Goal: Task Accomplishment & Management: Use online tool/utility

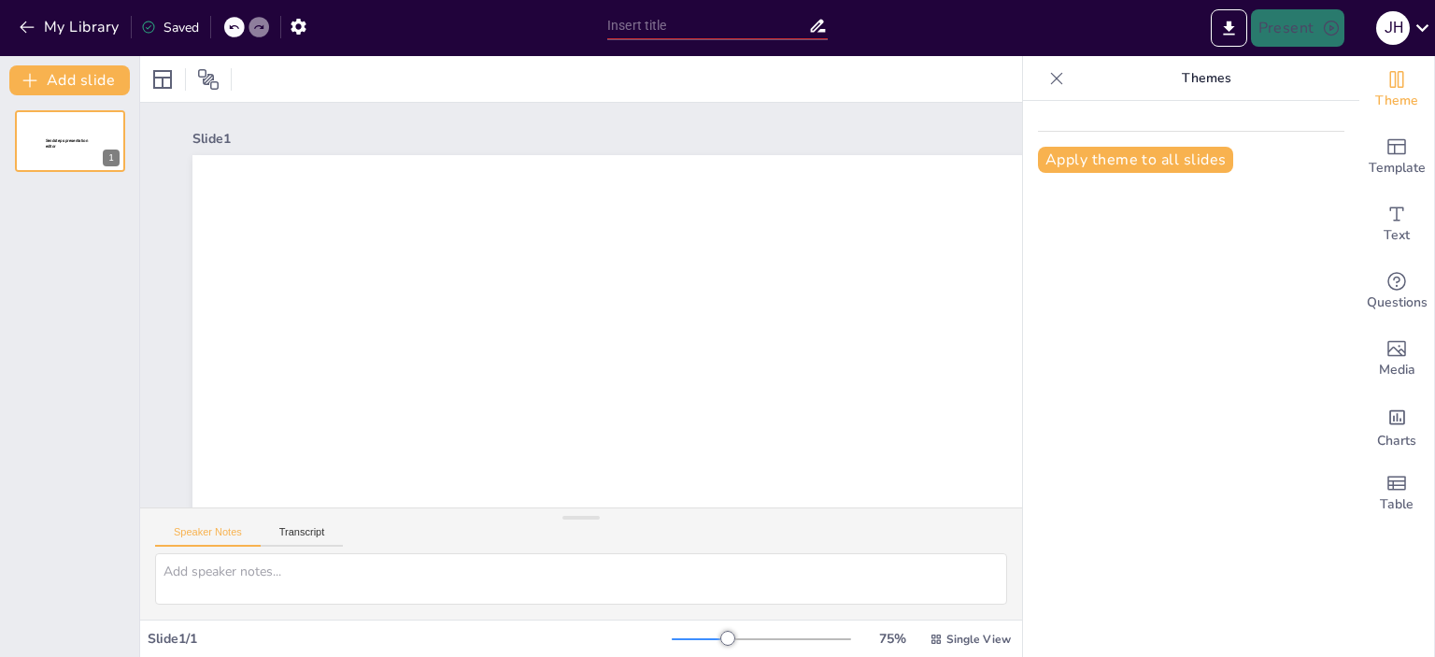
type input "Sondage séminaire"
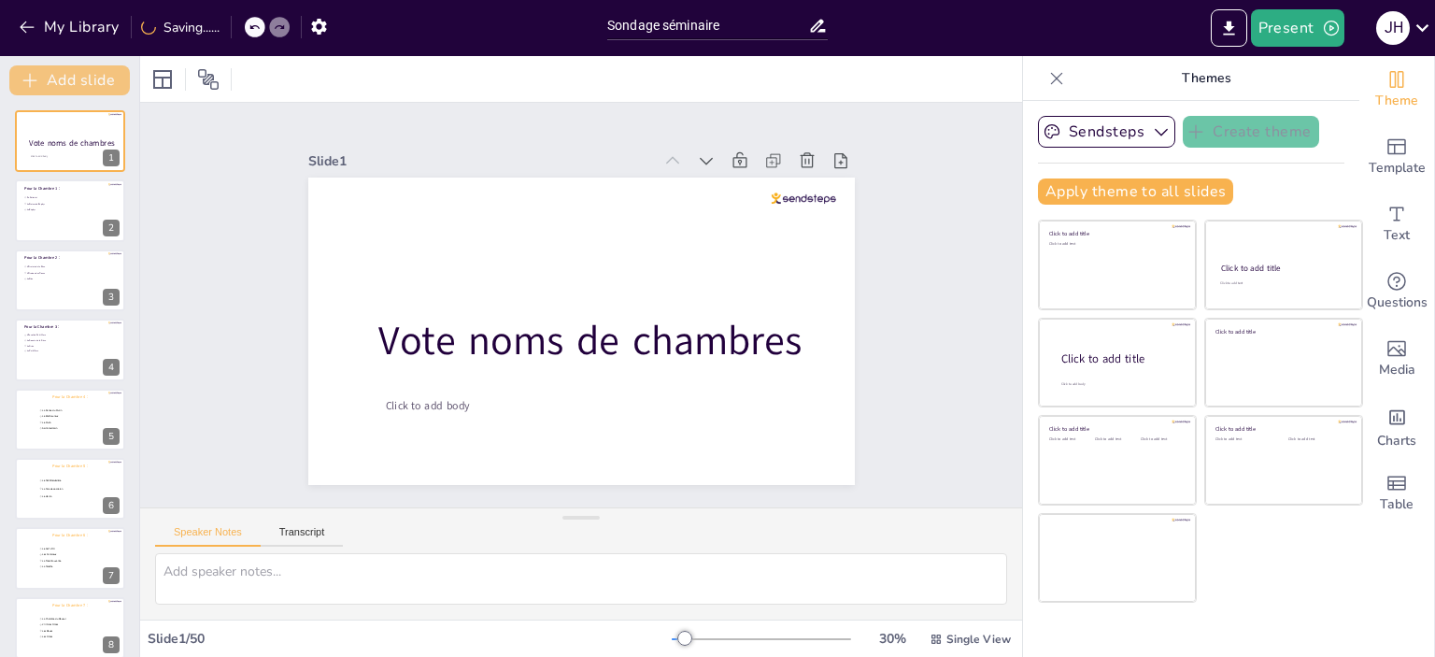
click at [90, 82] on button "Add slide" at bounding box center [69, 80] width 121 height 30
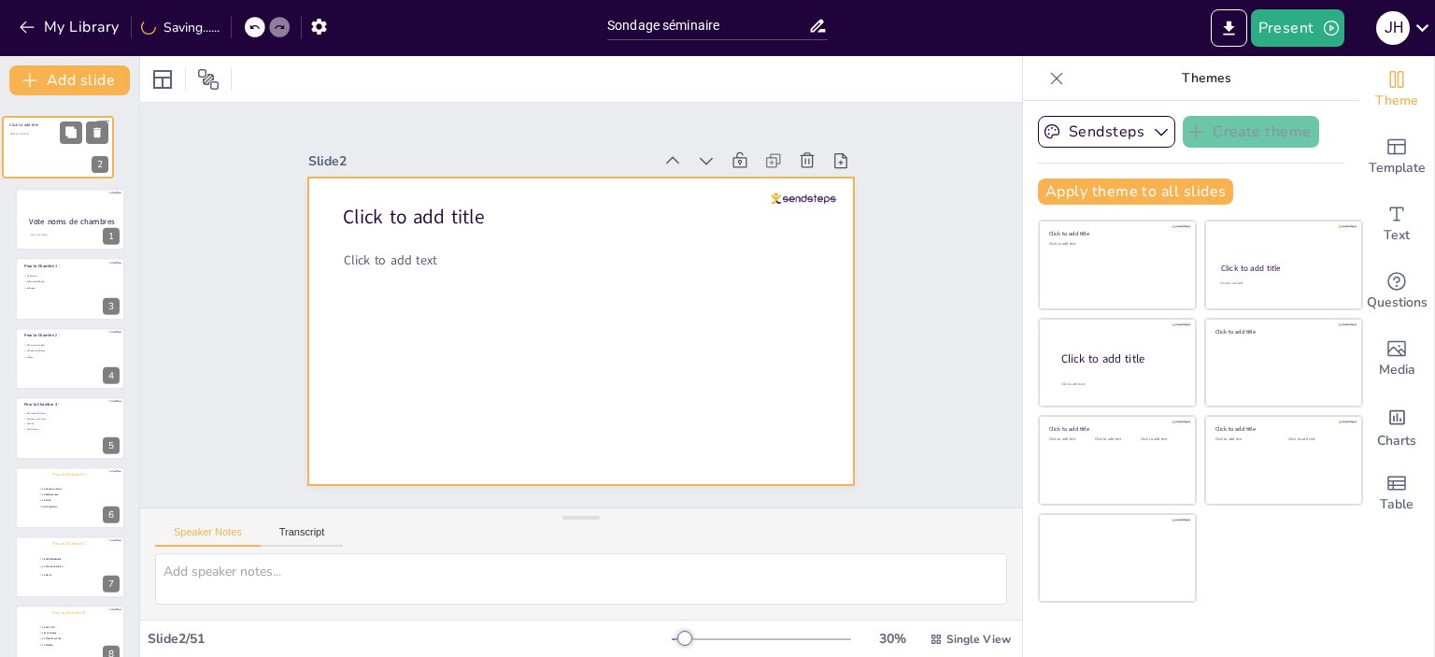
drag, startPoint x: 61, startPoint y: 201, endPoint x: 48, endPoint y: 131, distance: 71.3
click at [48, 116] on div "Click to add title Click to add text" at bounding box center [58, 116] width 110 height 0
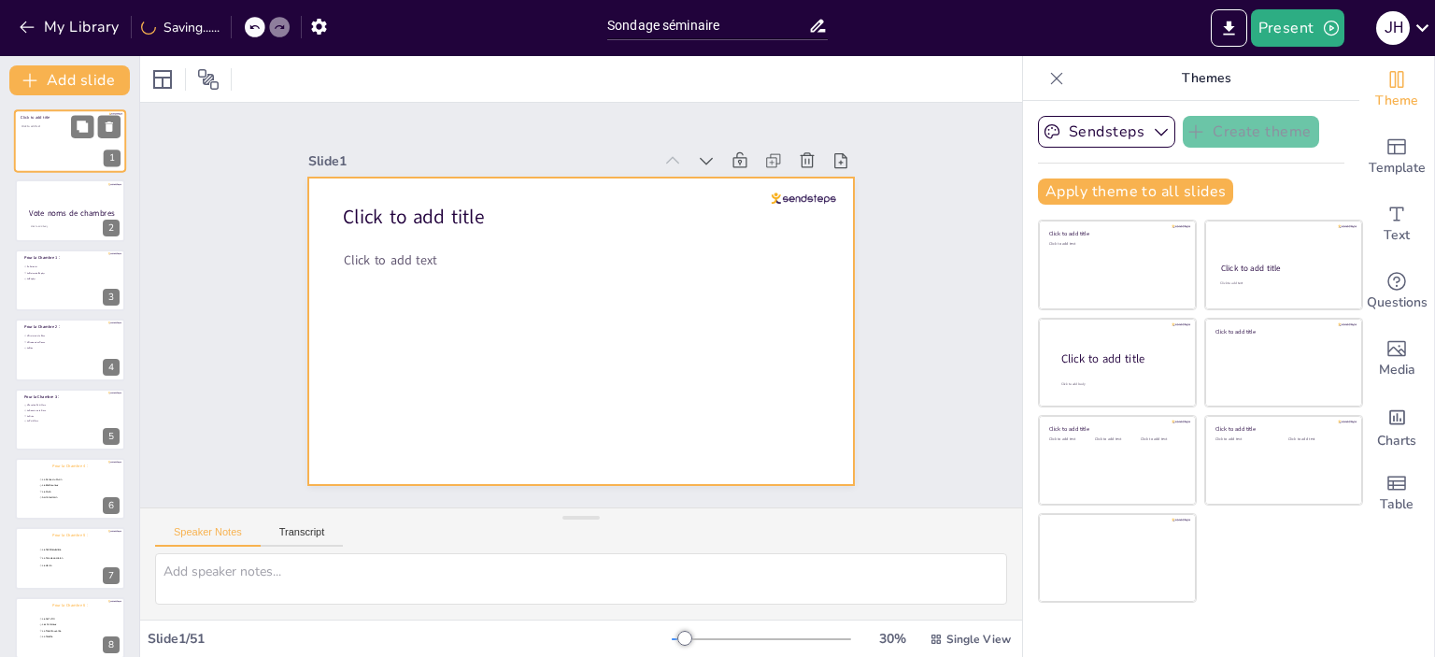
click at [33, 148] on div at bounding box center [70, 141] width 112 height 64
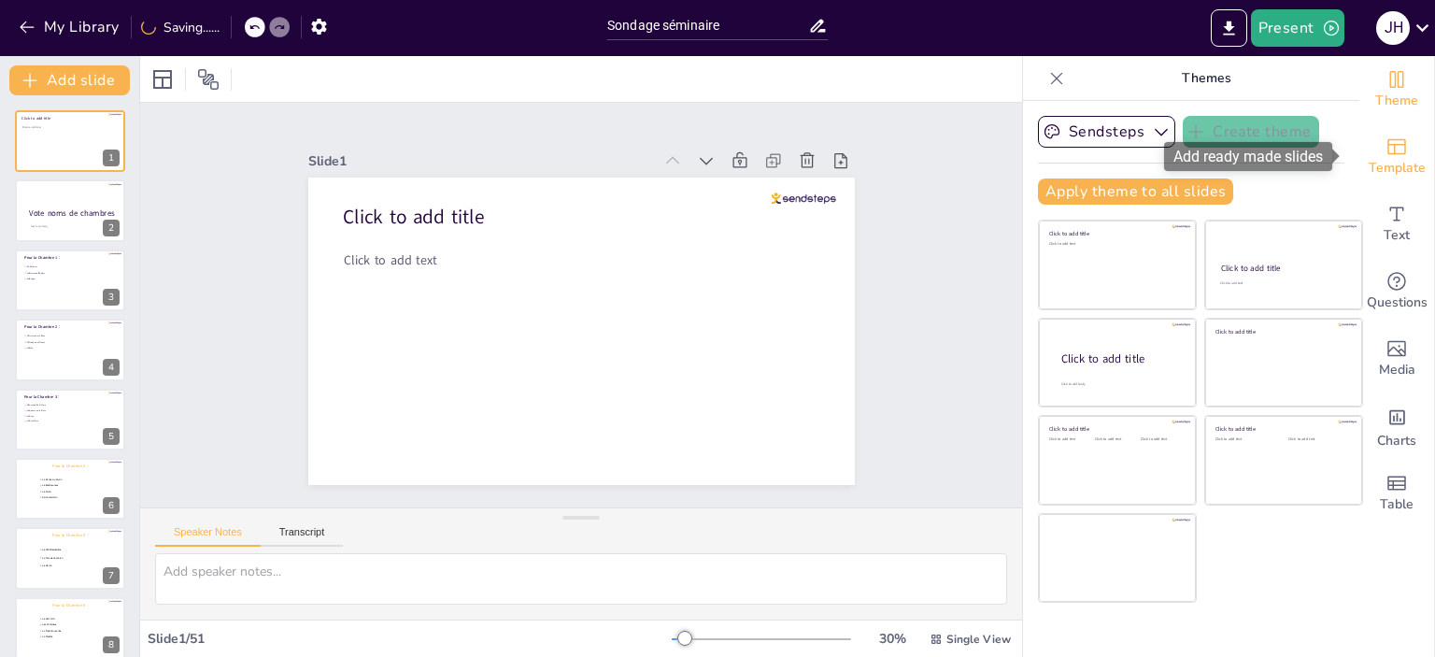
click at [1369, 152] on div "Template" at bounding box center [1396, 156] width 75 height 67
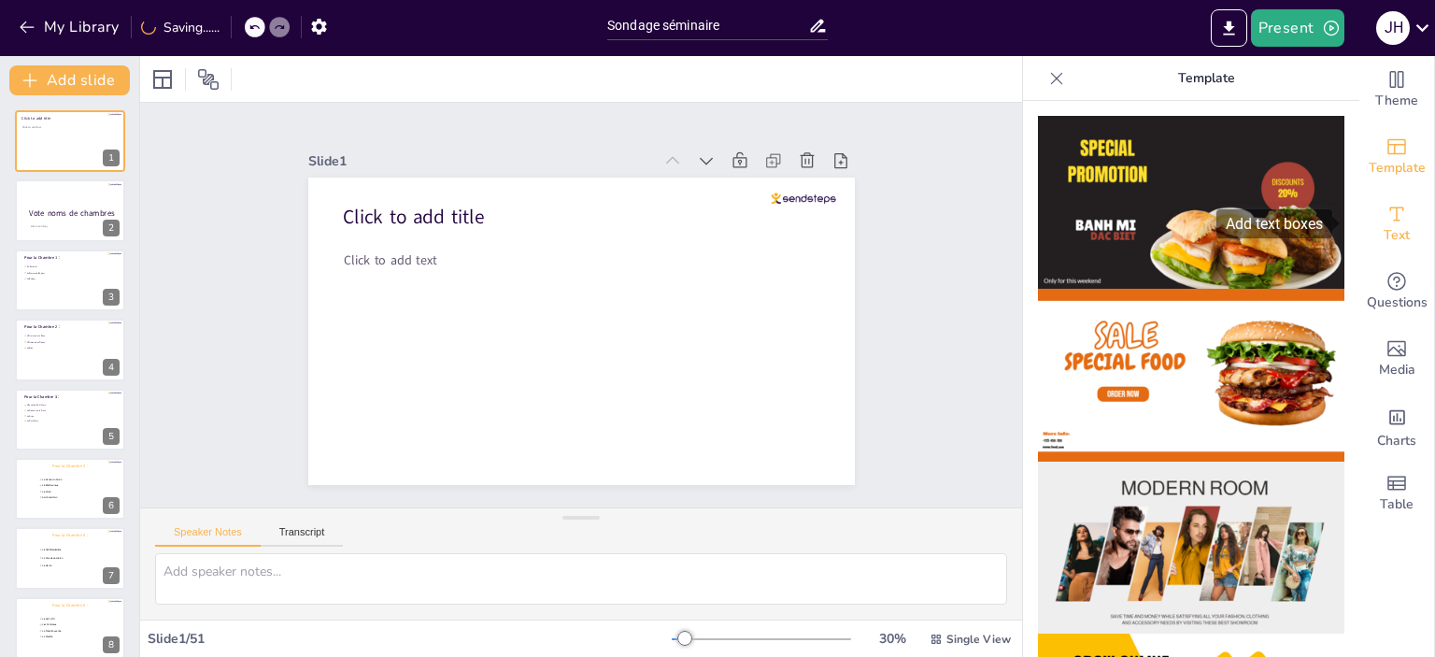
click at [1384, 231] on span "Text" at bounding box center [1397, 235] width 26 height 21
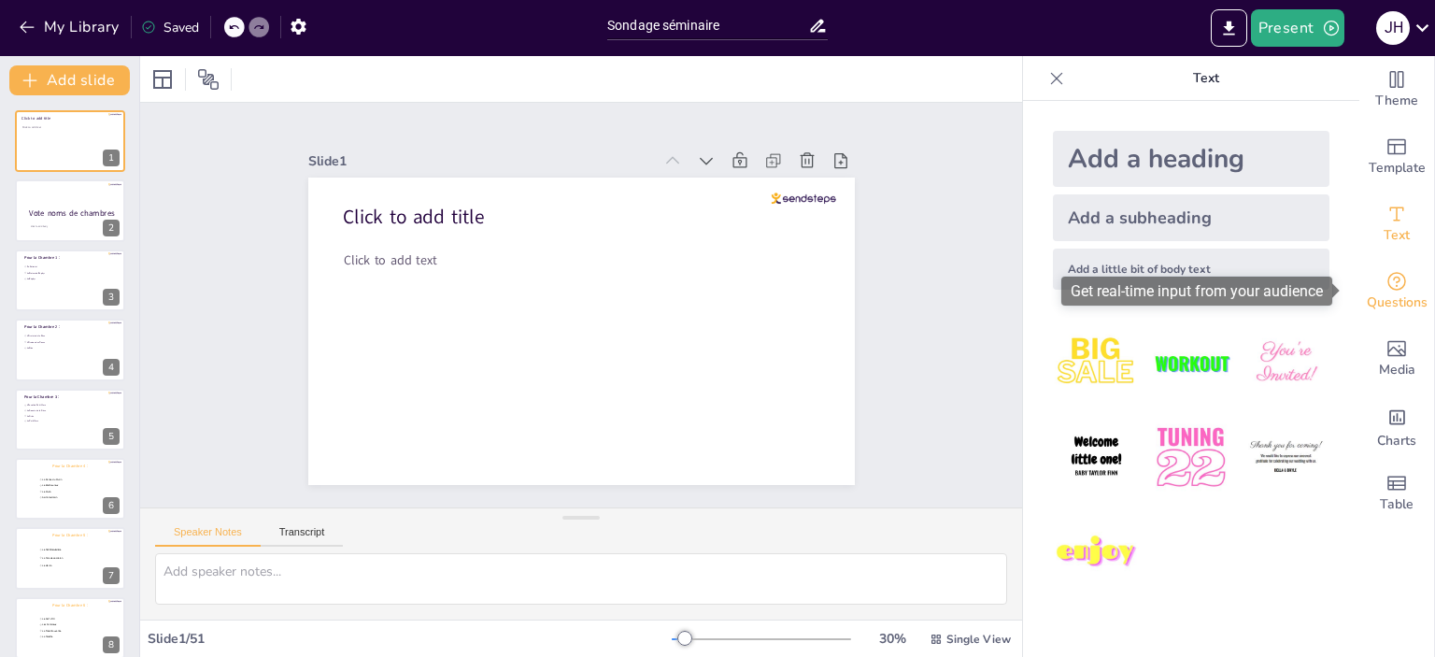
click at [1387, 290] on icon "Get real-time input from your audience" at bounding box center [1396, 281] width 19 height 19
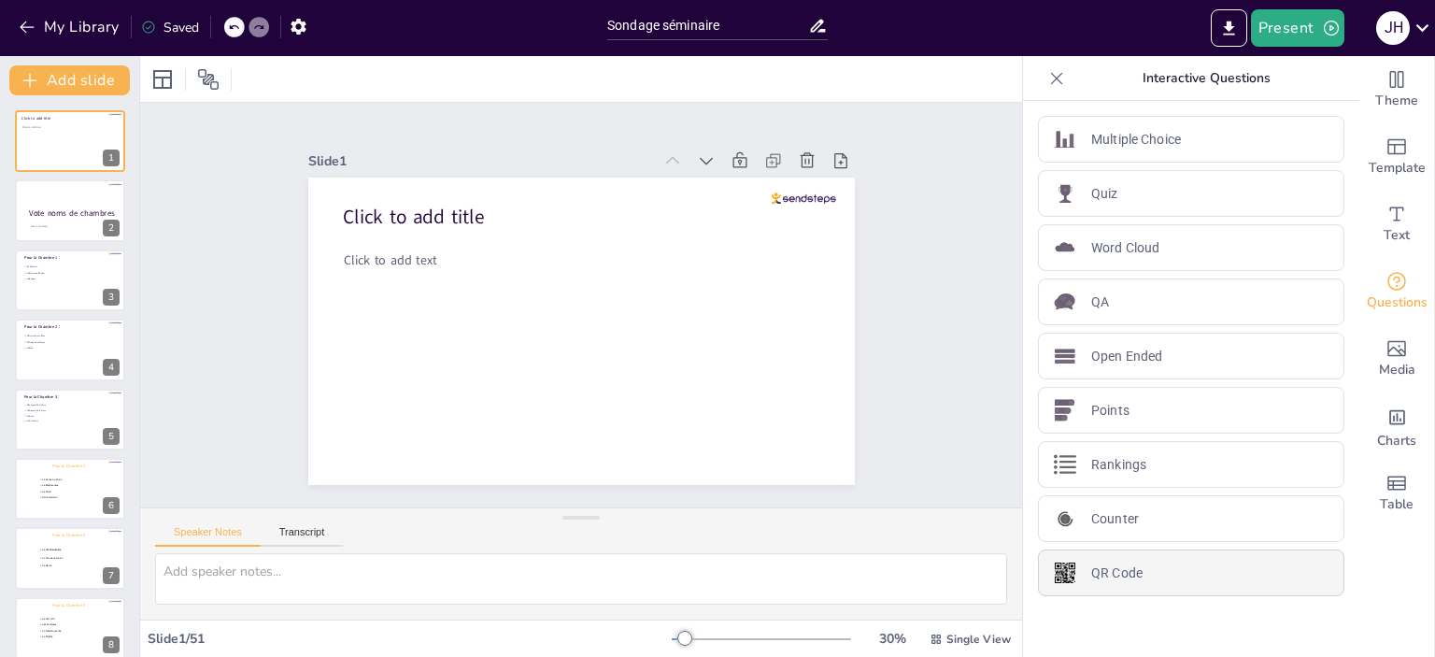
click at [1173, 576] on div "QR Code" at bounding box center [1191, 572] width 306 height 47
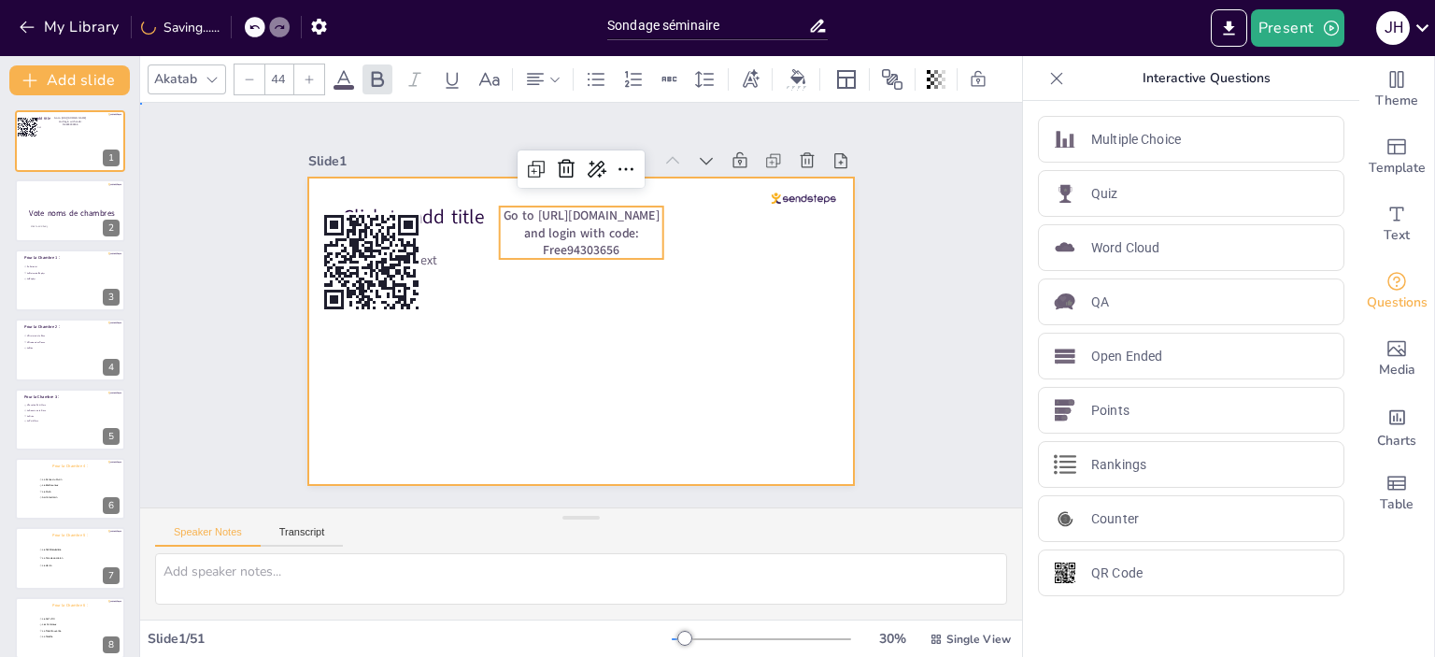
click at [706, 365] on div at bounding box center [581, 330] width 546 height 307
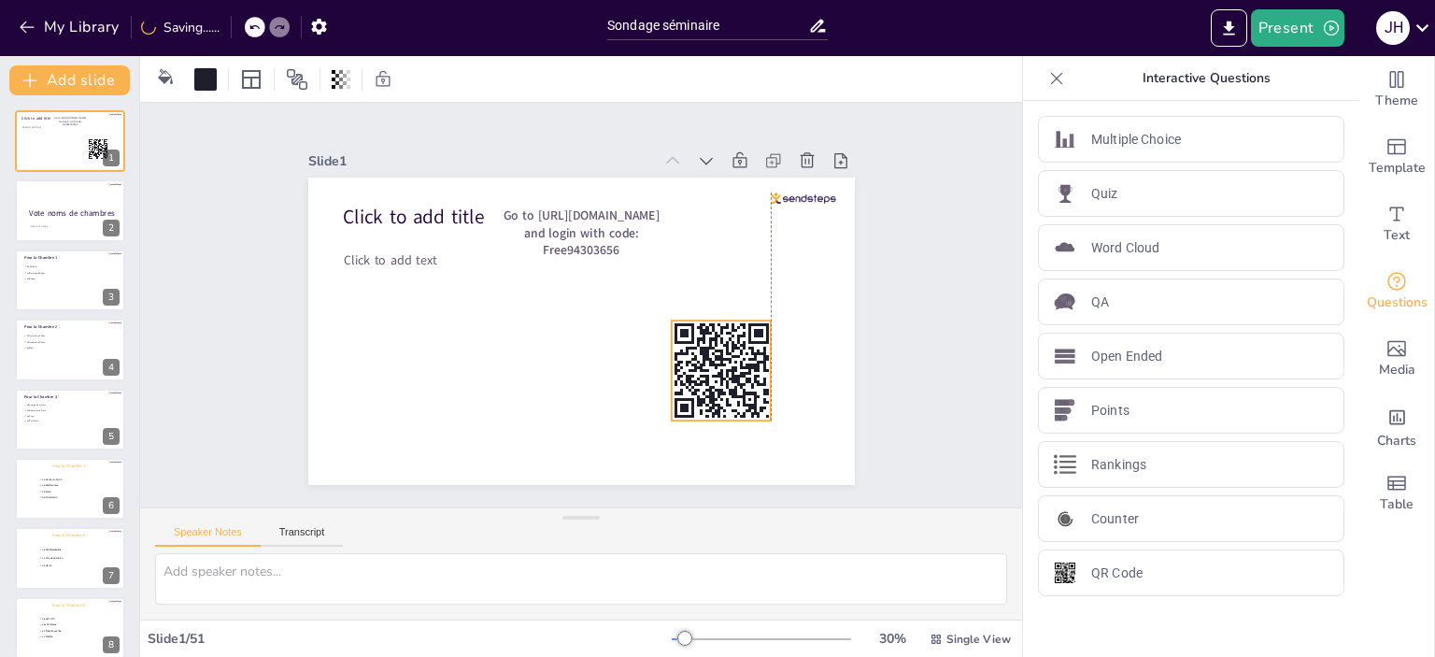
drag, startPoint x: 353, startPoint y: 268, endPoint x: 702, endPoint y: 376, distance: 365.8
click at [702, 376] on rect at bounding box center [721, 370] width 100 height 100
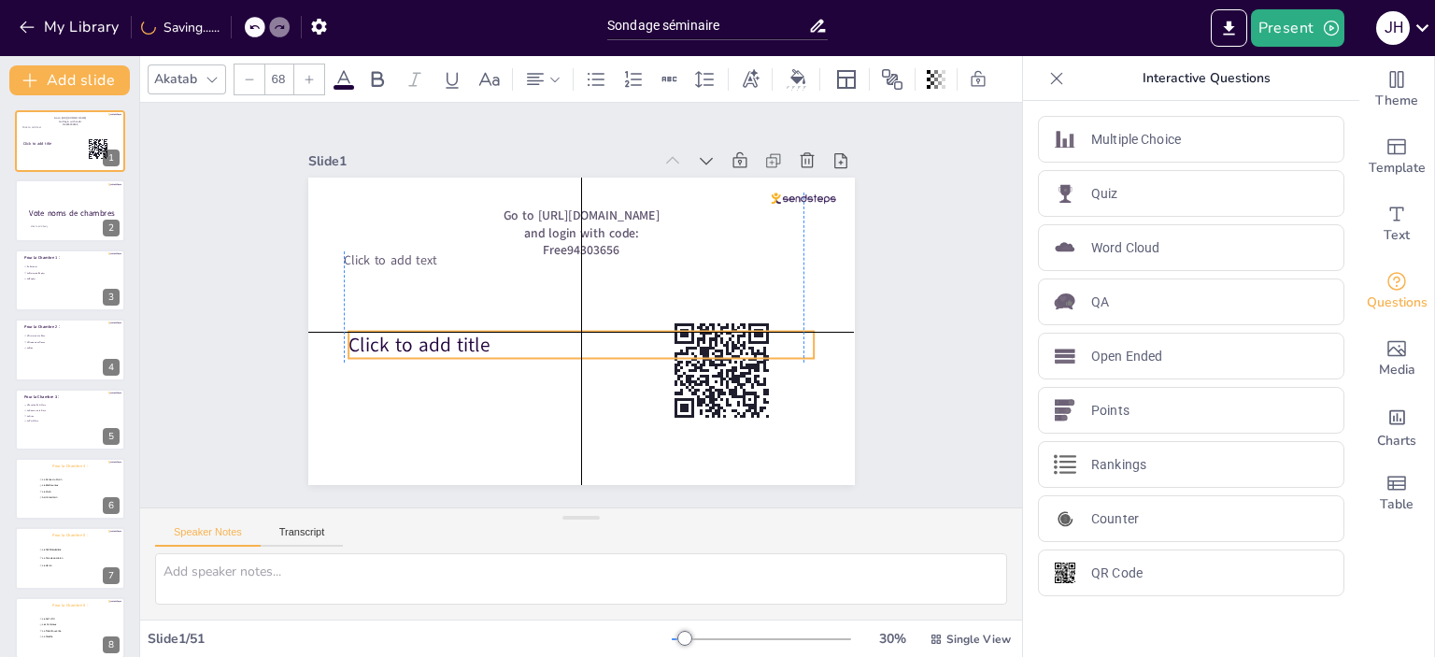
drag, startPoint x: 435, startPoint y: 211, endPoint x: 441, endPoint y: 350, distance: 139.3
click at [437, 343] on span "Click to add title" at bounding box center [418, 345] width 141 height 26
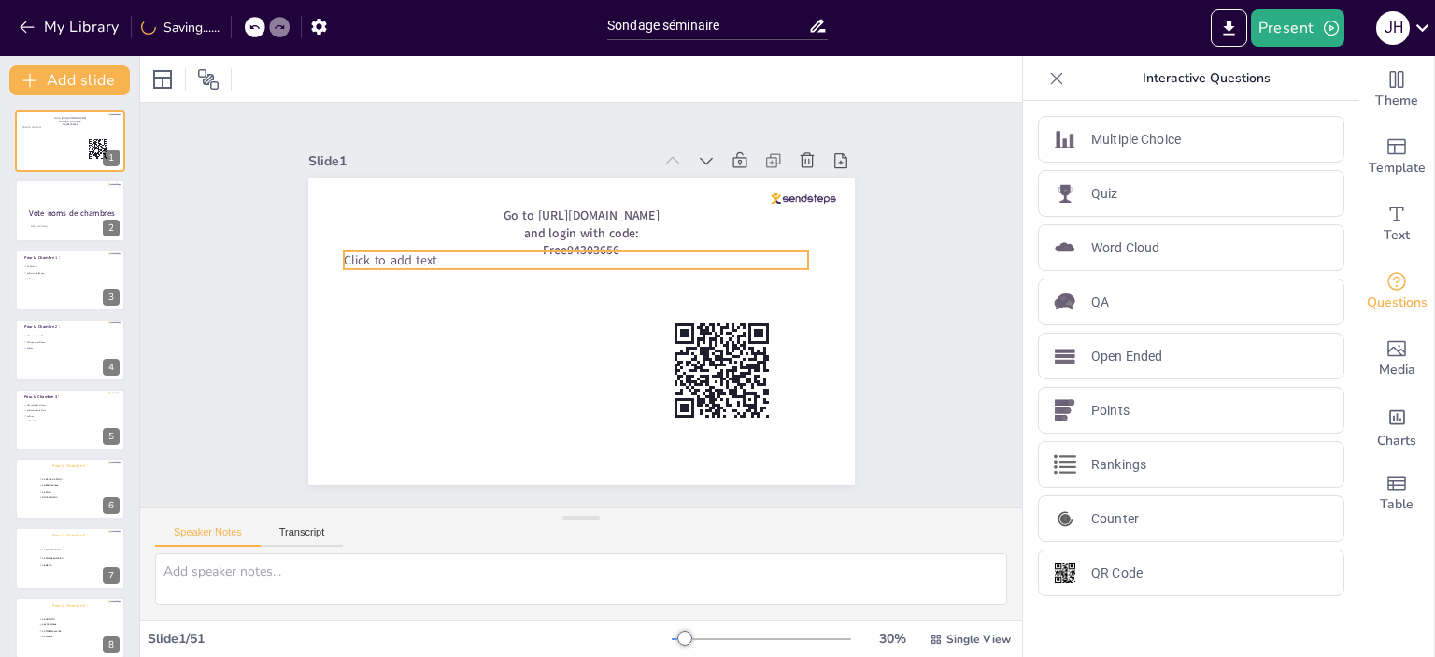
click at [411, 259] on span "Click to add text" at bounding box center [390, 260] width 92 height 18
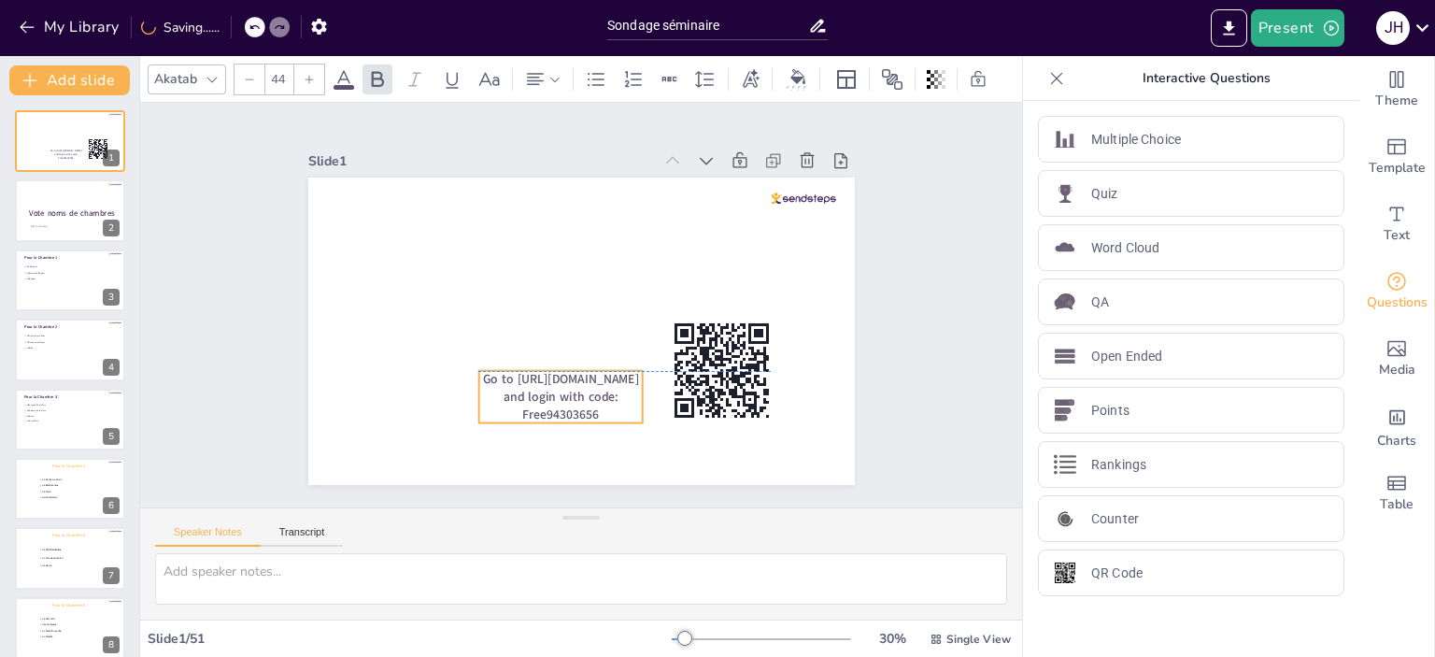
drag, startPoint x: 606, startPoint y: 220, endPoint x: 586, endPoint y: 387, distance: 168.5
click at [586, 387] on span "Go to [URL][DOMAIN_NAME] and login with code: Free94303656" at bounding box center [560, 397] width 156 height 52
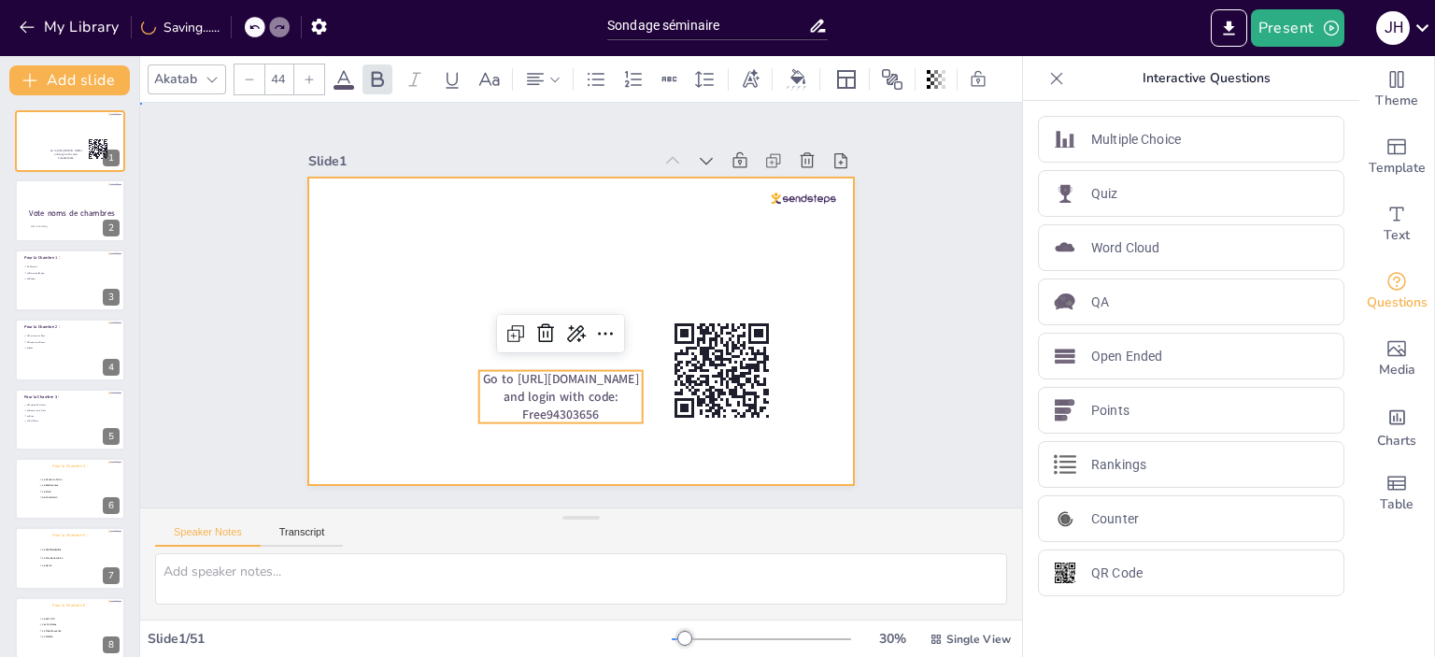
click at [785, 233] on div at bounding box center [581, 330] width 546 height 307
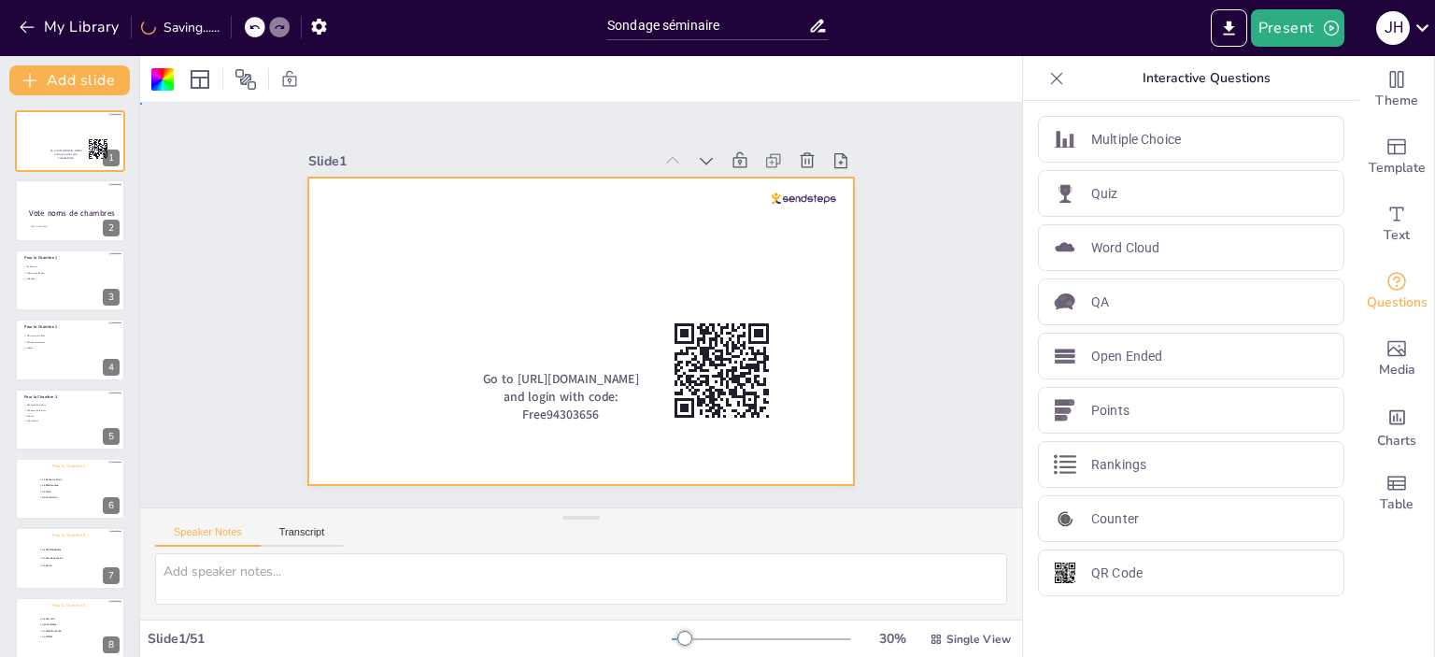
click at [531, 248] on div at bounding box center [581, 330] width 546 height 307
click at [53, 77] on button "Add slide" at bounding box center [69, 80] width 121 height 30
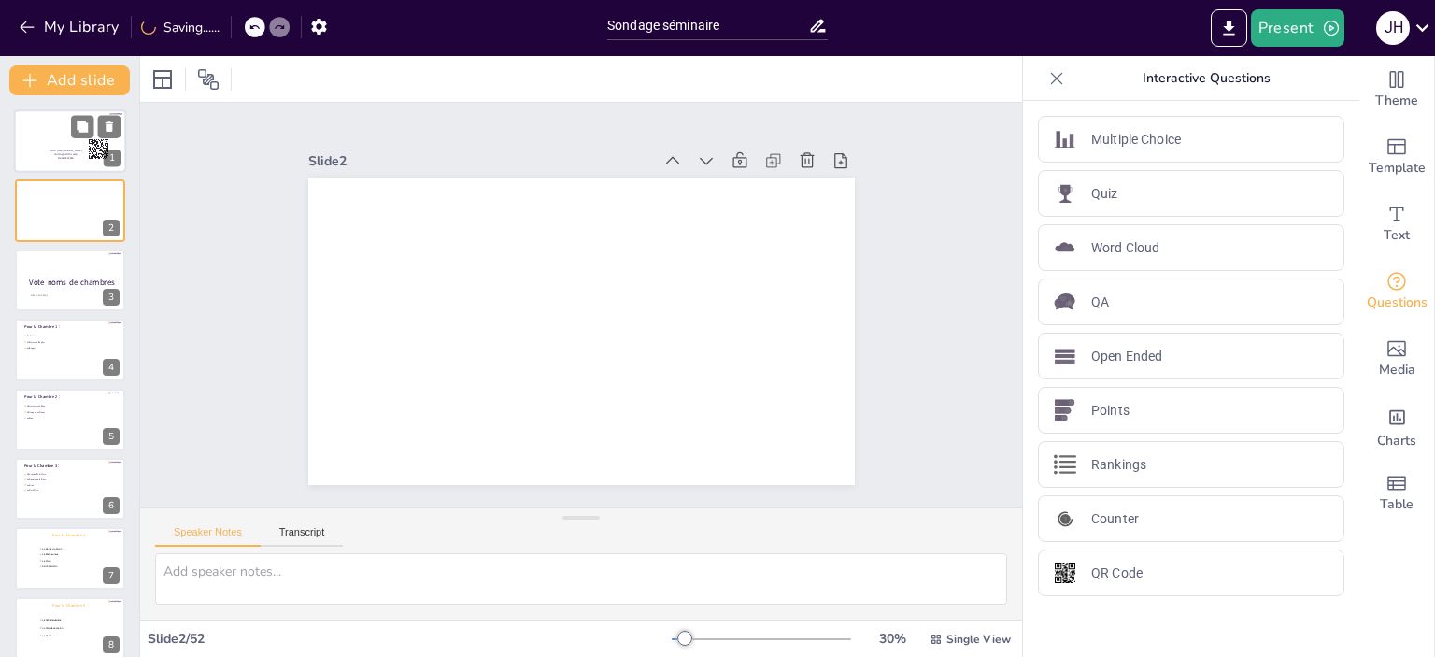
click at [50, 149] on span "Go to [URL][DOMAIN_NAME] and login with code: Free94303656" at bounding box center [66, 154] width 32 height 10
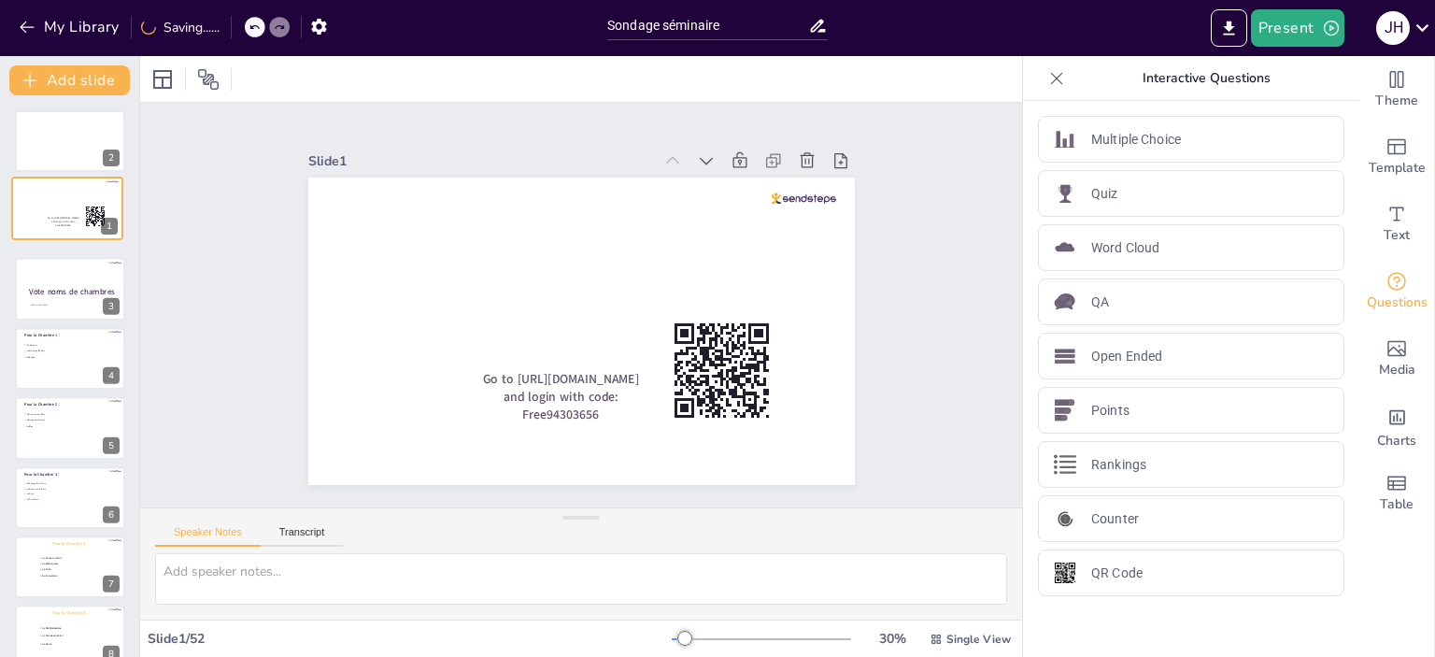
drag, startPoint x: 65, startPoint y: 166, endPoint x: 61, endPoint y: 242, distance: 75.8
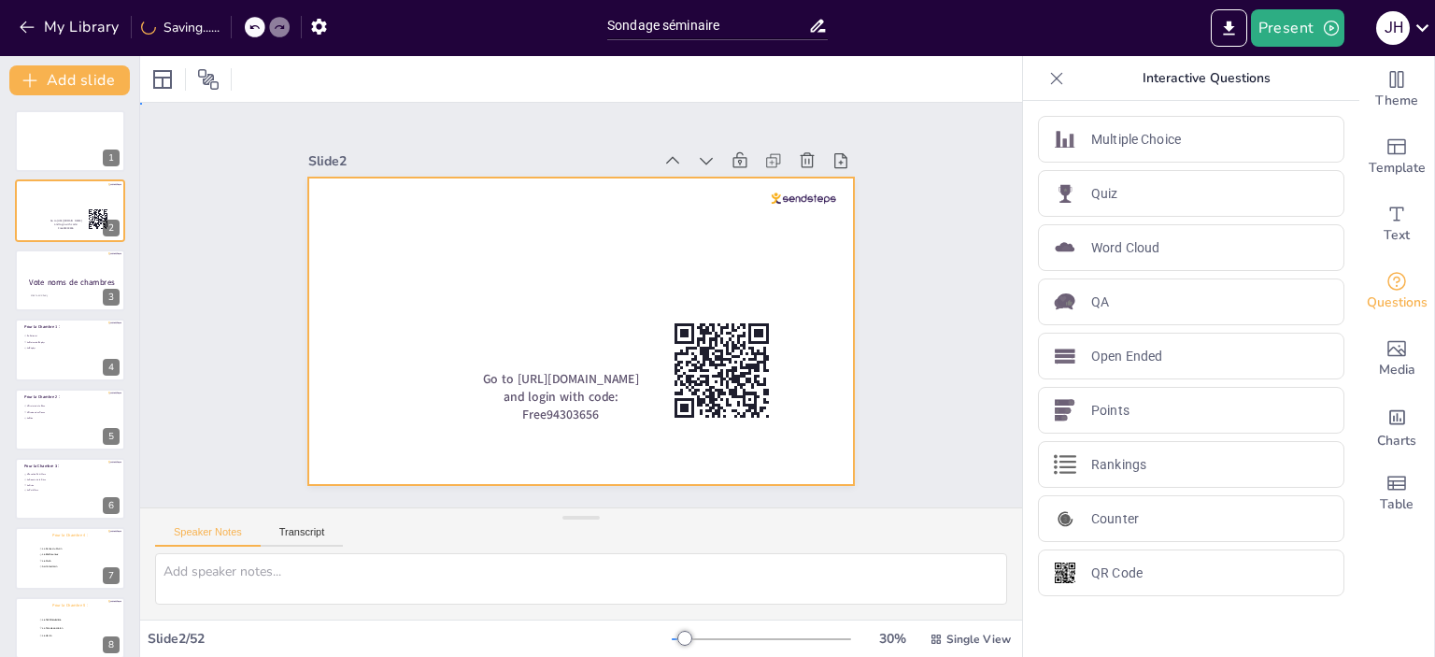
click at [474, 296] on div at bounding box center [581, 330] width 546 height 307
click at [49, 157] on div at bounding box center [70, 141] width 112 height 64
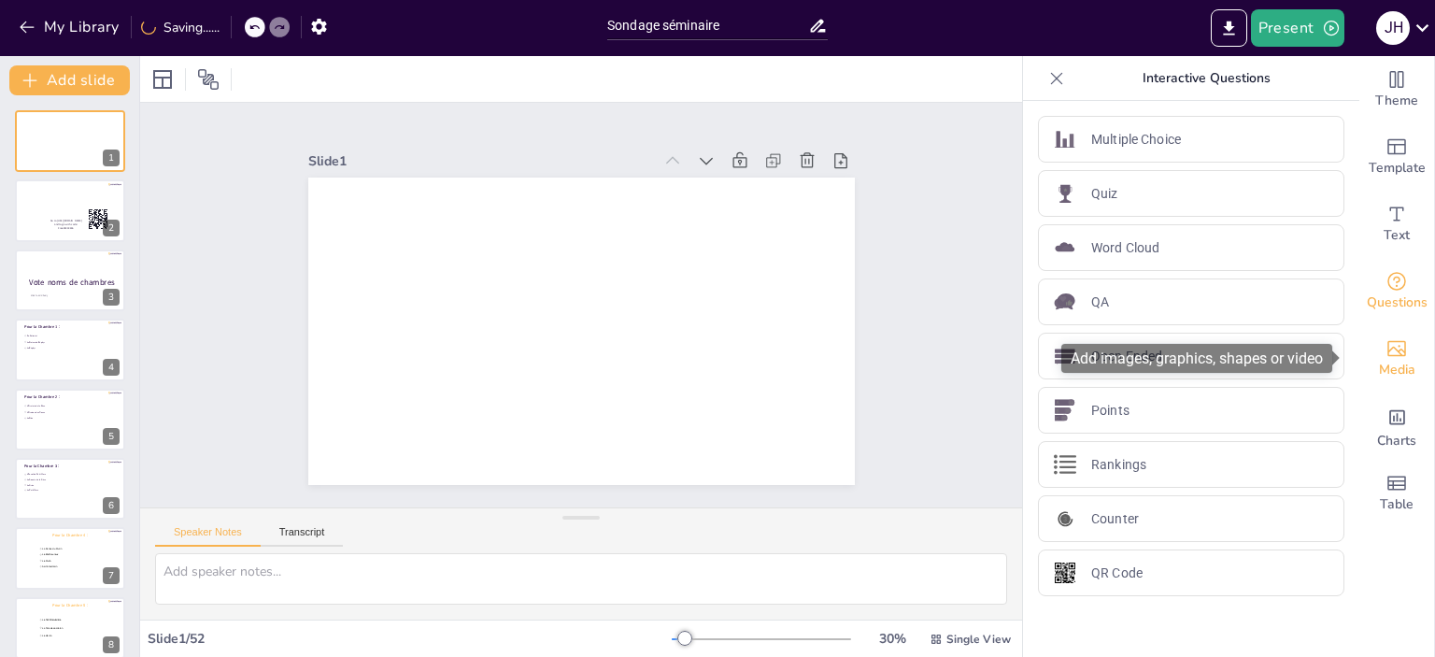
click at [1398, 372] on span "Media" at bounding box center [1397, 370] width 36 height 21
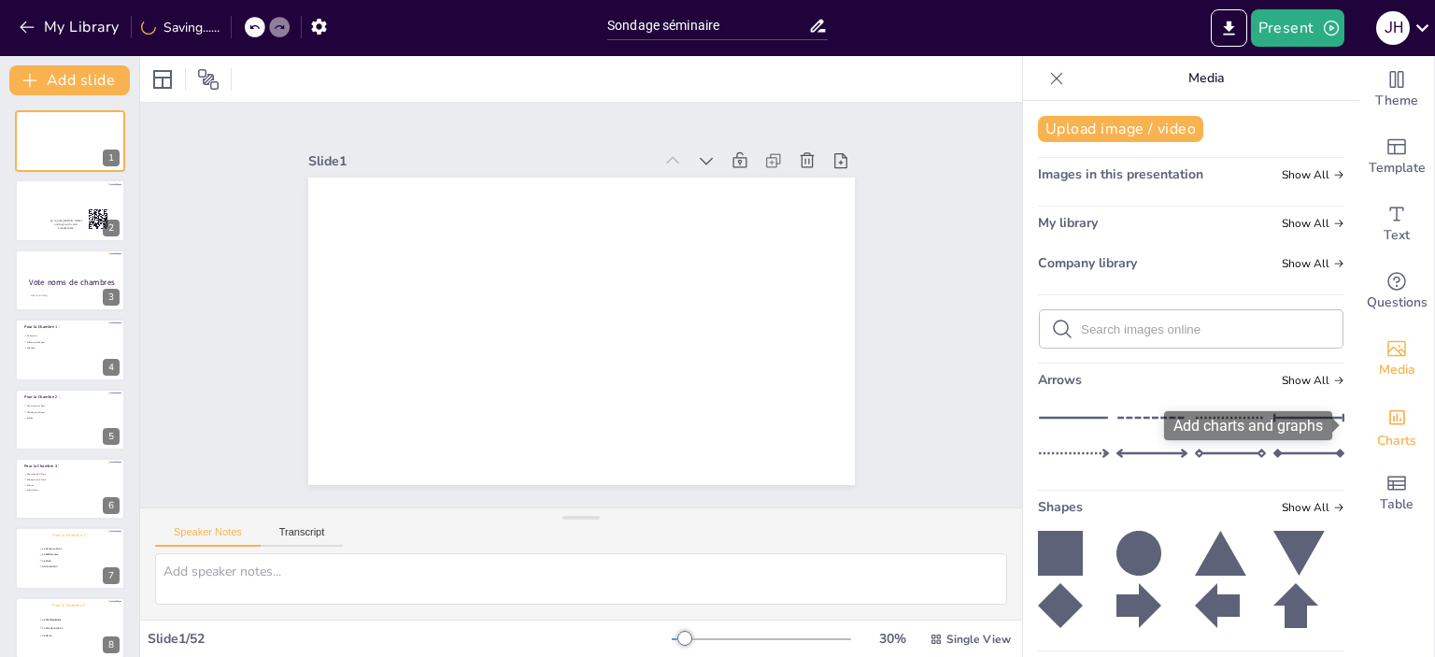
click at [1384, 440] on span "Charts" at bounding box center [1396, 441] width 39 height 21
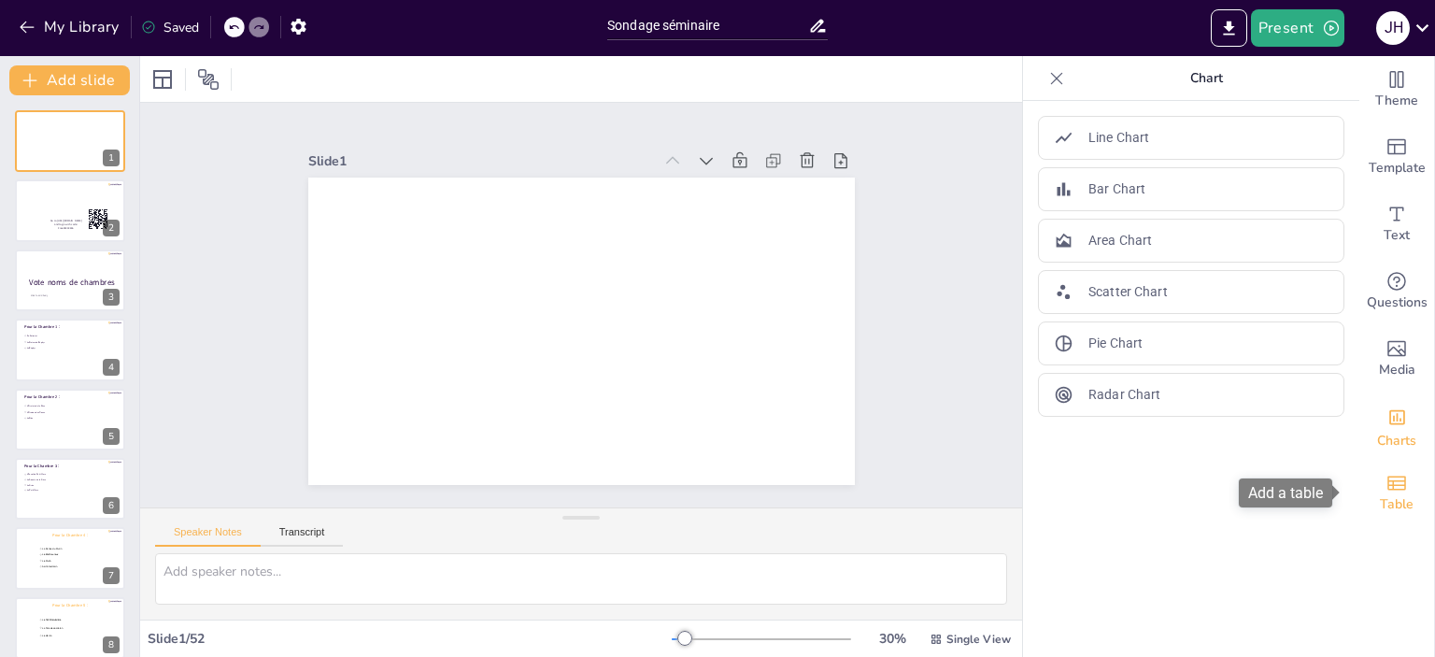
click at [1380, 503] on span "Table" at bounding box center [1397, 504] width 34 height 21
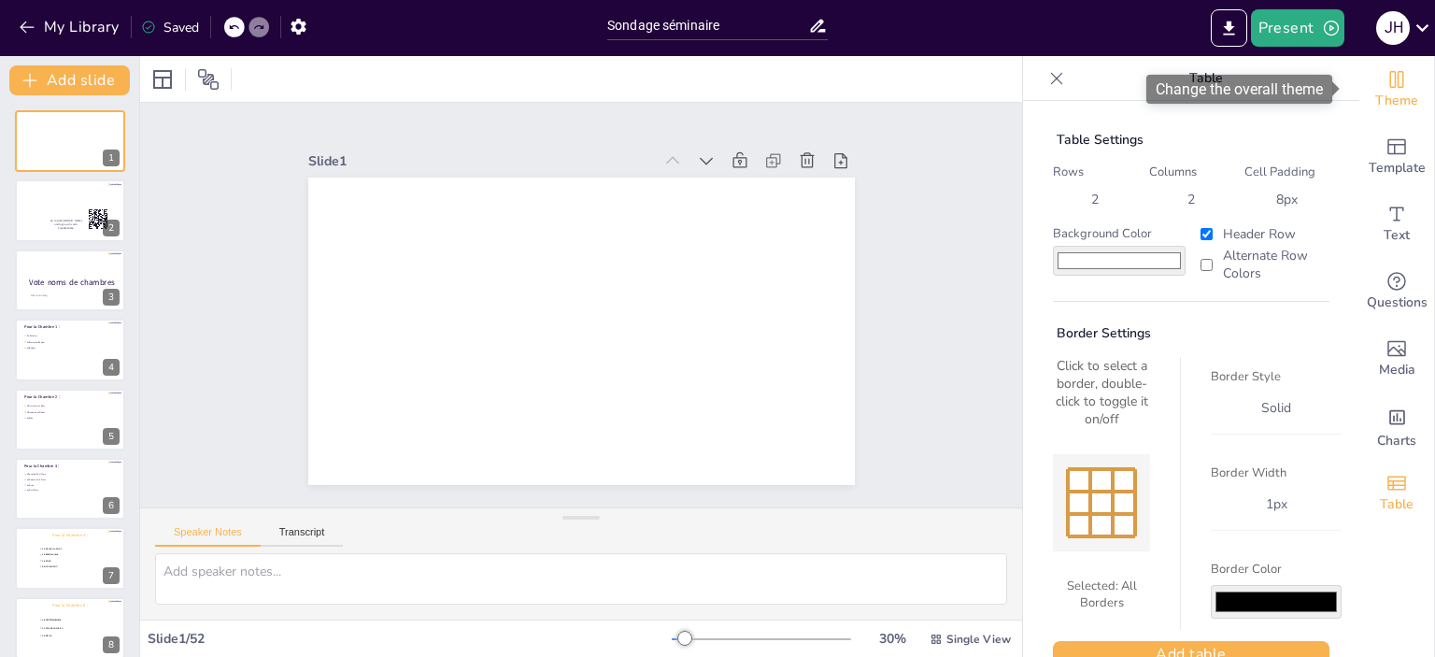
click at [1385, 89] on icon "Change the overall theme" at bounding box center [1396, 79] width 22 height 22
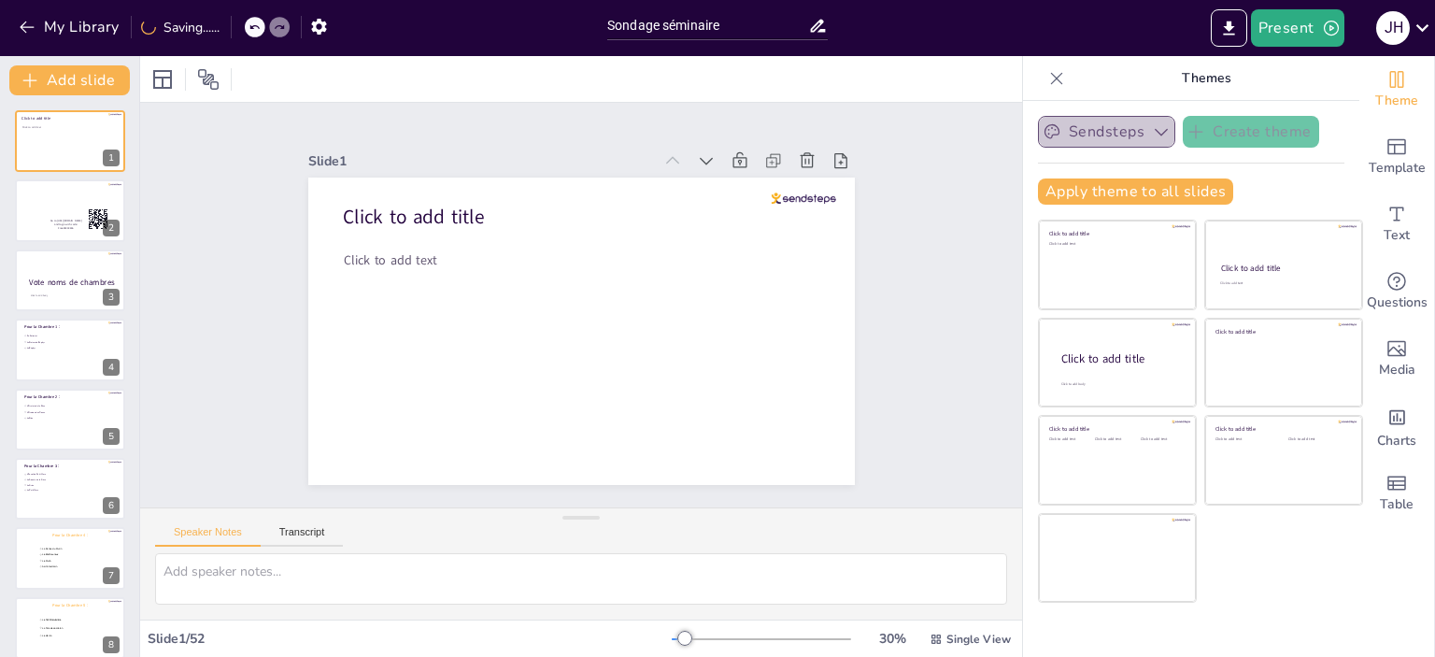
click at [1135, 125] on button "Sendsteps" at bounding box center [1106, 132] width 137 height 32
click at [1265, 190] on div "Apply theme to all slides" at bounding box center [1191, 191] width 306 height 26
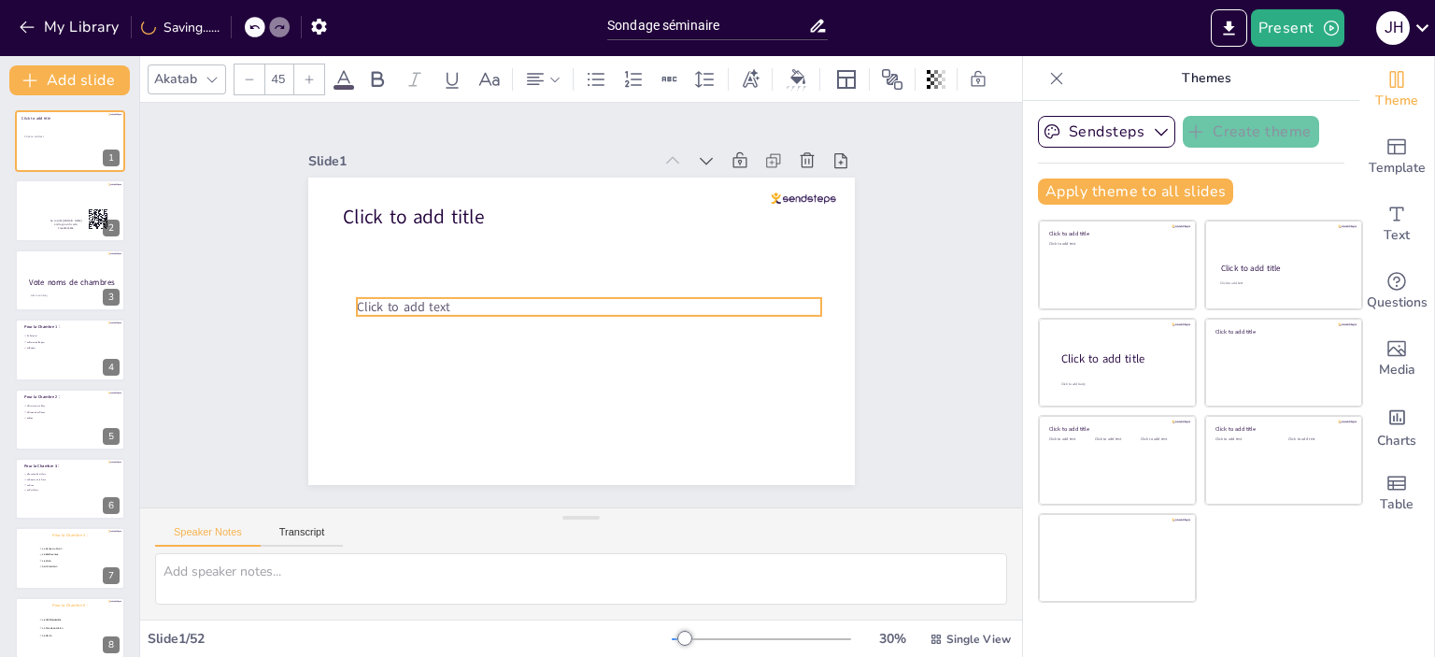
drag, startPoint x: 418, startPoint y: 253, endPoint x: 431, endPoint y: 300, distance: 48.5
click at [431, 300] on span "Click to add text" at bounding box center [403, 307] width 92 height 18
click at [541, 302] on p "Click to add text" at bounding box center [589, 307] width 464 height 18
drag, startPoint x: 542, startPoint y: 300, endPoint x: 339, endPoint y: 296, distance: 202.7
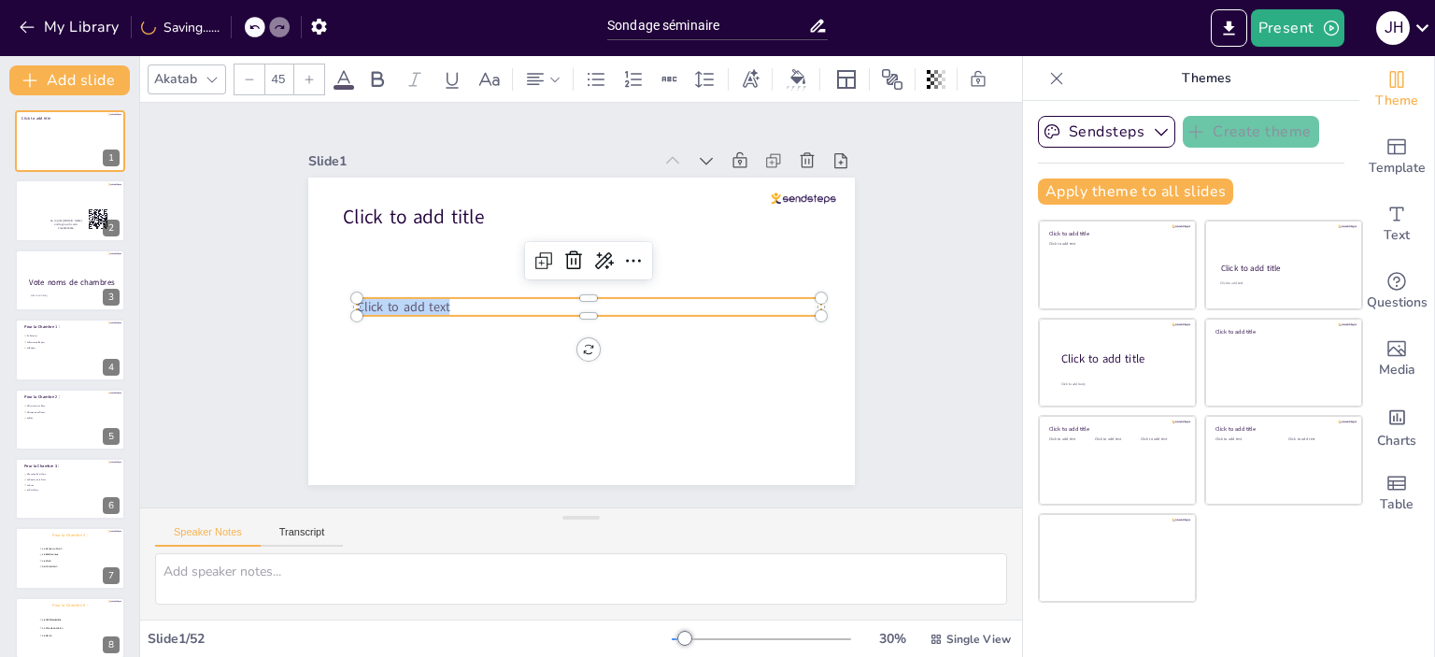
click at [339, 296] on div "Click to add title Click to add text" at bounding box center [581, 330] width 546 height 307
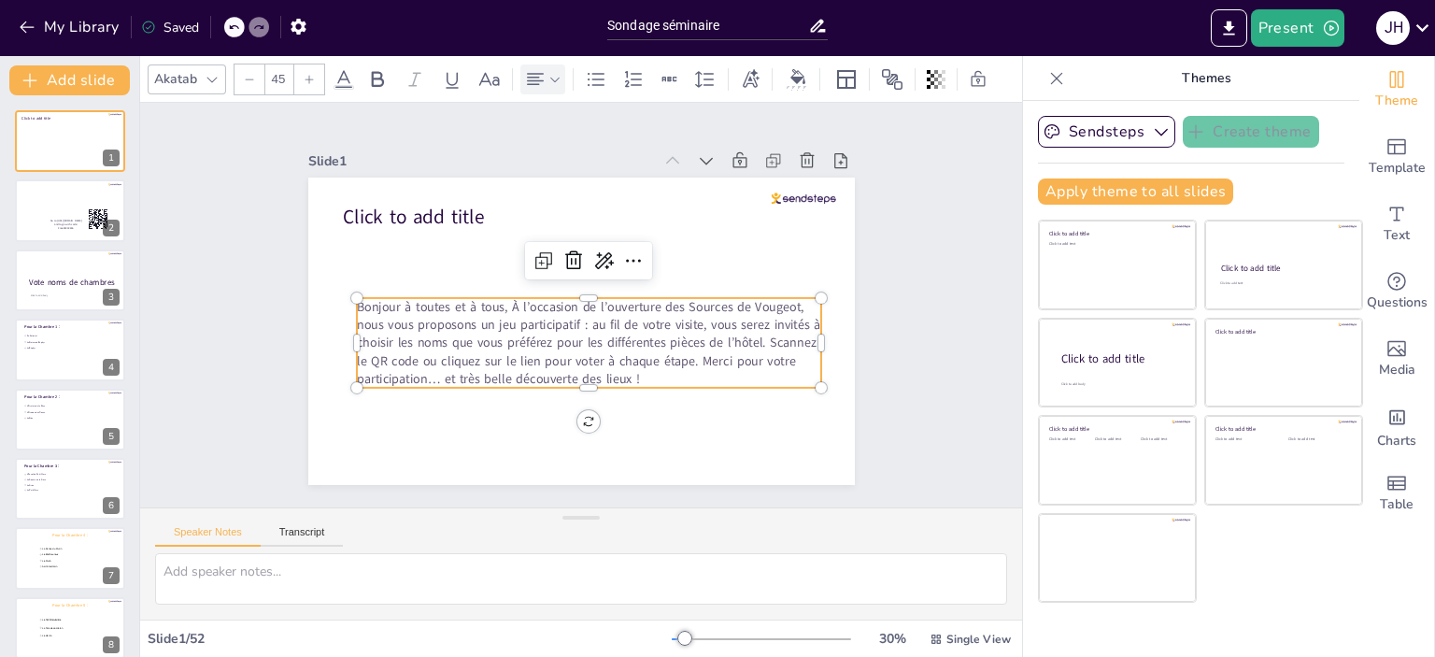
click at [553, 73] on icon at bounding box center [554, 79] width 13 height 13
click at [650, 134] on icon at bounding box center [654, 134] width 22 height 22
click at [504, 298] on p "Bonjour à toutes et à tous, À l’occasion de l’ouverture des Sources de Vougeot,…" at bounding box center [589, 343] width 464 height 90
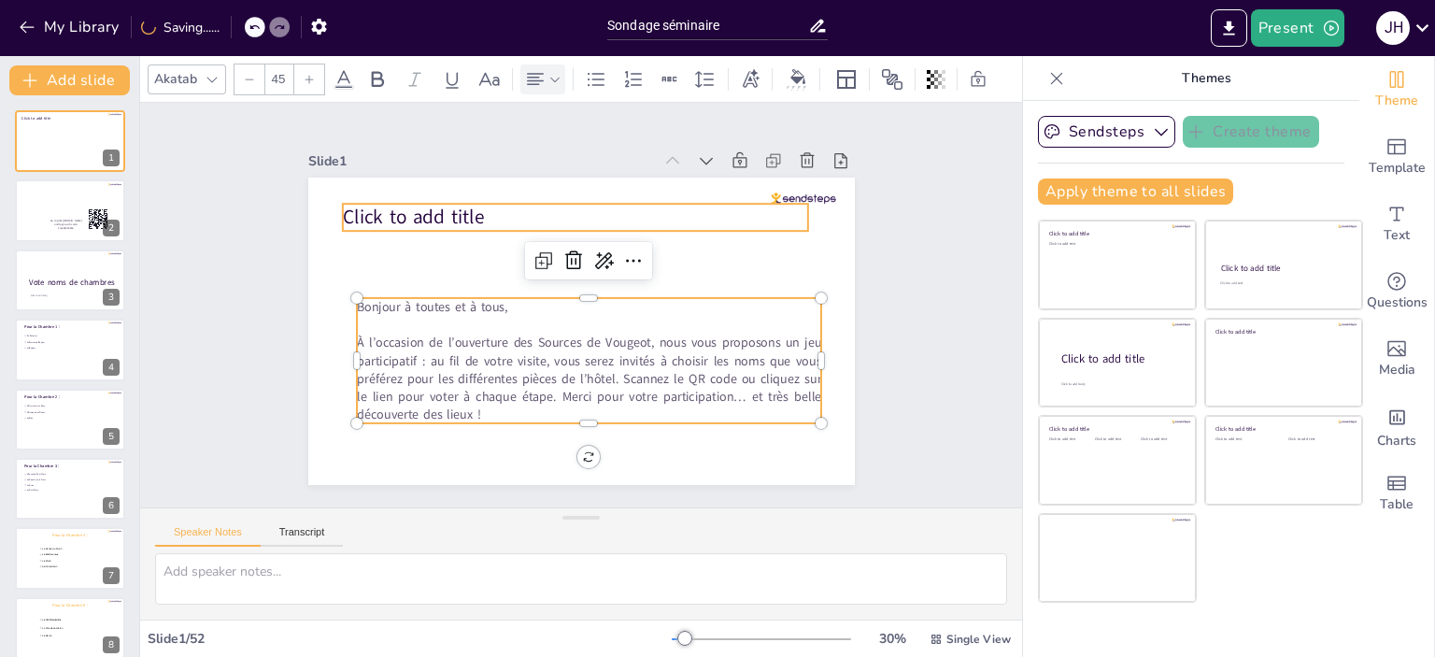
click at [455, 204] on span "Click to add title" at bounding box center [412, 217] width 141 height 26
type input "68"
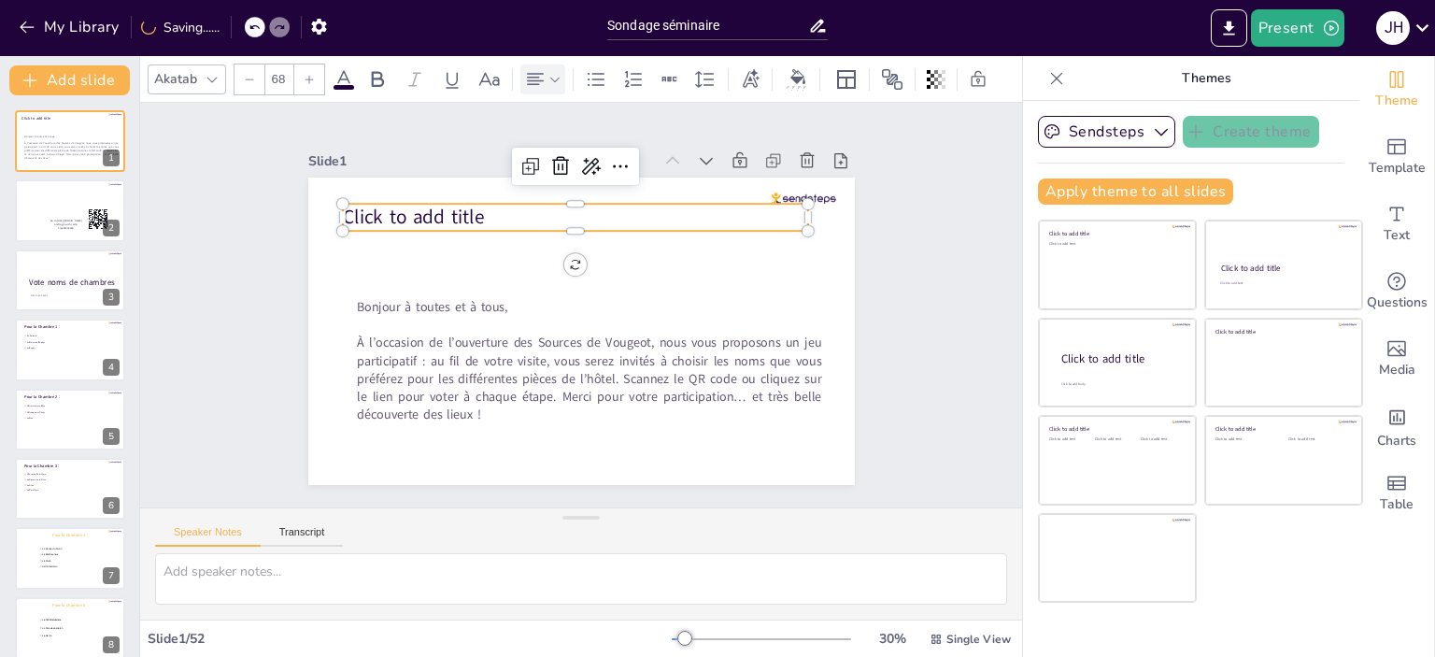
click at [517, 204] on p "Click to add title" at bounding box center [575, 217] width 466 height 27
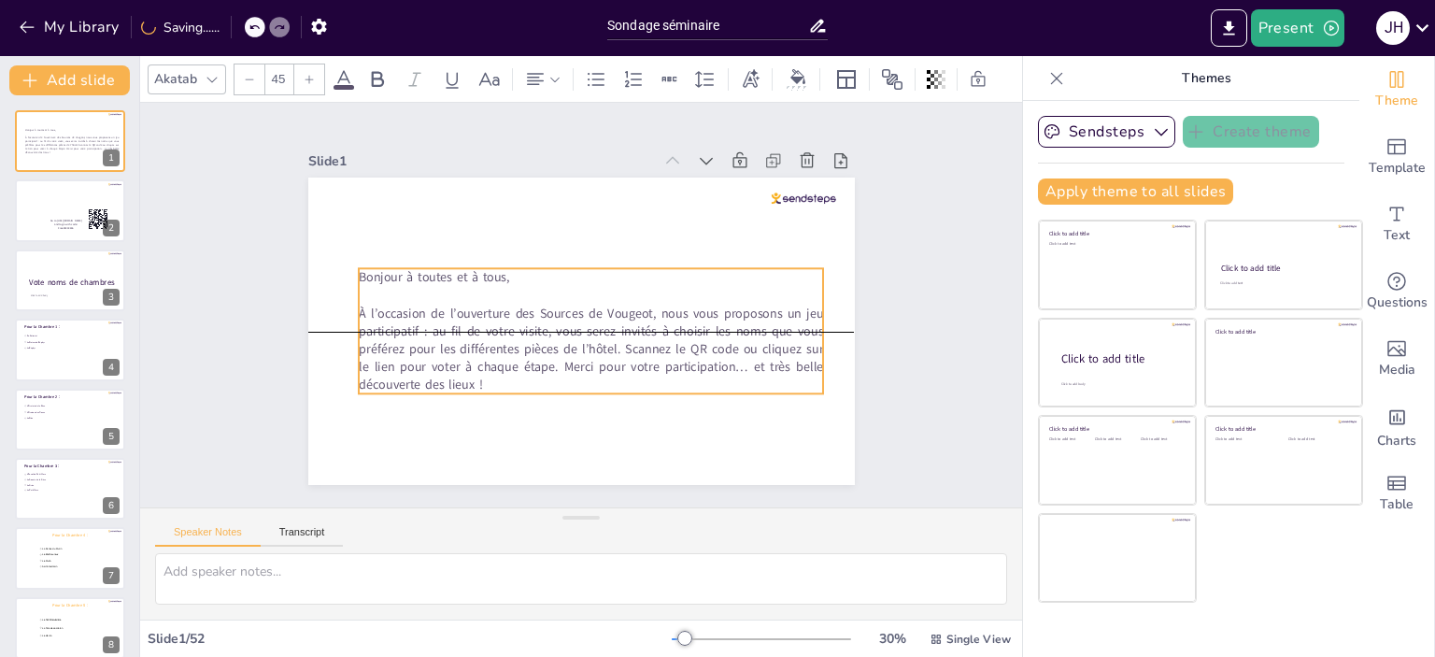
drag, startPoint x: 594, startPoint y: 346, endPoint x: 596, endPoint y: 321, distance: 24.4
click at [596, 321] on p "À l’occasion de l’ouverture des Sources de Vougeot, nous vous proposons un jeu …" at bounding box center [591, 350] width 464 height 90
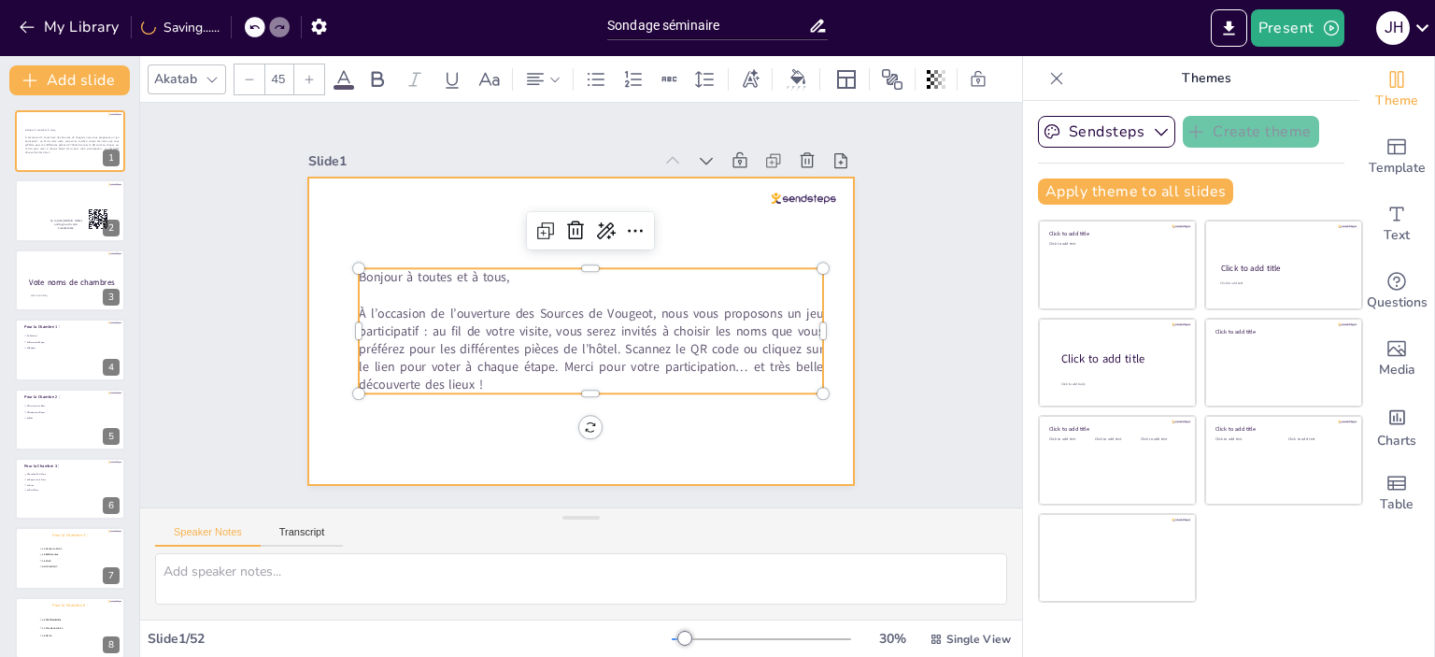
click at [669, 411] on div at bounding box center [581, 330] width 546 height 307
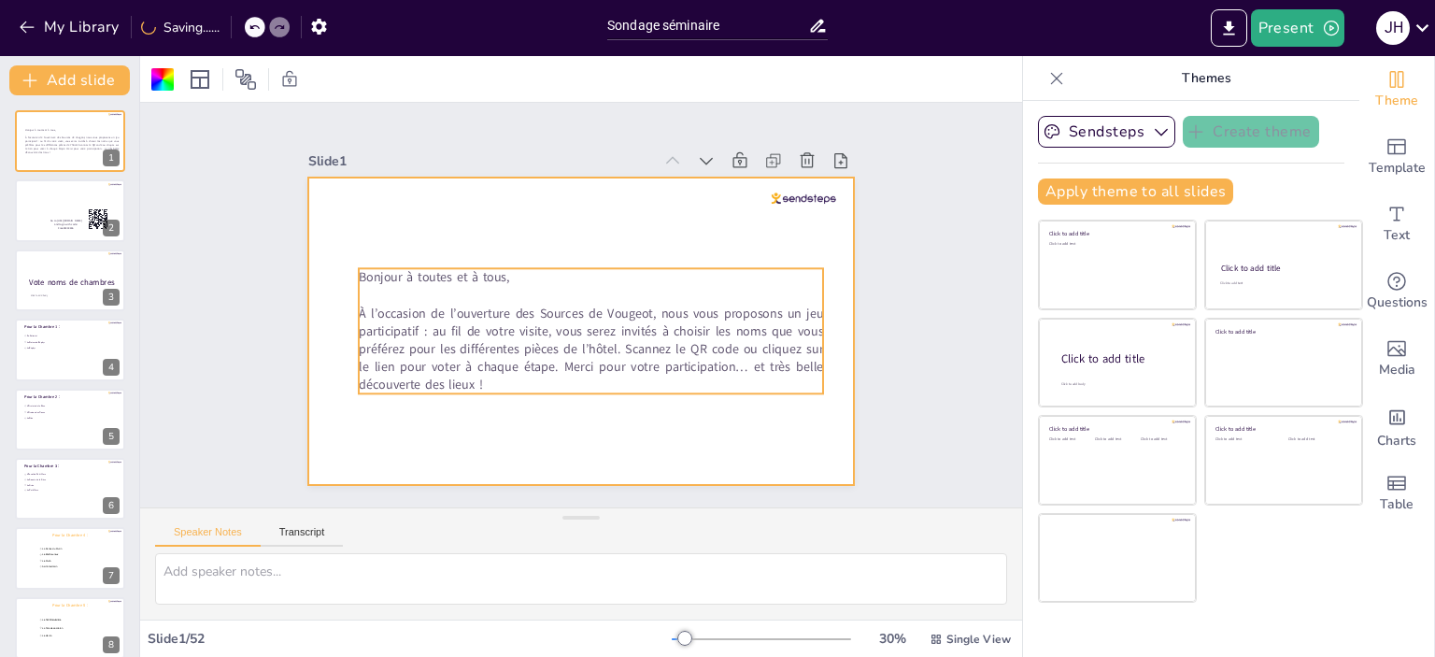
click at [609, 335] on p "À l’occasion de l’ouverture des Sources de Vougeot, nous vous proposons un jeu …" at bounding box center [591, 350] width 464 height 90
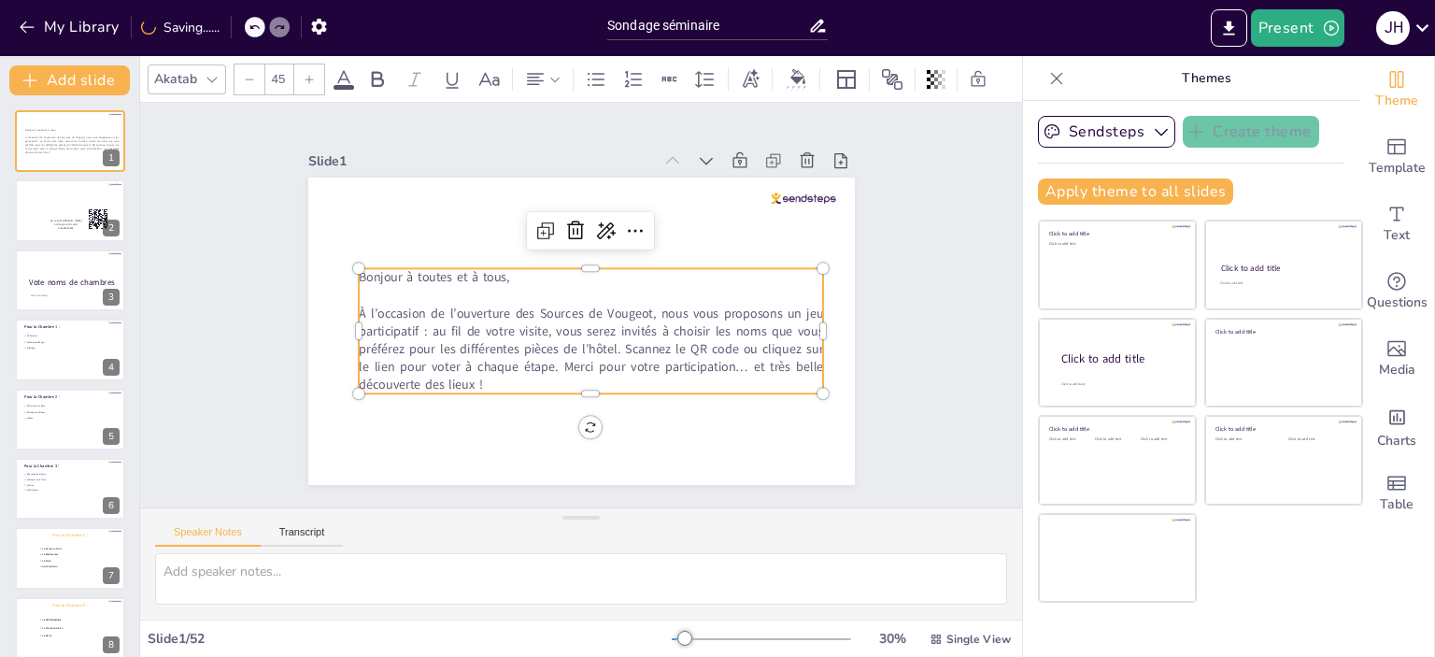
click at [624, 339] on p "À l’occasion de l’ouverture des Sources de Vougeot, nous vous proposons un jeu …" at bounding box center [591, 350] width 464 height 90
click at [613, 342] on p "À l’occasion de l’ouverture des Sources de Vougeot, nous vous proposons un jeu …" at bounding box center [591, 350] width 464 height 90
click at [609, 342] on p "À l’occasion de l’ouverture des Sources de Vougeot, nous vous proposons un jeu …" at bounding box center [591, 350] width 464 height 90
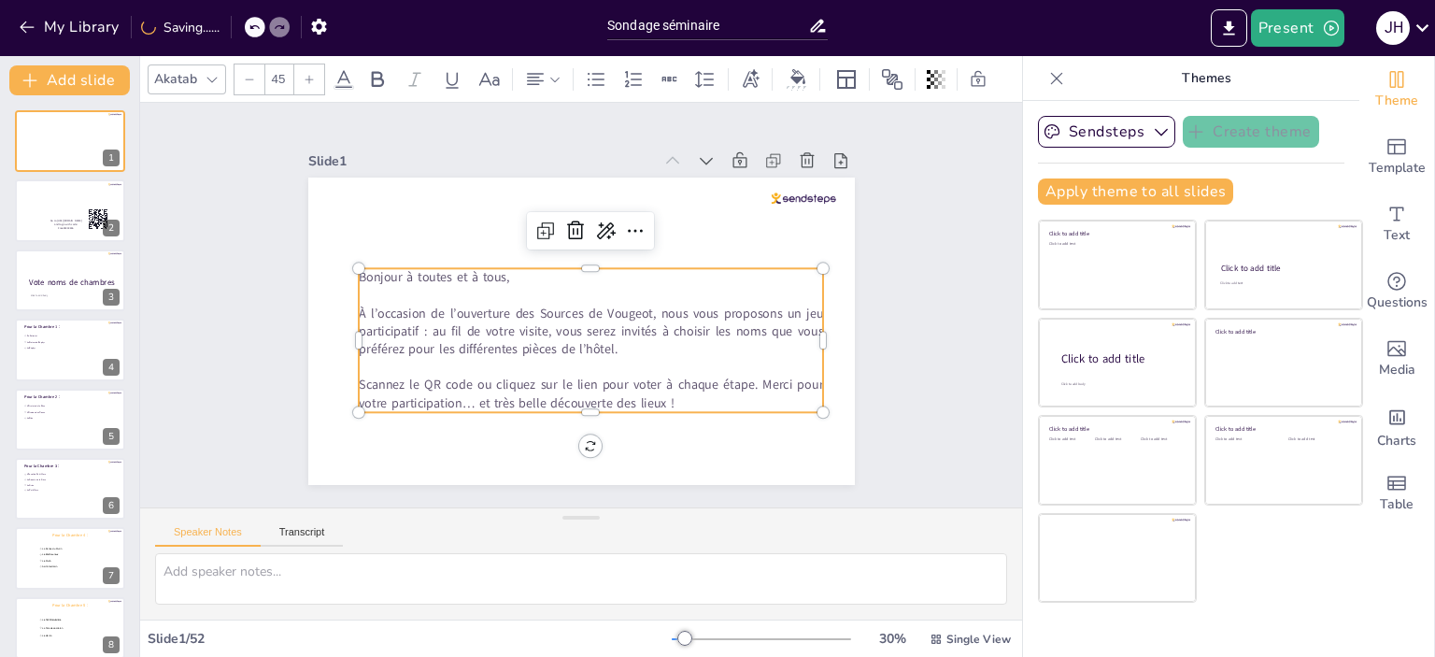
click at [457, 381] on p "Scannez le QR code ou cliquez sur le lien pour voter à chaque étape. Merci pour…" at bounding box center [591, 393] width 464 height 35
click at [432, 391] on p "Scannez le QR code qui s’affiche juste après, ou cliquez sur le lien pour voter…" at bounding box center [591, 393] width 464 height 35
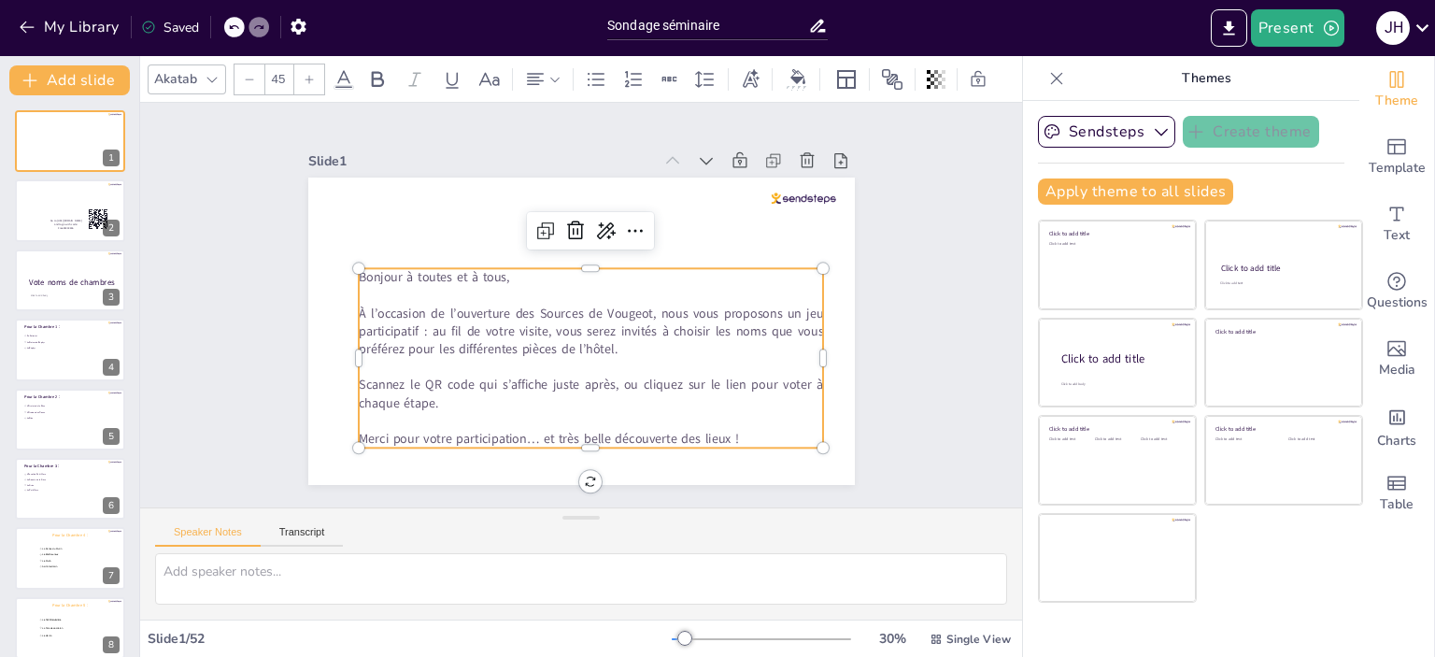
click at [683, 358] on p at bounding box center [591, 367] width 464 height 18
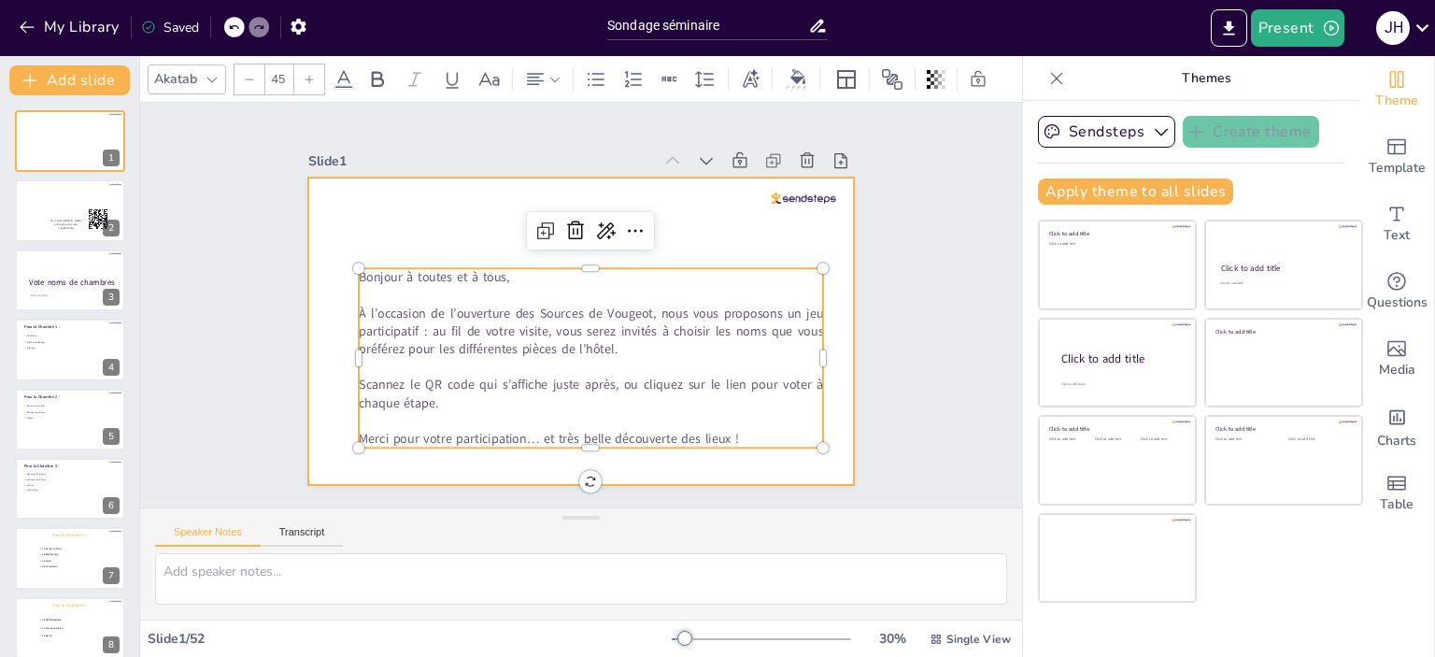
click at [775, 212] on div at bounding box center [581, 330] width 546 height 307
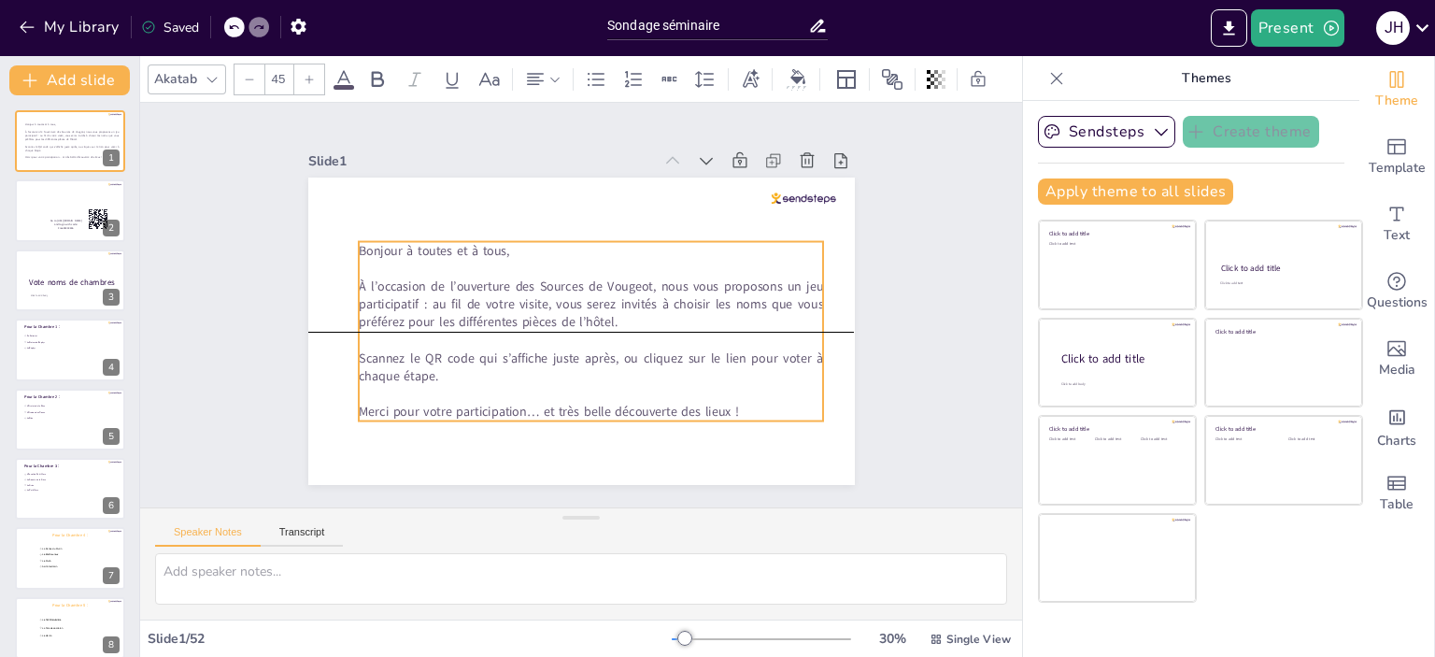
drag, startPoint x: 618, startPoint y: 312, endPoint x: 618, endPoint y: 287, distance: 25.2
click at [618, 287] on p "À l’occasion de l’ouverture des Sources de Vougeot, nous vous proposons un jeu …" at bounding box center [591, 304] width 464 height 54
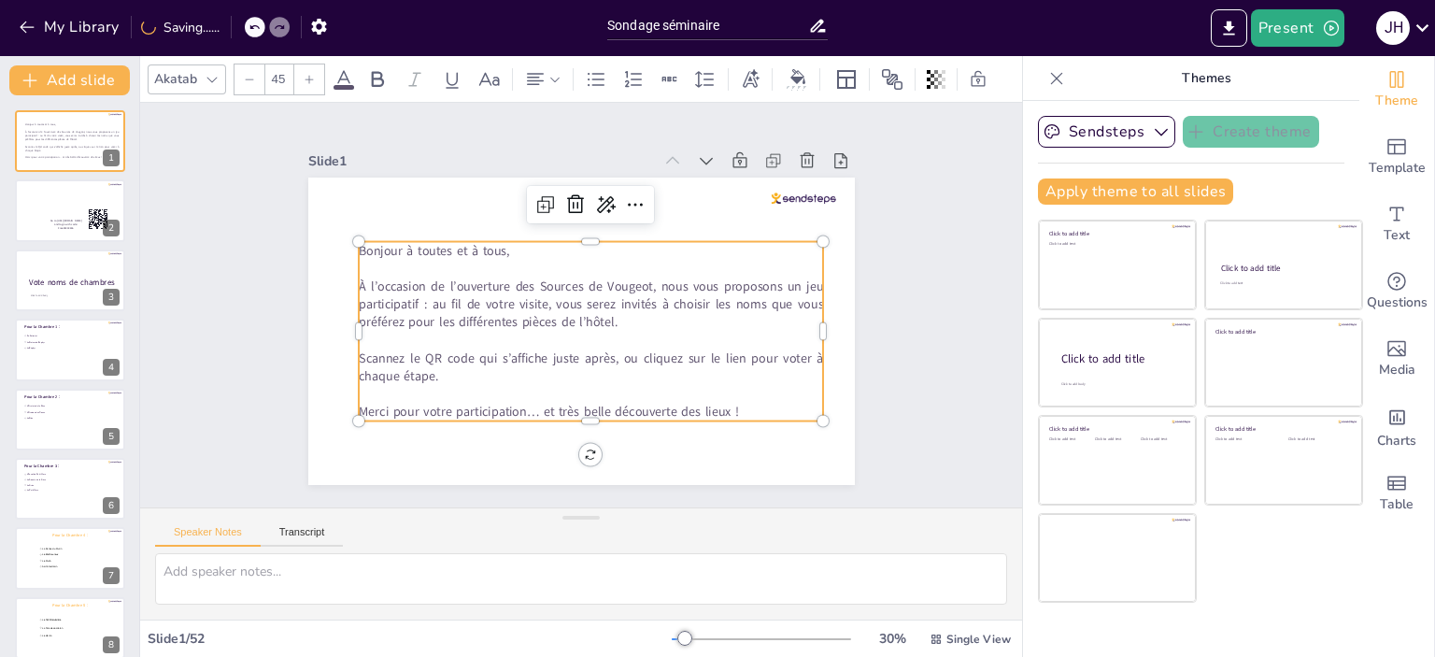
click at [938, 421] on div "Slide 1 Bonjour à toutes et à tous, À l’occasion de l’ouverture des Sources de …" at bounding box center [581, 305] width 882 height 404
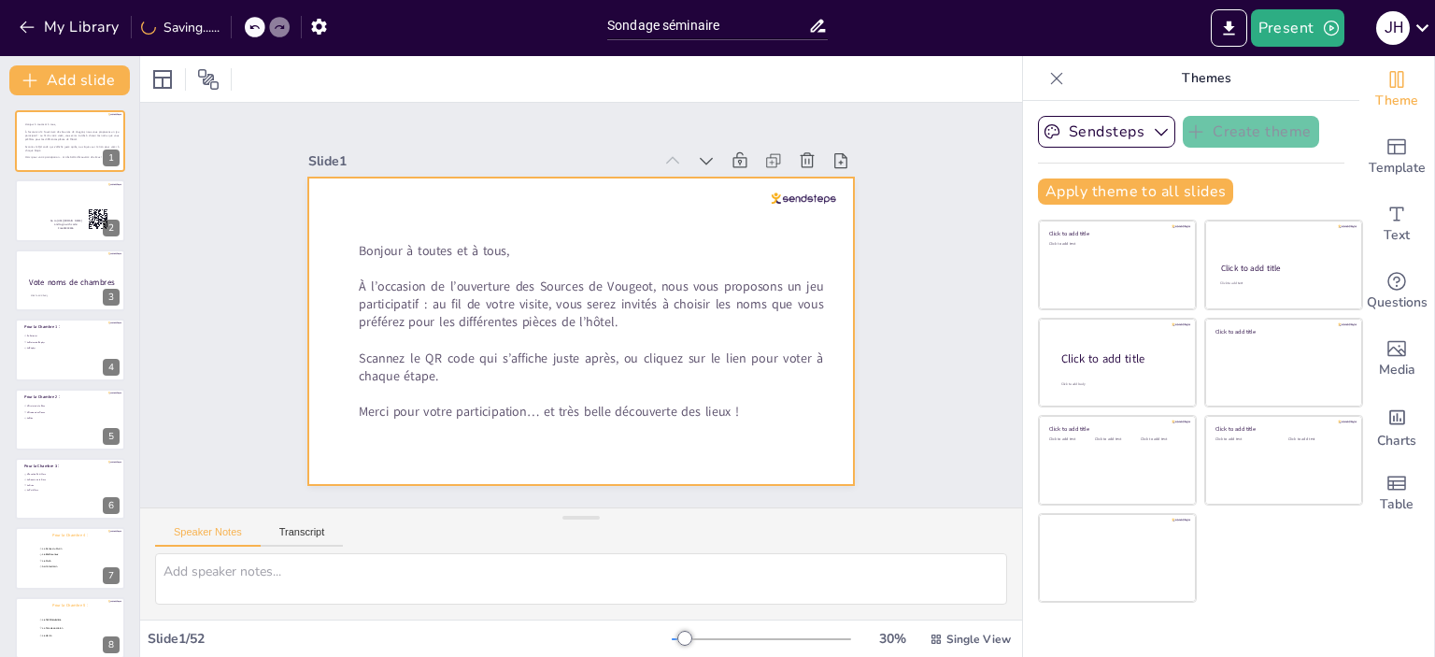
click at [628, 203] on div at bounding box center [581, 330] width 546 height 307
click at [41, 205] on div at bounding box center [70, 211] width 112 height 64
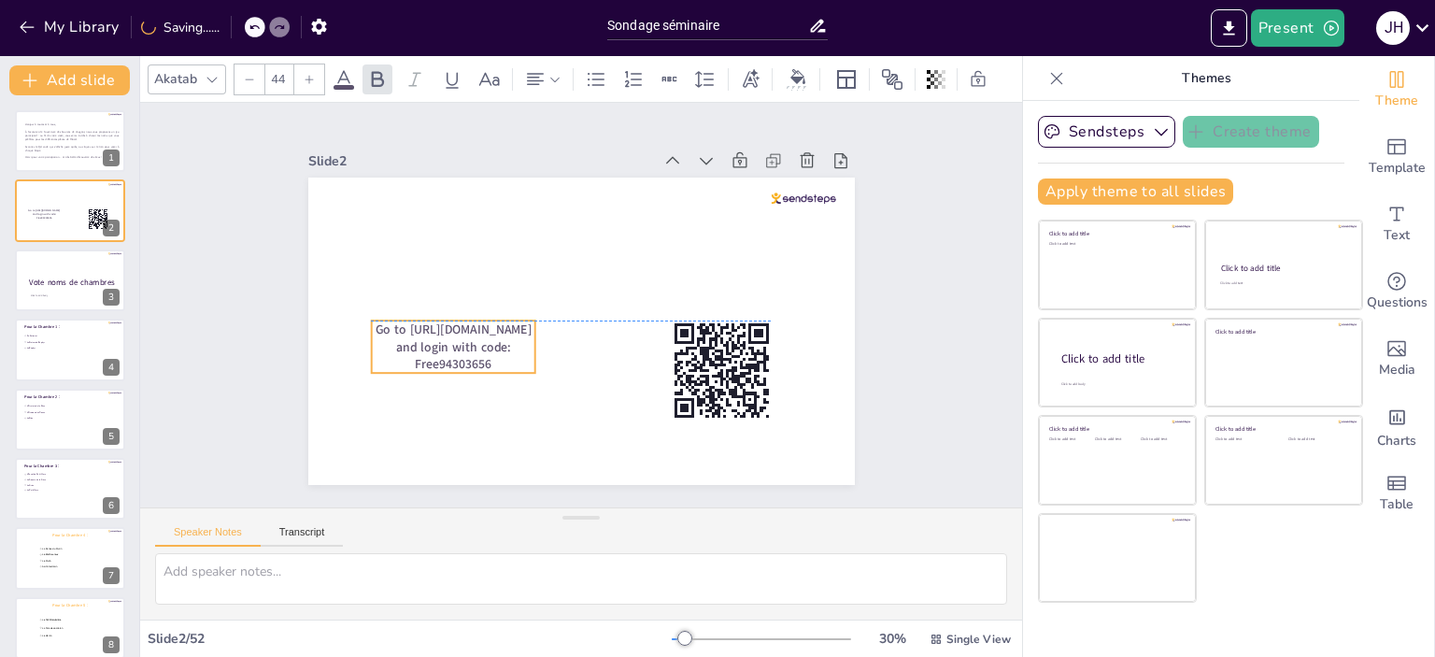
drag, startPoint x: 555, startPoint y: 398, endPoint x: 447, endPoint y: 343, distance: 120.7
click at [447, 343] on span "Go to [URL][DOMAIN_NAME] and login with code: Free94303656" at bounding box center [453, 346] width 156 height 52
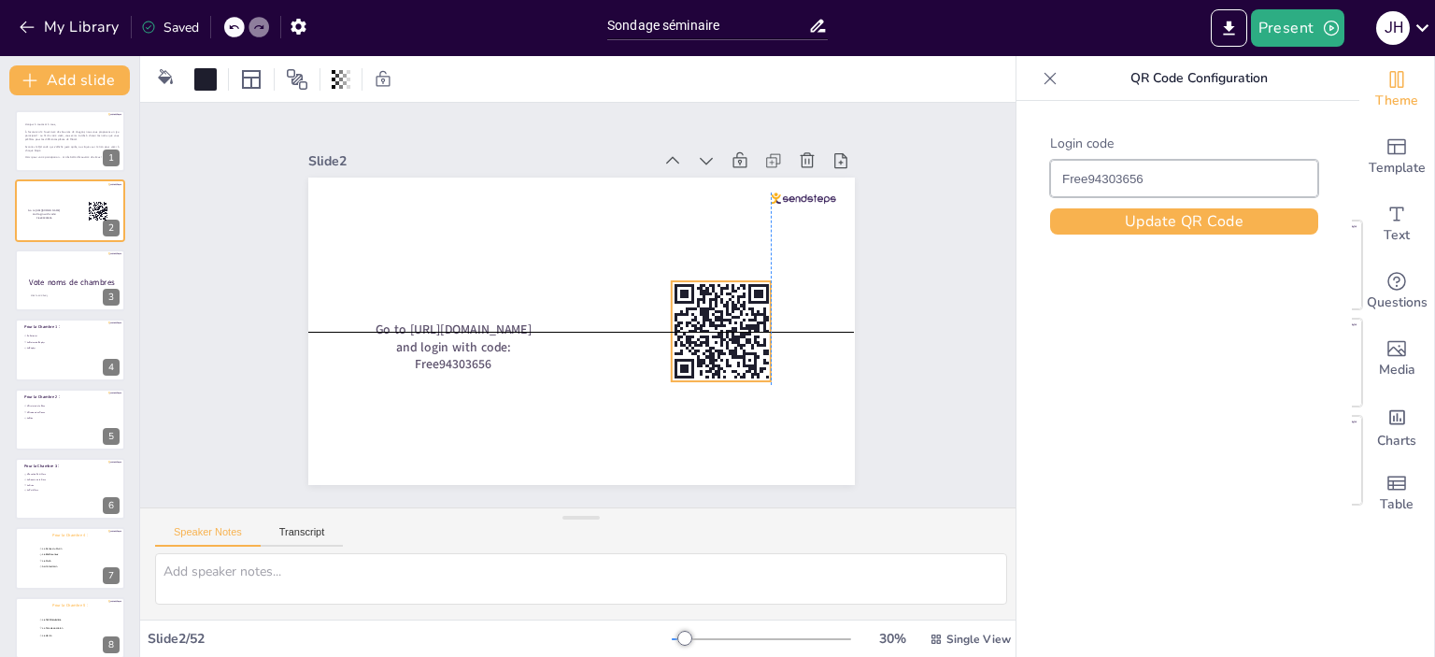
drag, startPoint x: 733, startPoint y: 386, endPoint x: 735, endPoint y: 350, distance: 35.5
click at [735, 350] on icon at bounding box center [721, 331] width 100 height 100
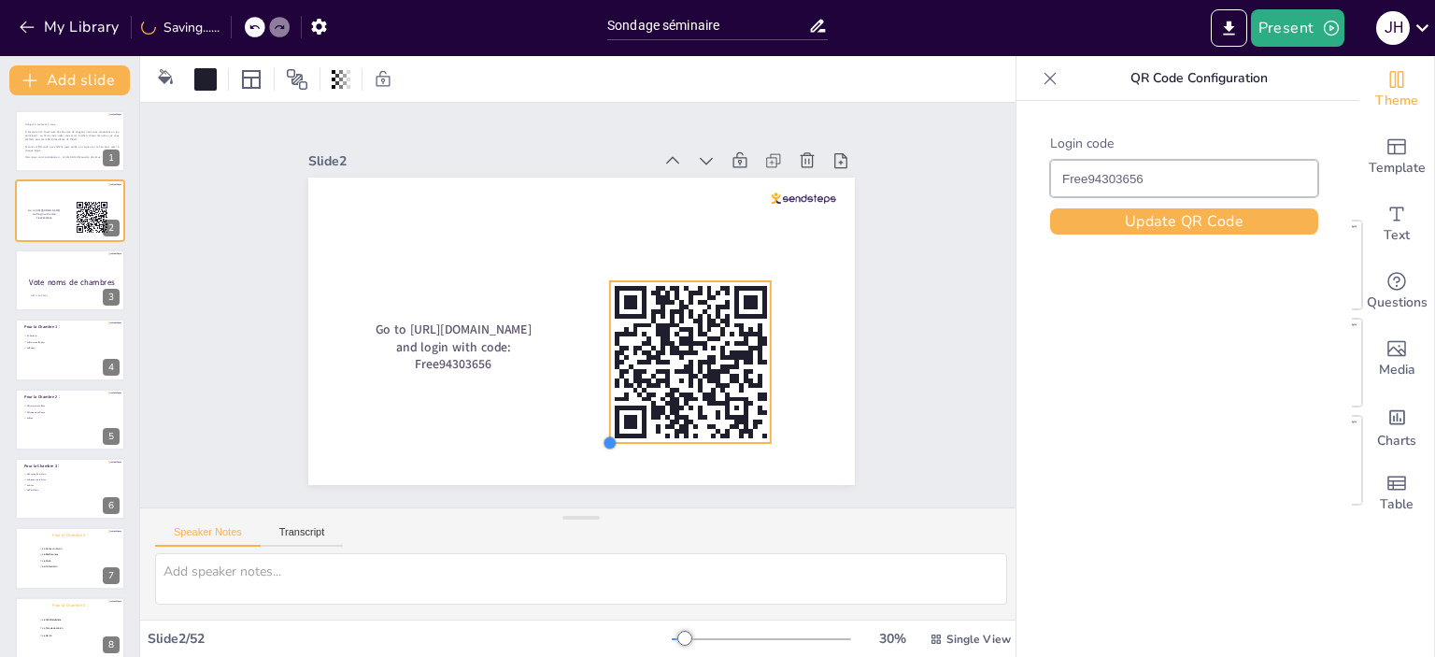
drag, startPoint x: 662, startPoint y: 376, endPoint x: 601, endPoint y: 410, distance: 70.2
click at [601, 410] on div "Go to [URL][DOMAIN_NAME] and login with code: Free94303656" at bounding box center [581, 330] width 546 height 307
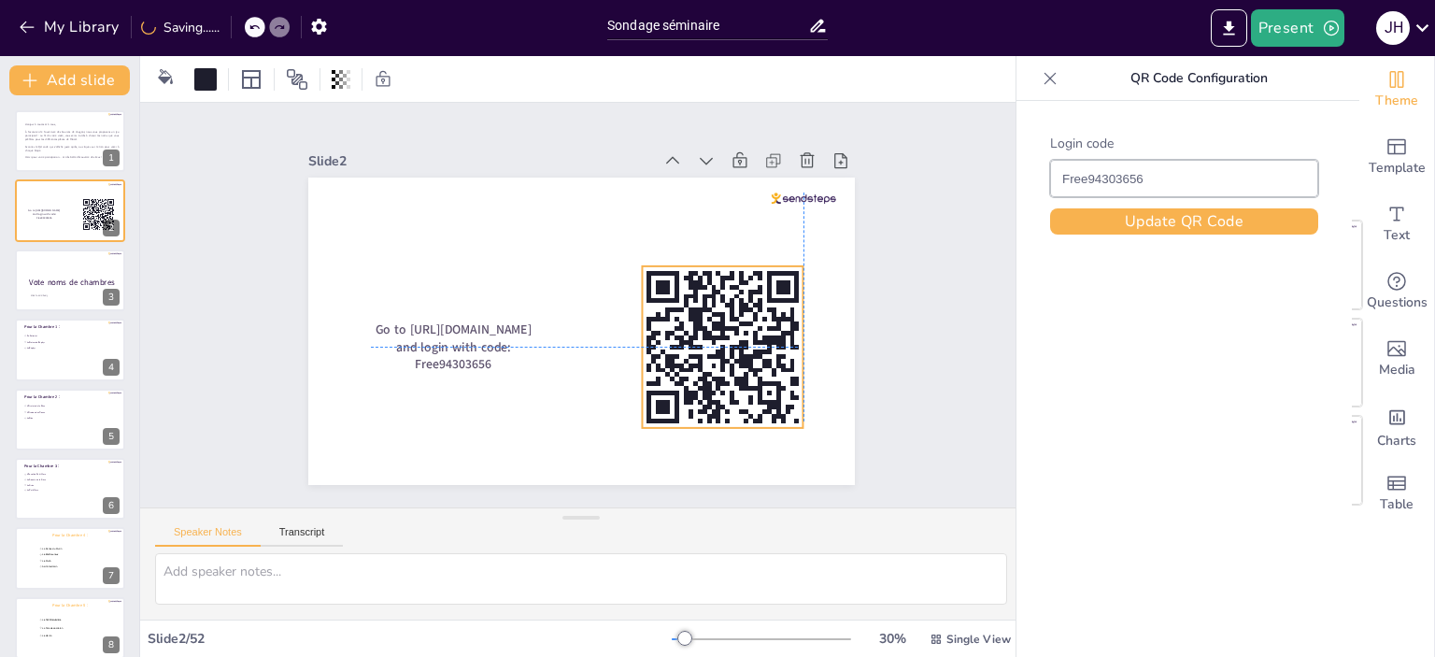
drag, startPoint x: 694, startPoint y: 365, endPoint x: 721, endPoint y: 344, distance: 34.6
click at [721, 344] on icon at bounding box center [723, 347] width 162 height 162
click at [888, 325] on div "Slide 1 Bonjour à toutes et à tous, À l’occasion de l’ouverture des Sources de …" at bounding box center [581, 305] width 651 height 360
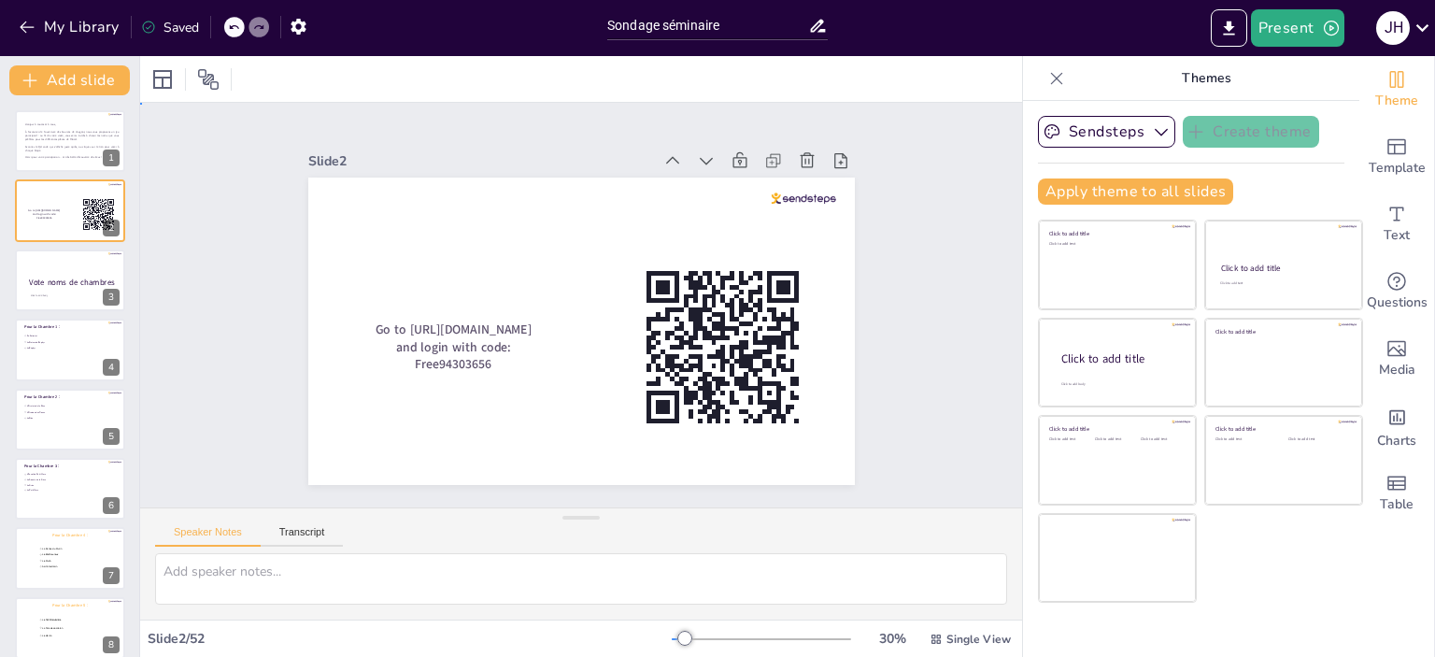
click at [885, 403] on div "Slide 1 Bonjour à toutes et à tous, À l’occasion de l’ouverture des Sources de …" at bounding box center [581, 305] width 651 height 360
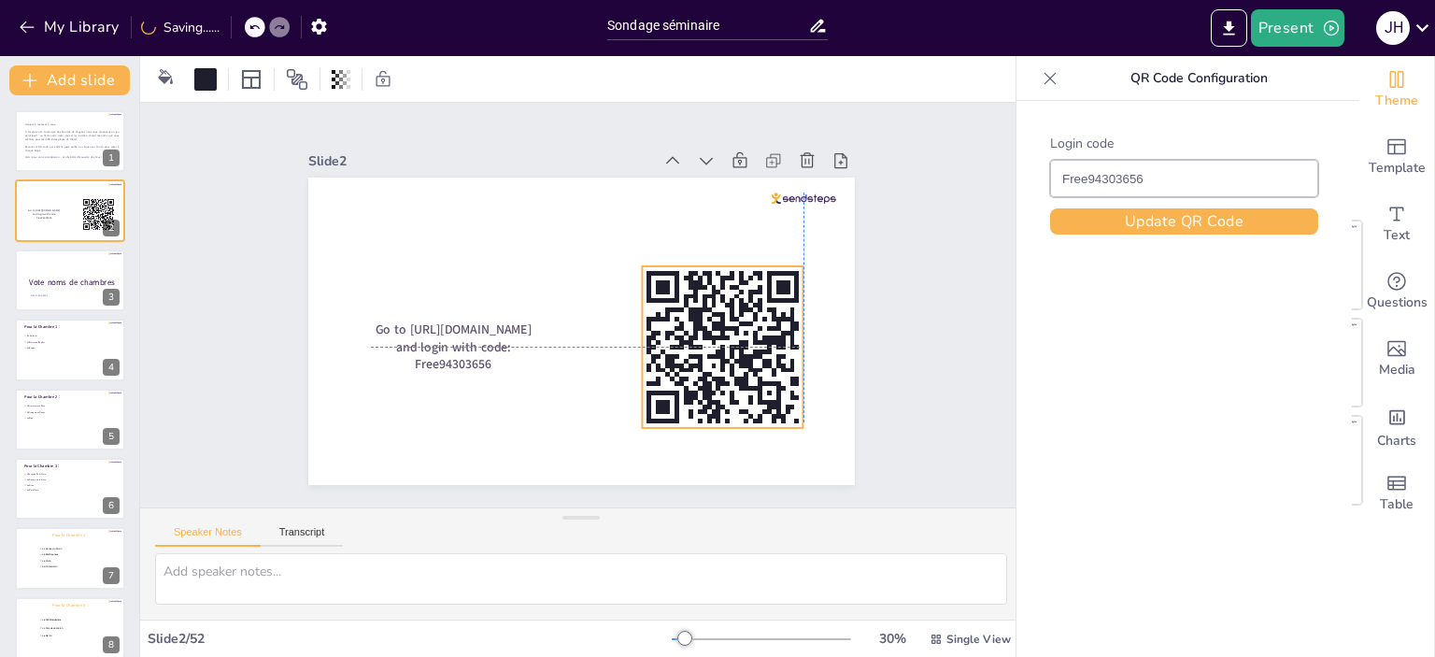
click at [760, 319] on rect at bounding box center [723, 347] width 162 height 162
click at [881, 287] on div "Slide 1 Bonjour à toutes et à tous, À l’occasion de l’ouverture des Sources de …" at bounding box center [581, 305] width 651 height 360
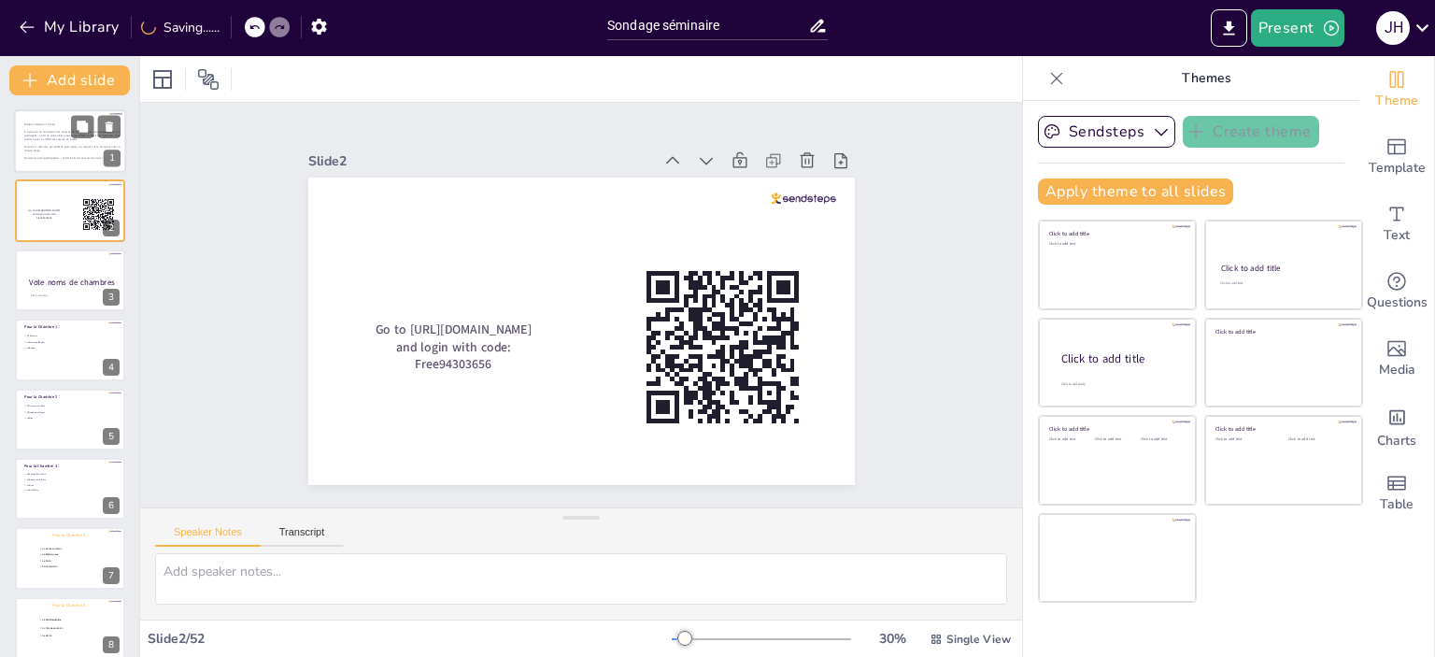
click at [55, 145] on p "Scannez le QR code qui s’affiche juste après, ou cliquez sur le lien pour voter…" at bounding box center [71, 148] width 95 height 7
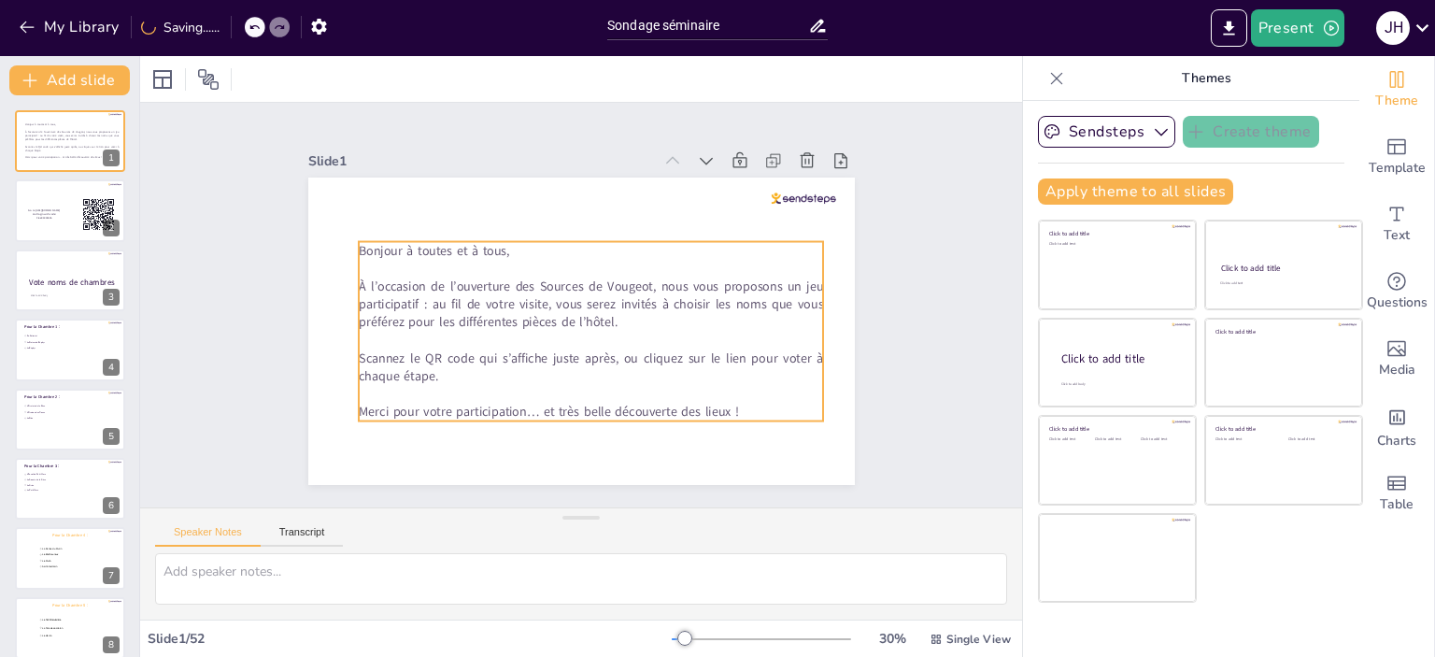
click at [499, 244] on p "Bonjour à toutes et à tous," at bounding box center [591, 251] width 464 height 18
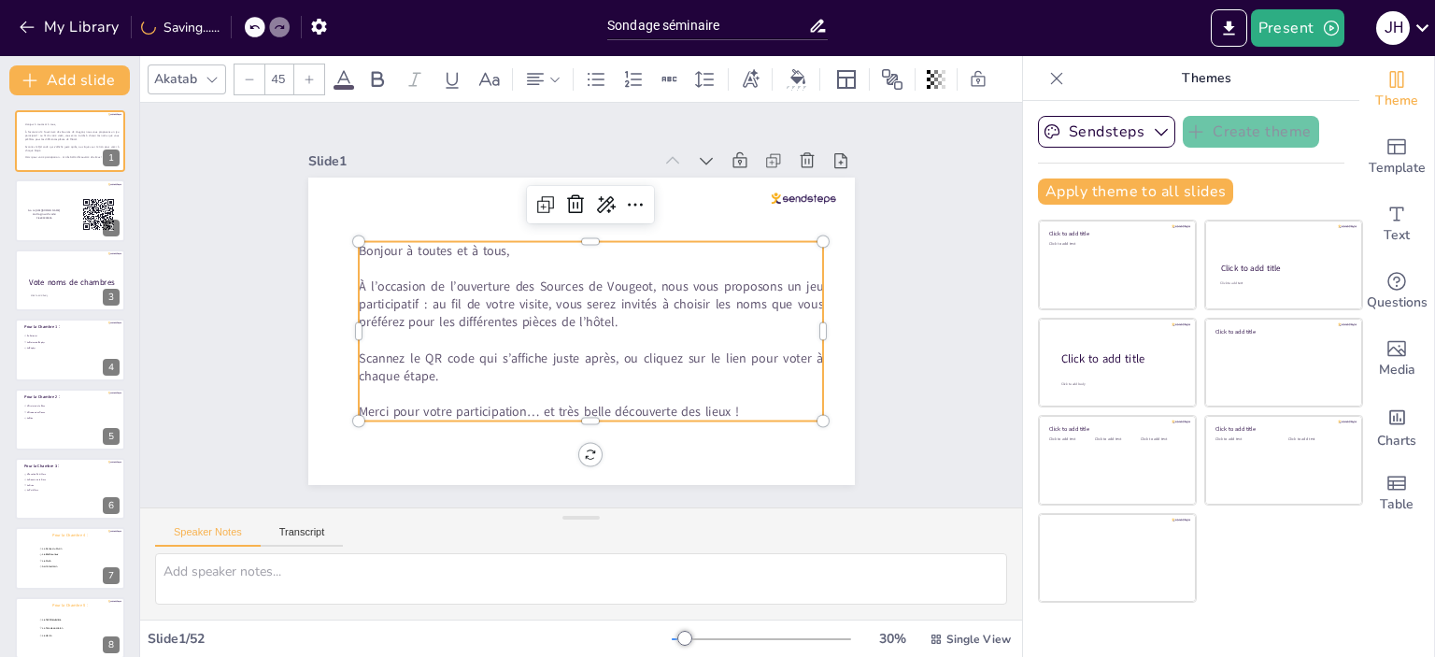
click at [499, 244] on p "Bonjour à toutes et à tous," at bounding box center [591, 251] width 464 height 18
click at [535, 242] on p "Bonjour à toutes et à tous," at bounding box center [591, 251] width 464 height 18
click at [561, 78] on icon at bounding box center [554, 79] width 13 height 13
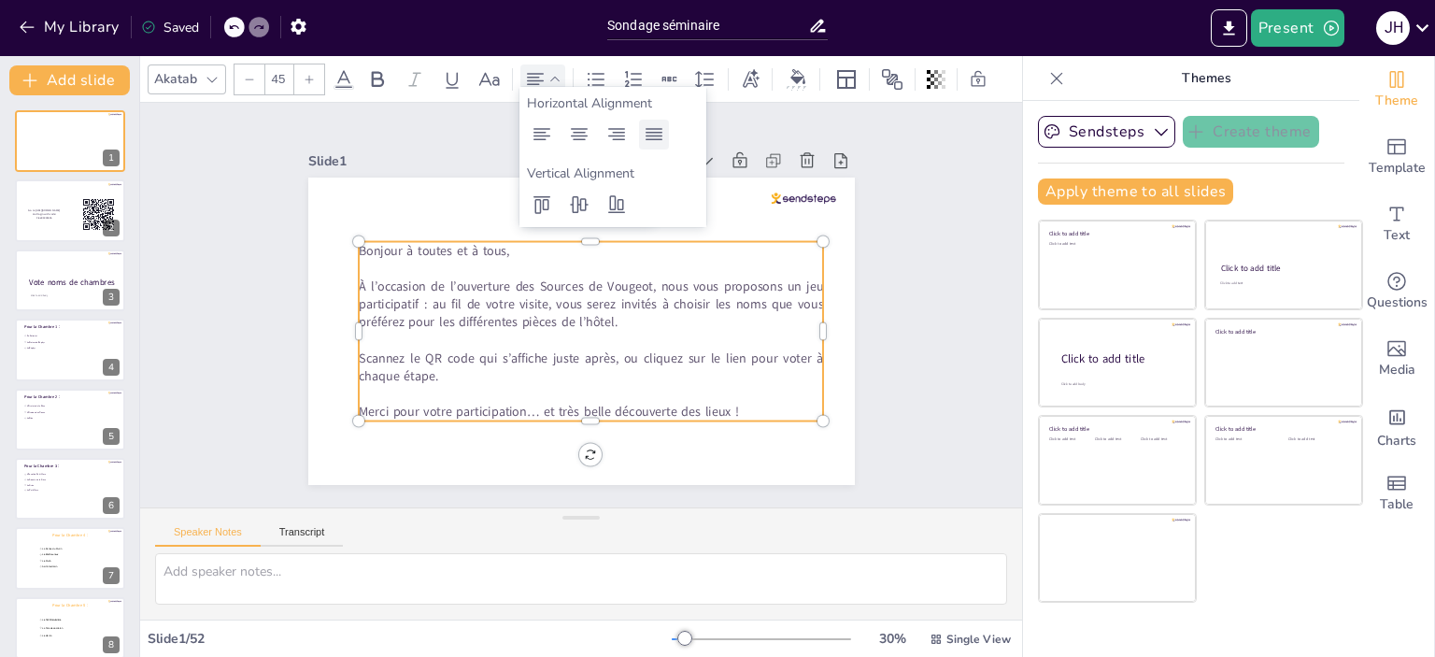
click at [666, 133] on div at bounding box center [654, 135] width 30 height 30
click at [590, 130] on icon at bounding box center [579, 134] width 22 height 22
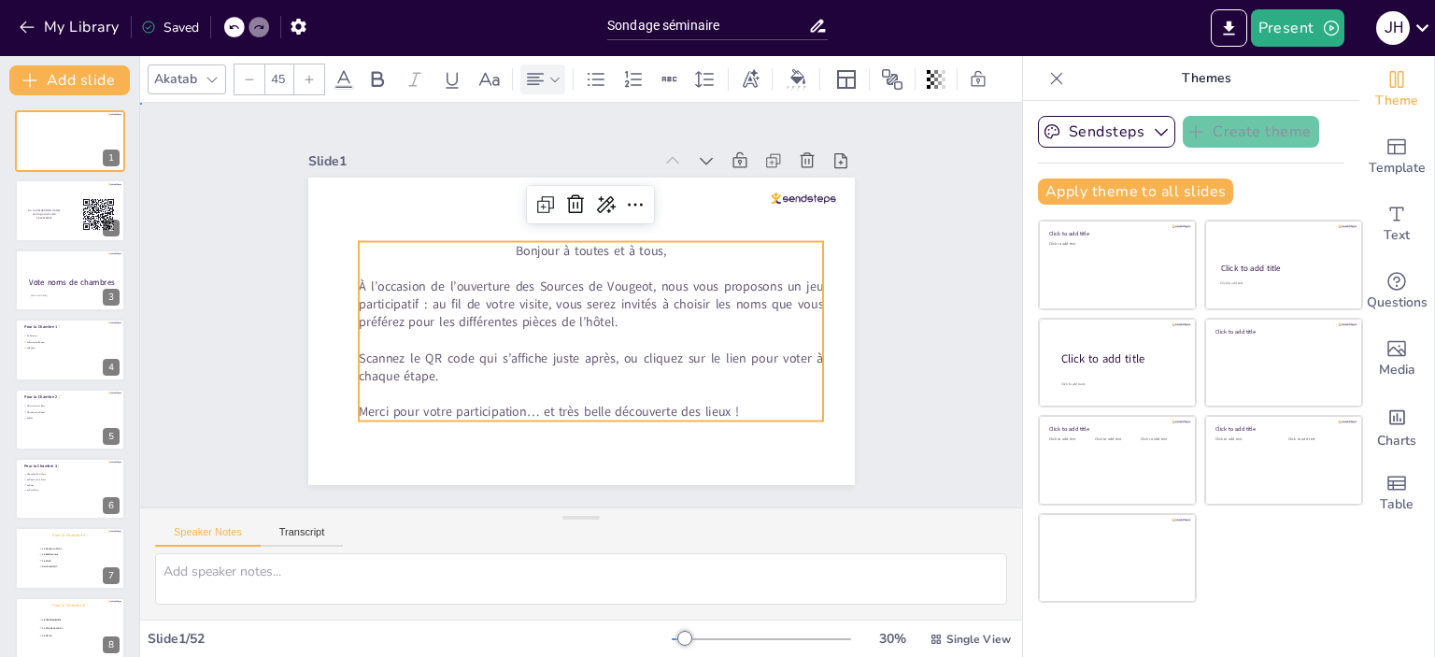
click at [923, 302] on div "Slide 1 Bonjour à toutes et à tous, À l’occasion de l’ouverture des Sources de …" at bounding box center [581, 305] width 882 height 404
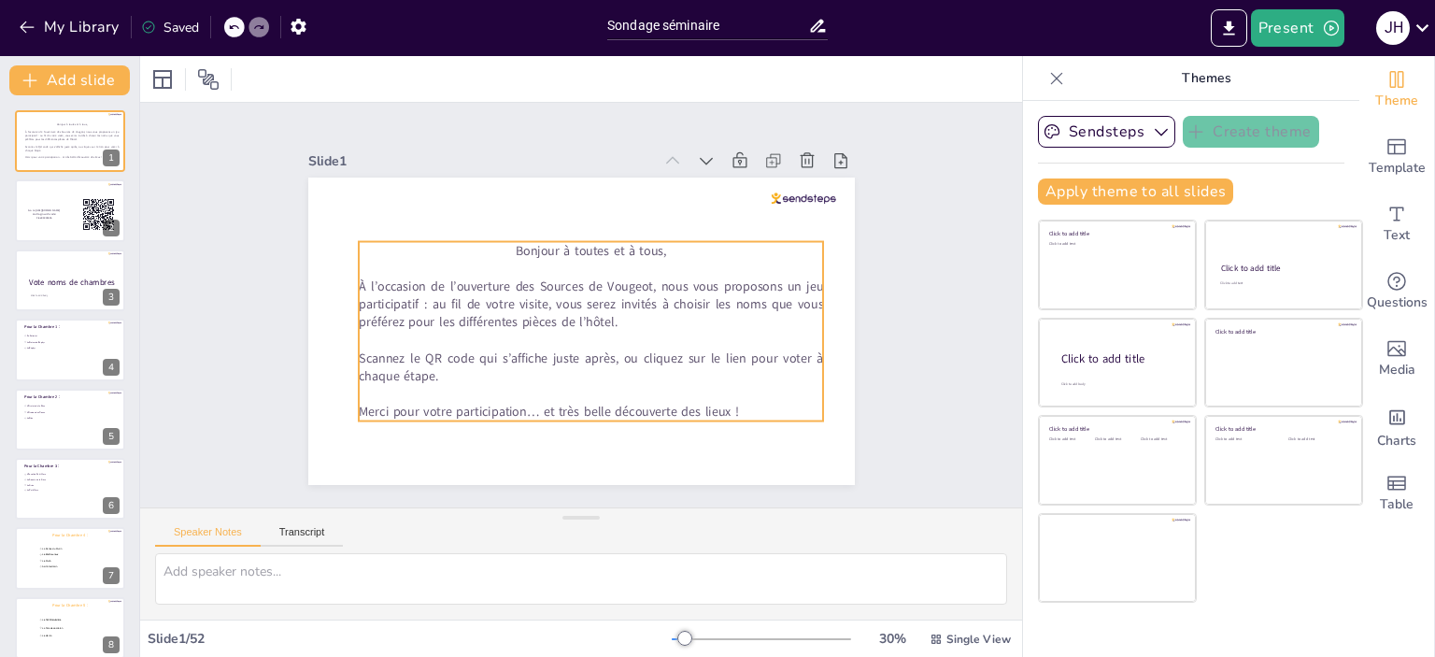
click at [695, 349] on p "Scannez le QR code qui s’affiche juste après, ou cliquez sur le lien pour voter…" at bounding box center [591, 366] width 464 height 35
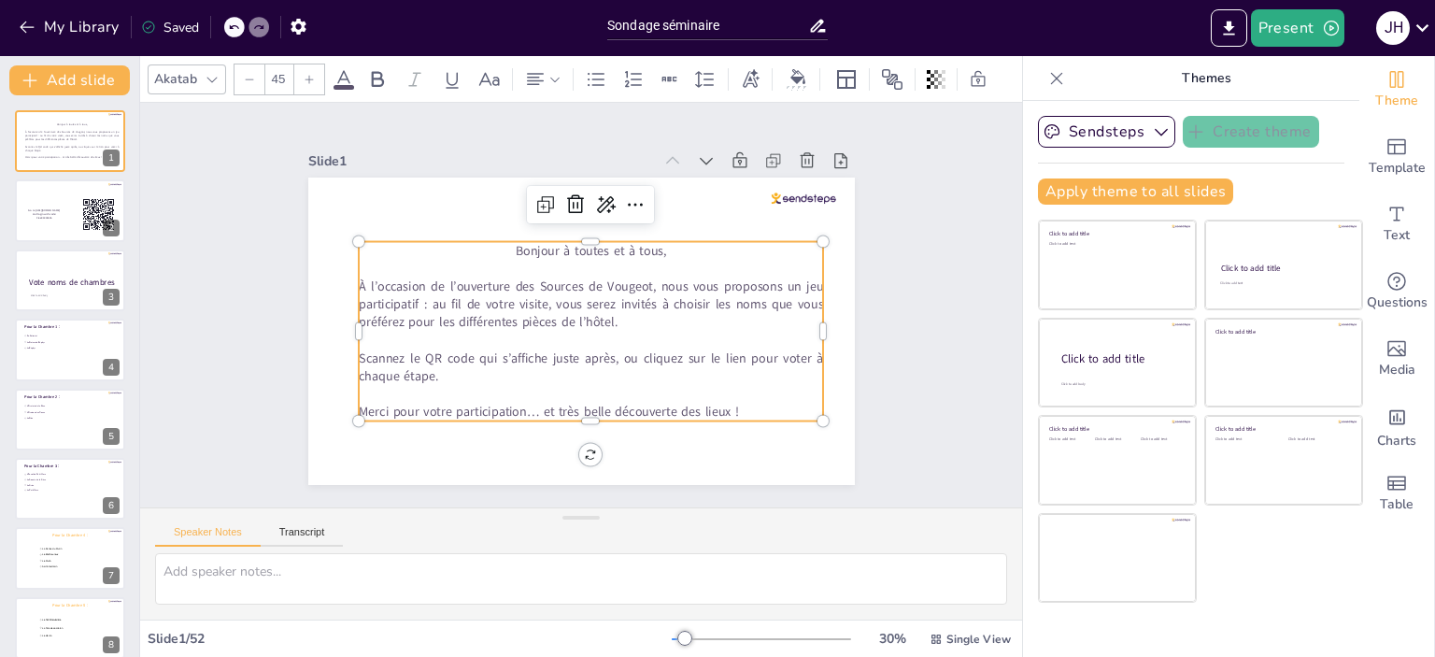
click at [448, 362] on p "Scannez le QR code qui s’affiche juste après, ou cliquez sur le lien pour voter…" at bounding box center [591, 366] width 464 height 35
click at [430, 371] on p "Scannez le QR code qui s’affiche juste après, ou cliquez sur le lien pour voter…" at bounding box center [591, 366] width 464 height 35
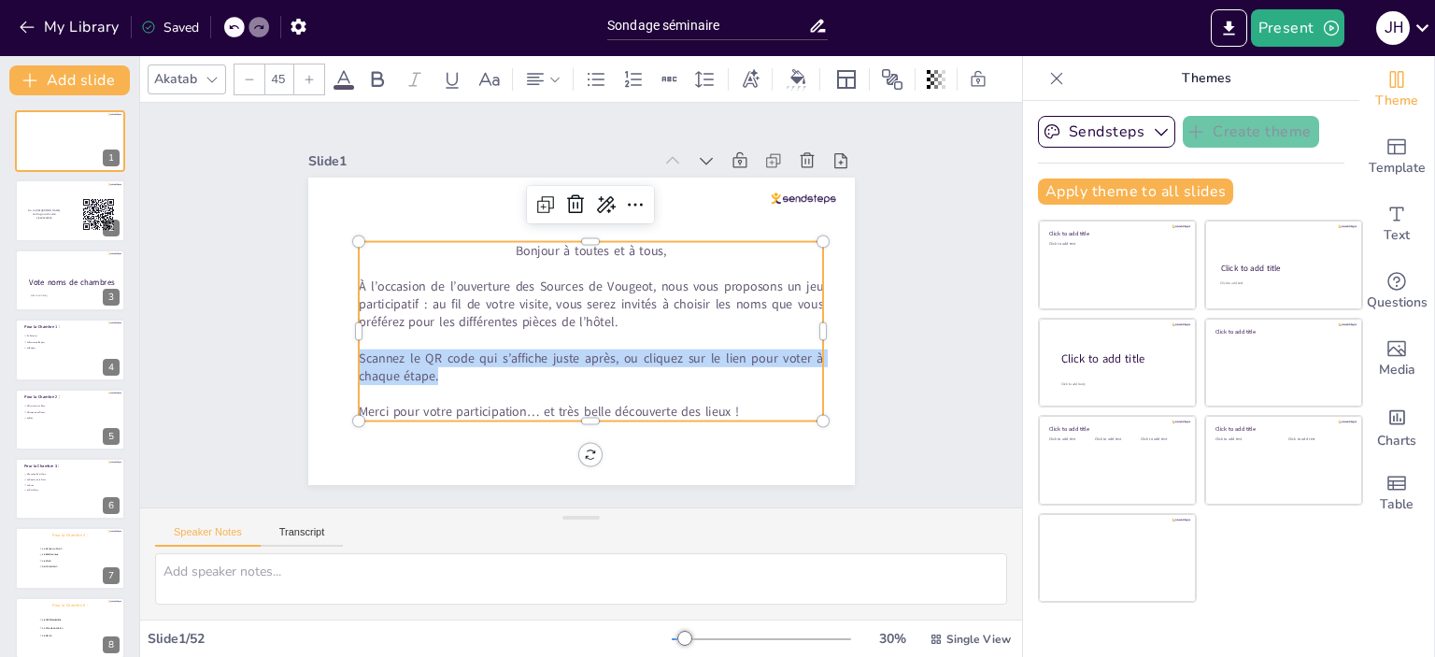
drag, startPoint x: 447, startPoint y: 369, endPoint x: 348, endPoint y: 358, distance: 99.7
click at [359, 358] on p "Scannez le QR code qui s’affiche juste après, ou cliquez sur le lien pour voter…" at bounding box center [591, 366] width 464 height 35
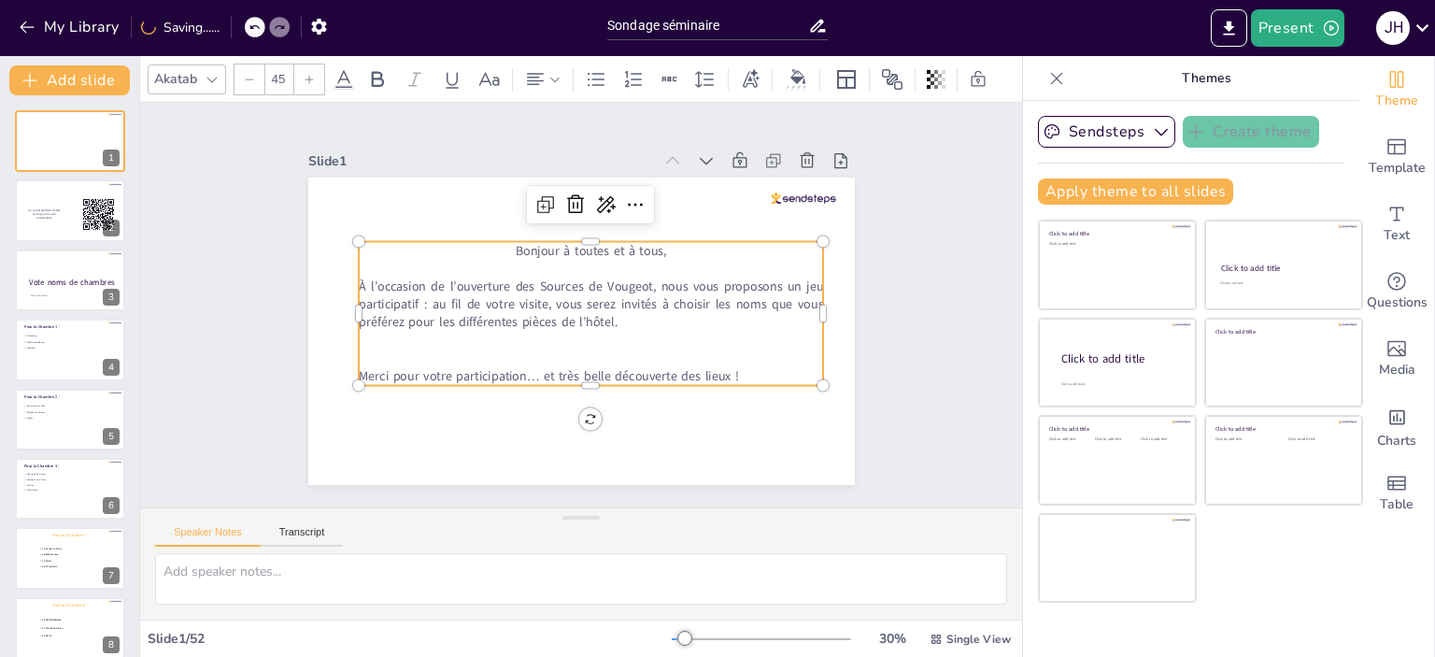
click at [732, 334] on p at bounding box center [591, 341] width 464 height 18
click at [710, 316] on p "À l’occasion de l’ouverture des Sources de Vougeot, nous vous proposons un jeu …" at bounding box center [591, 304] width 464 height 54
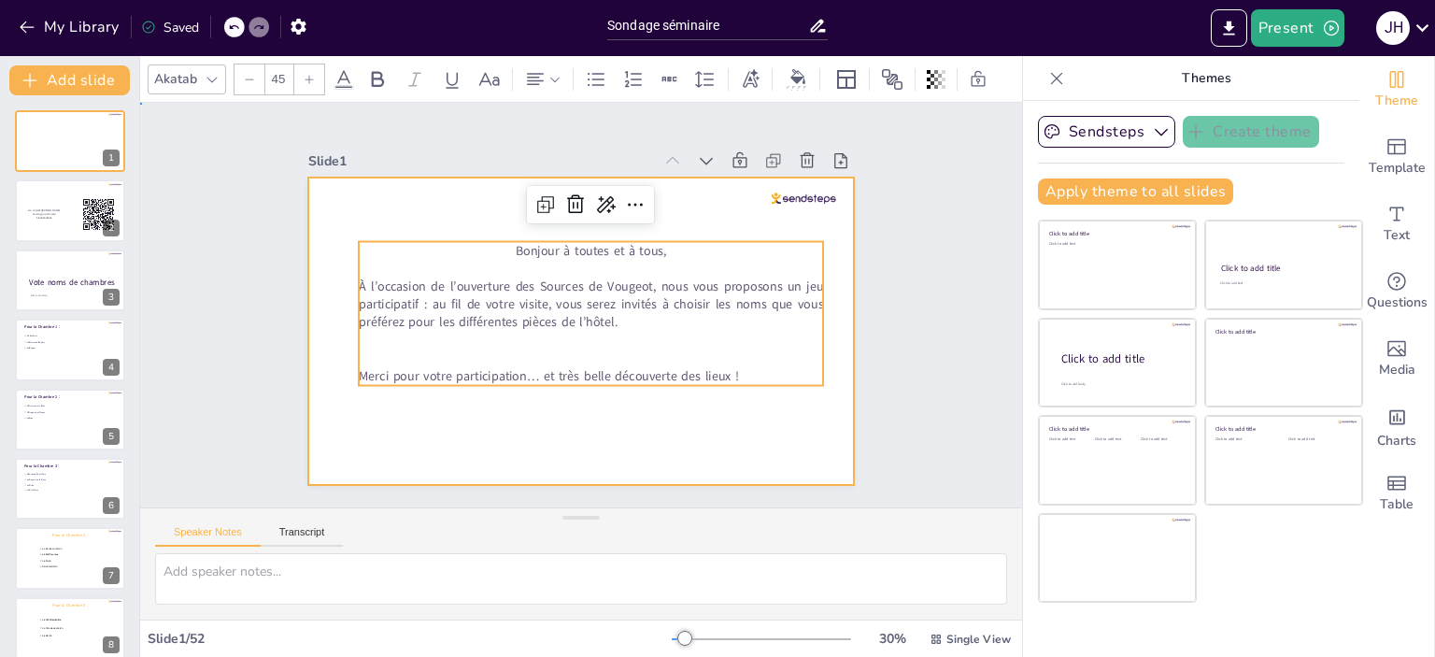
click at [714, 436] on div at bounding box center [581, 330] width 546 height 307
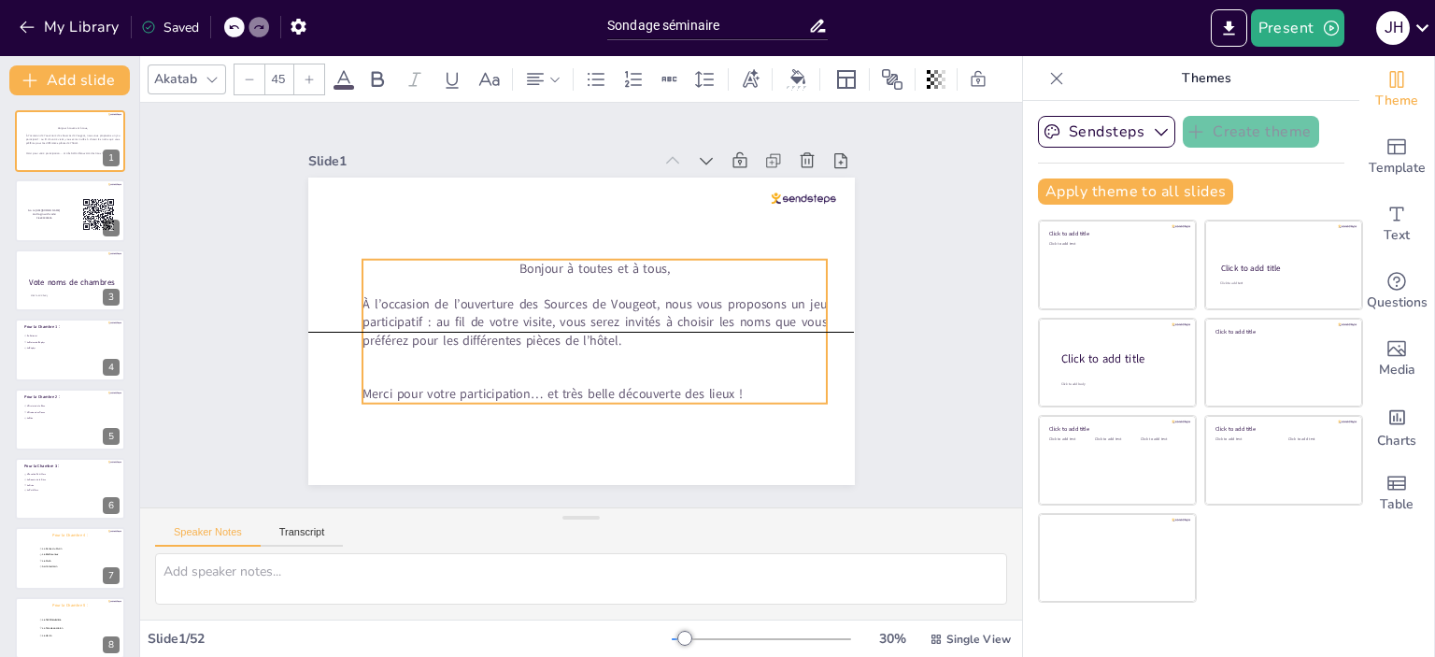
drag, startPoint x: 710, startPoint y: 350, endPoint x: 714, endPoint y: 375, distance: 24.6
click at [714, 375] on p at bounding box center [594, 376] width 464 height 18
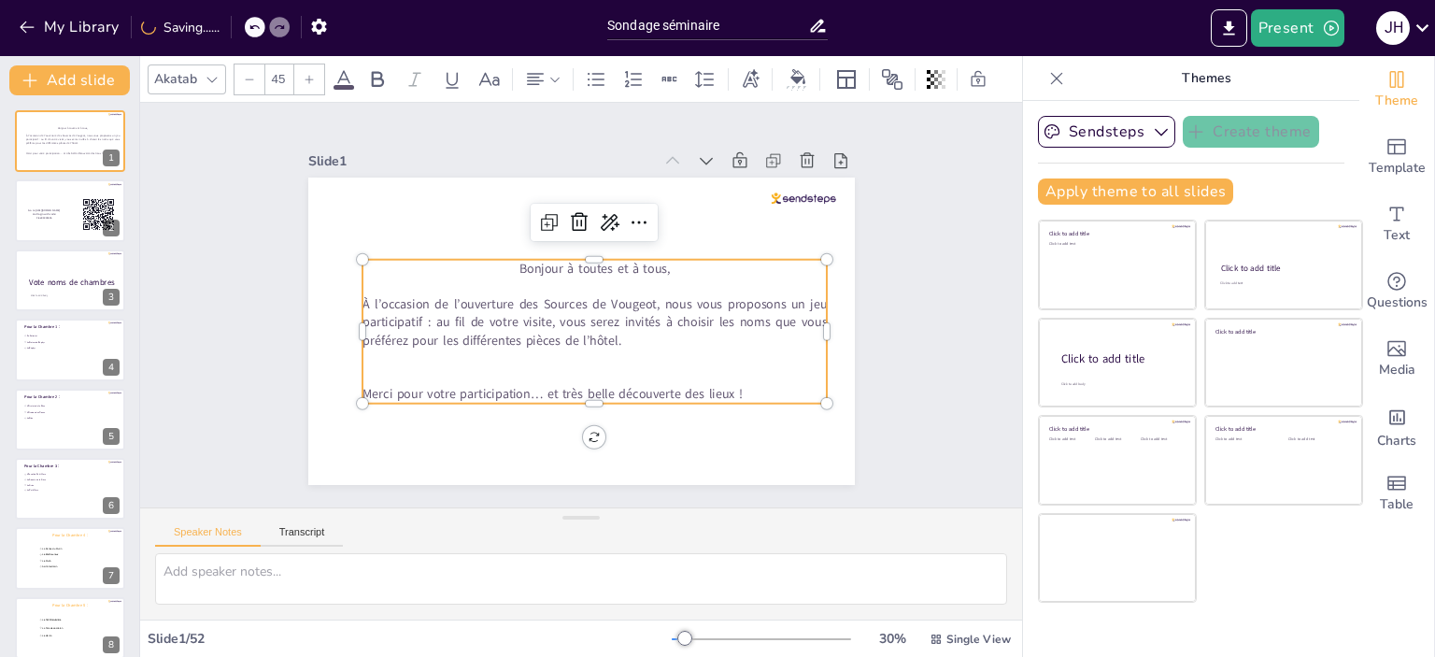
click at [304, 74] on icon at bounding box center [309, 79] width 11 height 11
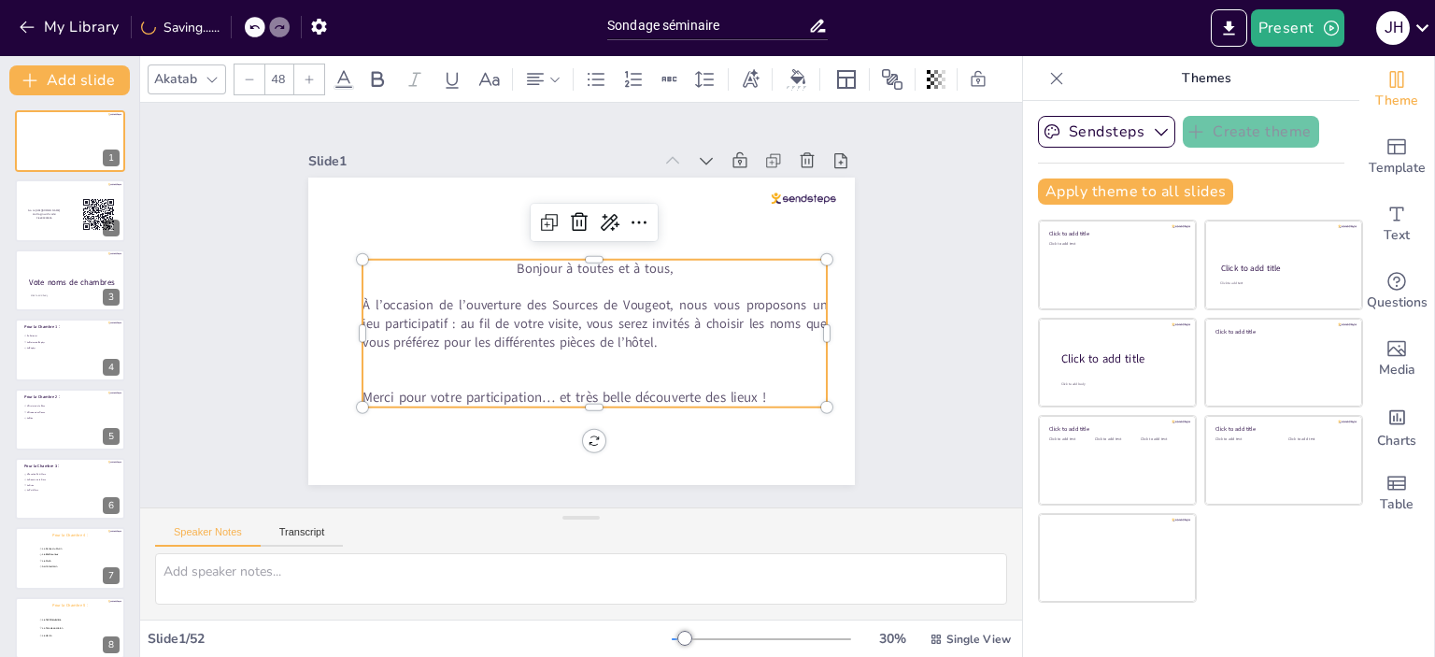
click at [304, 74] on icon at bounding box center [309, 79] width 11 height 11
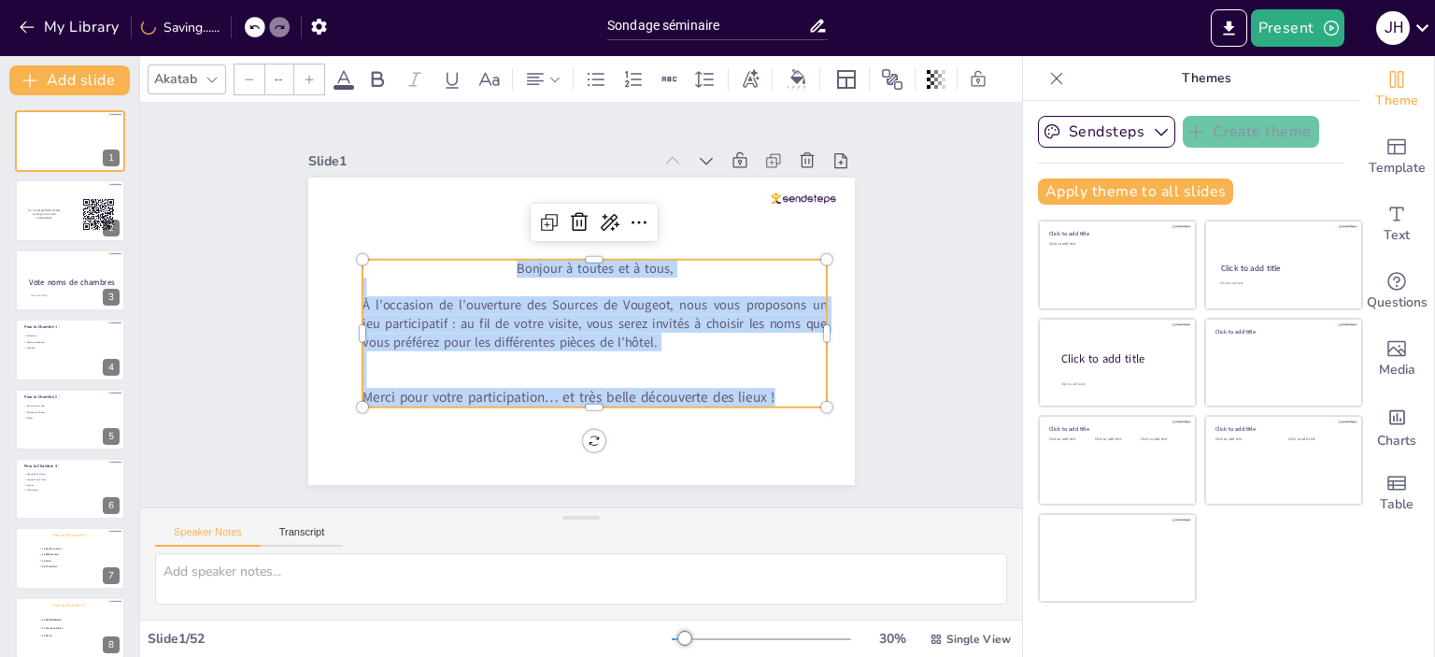
drag, startPoint x: 770, startPoint y: 390, endPoint x: 284, endPoint y: 204, distance: 520.5
click at [284, 204] on div "Slide 1 Bonjour à toutes et à tous, À l’occasion de l’ouverture des Sources de …" at bounding box center [581, 305] width 651 height 360
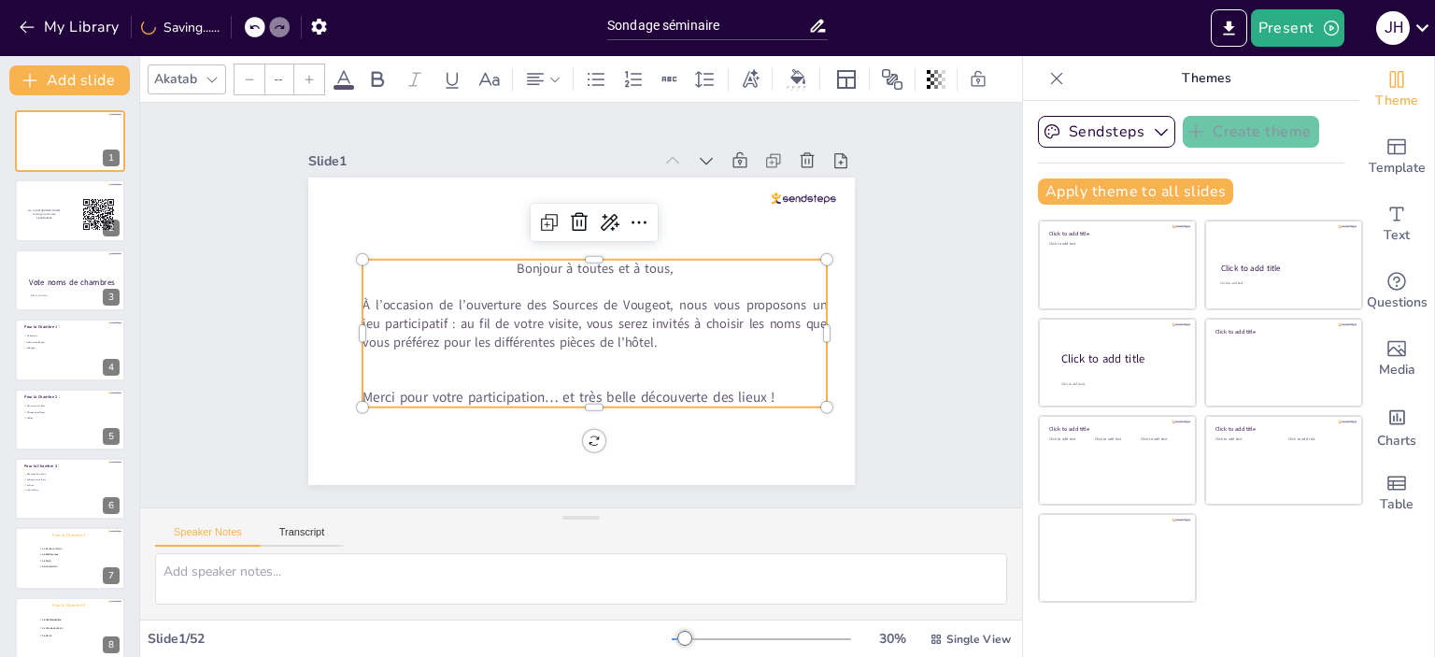
click at [277, 82] on input "--" at bounding box center [278, 79] width 26 height 30
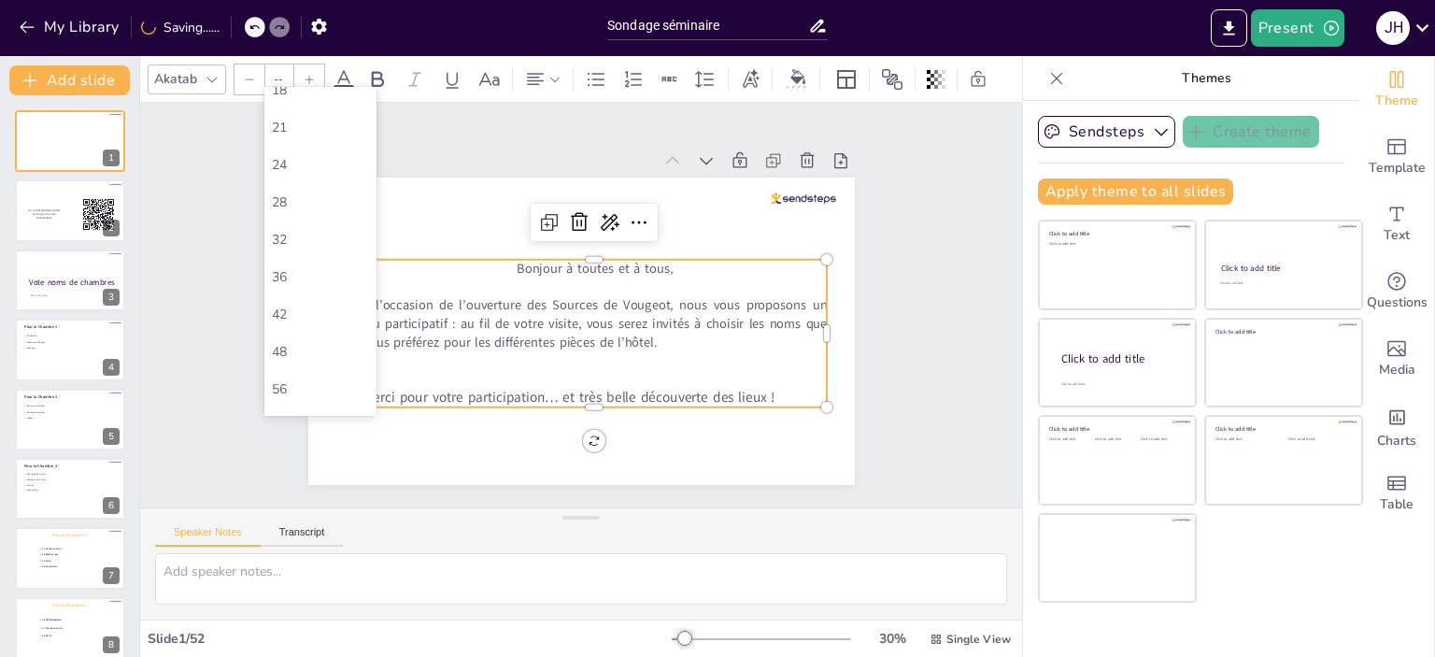
scroll to position [245, 0]
click at [296, 347] on div "48" at bounding box center [320, 347] width 97 height 18
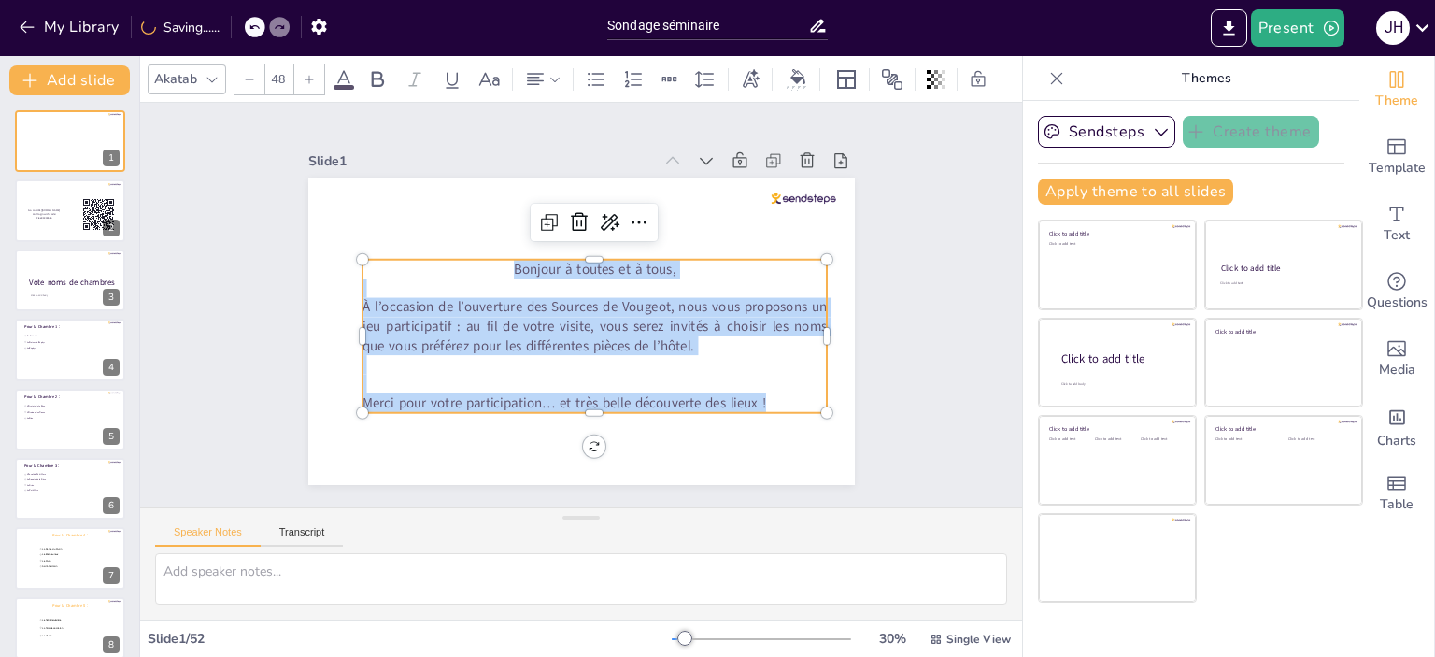
click at [306, 76] on icon at bounding box center [309, 79] width 11 height 11
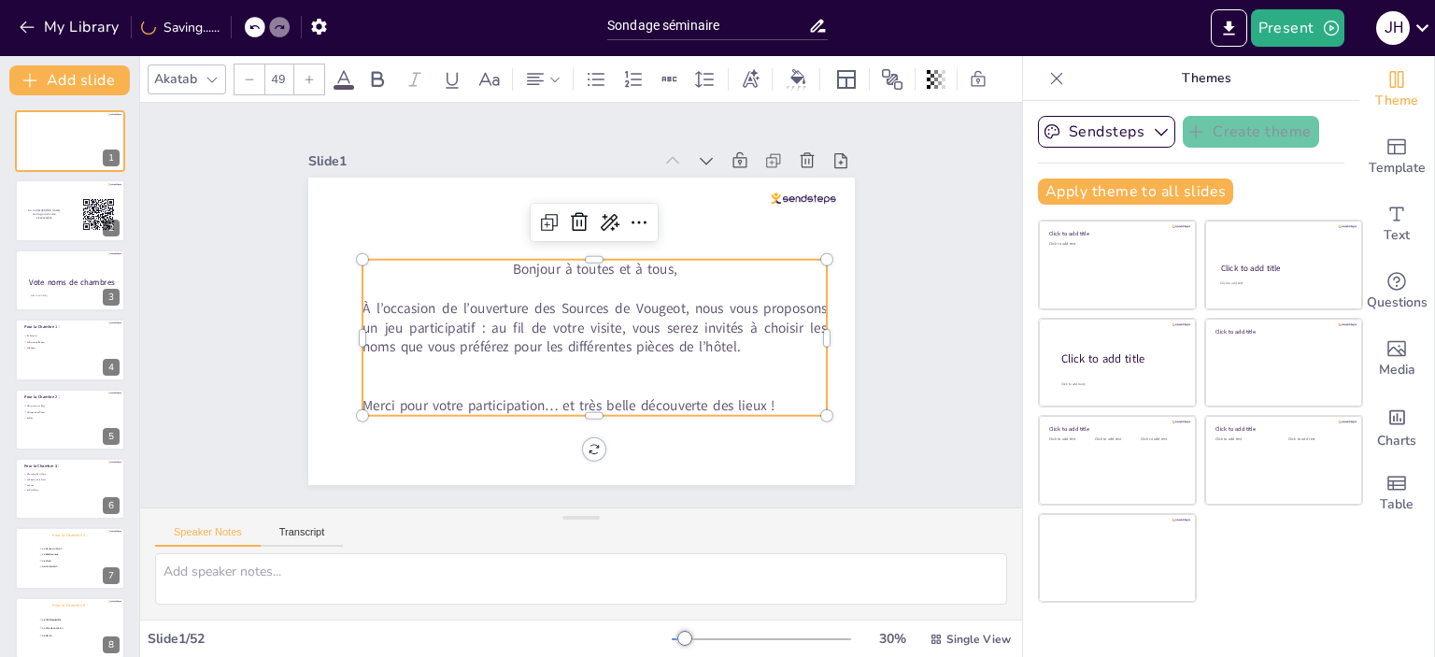
click at [306, 76] on icon at bounding box center [309, 79] width 11 height 11
type input "52"
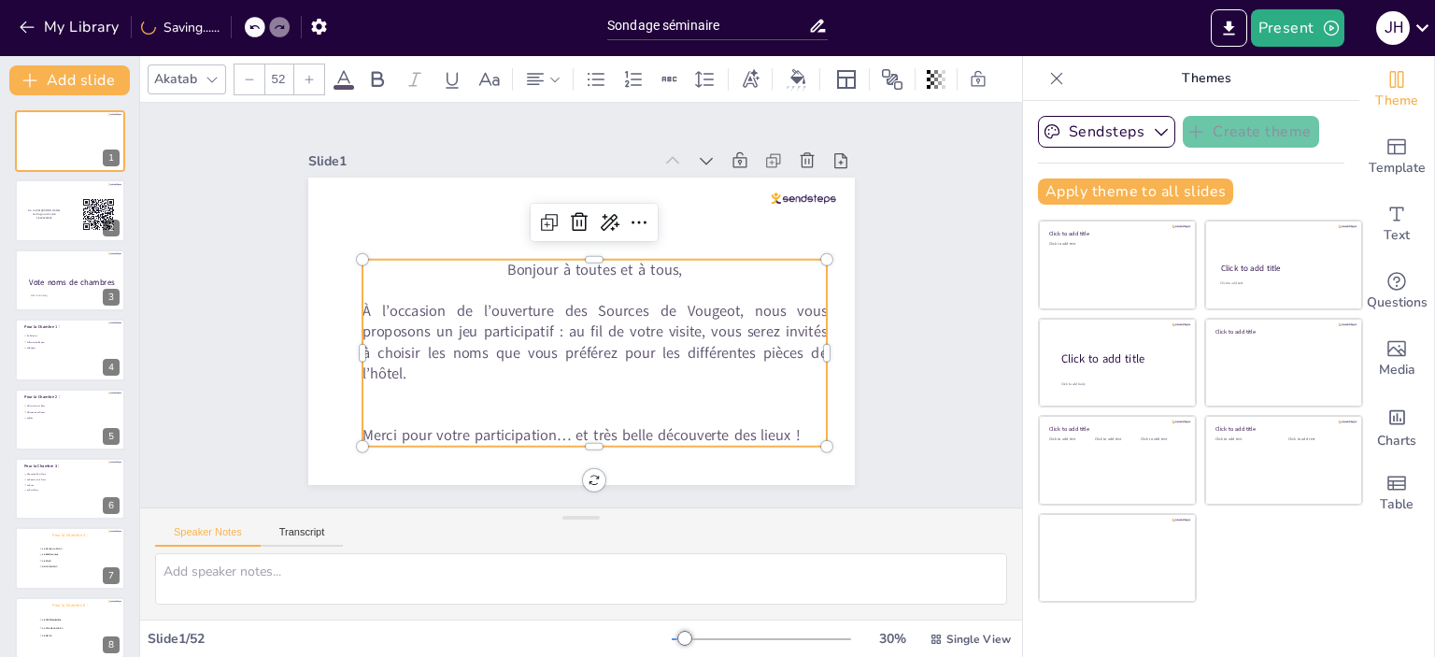
click at [905, 374] on div "Slide 1 Bonjour à toutes et à tous, À l’occasion de l’ouverture des Sources de …" at bounding box center [581, 305] width 882 height 404
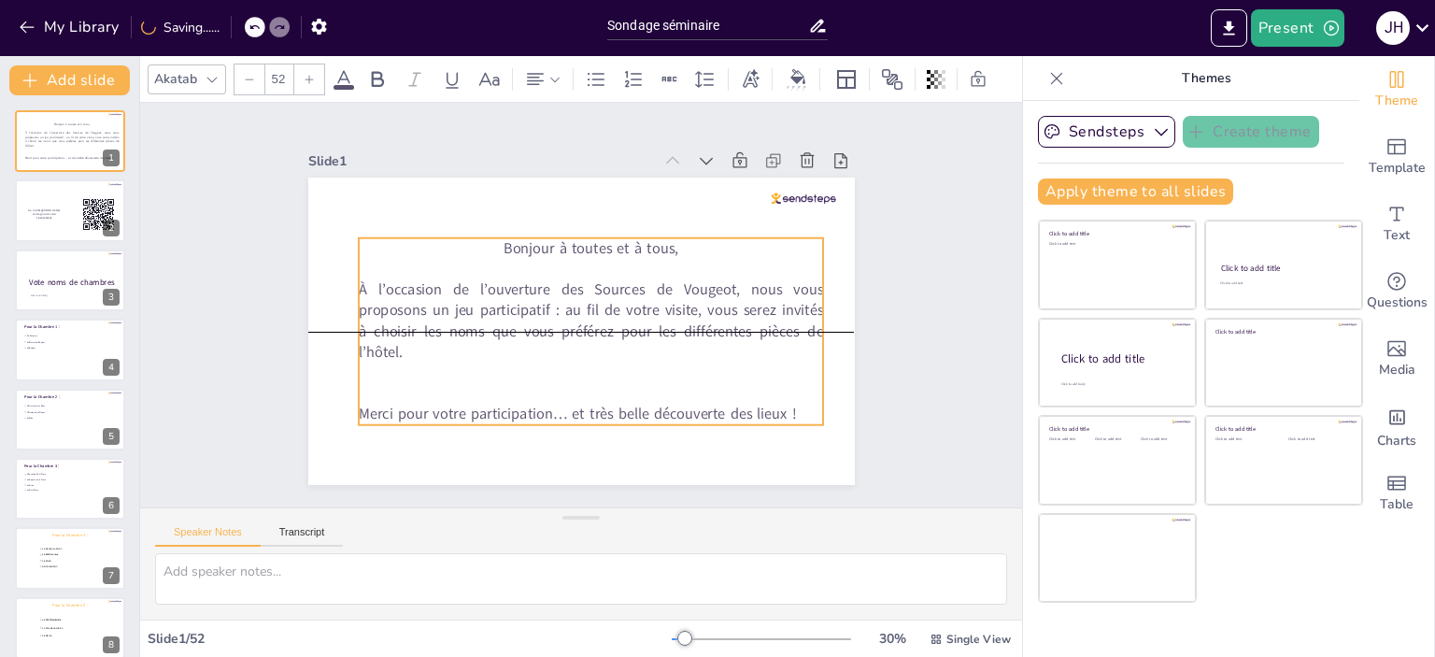
drag, startPoint x: 680, startPoint y: 334, endPoint x: 676, endPoint y: 313, distance: 21.8
click at [676, 313] on p "À l’occasion de l’ouverture des Sources de Vougeot, nous vous proposons un jeu …" at bounding box center [591, 320] width 464 height 83
click at [486, 243] on p "Bonjour à toutes et à tous," at bounding box center [592, 248] width 464 height 21
click at [549, 279] on p "À l’occasion de l’ouverture des Sources de Vougeot, nous vous proposons un jeu …" at bounding box center [592, 320] width 464 height 83
click at [492, 240] on p "Bonjour à toutes et à tous," at bounding box center [592, 248] width 464 height 21
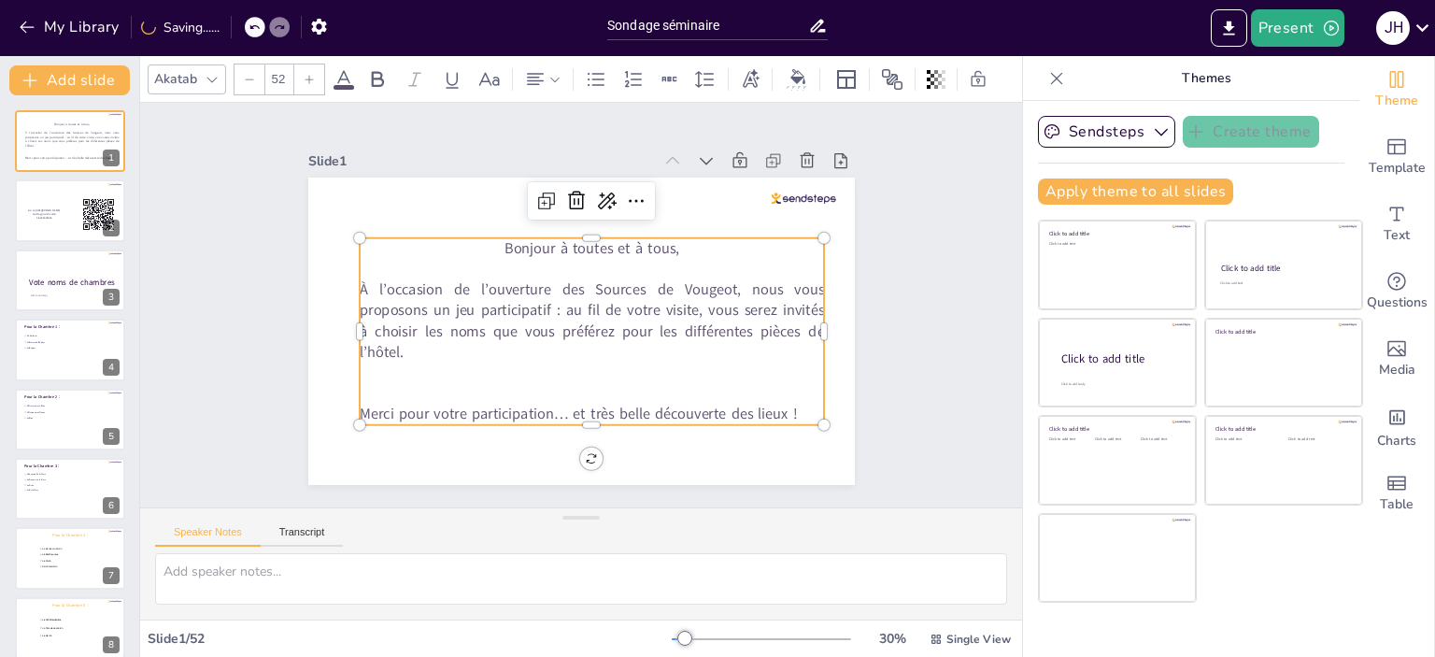
click at [489, 240] on p "Bonjour à toutes et à tous," at bounding box center [592, 248] width 464 height 21
click at [485, 259] on p at bounding box center [592, 269] width 464 height 21
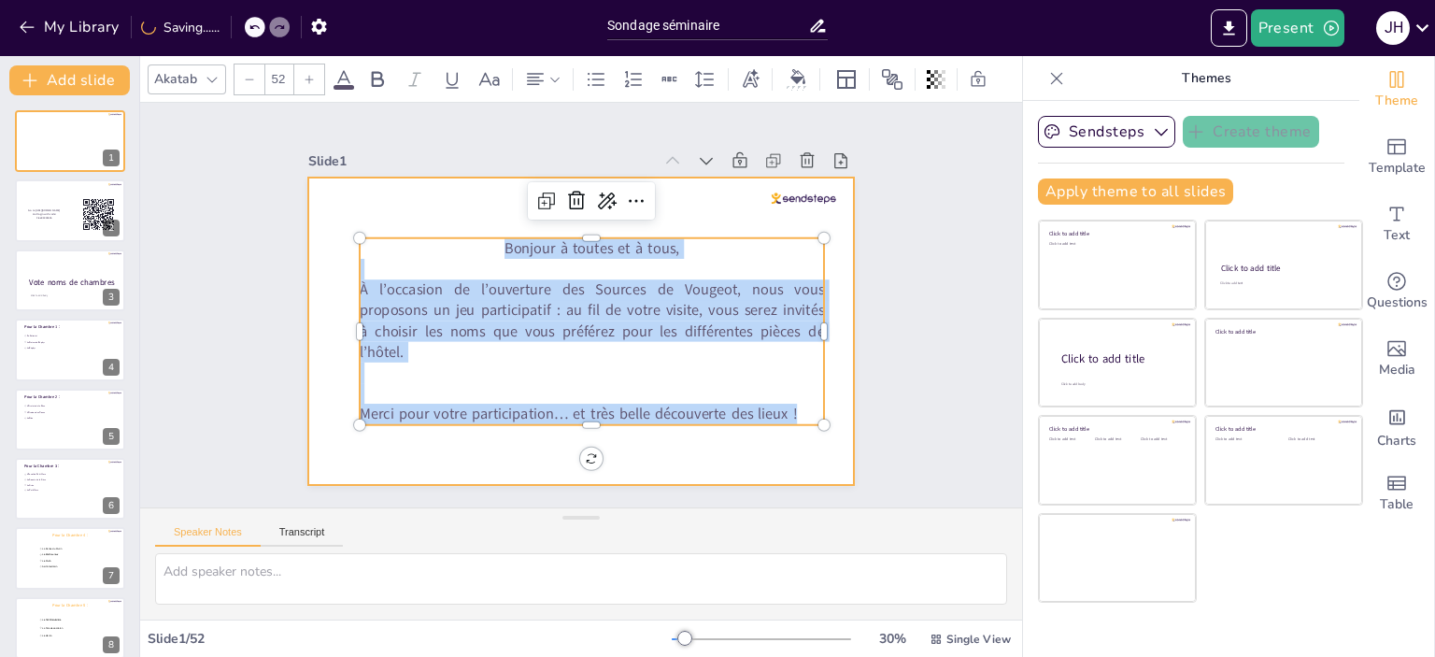
drag, startPoint x: 488, startPoint y: 247, endPoint x: 818, endPoint y: 425, distance: 375.8
click at [818, 425] on div "Bonjour à toutes et à tous, À l’occasion de l’ouverture des Sources de Vougeot,…" at bounding box center [581, 330] width 546 height 307
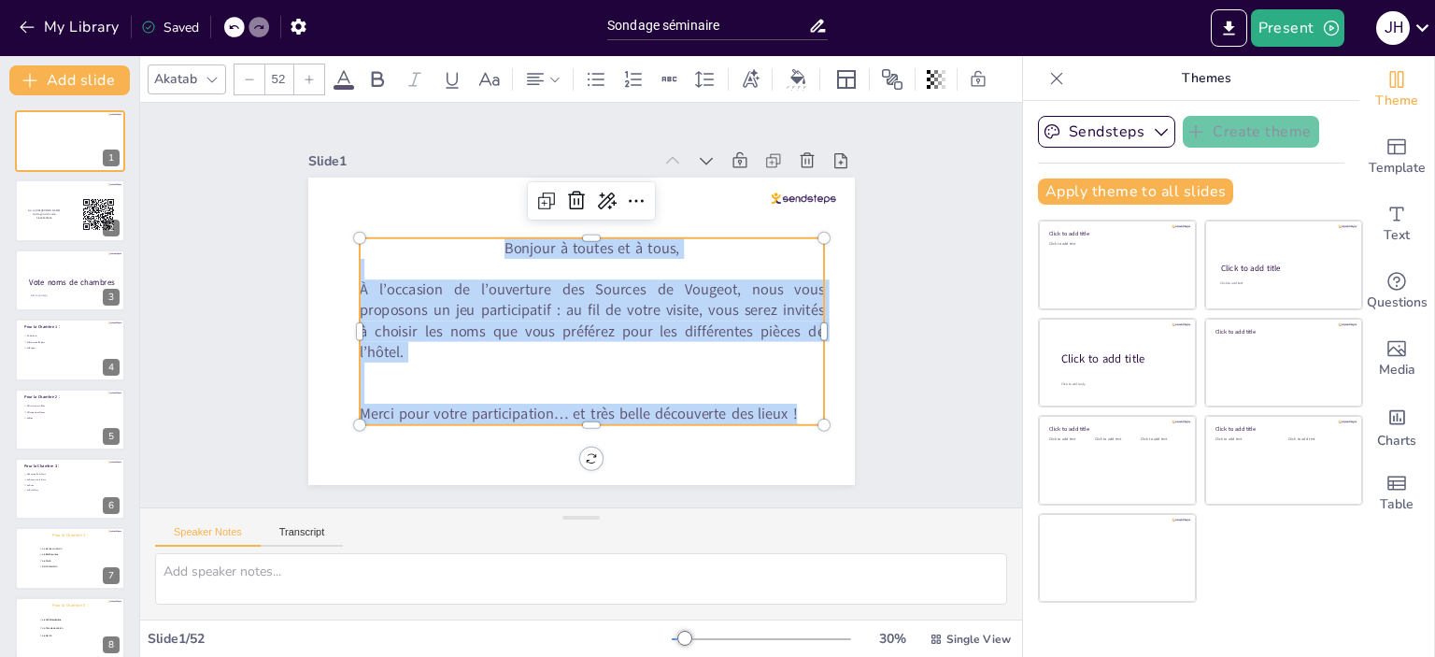
click at [209, 72] on icon at bounding box center [212, 79] width 15 height 15
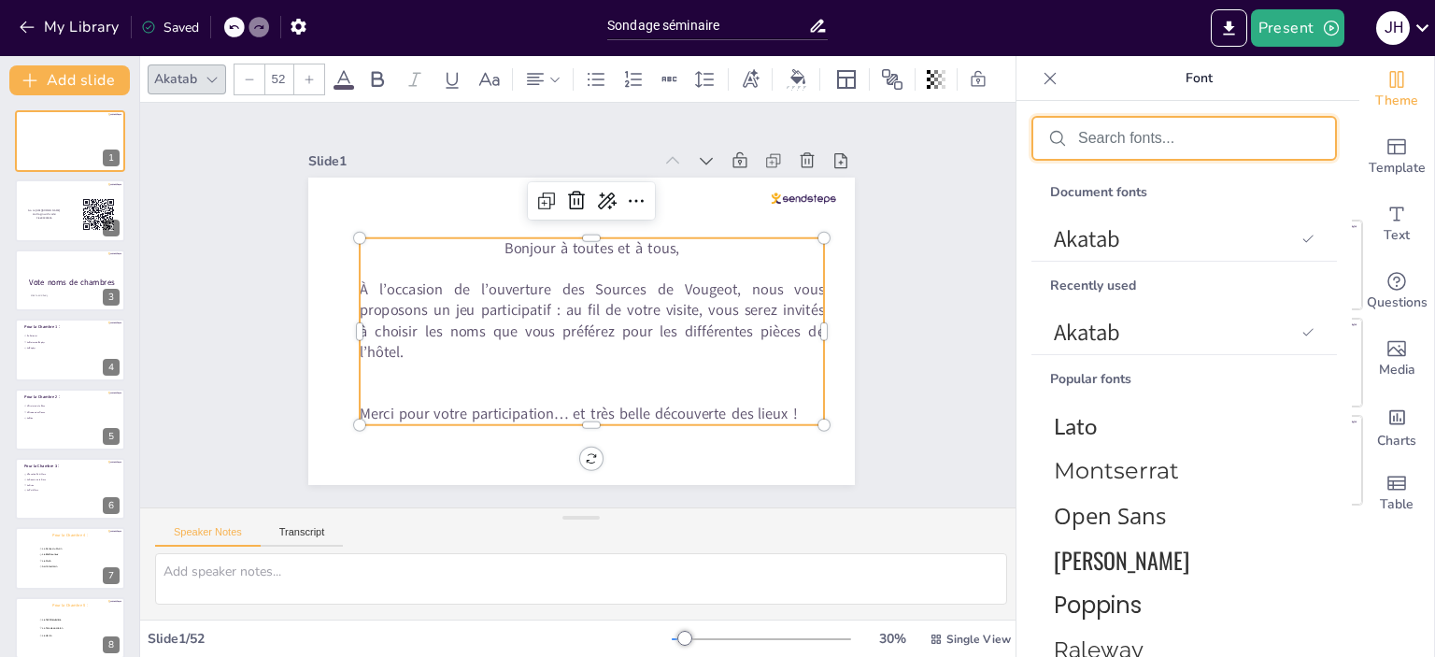
click at [1188, 130] on input "text" at bounding box center [1199, 138] width 242 height 17
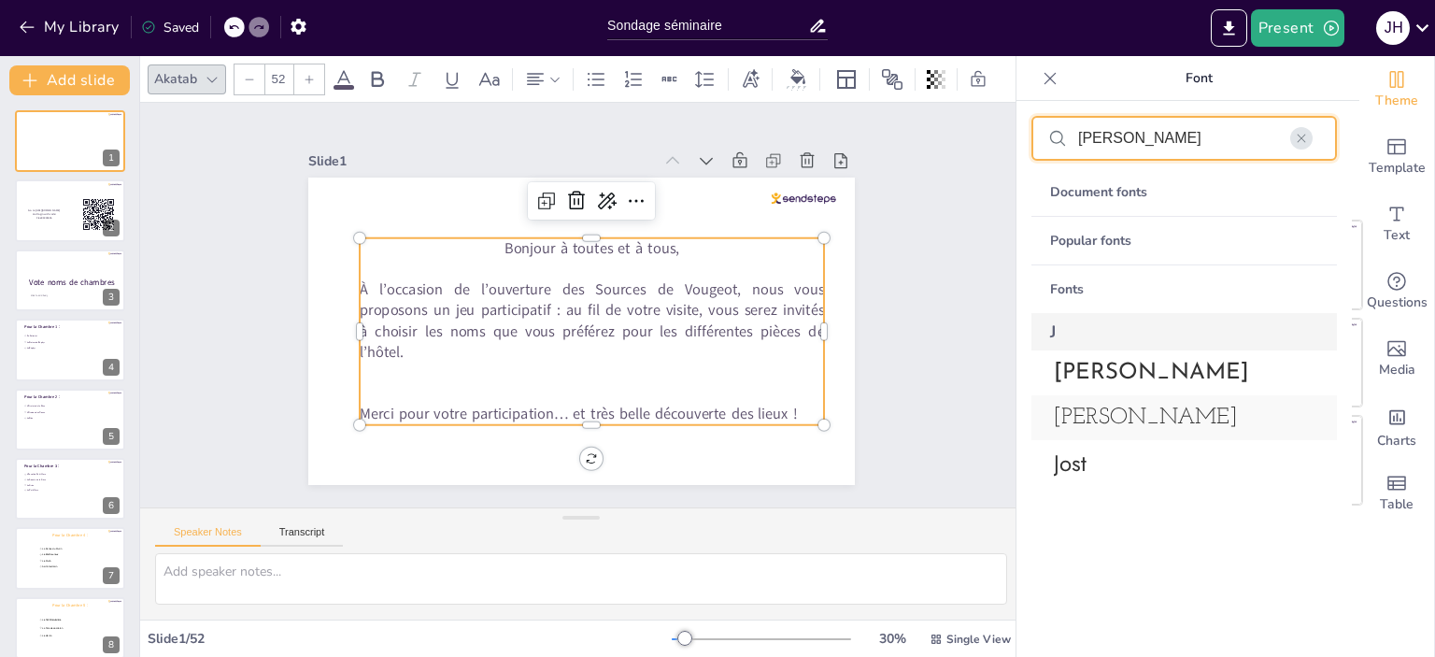
type input "[PERSON_NAME]"
click at [1134, 407] on span "[PERSON_NAME]" at bounding box center [1180, 417] width 253 height 22
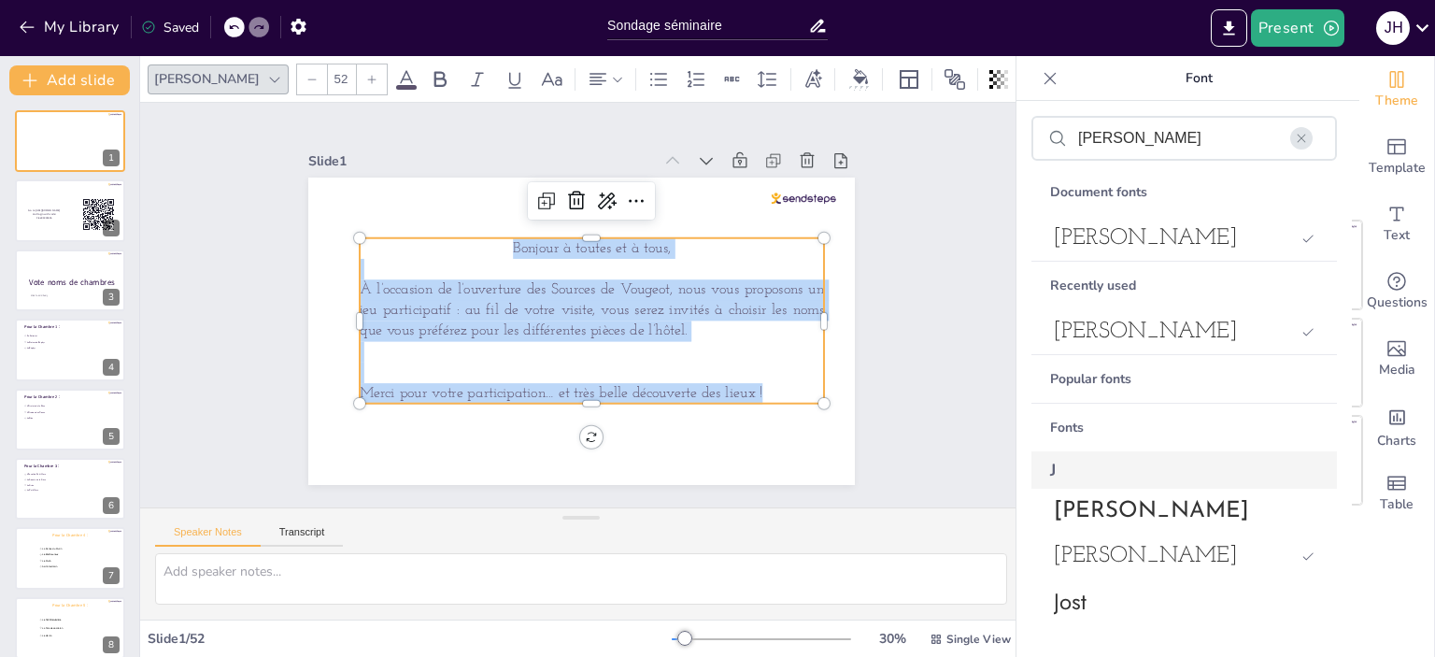
click at [613, 348] on p at bounding box center [592, 352] width 464 height 21
drag, startPoint x: 474, startPoint y: 248, endPoint x: 774, endPoint y: 388, distance: 331.4
click at [774, 388] on div "Bonjour à toutes et à tous, À l’occasion de l’ouverture des Sources de Vougeot,…" at bounding box center [592, 320] width 464 height 165
click at [1159, 518] on span "[PERSON_NAME]" at bounding box center [1180, 511] width 253 height 22
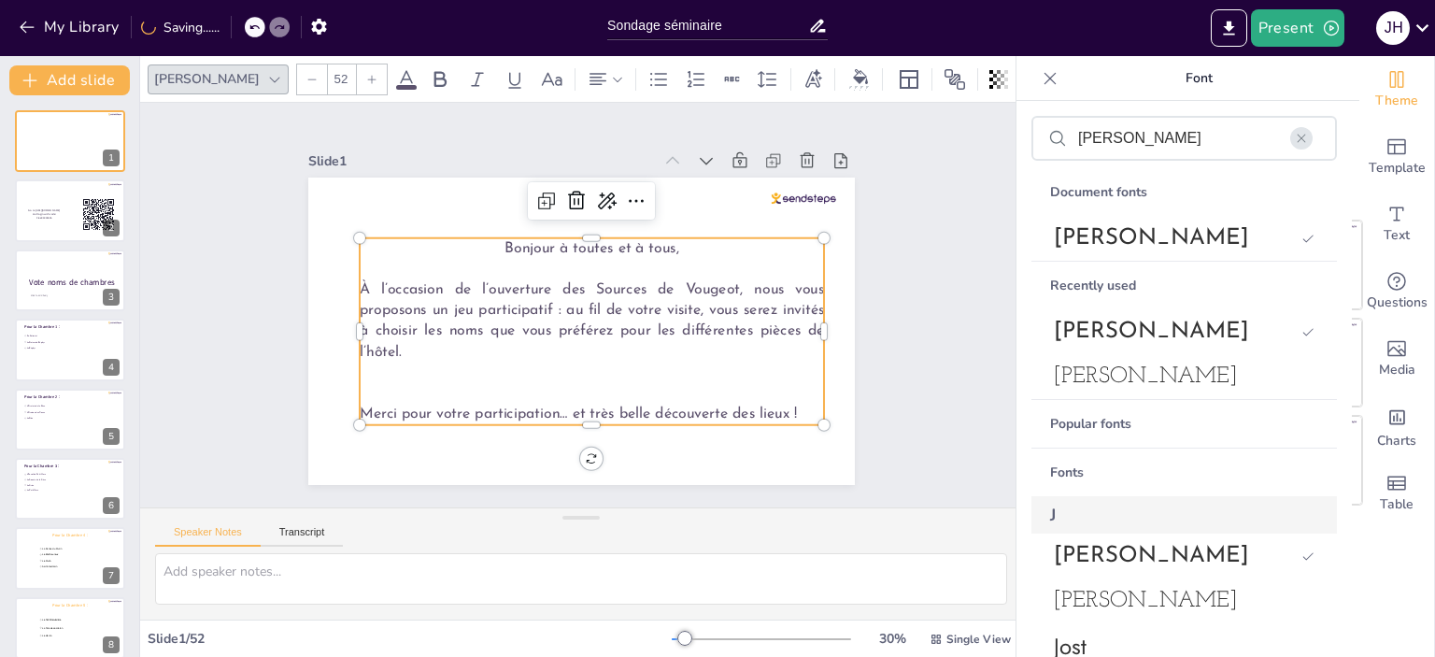
click at [768, 362] on p at bounding box center [592, 372] width 464 height 21
click at [1140, 590] on span "[PERSON_NAME]" at bounding box center [1180, 600] width 253 height 22
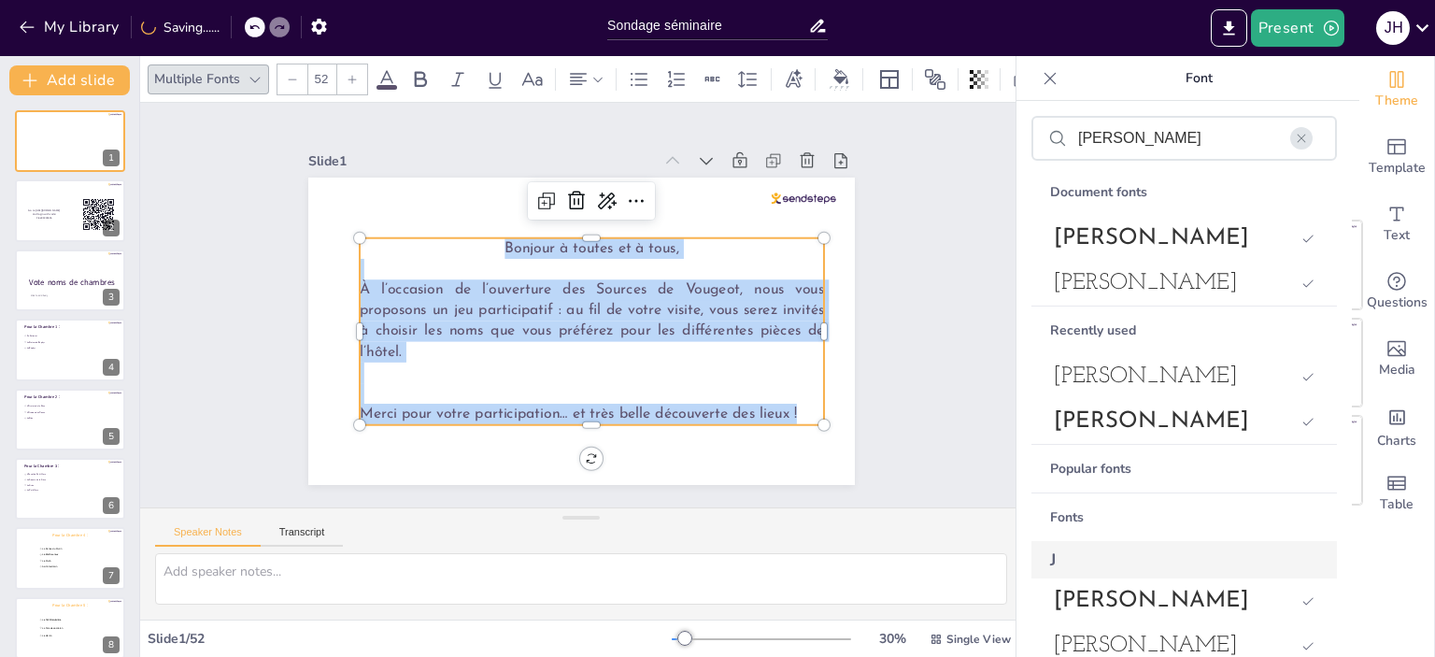
drag, startPoint x: 476, startPoint y: 234, endPoint x: 805, endPoint y: 403, distance: 369.3
click at [805, 403] on div "Bonjour à toutes et à tous, À l’occasion de l’ouverture des Sources de Vougeot,…" at bounding box center [592, 331] width 464 height 187
click at [1132, 296] on div "[PERSON_NAME]" at bounding box center [1183, 283] width 305 height 45
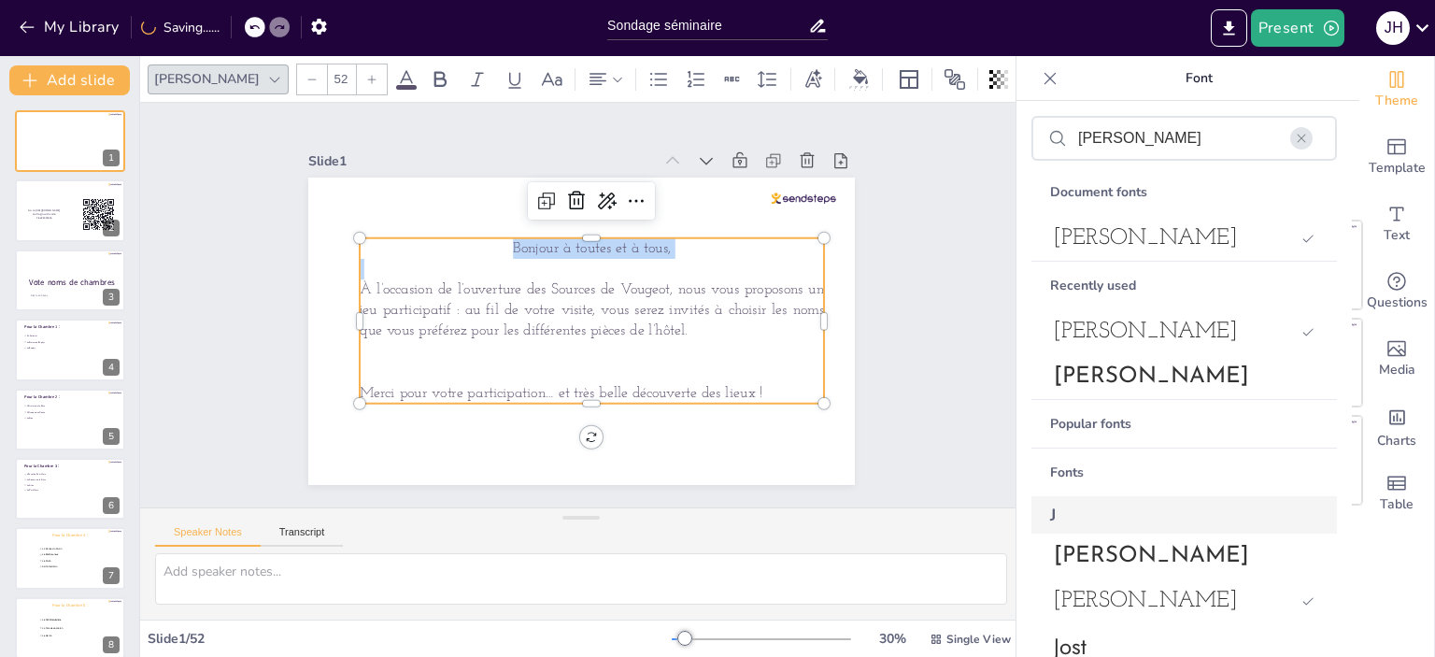
click at [689, 362] on p at bounding box center [592, 372] width 464 height 21
click at [395, 74] on icon at bounding box center [406, 79] width 22 height 22
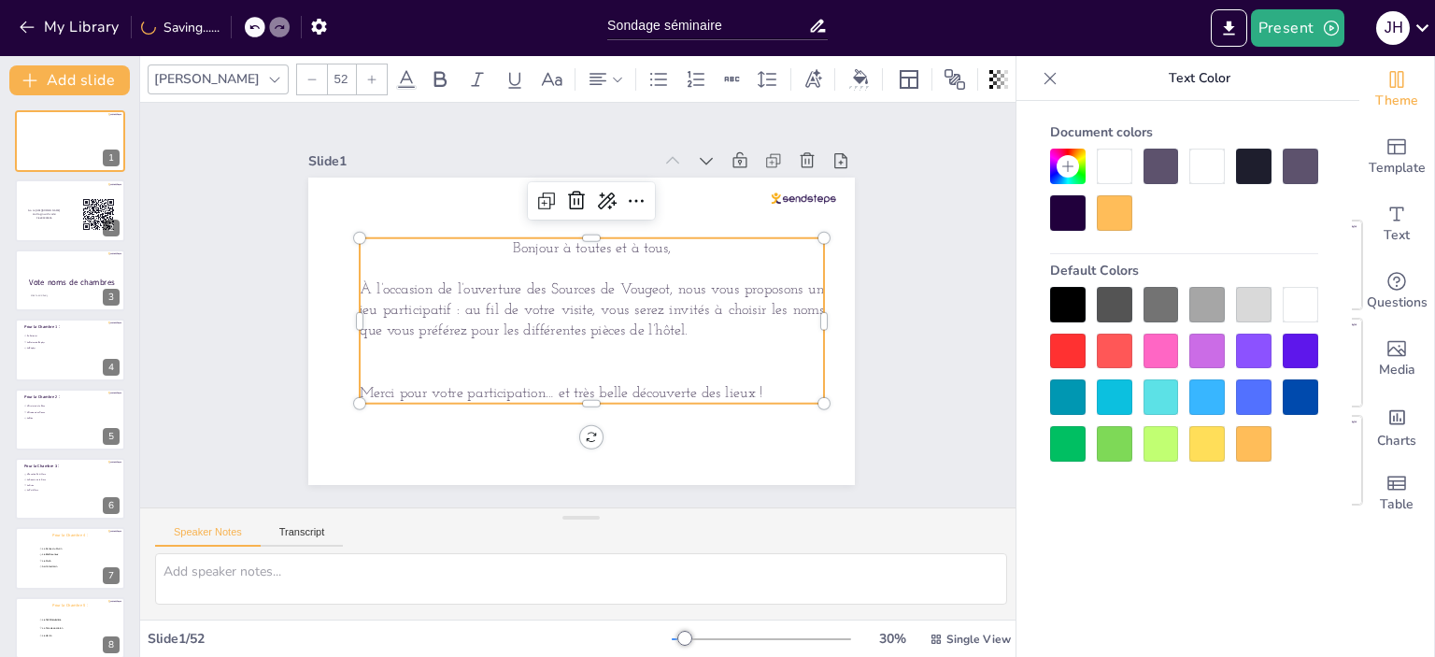
click at [1063, 211] on div at bounding box center [1067, 212] width 35 height 35
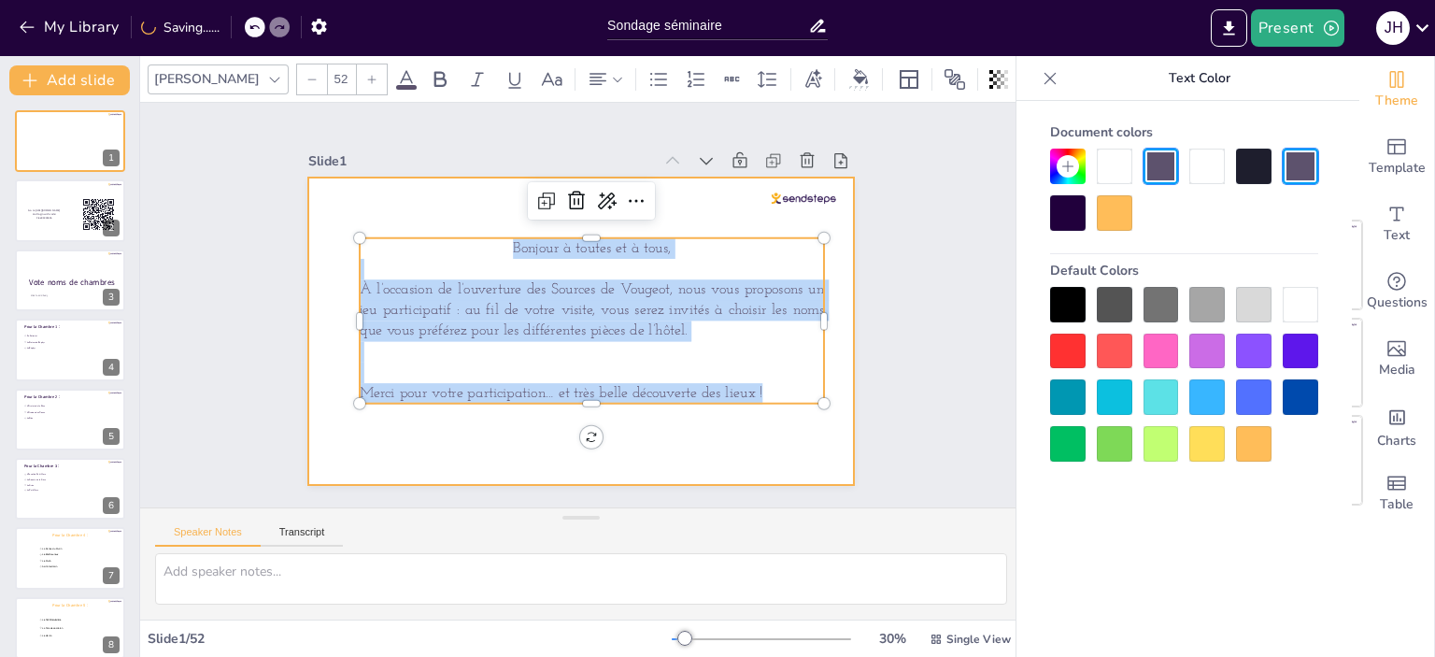
drag, startPoint x: 502, startPoint y: 239, endPoint x: 818, endPoint y: 380, distance: 346.7
click at [818, 380] on div "Bonjour à toutes et à tous, À l’occasion de l’ouverture des Sources de Vougeot,…" at bounding box center [581, 330] width 546 height 307
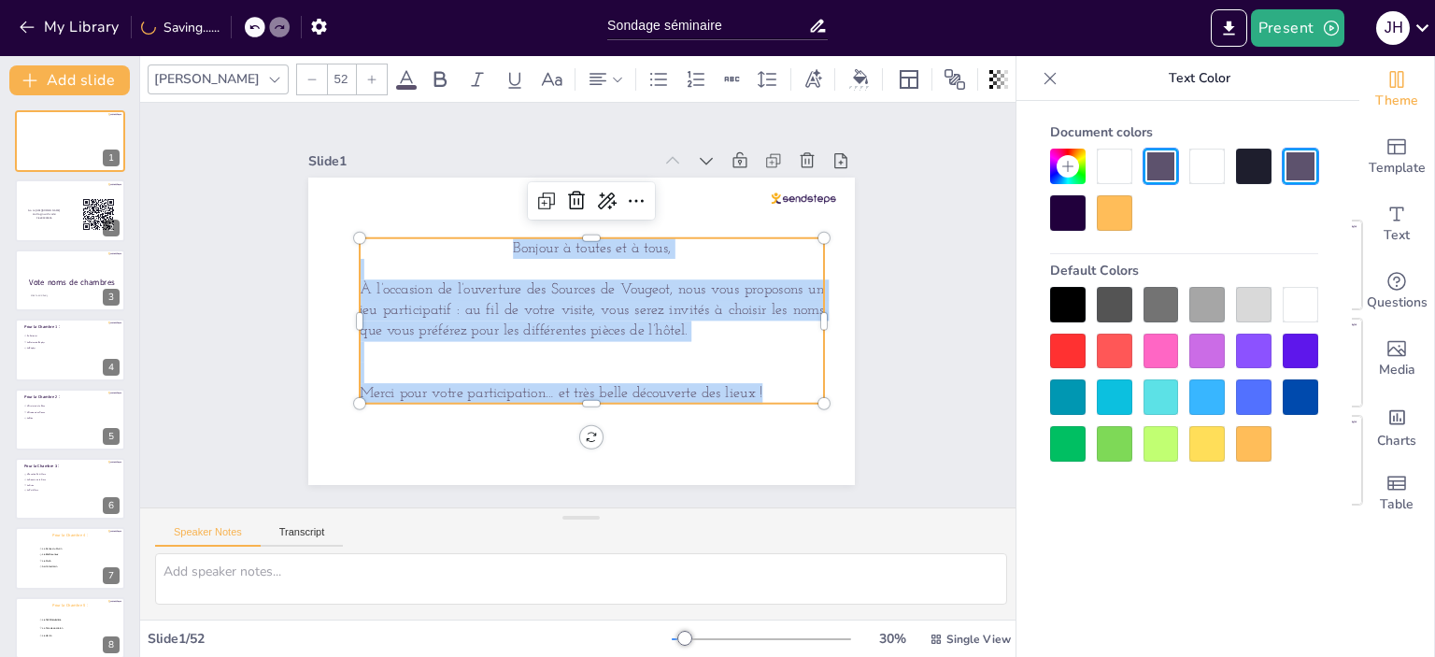
click at [1060, 213] on div at bounding box center [1067, 212] width 35 height 35
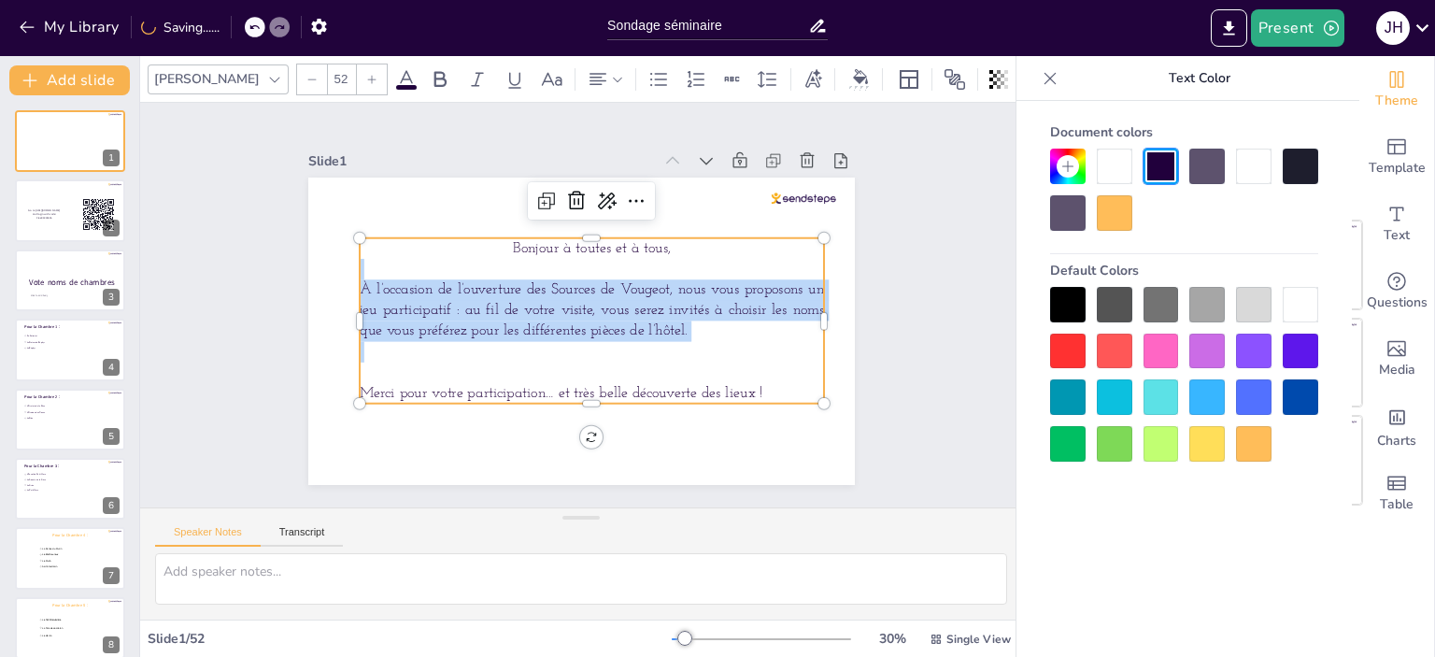
click at [1076, 207] on div at bounding box center [1067, 212] width 35 height 35
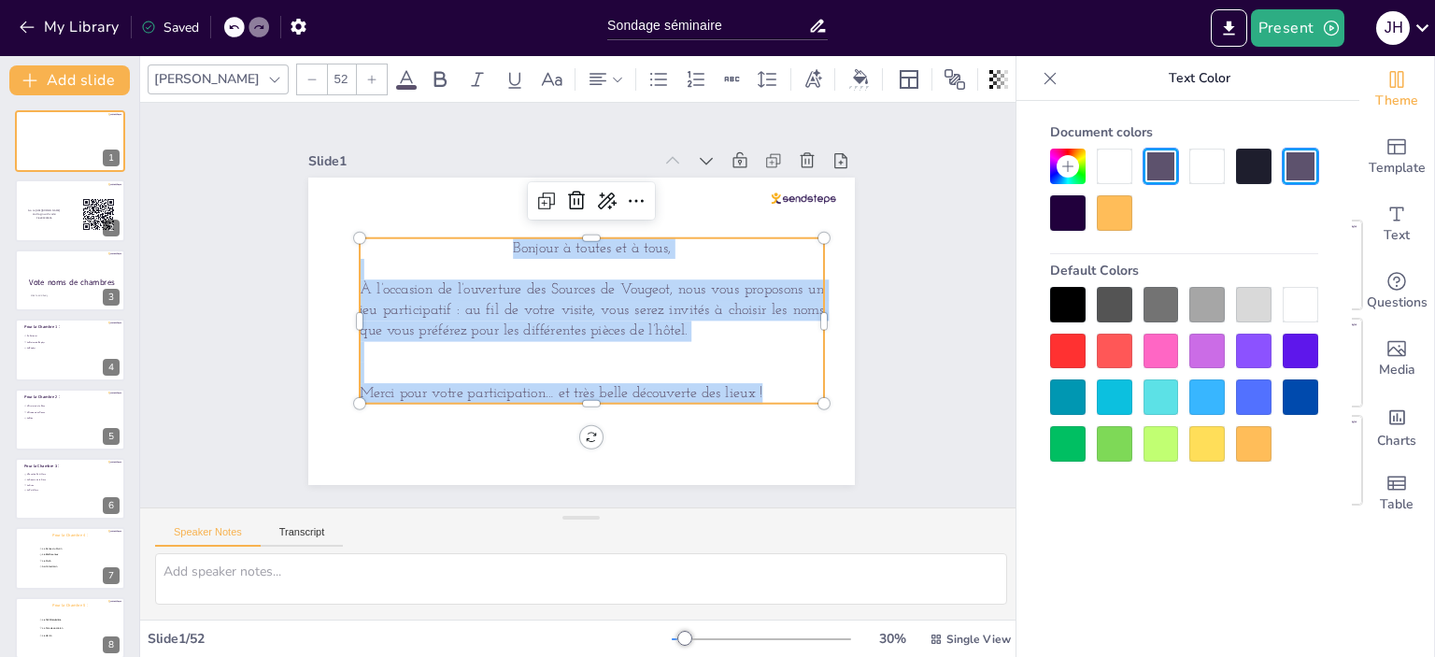
click at [1252, 160] on div at bounding box center [1253, 166] width 35 height 35
click at [719, 362] on p at bounding box center [592, 372] width 464 height 21
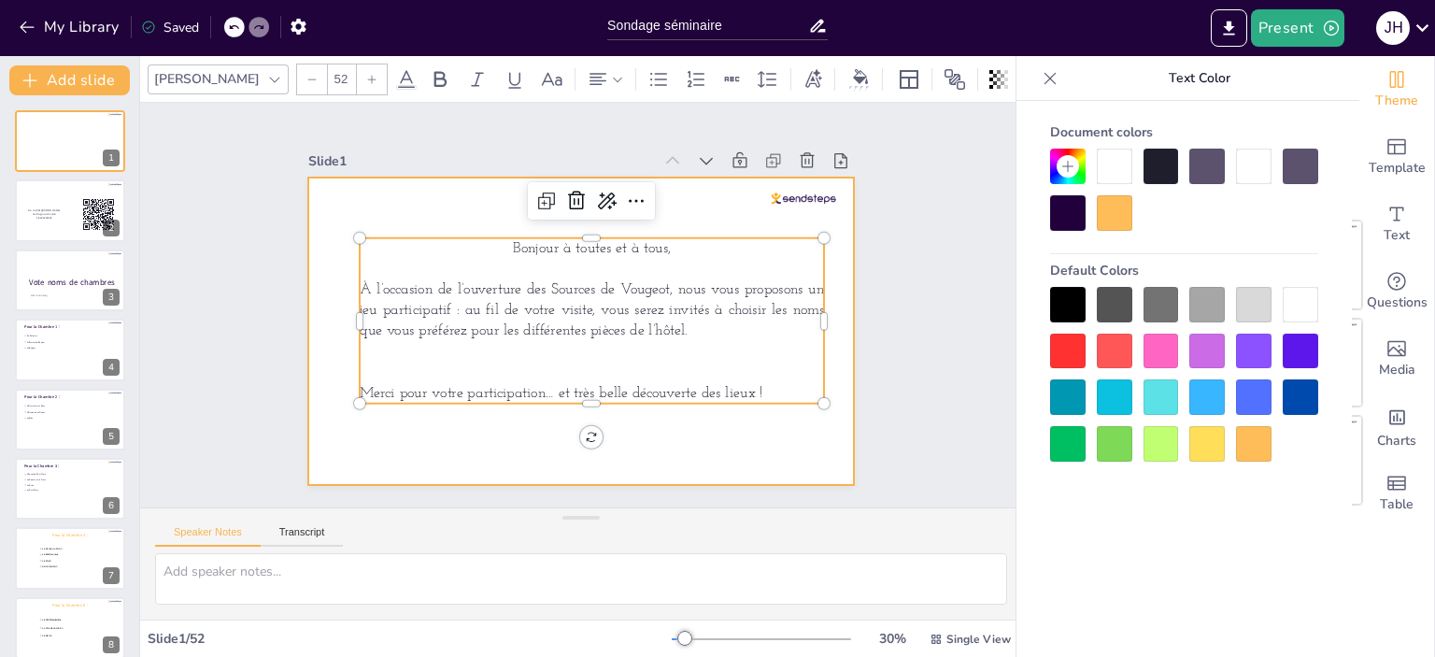
click at [771, 451] on div at bounding box center [581, 330] width 546 height 307
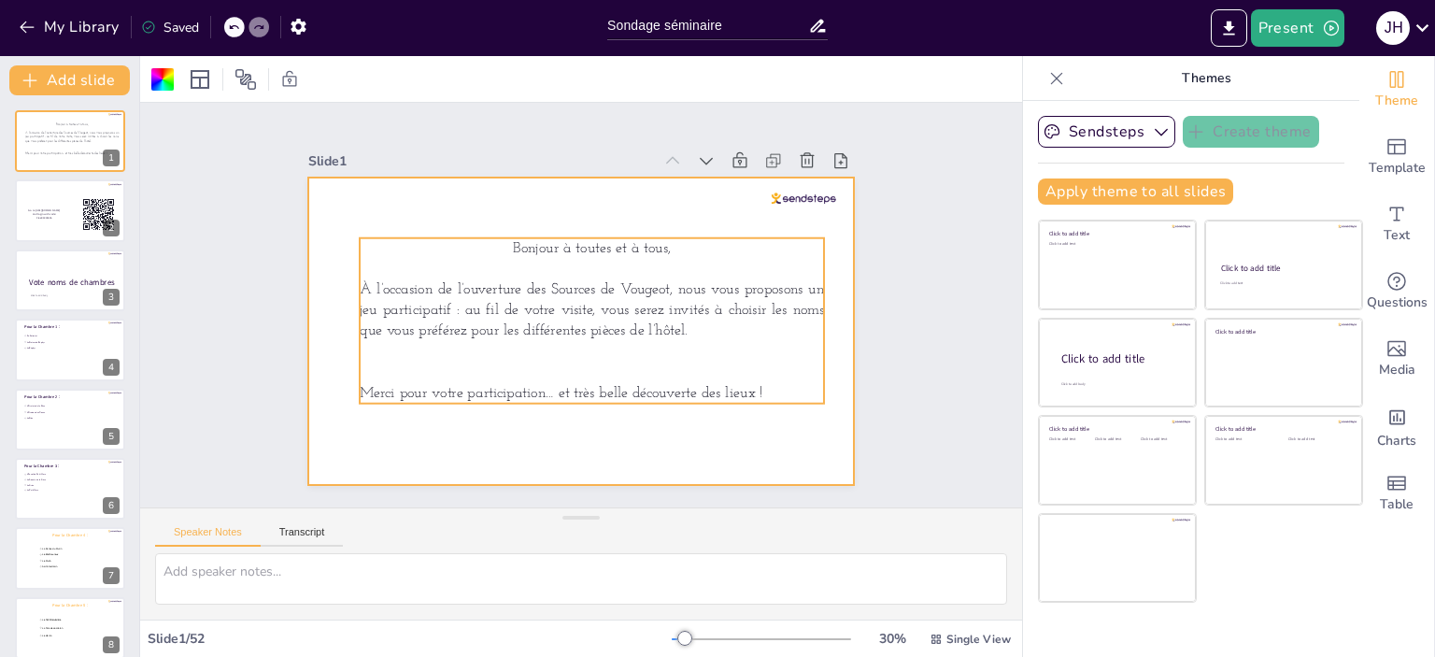
click at [773, 320] on p "À l’occasion de l’ouverture des Sources de Vougeot, nous vous proposons un jeu …" at bounding box center [592, 310] width 464 height 63
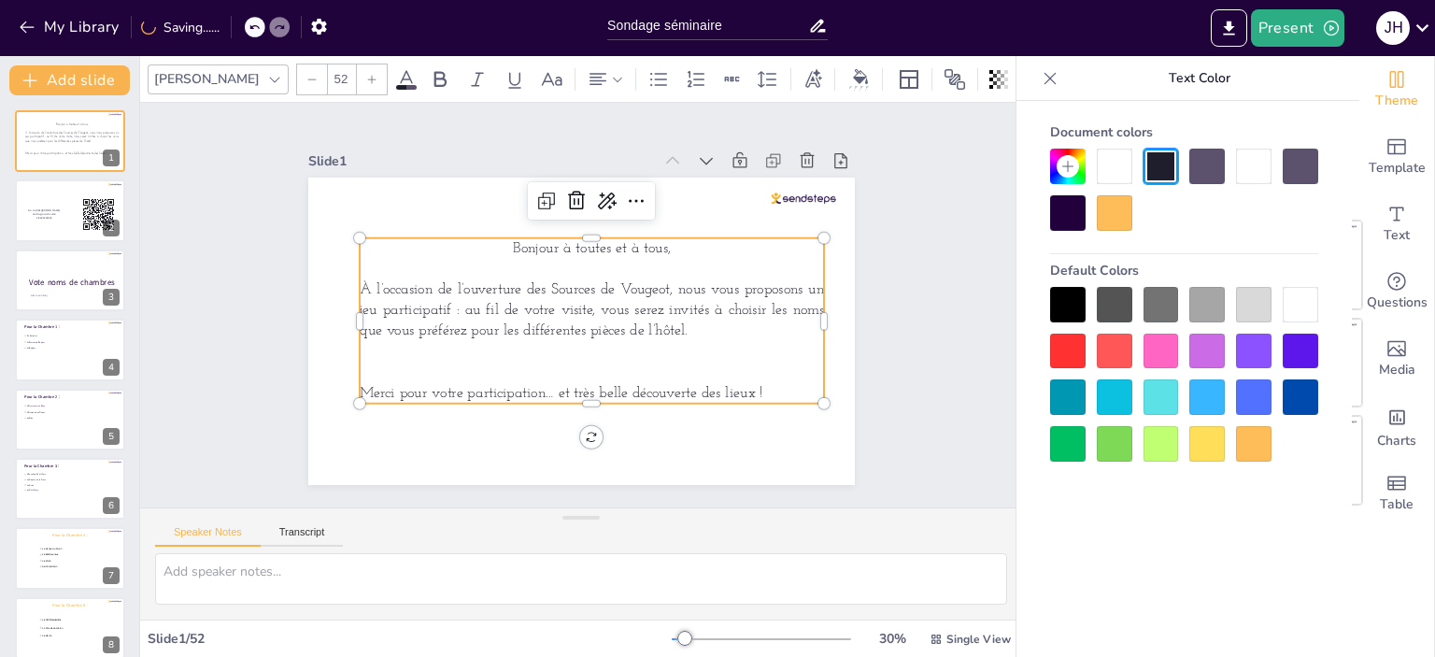
click at [357, 77] on div at bounding box center [372, 79] width 30 height 30
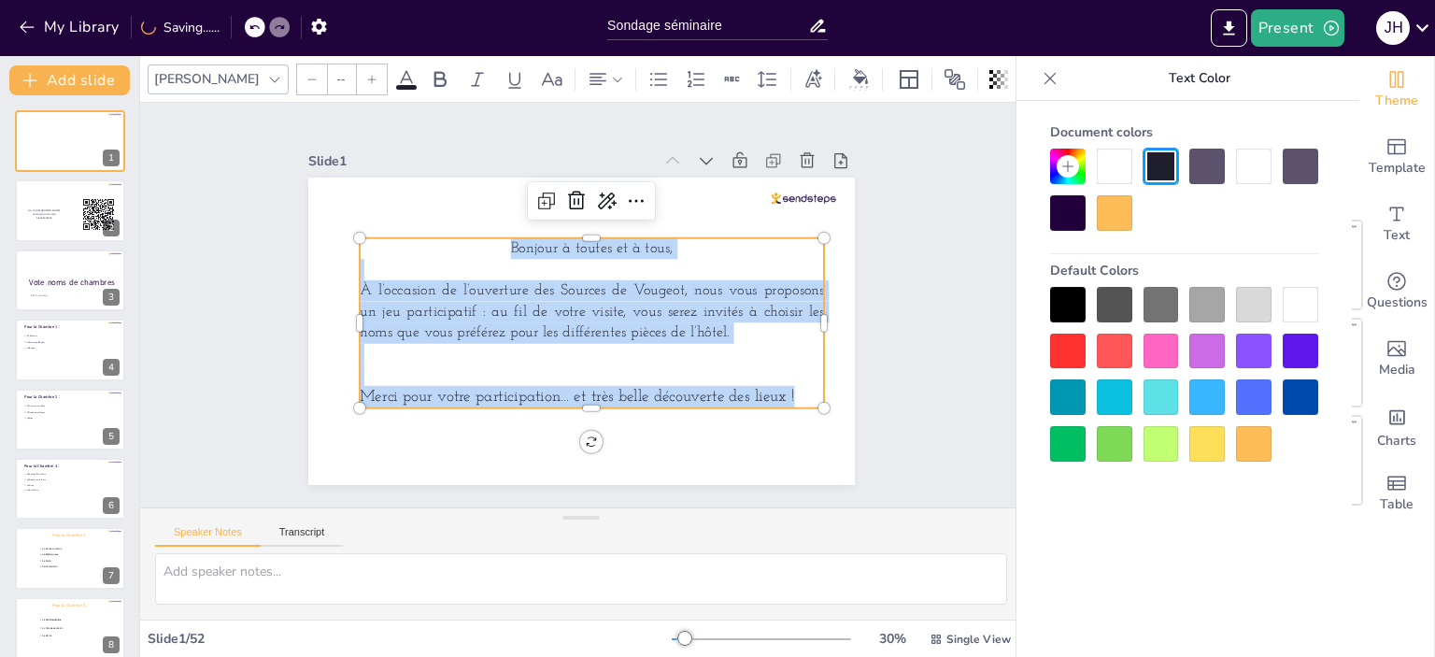
drag, startPoint x: 790, startPoint y: 385, endPoint x: 486, endPoint y: 224, distance: 344.3
click at [486, 224] on div "Bonjour à toutes et à tous, À l’occasion de l’ouverture des Sources de Vougeot,…" at bounding box center [581, 330] width 546 height 307
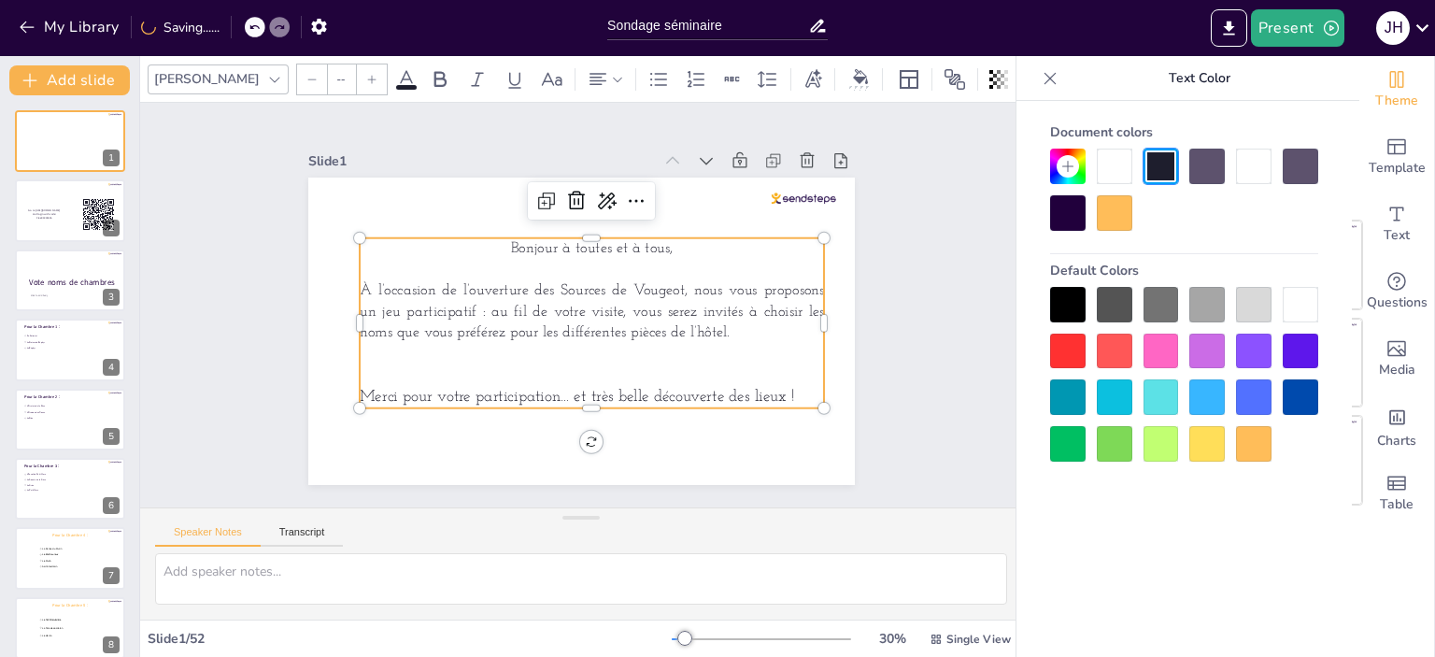
click at [328, 66] on input "--" at bounding box center [341, 79] width 26 height 30
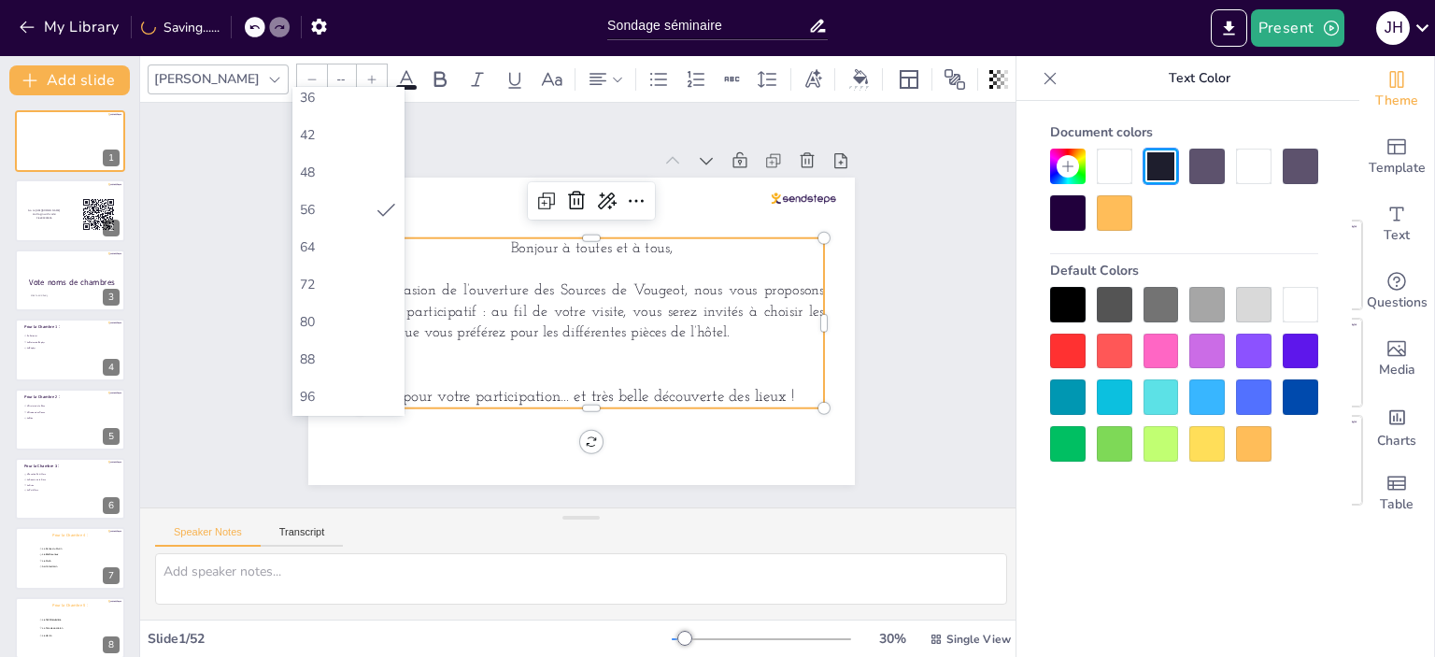
scroll to position [444, 0]
click at [348, 211] on div "64" at bounding box center [348, 222] width 112 height 37
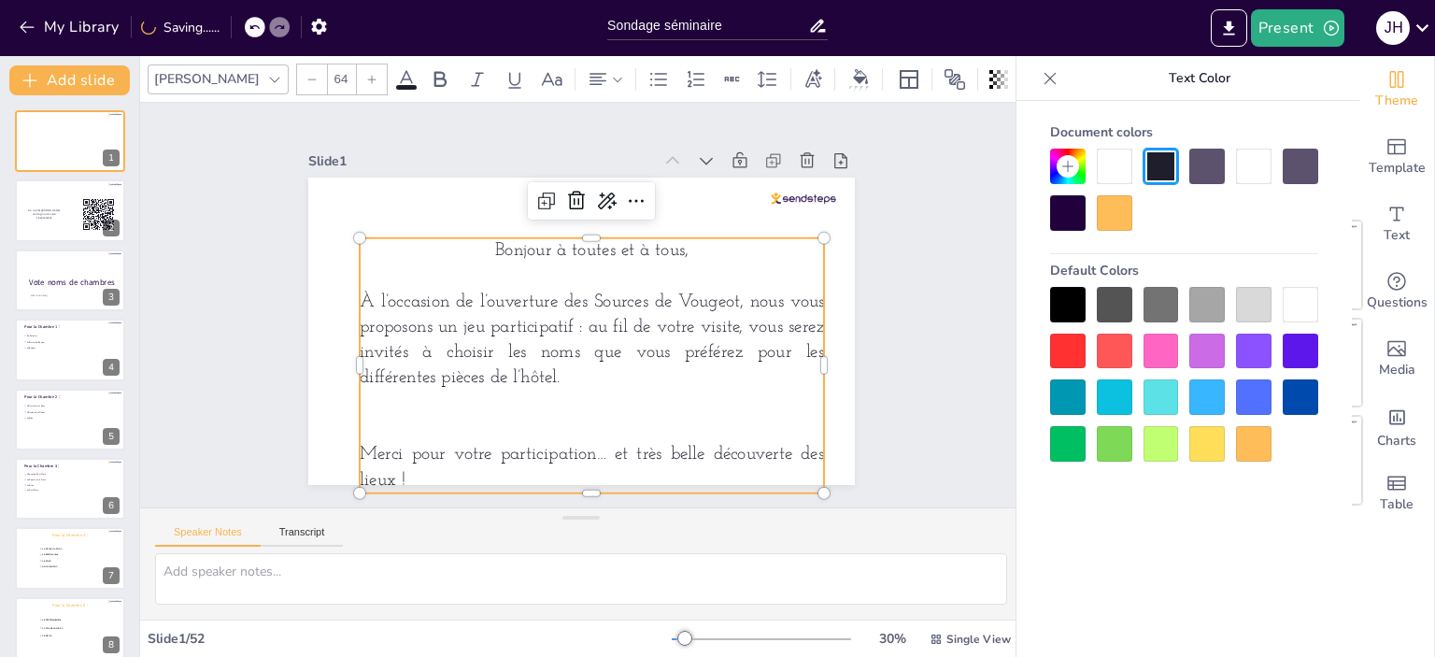
click at [328, 70] on input "64" at bounding box center [341, 79] width 26 height 30
click at [328, 66] on input "64" at bounding box center [341, 79] width 26 height 30
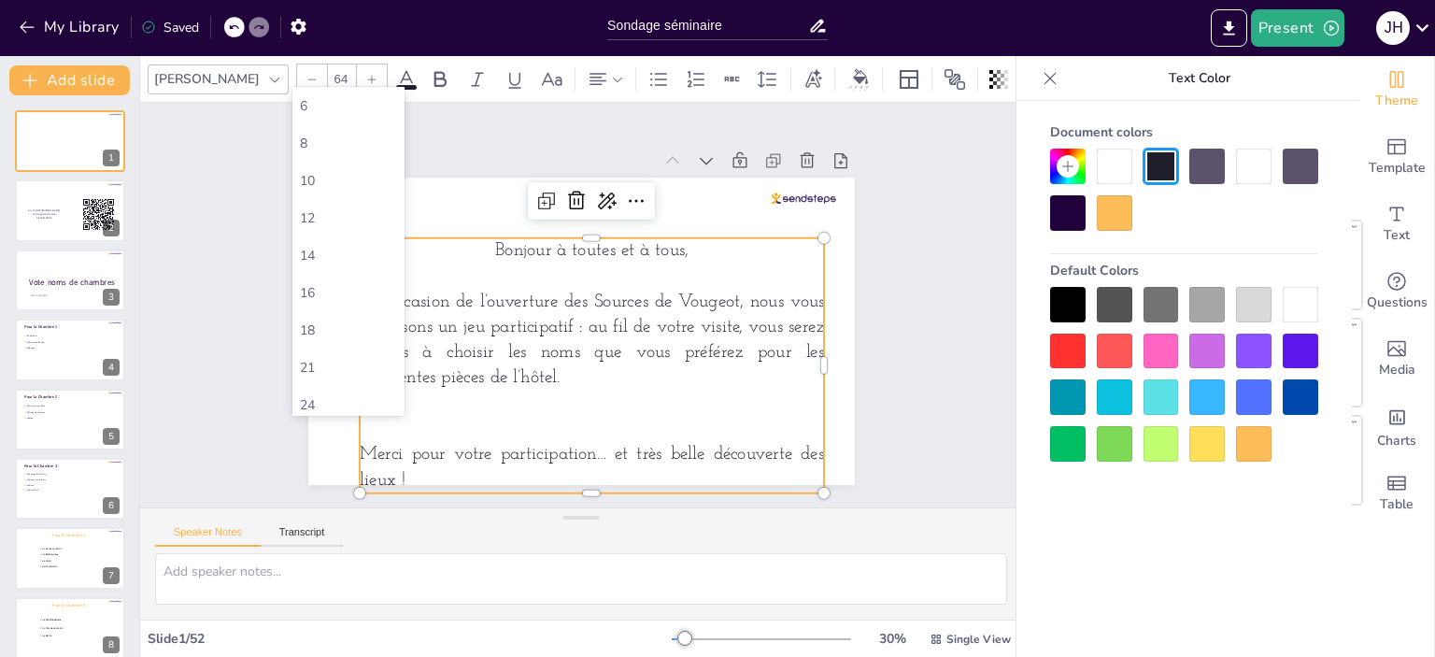
drag, startPoint x: 646, startPoint y: 360, endPoint x: 598, endPoint y: 326, distance: 59.1
click at [646, 359] on p "À l’occasion de l’ouverture des Sources de Vougeot, nous vous proposons un jeu …" at bounding box center [592, 340] width 464 height 102
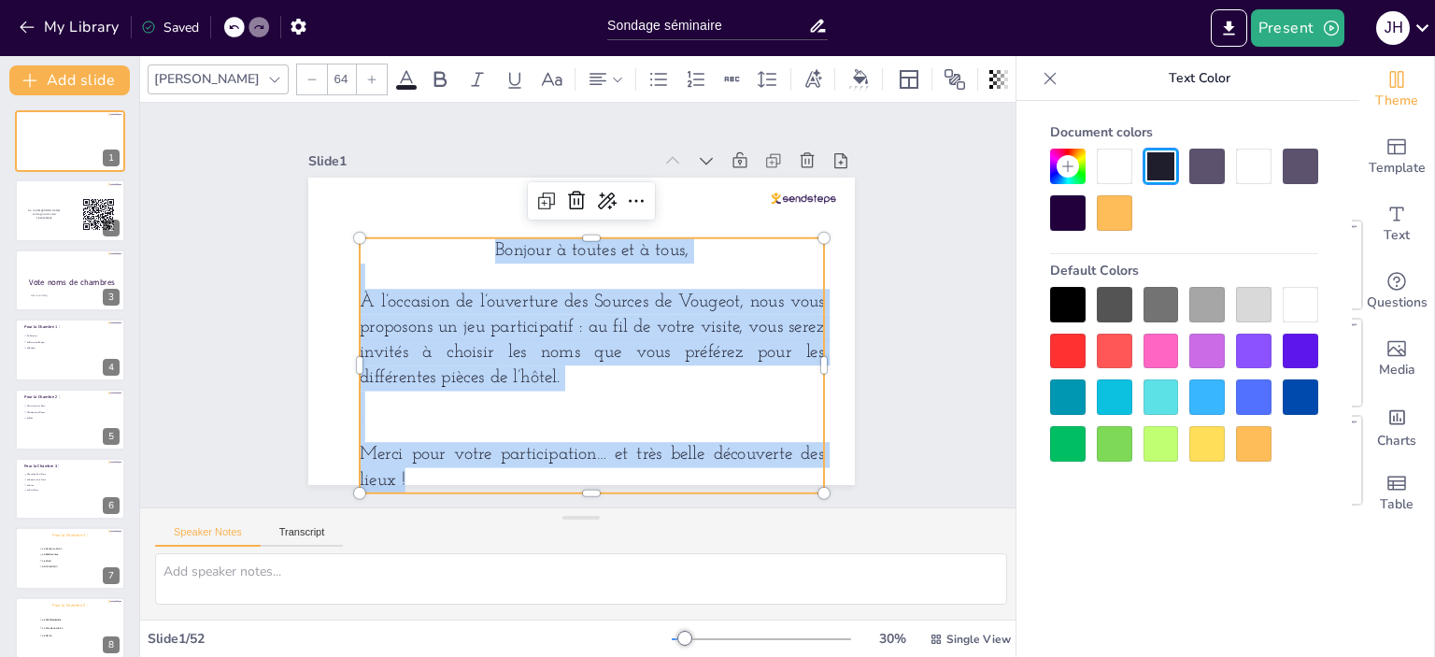
drag, startPoint x: 464, startPoint y: 248, endPoint x: 566, endPoint y: 468, distance: 242.0
click at [566, 468] on div "Bonjour à toutes et à tous, À l’occasion de l’ouverture des Sources de Vougeot,…" at bounding box center [592, 365] width 464 height 255
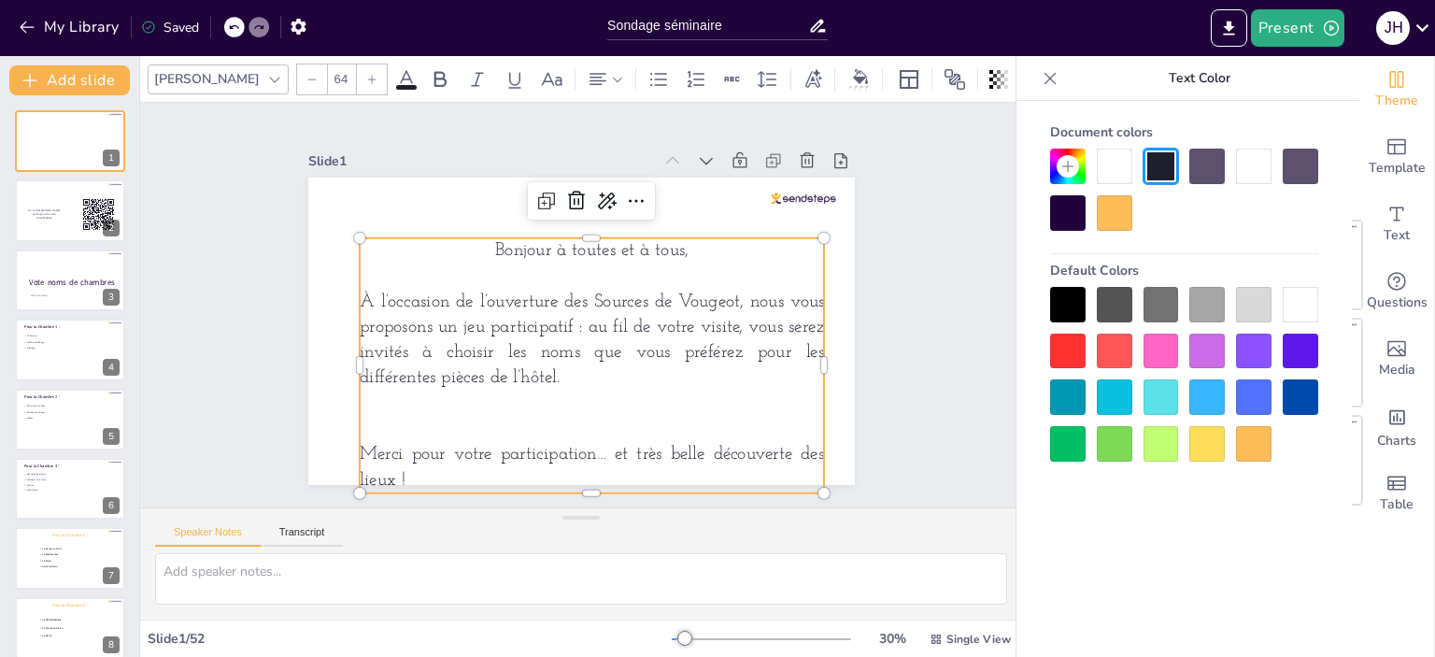
click at [328, 71] on input "64" at bounding box center [341, 79] width 26 height 30
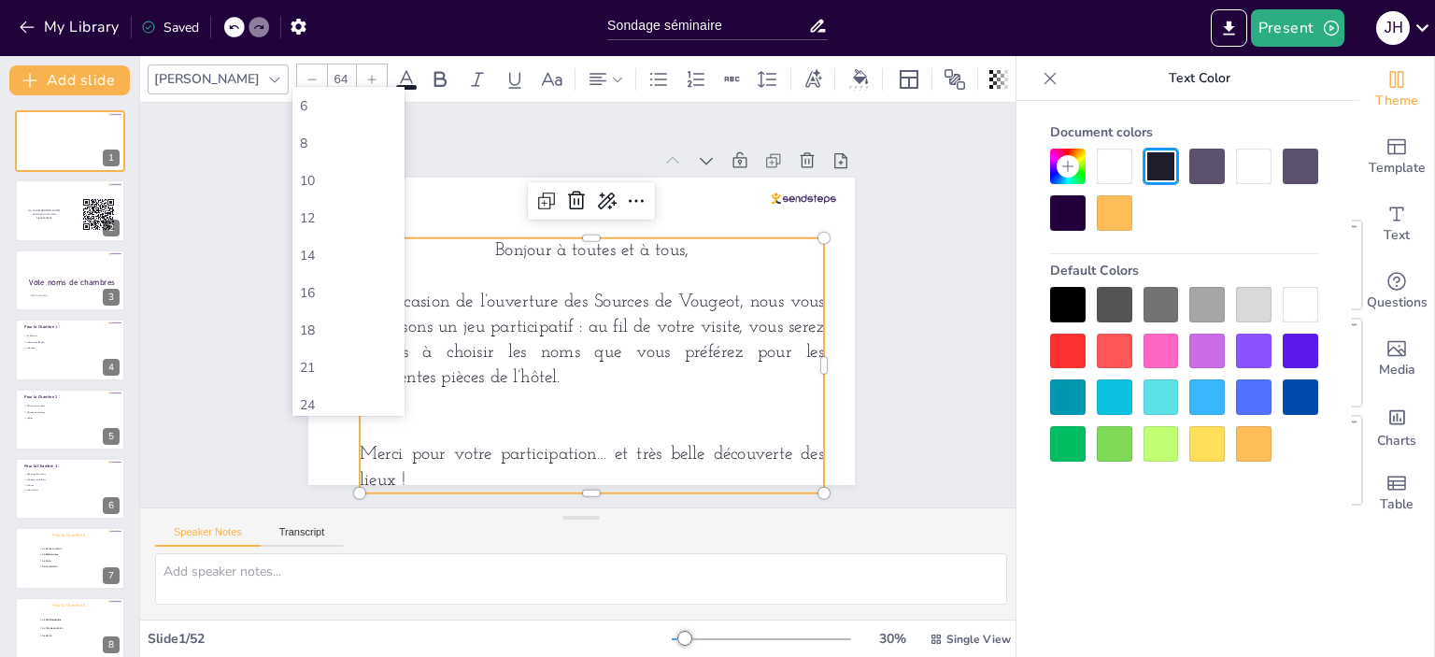
type input "6"
click at [362, 268] on div "56" at bounding box center [348, 269] width 97 height 18
type input "56"
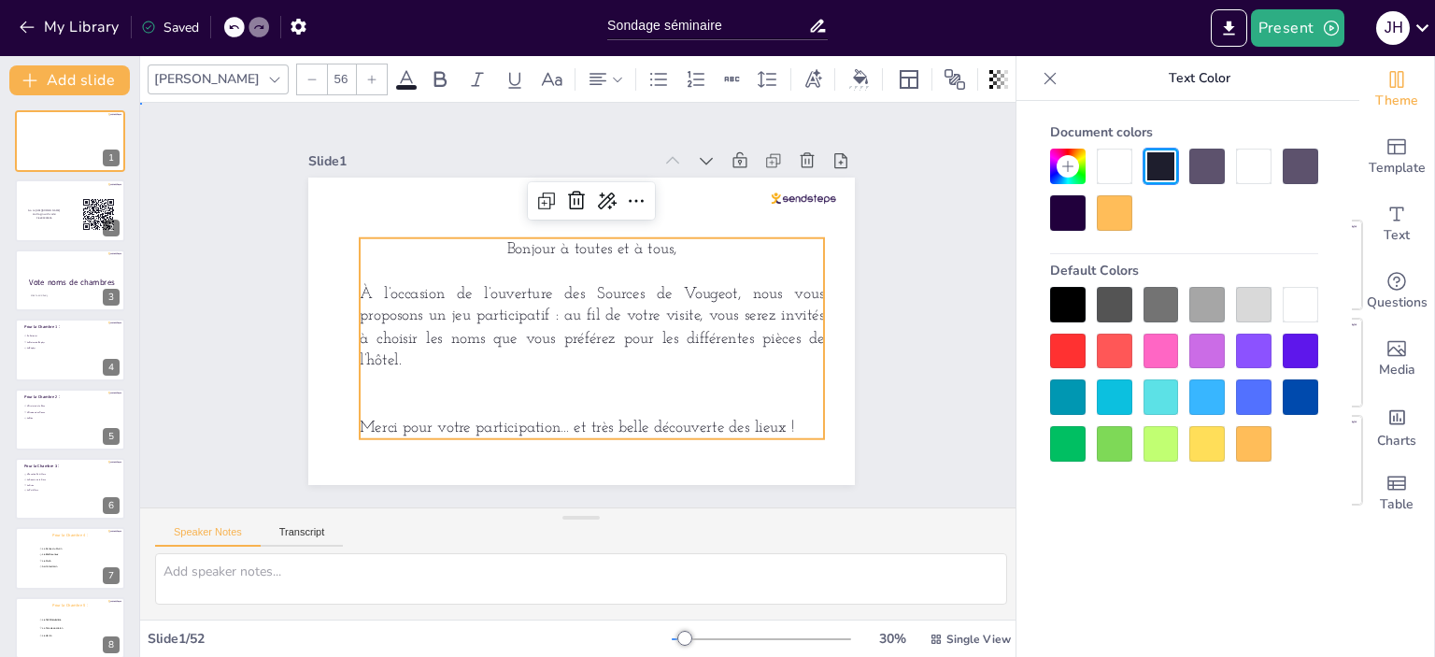
click at [860, 376] on div "Slide 1 Bonjour à toutes et à tous, À l’occasion de l’ouverture des Sources de …" at bounding box center [581, 305] width 651 height 360
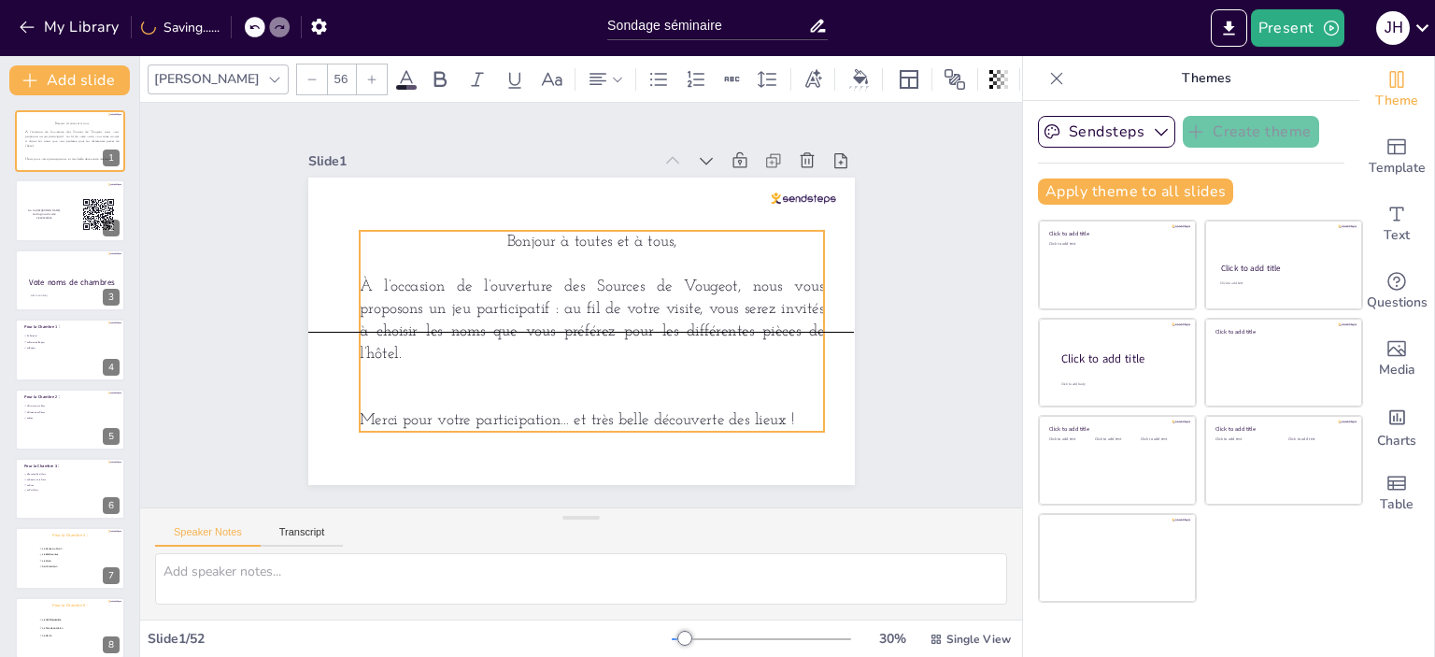
click at [706, 349] on p "À l’occasion de l’ouverture des Sources de Vougeot, nous vous proposons un jeu …" at bounding box center [592, 321] width 464 height 90
click at [948, 399] on div "Slide 1 Bonjour à toutes et à tous, À l’occasion de l’ouverture des Sources de …" at bounding box center [581, 305] width 882 height 404
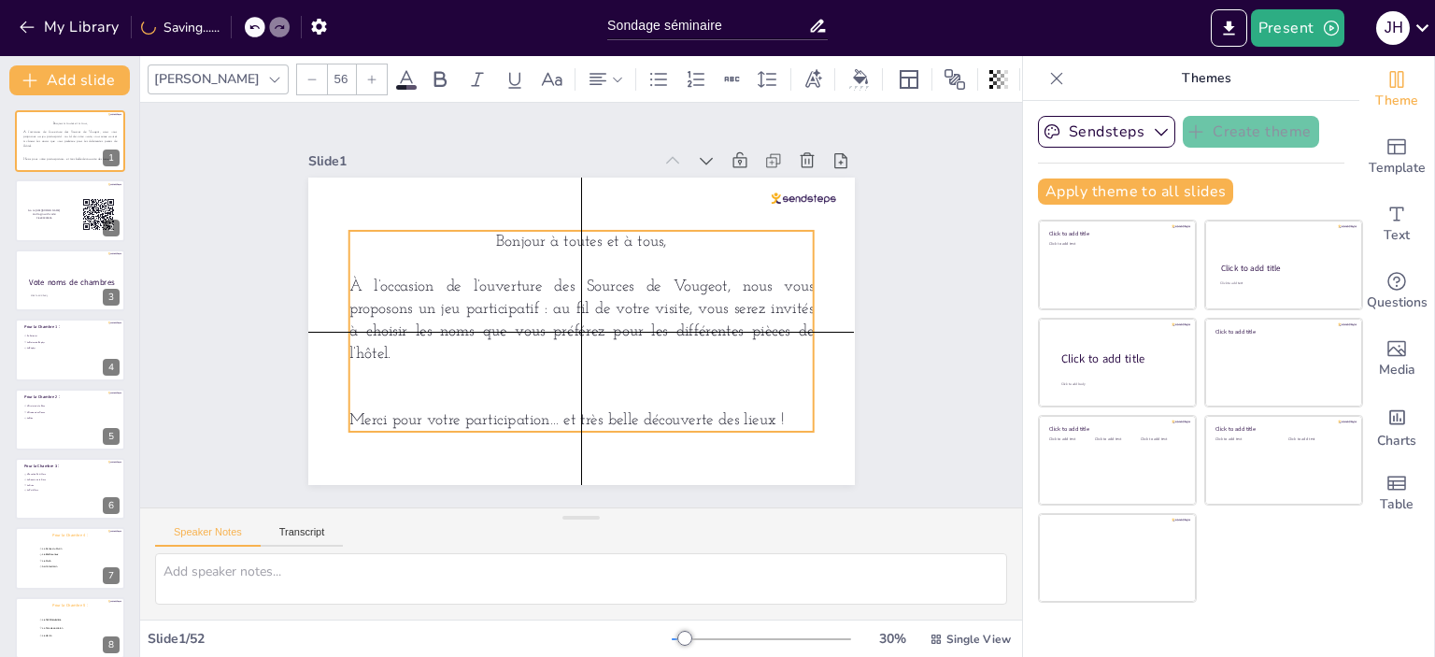
drag, startPoint x: 680, startPoint y: 358, endPoint x: 669, endPoint y: 352, distance: 12.5
click at [669, 352] on div "Bonjour à toutes et à tous, À l’occasion de l’ouverture des Sources de Vougeot,…" at bounding box center [580, 331] width 464 height 201
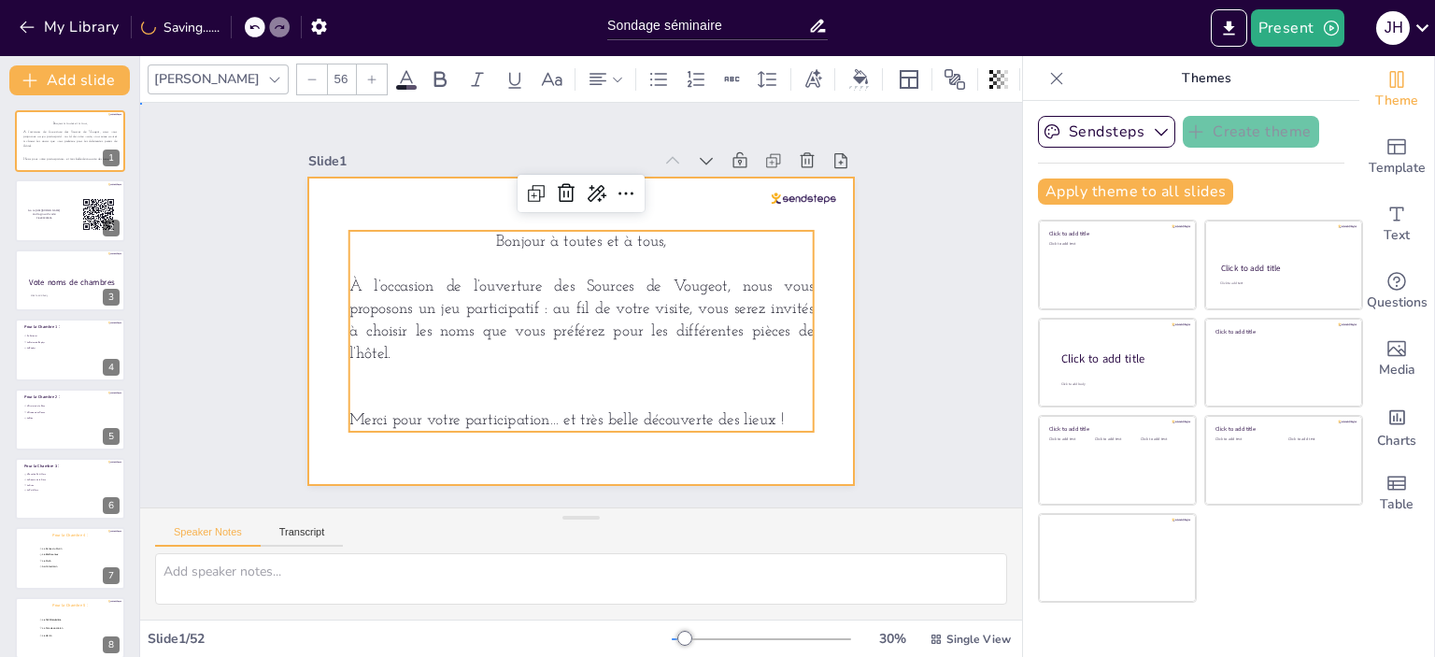
click at [803, 433] on div at bounding box center [581, 330] width 546 height 307
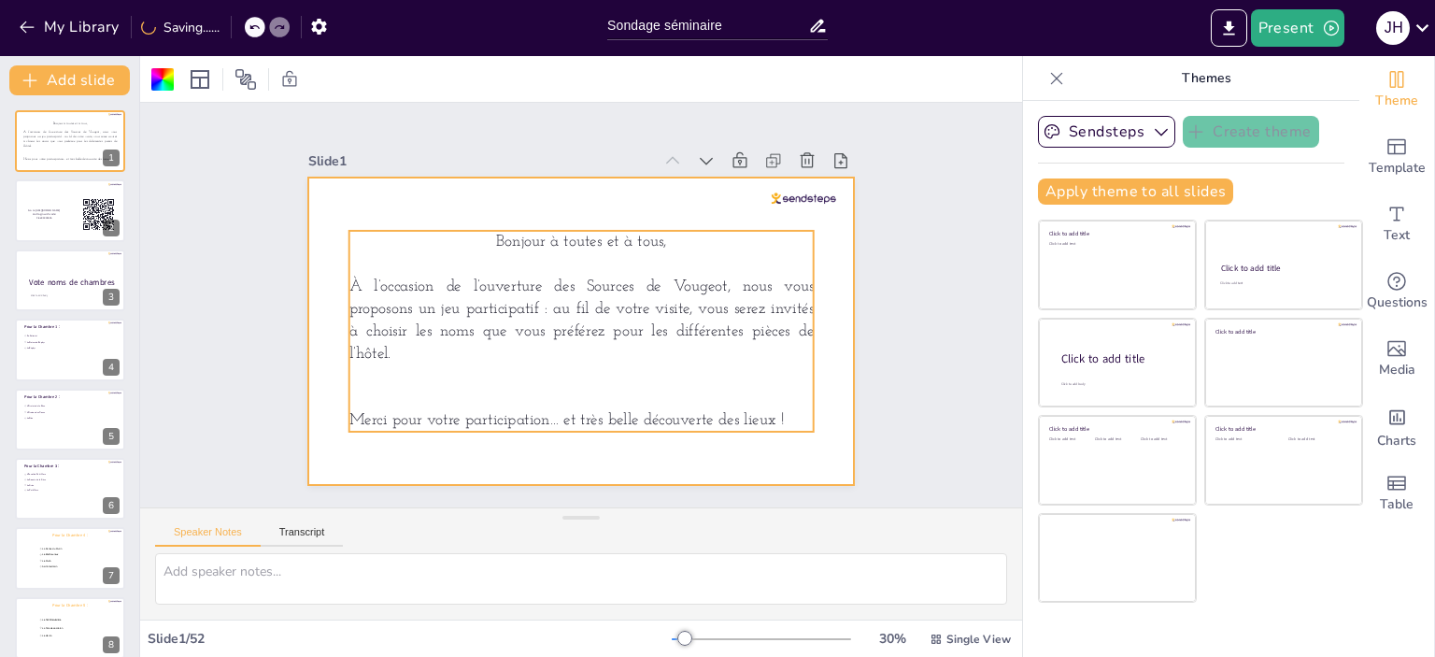
click at [559, 296] on span "À l’occasion de l’ouverture des Sources de Vougeot, nous vous proposons un jeu …" at bounding box center [580, 319] width 464 height 83
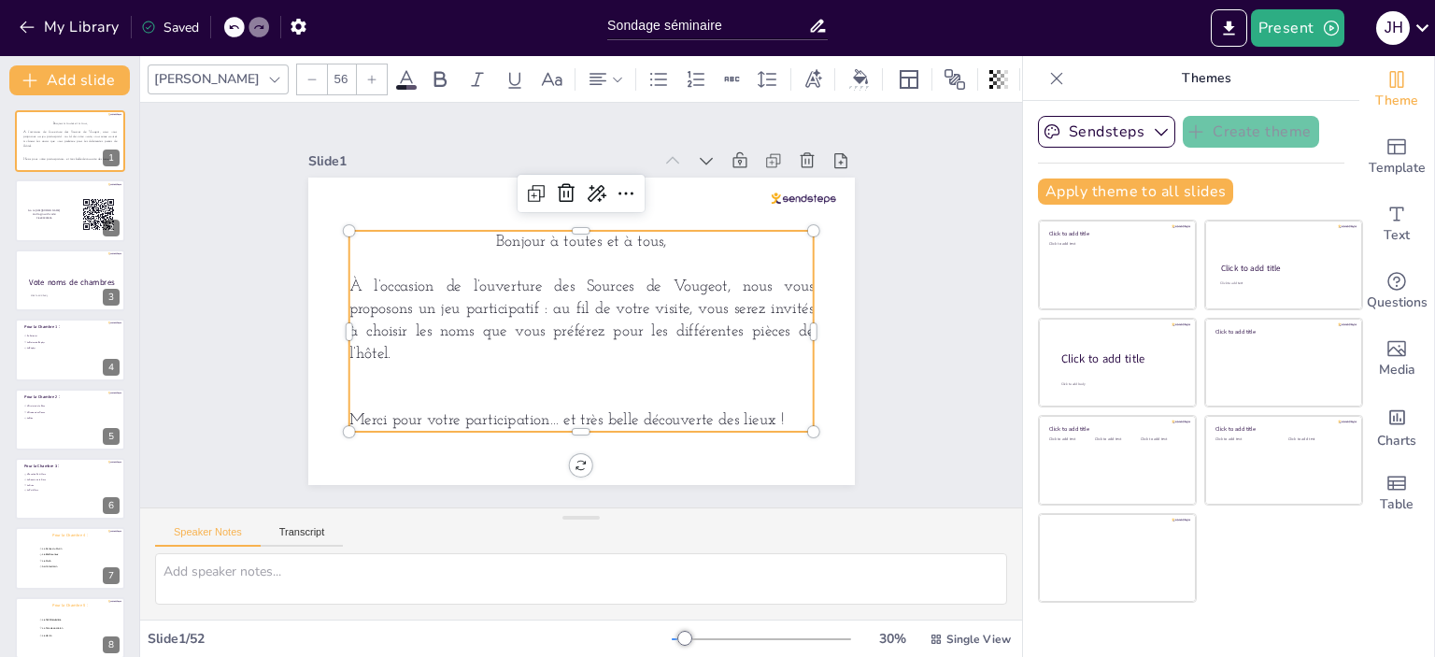
click at [513, 278] on span "À l’occasion de l’ouverture des Sources de Vougeot, nous vous proposons un jeu …" at bounding box center [580, 319] width 464 height 83
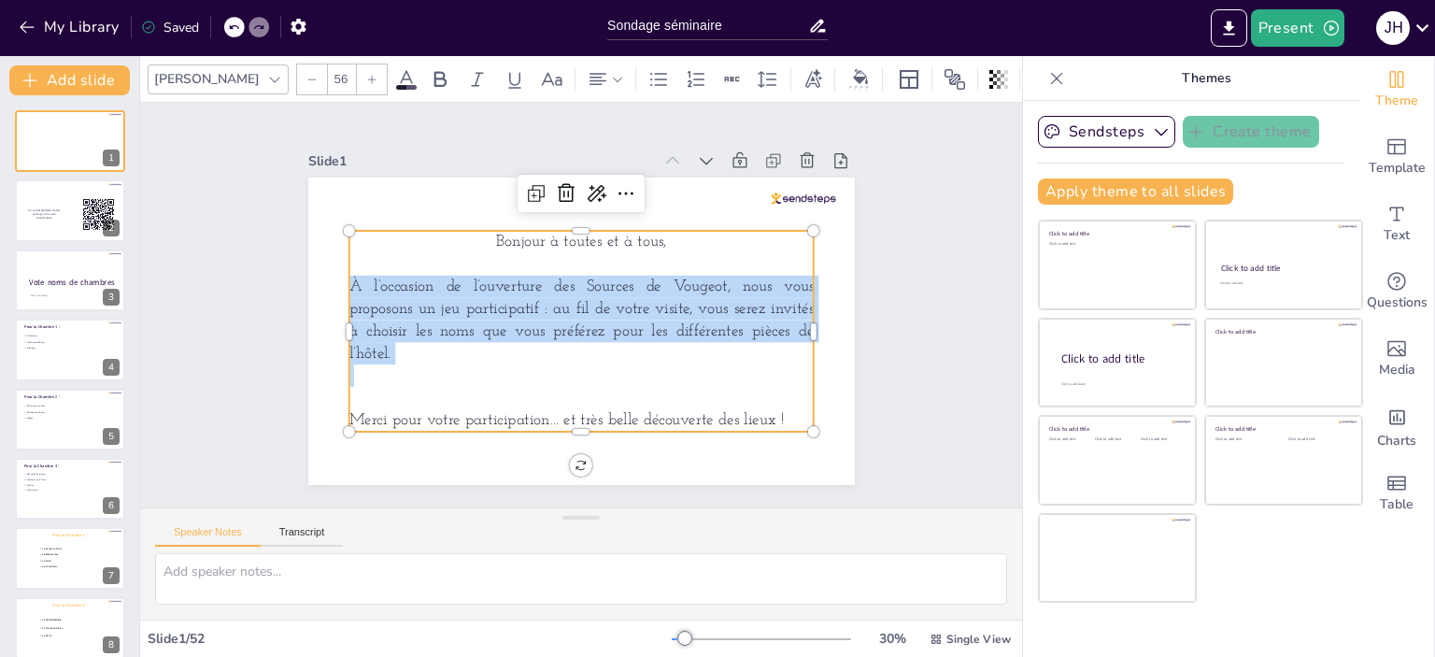
click at [513, 278] on span "À l’occasion de l’ouverture des Sources de Vougeot, nous vous proposons un jeu …" at bounding box center [580, 319] width 464 height 83
click at [538, 279] on span "À l’occasion de l’ouverture des Sources de Vougeot, nous vous proposons un jeu …" at bounding box center [580, 319] width 464 height 83
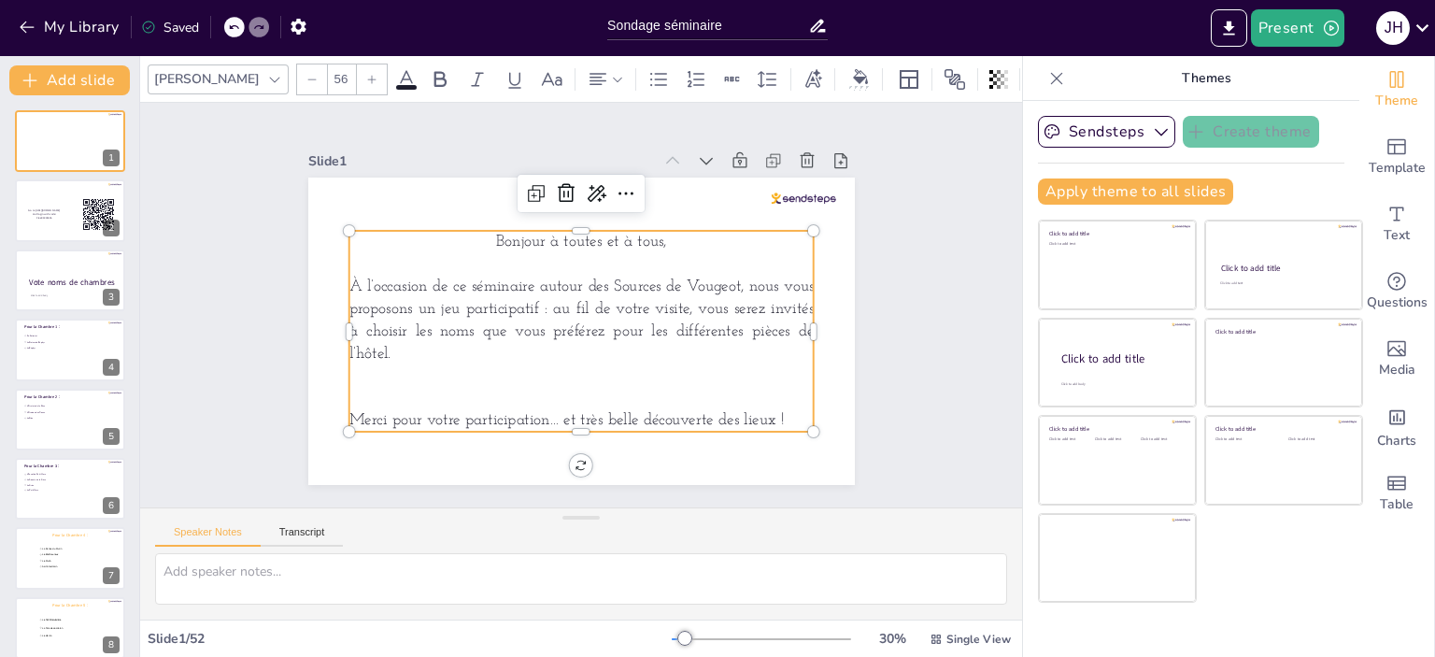
click at [486, 364] on p at bounding box center [580, 375] width 464 height 22
click at [899, 367] on div "Slide 1 Bonjour à toutes et à tous, À l’occasion de ce séminaire autour des Sou…" at bounding box center [581, 305] width 882 height 404
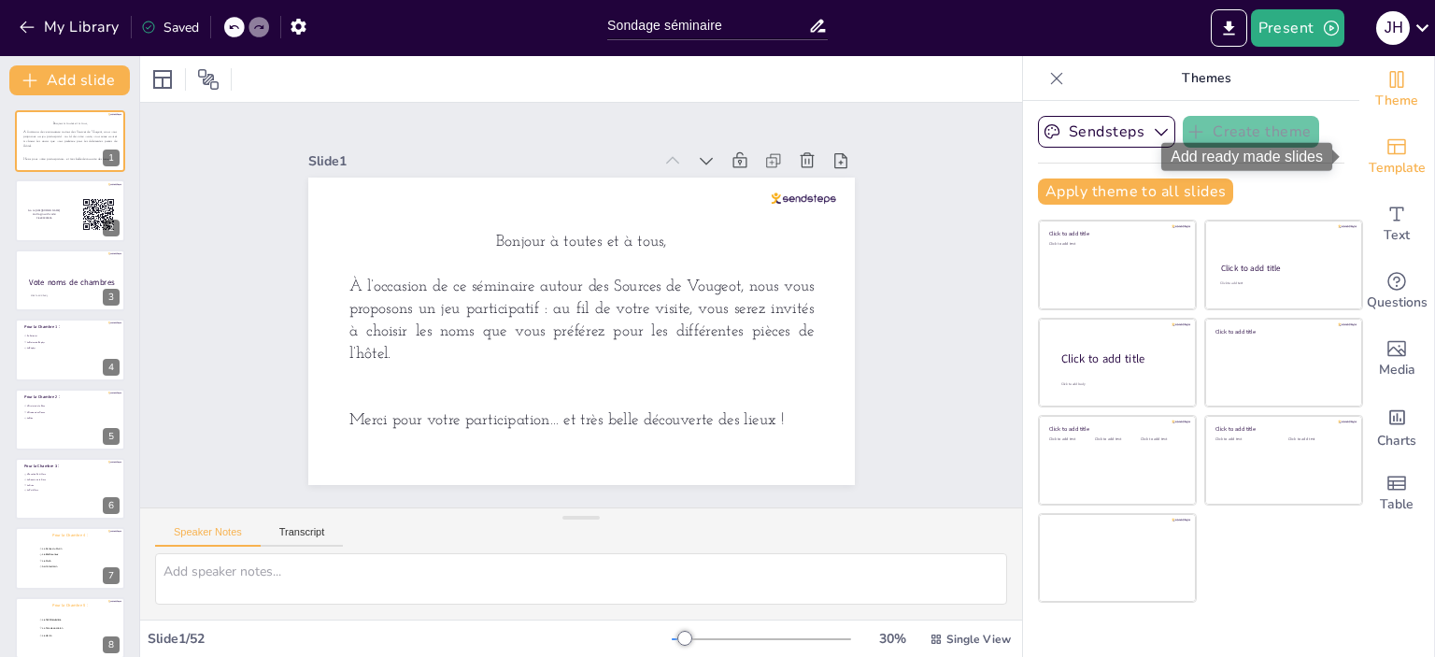
click at [1390, 152] on icon "Add ready made slides" at bounding box center [1396, 147] width 19 height 16
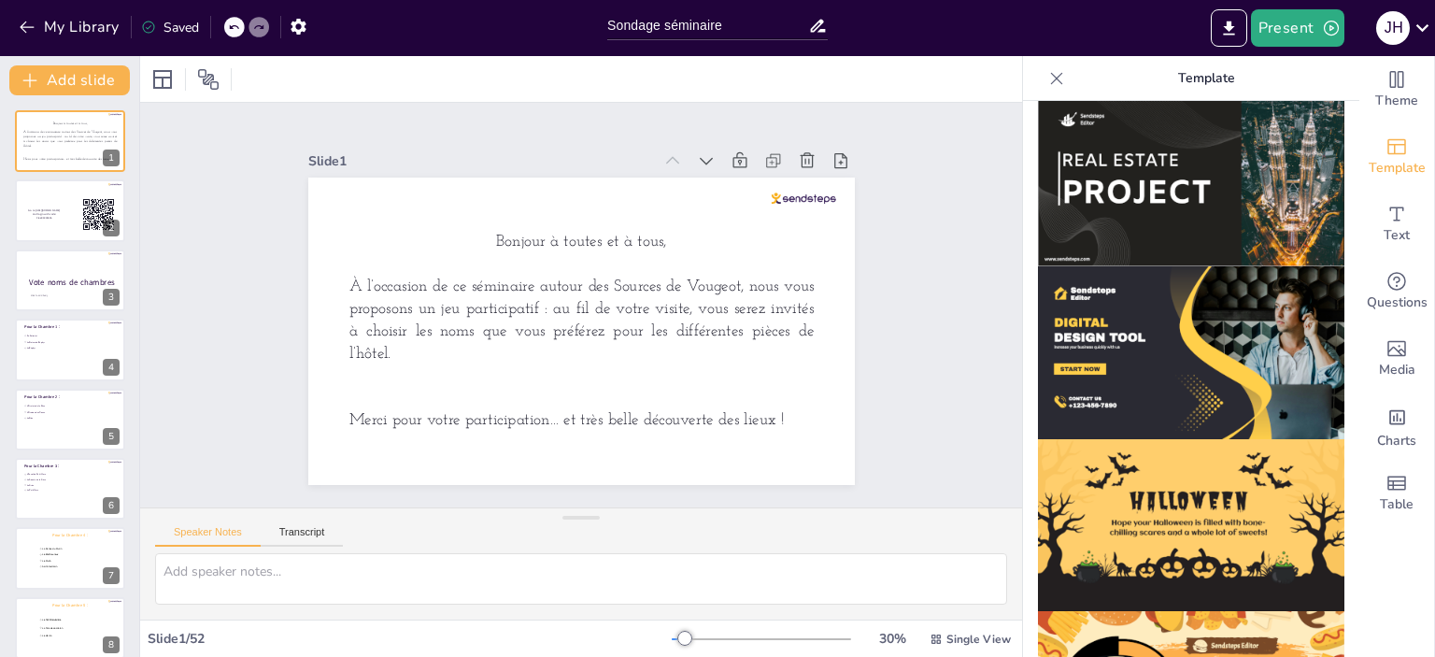
scroll to position [1813, 0]
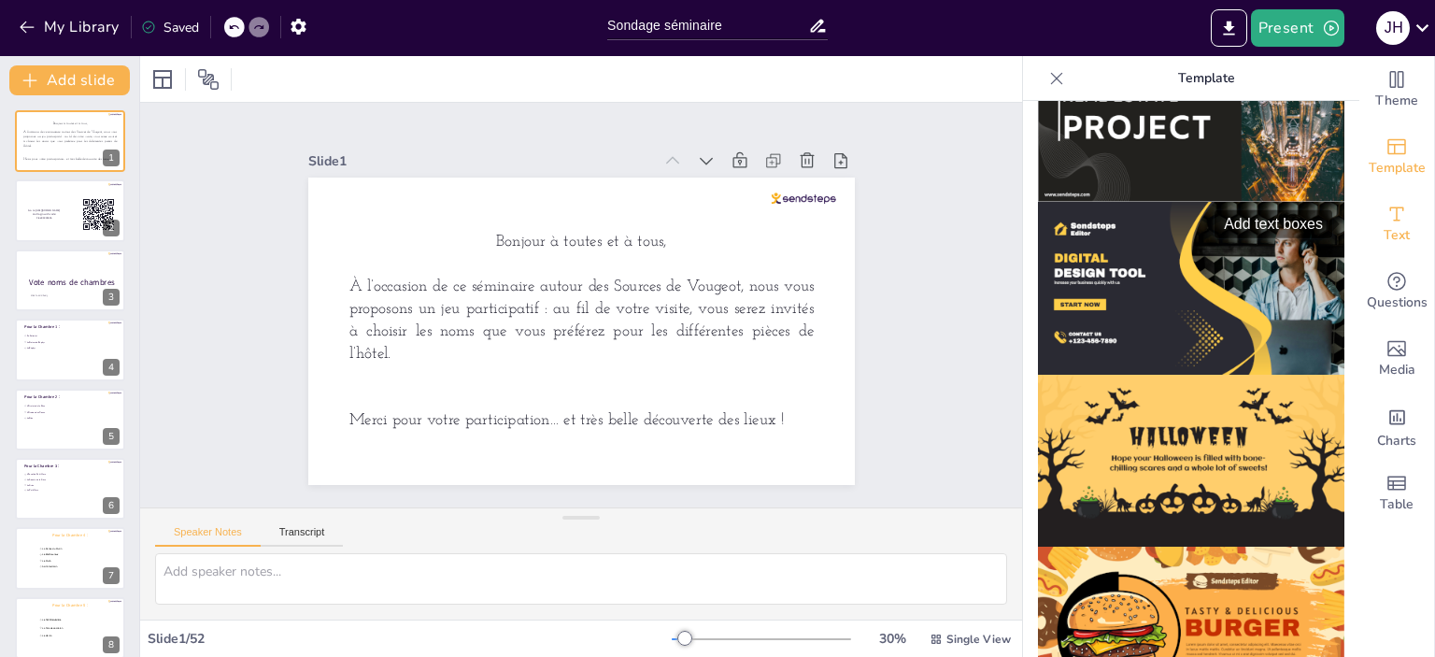
click at [1384, 243] on span "Text" at bounding box center [1397, 235] width 26 height 21
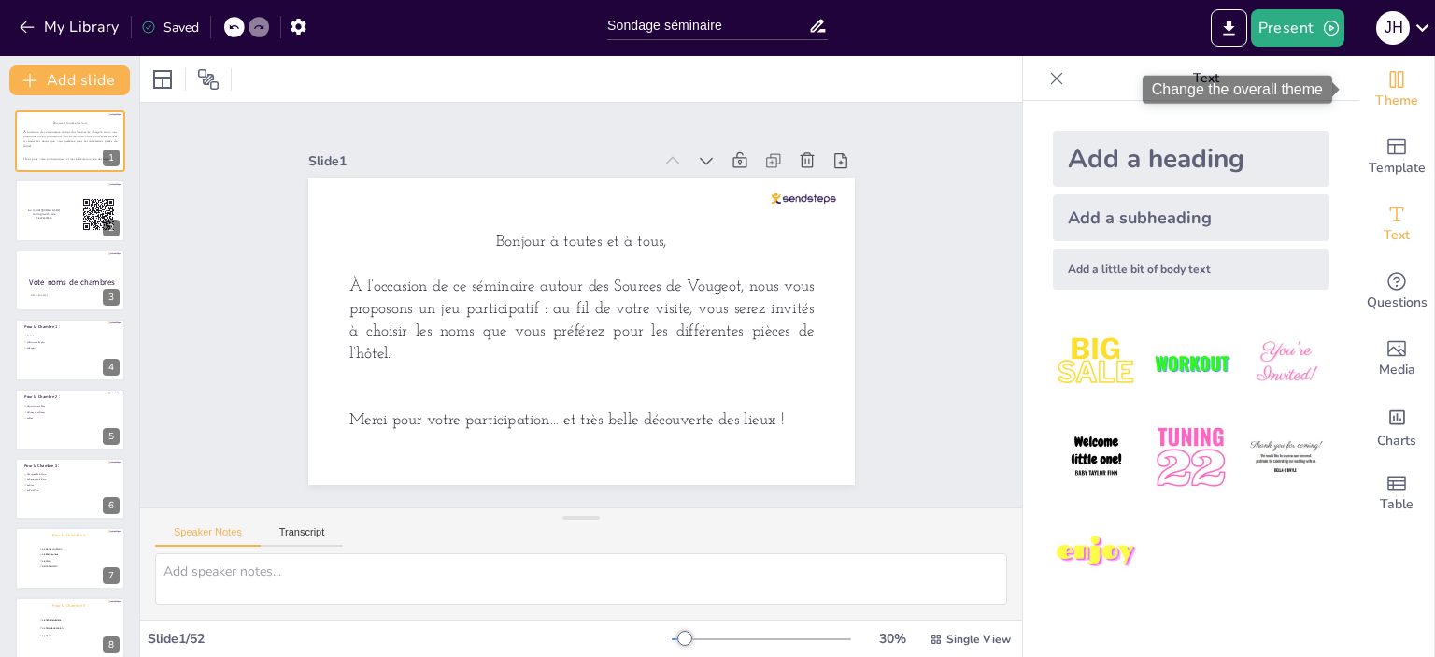
click at [1391, 87] on icon "Change the overall theme" at bounding box center [1396, 79] width 22 height 22
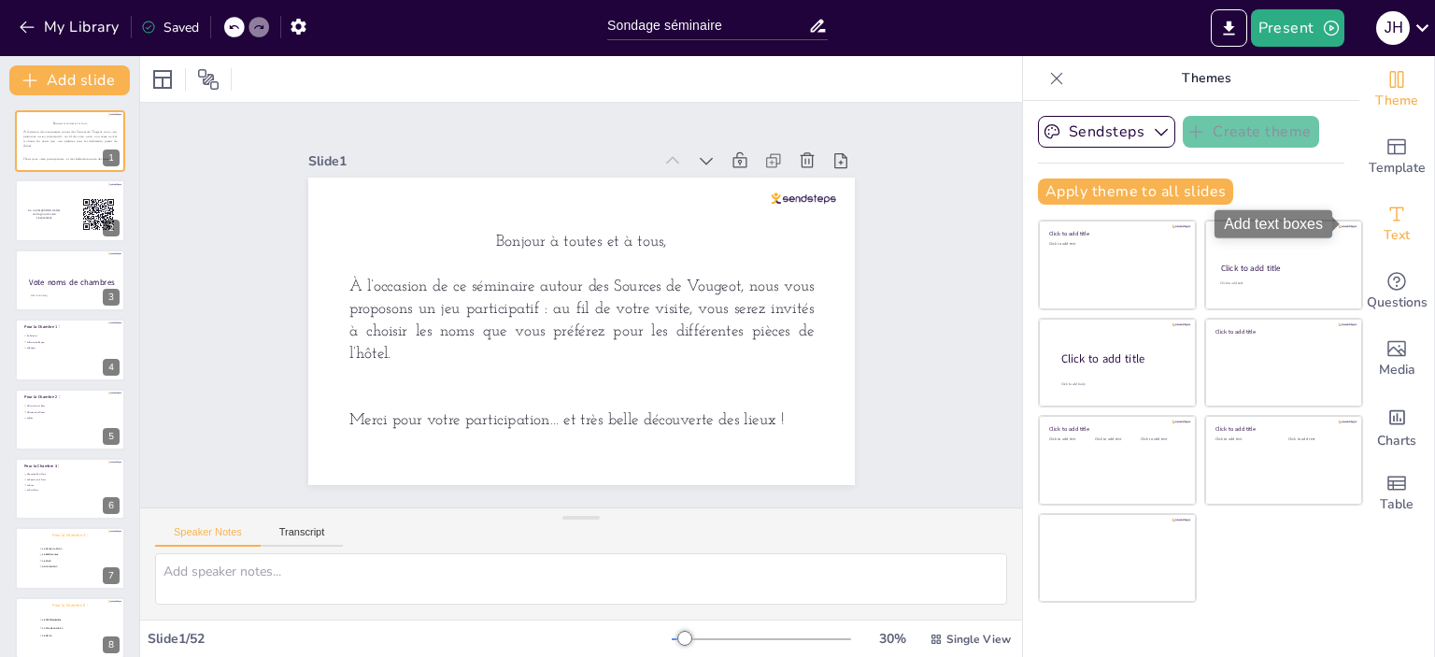
click at [1385, 211] on icon "Add text boxes" at bounding box center [1396, 214] width 22 height 22
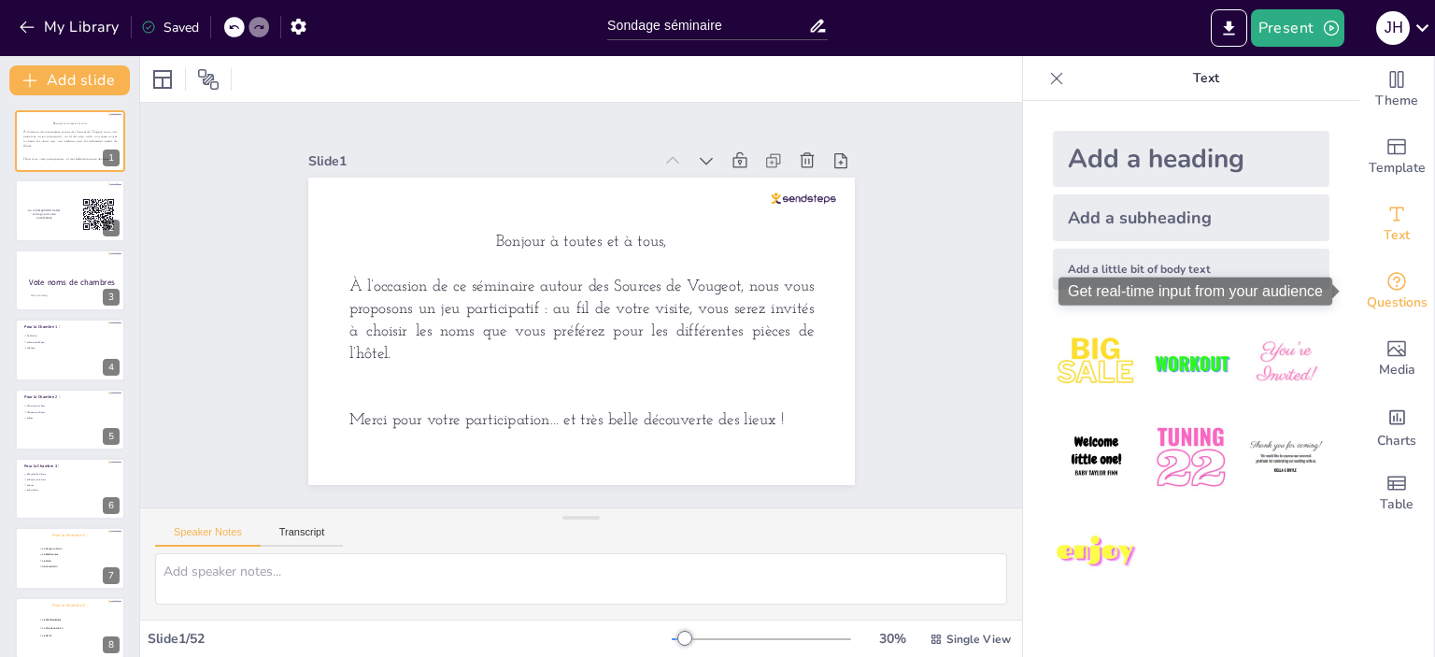
click at [1385, 279] on icon "Get real-time input from your audience" at bounding box center [1396, 281] width 22 height 22
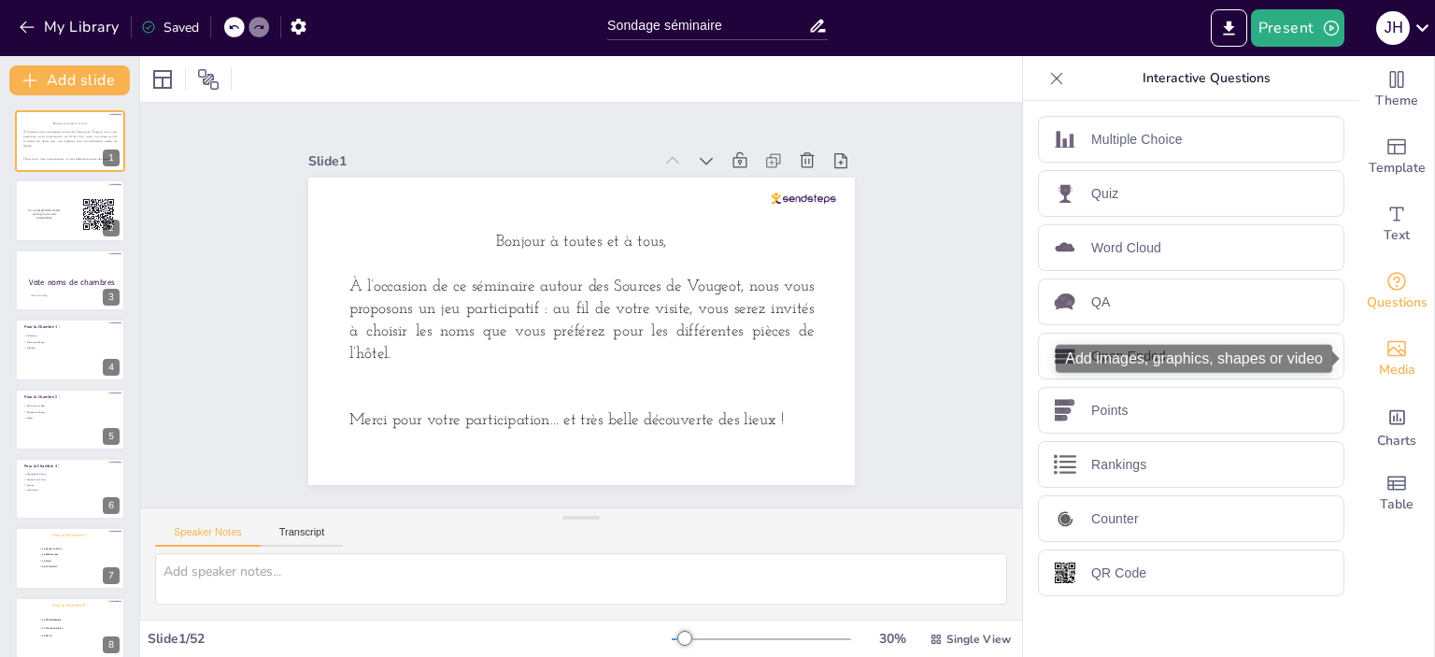
click at [1385, 348] on icon "Add images, graphics, shapes or video" at bounding box center [1396, 348] width 22 height 22
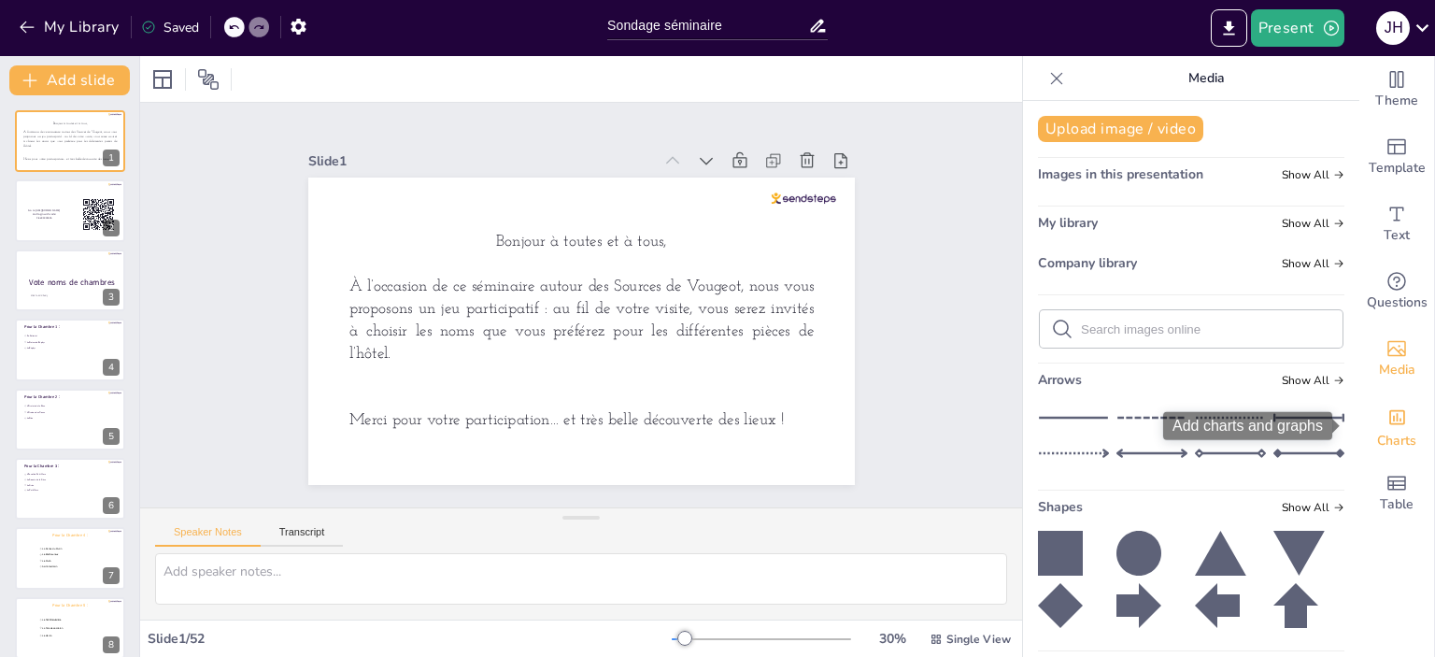
click at [1387, 415] on icon "Add charts and graphs" at bounding box center [1397, 417] width 20 height 20
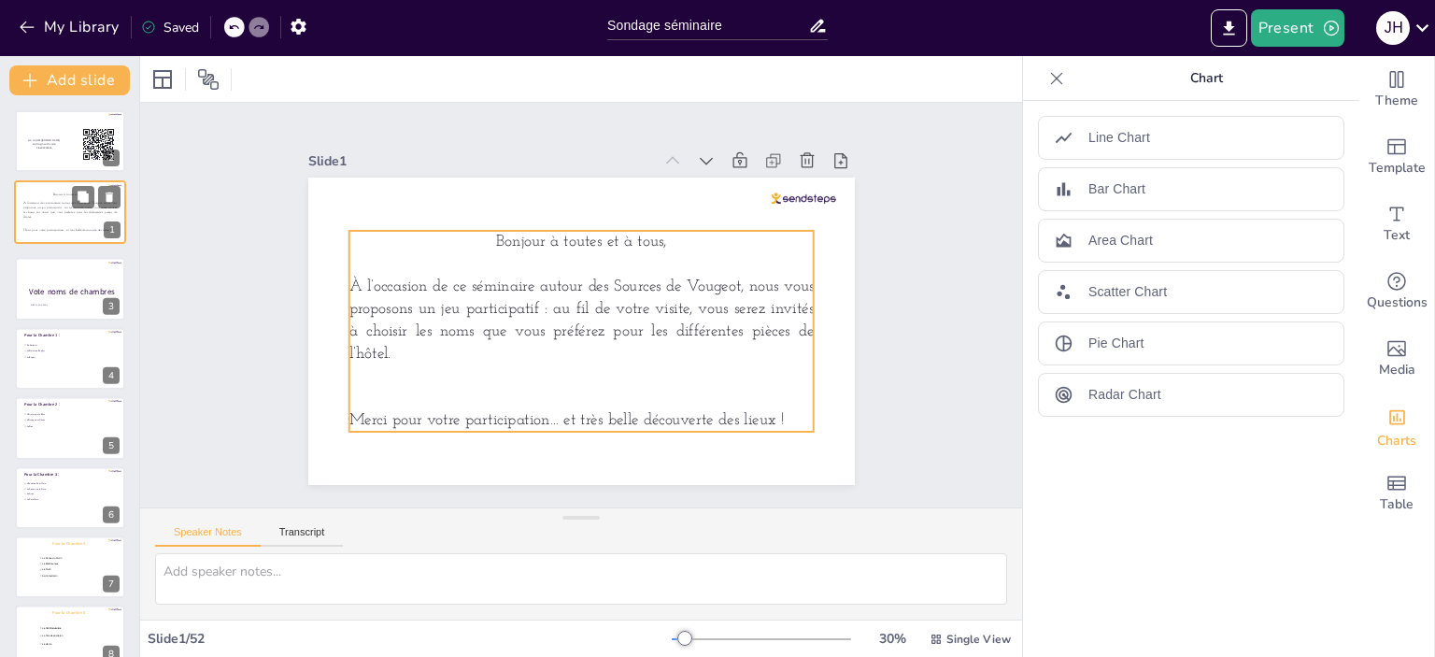
drag, startPoint x: 53, startPoint y: 142, endPoint x: 53, endPoint y: 227, distance: 85.0
click at [53, 227] on div "Bonjour à toutes et à tous, À l’occasion de ce séminaire autour des Sources de …" at bounding box center [69, 212] width 93 height 40
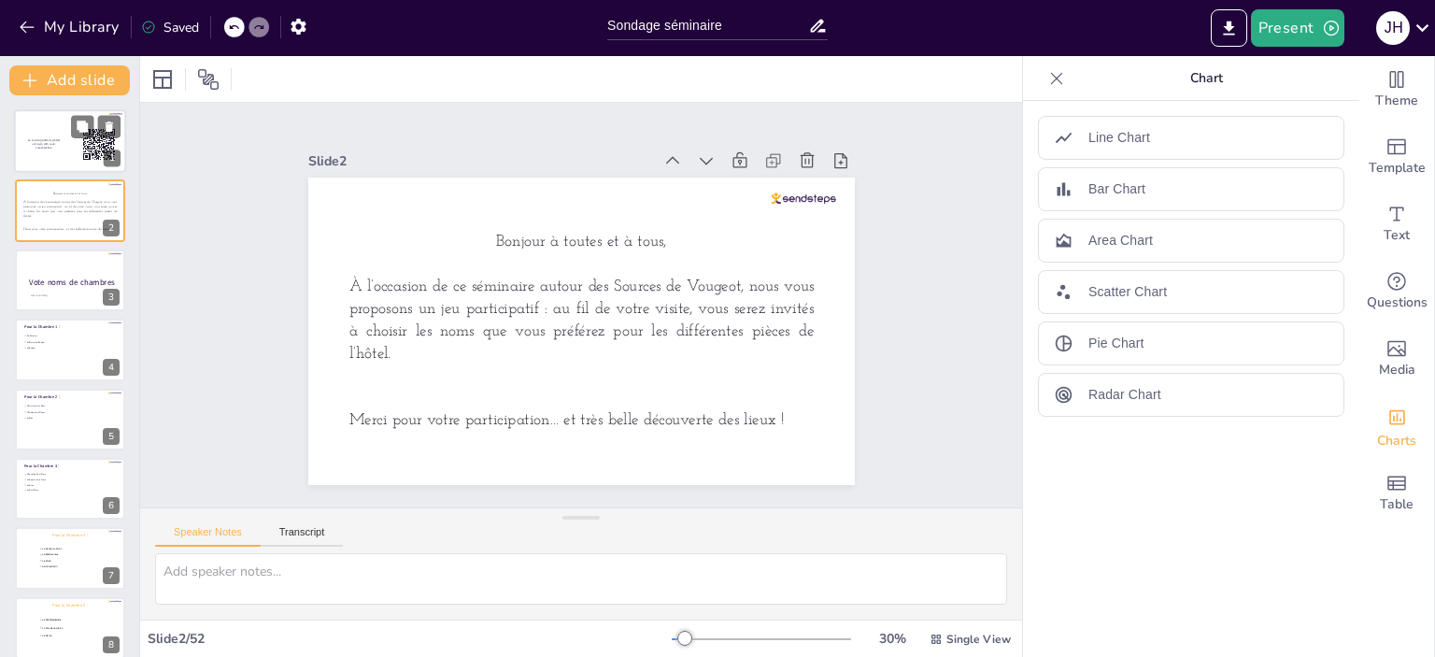
click at [55, 144] on span "Go to [URL][DOMAIN_NAME] and login with code: Free94303656" at bounding box center [44, 144] width 32 height 10
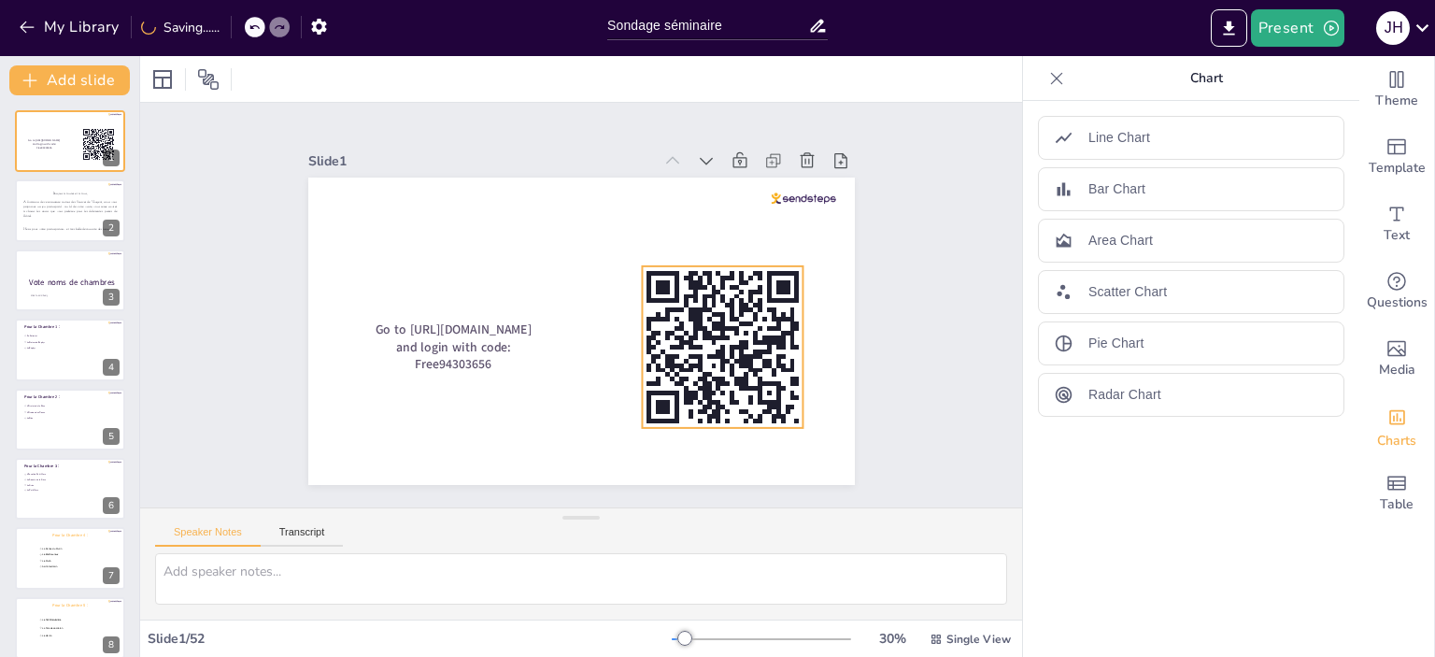
click at [696, 319] on rect at bounding box center [723, 347] width 162 height 162
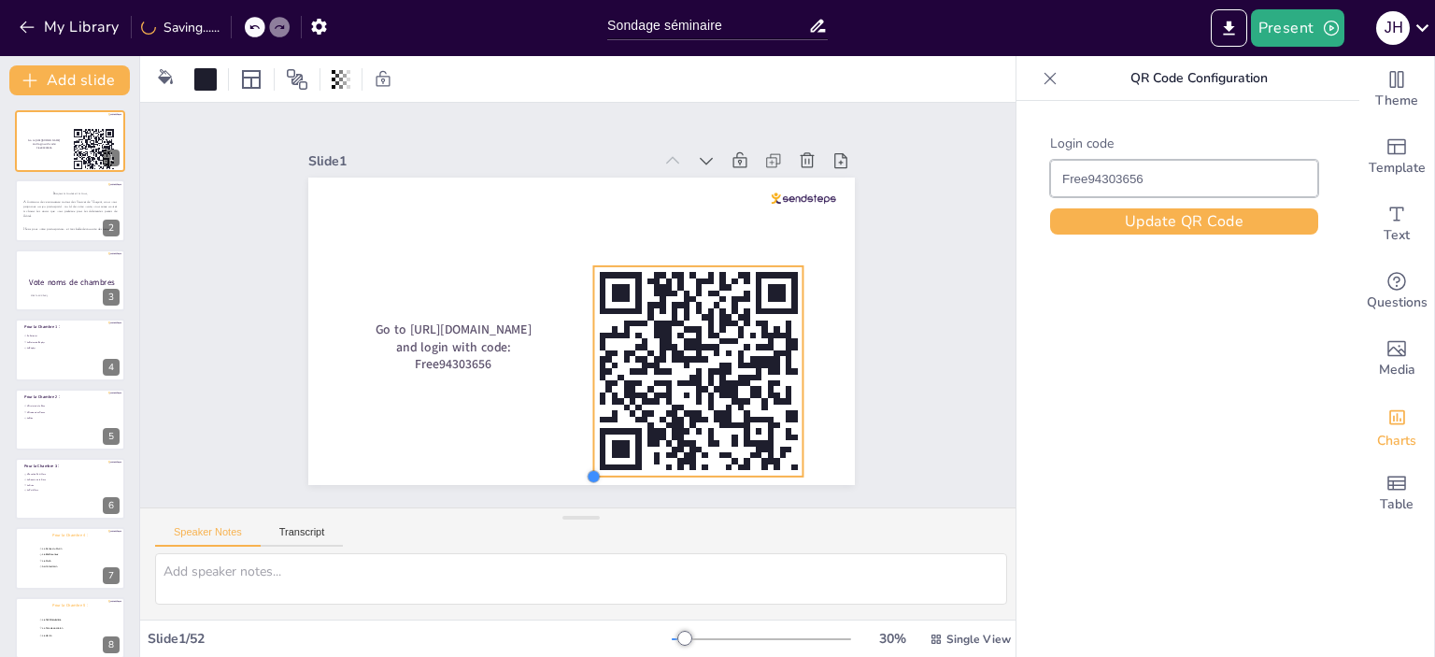
drag, startPoint x: 634, startPoint y: 419, endPoint x: 586, endPoint y: 438, distance: 52.0
click at [586, 438] on div "Go to [URL][DOMAIN_NAME] and login with code: Free94303656" at bounding box center [581, 330] width 546 height 307
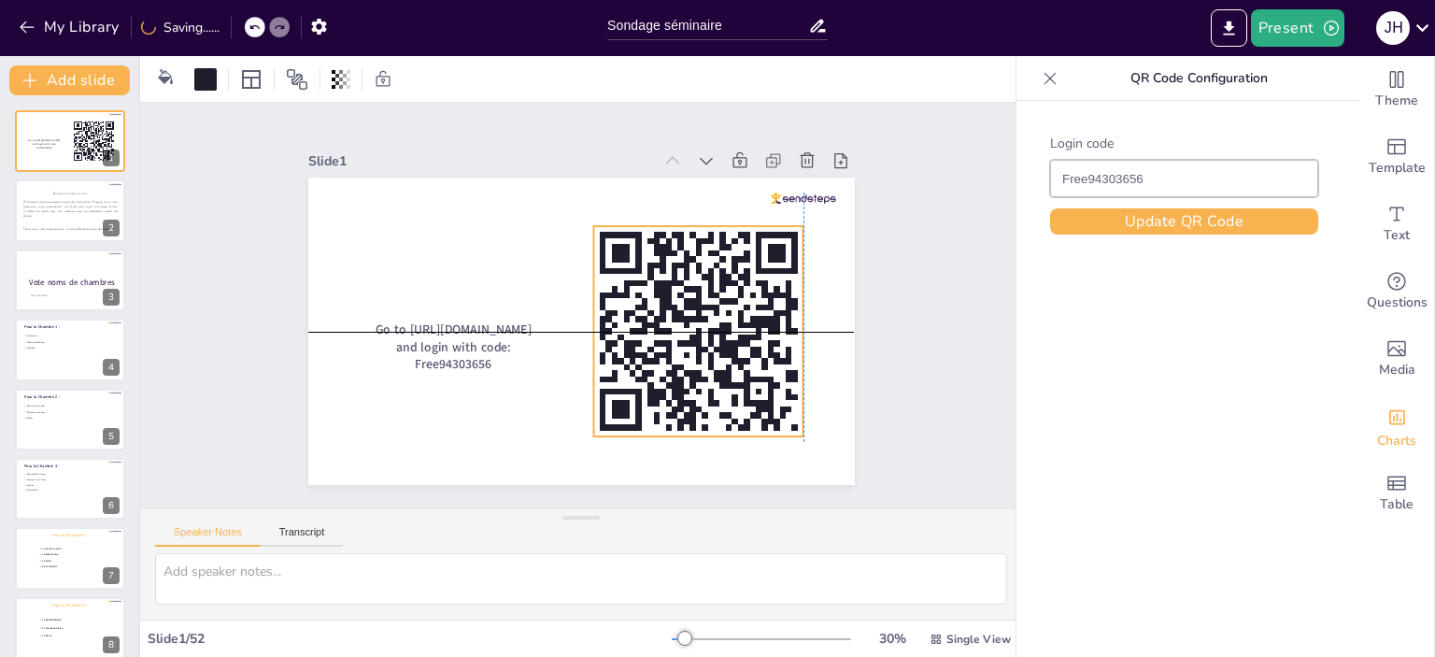
drag, startPoint x: 719, startPoint y: 376, endPoint x: 714, endPoint y: 342, distance: 35.0
click at [714, 342] on icon at bounding box center [698, 331] width 210 height 210
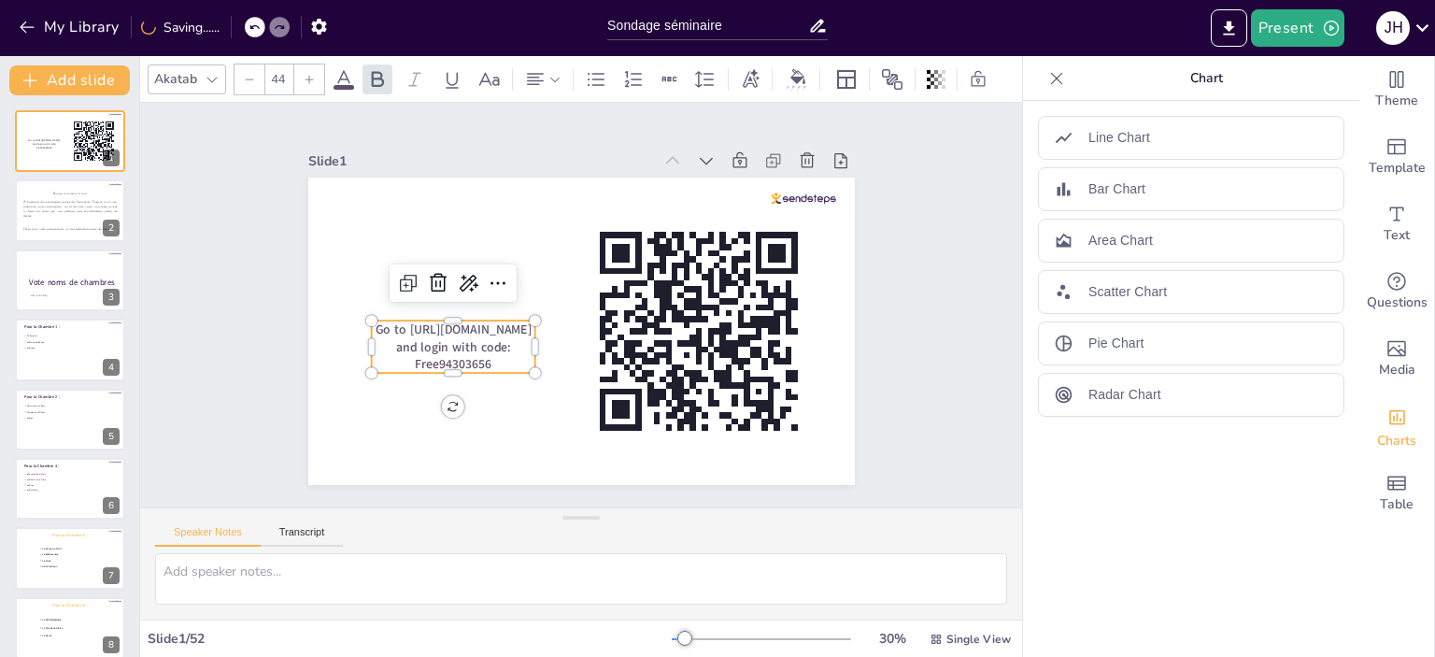
click at [510, 358] on p "Go to [URL][DOMAIN_NAME] and login with code: Free94303656" at bounding box center [452, 346] width 163 height 52
click at [886, 398] on div "Slide 1 Go to [URL][DOMAIN_NAME] and login with code: Free94303656 Slide 2 Bonj…" at bounding box center [581, 305] width 651 height 360
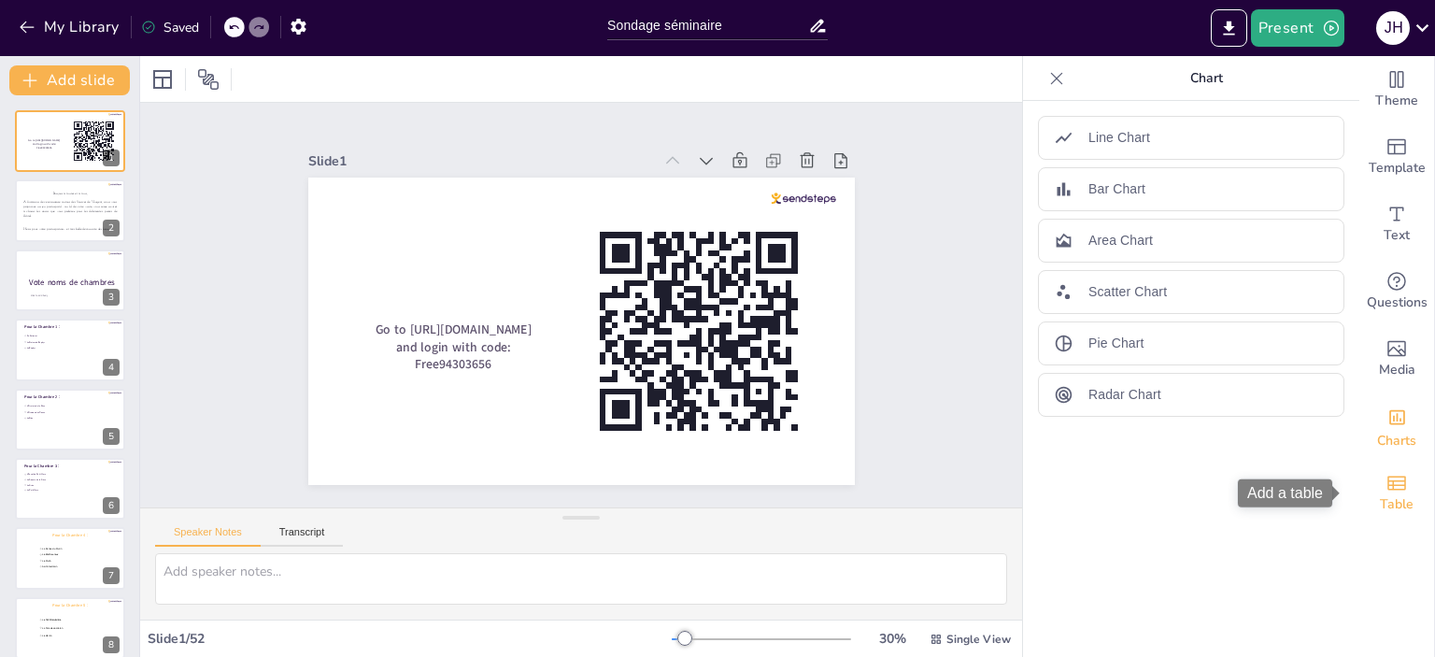
click at [1383, 516] on div "Table" at bounding box center [1396, 493] width 75 height 67
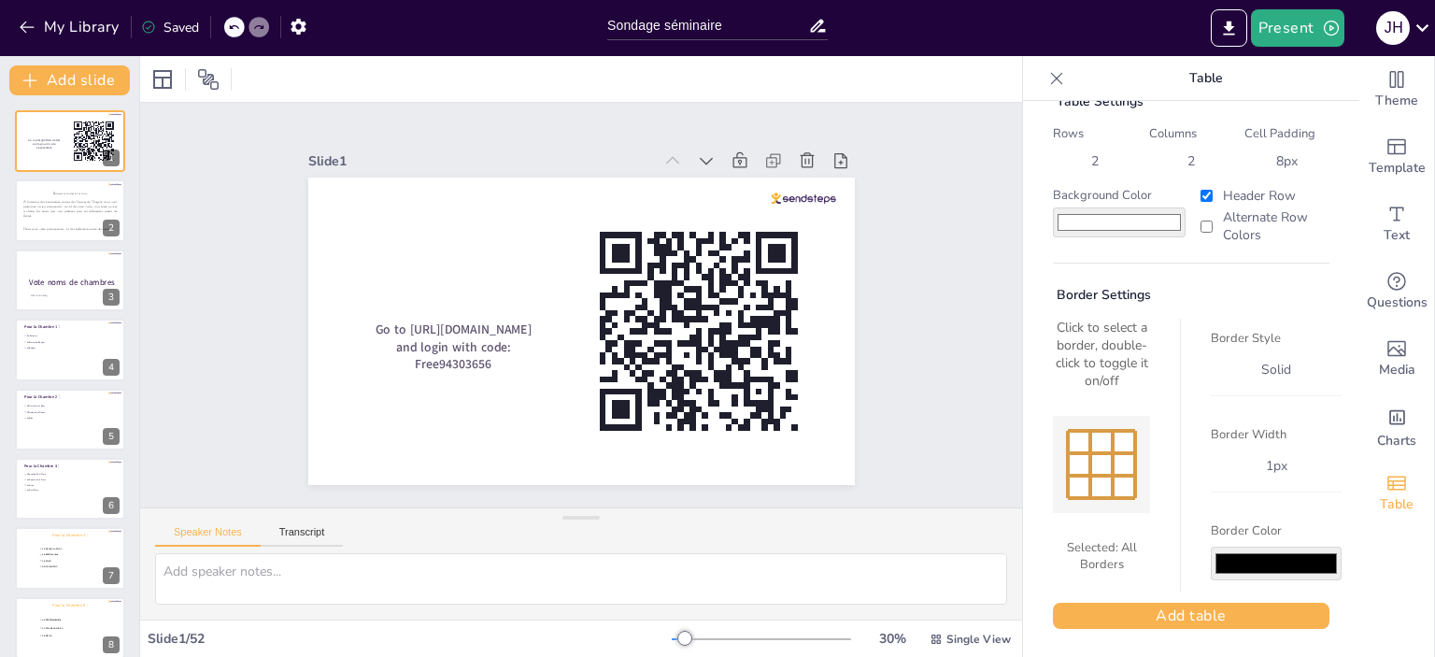
scroll to position [0, 0]
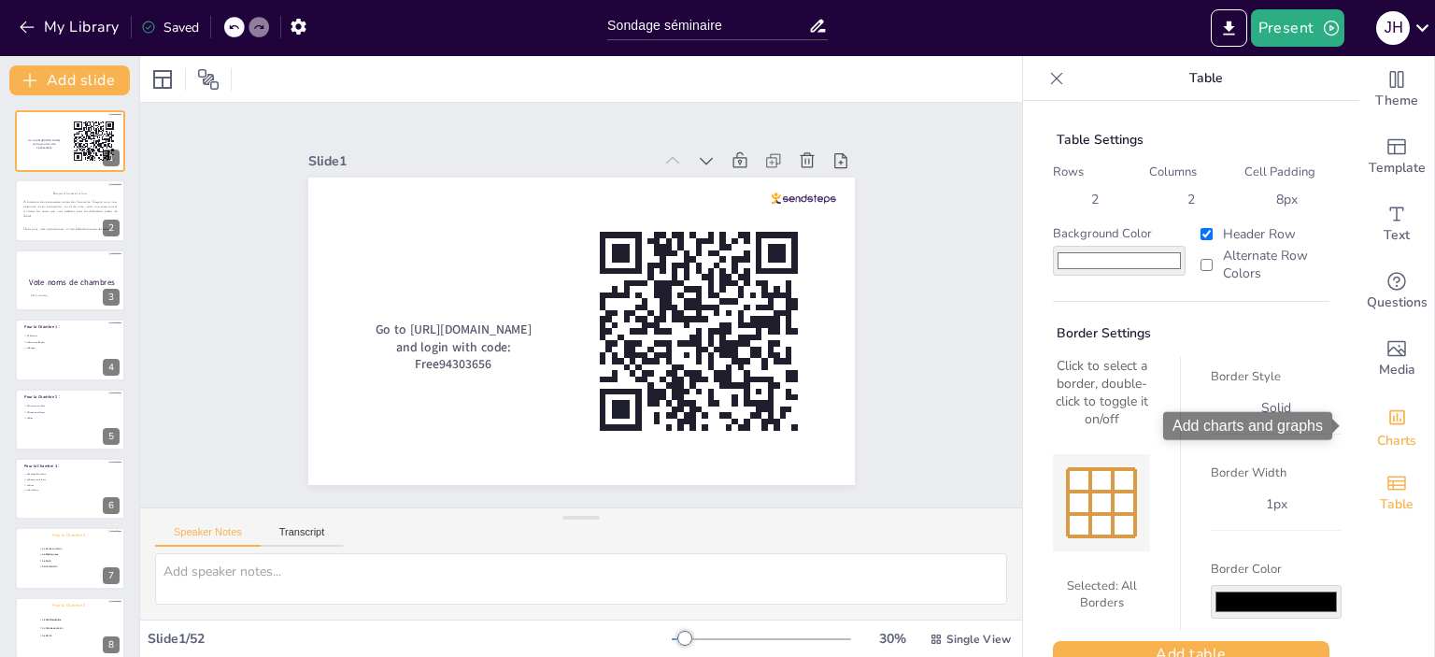
click at [1386, 433] on span "Charts" at bounding box center [1396, 441] width 39 height 21
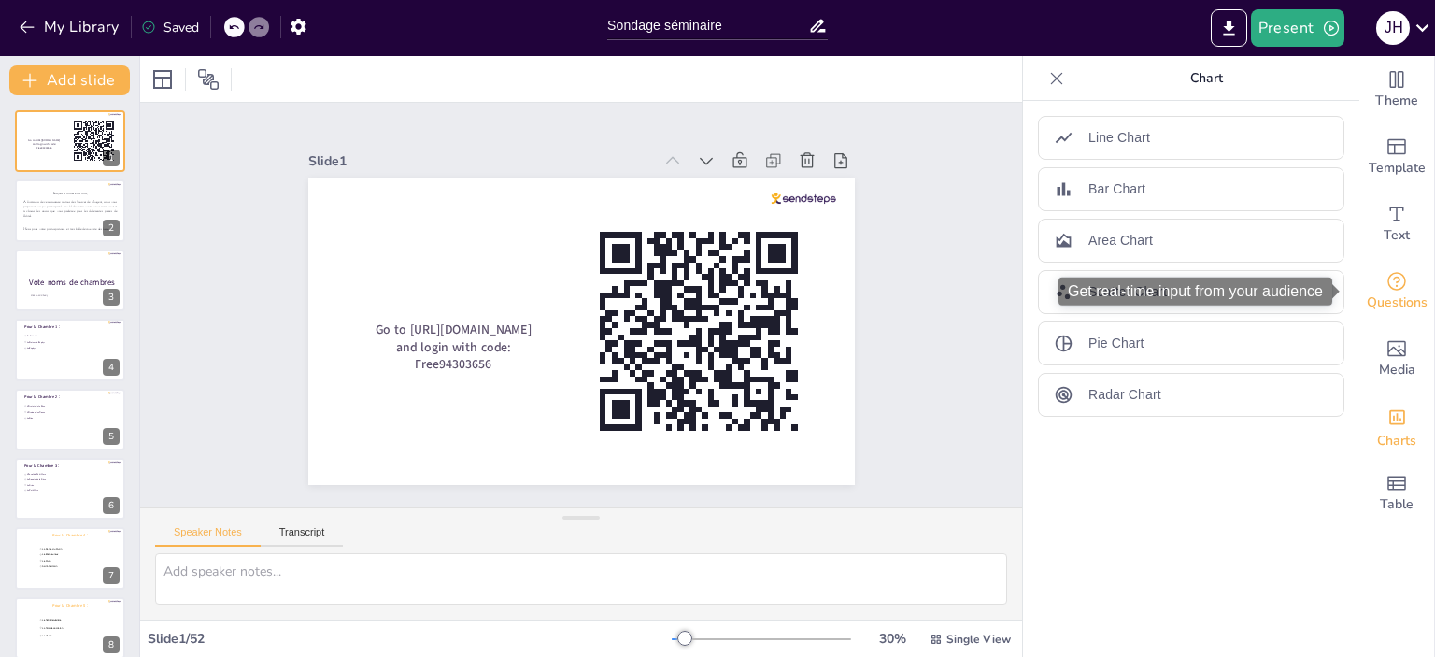
click at [1385, 276] on icon "Get real-time input from your audience" at bounding box center [1396, 281] width 22 height 22
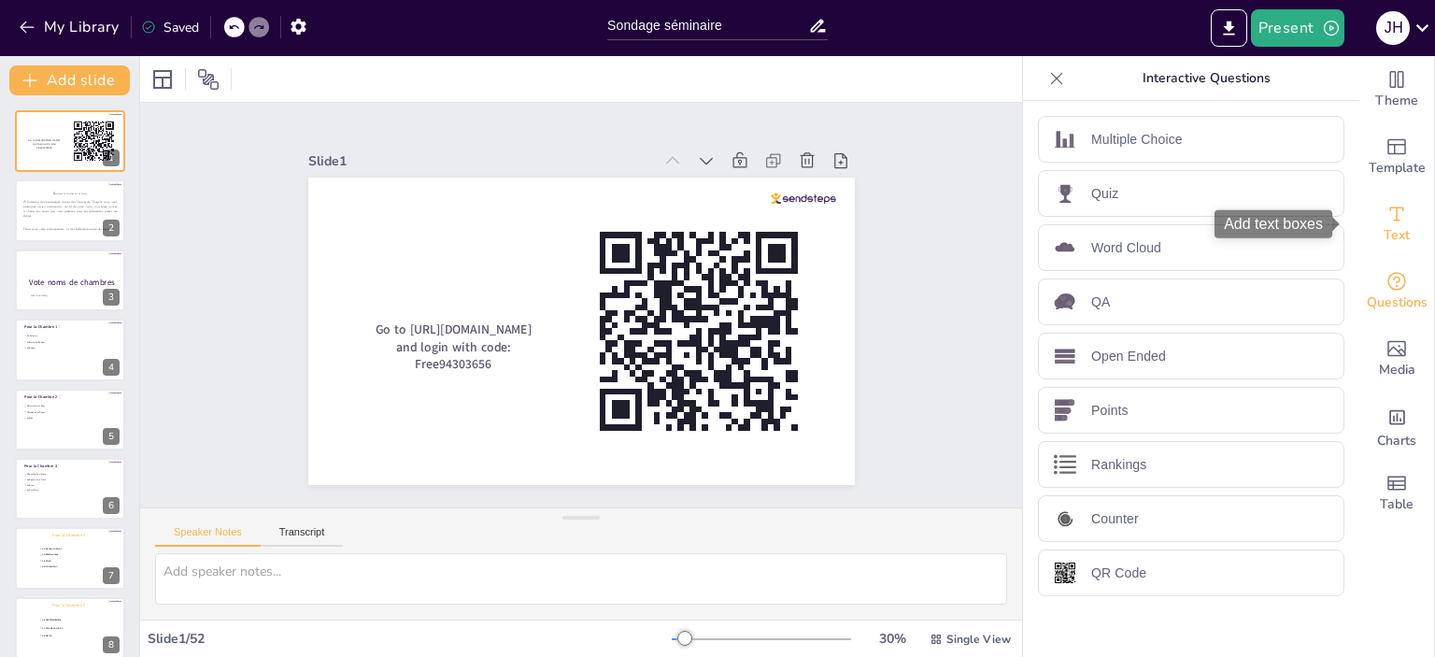
click at [1389, 246] on span "Text" at bounding box center [1397, 235] width 26 height 21
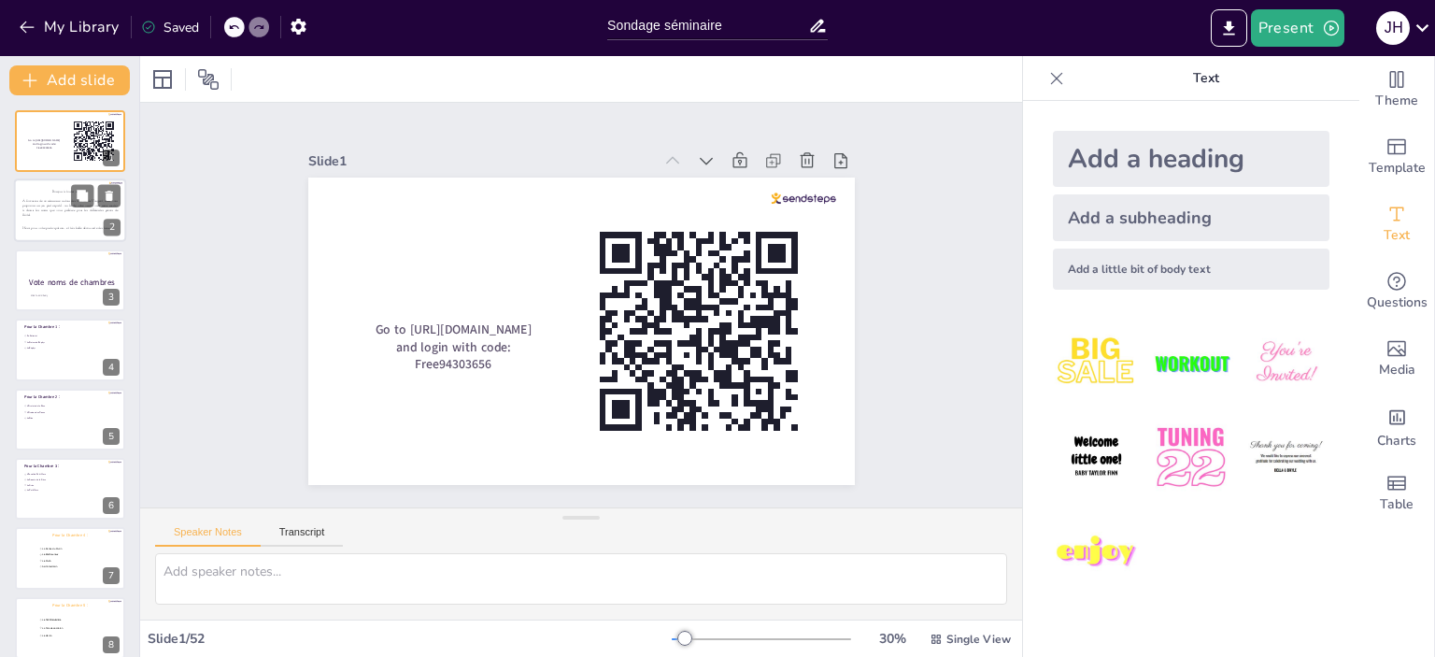
click at [80, 220] on p at bounding box center [69, 220] width 95 height 5
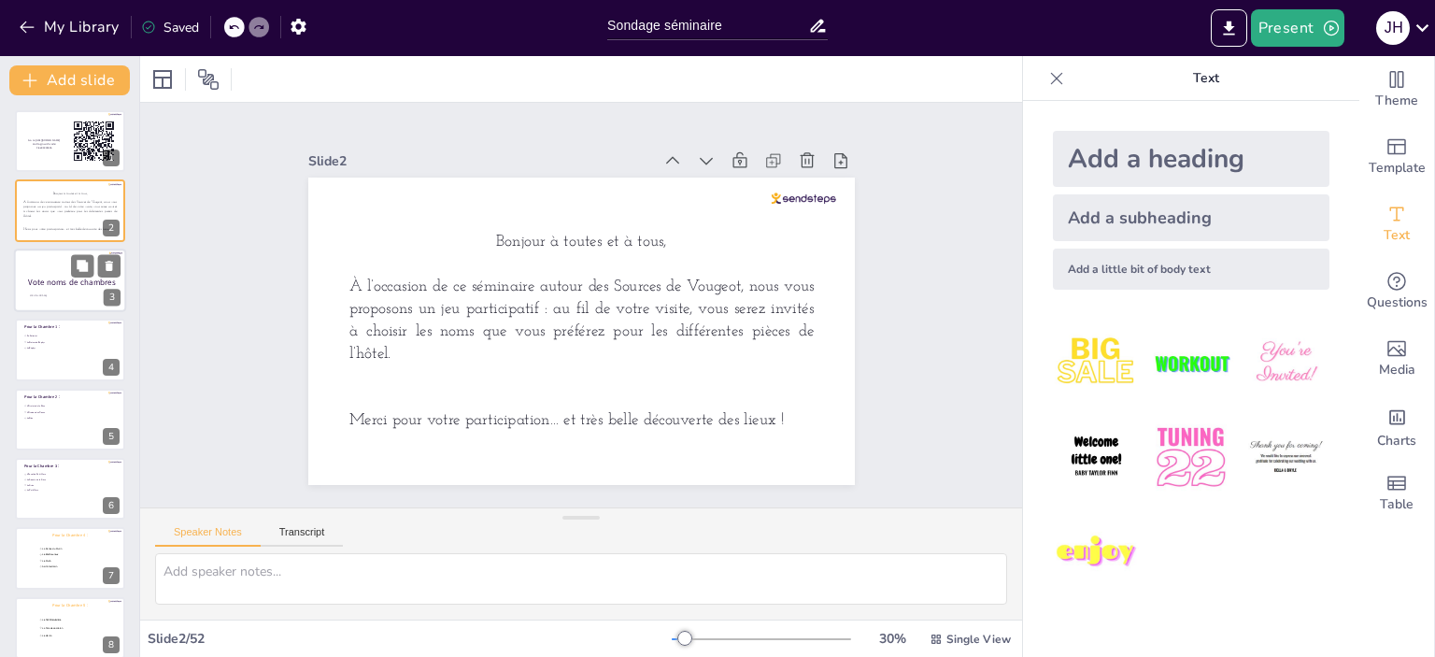
click at [64, 294] on p "Click to add body" at bounding box center [72, 295] width 84 height 3
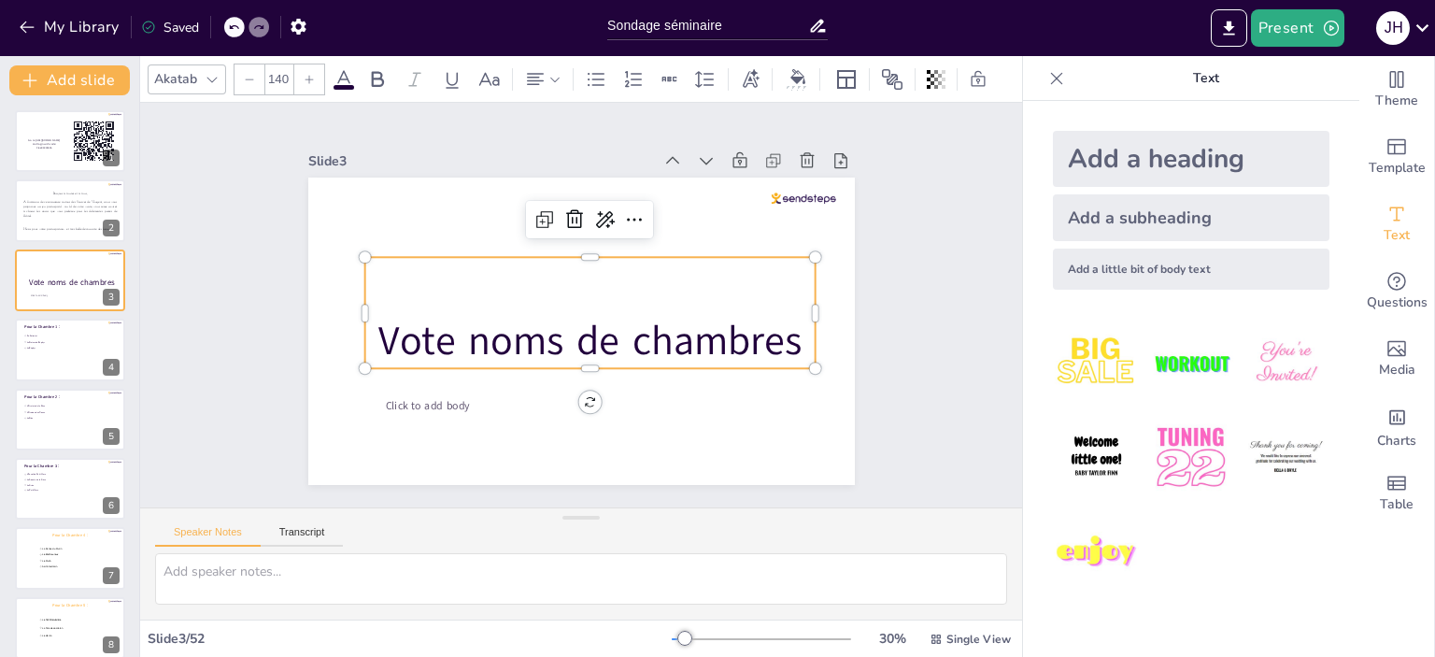
click at [563, 346] on span "Vote noms de chambres" at bounding box center [589, 341] width 423 height 54
click at [582, 335] on span "Vote noms de chambres" at bounding box center [589, 341] width 423 height 54
click at [213, 72] on icon at bounding box center [212, 79] width 15 height 15
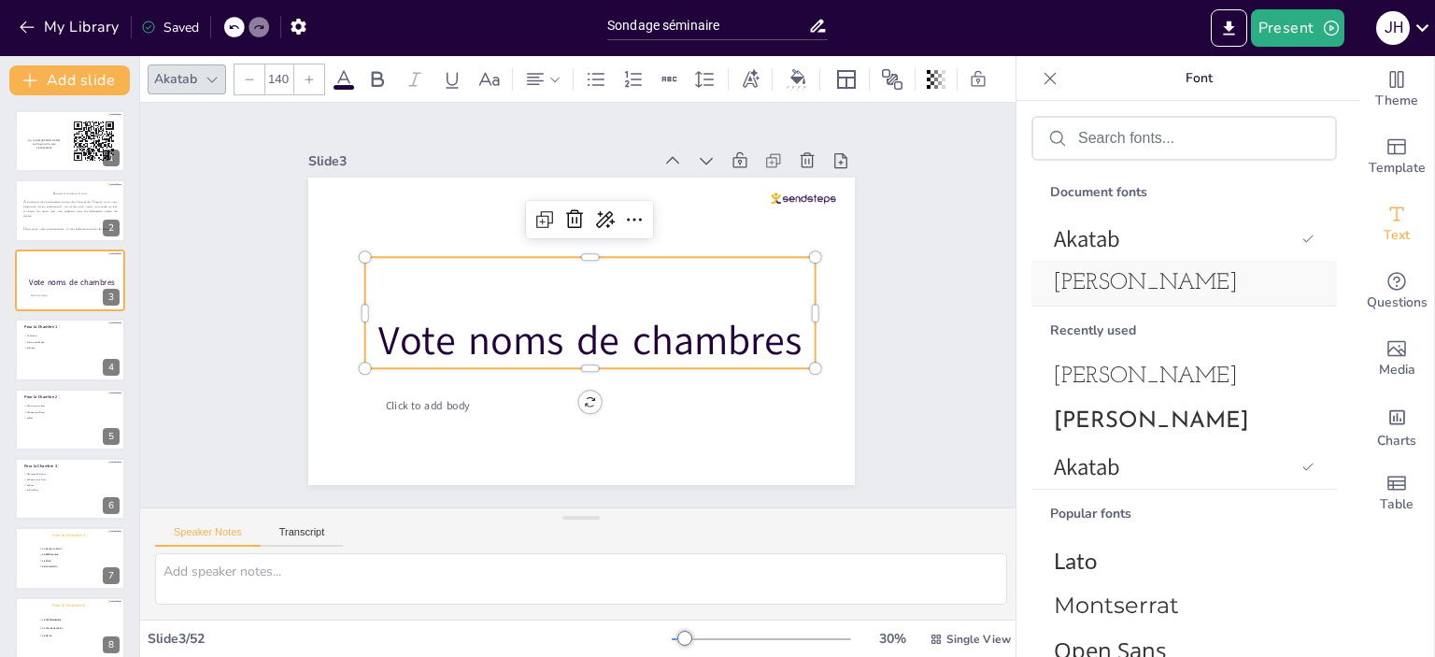
click at [1178, 291] on span "[PERSON_NAME]" at bounding box center [1180, 283] width 253 height 22
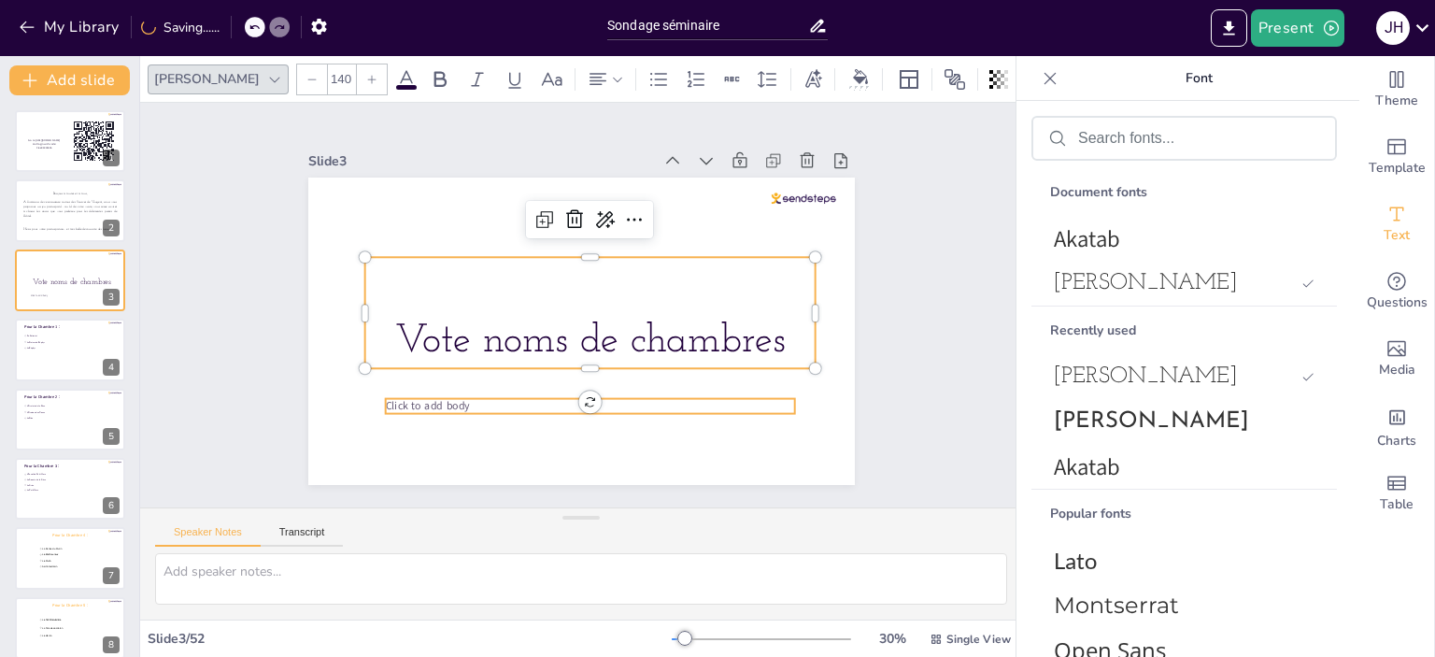
click at [702, 399] on p "Click to add body" at bounding box center [589, 406] width 409 height 15
type input "38"
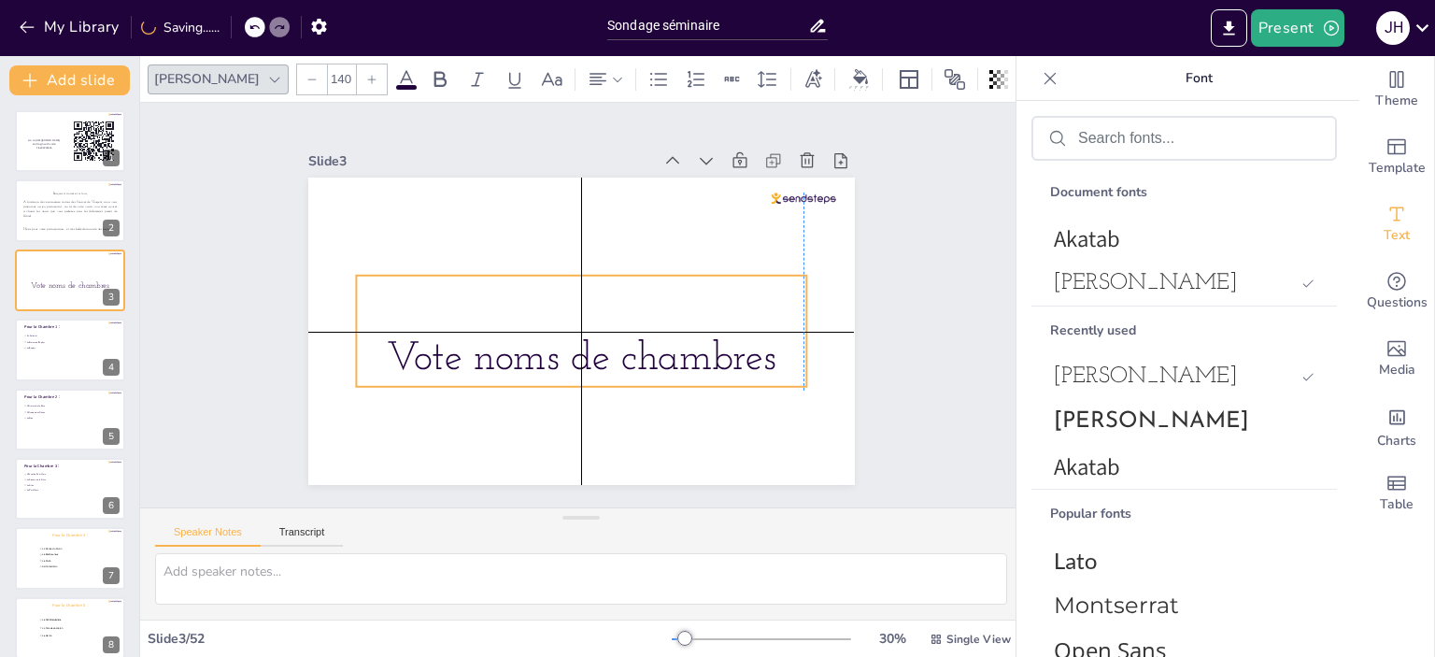
drag, startPoint x: 635, startPoint y: 335, endPoint x: 626, endPoint y: 357, distance: 23.4
click at [626, 357] on span "Vote noms de chambres" at bounding box center [581, 359] width 390 height 40
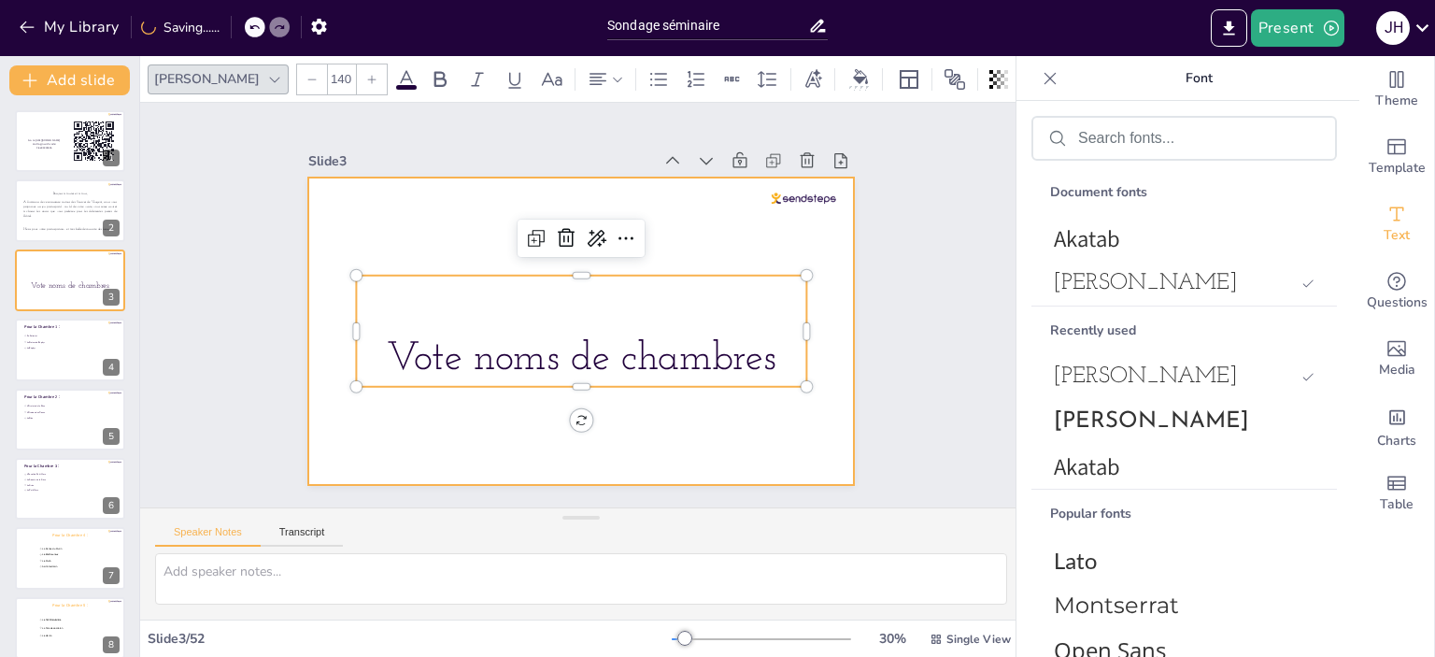
click at [775, 436] on div at bounding box center [581, 330] width 546 height 307
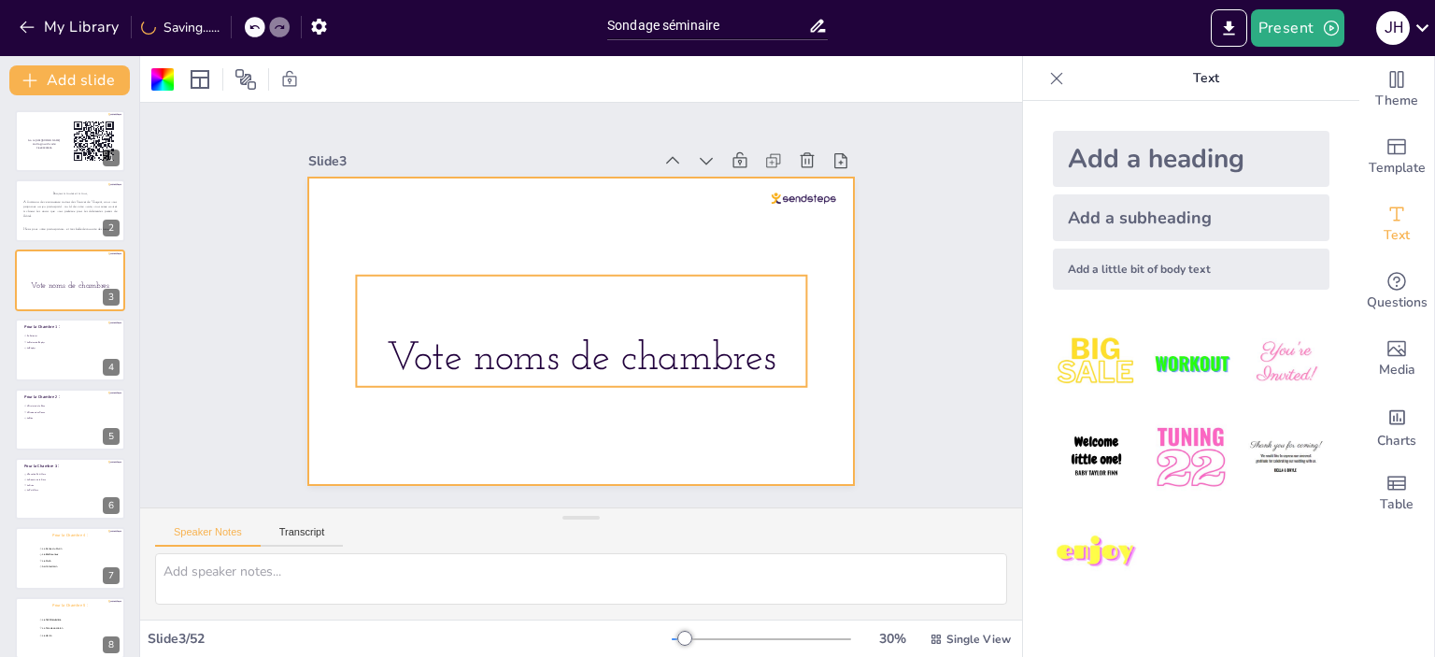
click at [603, 356] on span "Vote noms de chambres" at bounding box center [581, 359] width 390 height 40
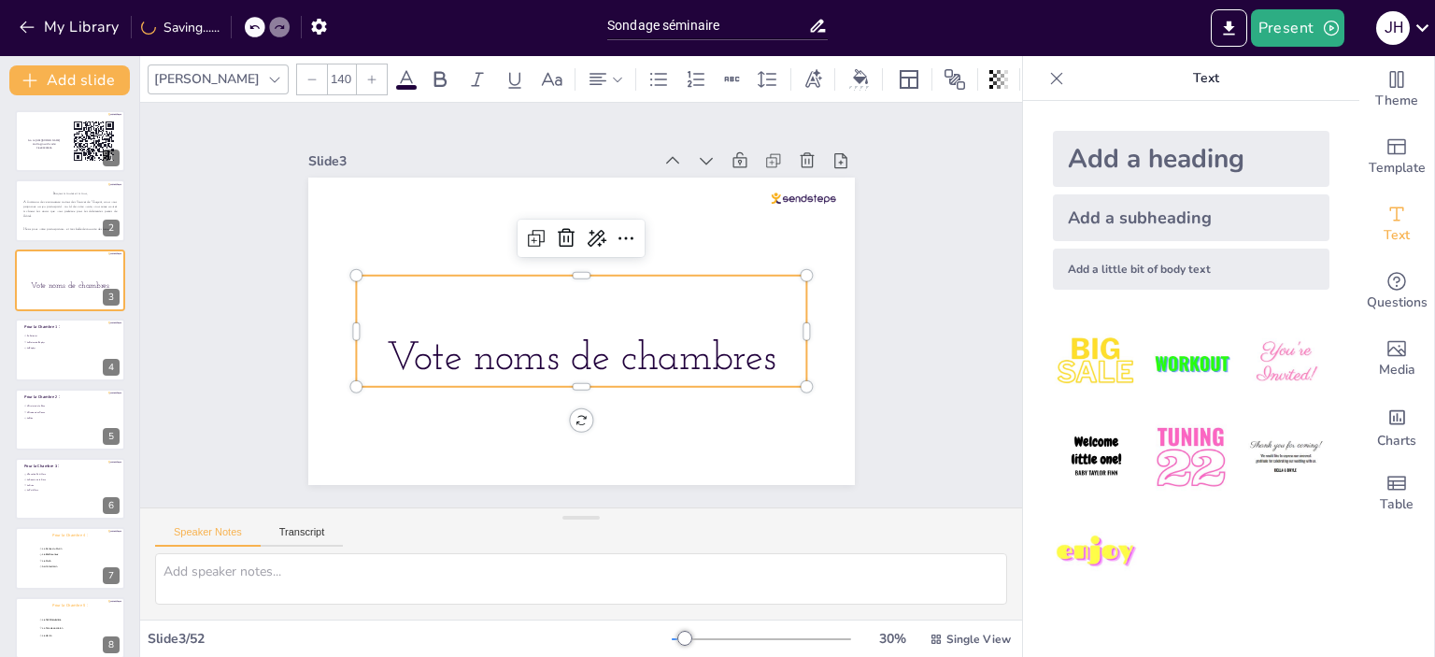
click at [594, 354] on span "Vote noms de chambres" at bounding box center [581, 359] width 390 height 40
click at [589, 354] on span "Vote noms de chambres" at bounding box center [581, 359] width 390 height 40
click at [589, 353] on span "Vote noms de chambres" at bounding box center [581, 359] width 390 height 40
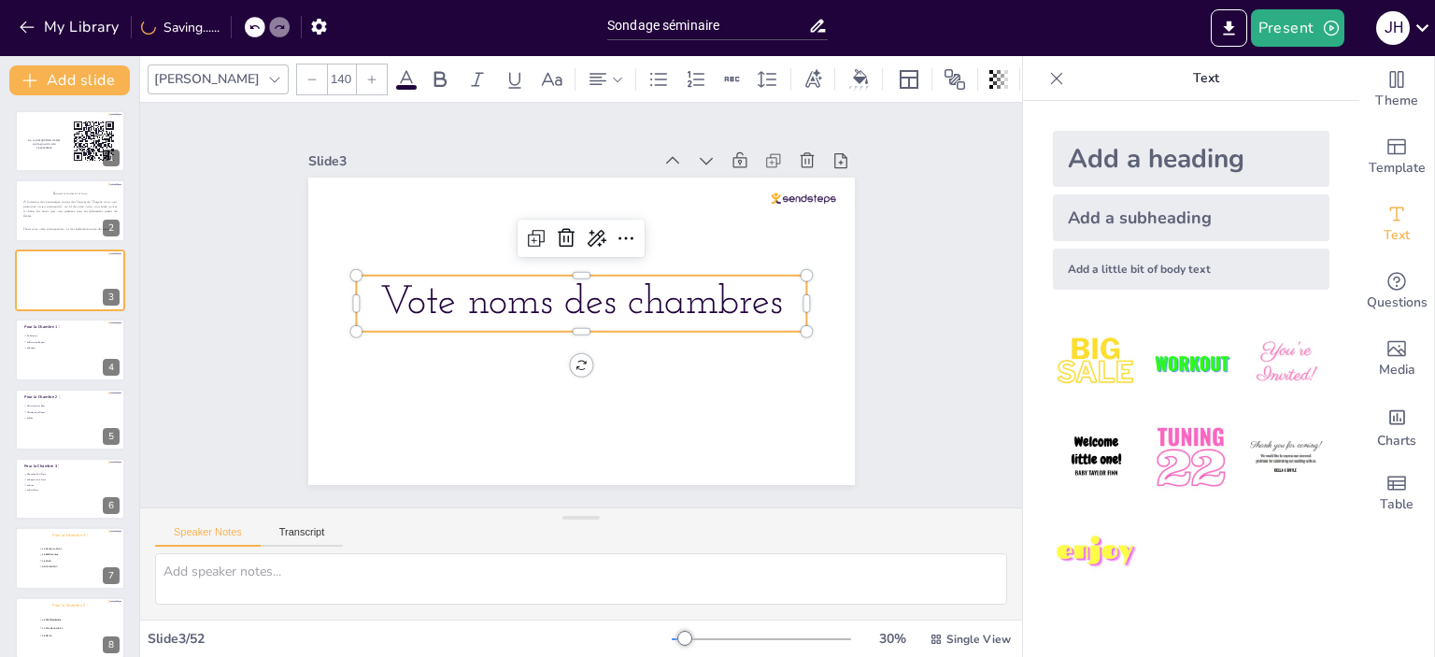
click at [654, 310] on span "Vote noms des chambres" at bounding box center [581, 303] width 403 height 40
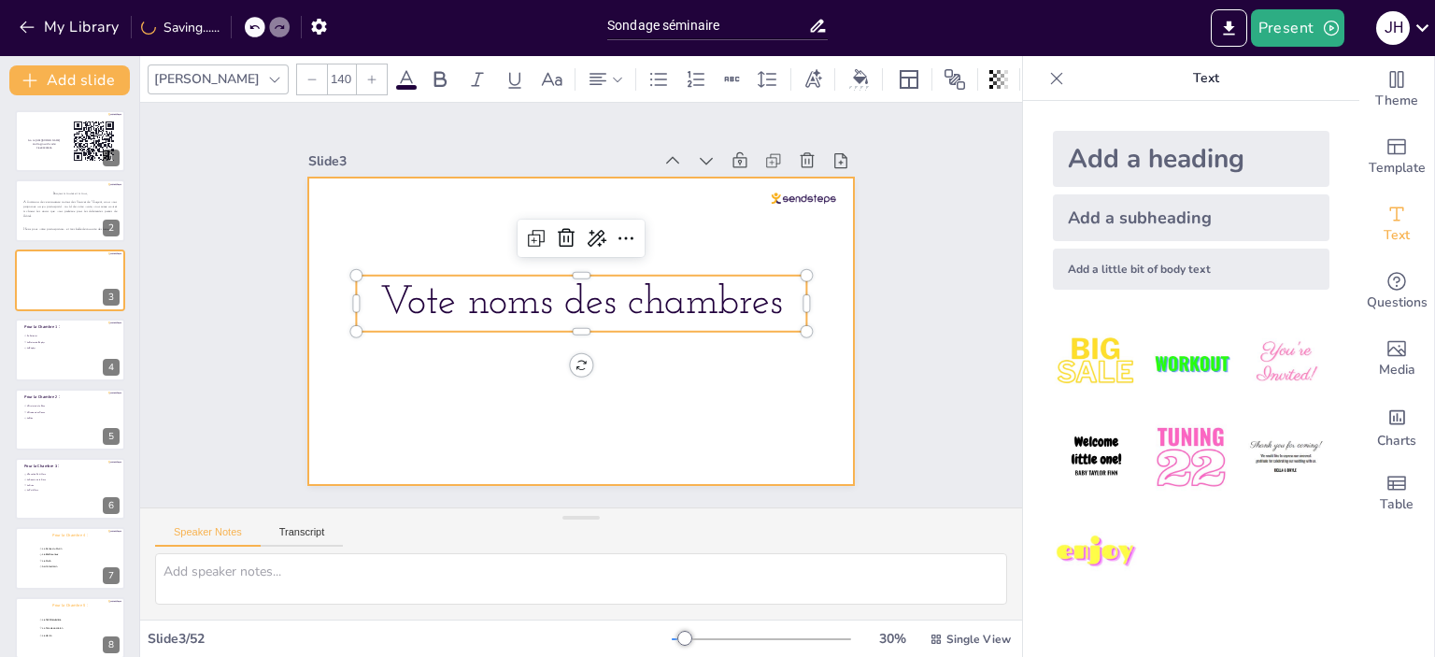
click at [658, 365] on div at bounding box center [581, 330] width 546 height 307
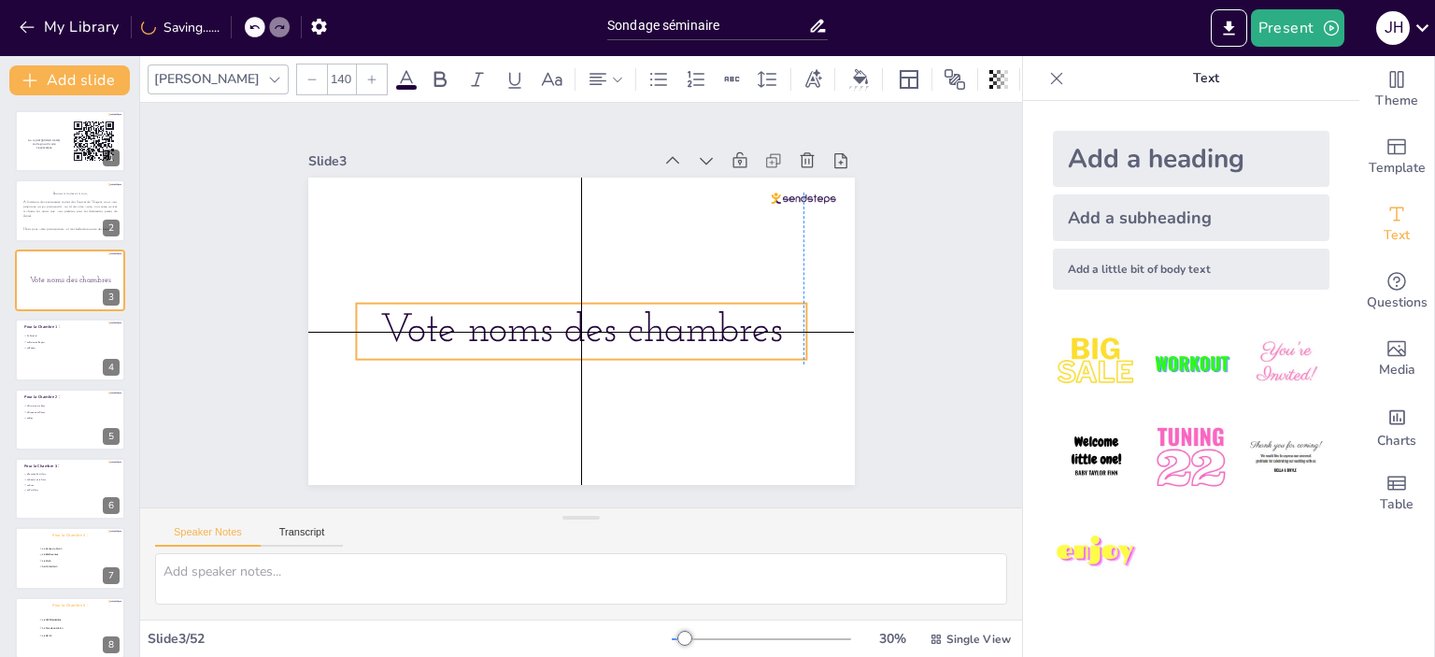
drag, startPoint x: 703, startPoint y: 288, endPoint x: 703, endPoint y: 321, distance: 33.6
click at [703, 321] on span "Vote noms des chambres" at bounding box center [581, 331] width 403 height 40
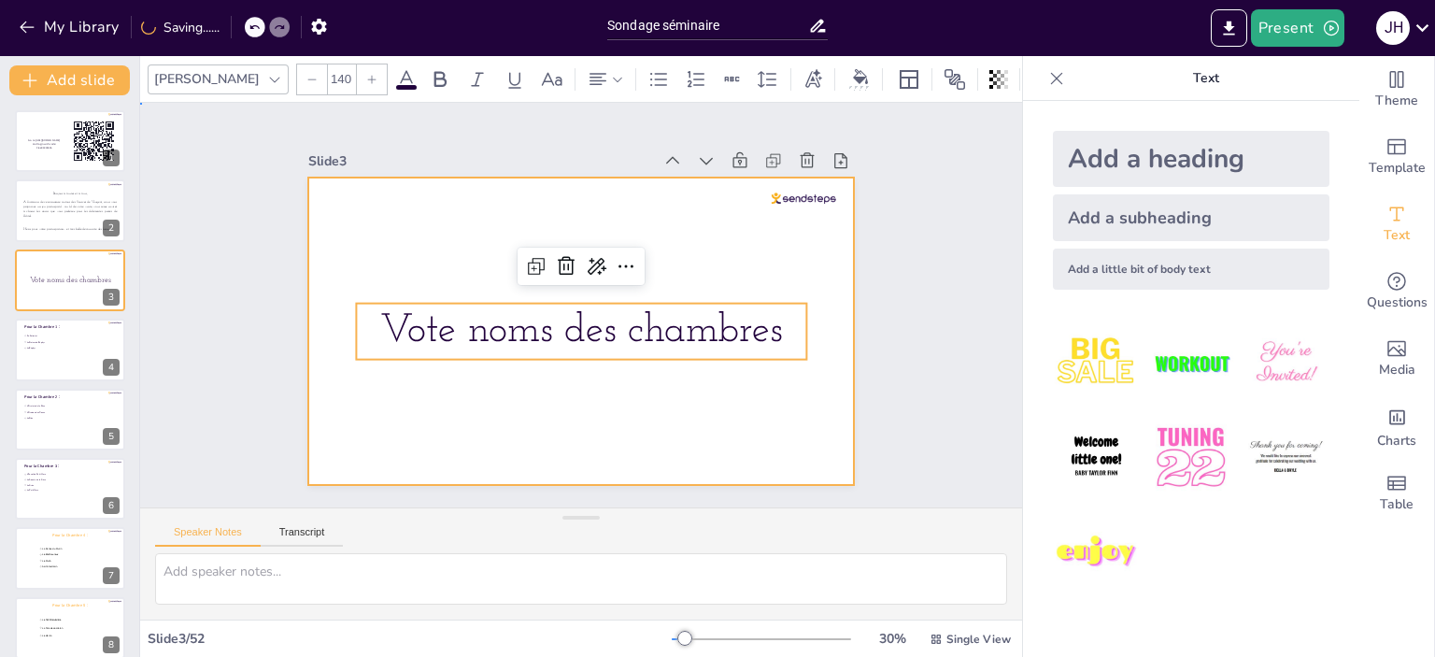
click at [744, 384] on div at bounding box center [581, 330] width 546 height 307
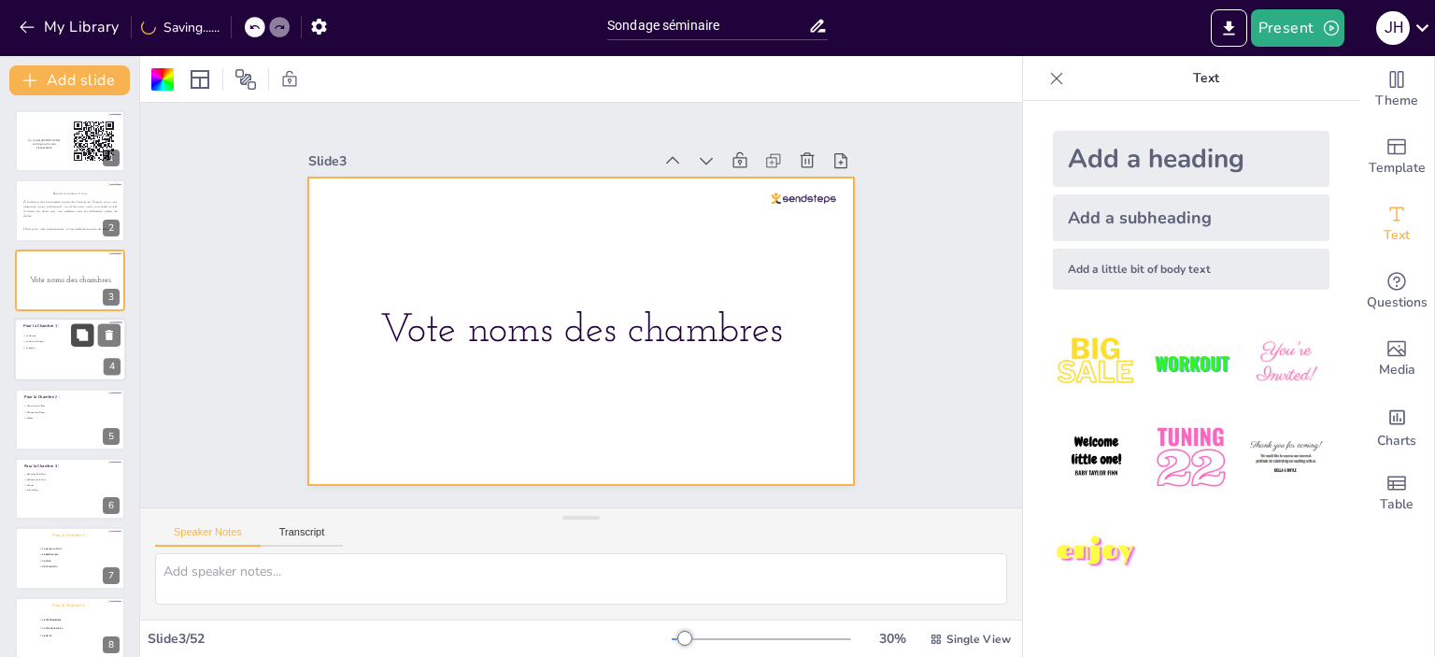
click at [83, 343] on button at bounding box center [82, 335] width 22 height 22
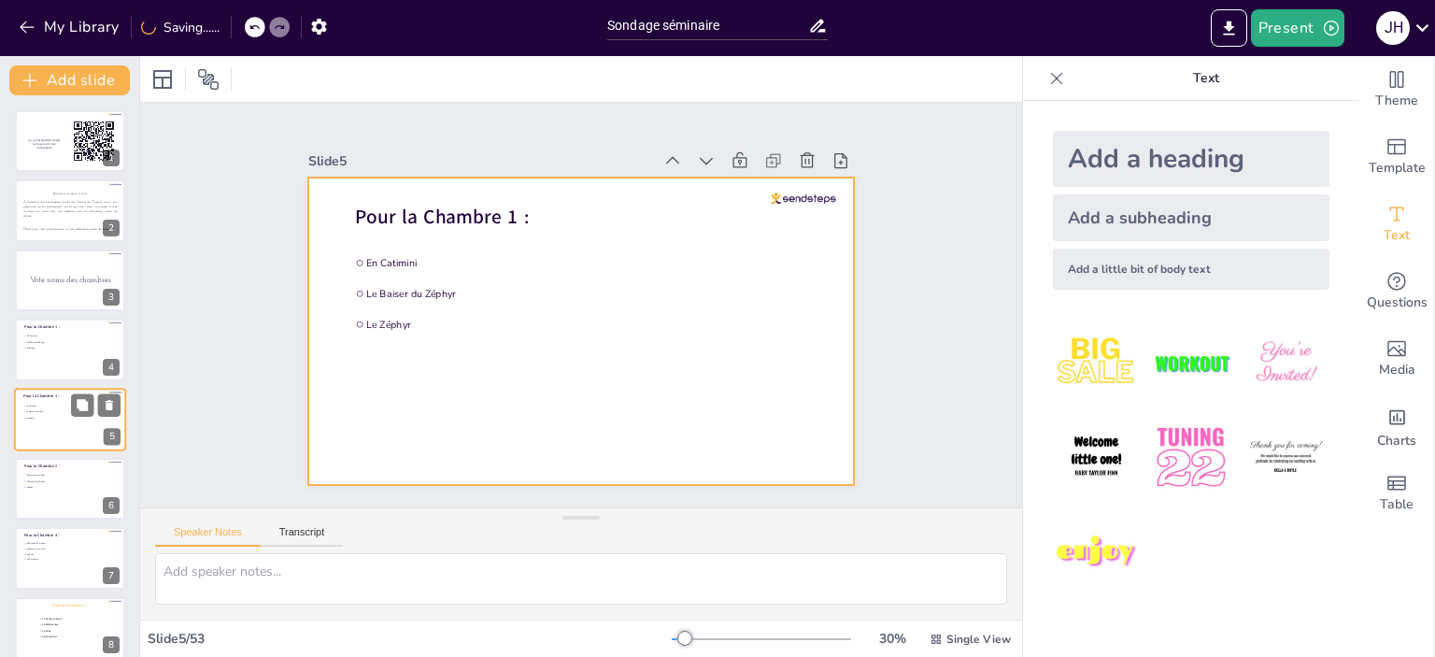
scroll to position [43, 0]
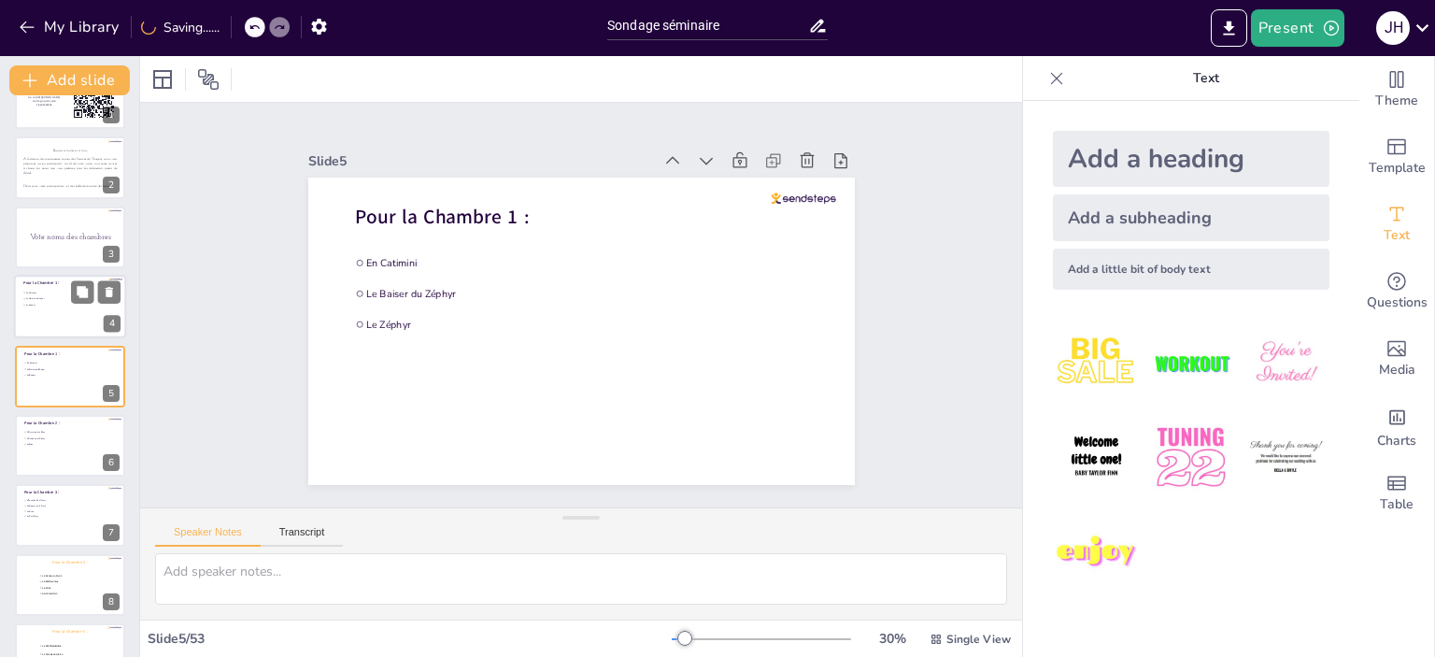
click at [43, 311] on div at bounding box center [70, 307] width 112 height 64
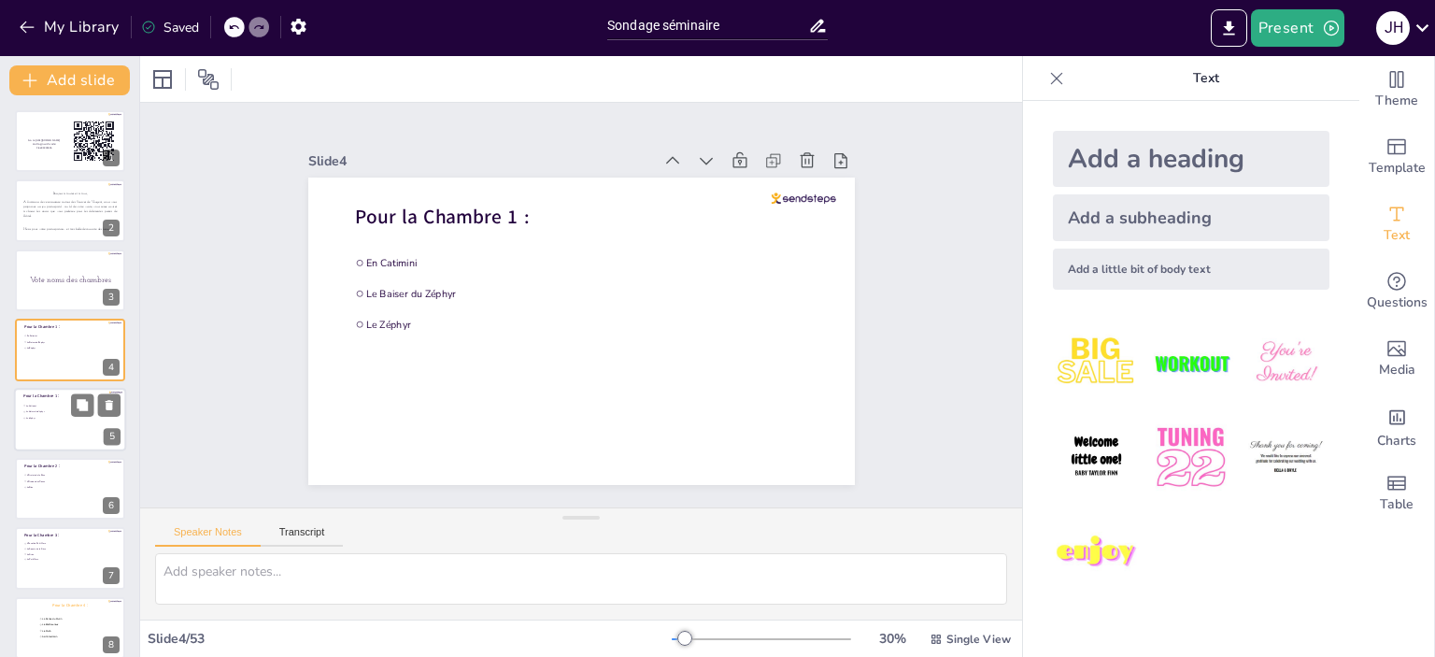
click at [54, 424] on div at bounding box center [70, 420] width 112 height 64
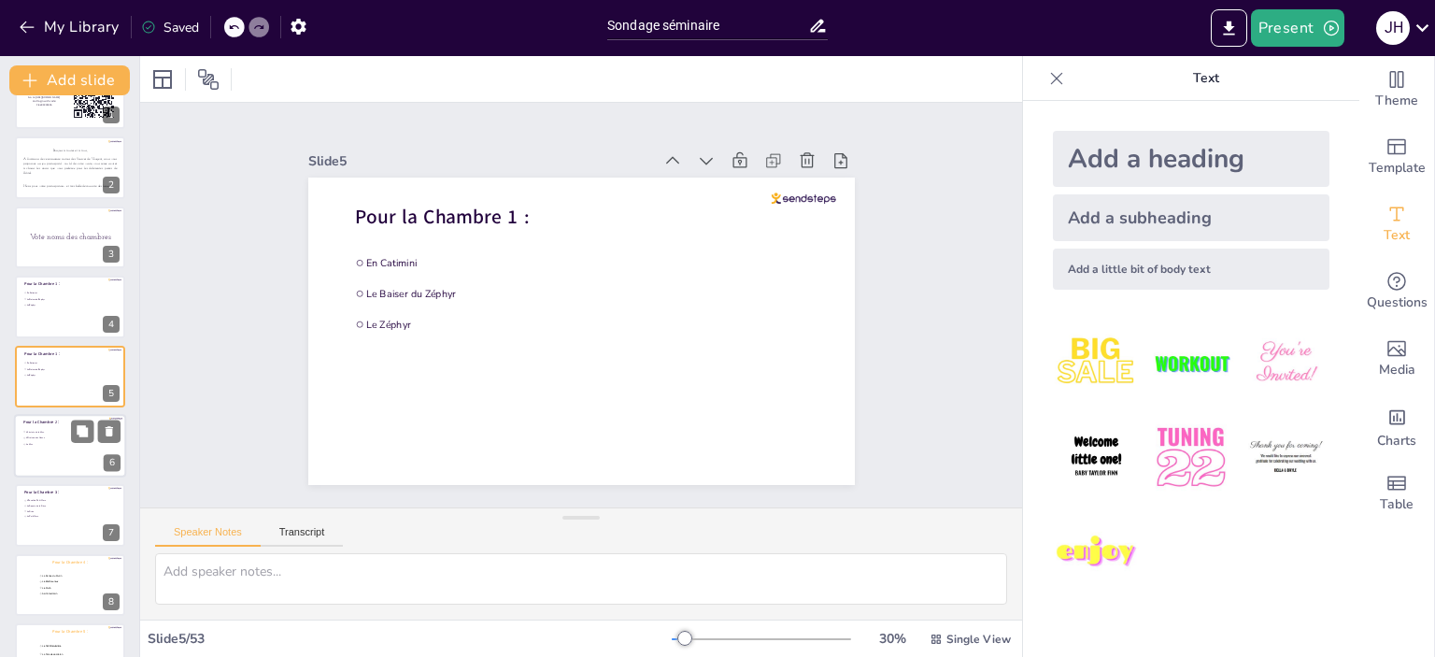
click at [39, 422] on span "Pour la Chambre 2 :" at bounding box center [40, 422] width 35 height 6
click at [45, 307] on div at bounding box center [70, 308] width 112 height 64
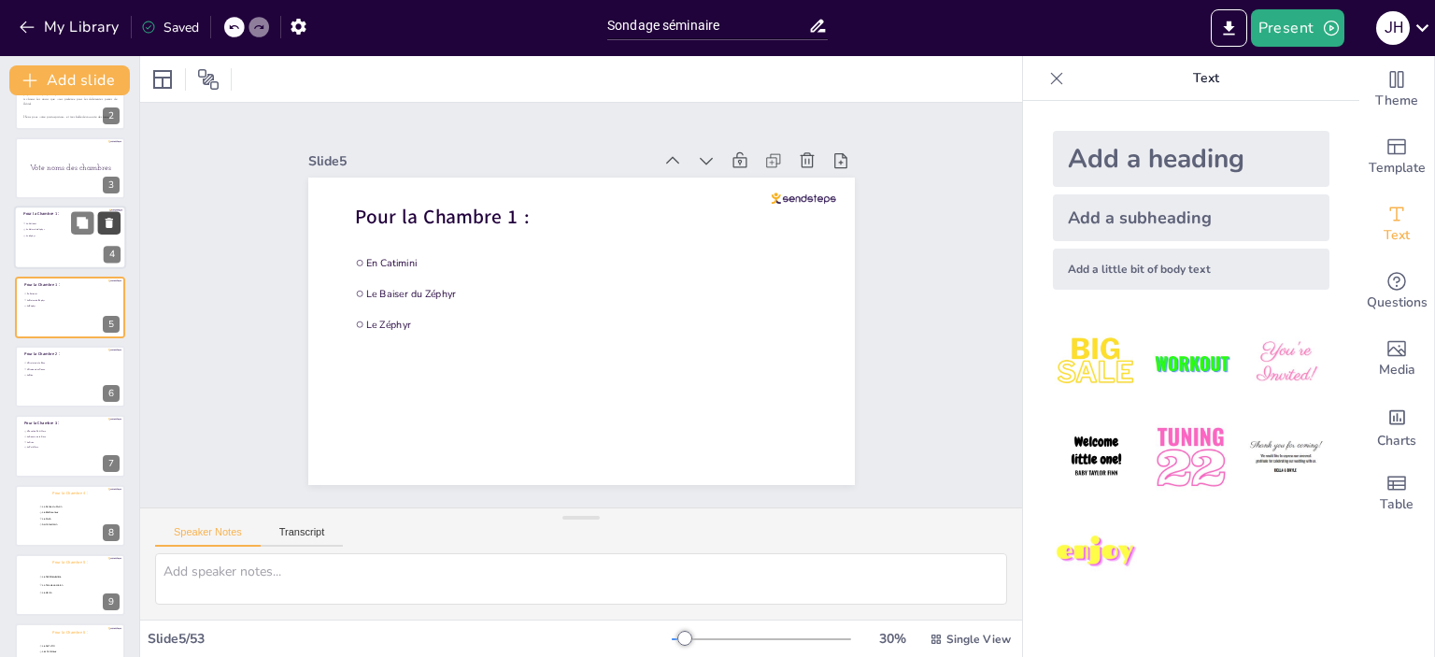
scroll to position [43, 0]
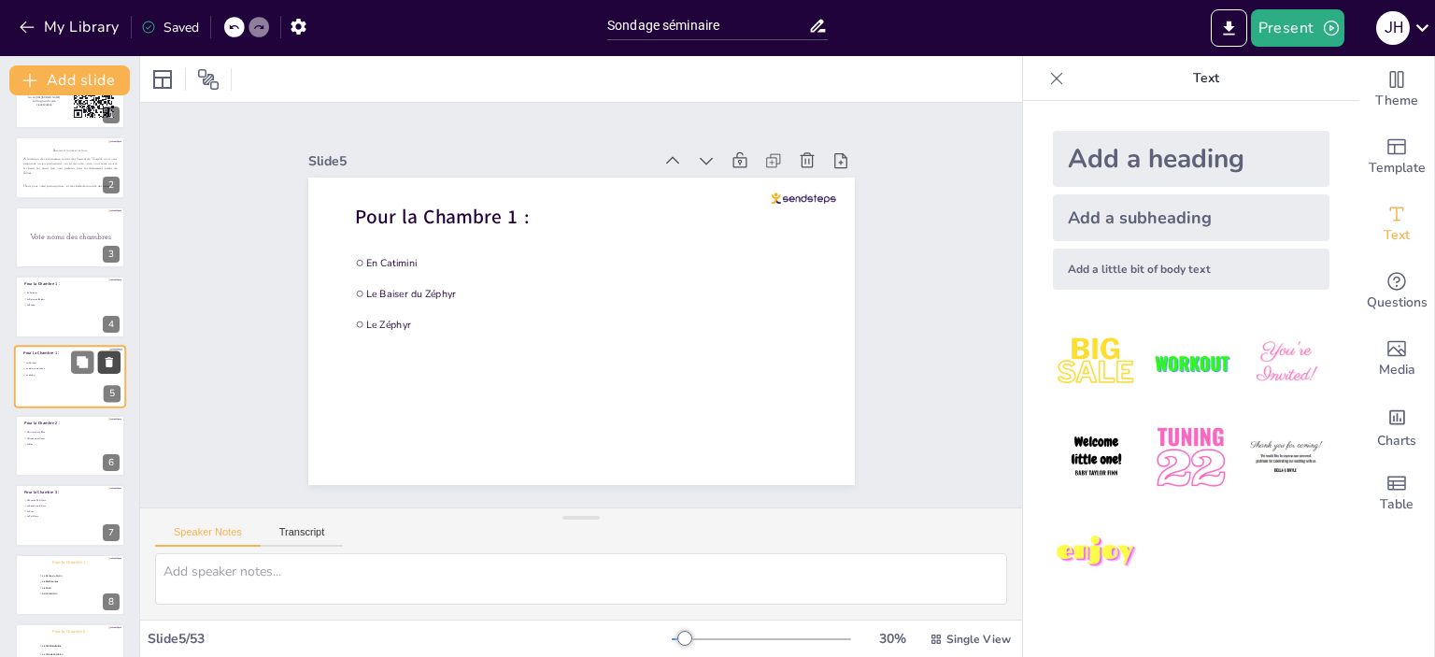
click at [108, 360] on icon at bounding box center [109, 362] width 7 height 10
click at [46, 314] on div at bounding box center [70, 307] width 112 height 64
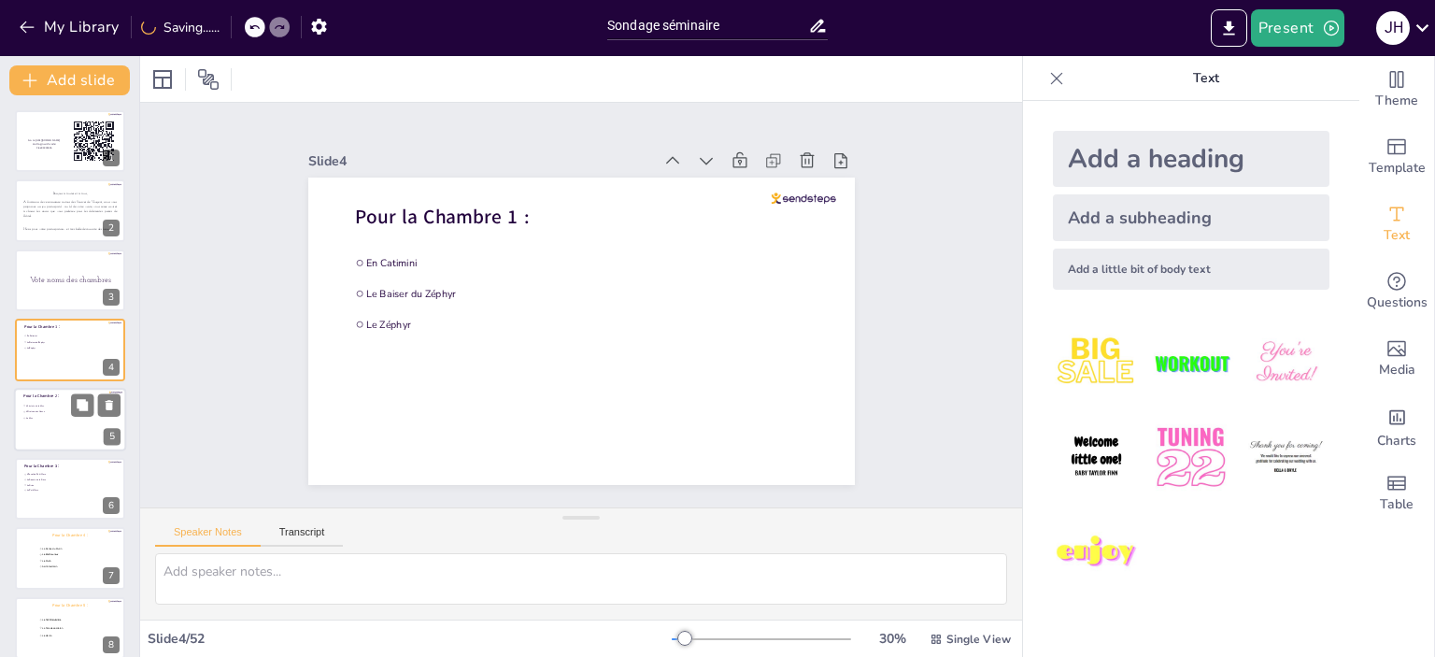
click at [30, 395] on span "Pour la Chambre 2 :" at bounding box center [40, 396] width 35 height 6
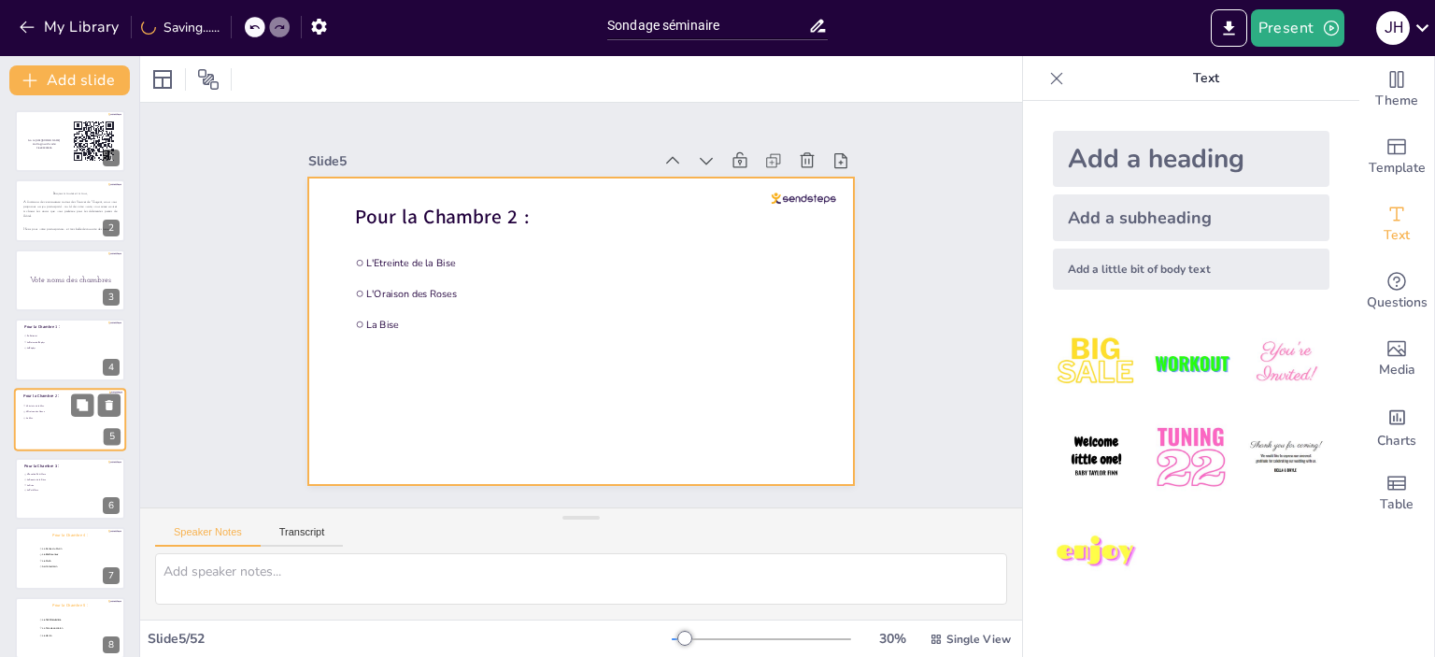
scroll to position [43, 0]
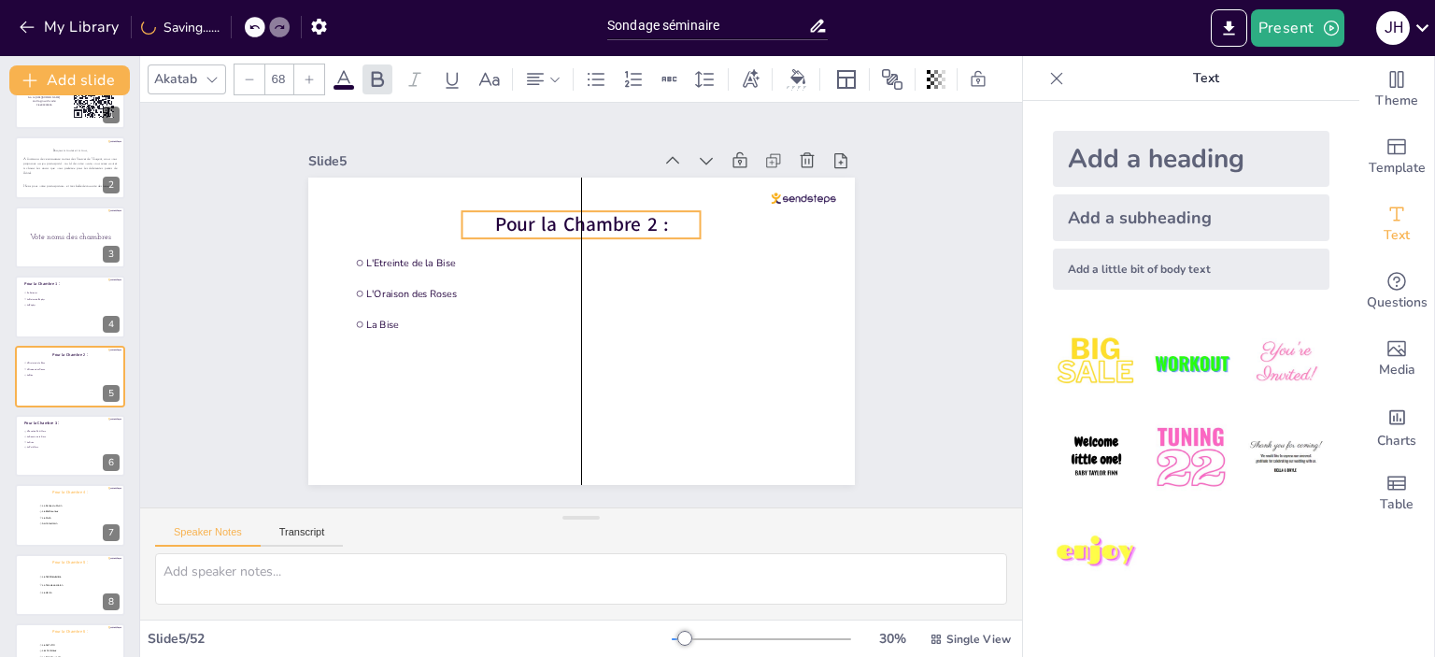
drag, startPoint x: 463, startPoint y: 207, endPoint x: 596, endPoint y: 215, distance: 132.9
click at [596, 215] on span "Pour la Chambre 2 :" at bounding box center [581, 224] width 174 height 26
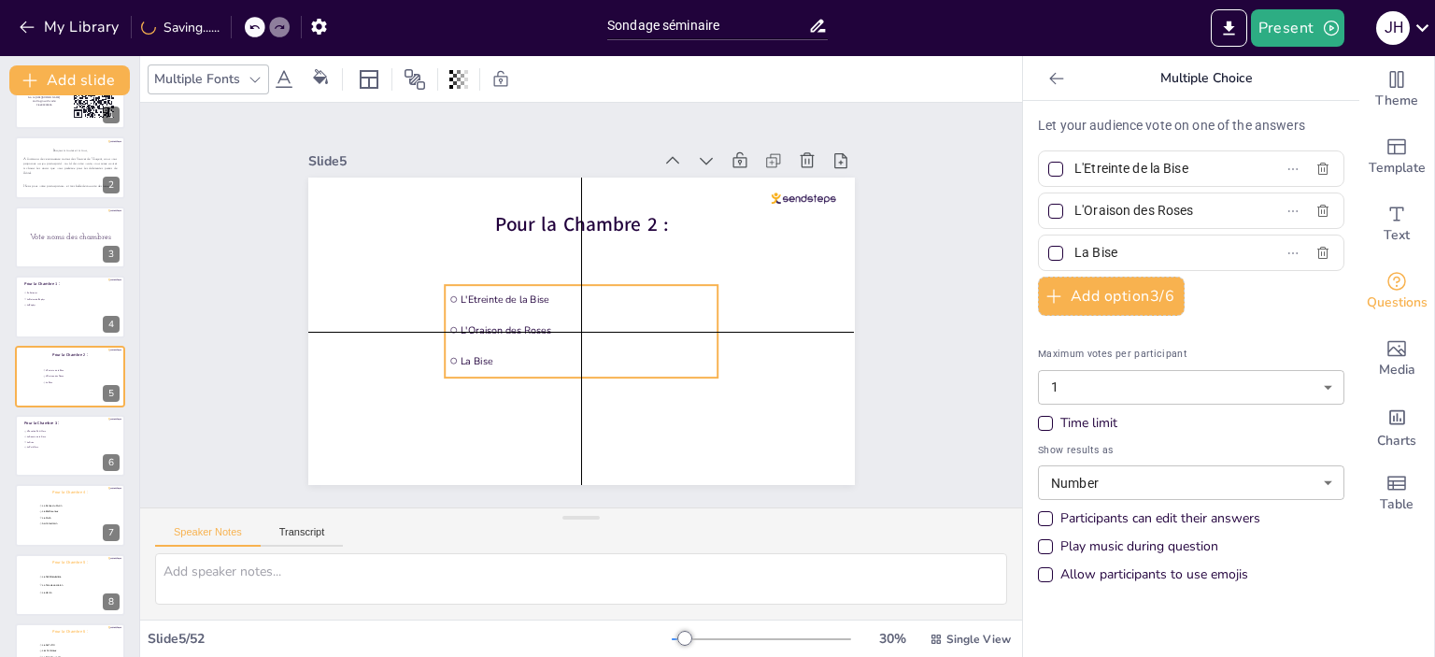
drag, startPoint x: 426, startPoint y: 280, endPoint x: 524, endPoint y: 324, distance: 107.5
click at [524, 324] on span "L'Oraison des Roses" at bounding box center [586, 329] width 253 height 13
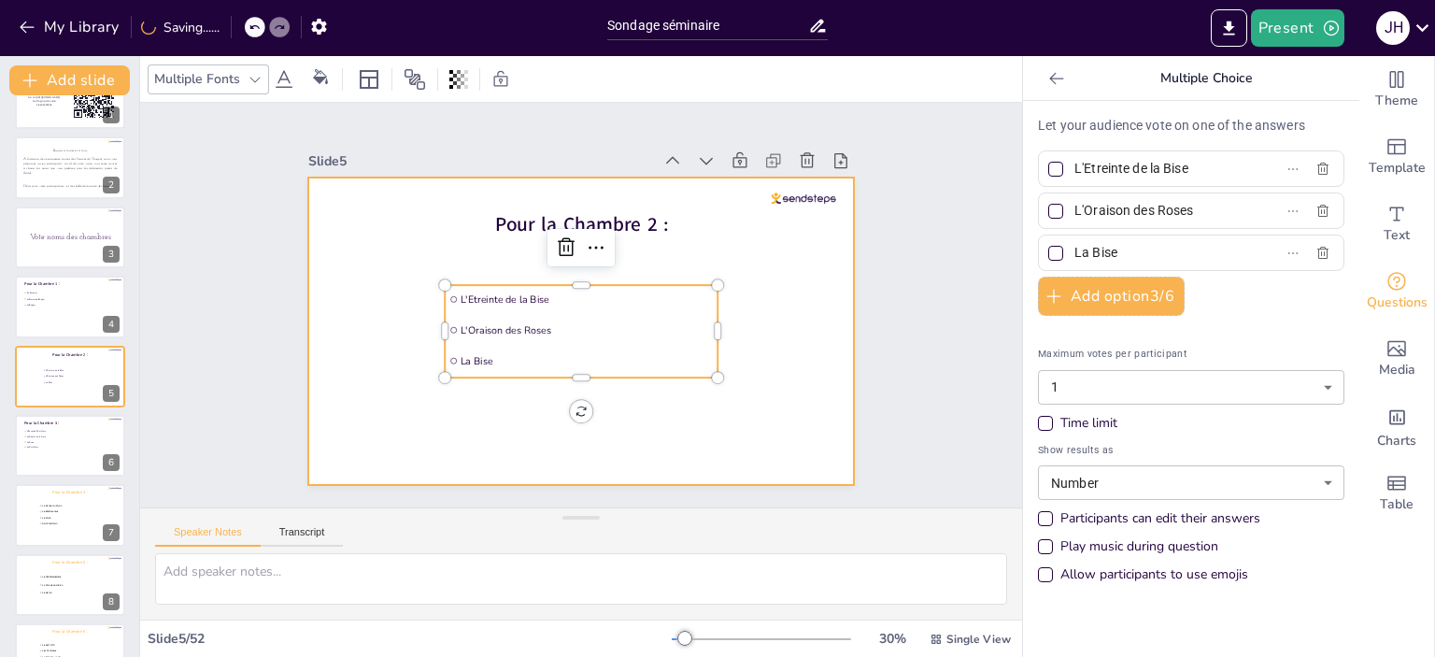
click at [767, 287] on div at bounding box center [581, 330] width 546 height 307
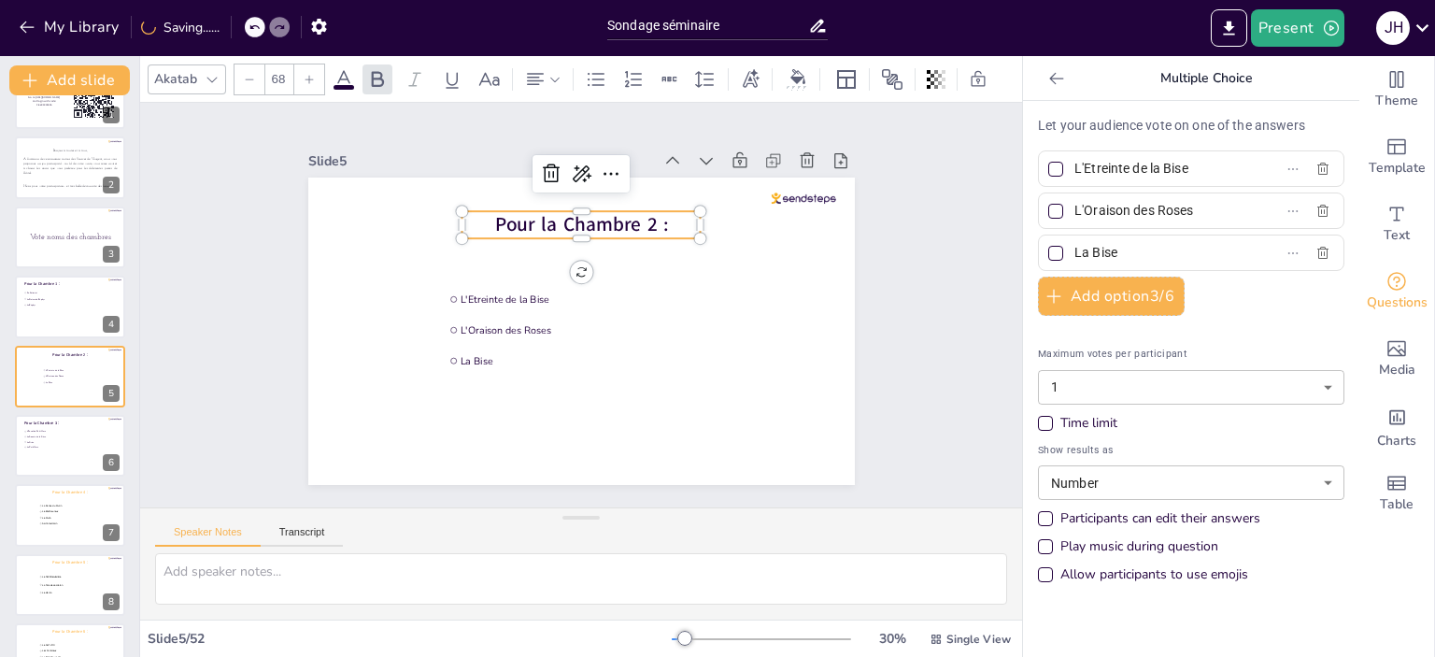
click at [500, 211] on span "Pour la Chambre 2 :" at bounding box center [581, 224] width 174 height 26
click at [220, 76] on div at bounding box center [212, 79] width 22 height 22
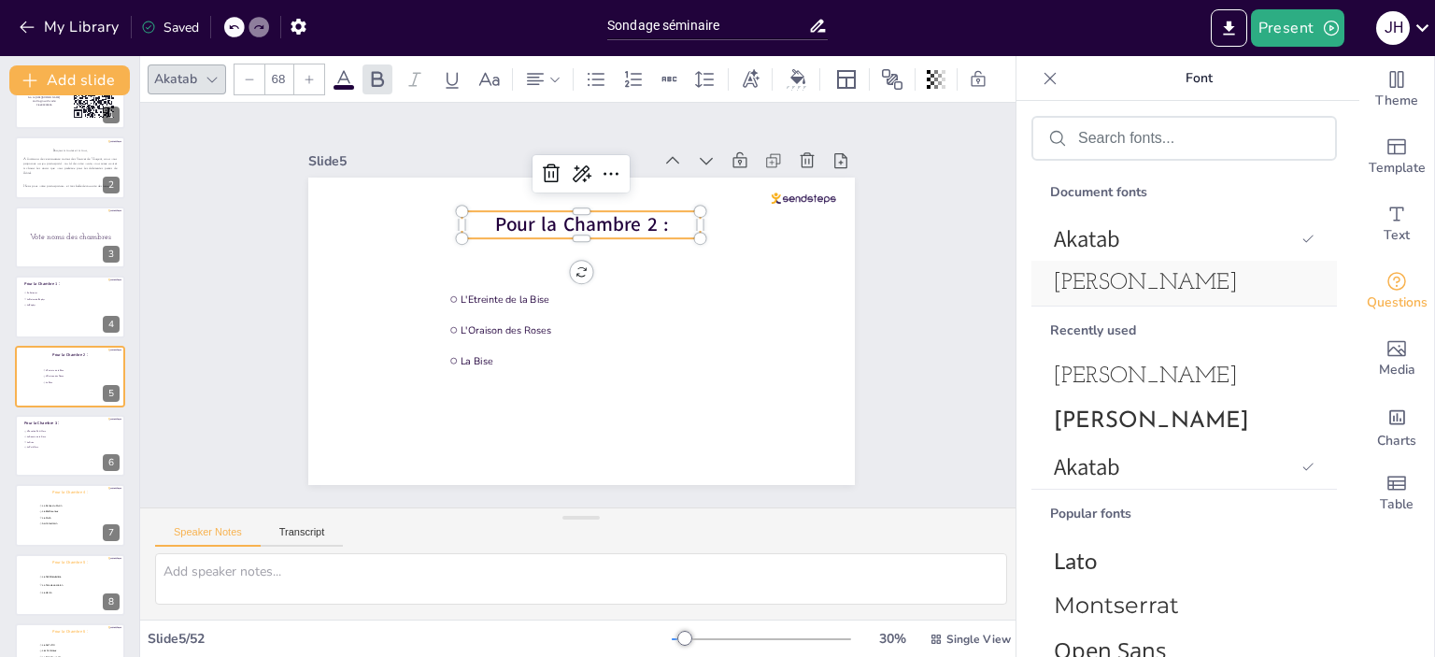
click at [1166, 281] on span "[PERSON_NAME]" at bounding box center [1180, 283] width 253 height 22
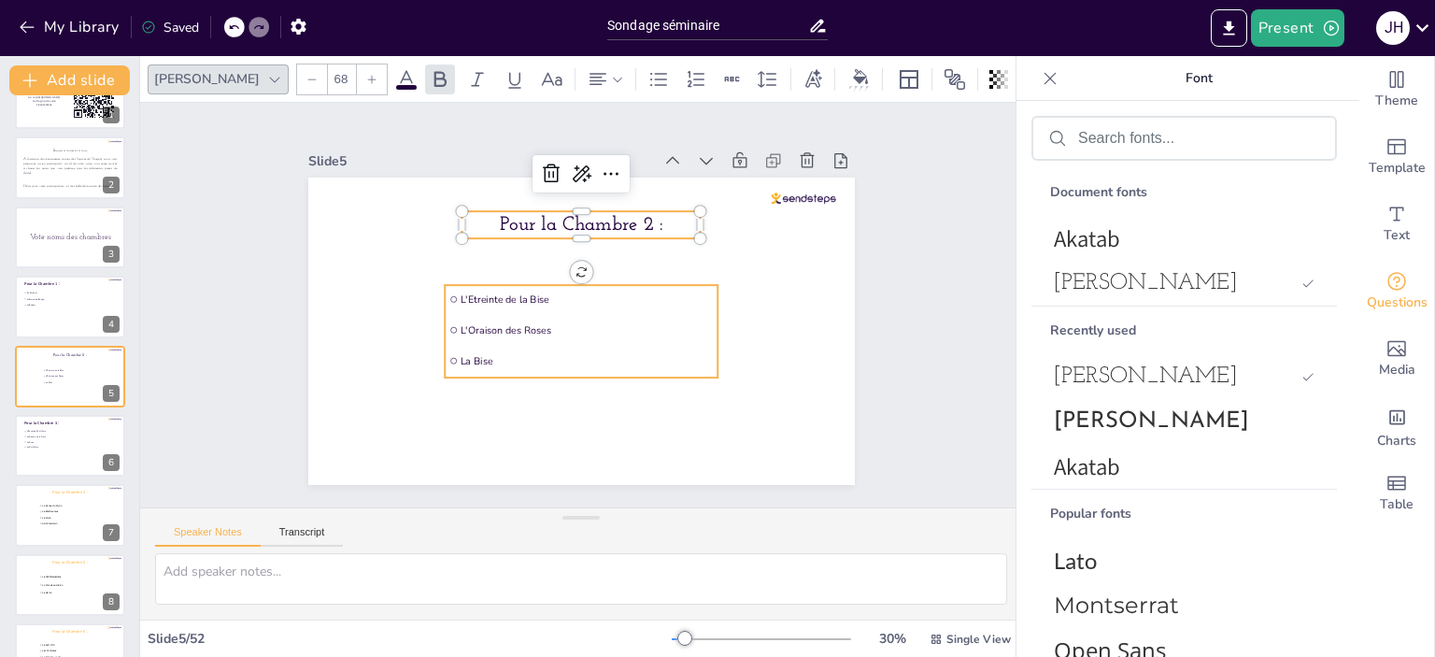
click at [546, 328] on span "L'Oraison des Roses" at bounding box center [586, 329] width 253 height 13
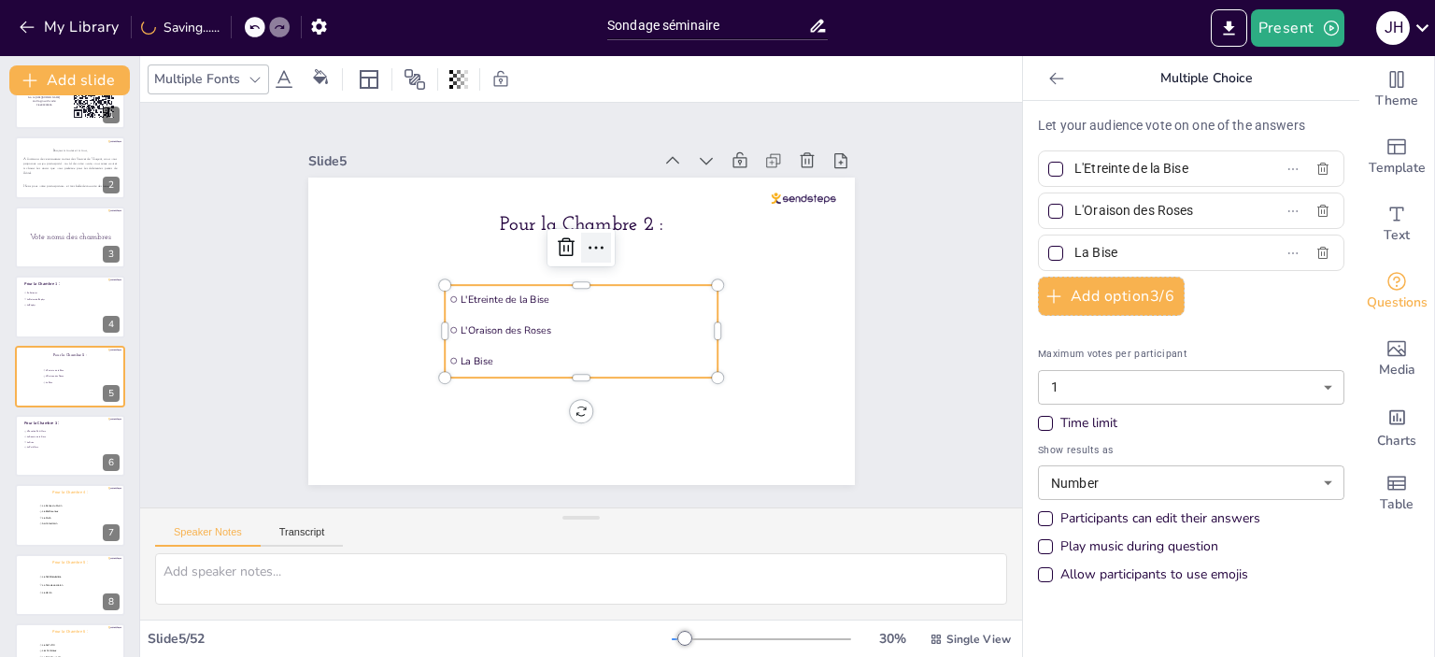
click at [590, 241] on icon at bounding box center [596, 247] width 22 height 22
click at [948, 305] on div "Slide 1 Go to [URL][DOMAIN_NAME] and login with code: Free94303656 Slide 2 Bonj…" at bounding box center [581, 305] width 882 height 404
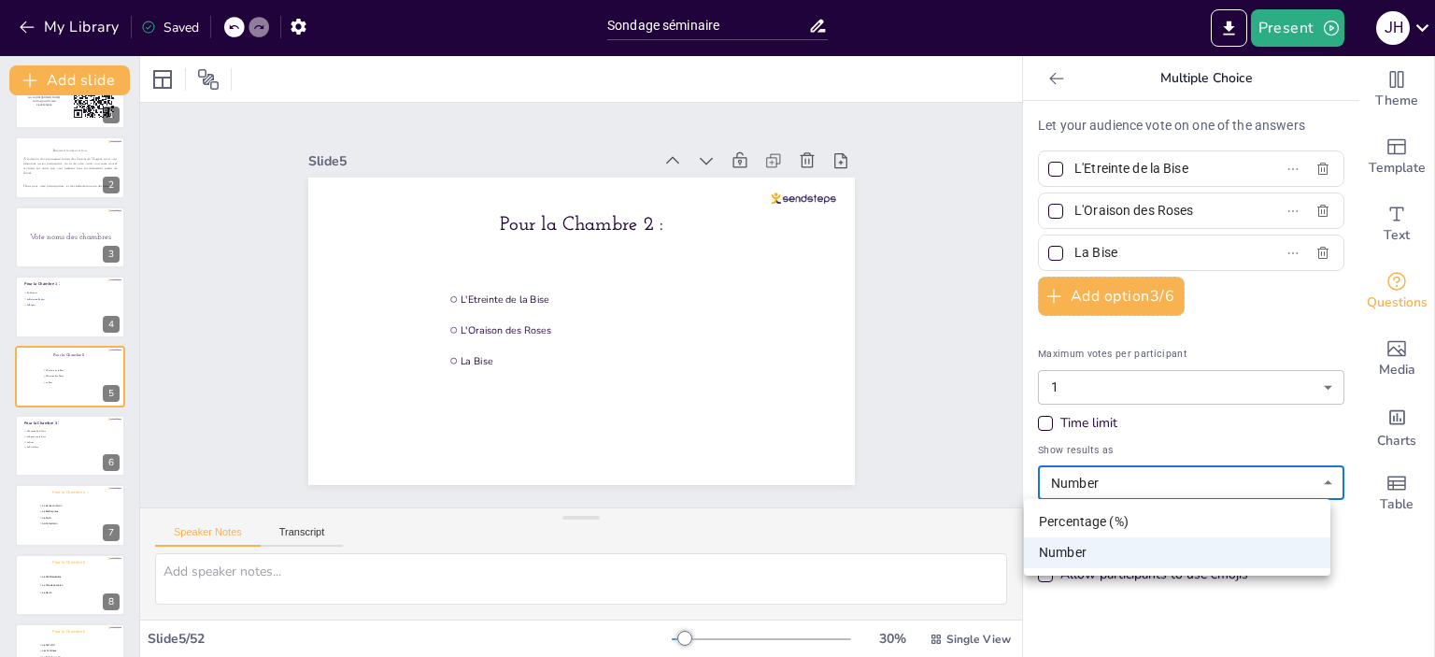
click at [1304, 487] on body "My Library Saved Sondage séminaire Present J H Document fonts Akatab Josefin Sl…" at bounding box center [717, 328] width 1435 height 657
click at [1272, 440] on div at bounding box center [717, 328] width 1435 height 657
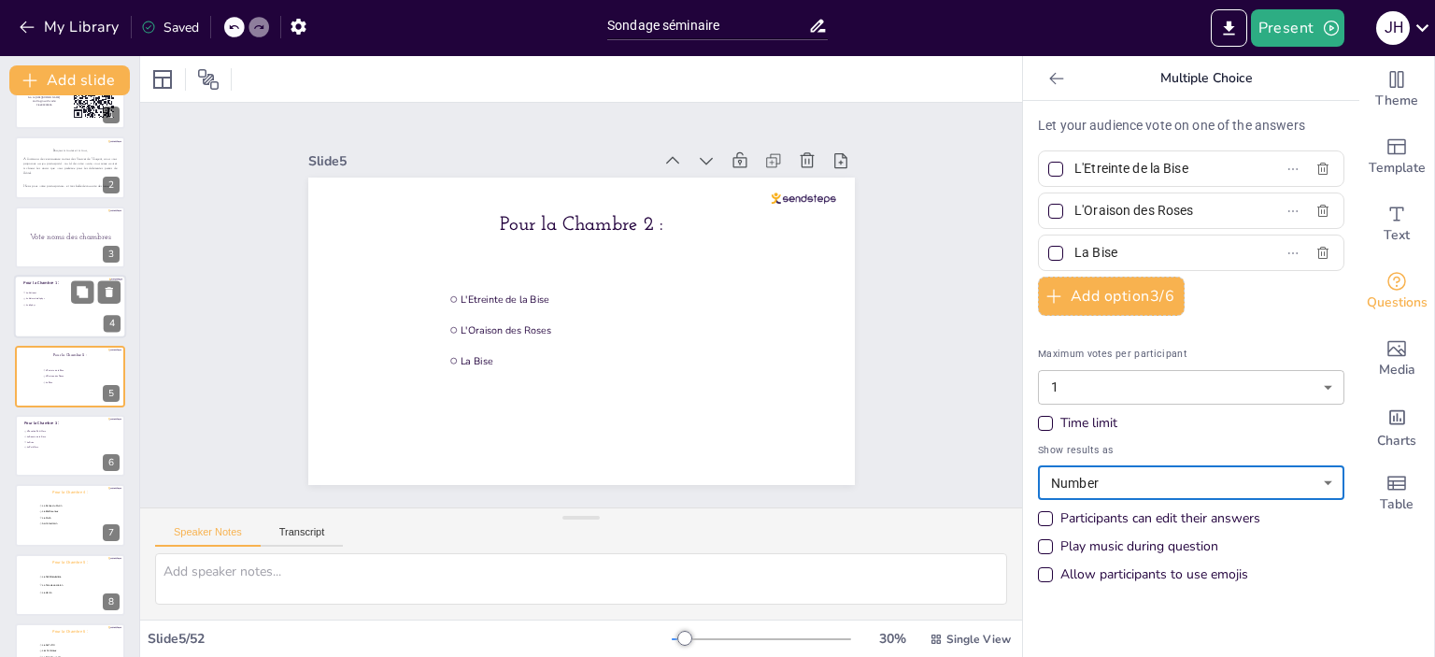
click at [38, 304] on span "Le Zéphyr" at bounding box center [52, 305] width 52 height 3
type input "En Catimini"
type input "Le Baiser du Zéphyr"
type input "Le Zéphyr"
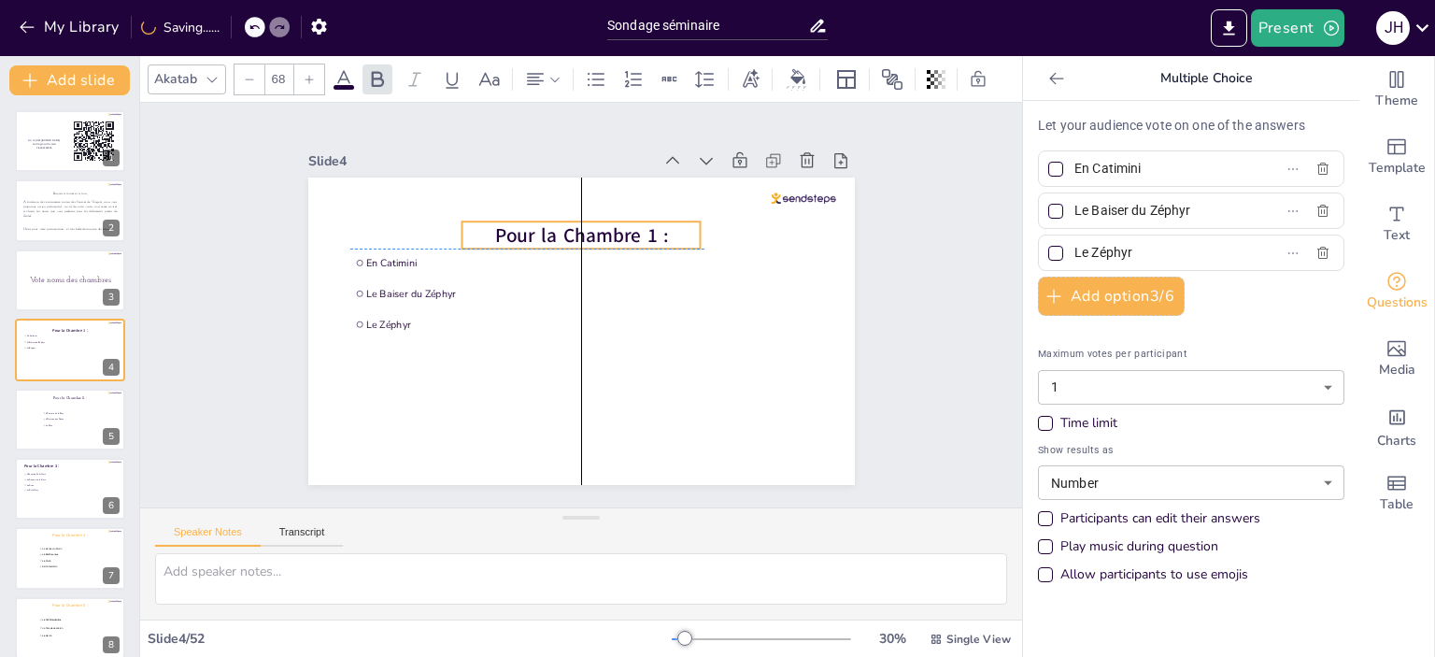
drag, startPoint x: 492, startPoint y: 205, endPoint x: 635, endPoint y: 220, distance: 143.7
click at [635, 221] on span "Pour la Chambre 1 :" at bounding box center [581, 234] width 174 height 26
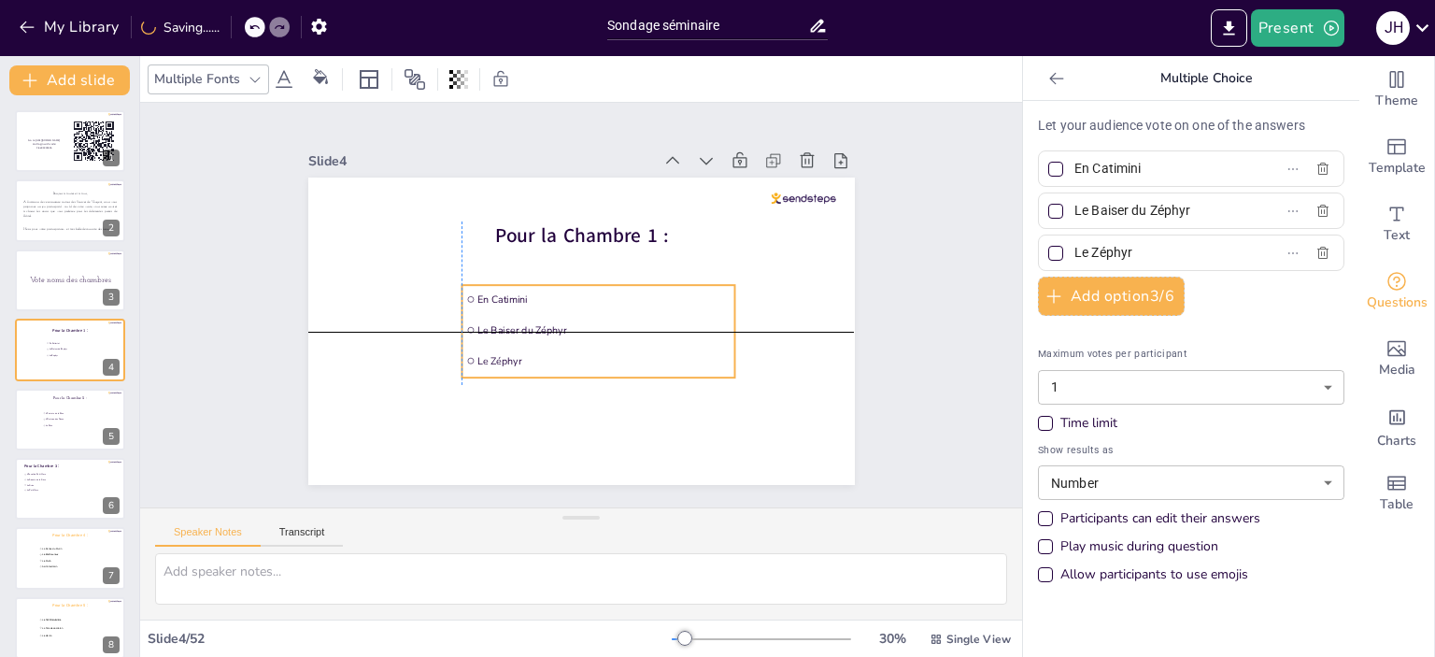
drag, startPoint x: 377, startPoint y: 274, endPoint x: 494, endPoint y: 318, distance: 124.8
click at [494, 318] on li "Le Baiser du Zéphyr" at bounding box center [597, 330] width 273 height 28
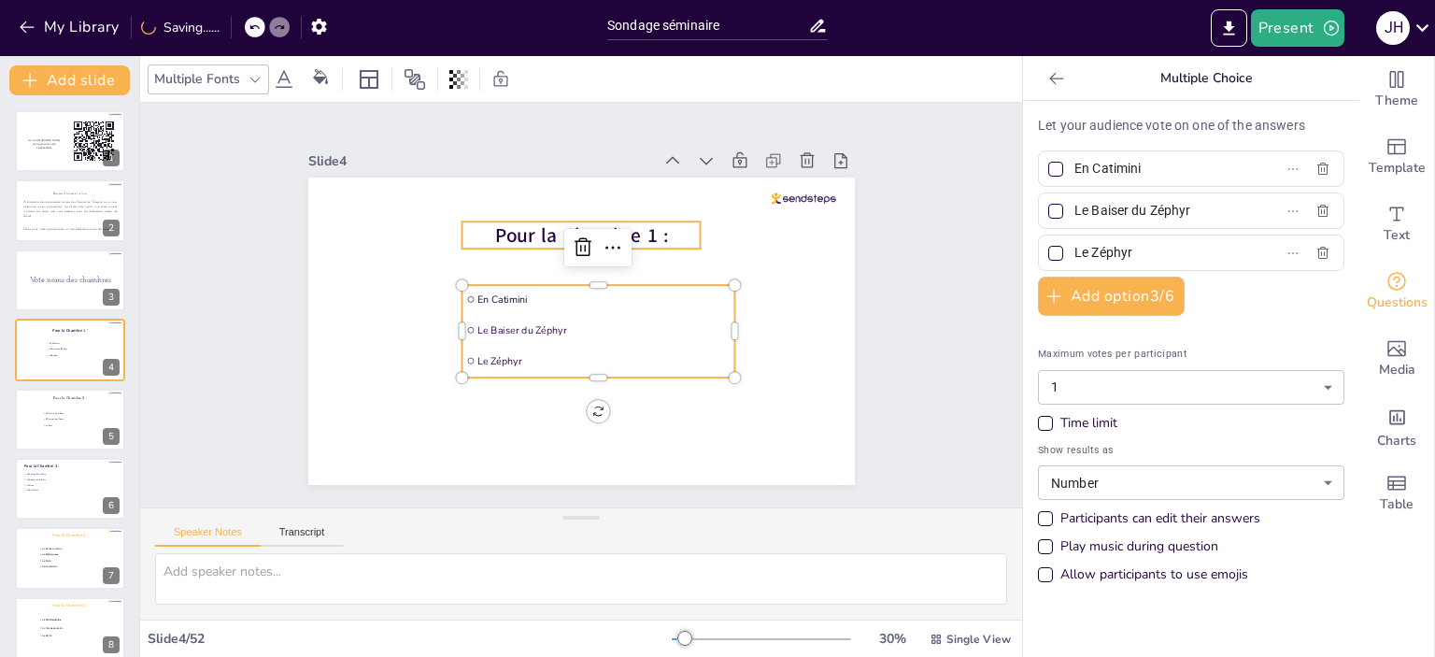
click at [681, 223] on p "Pour la Chambre 1 :" at bounding box center [580, 234] width 239 height 27
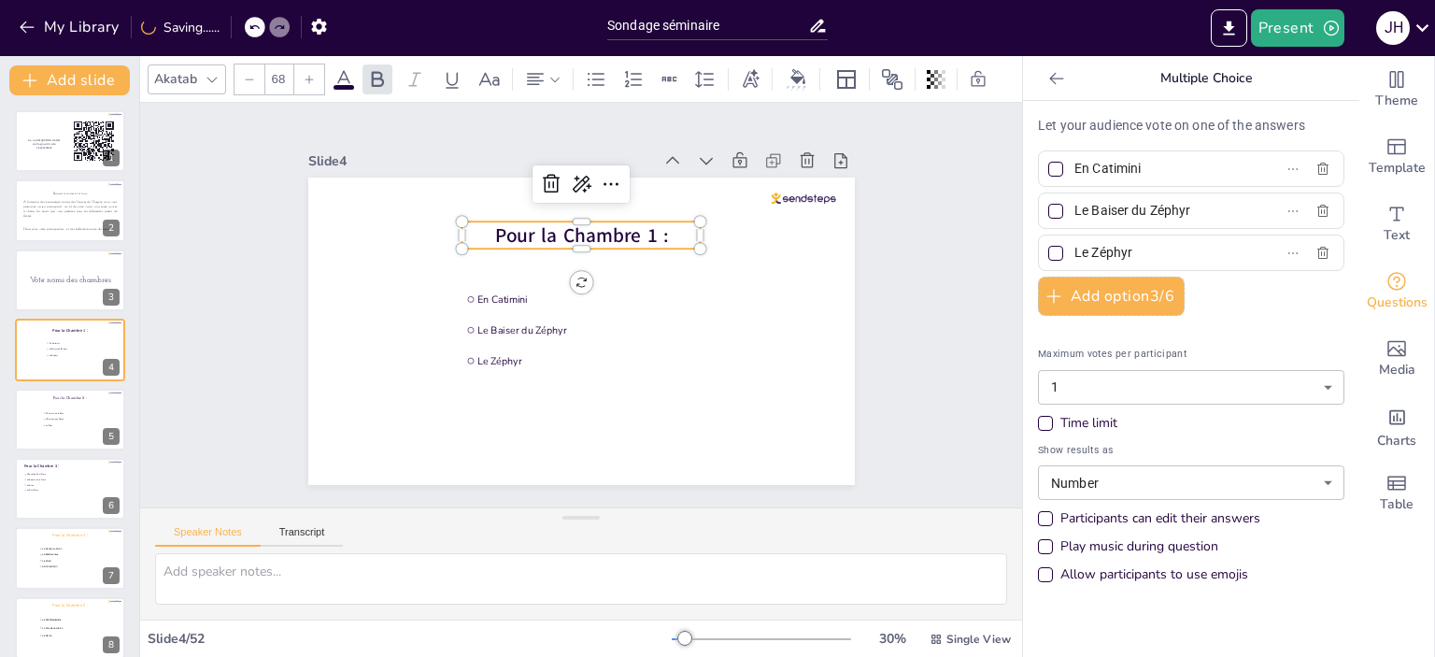
click at [206, 68] on div at bounding box center [212, 79] width 22 height 22
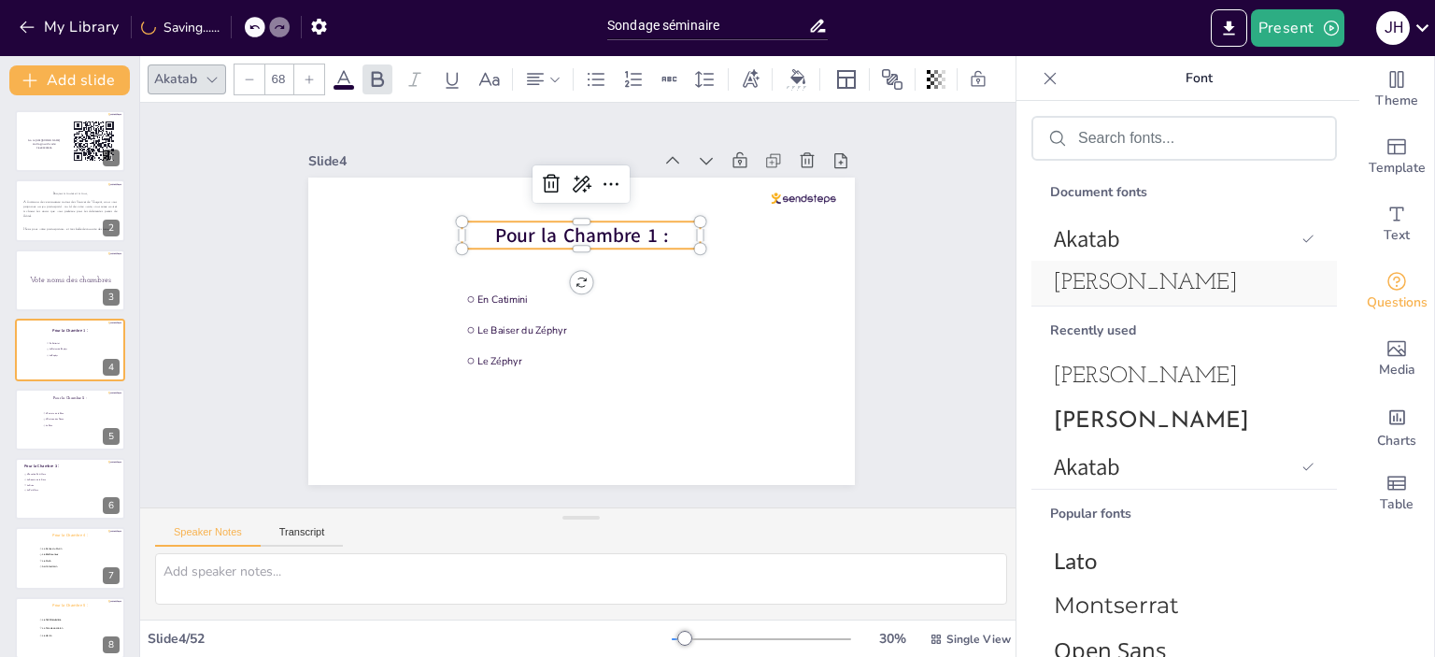
click at [1158, 276] on span "[PERSON_NAME]" at bounding box center [1180, 283] width 253 height 22
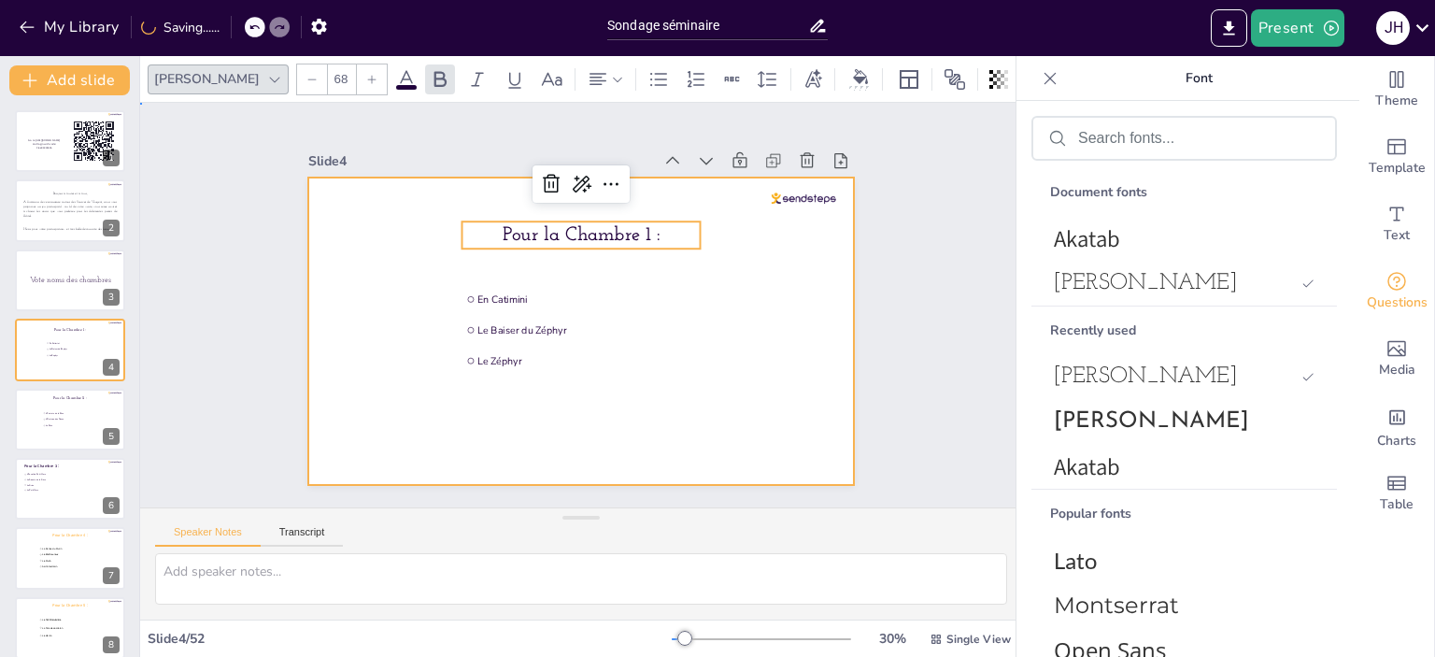
click at [766, 309] on div at bounding box center [581, 330] width 546 height 307
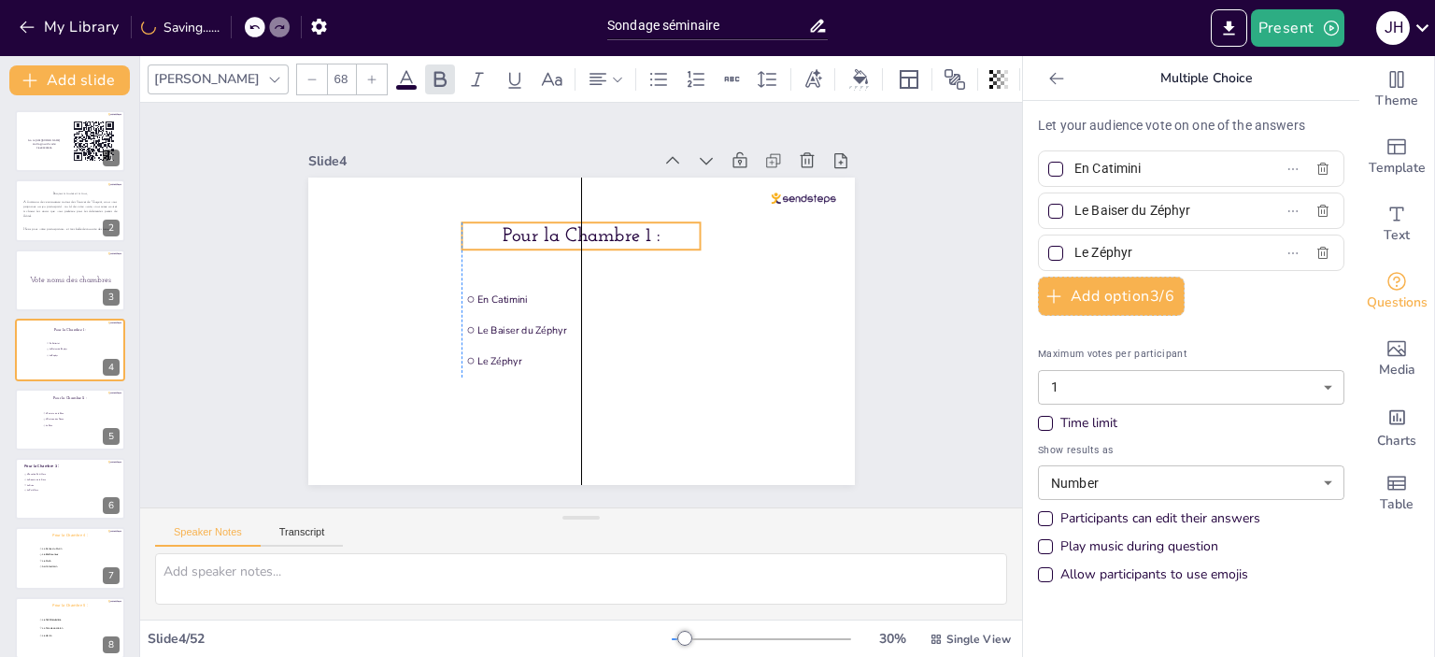
click at [615, 233] on span "Pour la Chambre 1 :" at bounding box center [582, 236] width 158 height 20
click at [50, 411] on span "L'Etreinte de la Bise" at bounding box center [71, 412] width 52 height 3
type input "L'Etreinte de la Bise"
type input "L'Oraison des Roses"
type input "La Bise"
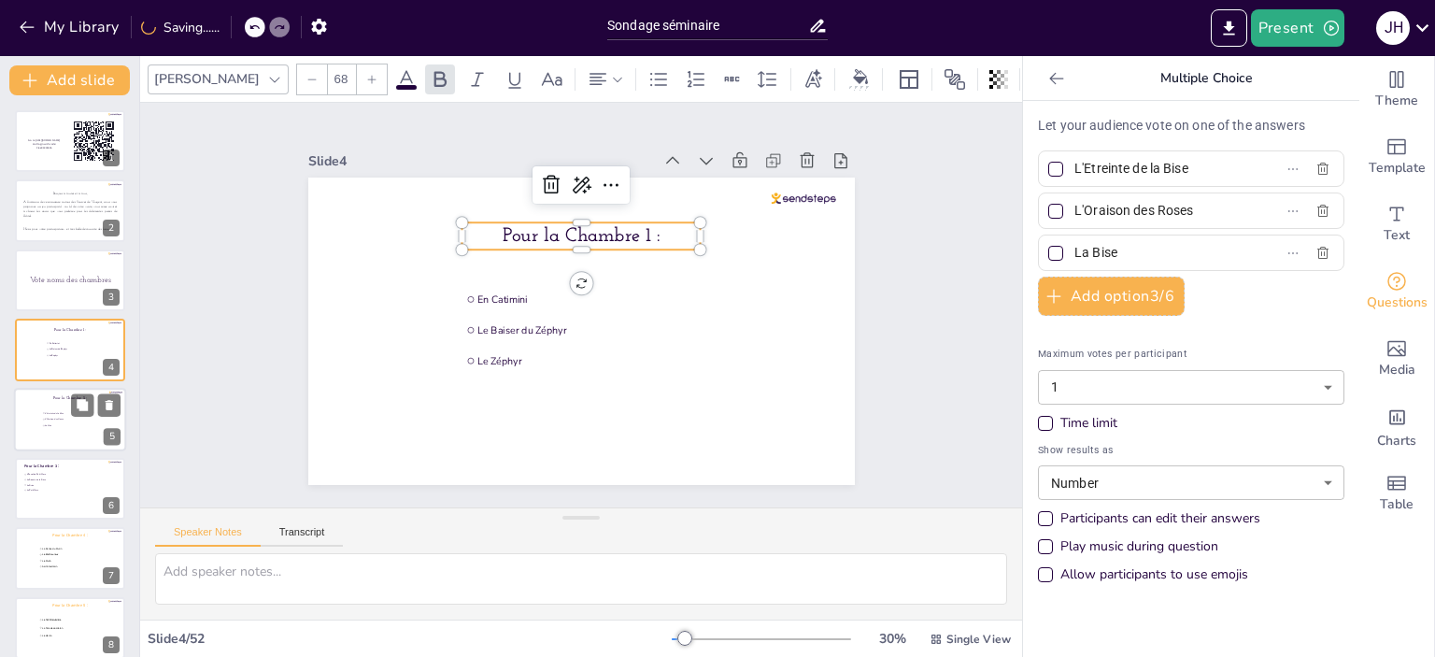
scroll to position [43, 0]
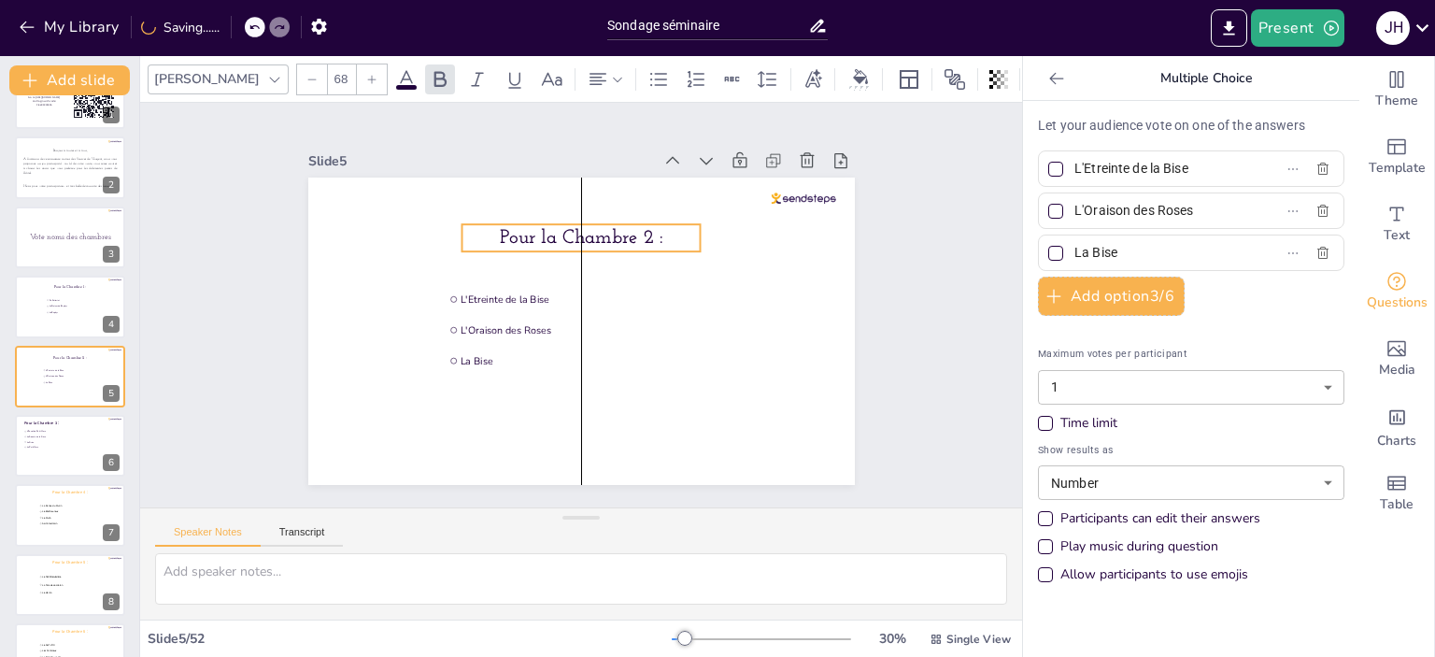
drag, startPoint x: 610, startPoint y: 218, endPoint x: 610, endPoint y: 231, distance: 13.1
click at [610, 231] on span "Pour la Chambre 2 :" at bounding box center [581, 238] width 163 height 20
click at [60, 440] on span "La Grive" at bounding box center [52, 441] width 52 height 3
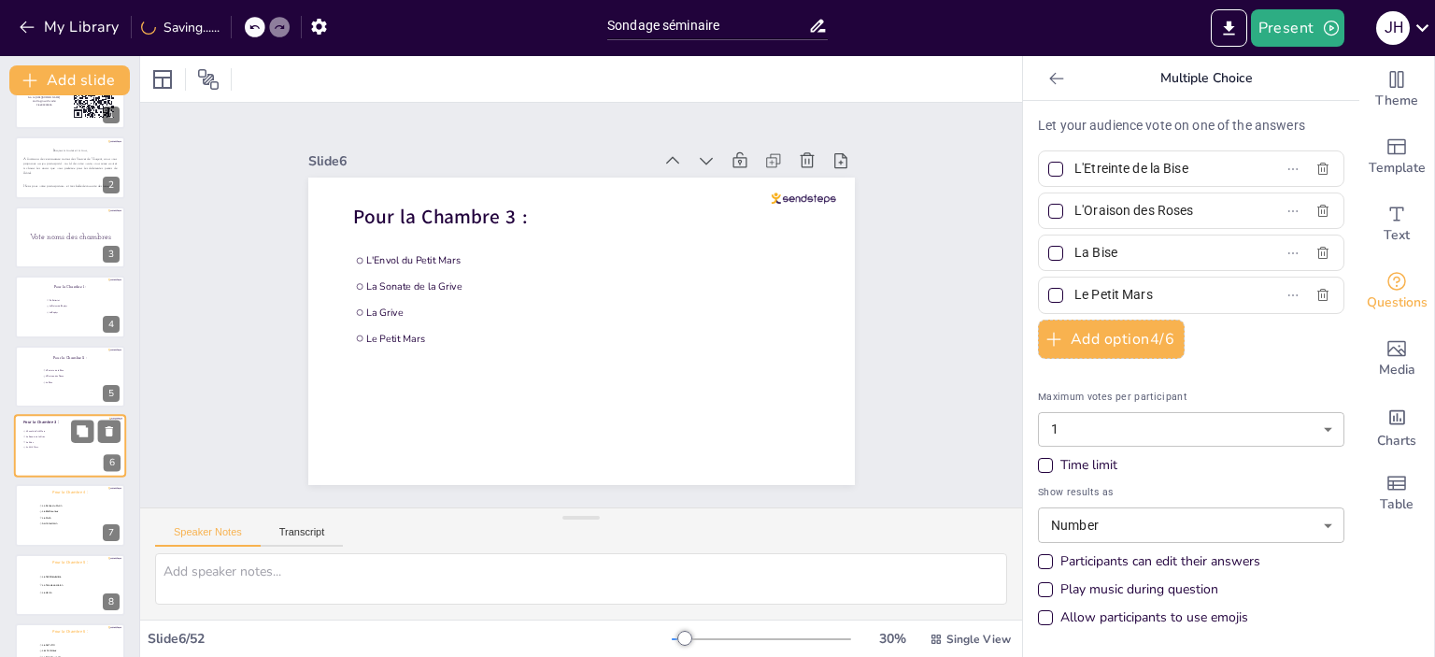
type input "L'Envol du Petit Mars"
type input "La Sonate de la Grive"
type input "La Grive"
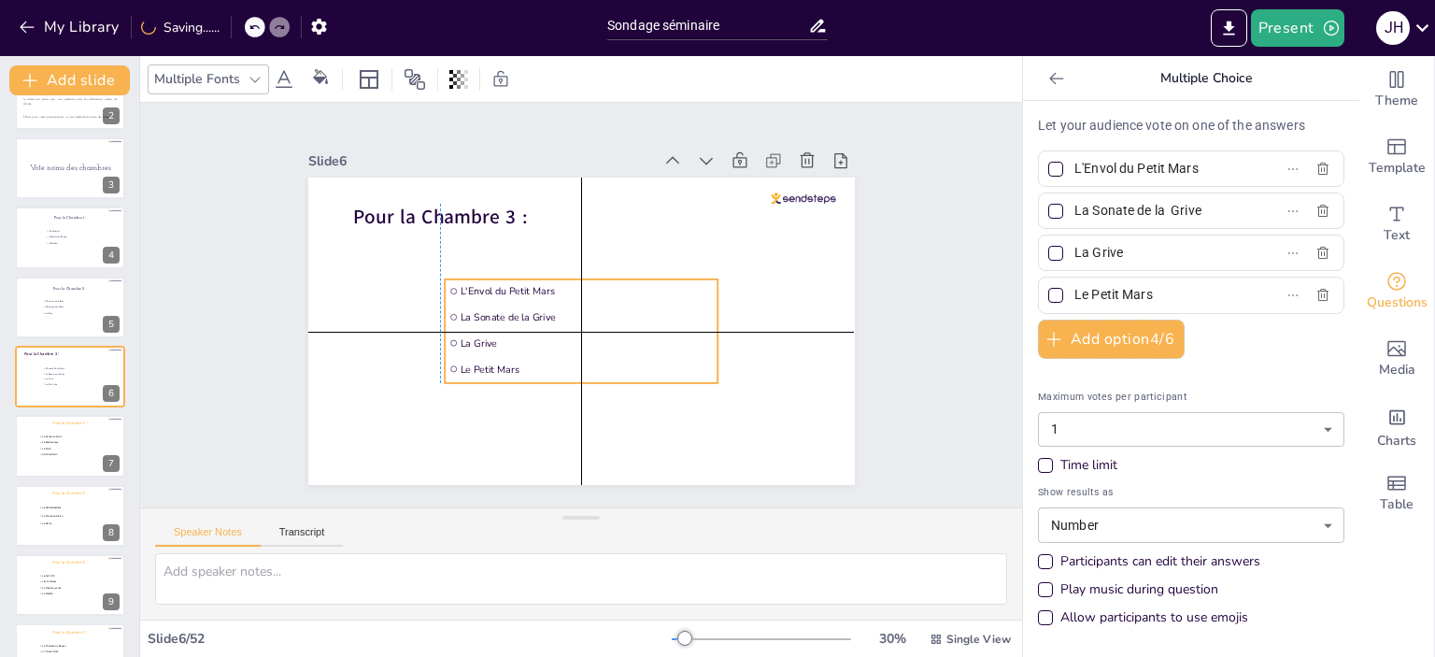
drag, startPoint x: 417, startPoint y: 285, endPoint x: 504, endPoint y: 316, distance: 93.1
click at [504, 316] on span "La Sonate de la Grive" at bounding box center [586, 316] width 253 height 13
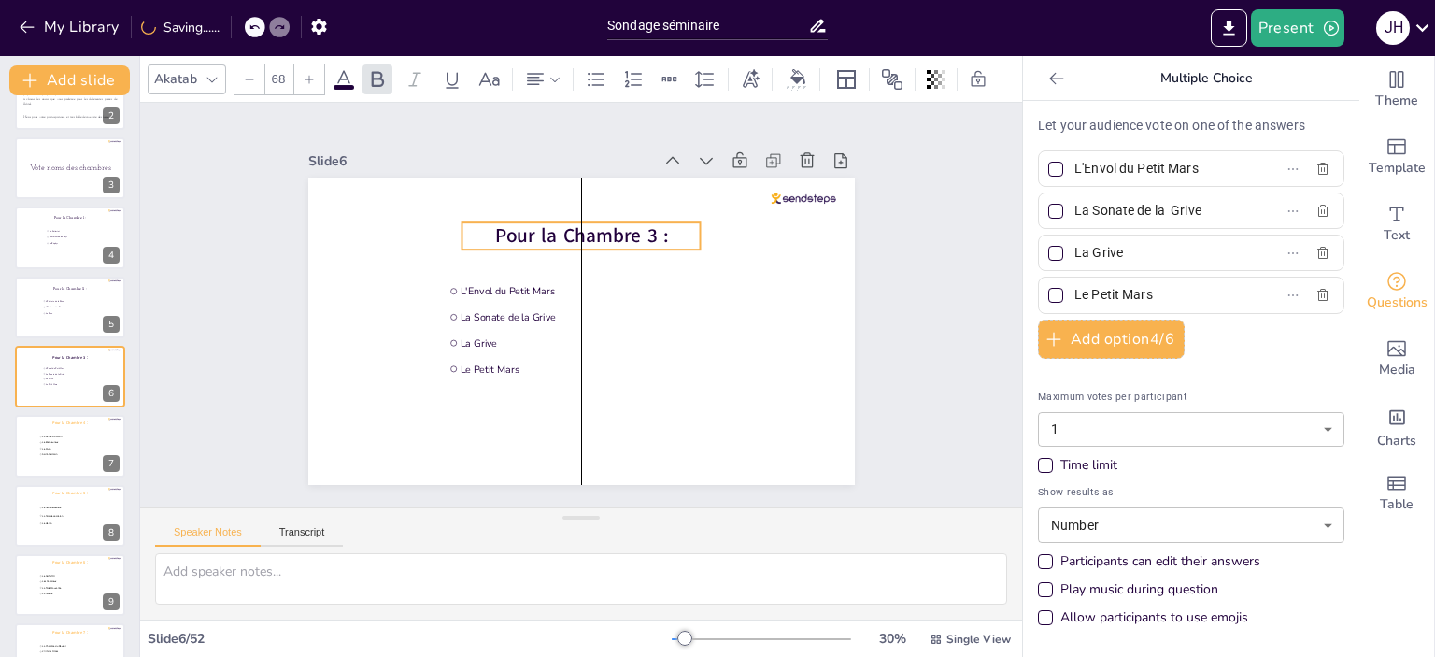
drag, startPoint x: 456, startPoint y: 206, endPoint x: 600, endPoint y: 225, distance: 145.1
click at [600, 225] on span "Pour la Chambre 3 :" at bounding box center [581, 235] width 174 height 26
drag, startPoint x: 386, startPoint y: 132, endPoint x: 392, endPoint y: 153, distance: 22.5
click at [389, 152] on div "Slide 1 Go to [URL][DOMAIN_NAME] and login with code: Free94303656 Slide 2 Bonj…" at bounding box center [581, 305] width 546 height 360
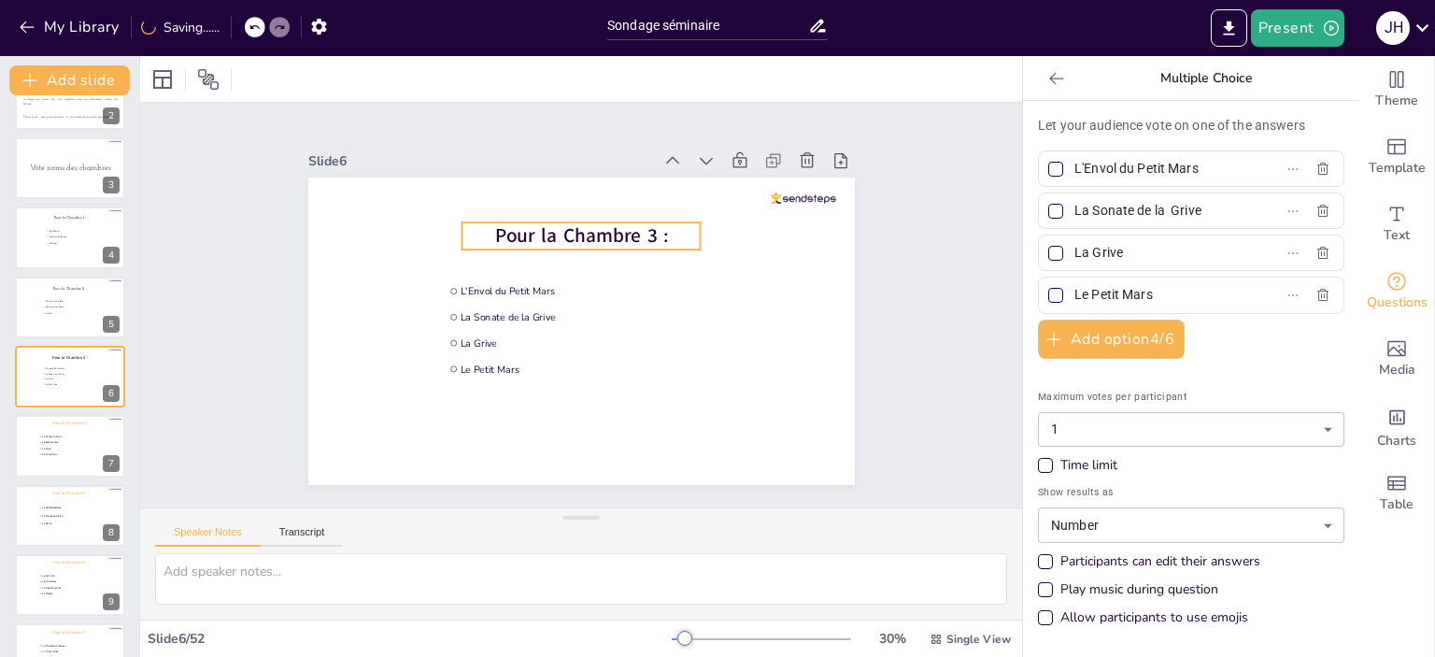
click at [561, 222] on span "Pour la Chambre 3 :" at bounding box center [581, 235] width 174 height 26
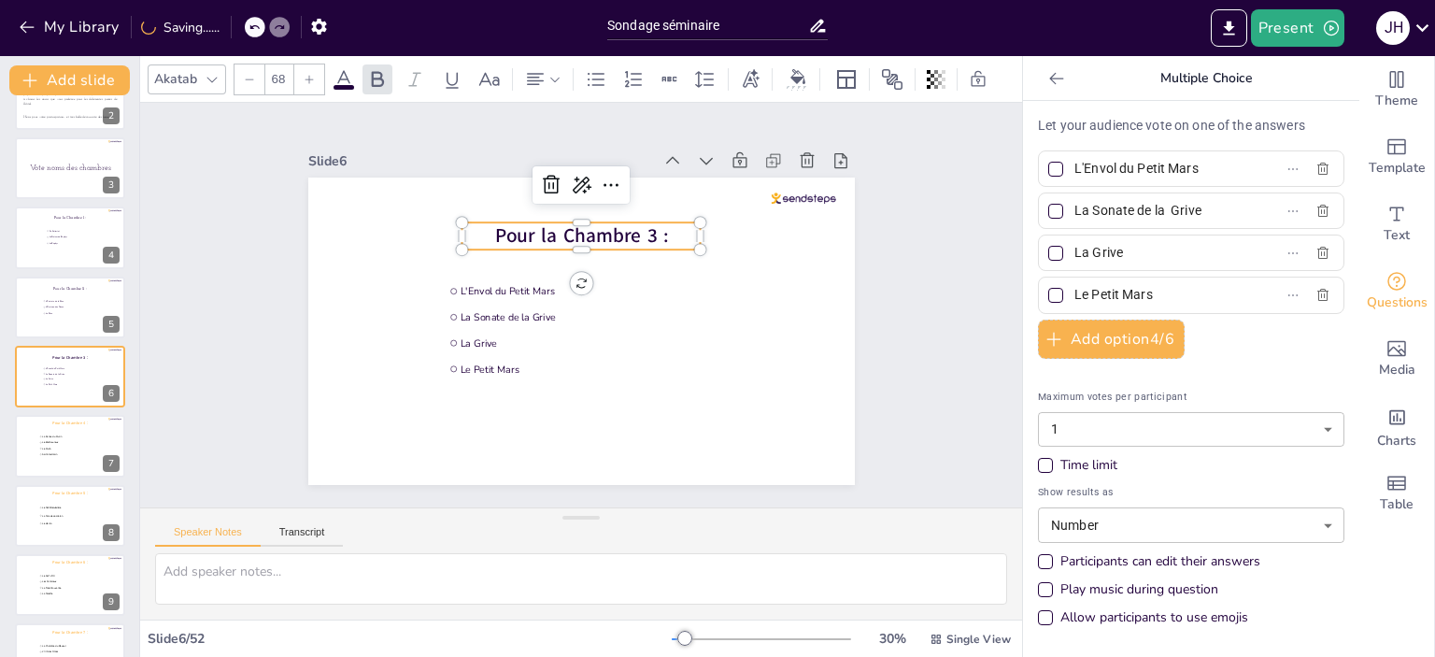
click at [214, 75] on icon at bounding box center [212, 79] width 15 height 15
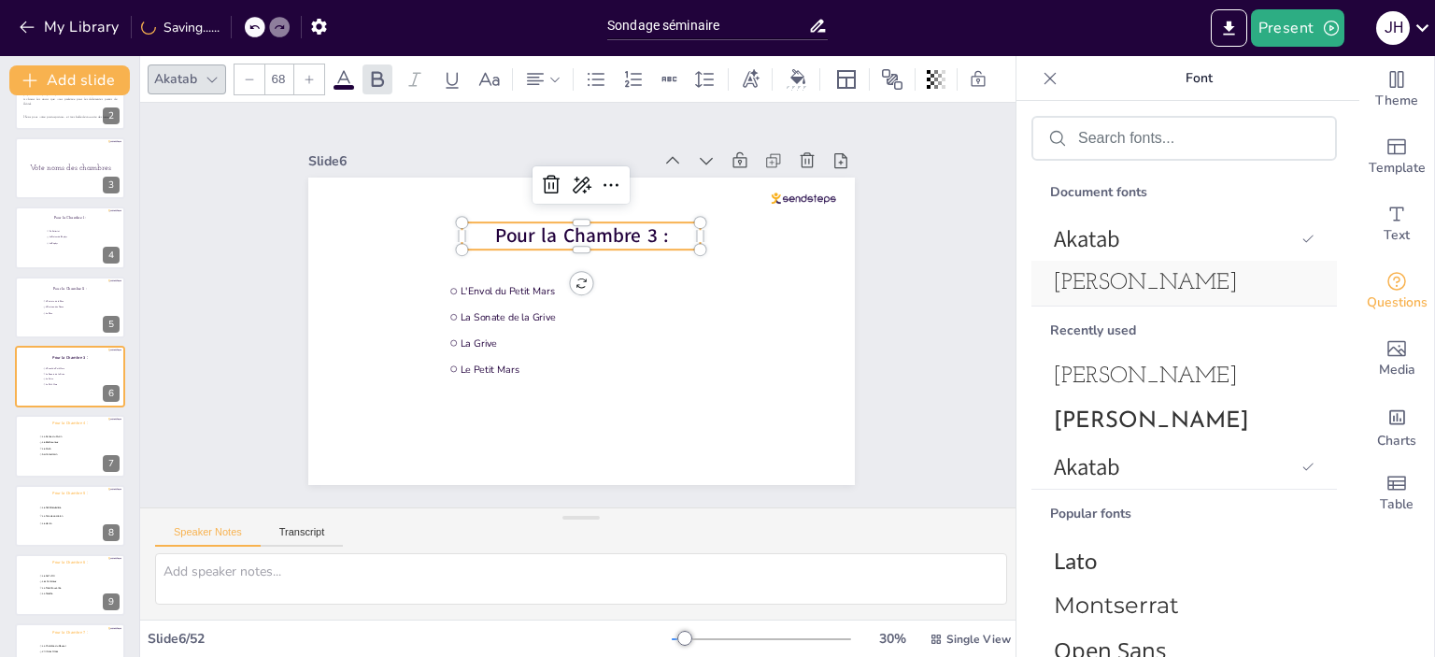
click at [1196, 273] on span "[PERSON_NAME]" at bounding box center [1180, 283] width 253 height 22
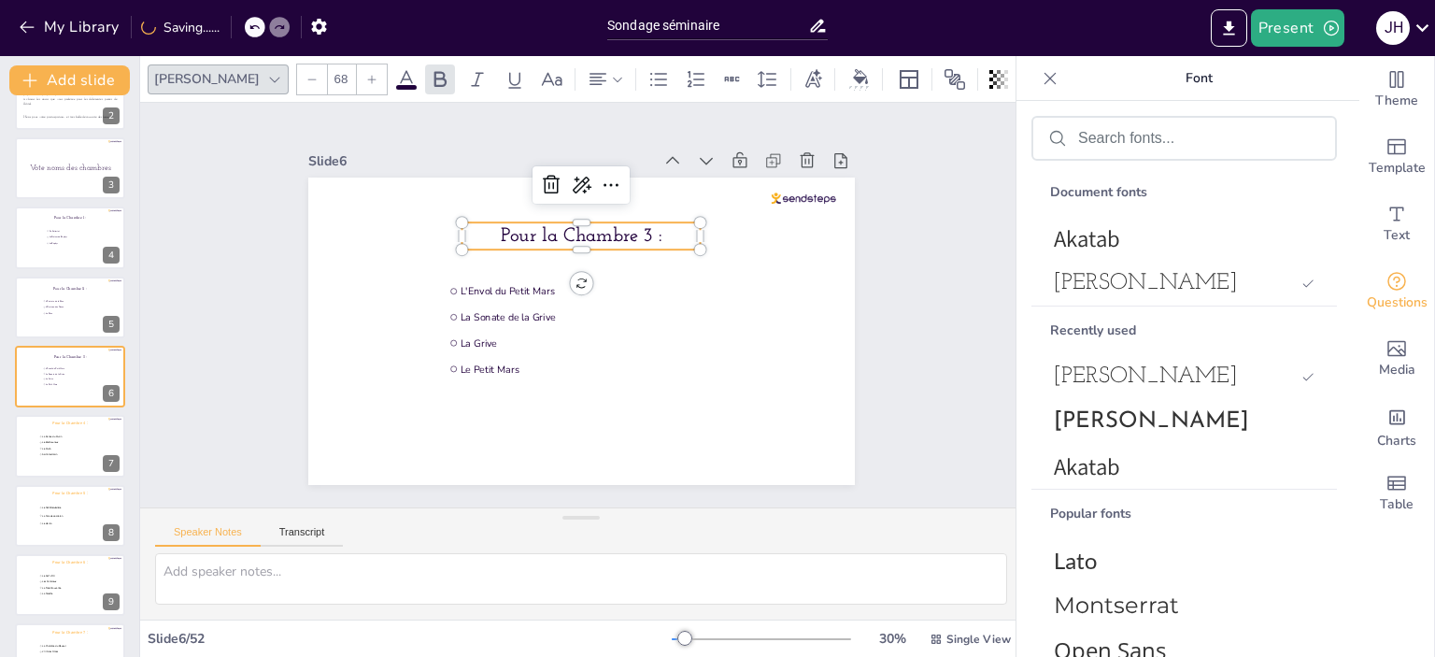
click at [220, 373] on div "Slide 1 Go to [URL][DOMAIN_NAME] and login with code: Free94303656 Slide 2 Bonj…" at bounding box center [581, 305] width 882 height 404
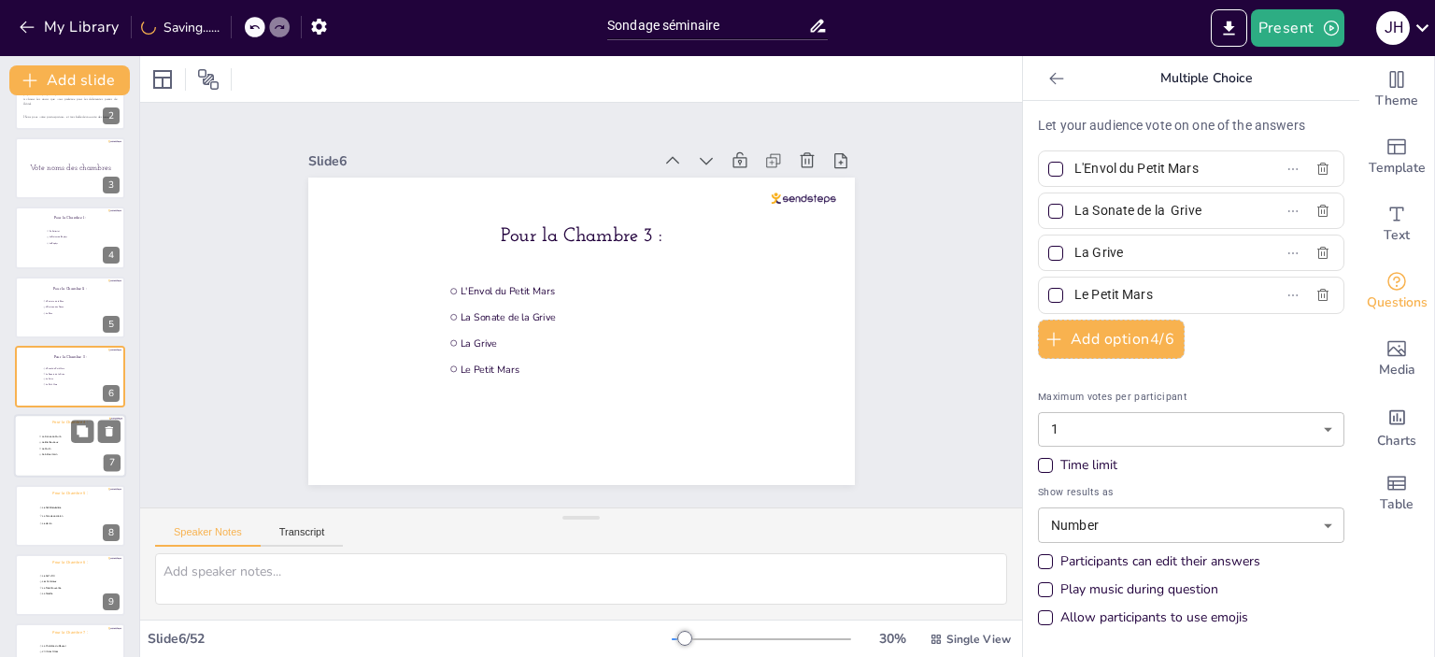
click at [63, 453] on span "Saint-Germain" at bounding box center [67, 454] width 51 height 3
type input "La Danse du Murin"
type input "Le Bienheureux"
type input "Le Murin"
type input "Saint-Germain"
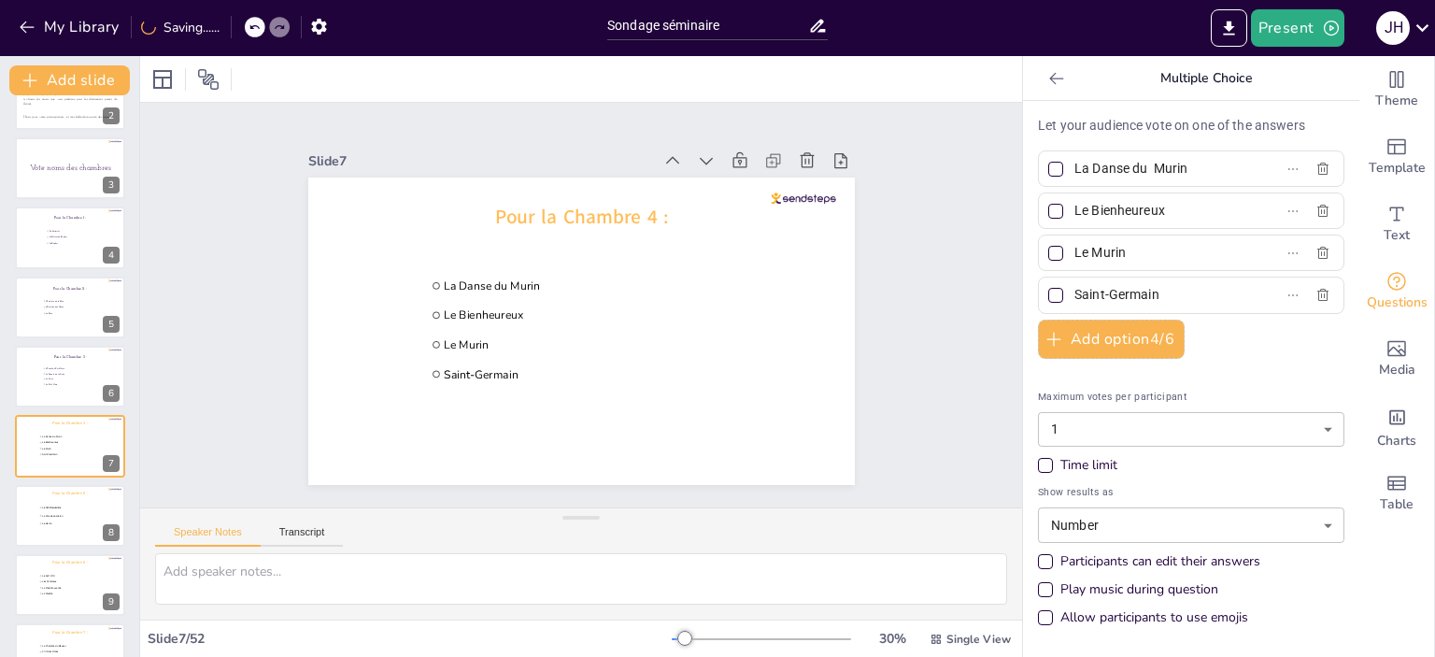
scroll to position [182, 0]
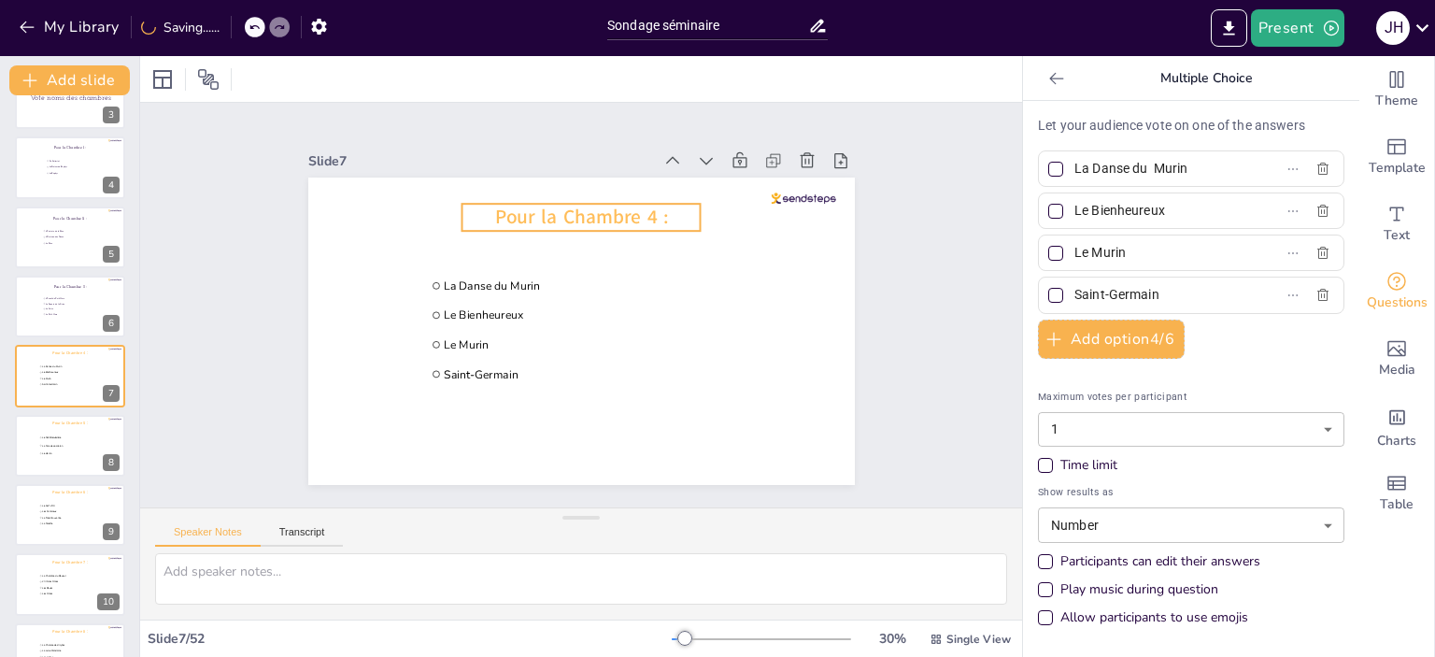
click at [646, 219] on span "Pour la Chambre 4 :" at bounding box center [581, 217] width 174 height 26
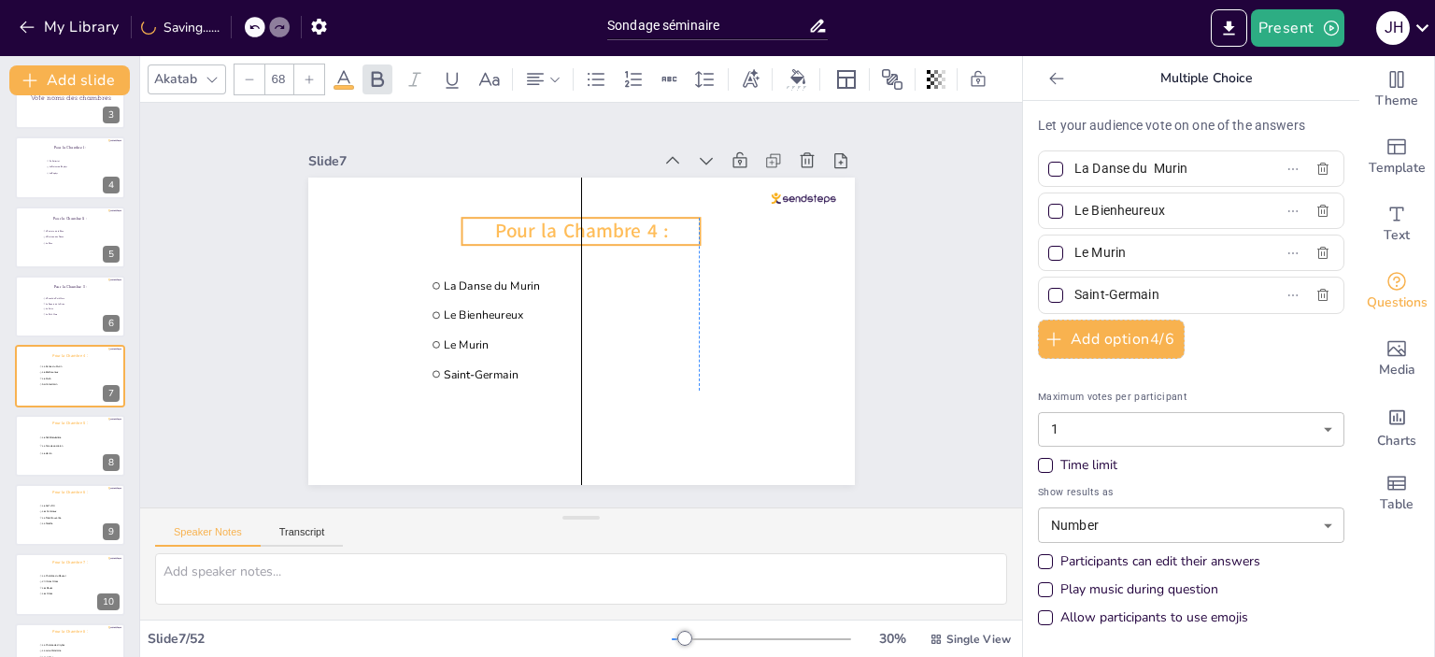
drag, startPoint x: 646, startPoint y: 219, endPoint x: 648, endPoint y: 233, distance: 14.1
click at [648, 233] on span "Pour la Chambre 4 :" at bounding box center [581, 231] width 174 height 26
click at [212, 80] on div at bounding box center [212, 79] width 22 height 22
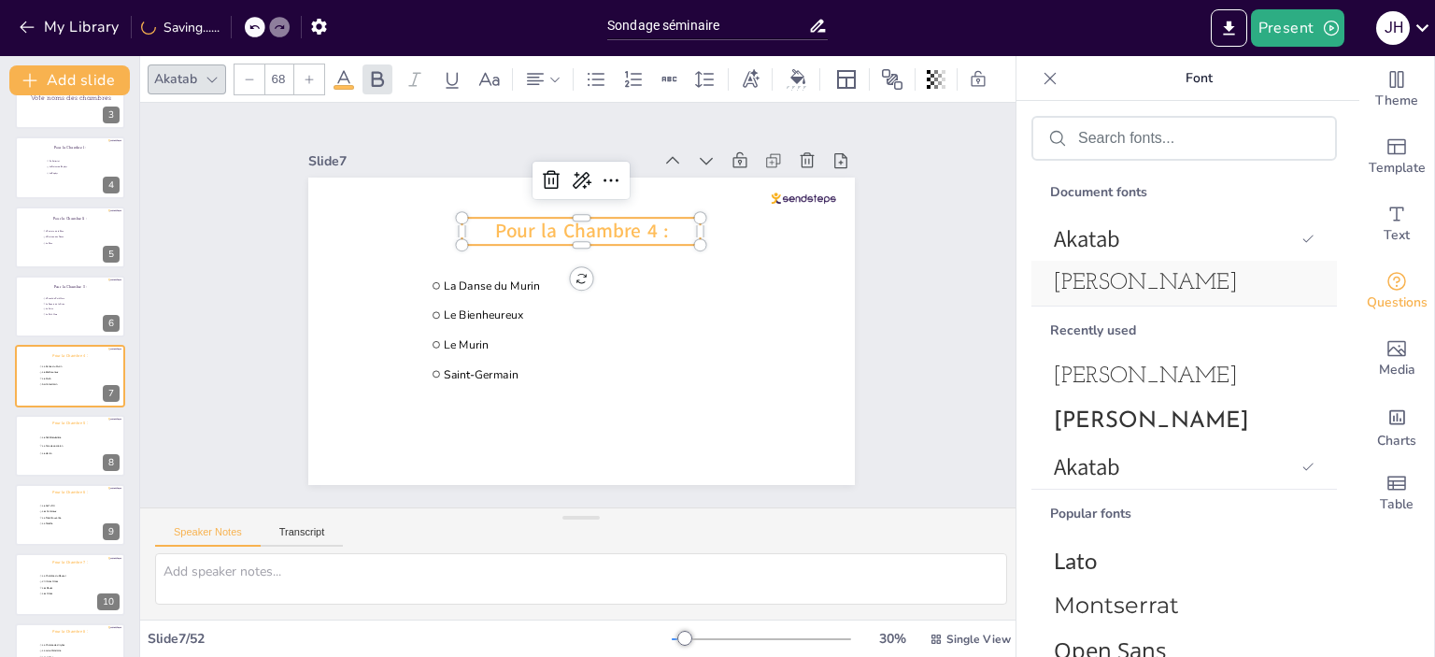
click at [1199, 295] on div "[PERSON_NAME]" at bounding box center [1183, 283] width 305 height 45
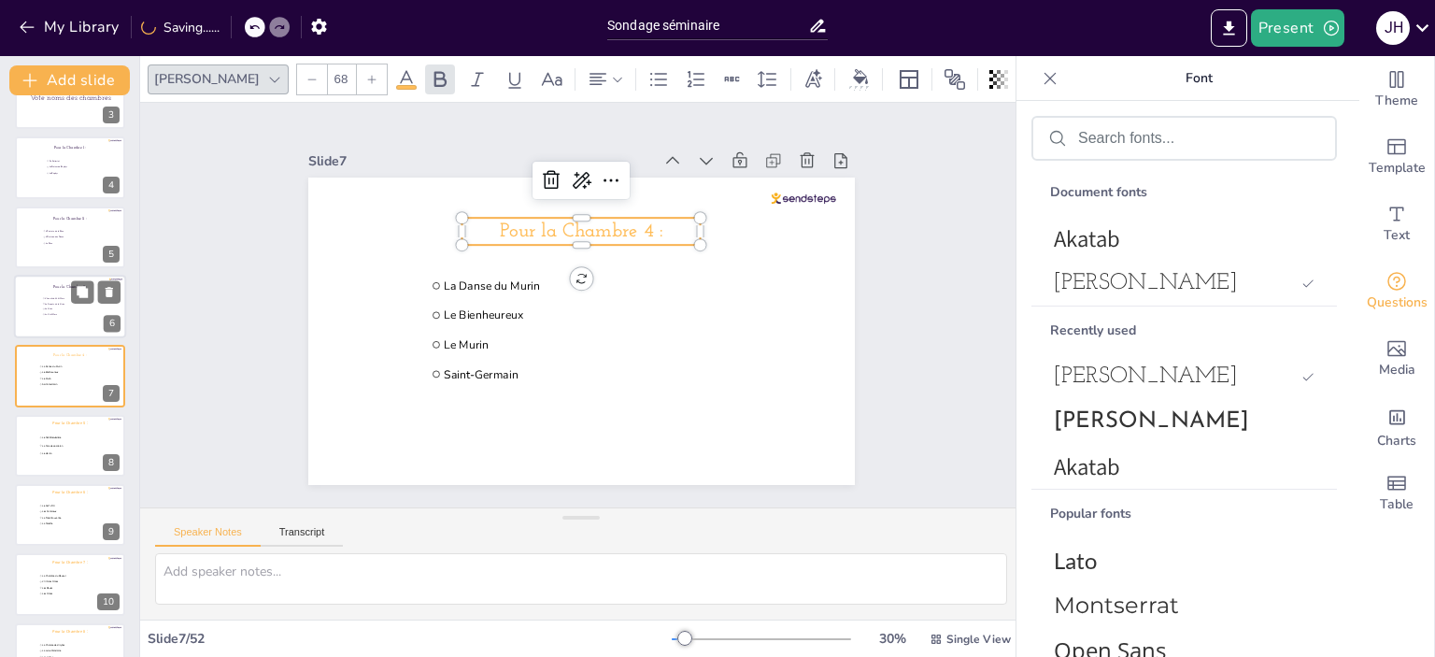
click at [54, 302] on span "La Sonate de la Grive" at bounding box center [71, 303] width 52 height 3
type input "L'Envol du Petit Mars"
type input "La Sonate de la Grive"
type input "La Grive"
type input "Le Petit Mars"
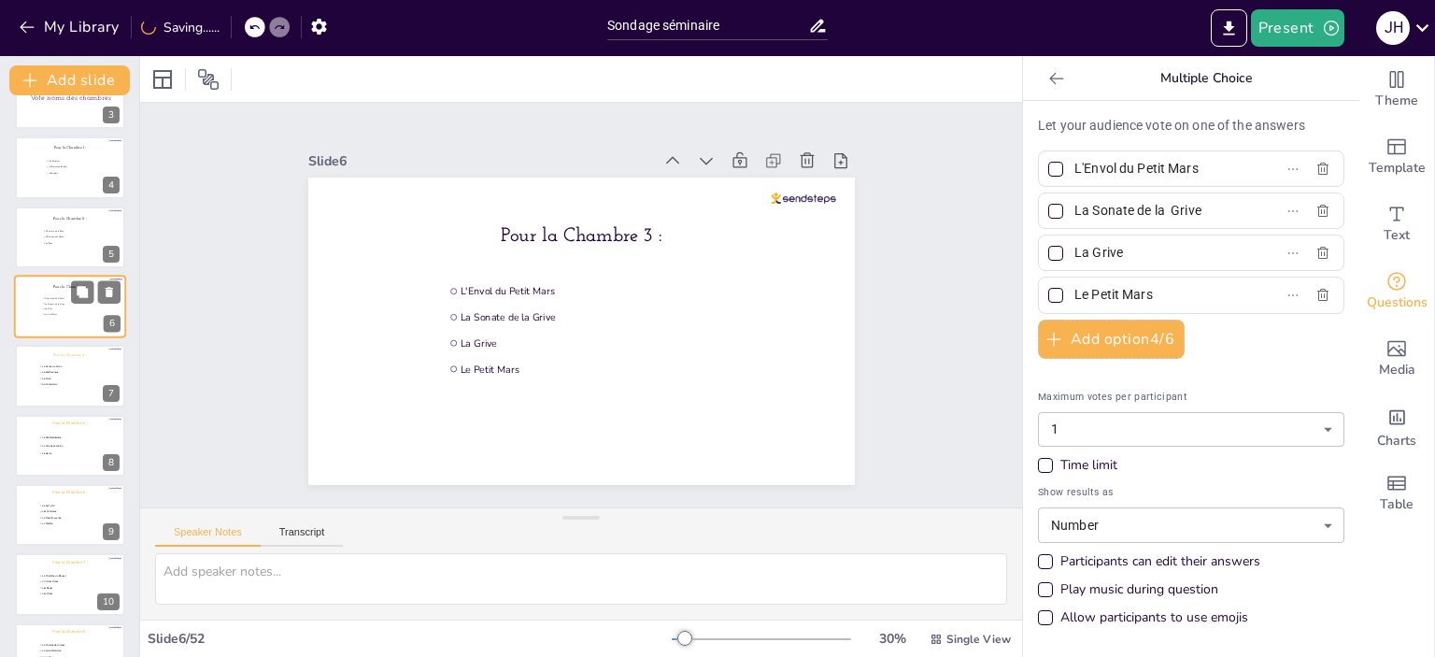
scroll to position [112, 0]
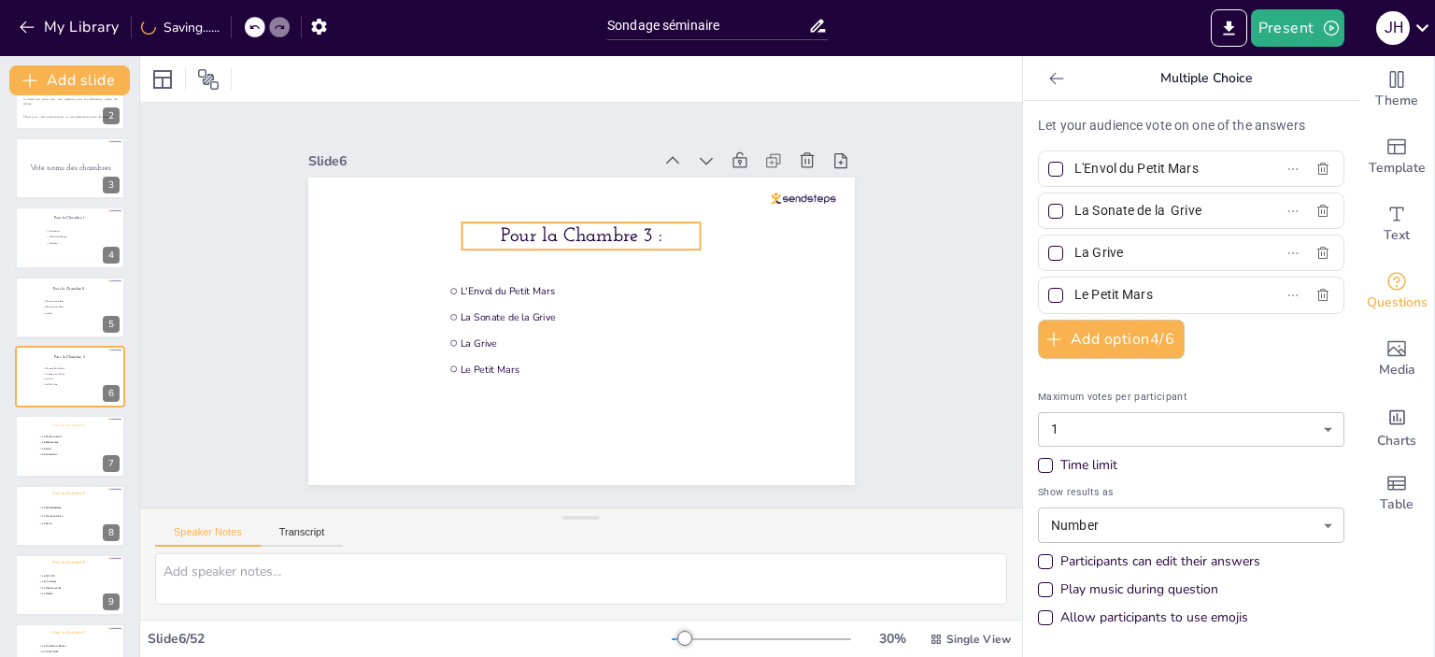
click at [586, 226] on span "Pour la Chambre 3 :" at bounding box center [581, 236] width 161 height 20
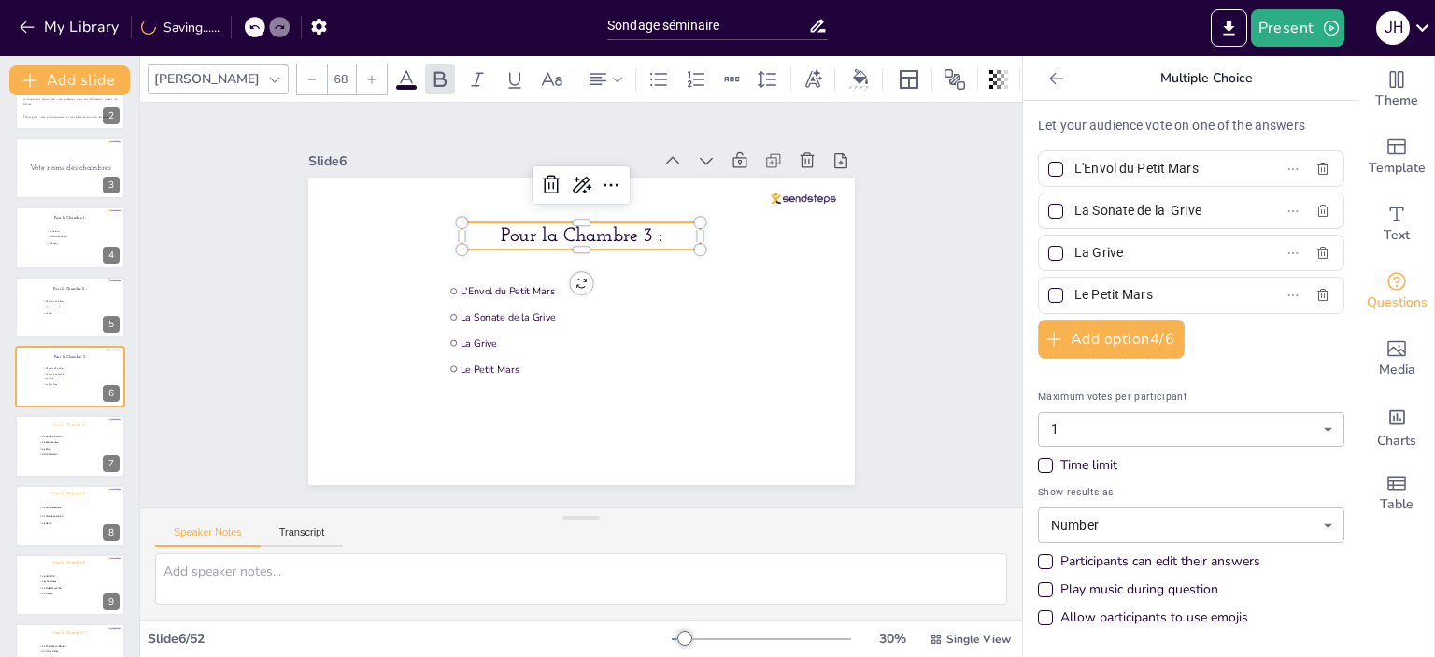
click at [395, 74] on icon at bounding box center [406, 79] width 22 height 22
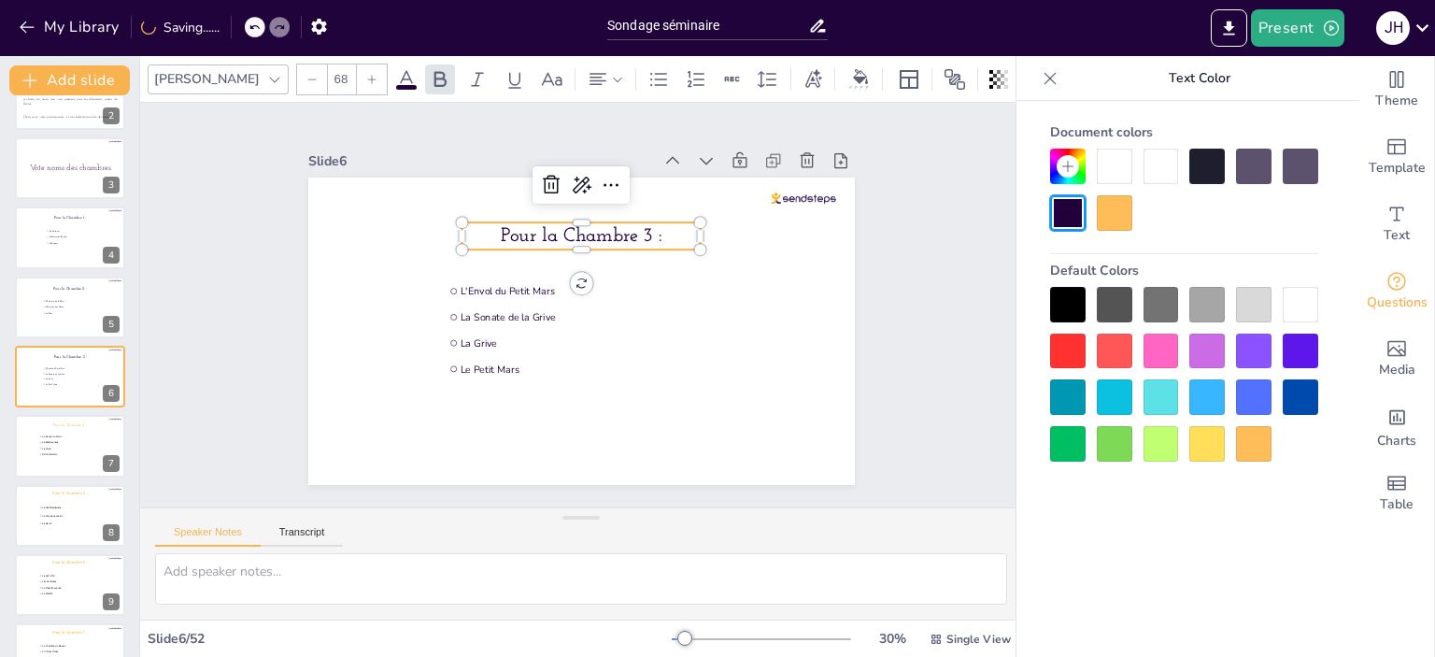
click at [1108, 223] on div at bounding box center [1114, 212] width 35 height 35
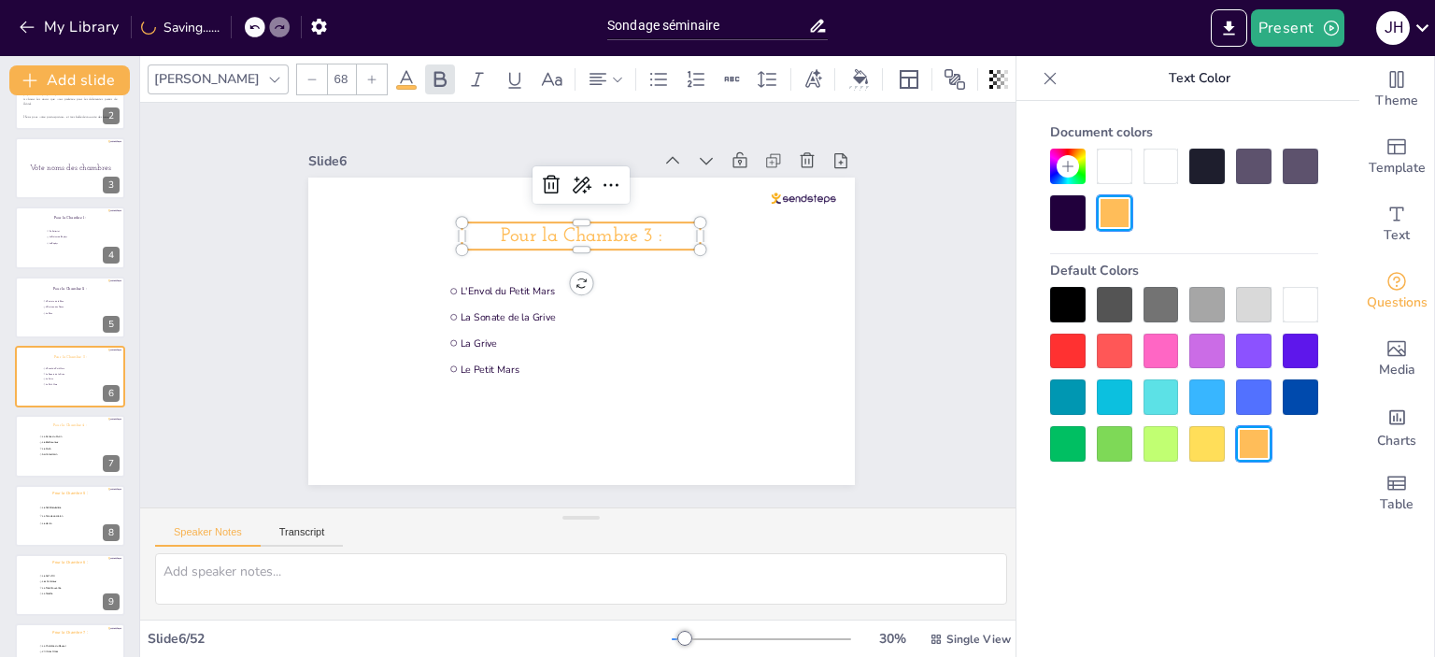
click at [215, 298] on div "Slide 1 Go to [URL][DOMAIN_NAME] and login with code: Free94303656 Slide 2 Bonj…" at bounding box center [581, 305] width 882 height 404
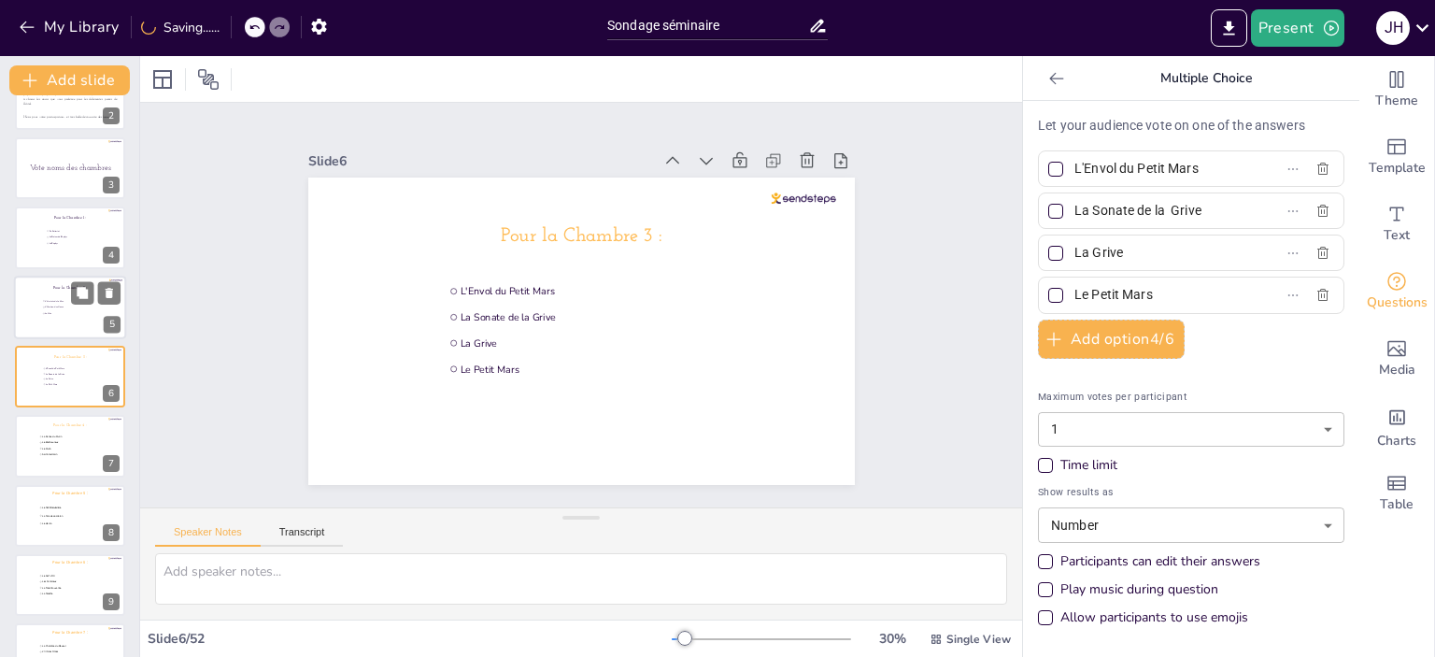
click at [35, 304] on div at bounding box center [70, 308] width 112 height 64
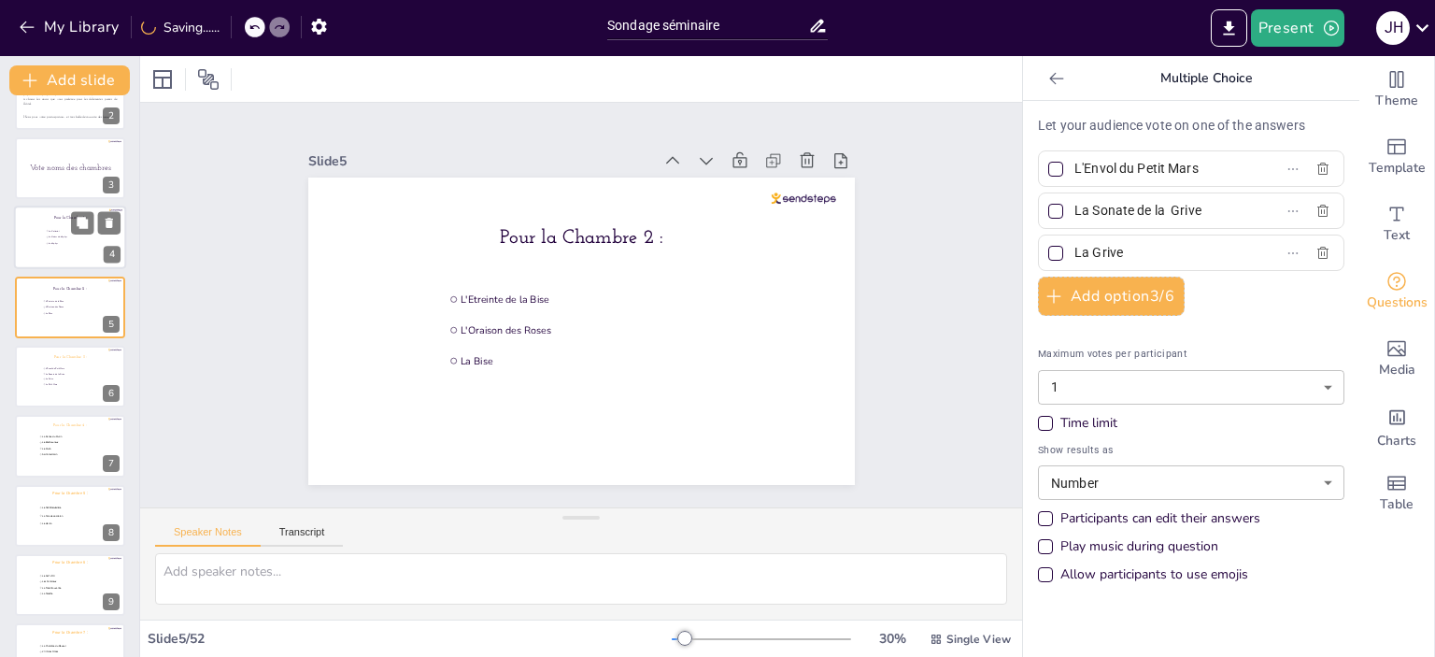
type input "L'Etreinte de la Bise"
type input "L'Oraison des Roses"
type input "La Bise"
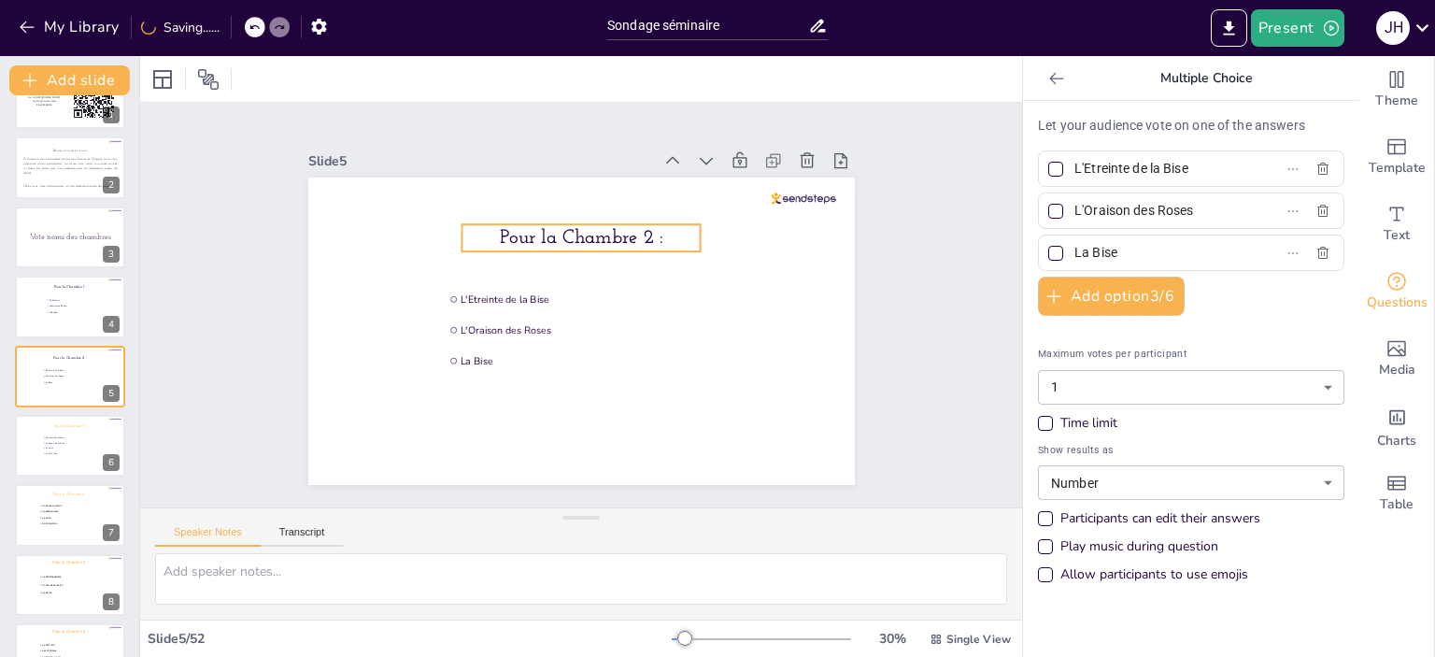
click at [637, 231] on span "Pour la Chambre 2 :" at bounding box center [581, 238] width 163 height 20
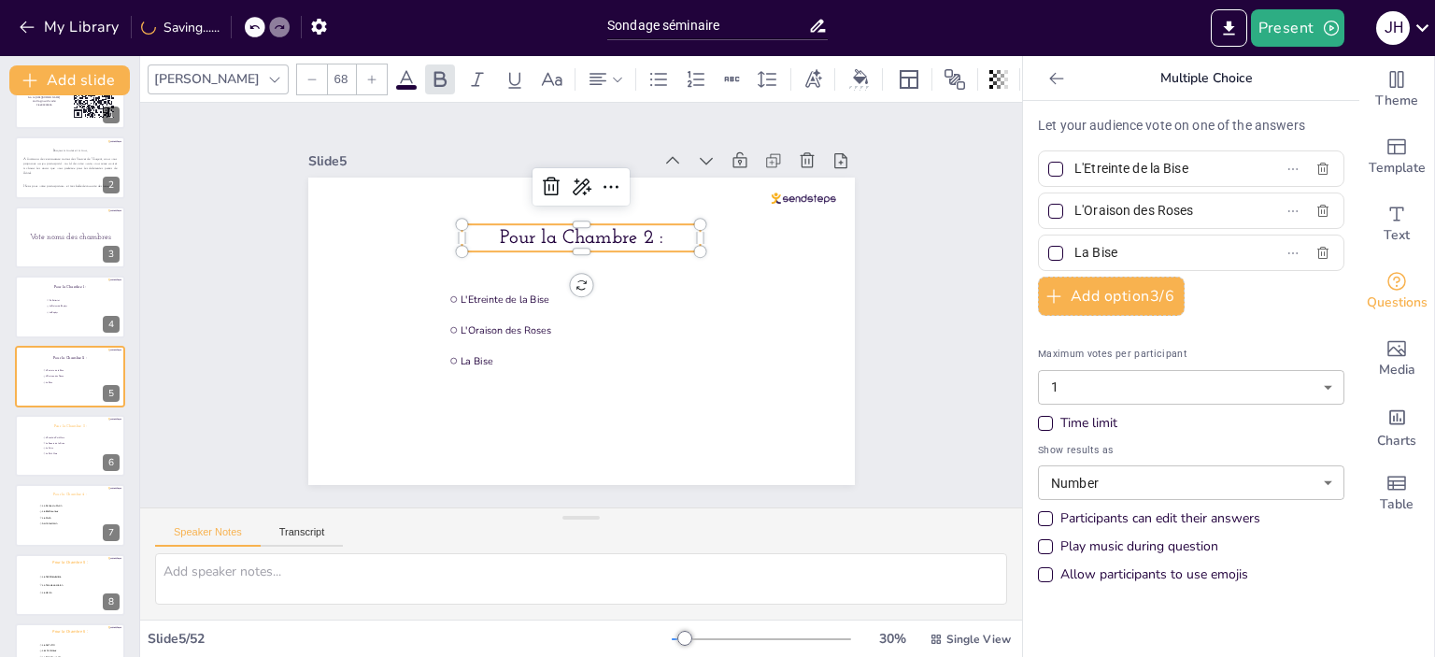
click at [398, 70] on icon at bounding box center [406, 79] width 17 height 18
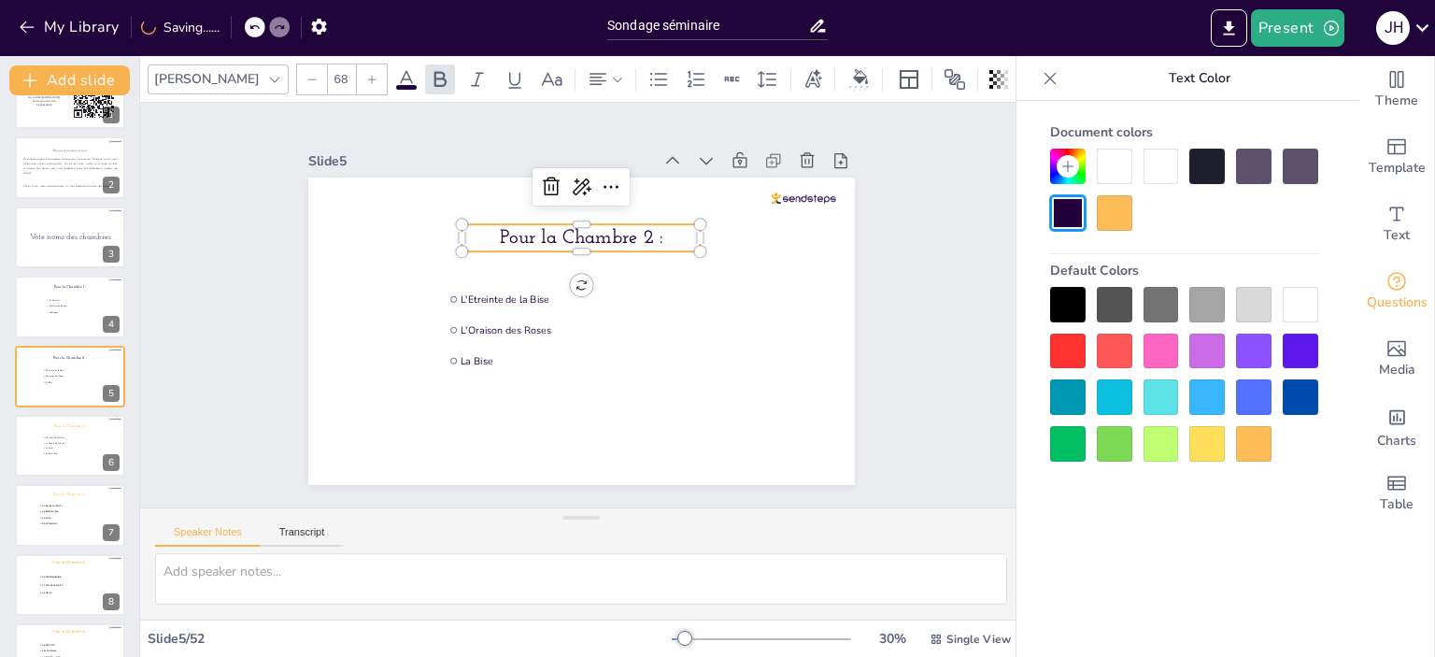
click at [1137, 221] on div at bounding box center [1184, 190] width 268 height 82
click at [1122, 216] on div at bounding box center [1114, 212] width 35 height 35
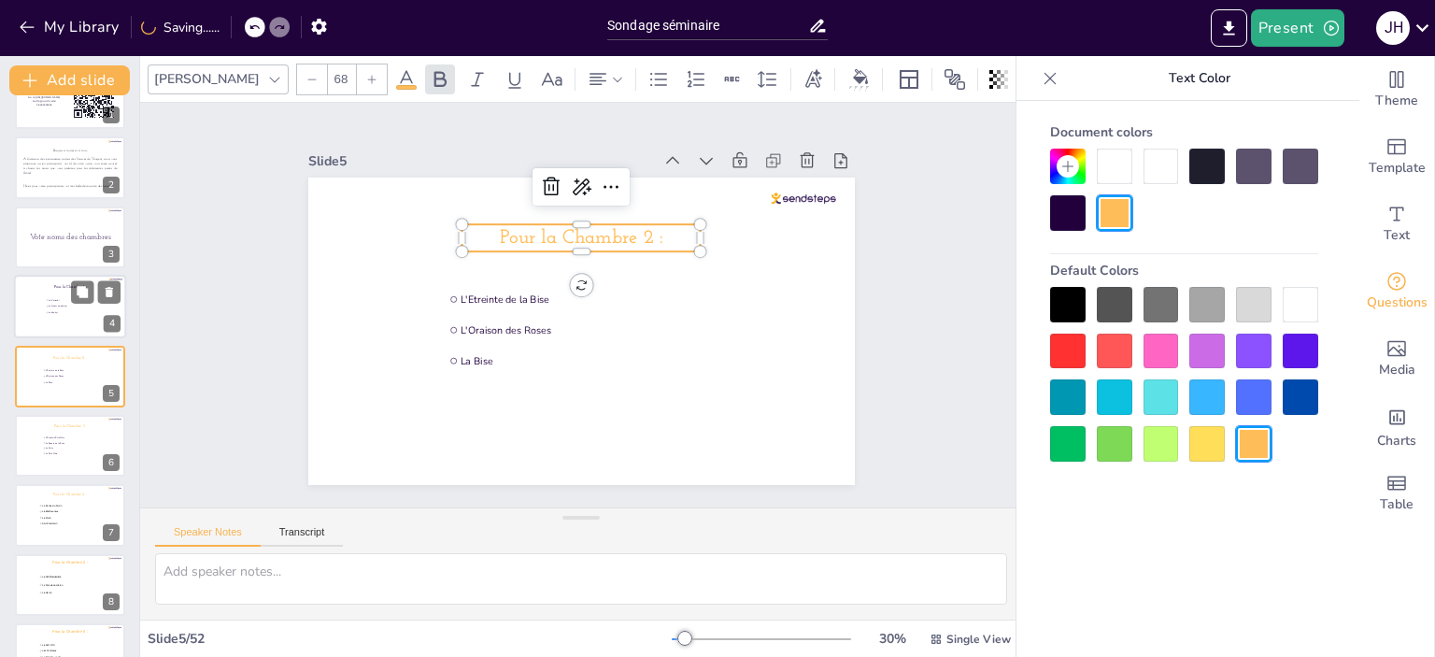
click at [50, 275] on div "Pour la Chambre 1 : En Catimini Le Baiser du Zéphyr Le Zéphyr" at bounding box center [70, 275] width 112 height 0
type input "En Catimini"
type input "Le Baiser du Zéphyr"
type input "Le Zéphyr"
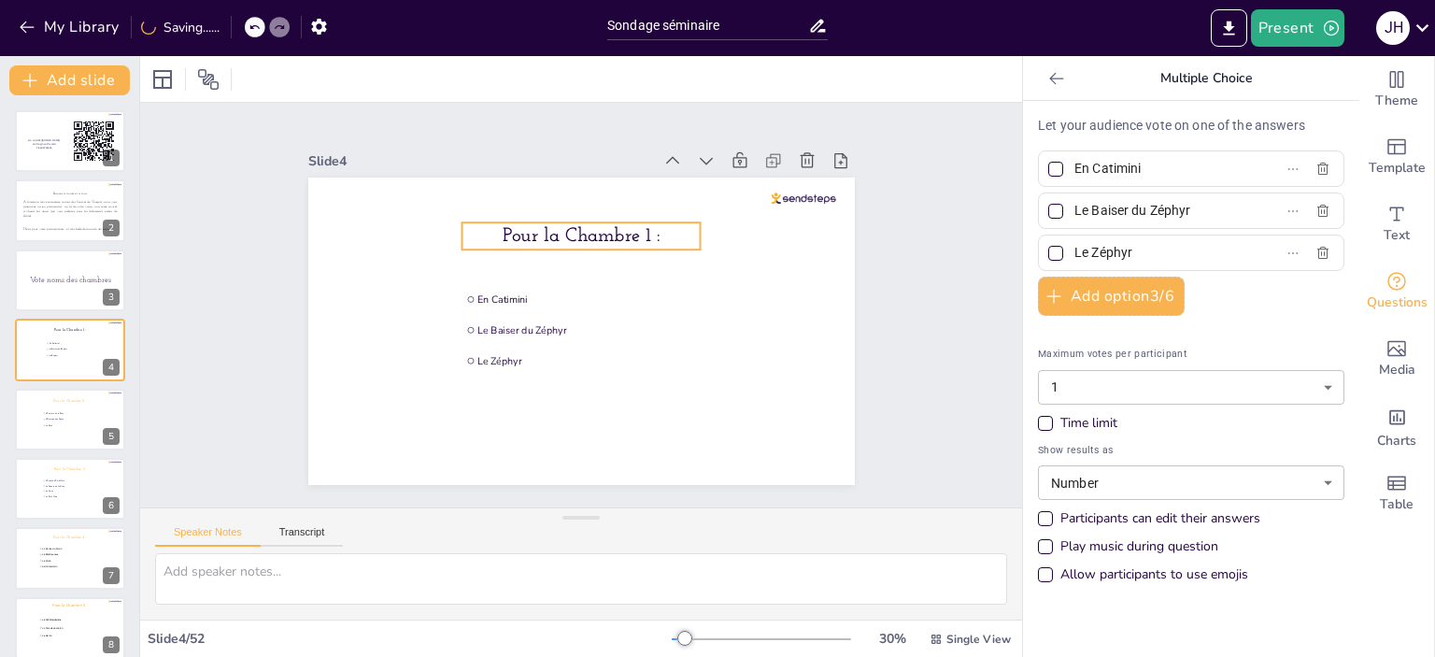
click at [588, 222] on p "Pour la Chambre 1 :" at bounding box center [580, 235] width 239 height 27
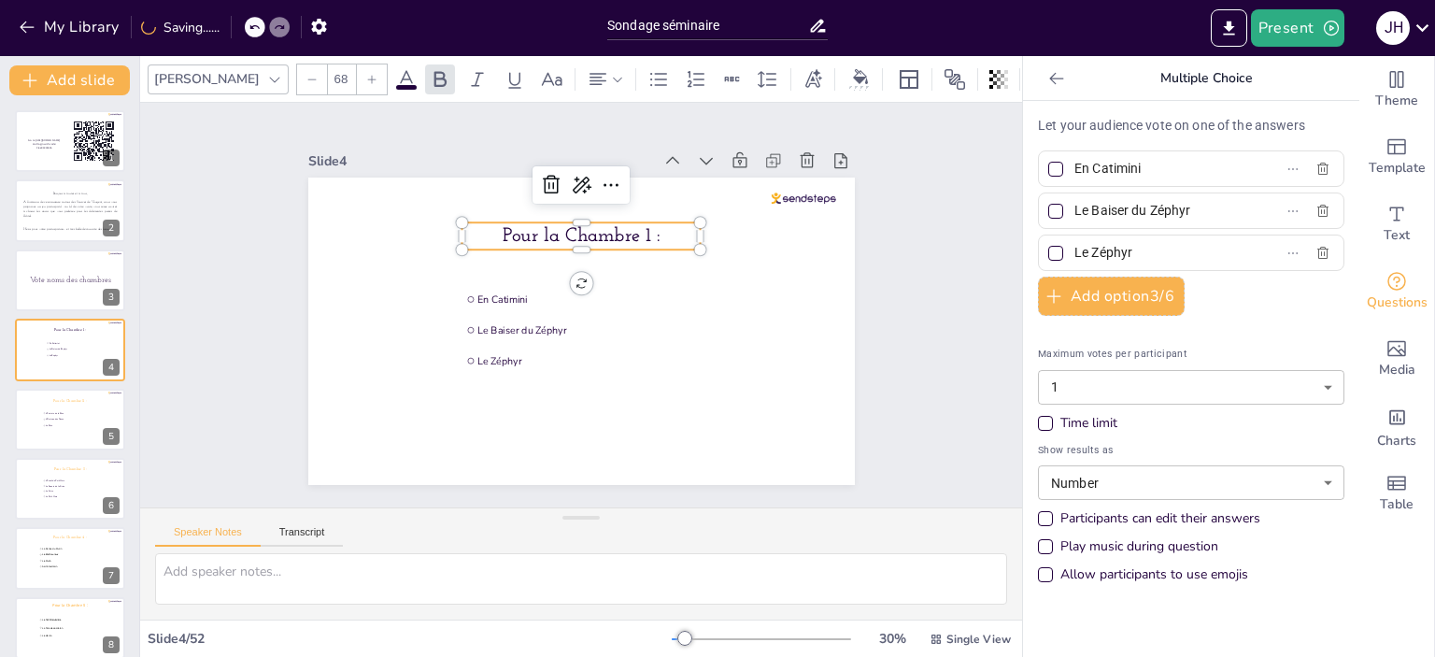
click at [398, 74] on icon at bounding box center [406, 79] width 17 height 18
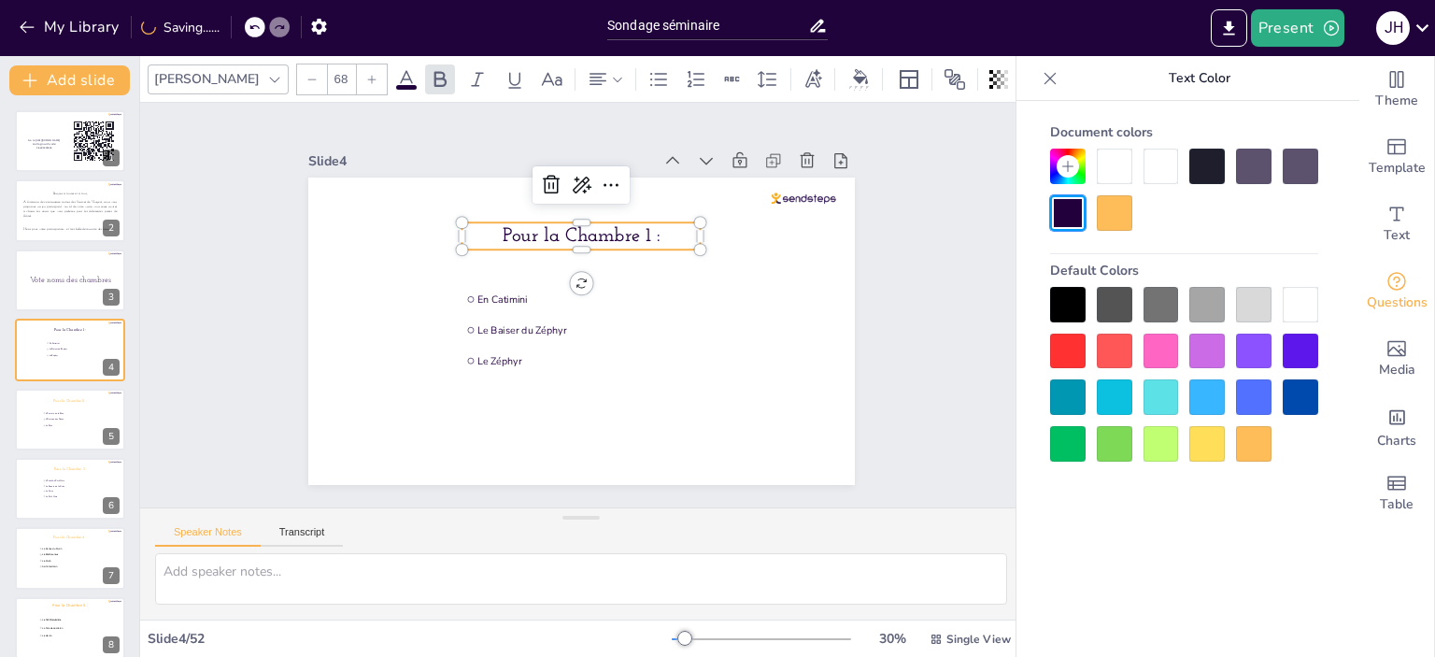
click at [1105, 219] on div at bounding box center [1114, 212] width 35 height 35
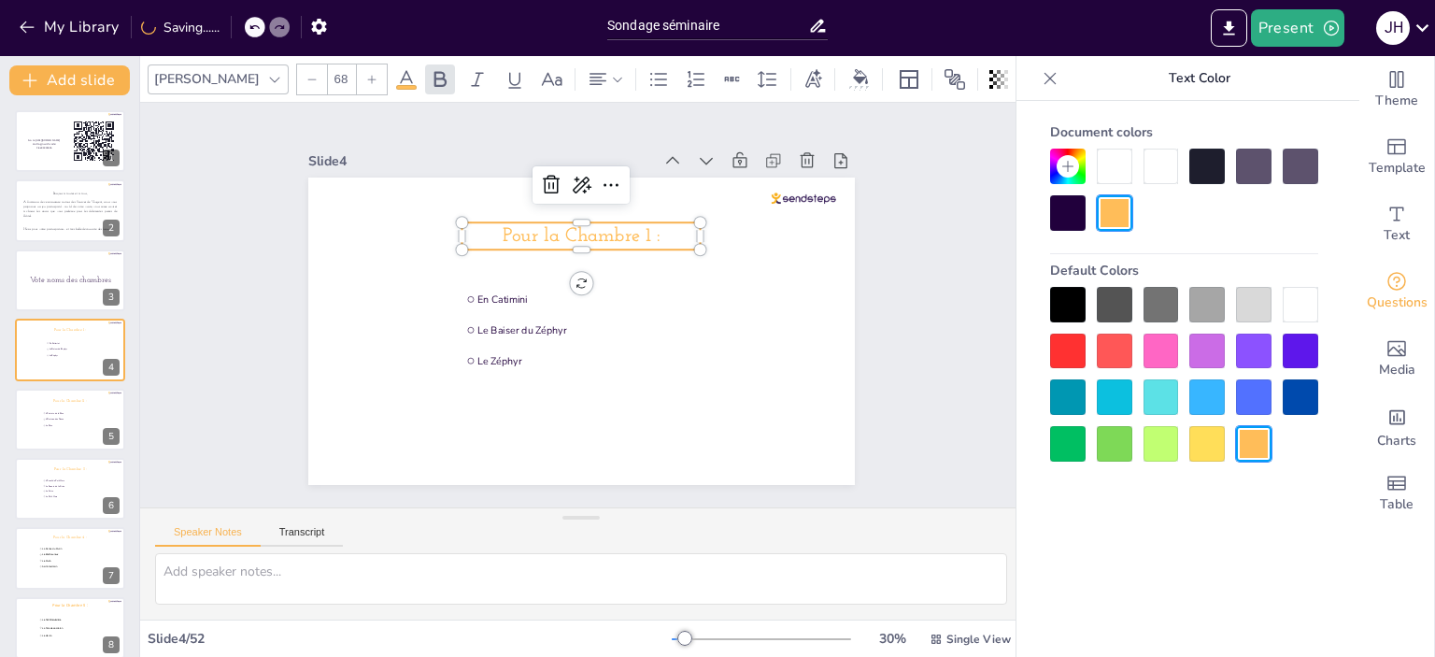
click at [935, 305] on div "Slide 1 Go to [URL][DOMAIN_NAME] and login with code: Free94303656 Slide 2 Bonj…" at bounding box center [581, 305] width 882 height 404
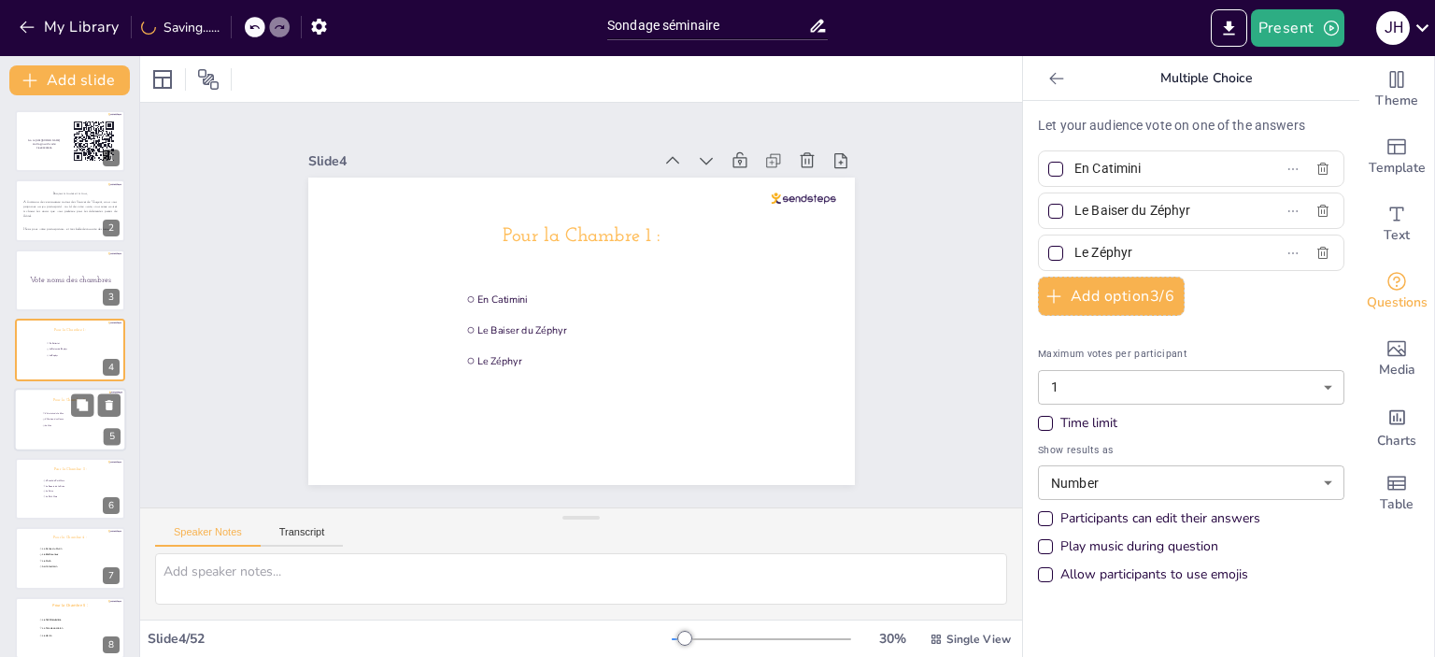
click at [46, 426] on li "La Bise" at bounding box center [70, 425] width 56 height 6
type input "L'Etreinte de la Bise"
type input "L'Oraison des Roses"
type input "La Bise"
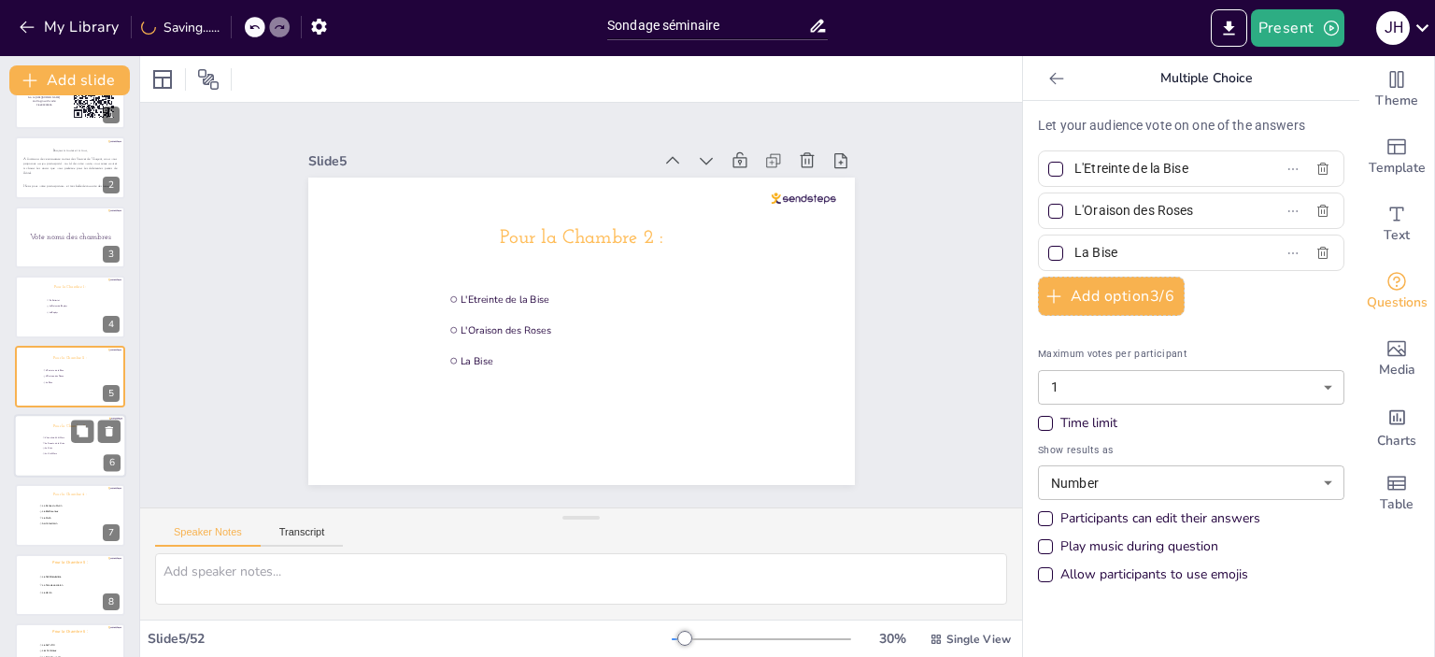
click at [46, 437] on span "L'Envol du Petit Mars" at bounding box center [71, 437] width 52 height 3
type input "L'Envol du Petit Mars"
type input "La Sonate de la Grive"
type input "La Grive"
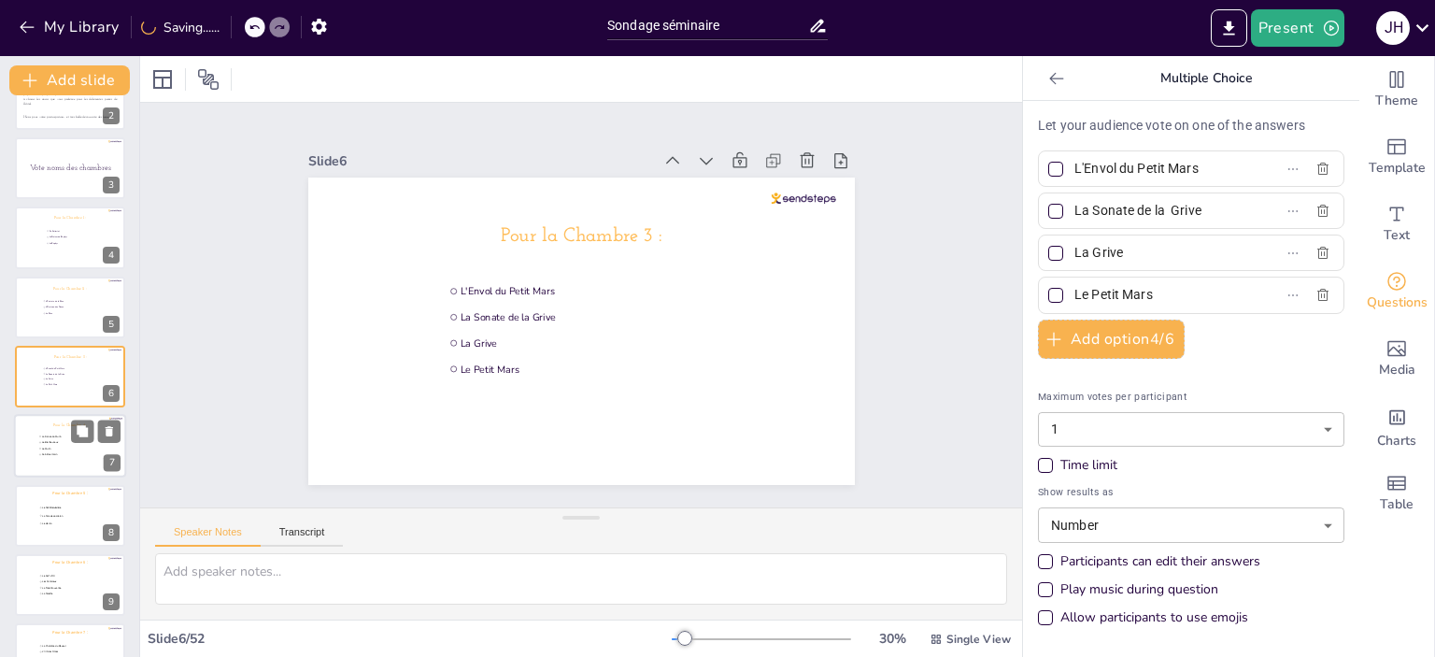
click at [41, 466] on div at bounding box center [70, 447] width 112 height 64
type input "La Danse du Murin"
type input "Le Bienheureux"
type input "Le Murin"
type input "Saint-Germain"
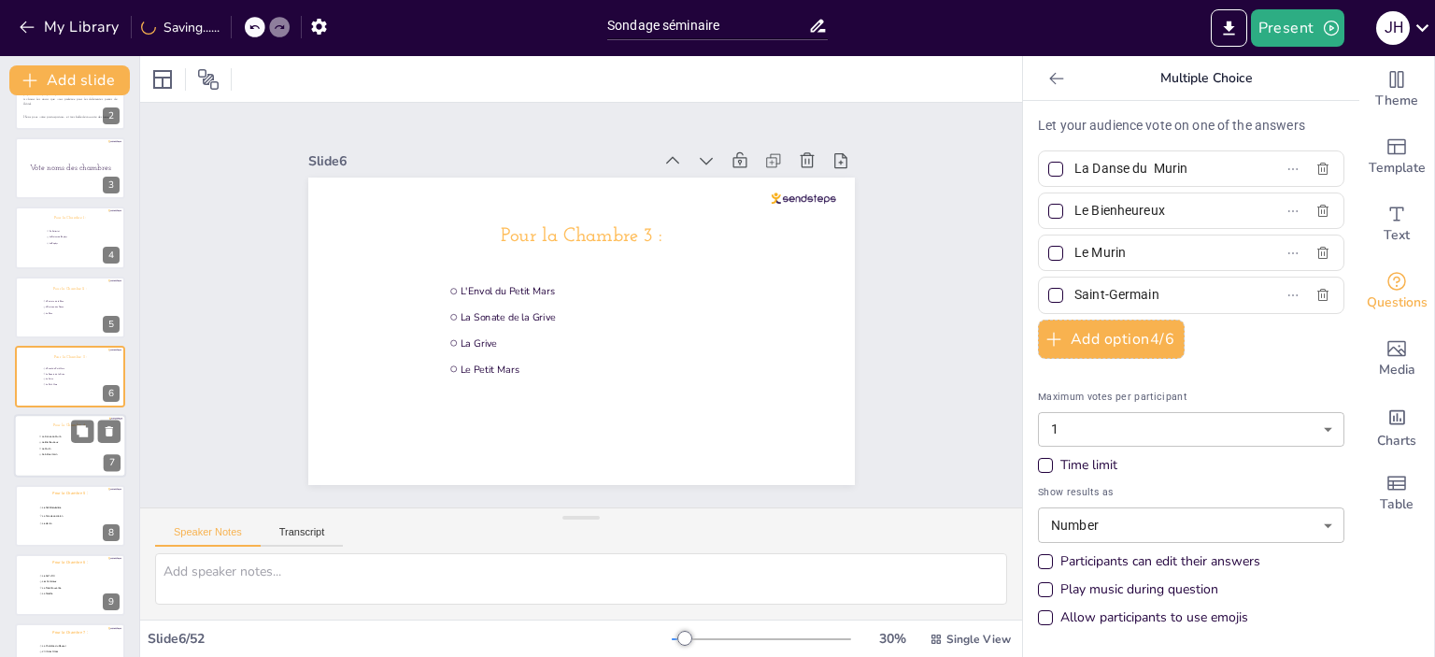
scroll to position [182, 0]
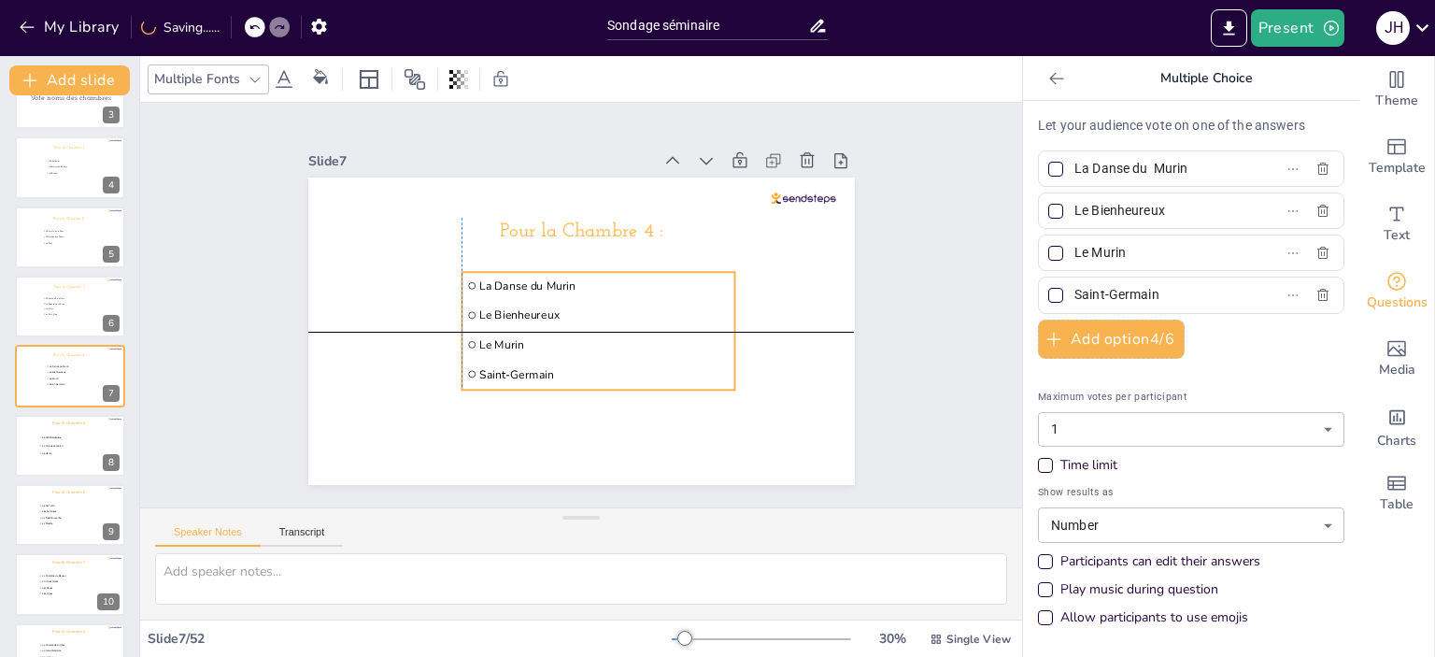
drag, startPoint x: 505, startPoint y: 320, endPoint x: 537, endPoint y: 317, distance: 32.0
click at [537, 317] on li "Le Bienheureux" at bounding box center [597, 315] width 273 height 27
click at [49, 313] on span "Le Petit Mars" at bounding box center [71, 314] width 52 height 3
type input "L'Envol du Petit Mars"
type input "La Sonate de la Grive"
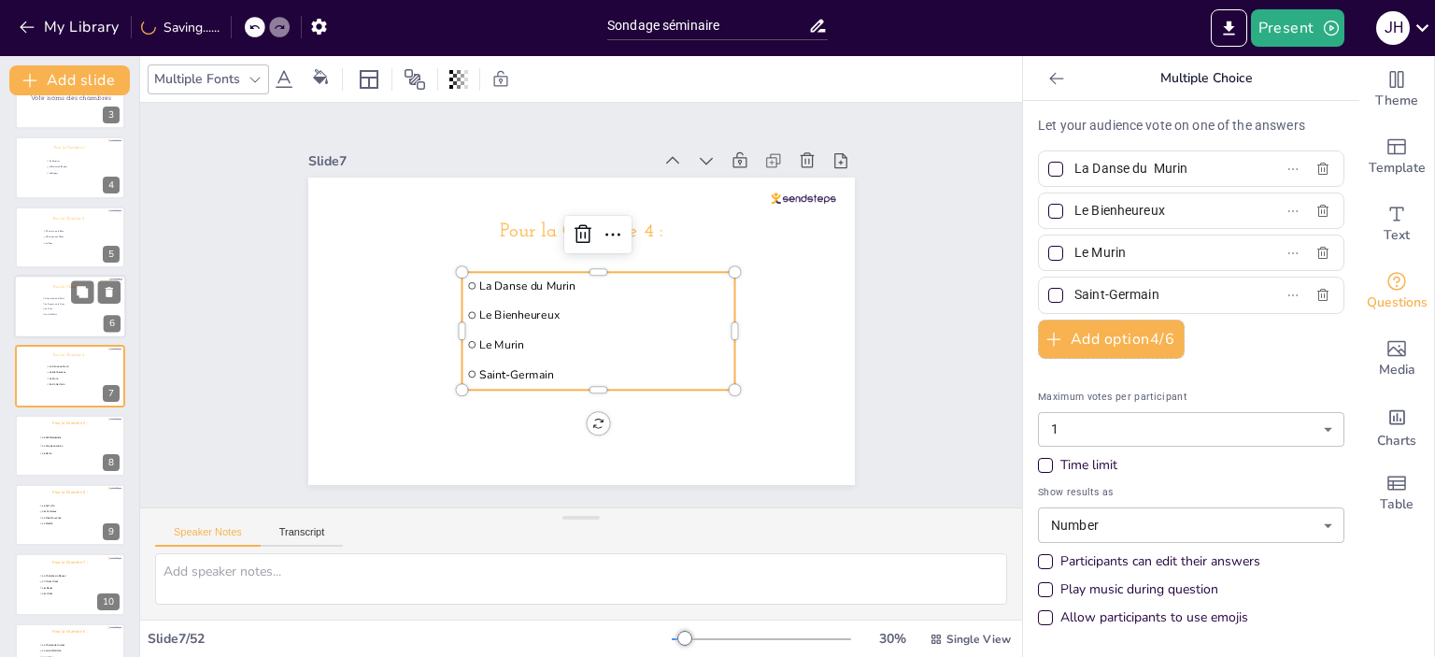
type input "La Grive"
type input "Le Petit Mars"
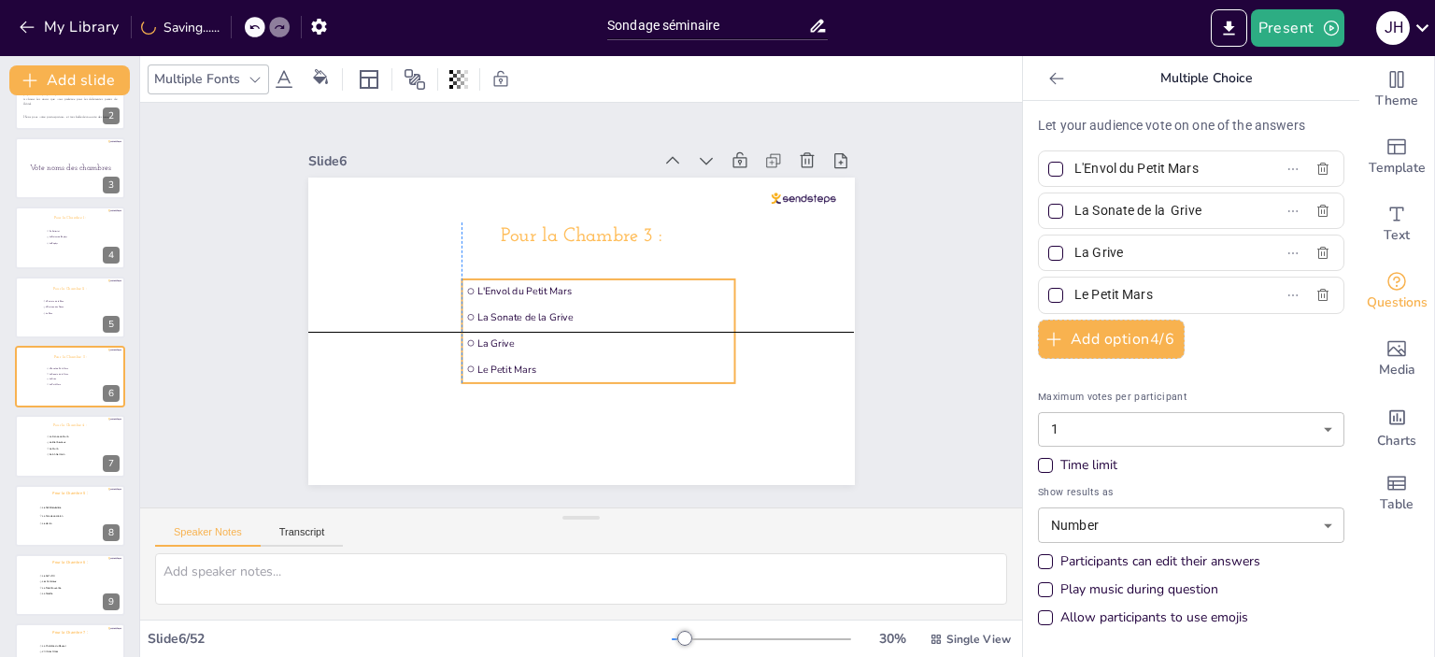
drag, startPoint x: 493, startPoint y: 299, endPoint x: 513, endPoint y: 299, distance: 19.6
click at [513, 305] on li "La Sonate de la Grive" at bounding box center [597, 316] width 273 height 23
click at [260, 298] on div "Slide 1 Go to [URL][DOMAIN_NAME] and login with code: Free94303656 Slide 2 Bonj…" at bounding box center [581, 305] width 651 height 360
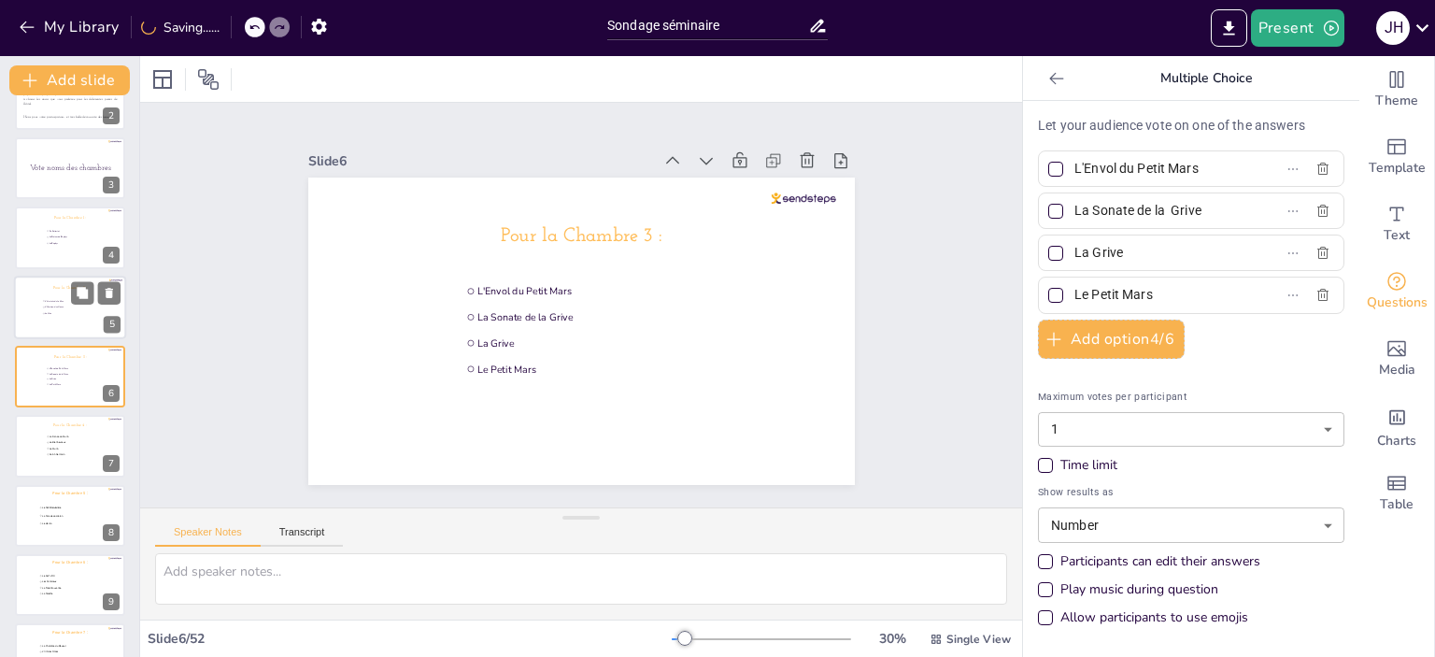
click at [41, 294] on div at bounding box center [70, 308] width 112 height 64
type input "L'Etreinte de la Bise"
type input "L'Oraison des Roses"
type input "La Bise"
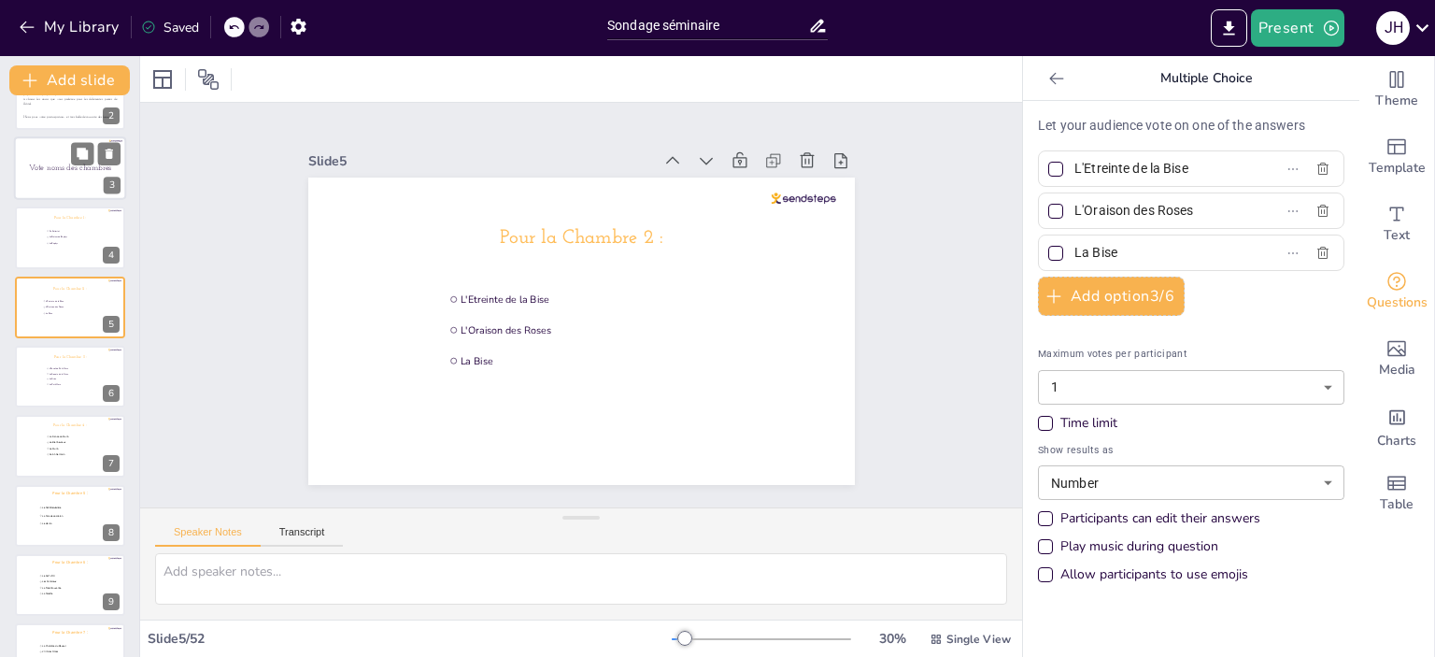
scroll to position [43, 0]
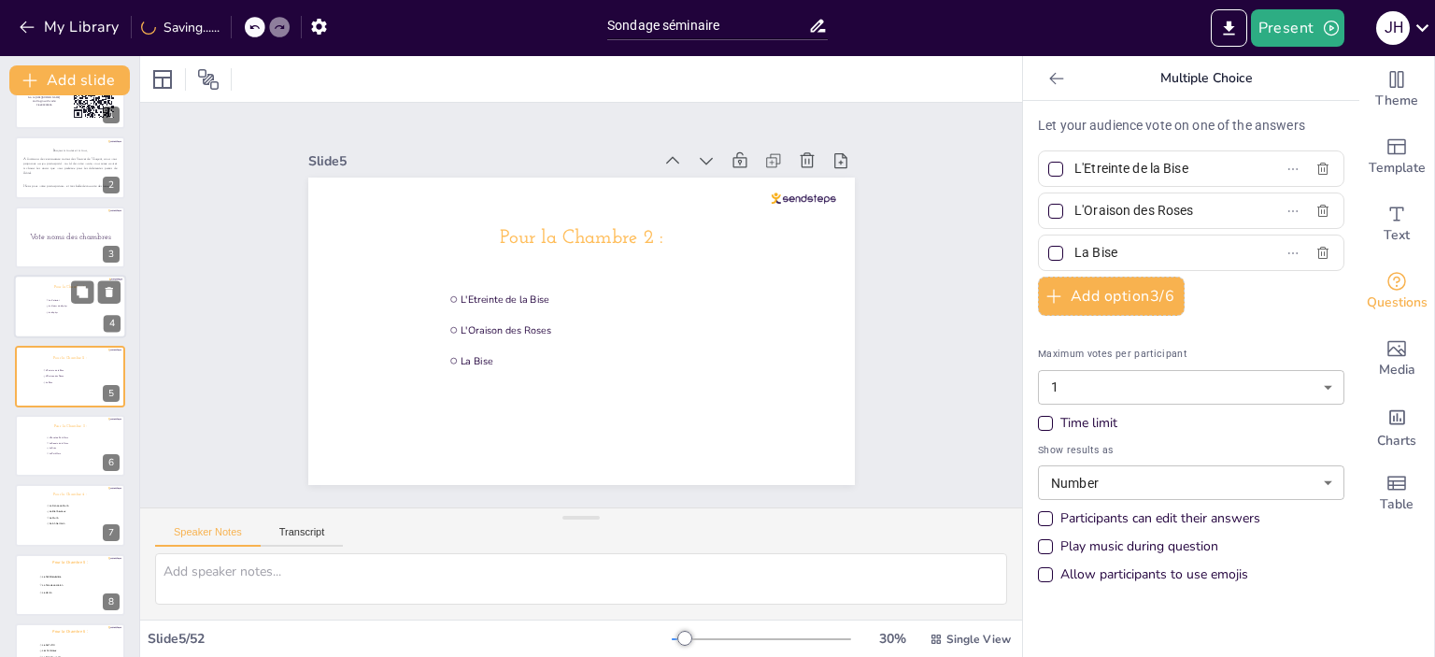
click at [45, 308] on div at bounding box center [70, 307] width 112 height 64
type input "En Catimini"
type input "Le Baiser du Zéphyr"
type input "Le Zéphyr"
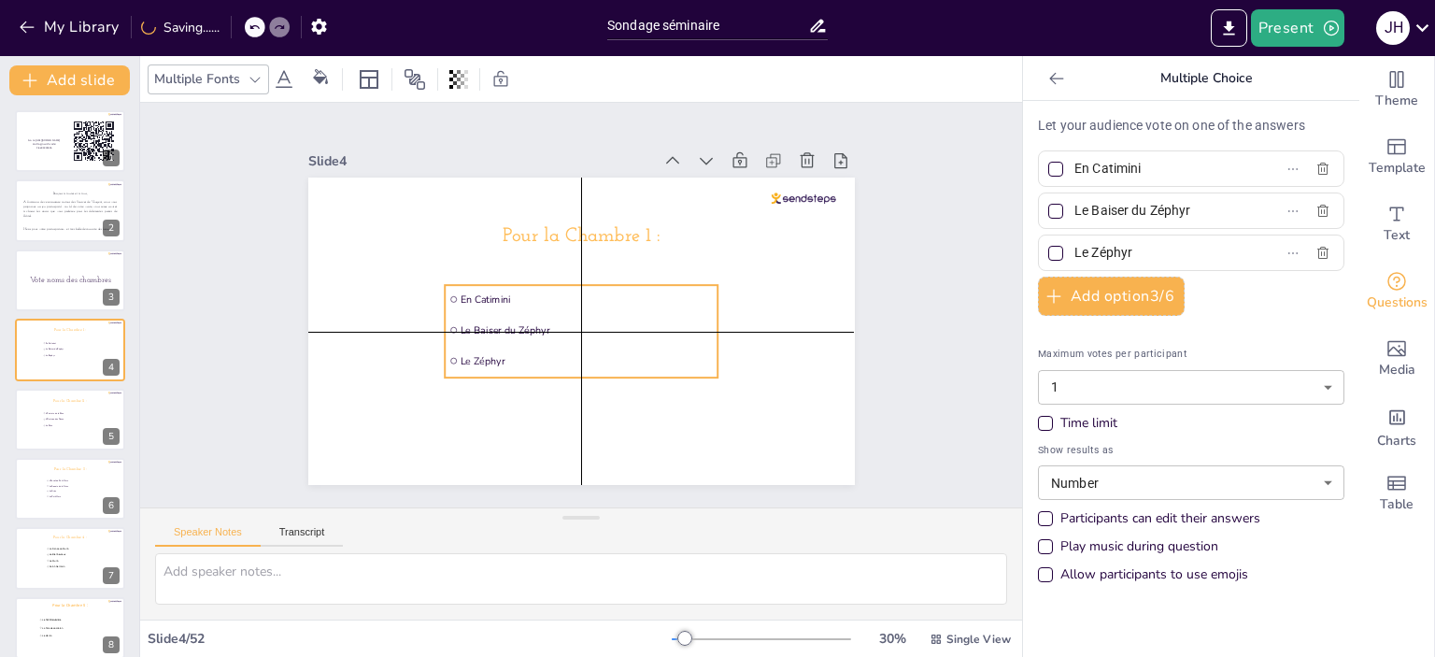
drag, startPoint x: 545, startPoint y: 346, endPoint x: 525, endPoint y: 340, distance: 20.4
click at [525, 347] on li "Le Zéphyr" at bounding box center [581, 361] width 273 height 28
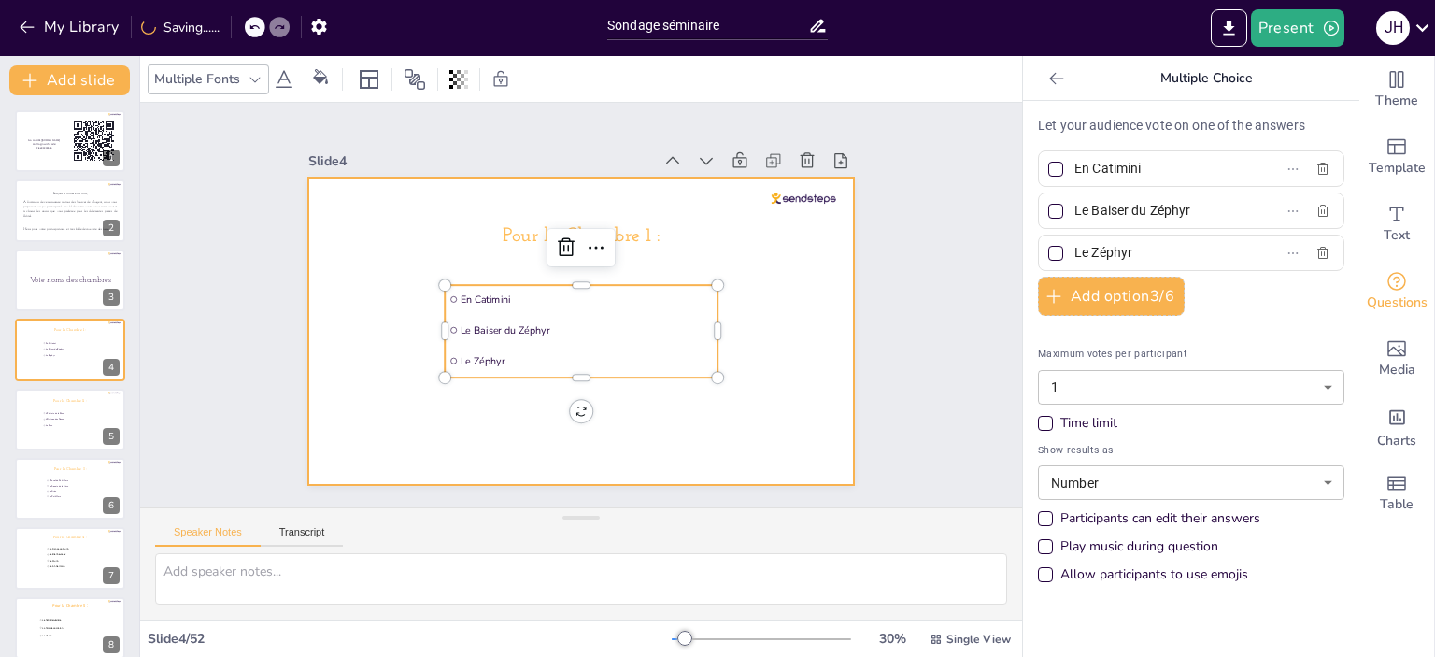
click at [757, 425] on div at bounding box center [581, 330] width 546 height 307
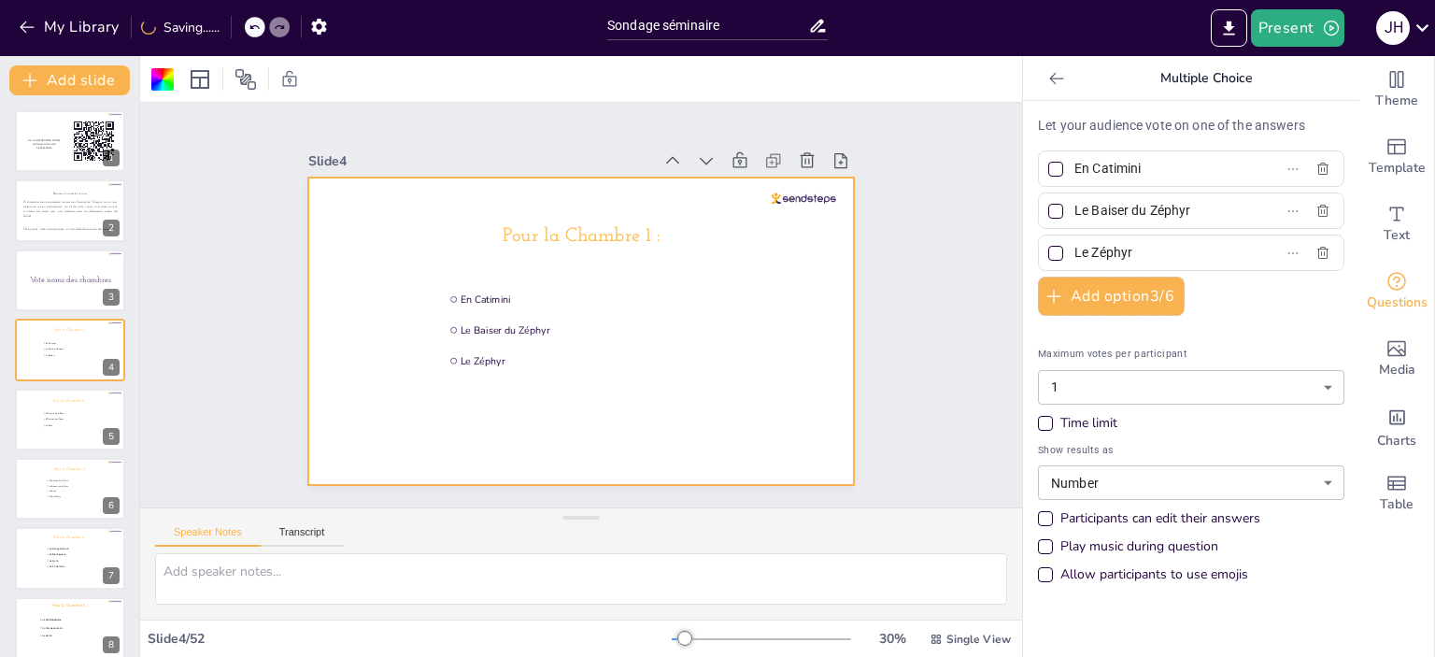
drag, startPoint x: 852, startPoint y: 289, endPoint x: 213, endPoint y: 522, distance: 680.3
click at [275, 522] on div "Slide 1 Go to [URL][DOMAIN_NAME] and login with code: Free94303656 Slide 2 Bonj…" at bounding box center [581, 361] width 882 height 517
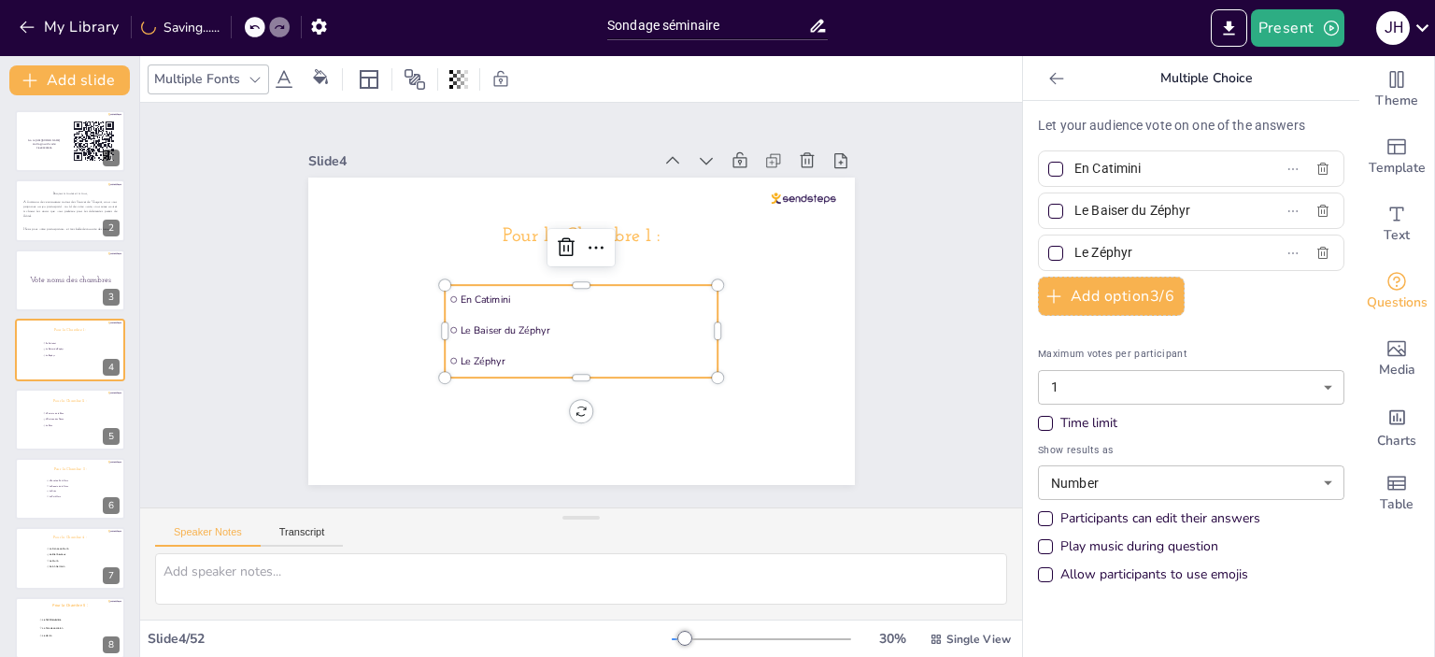
click at [276, 418] on div "Slide 1 Go to [URL][DOMAIN_NAME] and login with code: Free94303656 Slide 2 Bonj…" at bounding box center [581, 305] width 651 height 360
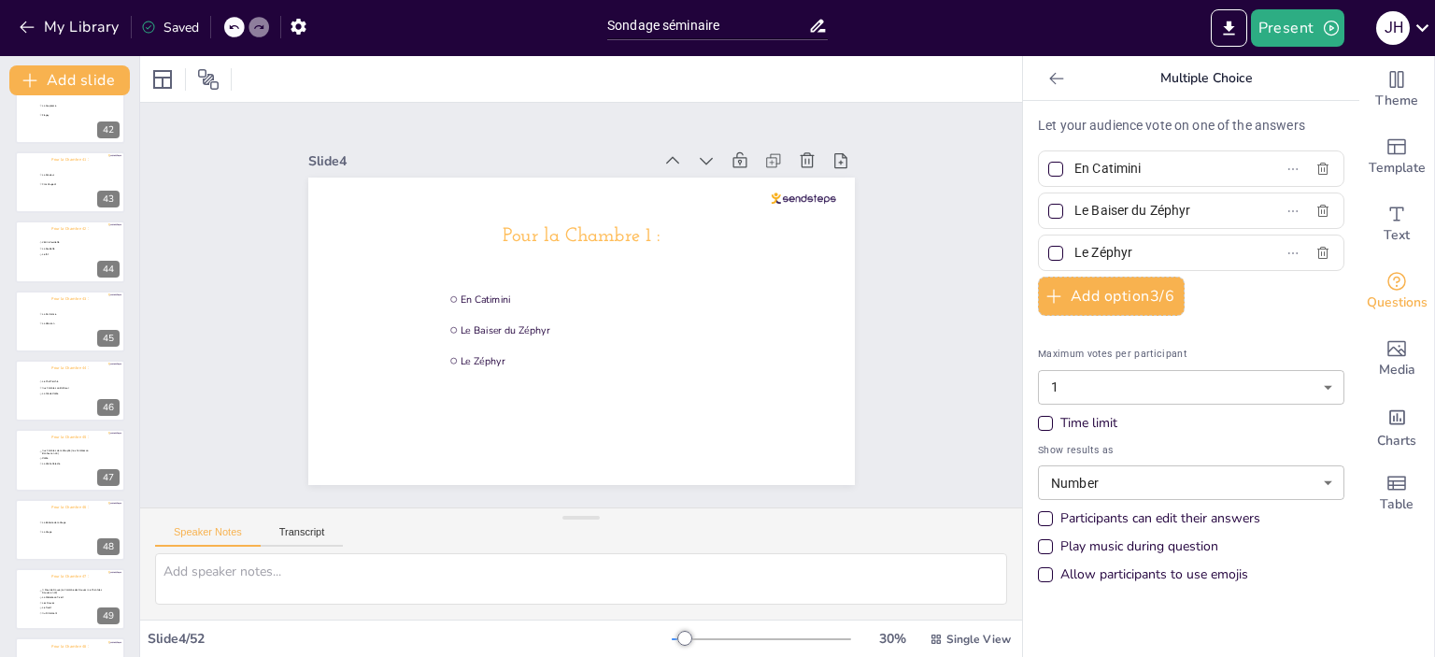
scroll to position [3073, 0]
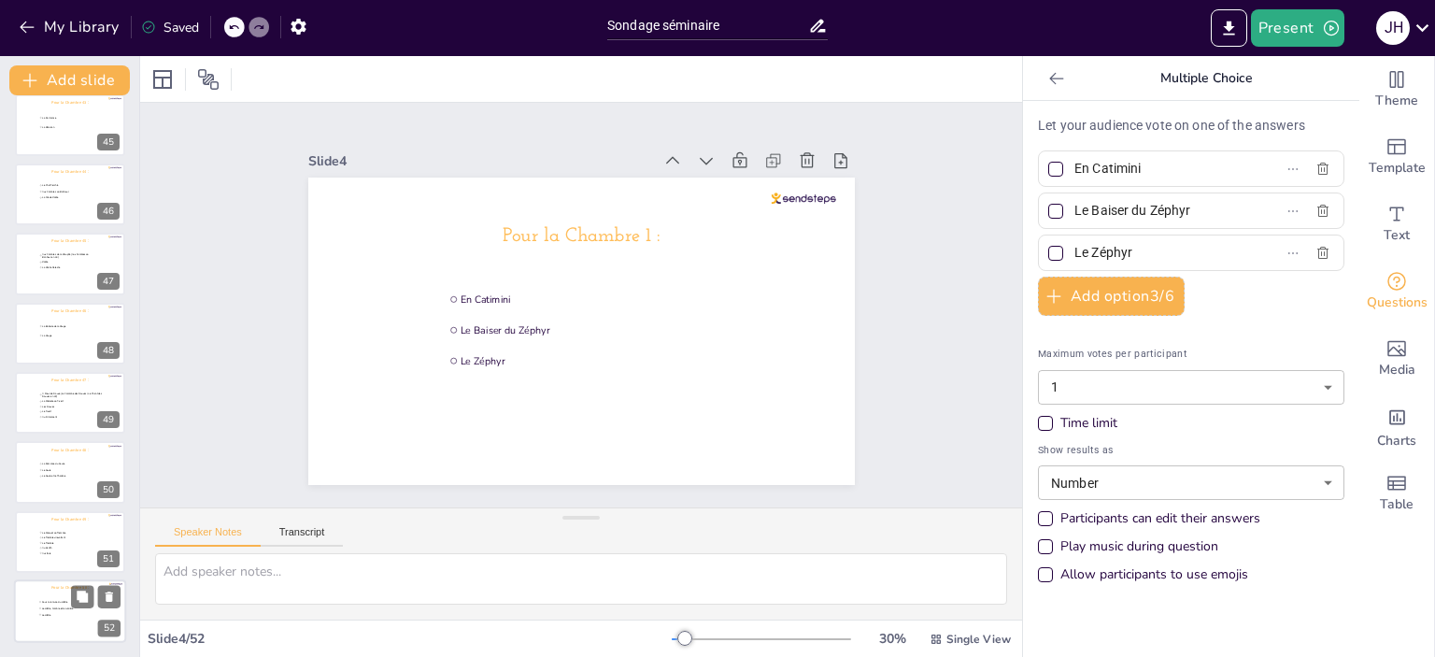
click at [49, 607] on span "Le Hêtre, l’ombre et la lumière" at bounding box center [75, 608] width 67 height 3
type input "Sous la ramure du Hêtre"
type input "Le Hêtre, l’ombre et la lumière"
type input "Le Hêtre"
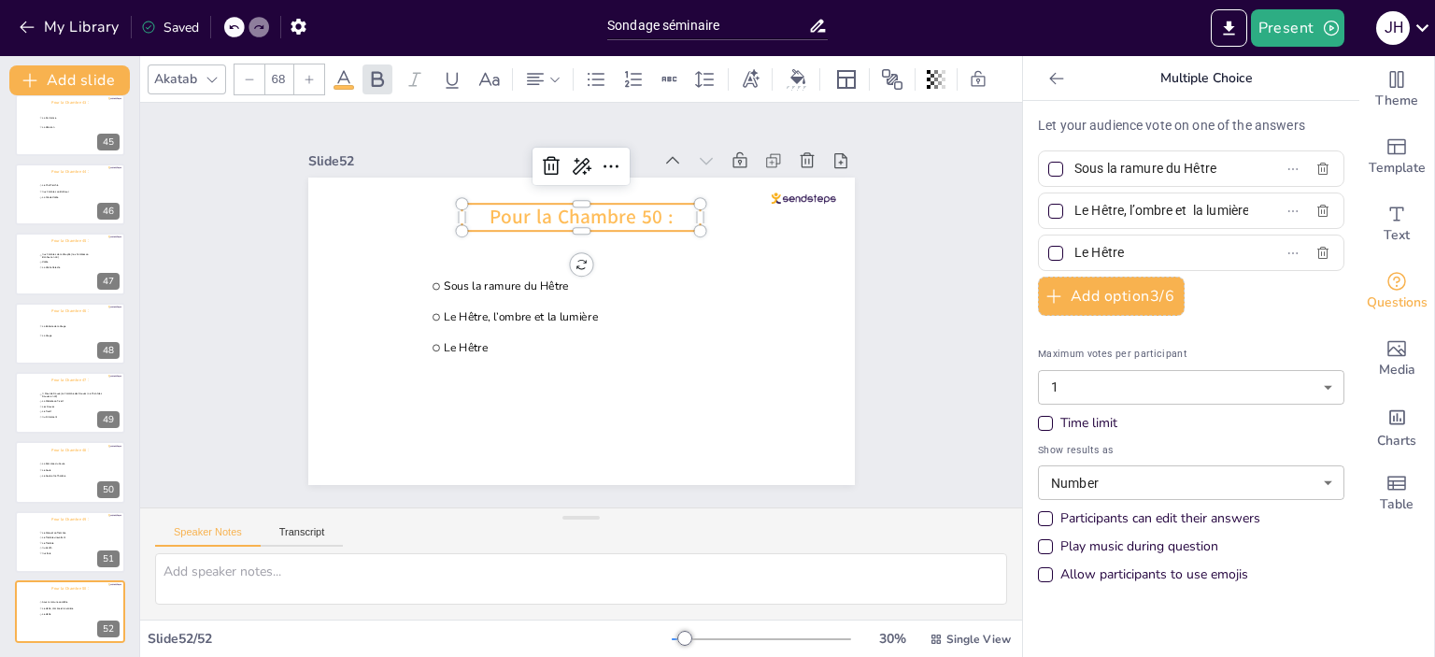
click at [570, 214] on span "Pour la Chambre 50 :" at bounding box center [581, 217] width 183 height 26
click at [211, 72] on icon at bounding box center [212, 79] width 15 height 15
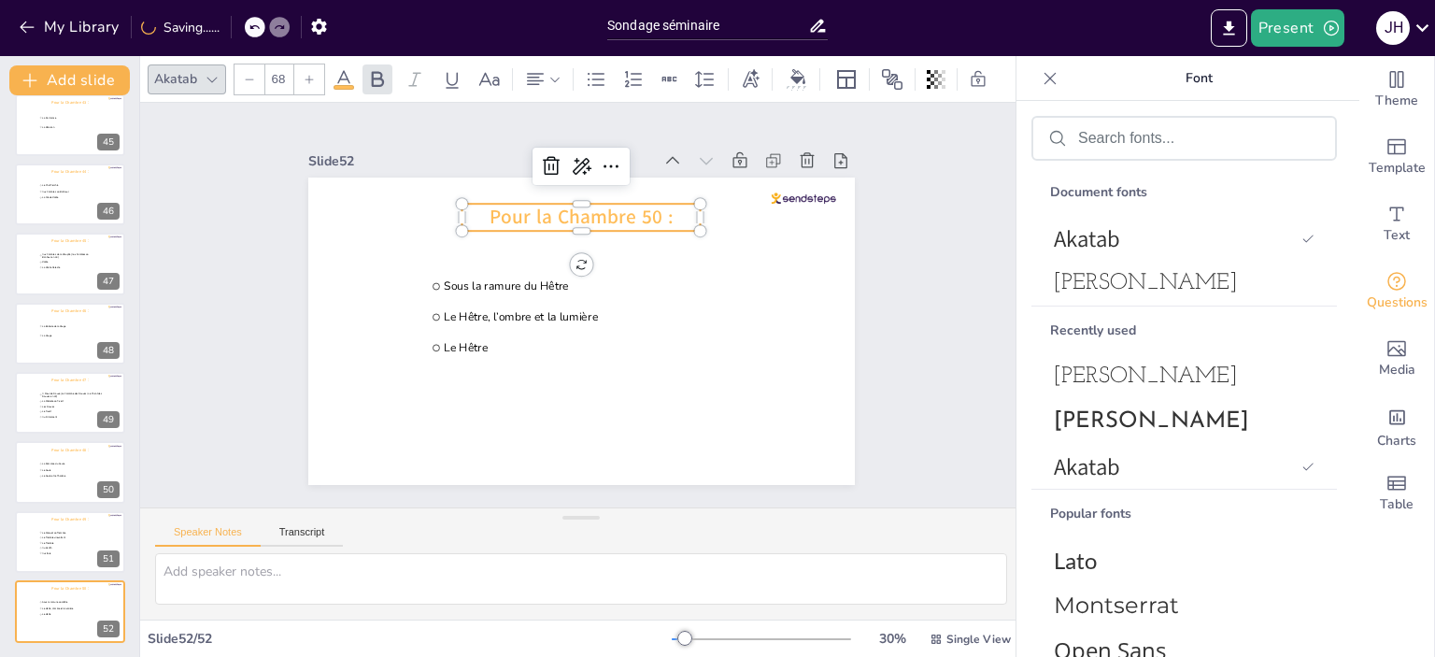
click at [1154, 305] on div "Recently used Josefin Slab Josefin Sans Akatab" at bounding box center [1183, 396] width 305 height 183
click at [1153, 283] on span "[PERSON_NAME]" at bounding box center [1180, 283] width 253 height 22
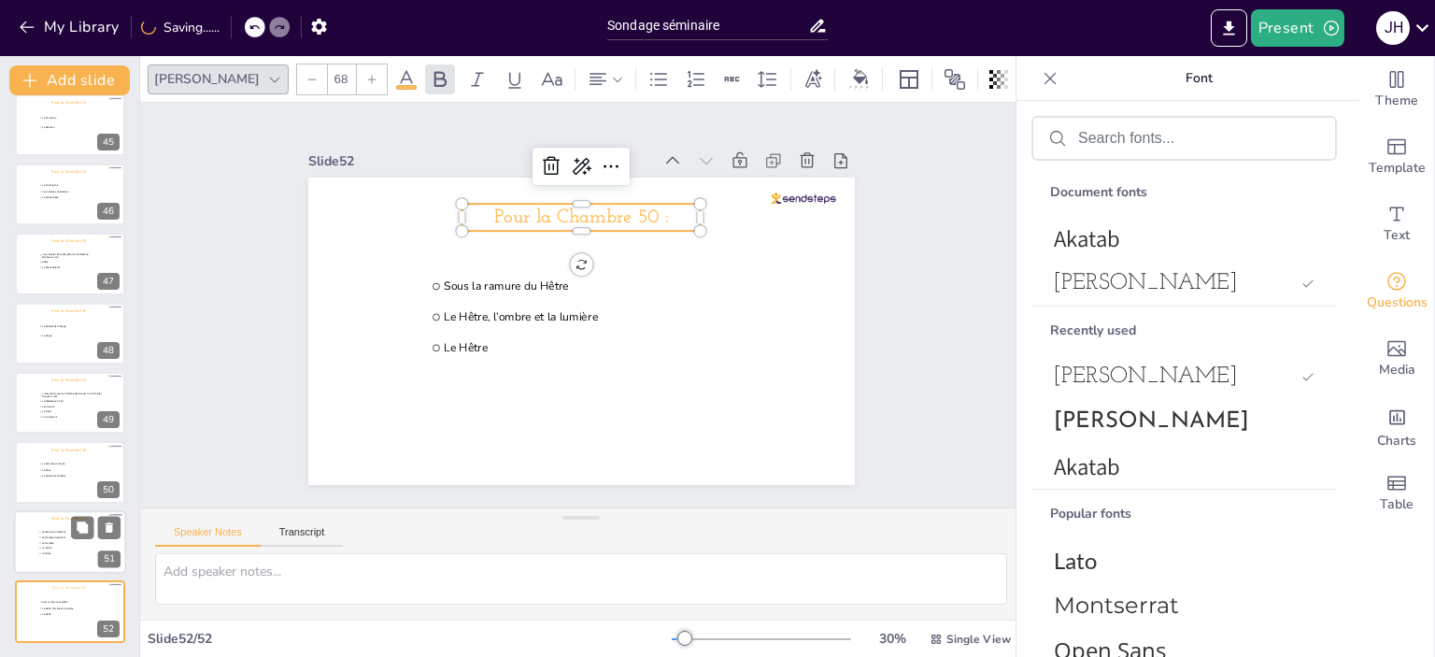
click at [46, 541] on span "Le Tremble" at bounding box center [75, 542] width 67 height 3
type input "Le Menuet du Tremble"
type input "Le Tremble virevoltant"
type input "Le Tremble"
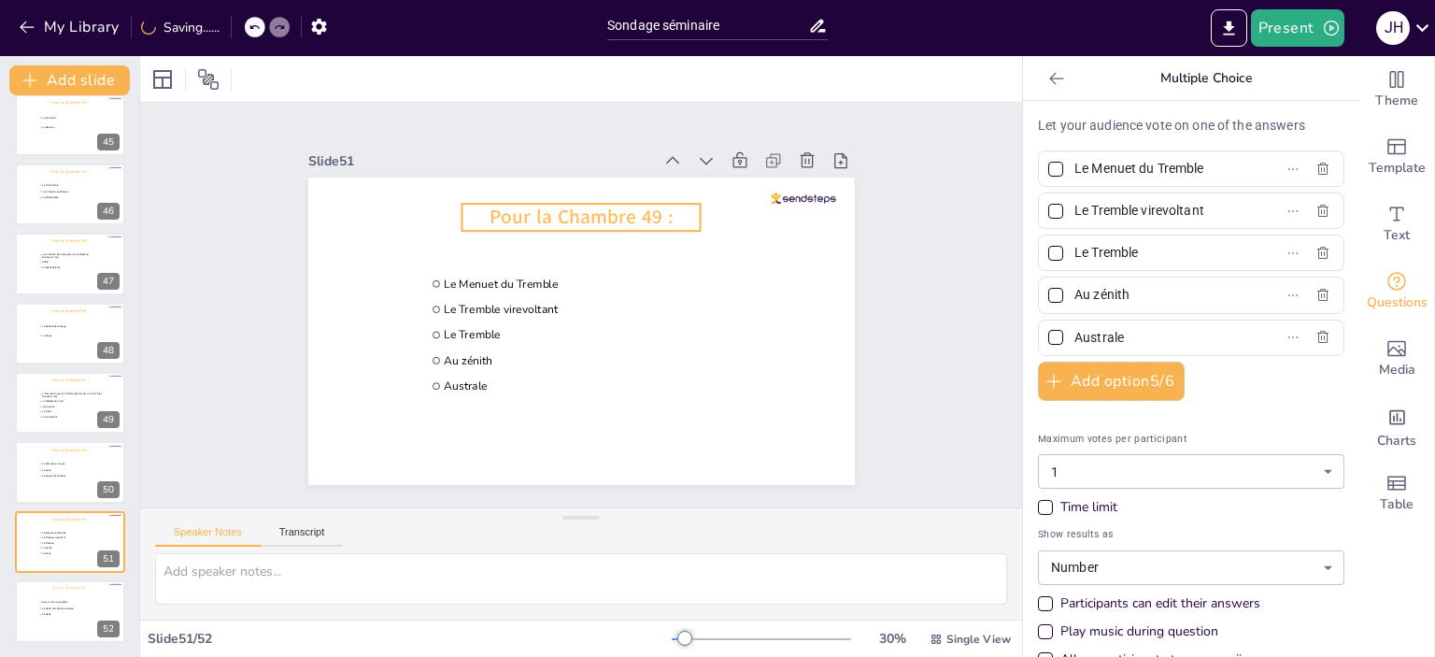
click at [498, 208] on span "Pour la Chambre 49 :" at bounding box center [581, 217] width 183 height 26
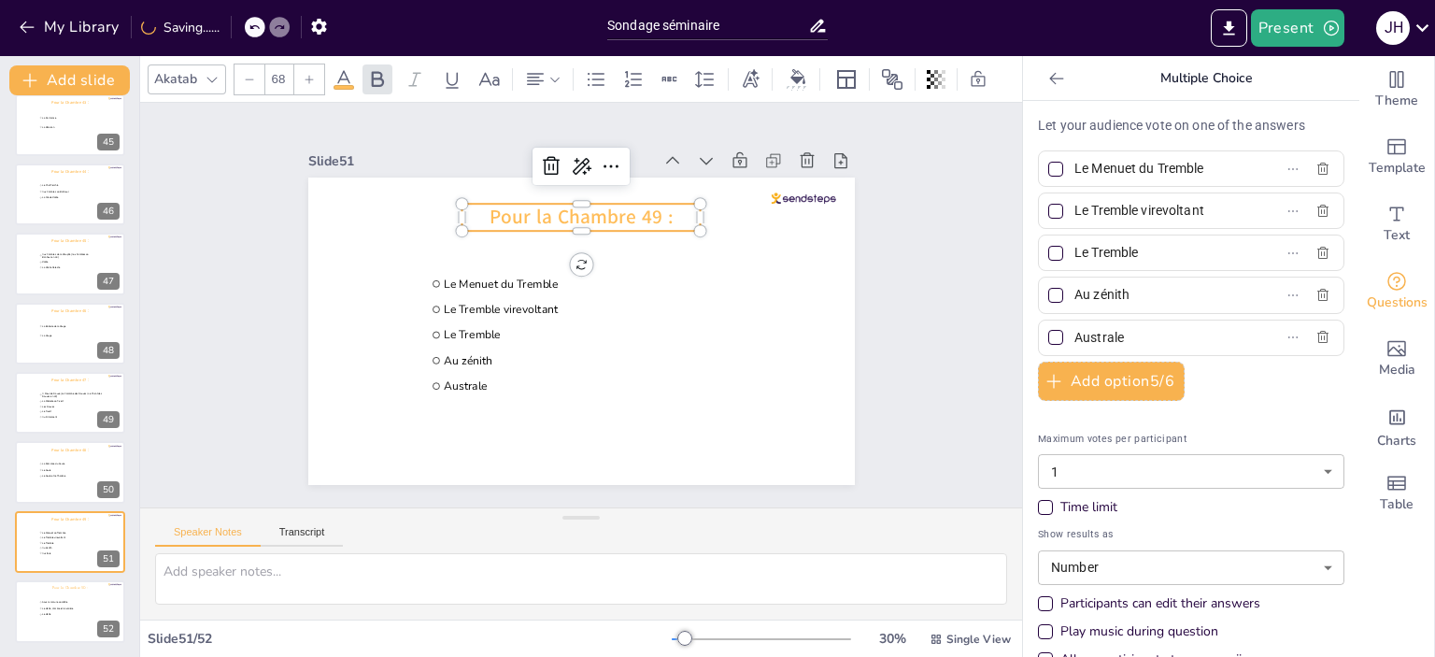
click at [218, 72] on icon at bounding box center [212, 79] width 15 height 15
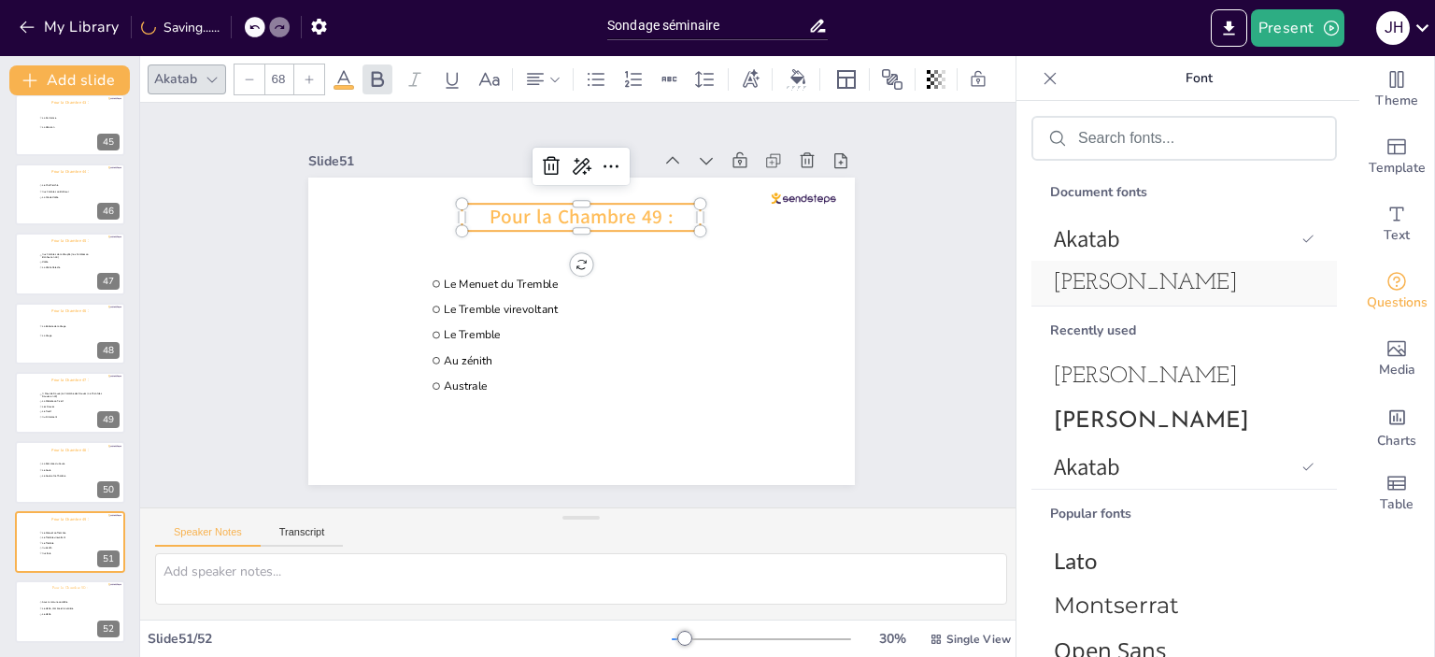
click at [1253, 272] on span "[PERSON_NAME]" at bounding box center [1180, 283] width 253 height 22
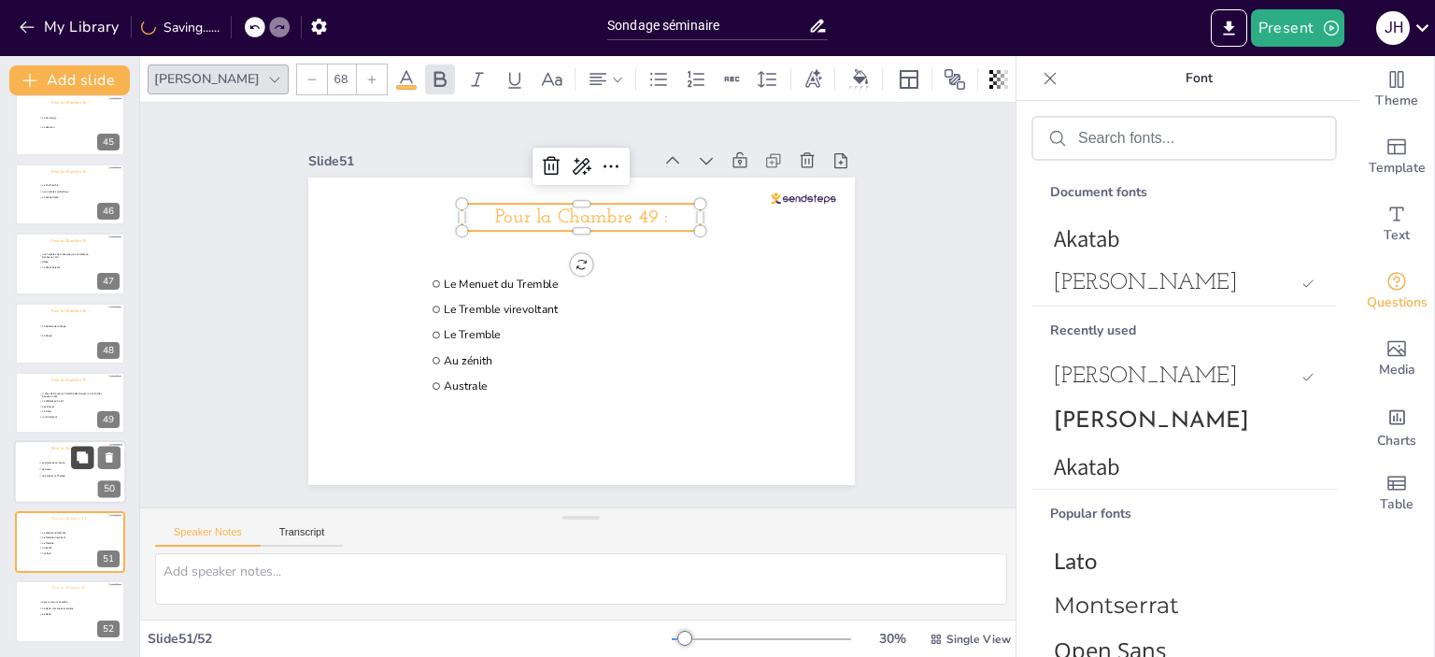
drag, startPoint x: 42, startPoint y: 480, endPoint x: 75, endPoint y: 459, distance: 39.1
click at [42, 478] on div at bounding box center [70, 473] width 112 height 64
type input "La Romance du Saule"
type input "Le Saule"
type input "Le Saule et le Phalène"
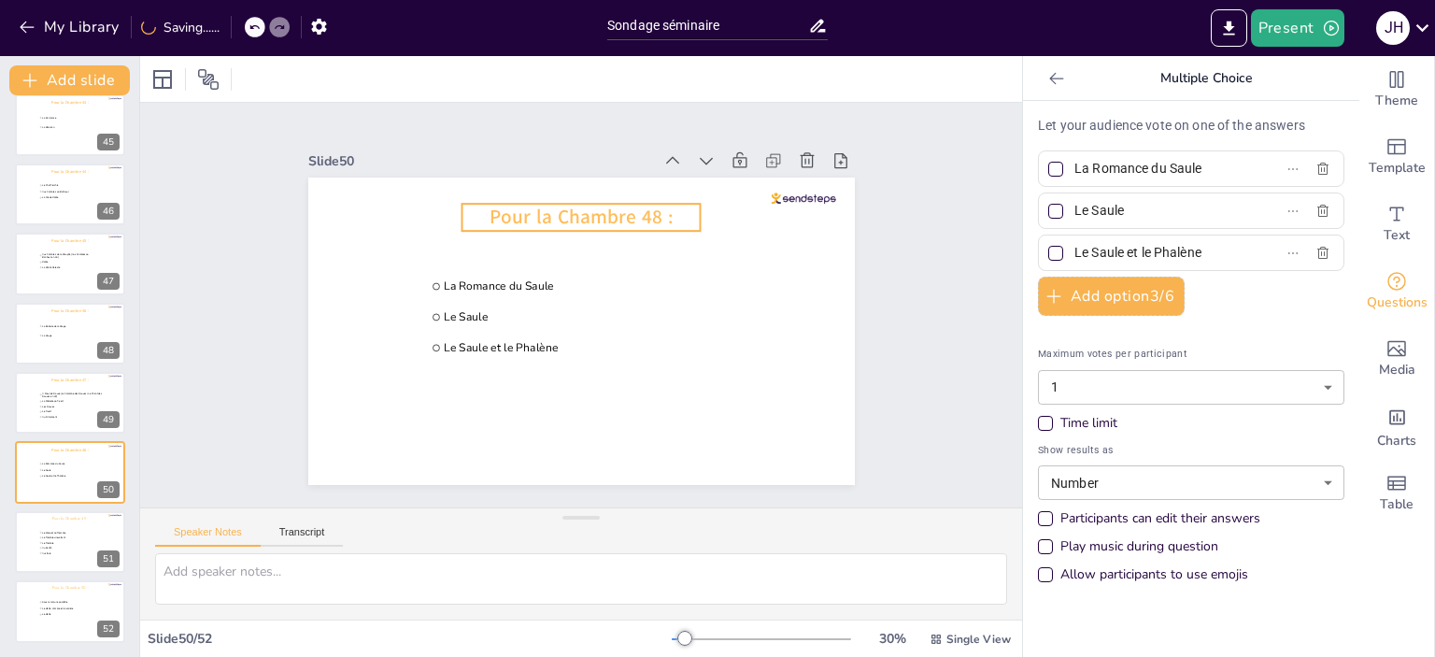
click at [558, 204] on span "Pour la Chambre 48 :" at bounding box center [581, 217] width 183 height 26
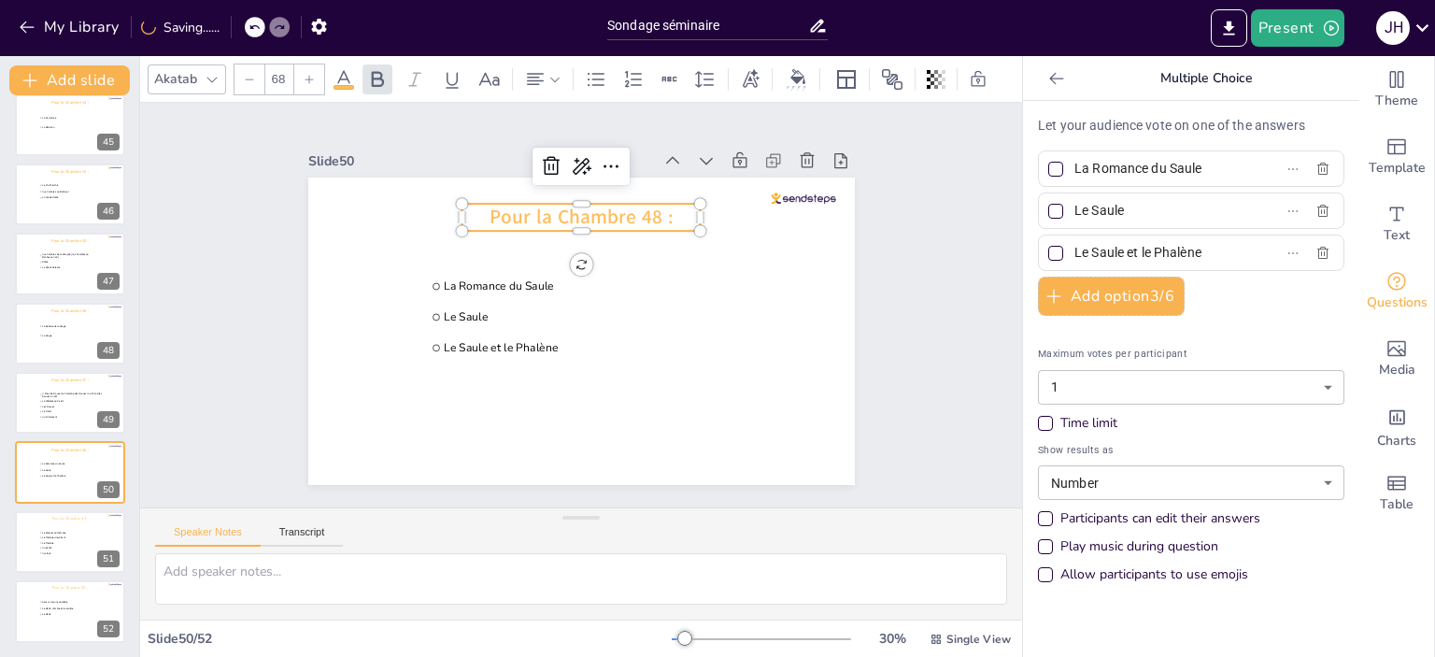
click at [201, 68] on div at bounding box center [212, 79] width 22 height 22
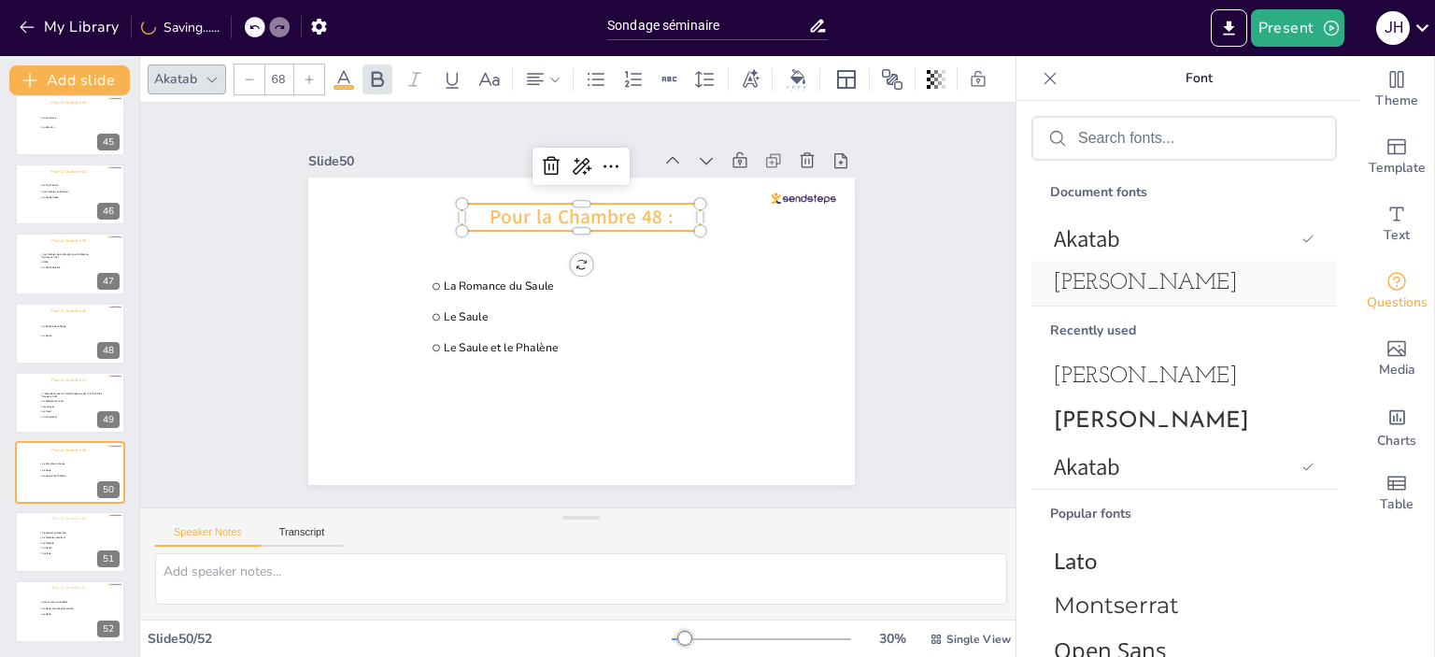
click at [1218, 266] on div "[PERSON_NAME]" at bounding box center [1183, 283] width 305 height 45
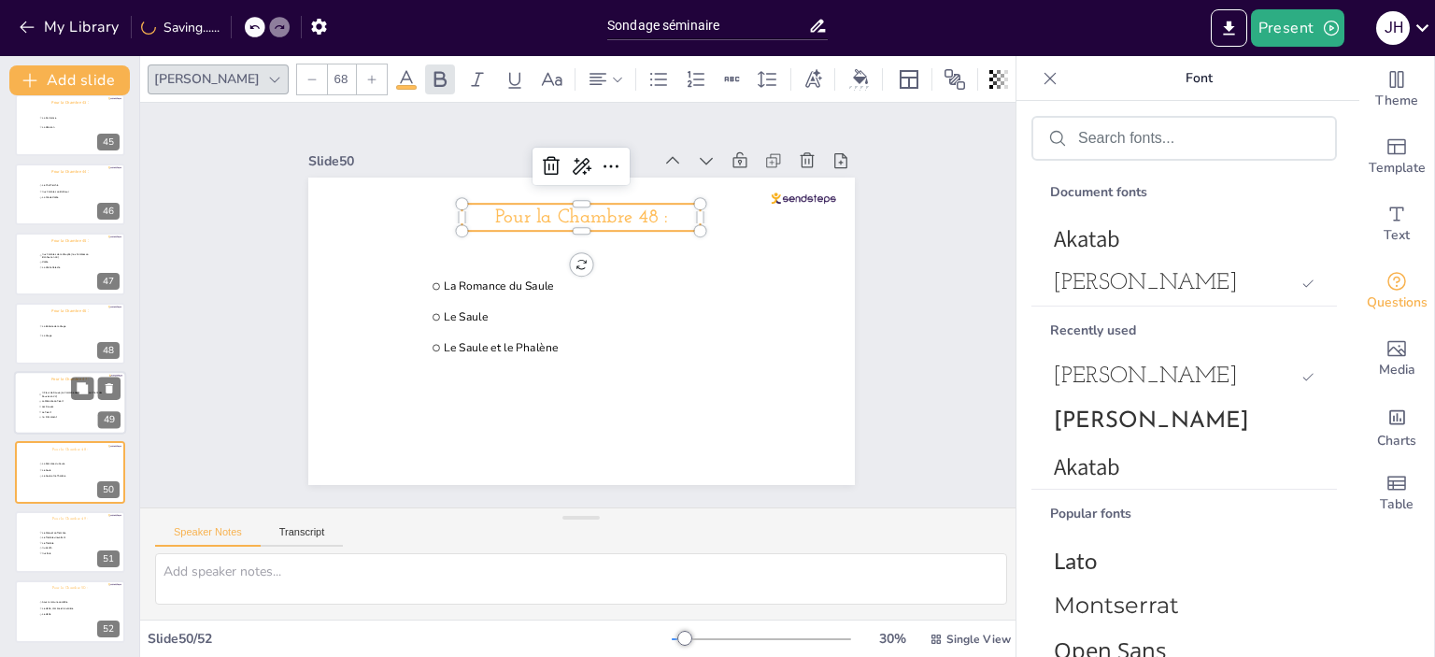
click at [64, 401] on span "La Mélodie du Pivert" at bounding box center [75, 401] width 67 height 3
type input "A Fleur de Douve (La Colombe des Douves / Le Chant des Douves en 22)"
type input "La Mélodie du Pivert"
type input "Les Douves"
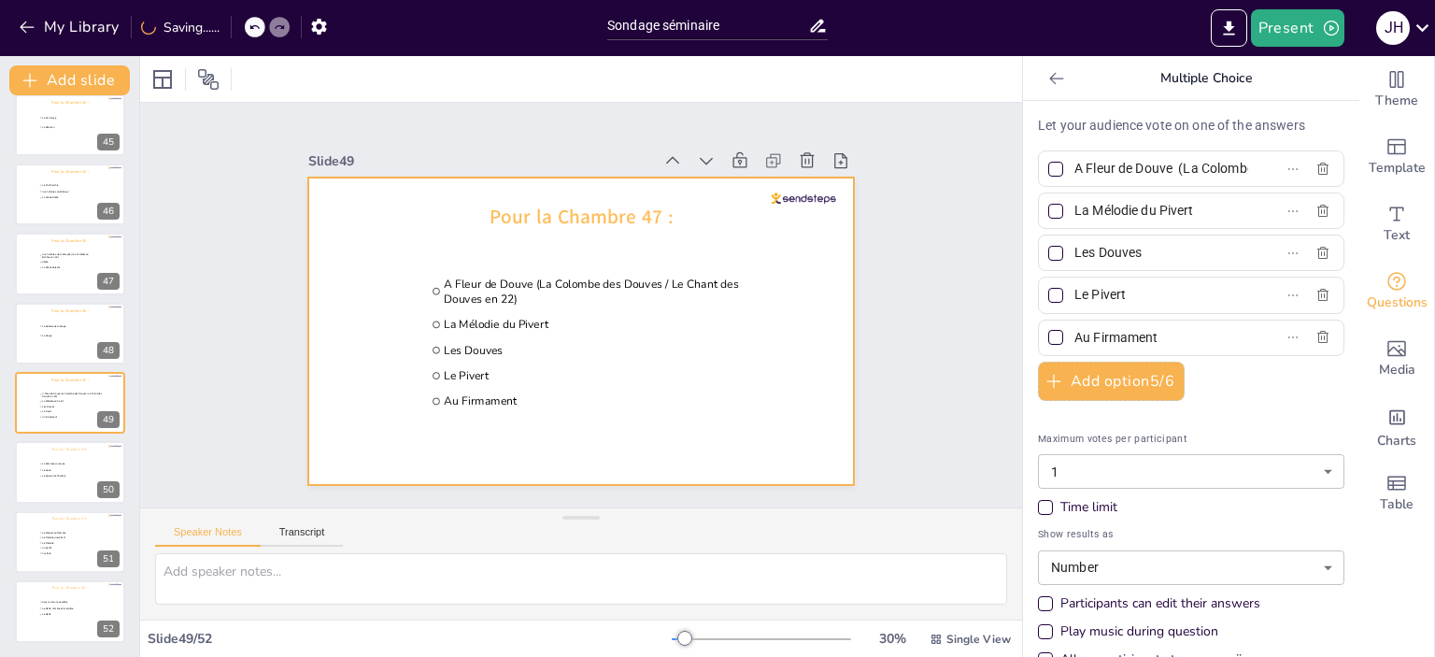
click at [593, 192] on div at bounding box center [581, 330] width 546 height 307
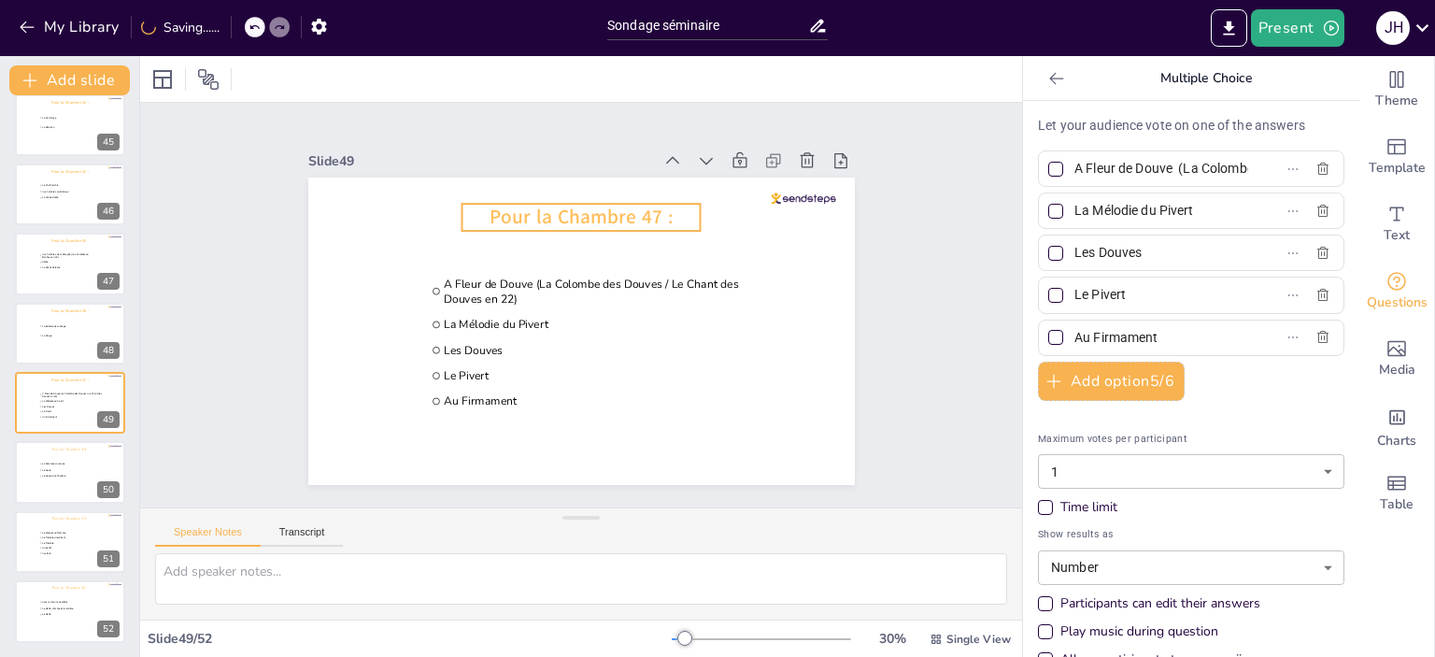
click at [591, 208] on span "Pour la Chambre 47 :" at bounding box center [581, 217] width 183 height 26
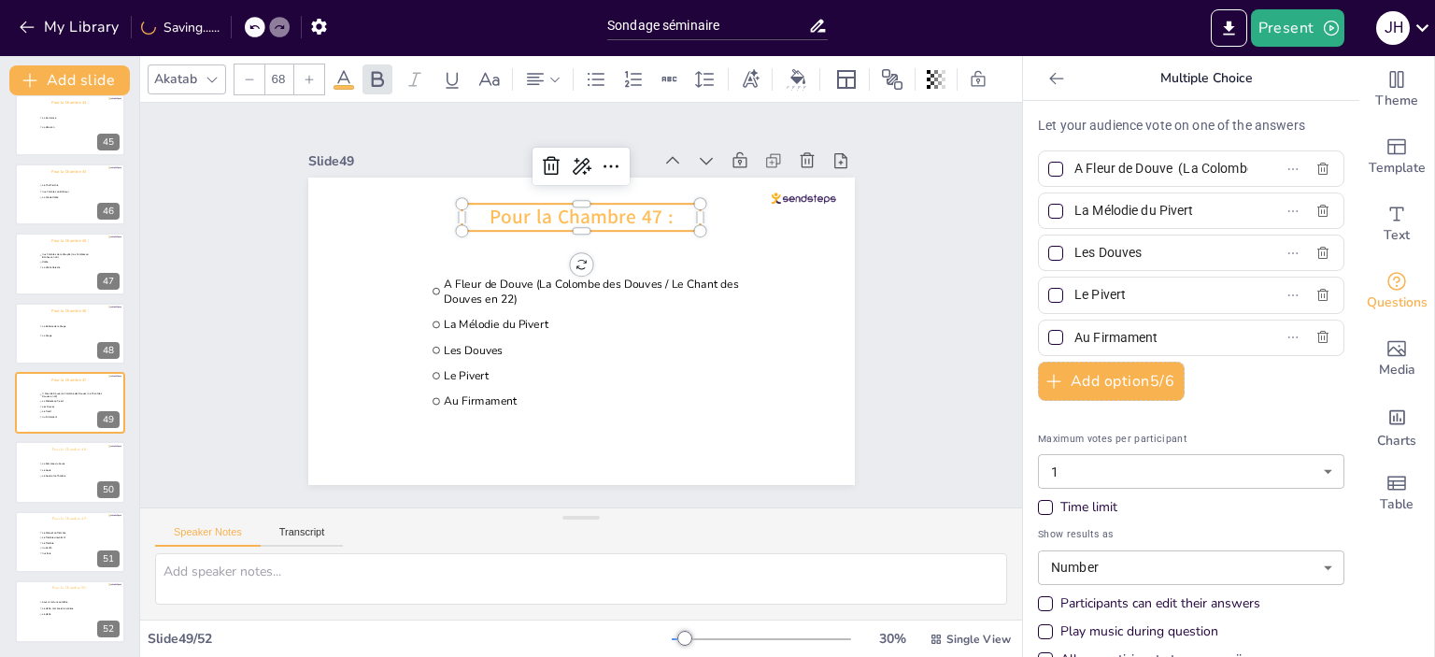
click at [184, 66] on div "Akatab" at bounding box center [175, 78] width 50 height 25
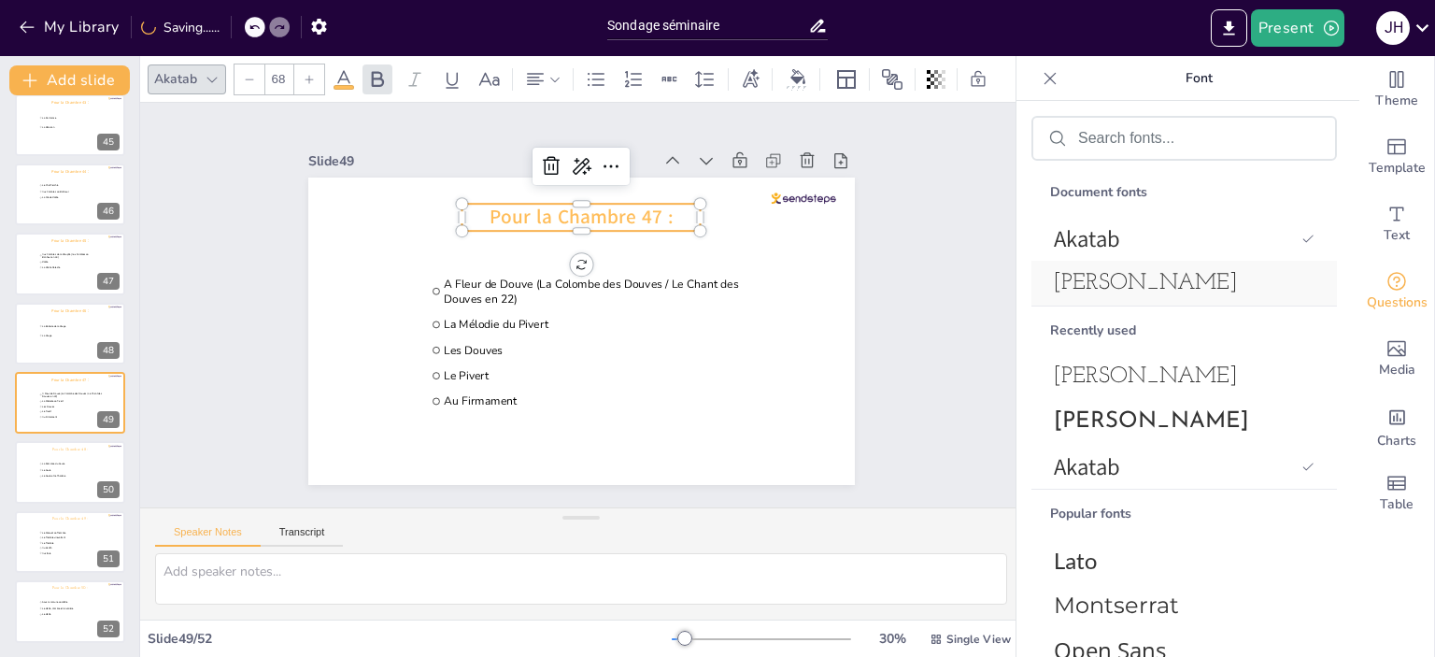
click at [1169, 289] on span "[PERSON_NAME]" at bounding box center [1180, 283] width 253 height 22
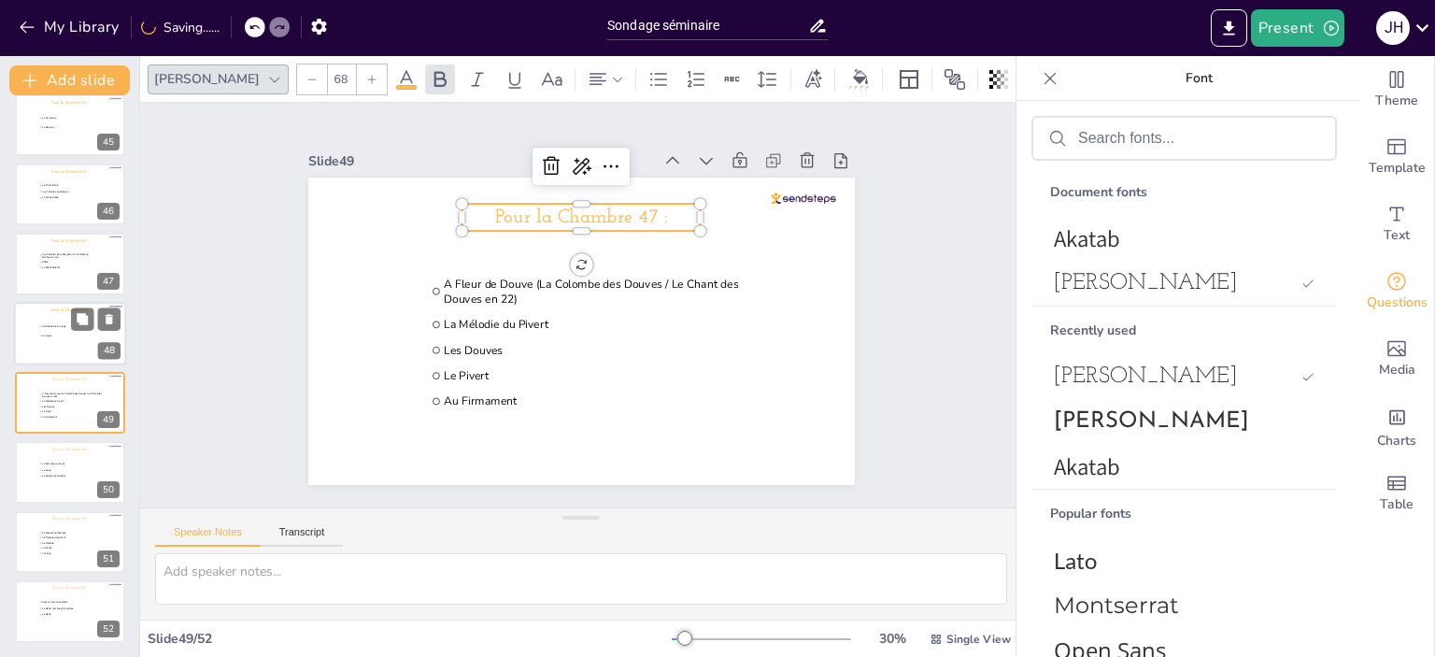
click at [51, 328] on li "La Ballade de la Vouge" at bounding box center [74, 325] width 72 height 9
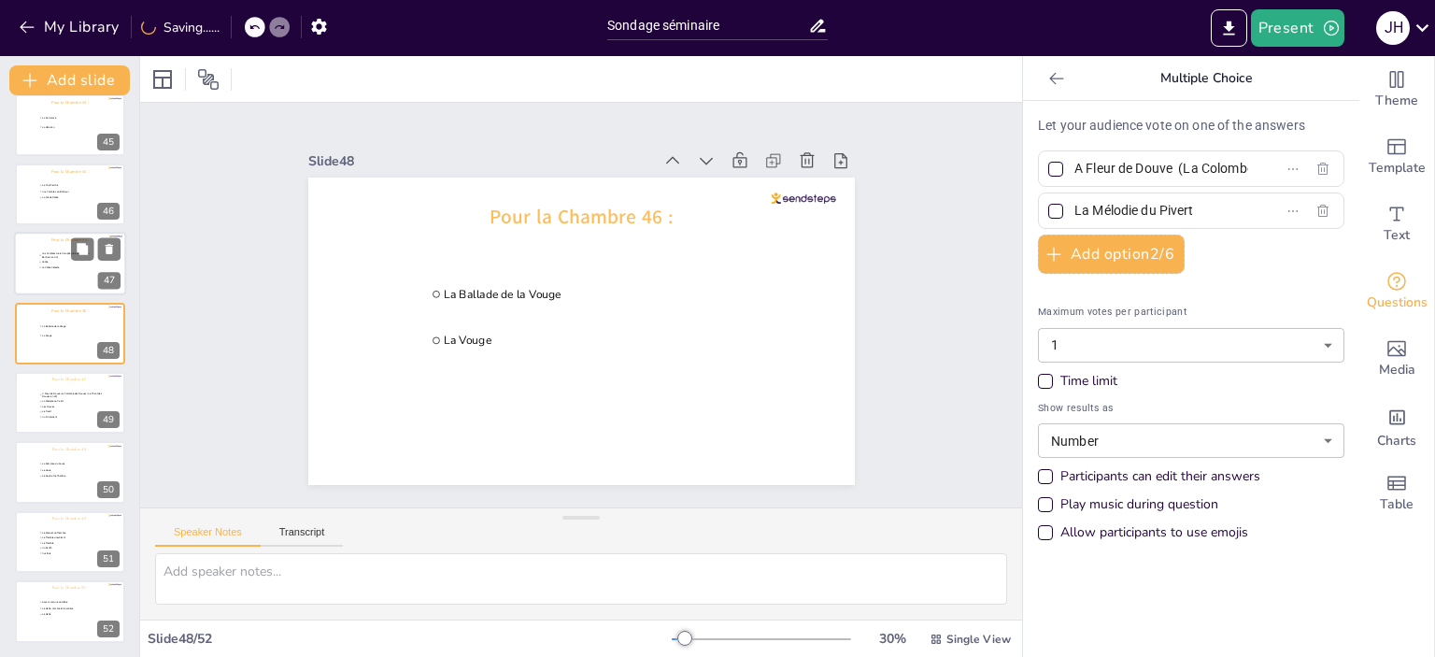
type input "La Ballade de la Vouge"
type input "La Vouge"
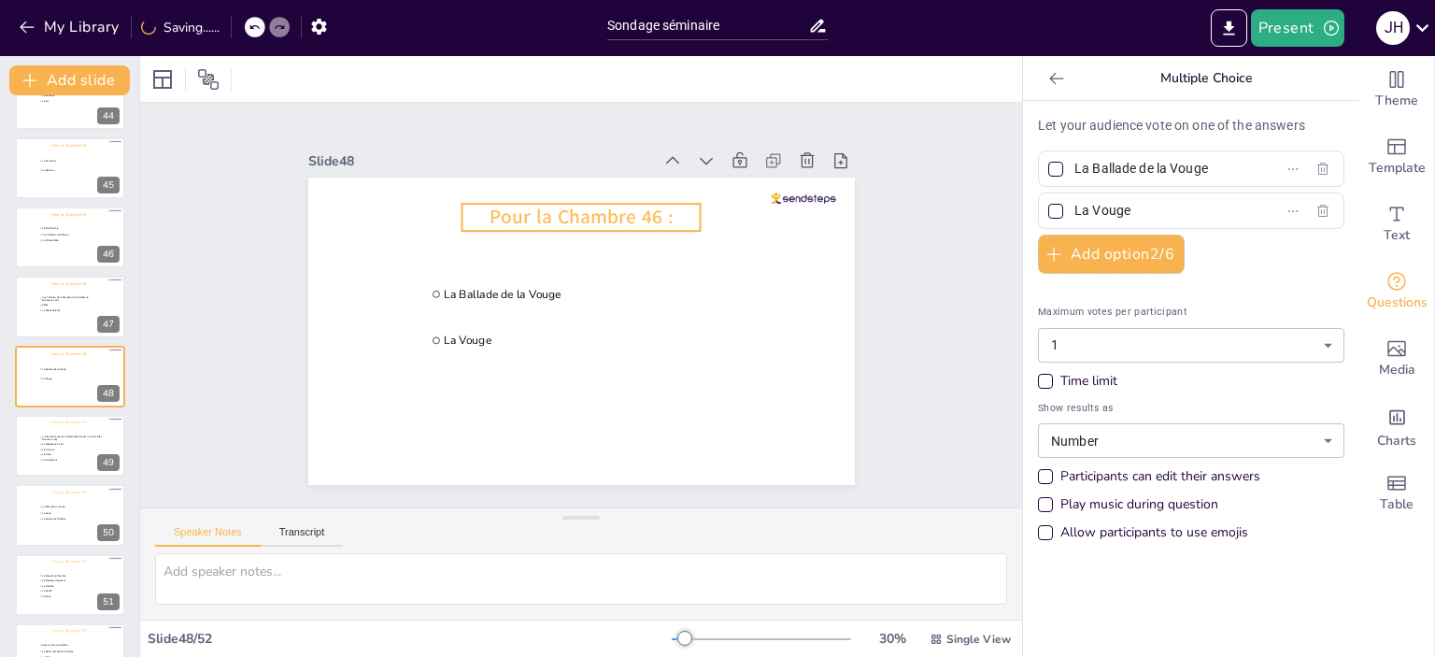
click at [591, 206] on span "Pour la Chambre 46 :" at bounding box center [581, 217] width 183 height 26
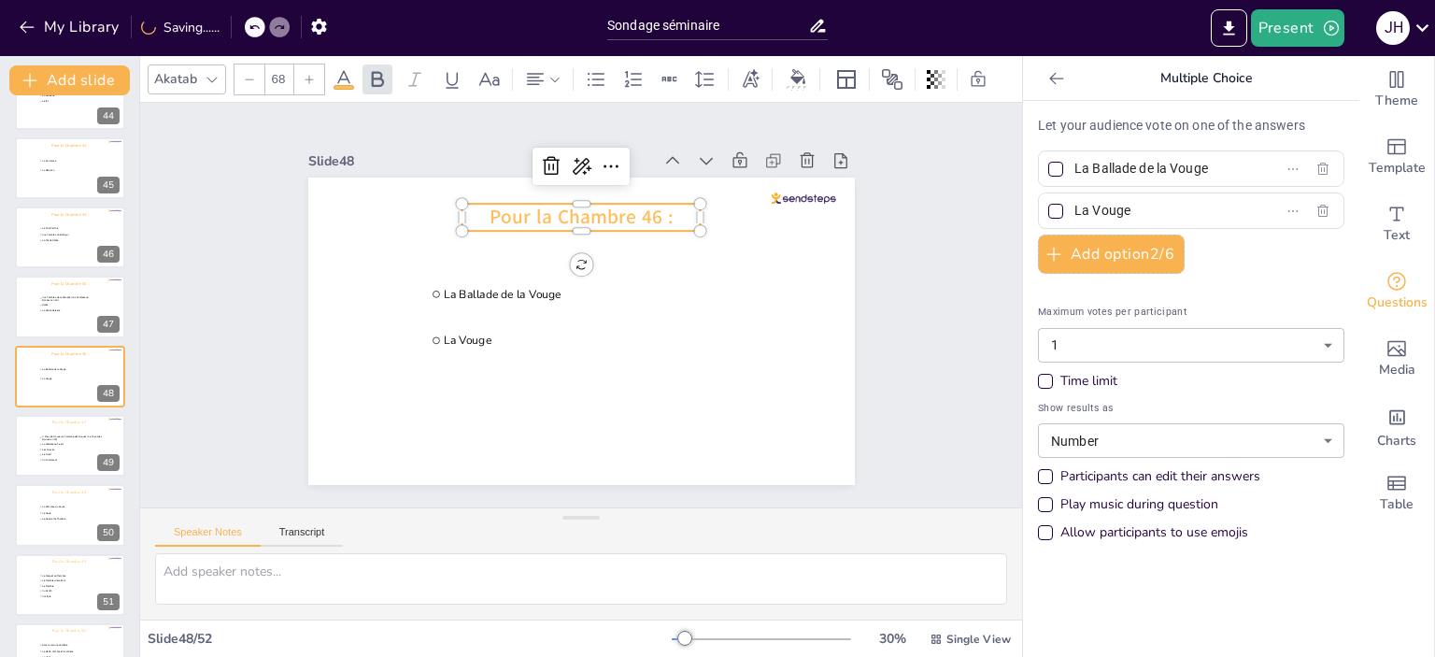
click at [182, 74] on div "Akatab" at bounding box center [175, 78] width 50 height 25
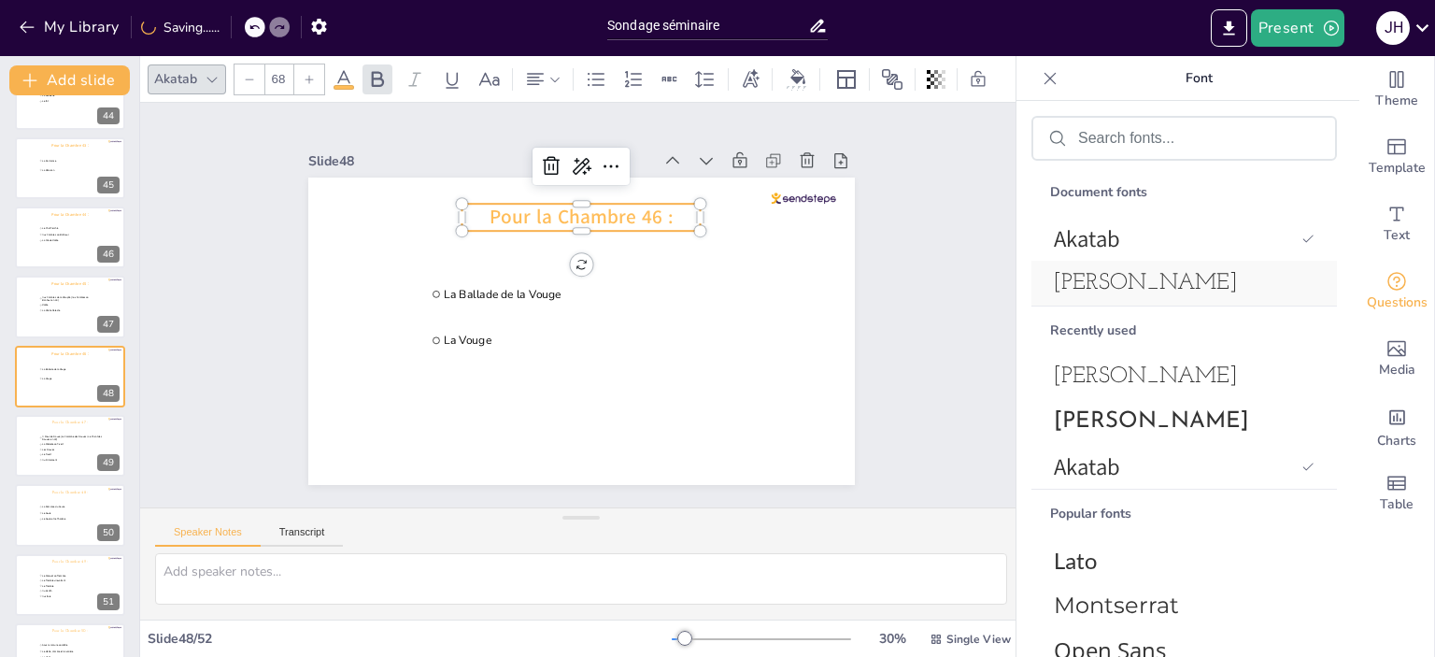
click at [1142, 298] on div "[PERSON_NAME]" at bounding box center [1183, 283] width 305 height 45
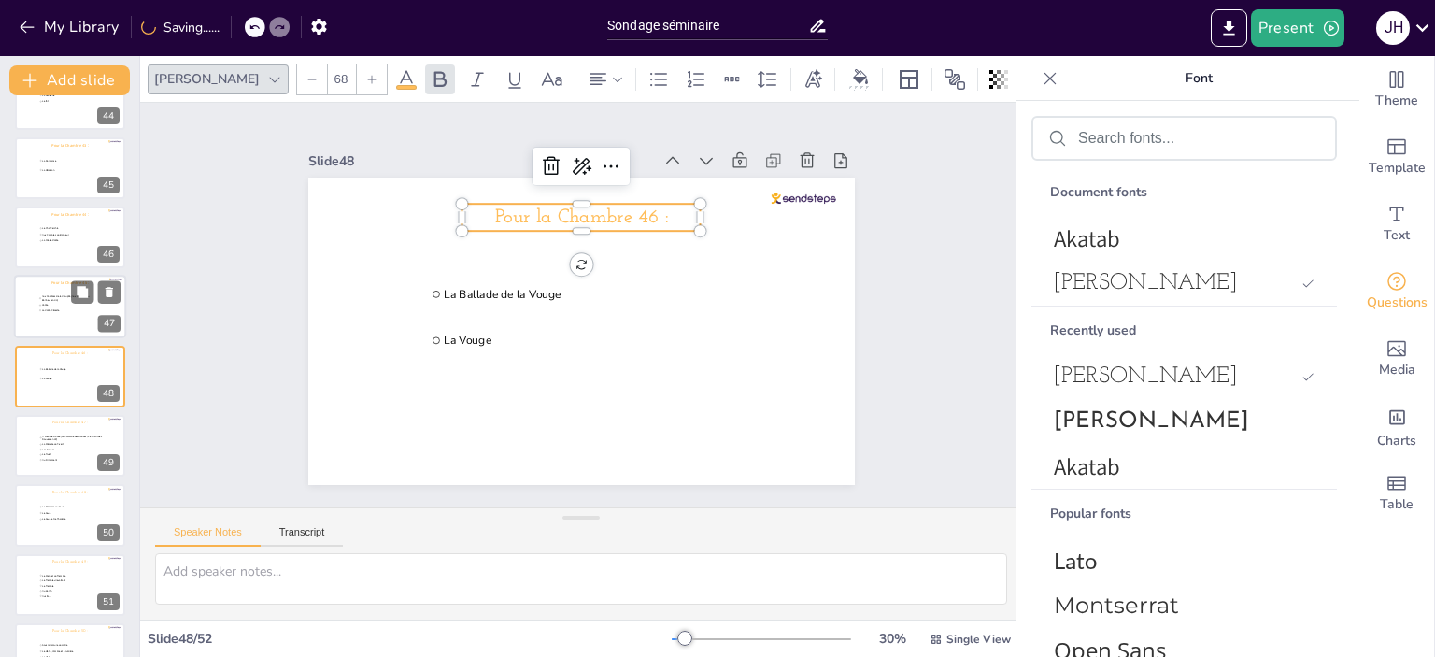
click at [50, 318] on div at bounding box center [70, 308] width 112 height 64
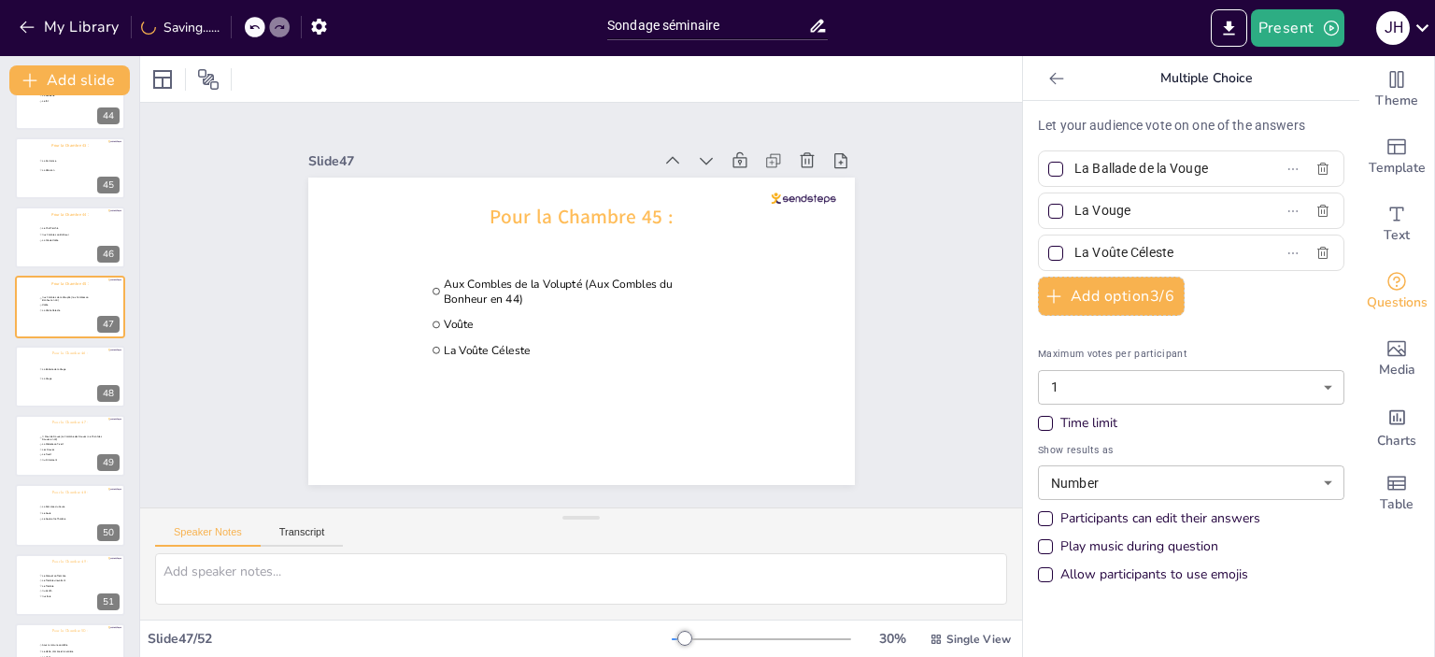
type input "Aux Combles de la Volupté (Aux Combles du Bonheur en 44)"
type input "Voûte"
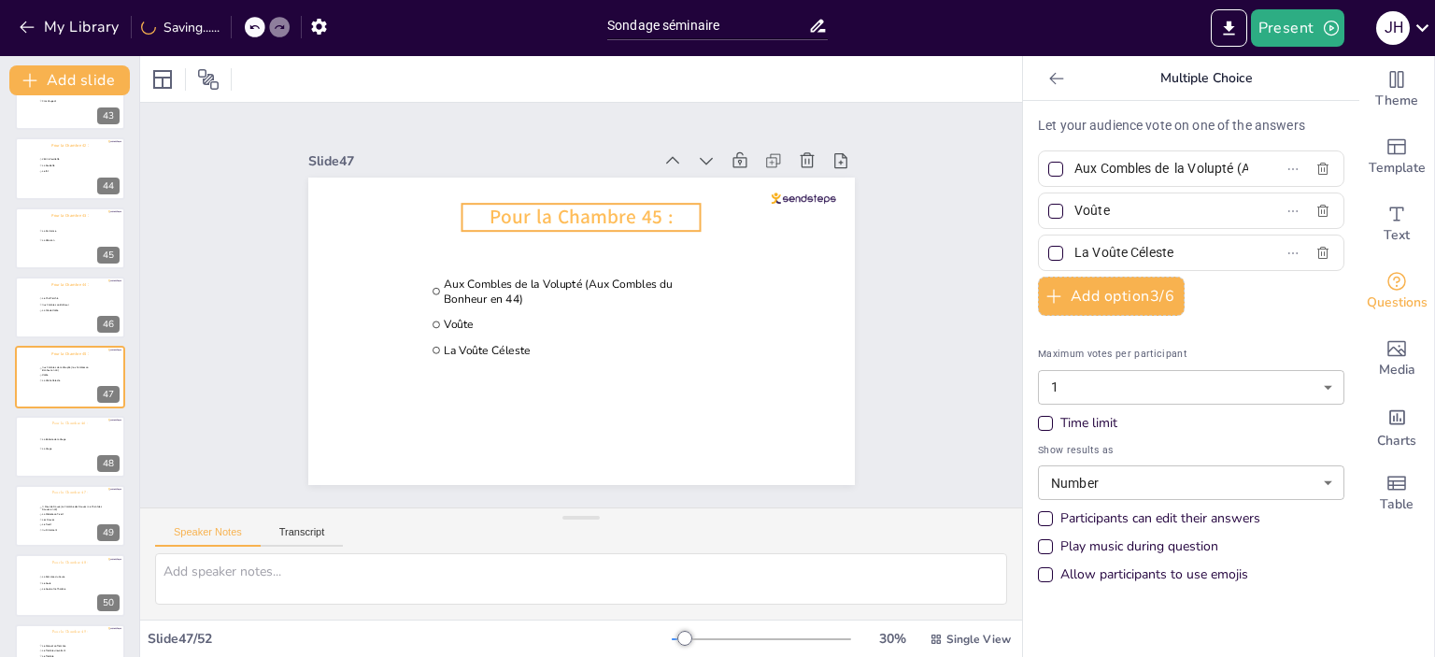
click at [518, 216] on span "Pour la Chambre 45 :" at bounding box center [581, 217] width 183 height 26
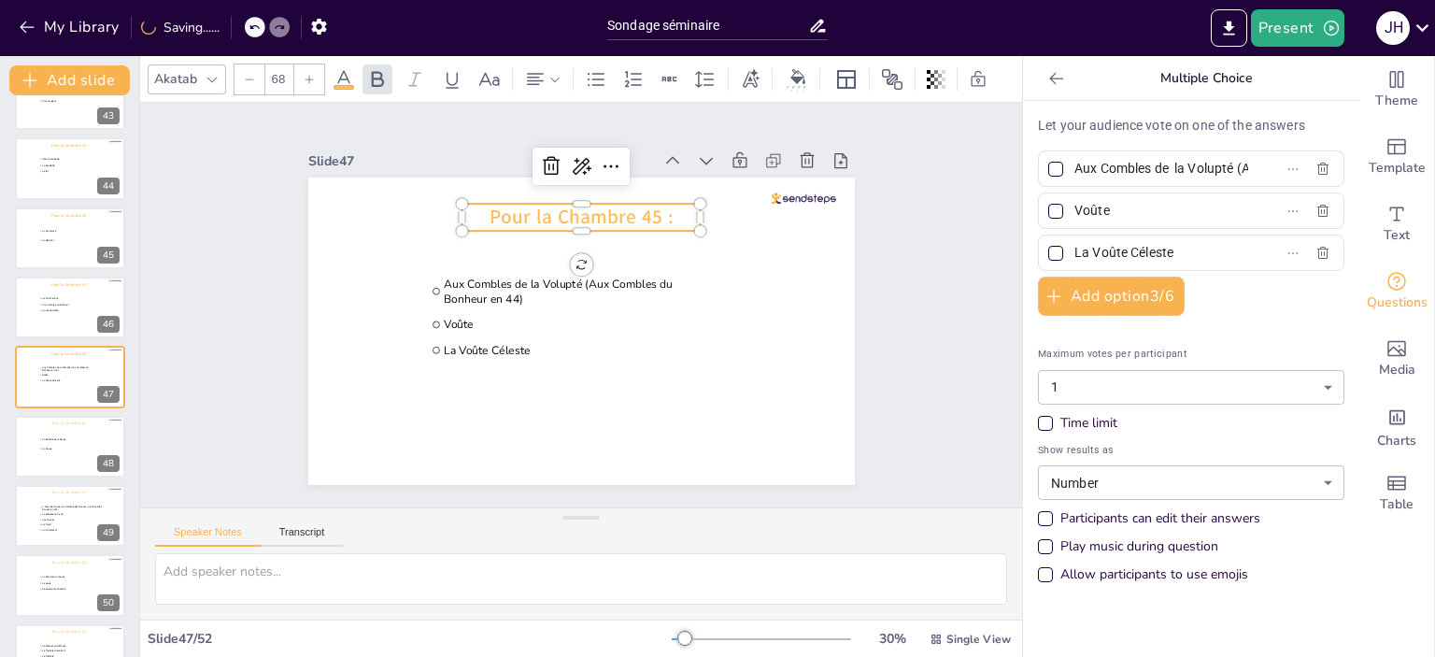
click at [180, 67] on div "Akatab" at bounding box center [175, 78] width 50 height 25
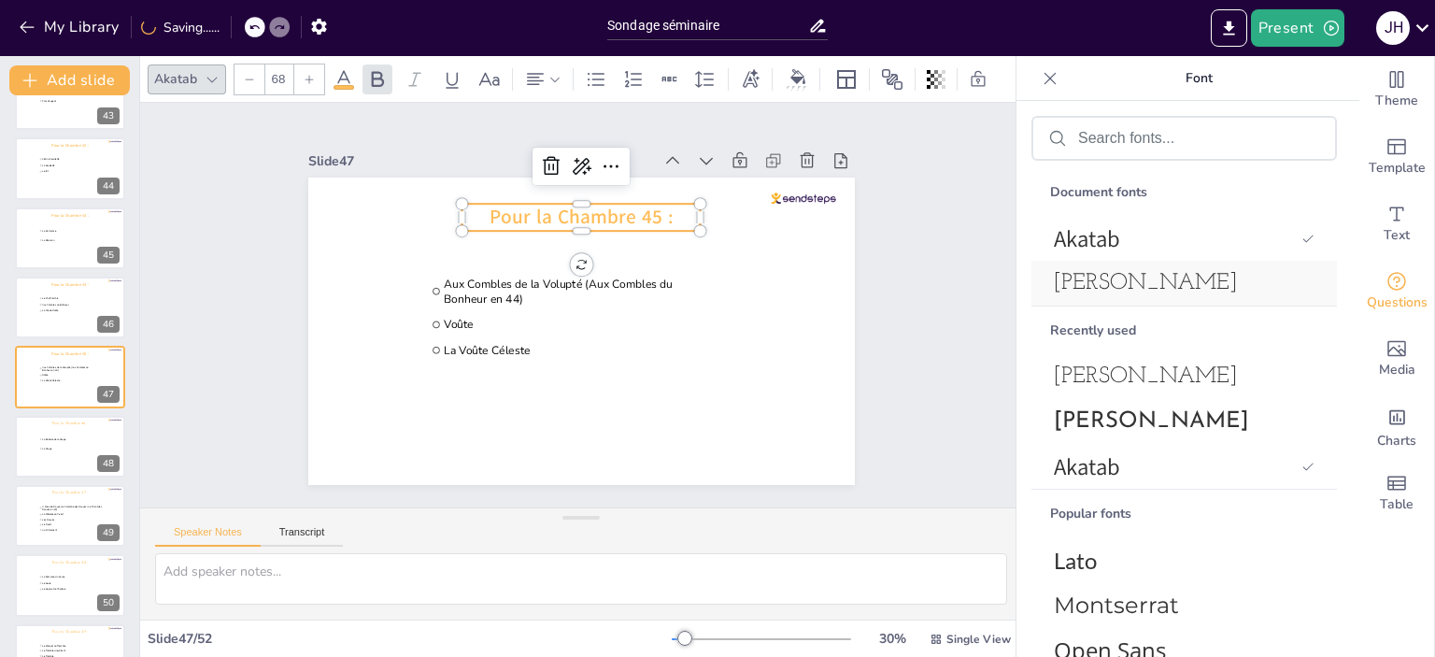
click at [1179, 275] on span "[PERSON_NAME]" at bounding box center [1180, 283] width 253 height 22
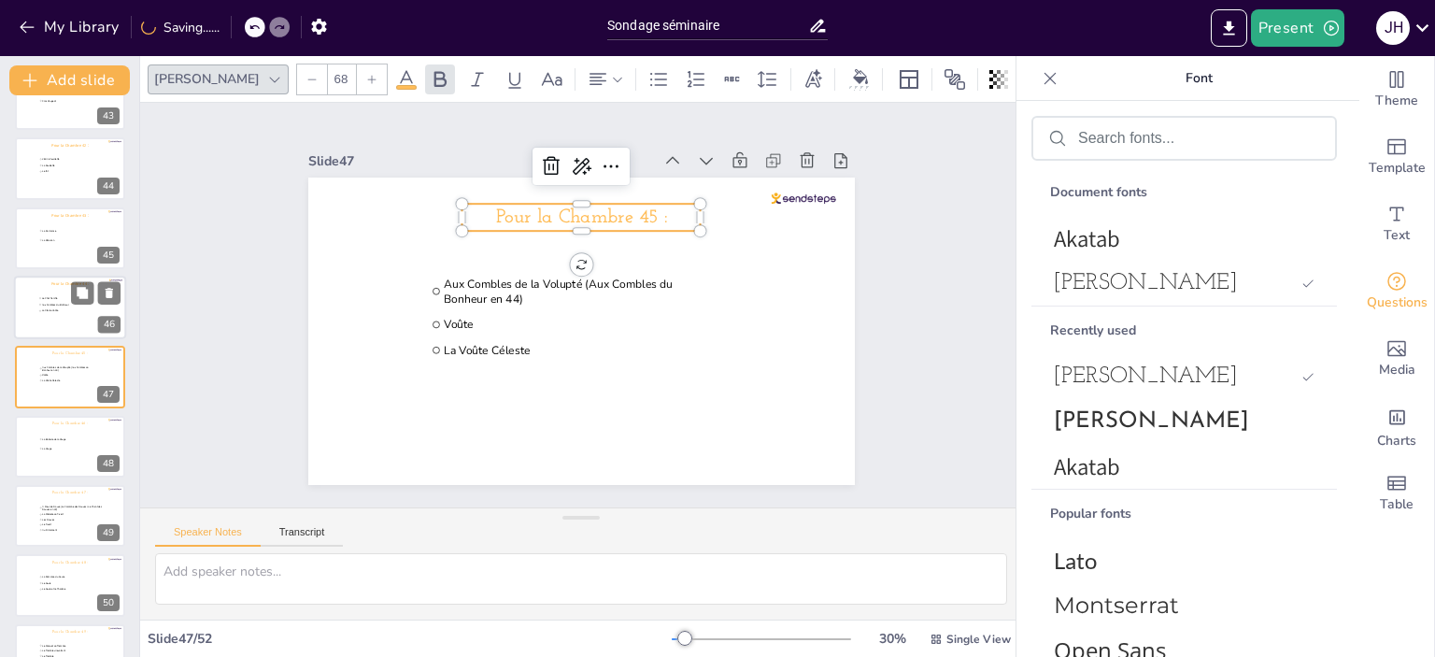
click at [38, 308] on li "La Clé de Voûte" at bounding box center [66, 311] width 56 height 6
type input "Le Chat Perché"
type input "Aux Combles du Bonheur"
type input "La Clé de Voûte"
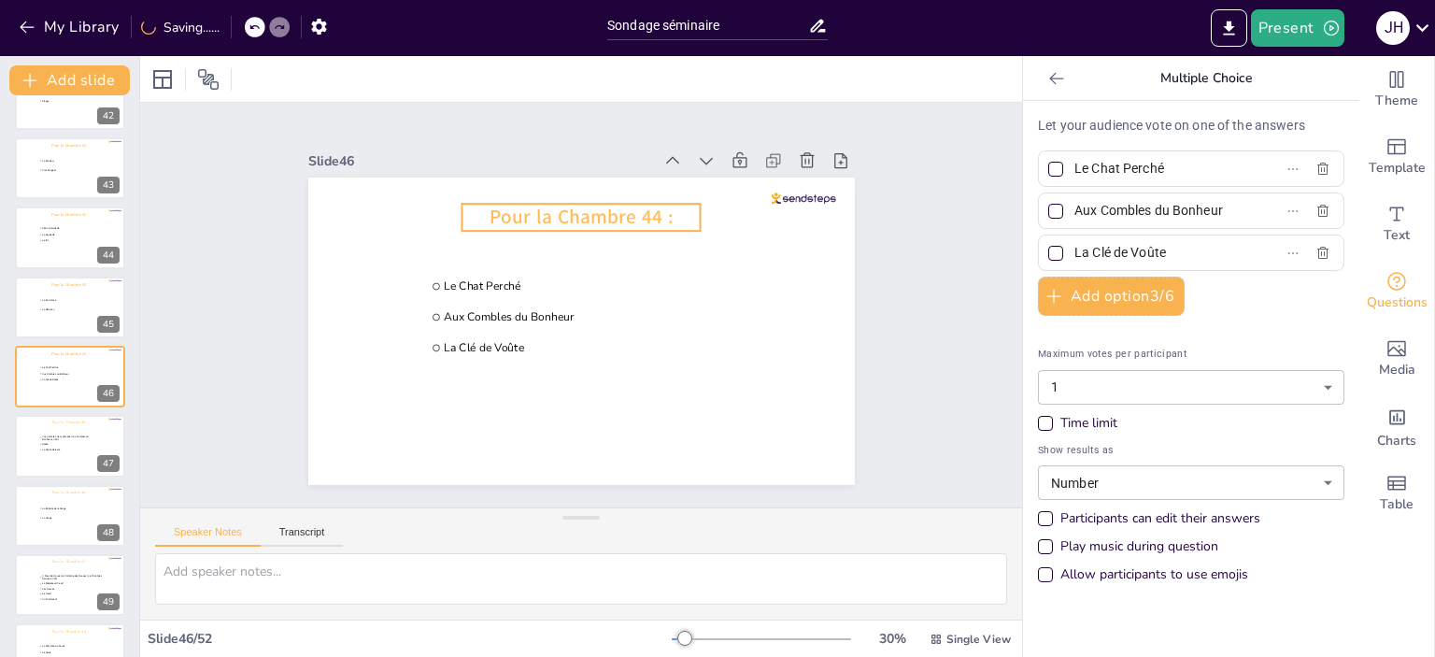
click at [619, 208] on span "Pour la Chambre 44 :" at bounding box center [581, 217] width 183 height 26
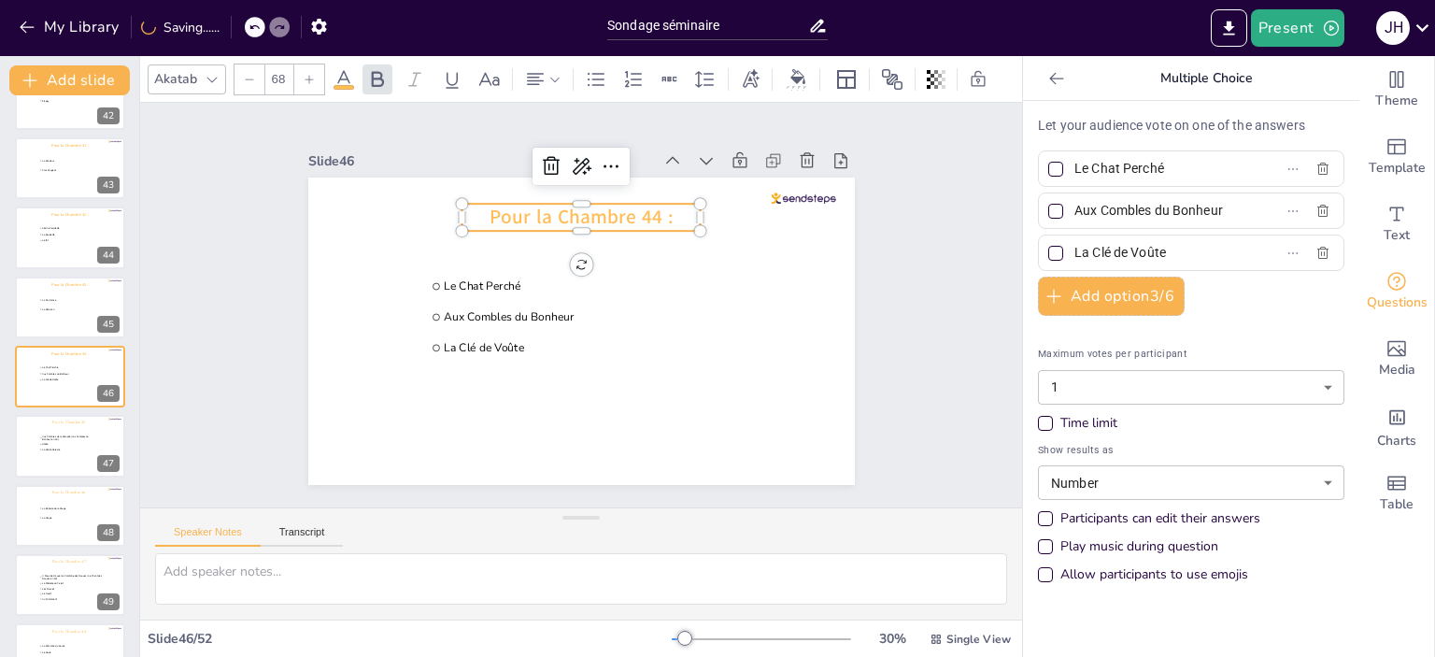
click at [177, 72] on div "Akatab" at bounding box center [175, 78] width 50 height 25
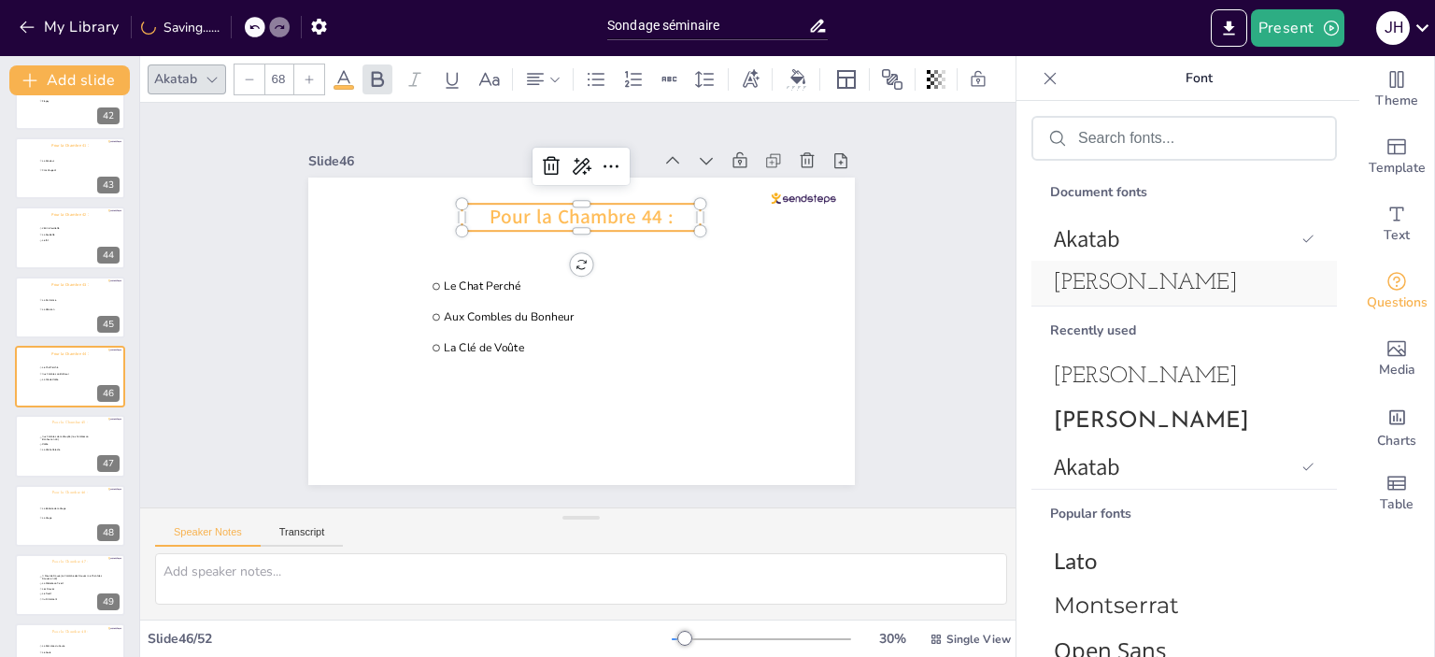
click at [1188, 284] on span "[PERSON_NAME]" at bounding box center [1180, 283] width 253 height 22
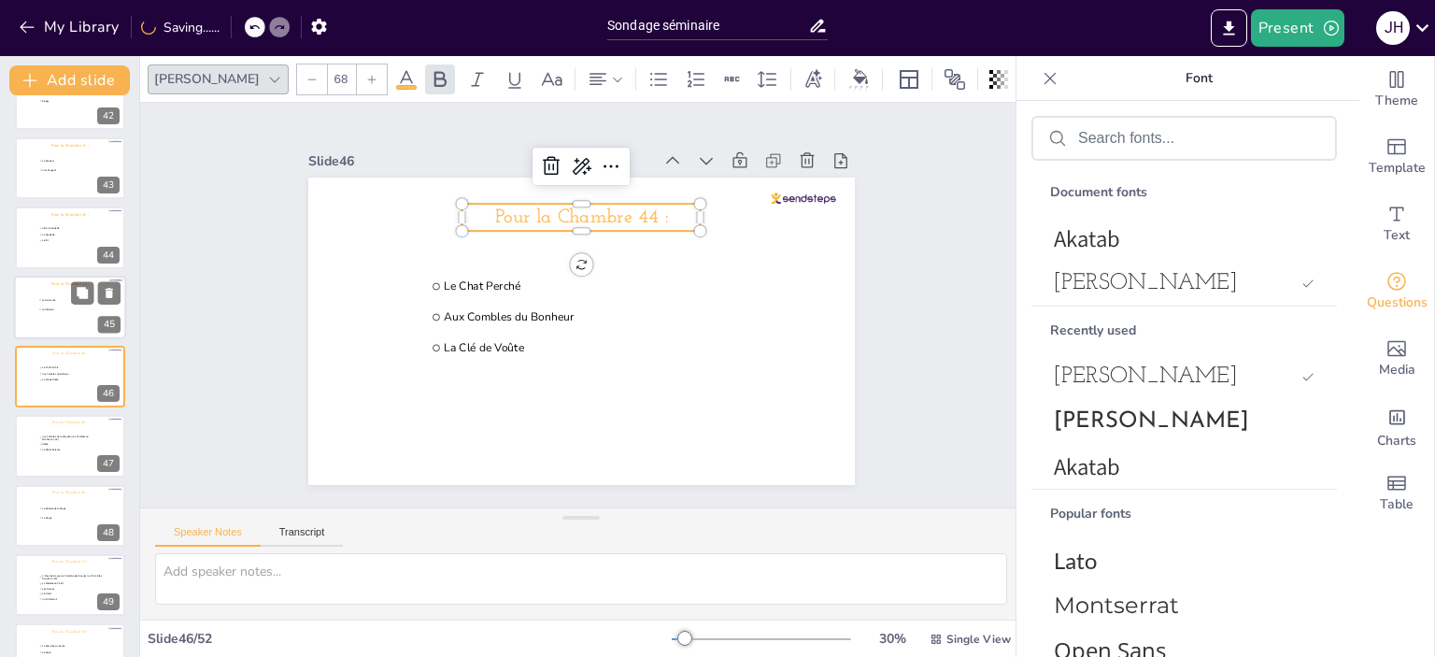
click at [31, 309] on div at bounding box center [70, 308] width 112 height 64
type input "La Dormance"
type input "La Véraison"
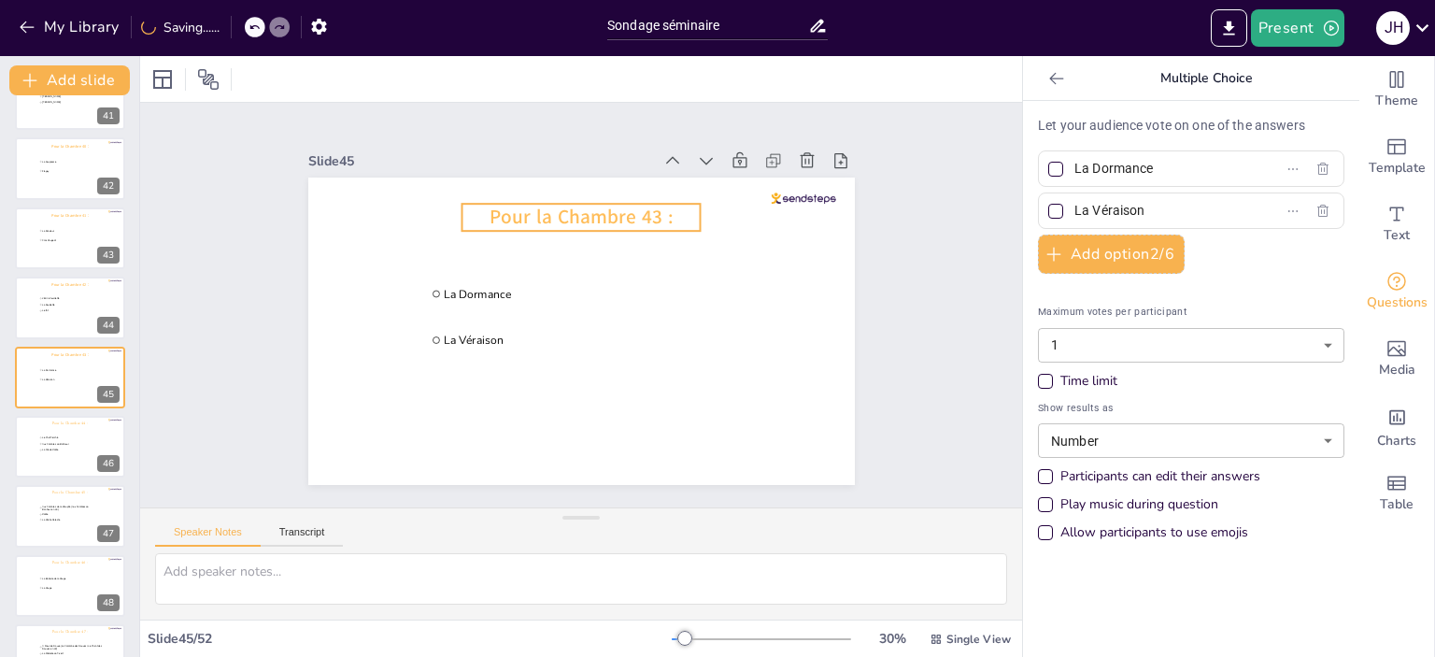
click at [655, 205] on span "Pour la Chambre 43 :" at bounding box center [581, 217] width 183 height 26
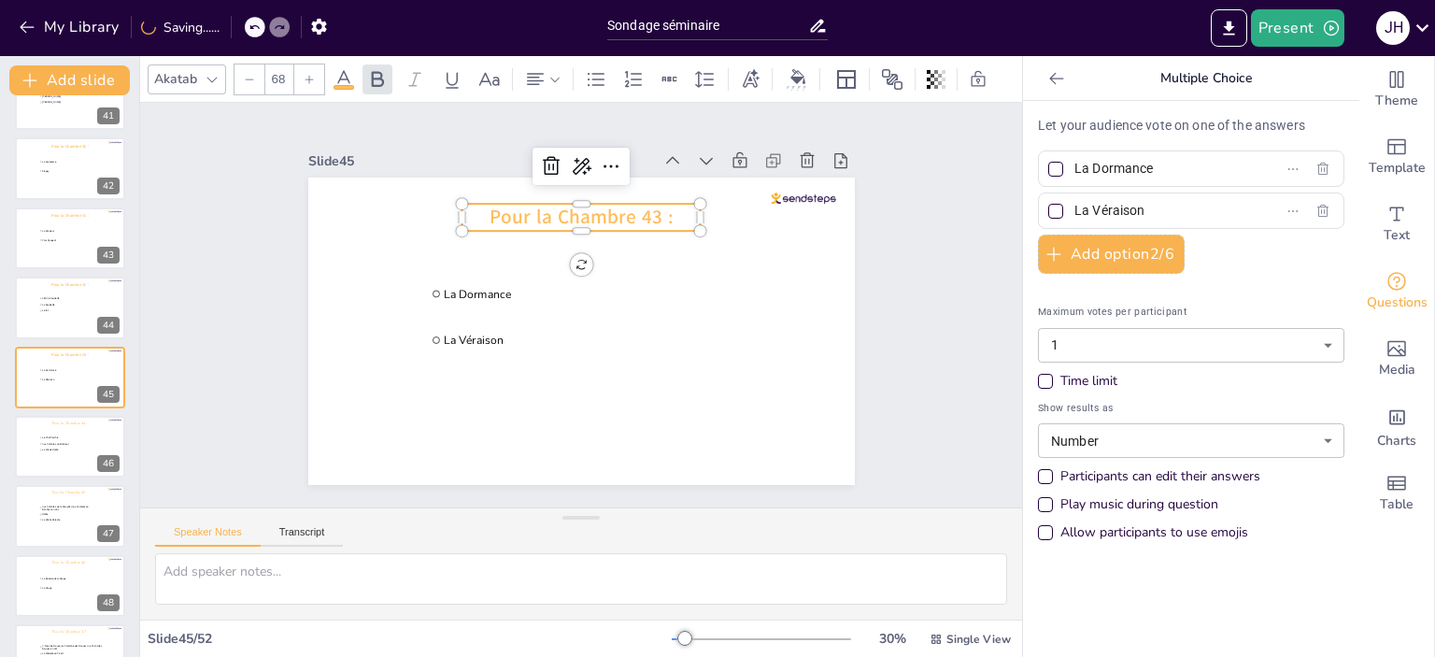
click at [203, 86] on div "Akatab" at bounding box center [187, 79] width 78 height 30
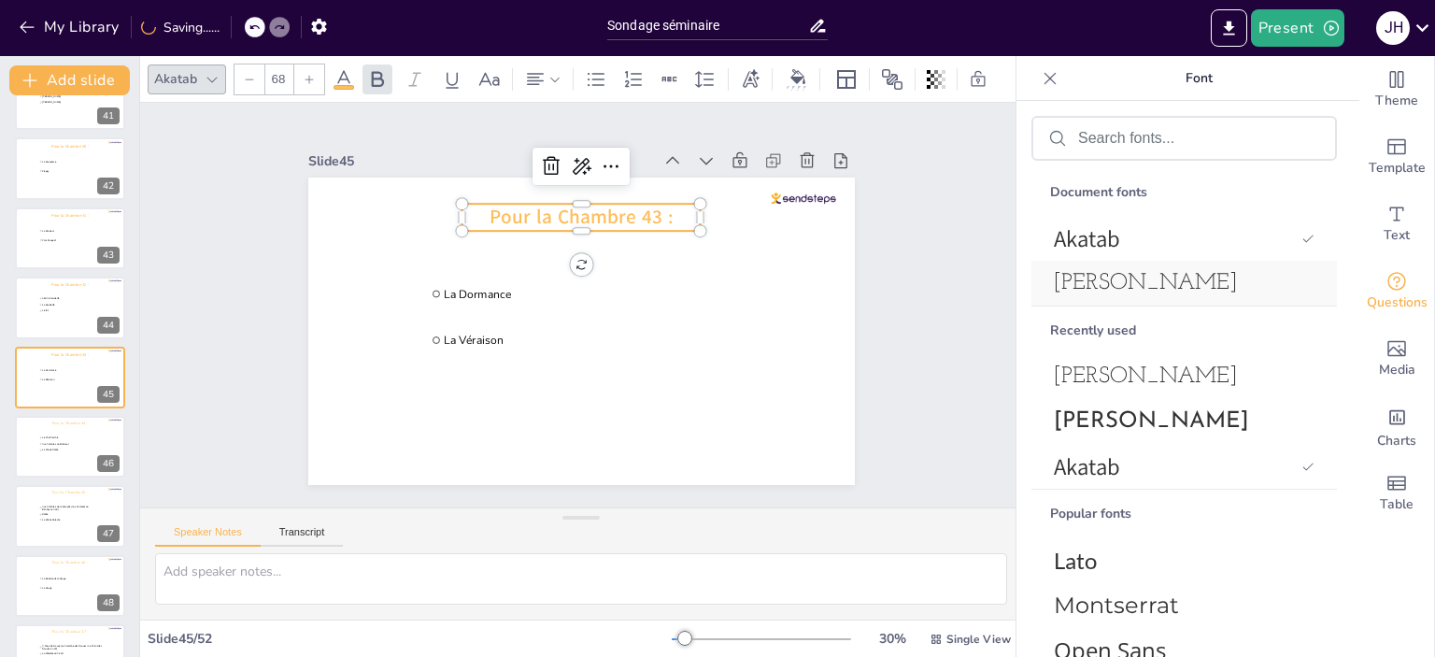
click at [1196, 275] on span "[PERSON_NAME]" at bounding box center [1180, 283] width 253 height 22
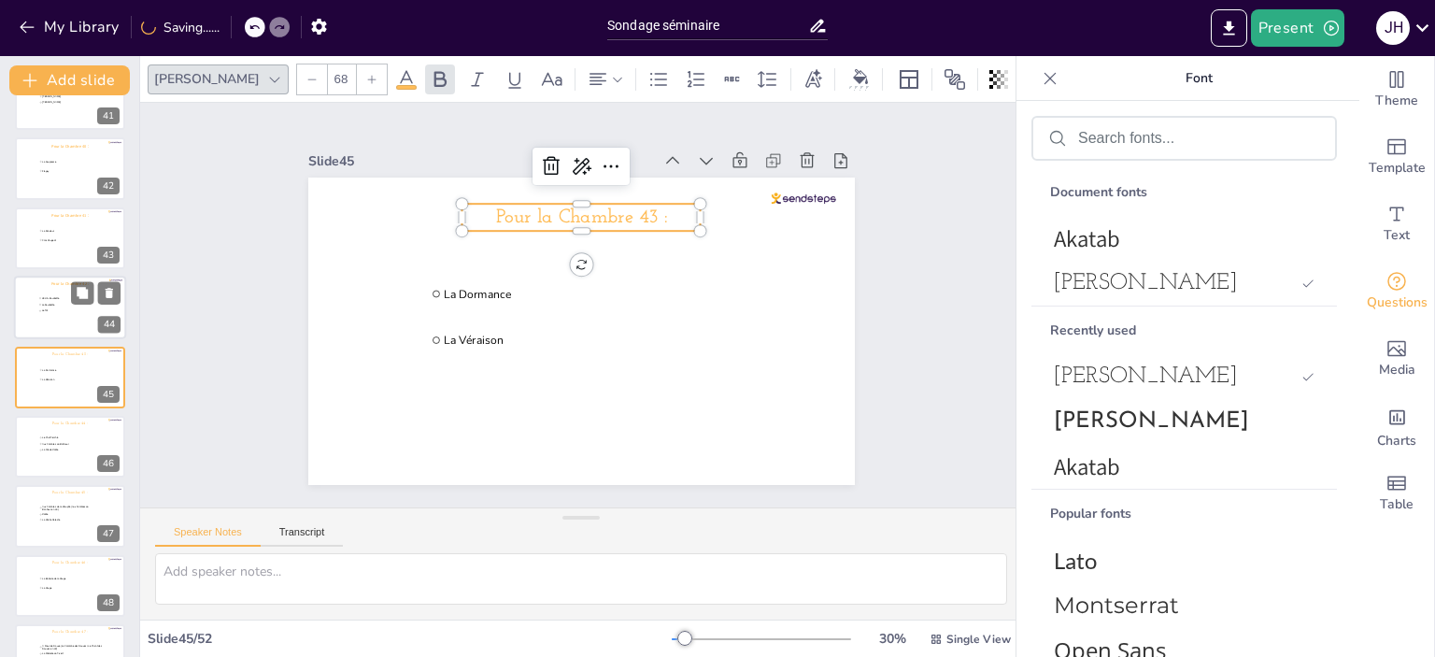
click at [41, 308] on li "Le fût" at bounding box center [66, 311] width 56 height 6
type input "L’Ecrin-Feuillette"
type input "La Feuillette"
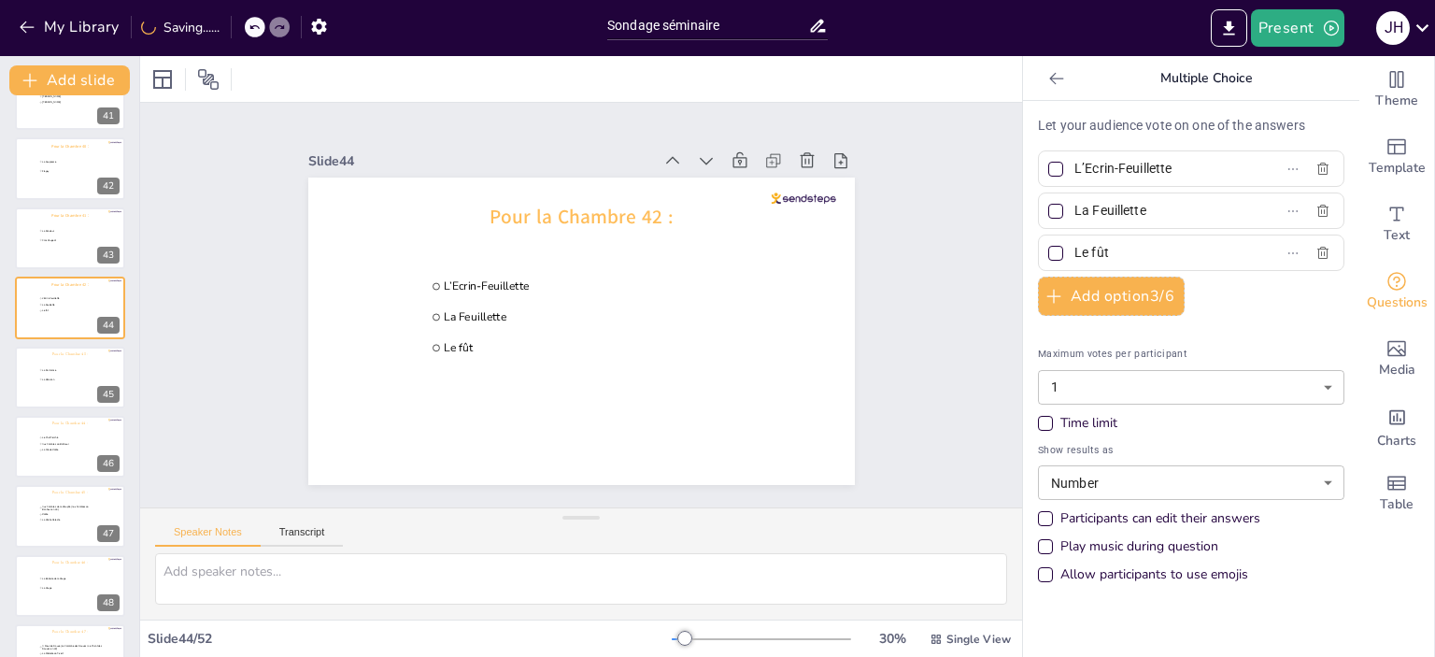
scroll to position [2753, 0]
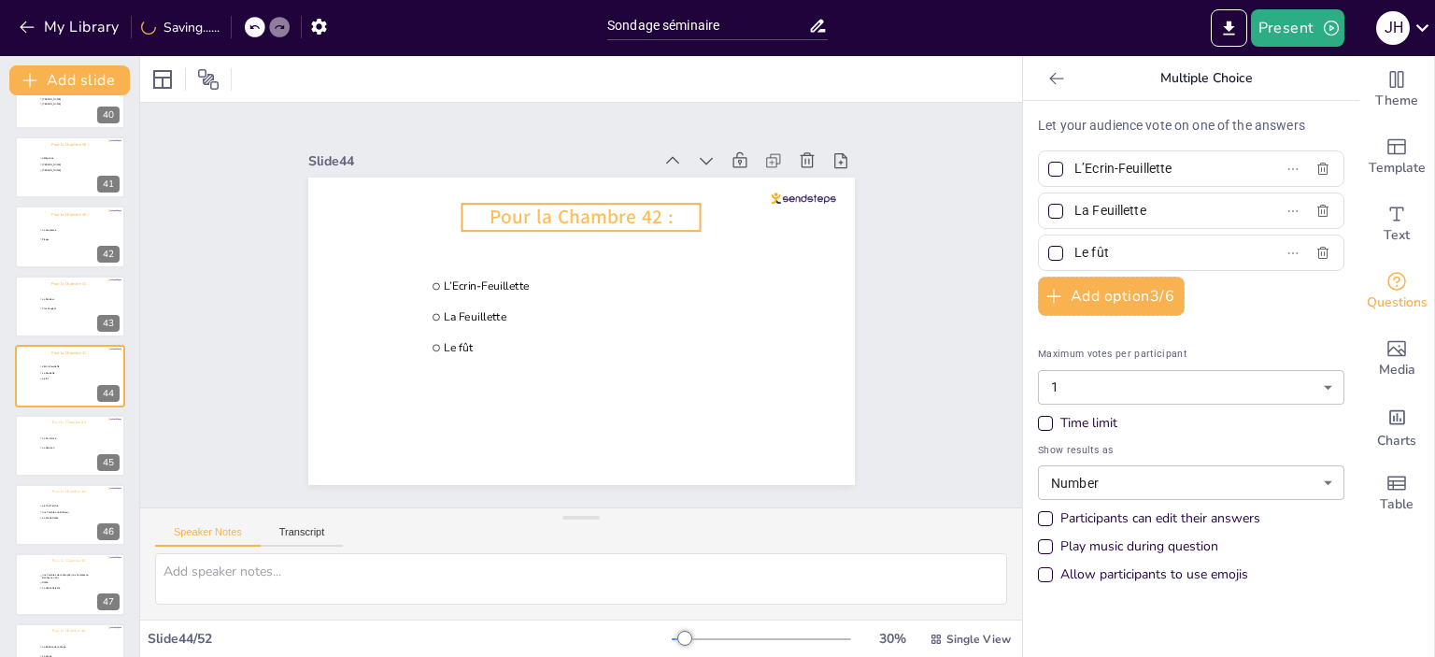
click at [570, 220] on span "Pour la Chambre 42 :" at bounding box center [581, 217] width 183 height 26
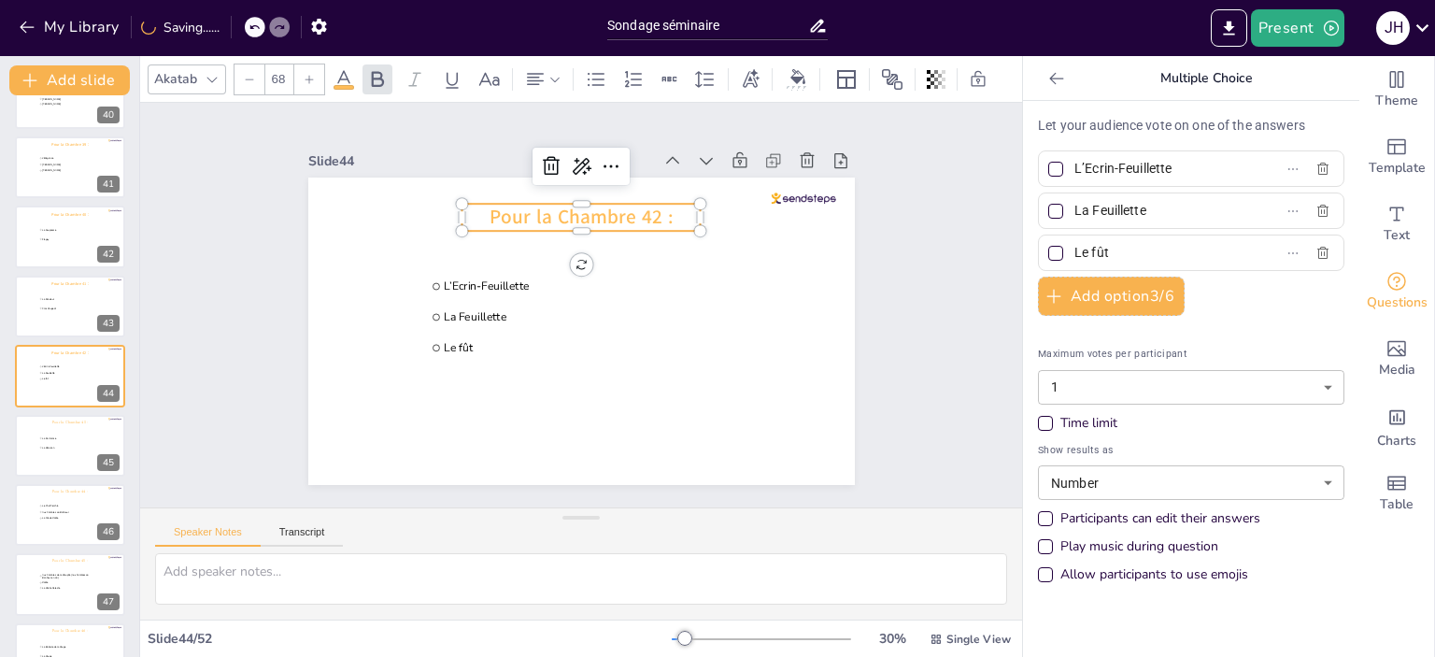
click at [177, 72] on div "Akatab" at bounding box center [175, 78] width 50 height 25
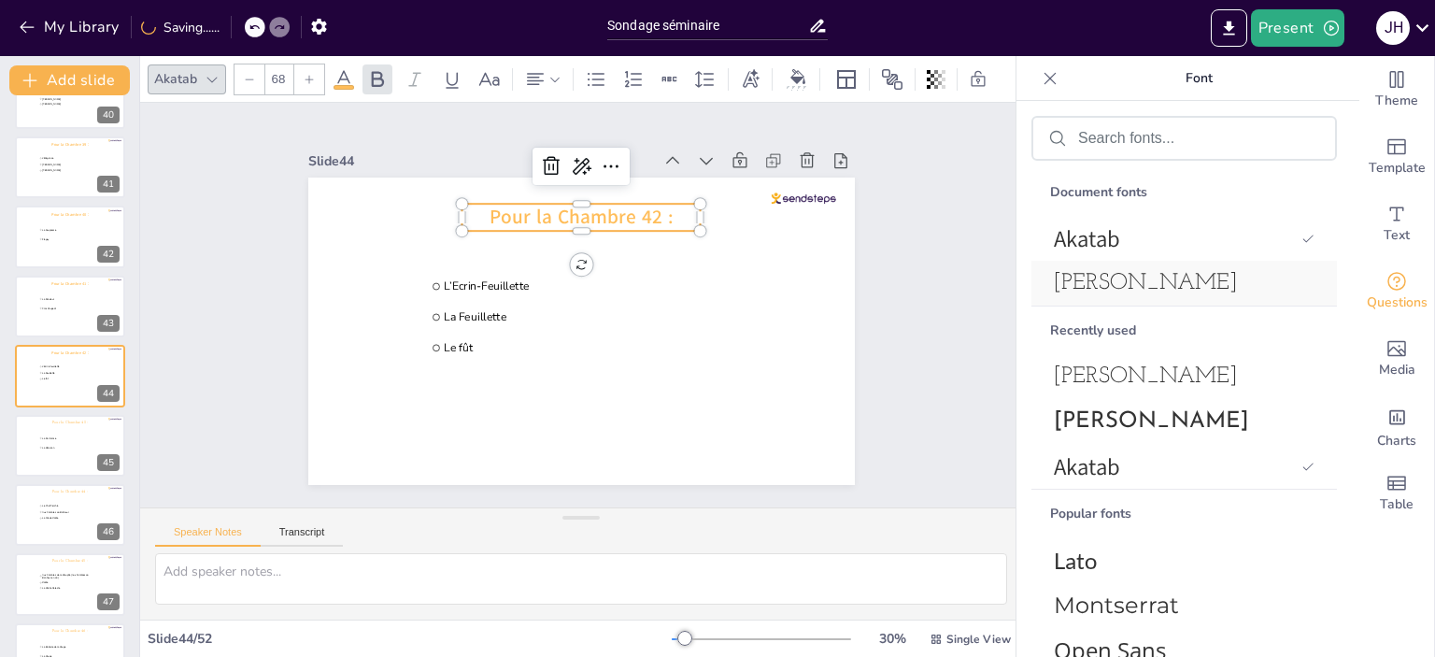
click at [1160, 287] on span "[PERSON_NAME]" at bounding box center [1180, 283] width 253 height 22
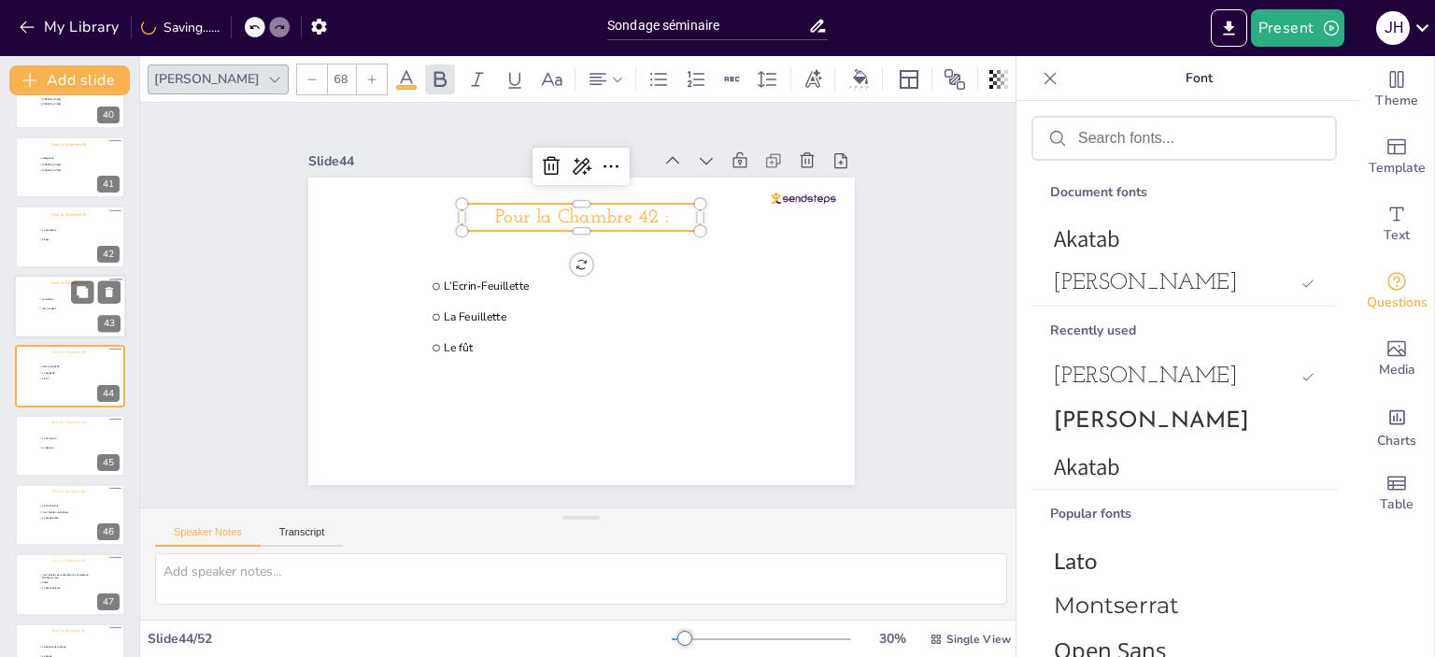
click at [39, 317] on div at bounding box center [70, 307] width 112 height 64
type input "La Rondeur"
type input "Clos Vougeot"
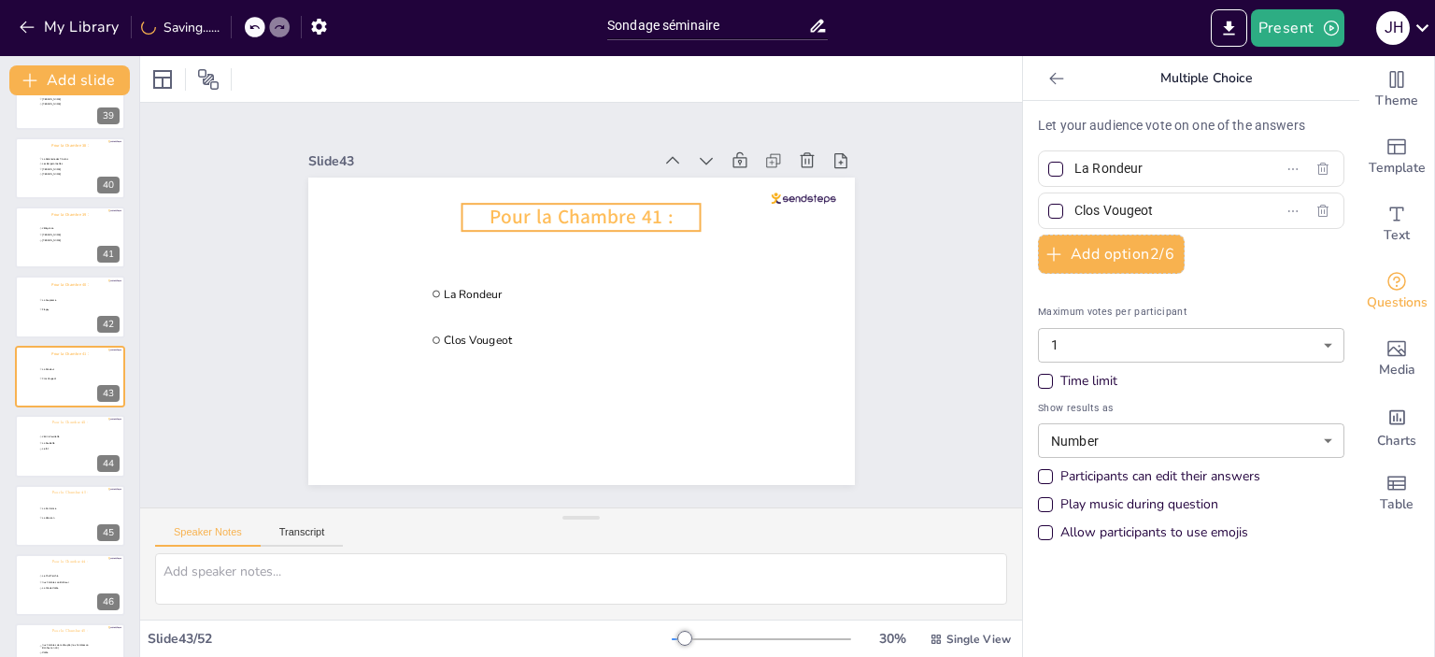
click at [546, 214] on span "Pour la Chambre 41 :" at bounding box center [581, 217] width 183 height 26
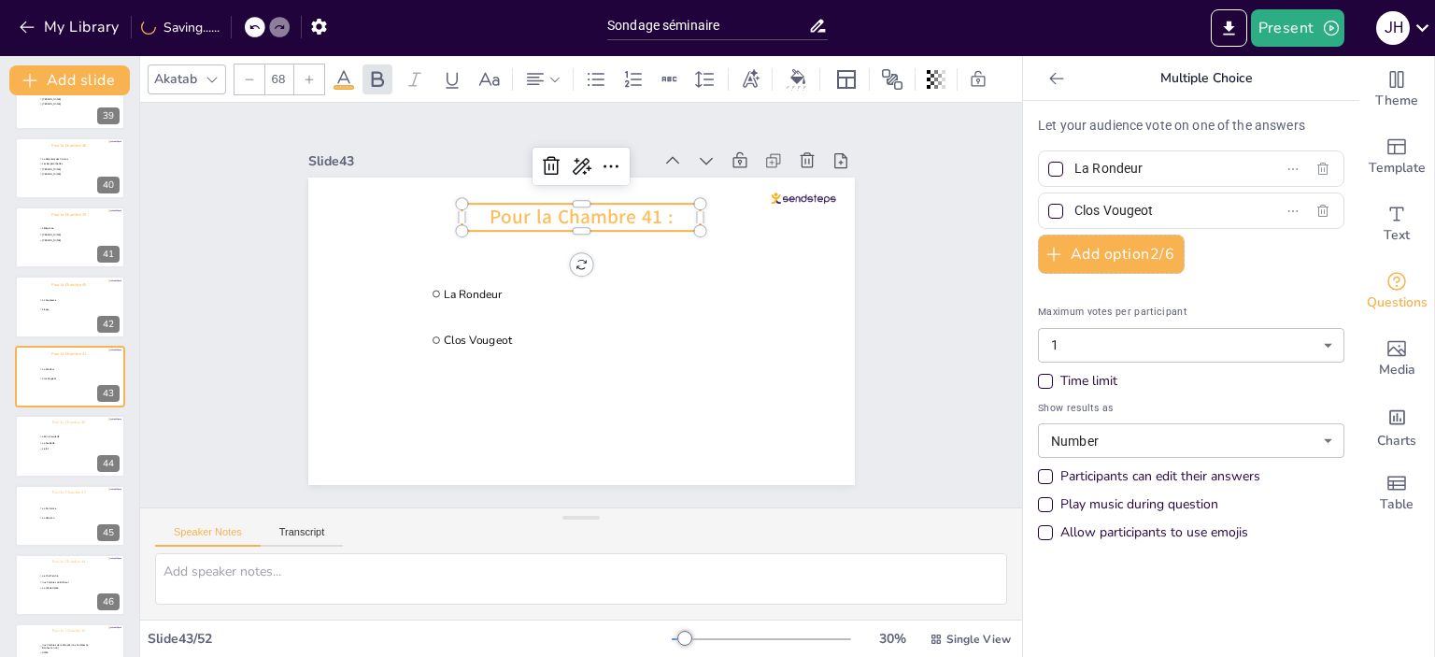
click at [189, 71] on div "Akatab" at bounding box center [175, 78] width 50 height 25
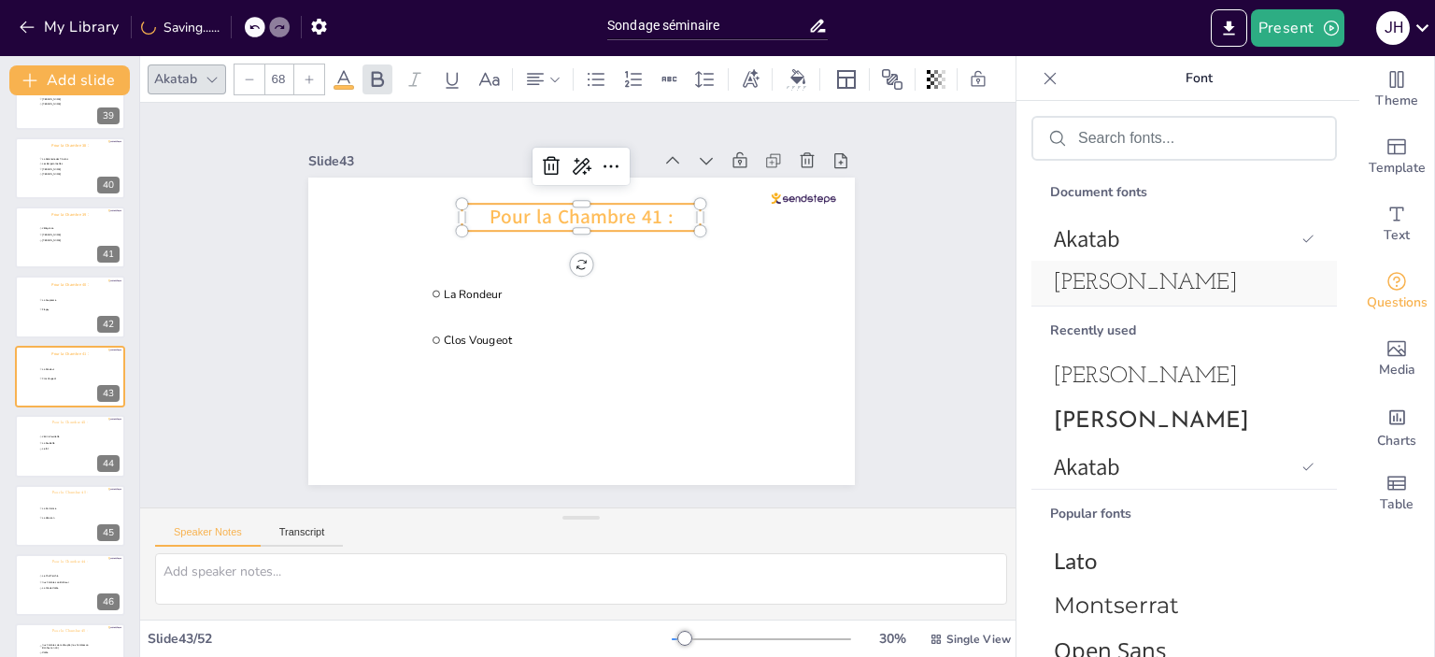
click at [1195, 297] on div "[PERSON_NAME]" at bounding box center [1183, 283] width 305 height 45
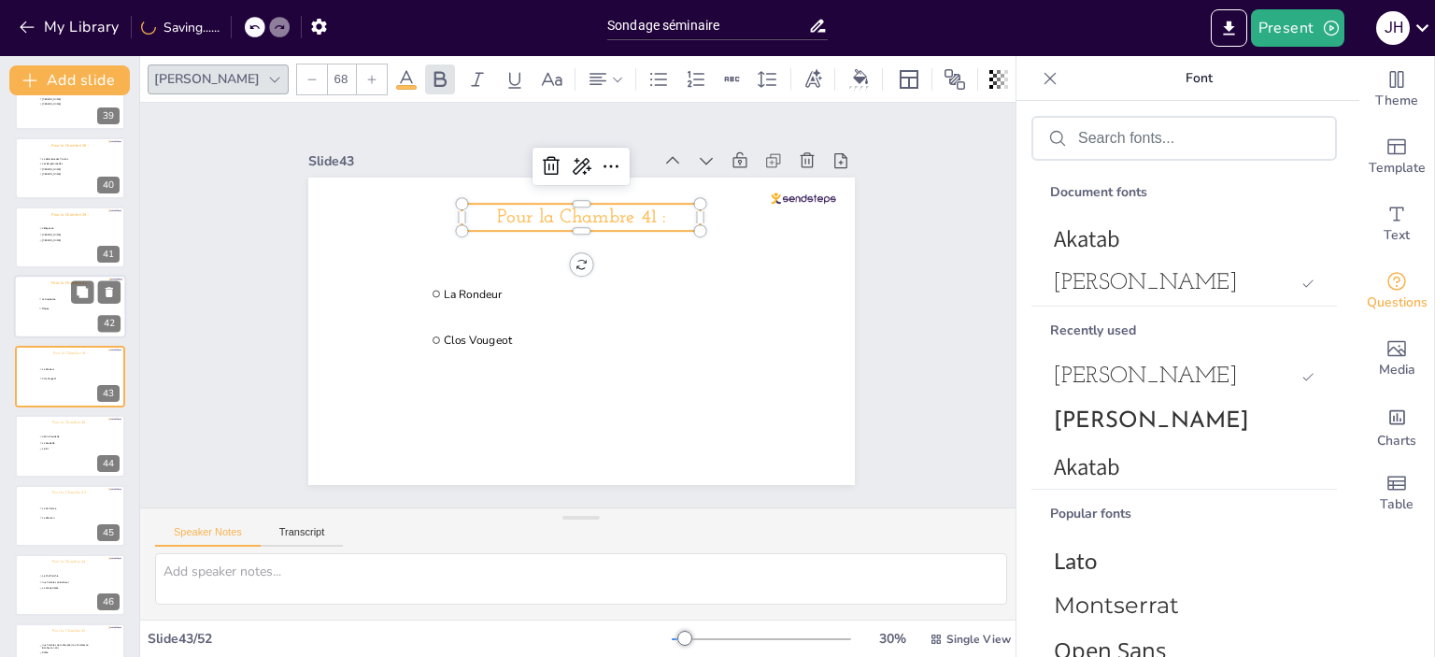
click at [54, 295] on li "La Souplesse" at bounding box center [66, 299] width 56 height 9
type input "La Souplesse"
type input "Flagey"
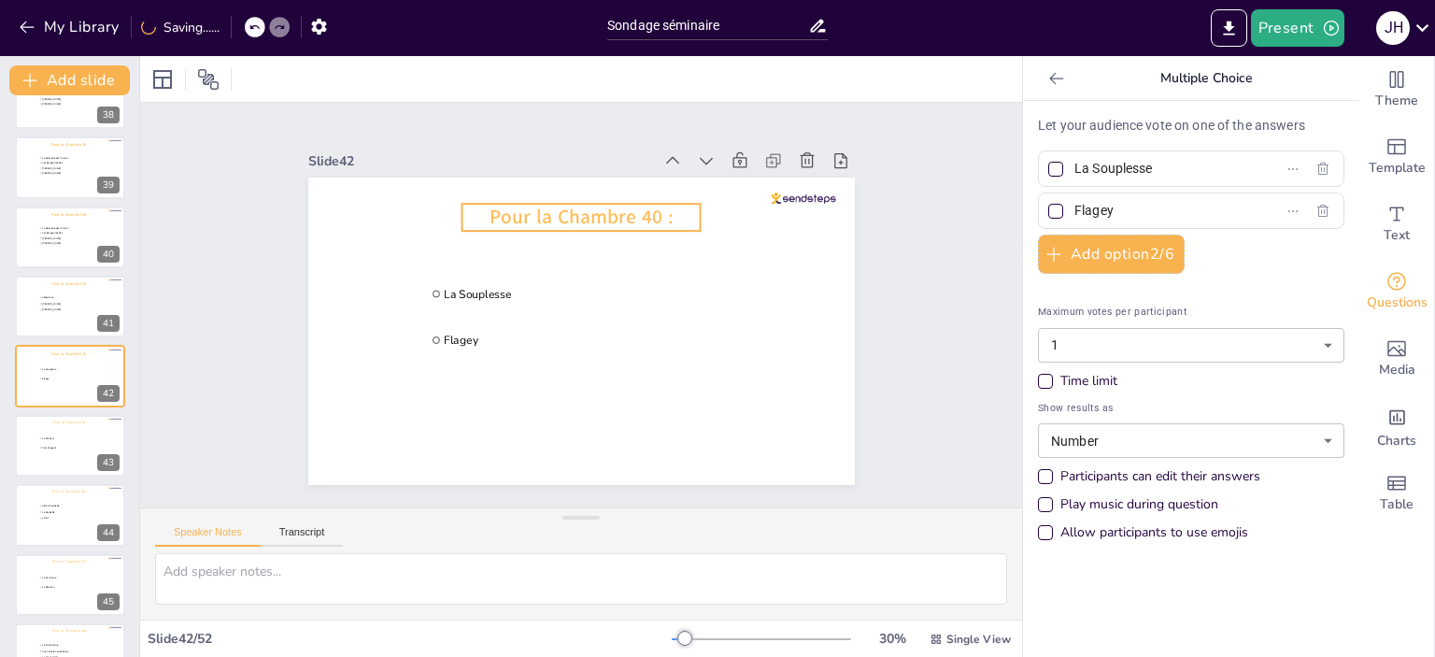
click at [575, 218] on span "Pour la Chambre 40 :" at bounding box center [581, 217] width 183 height 26
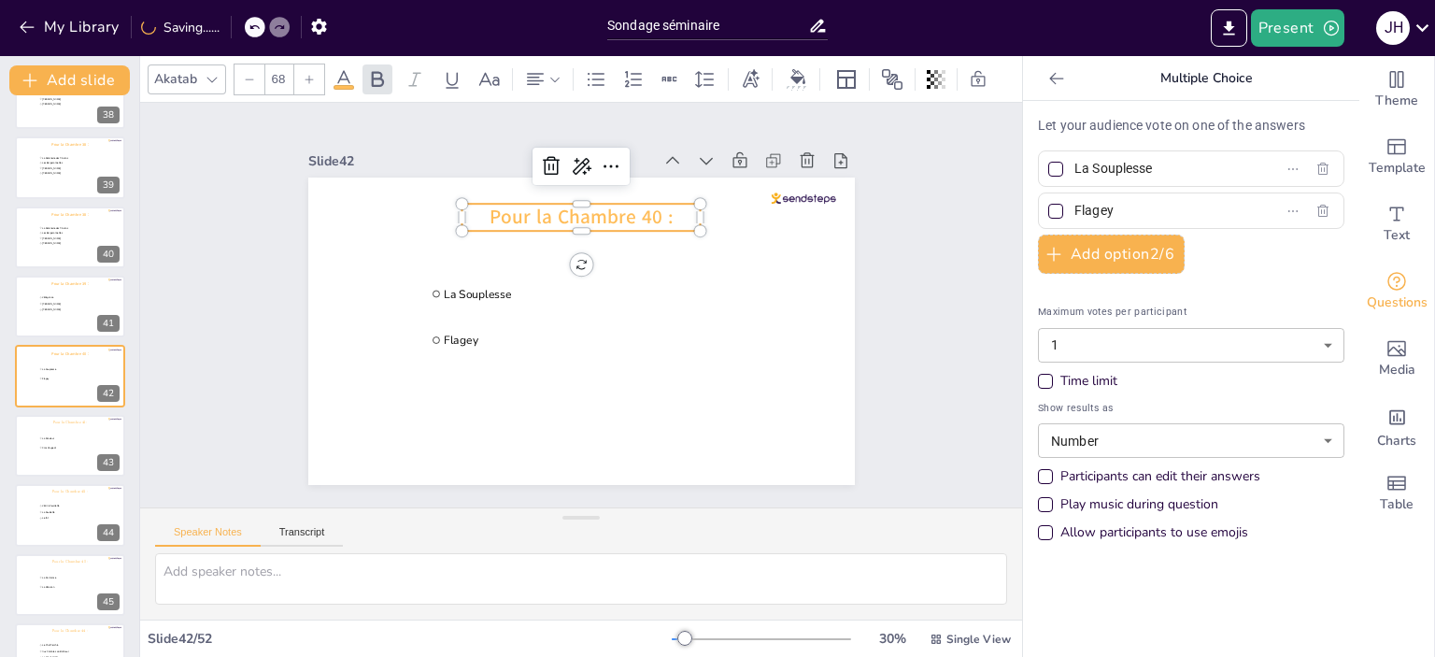
click at [178, 66] on div "Akatab" at bounding box center [175, 78] width 50 height 25
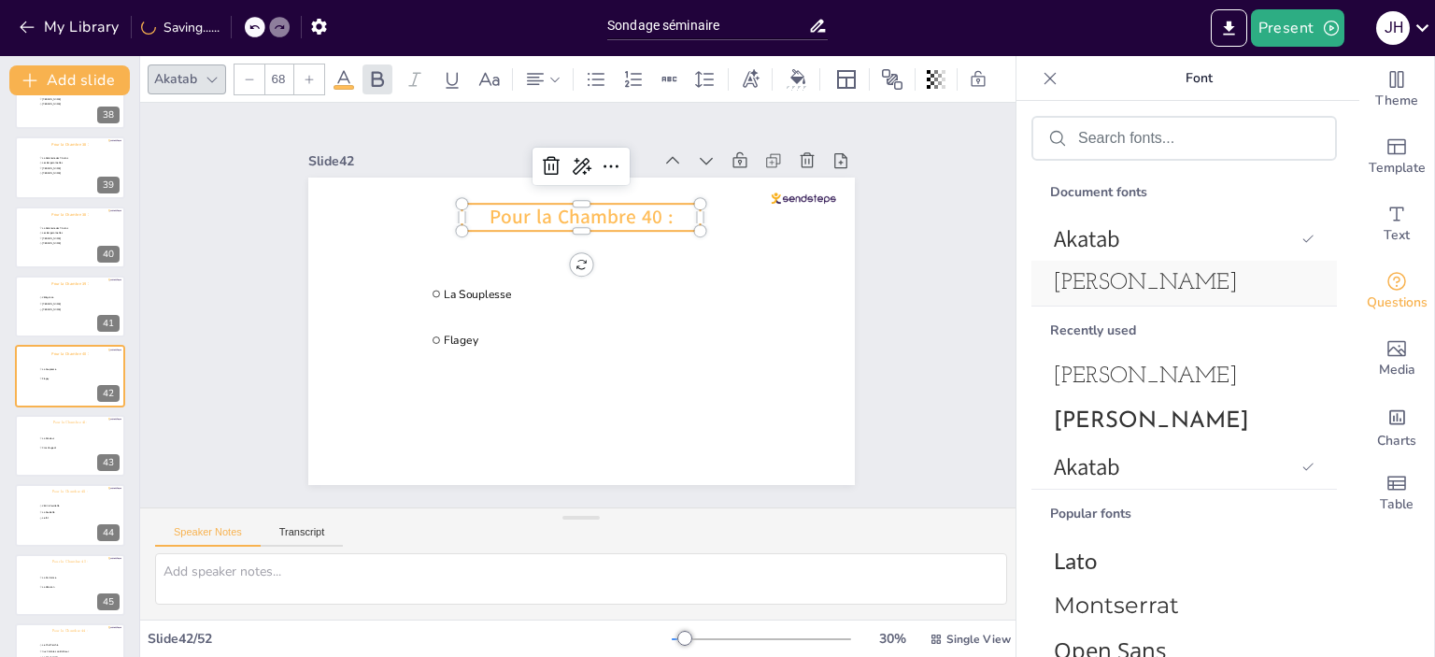
click at [1192, 287] on span "[PERSON_NAME]" at bounding box center [1180, 283] width 253 height 22
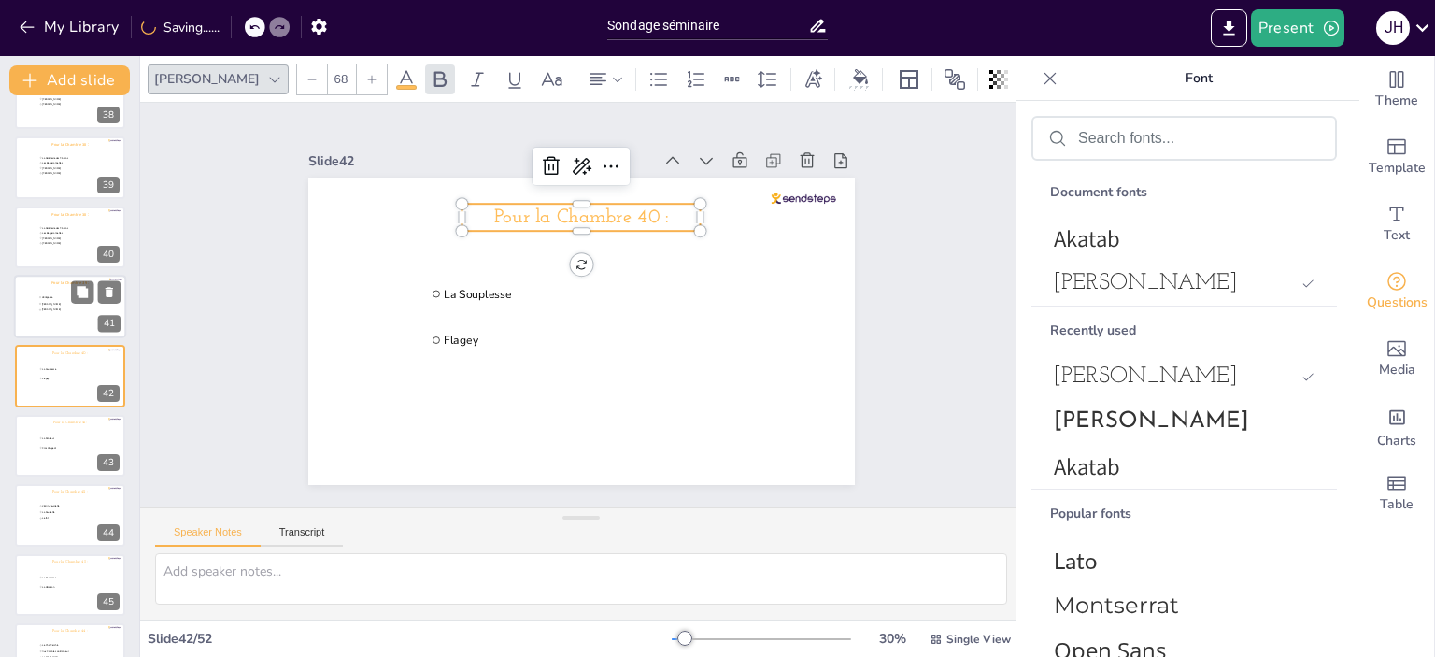
click at [46, 298] on li "L’Elégance" at bounding box center [66, 297] width 56 height 6
type input "L’Elégance"
type input "[PERSON_NAME]"
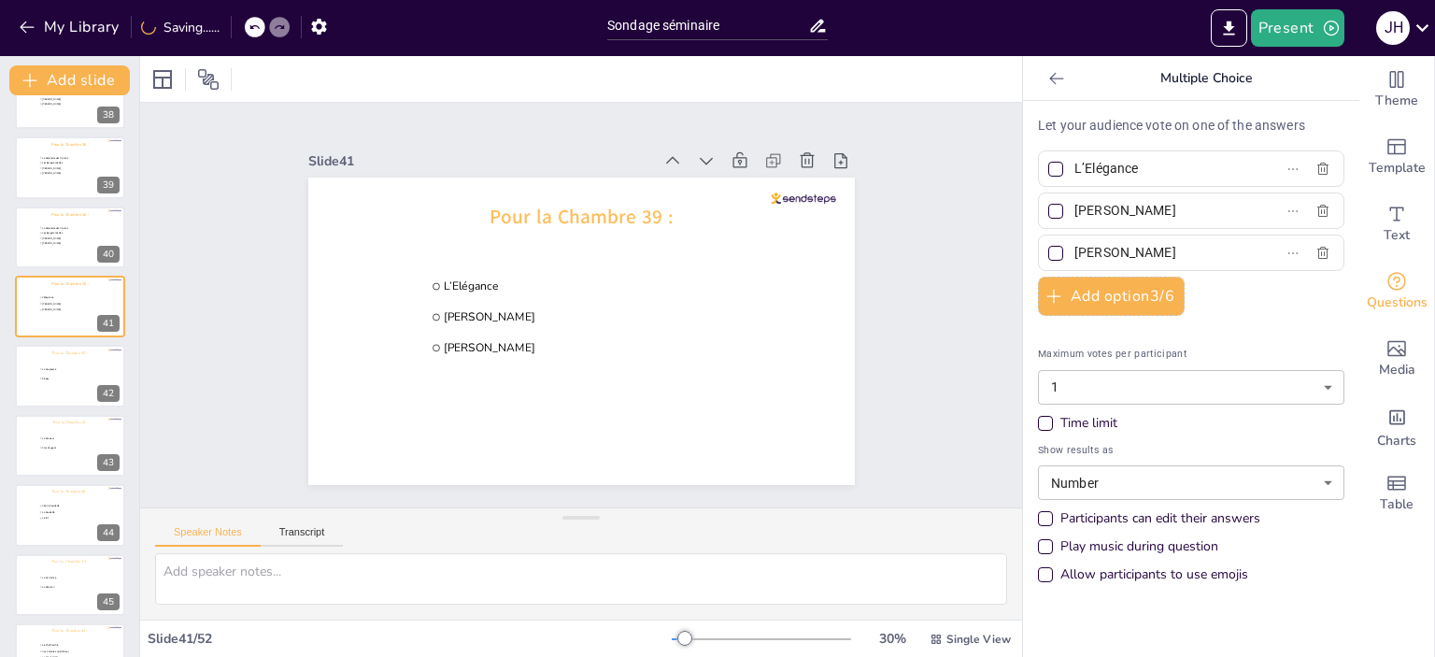
scroll to position [2545, 0]
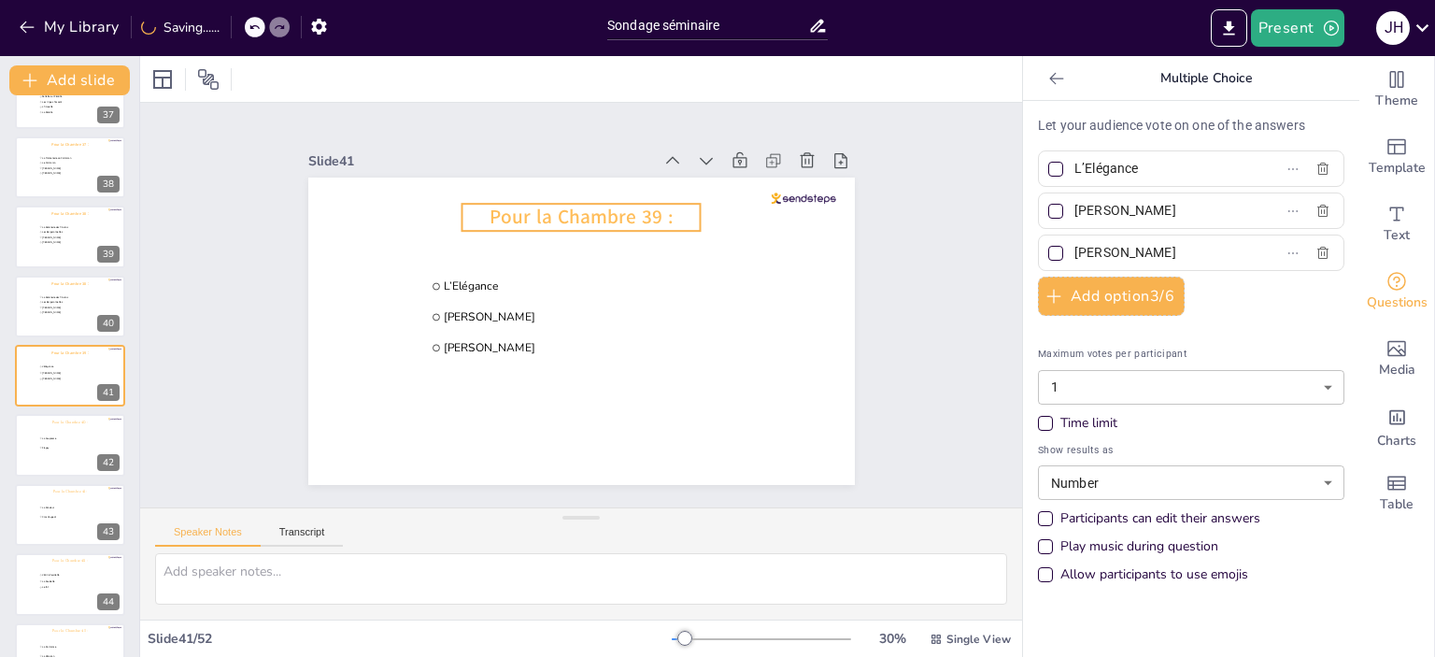
click at [536, 215] on span "Pour la Chambre 39 :" at bounding box center [581, 217] width 183 height 26
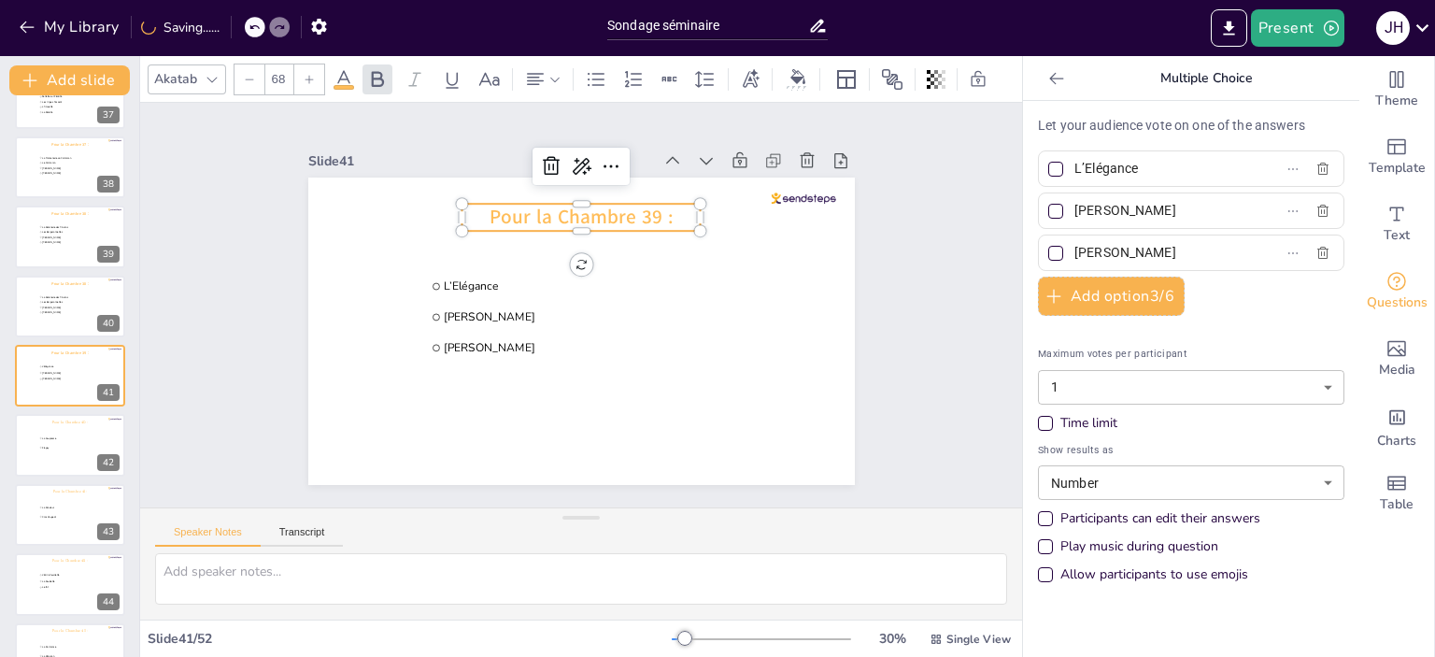
click at [205, 72] on icon at bounding box center [212, 79] width 15 height 15
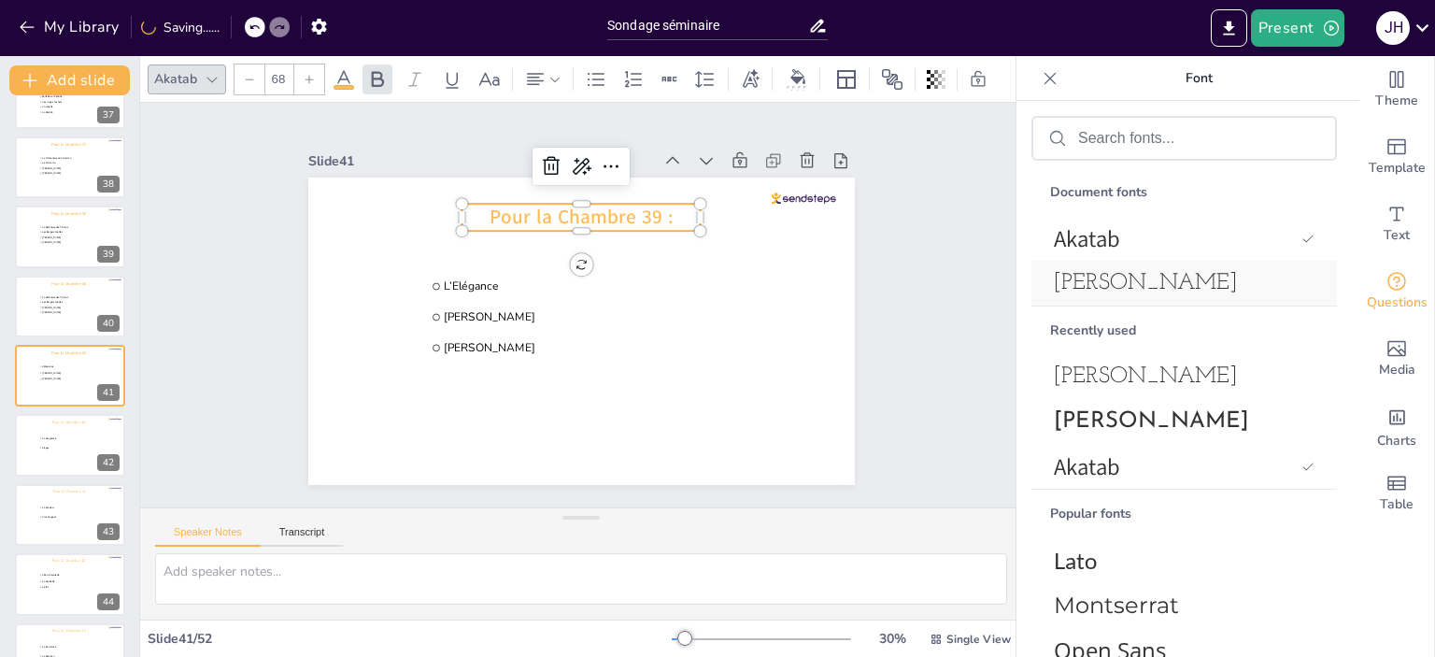
click at [1196, 272] on span "[PERSON_NAME]" at bounding box center [1180, 283] width 253 height 22
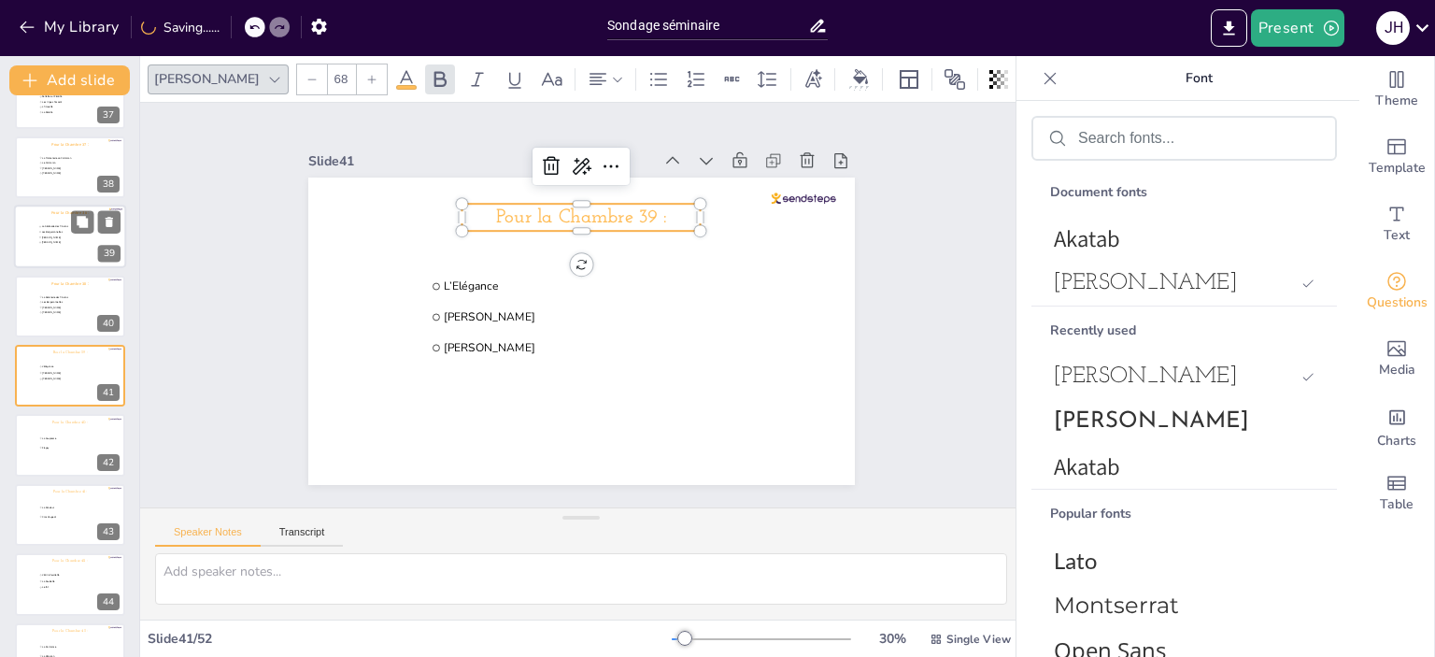
drag, startPoint x: 49, startPoint y: 317, endPoint x: 73, endPoint y: 315, distance: 24.4
click at [49, 317] on div at bounding box center [70, 307] width 110 height 62
type input "La Sérénade des Pinsons"
type input "Les Bergeronnettes"
type input "[PERSON_NAME]"
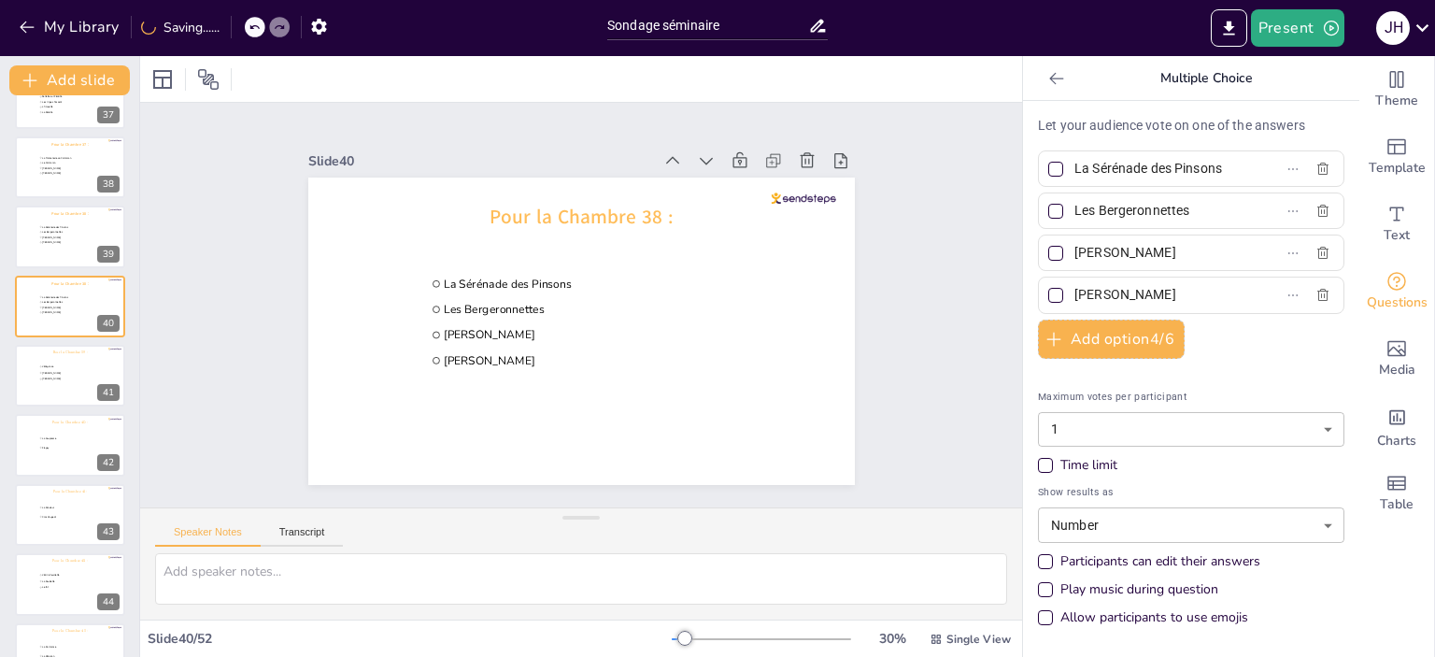
scroll to position [2475, 0]
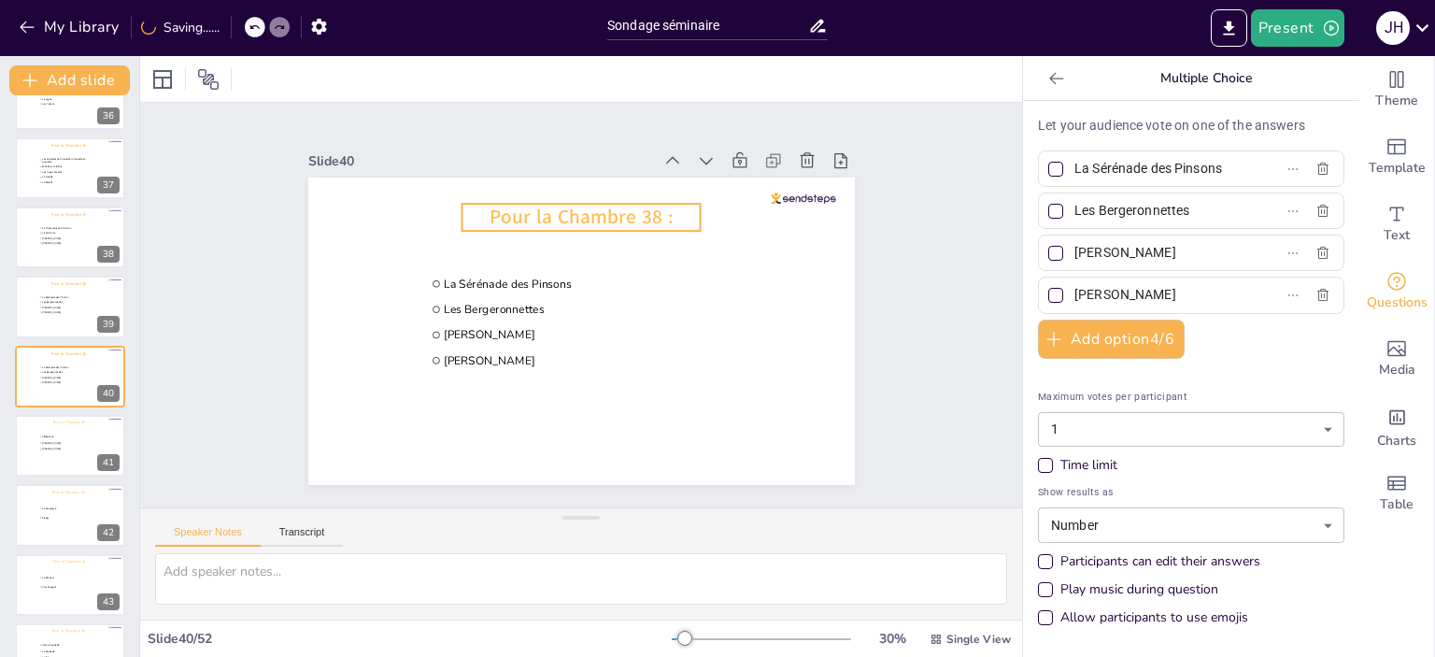
click at [536, 214] on span "Pour la Chambre 38 :" at bounding box center [581, 217] width 183 height 26
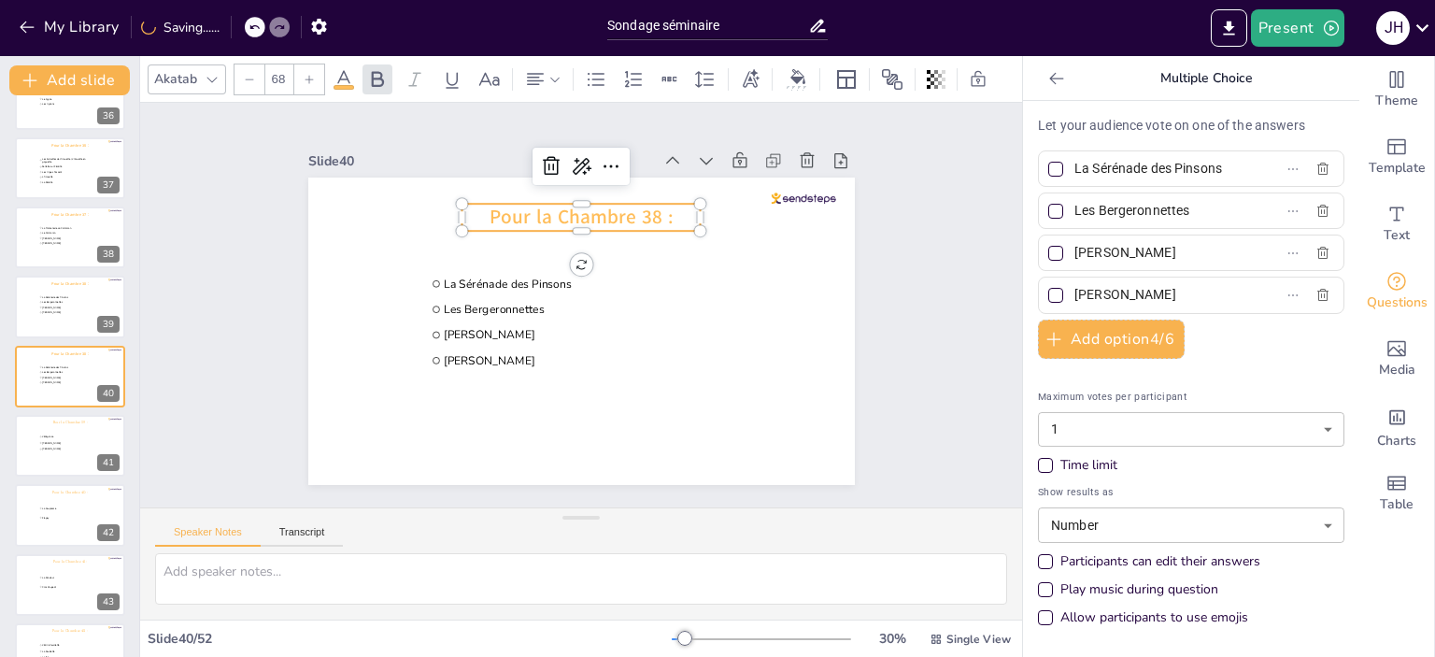
click at [199, 66] on div "Akatab" at bounding box center [175, 78] width 50 height 25
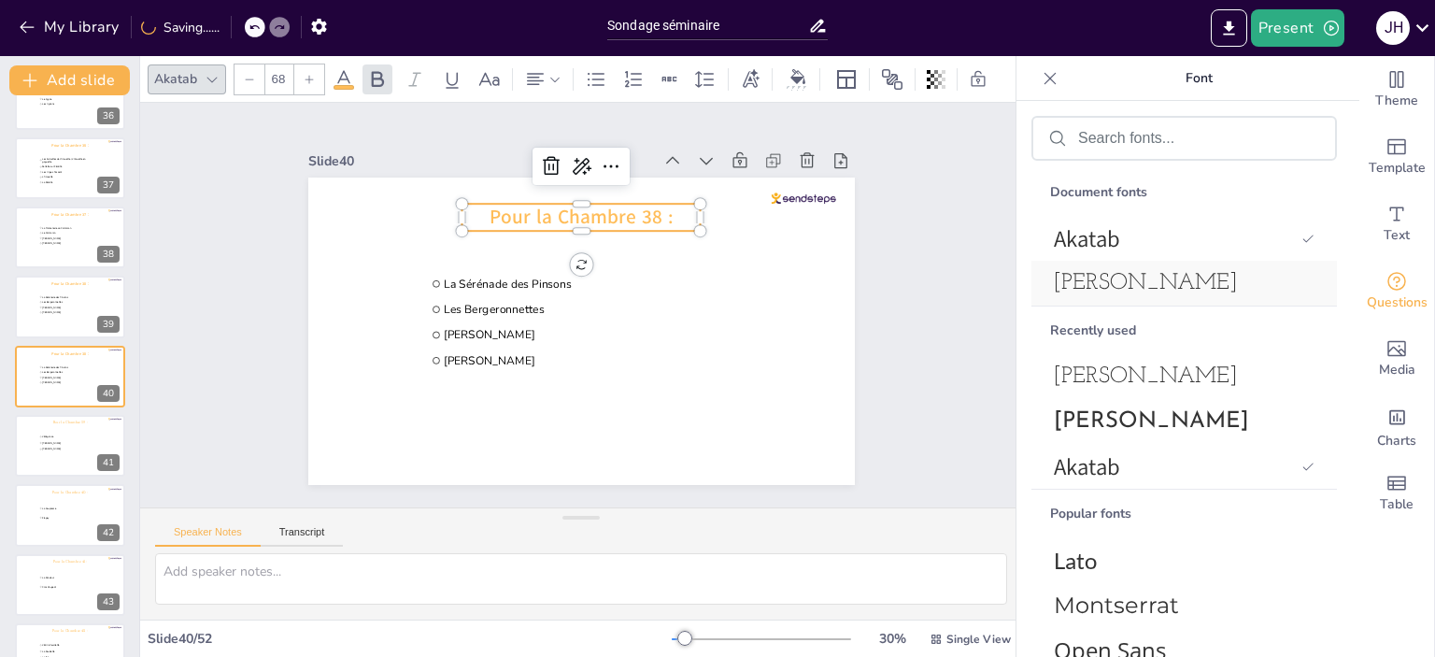
click at [1199, 277] on span "[PERSON_NAME]" at bounding box center [1180, 283] width 253 height 22
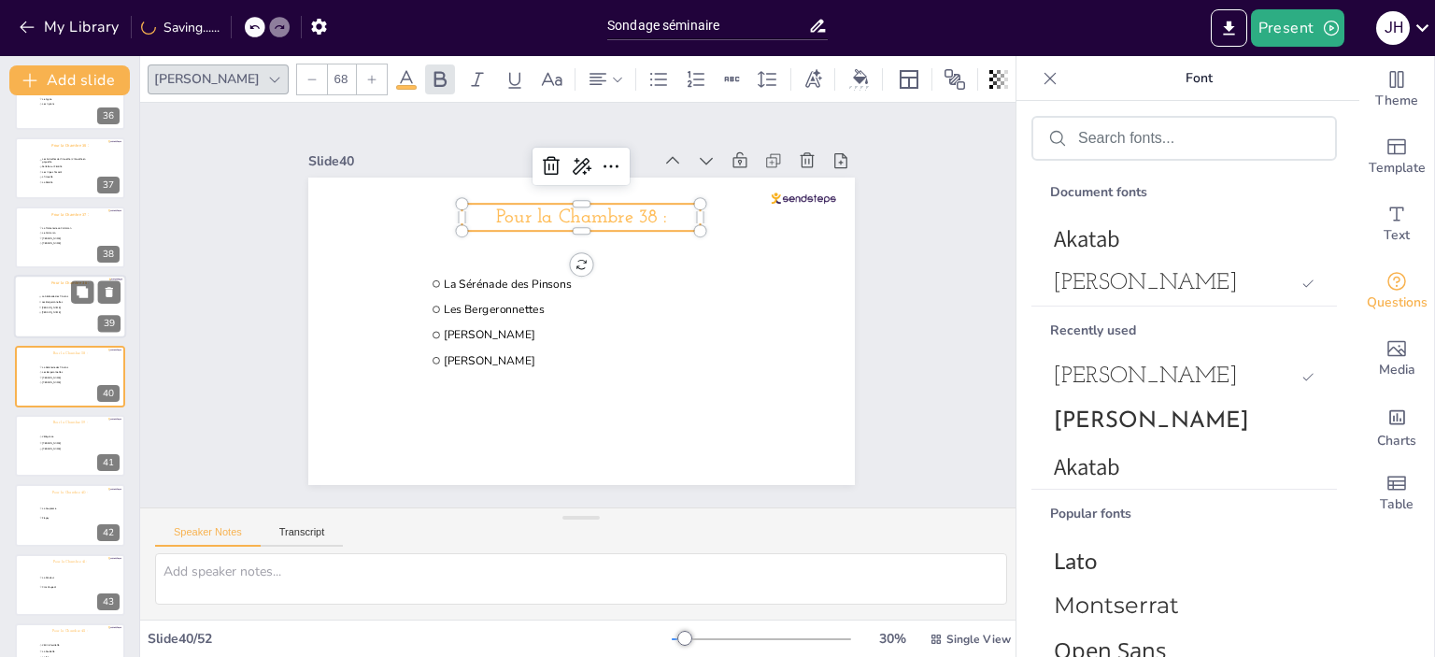
click at [45, 301] on span "Les Bergeronnettes" at bounding box center [67, 302] width 51 height 3
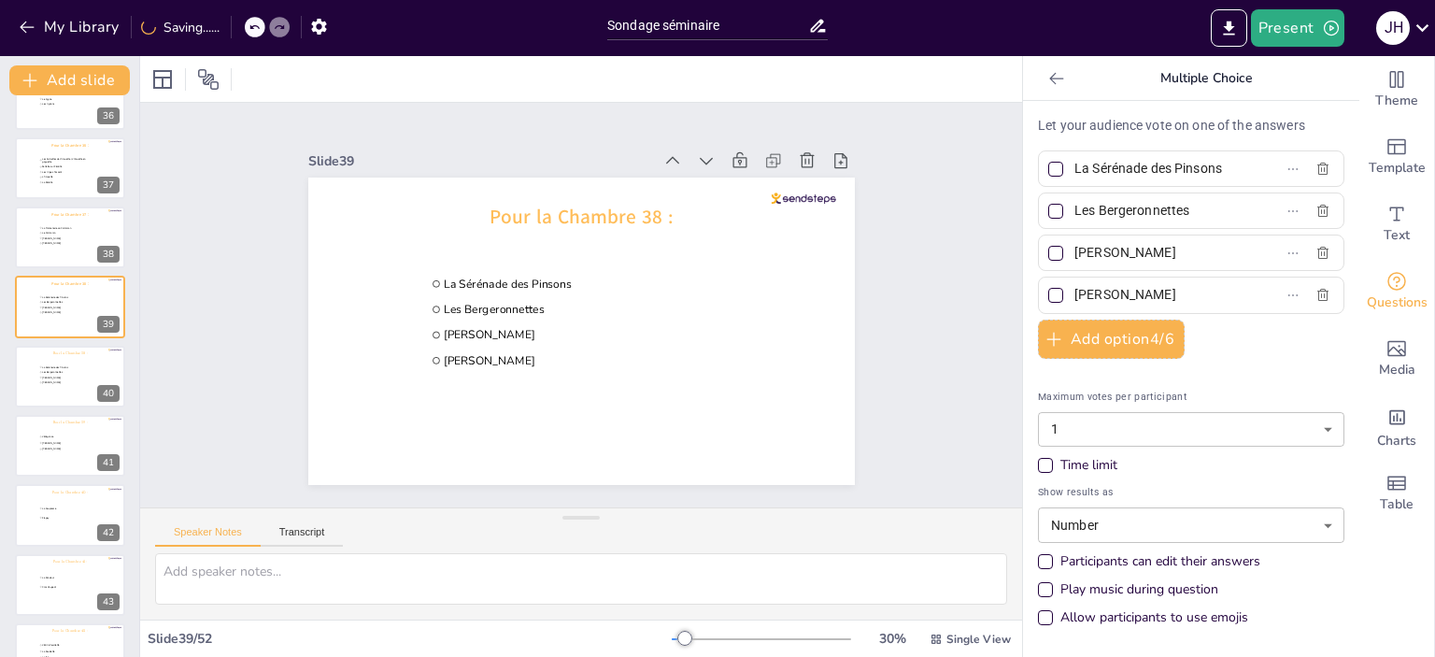
scroll to position [2405, 0]
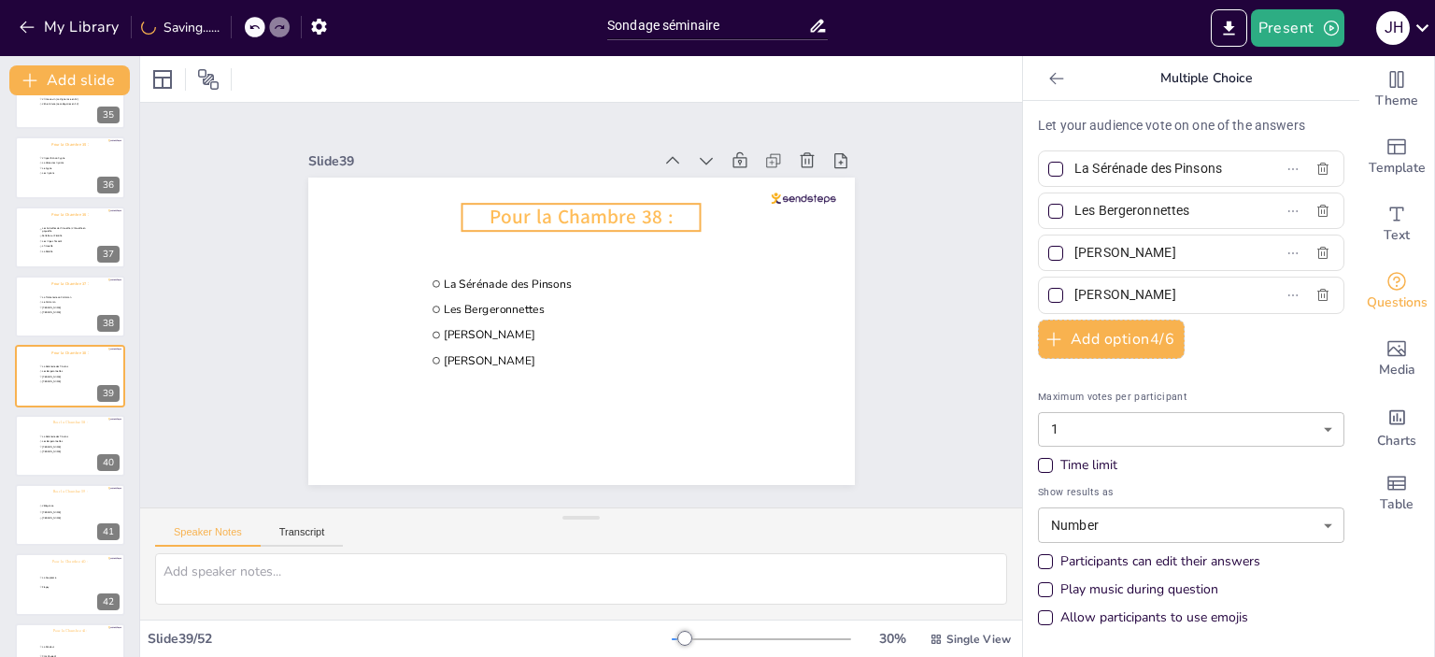
click at [523, 219] on span "Pour la Chambre 38 :" at bounding box center [581, 217] width 183 height 26
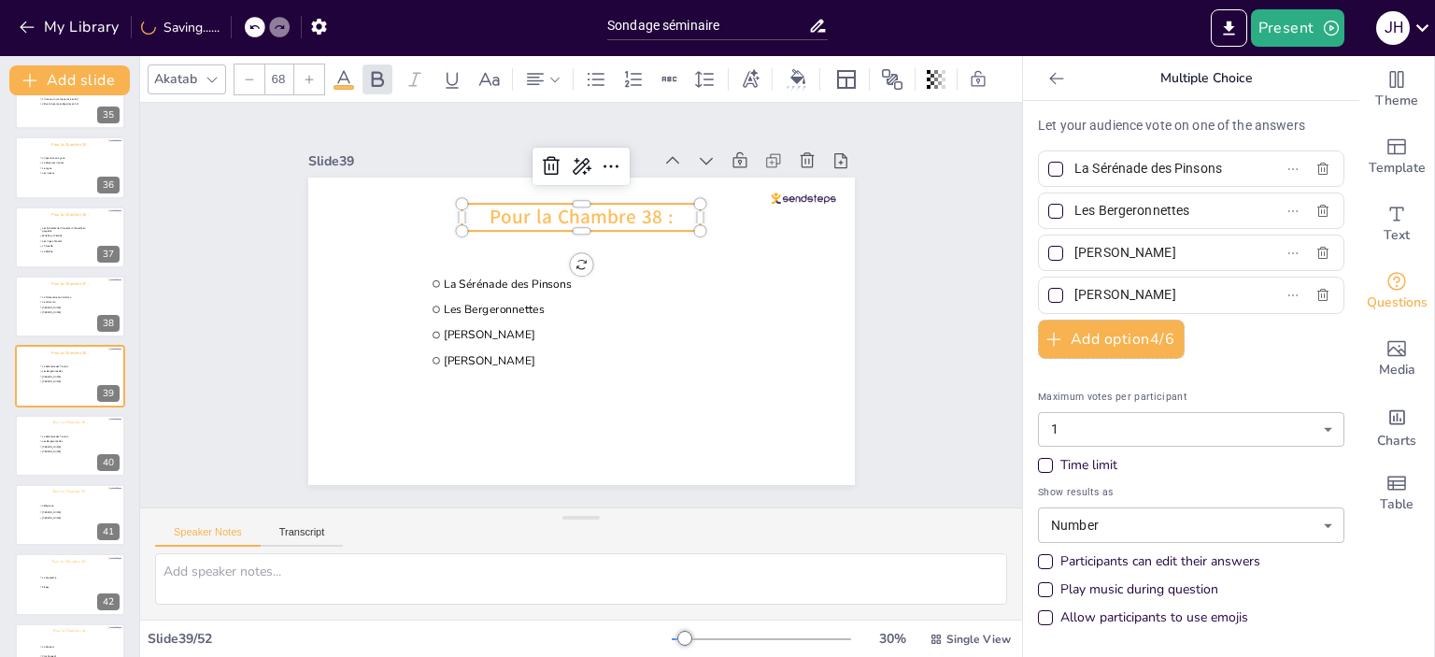
click at [177, 69] on div "Akatab" at bounding box center [175, 78] width 50 height 25
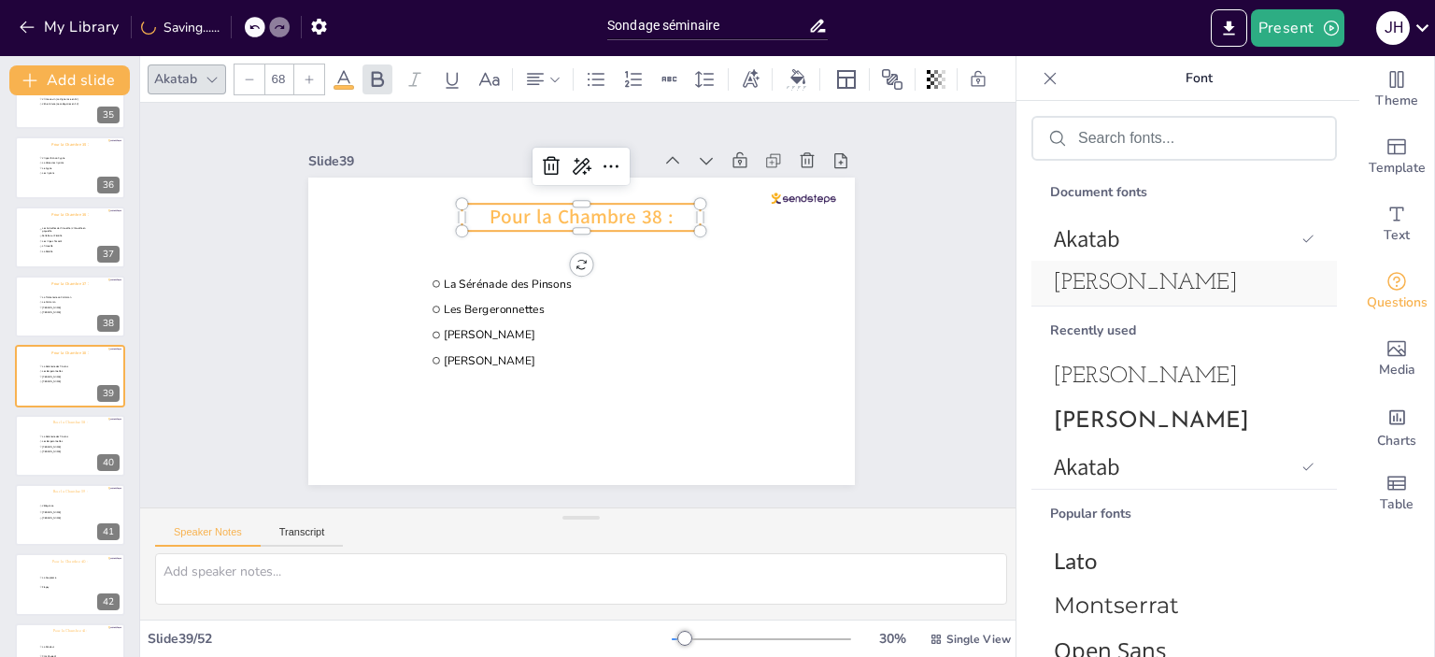
click at [1136, 287] on span "[PERSON_NAME]" at bounding box center [1180, 283] width 253 height 22
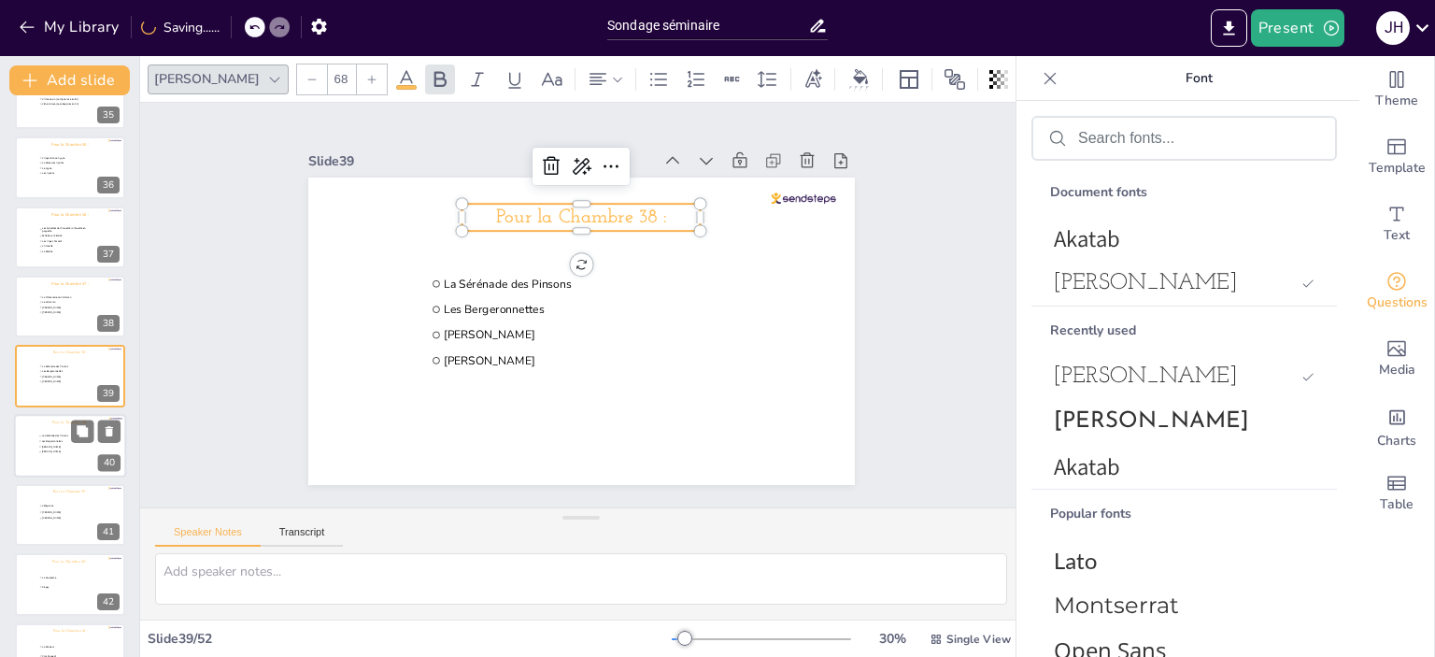
click at [45, 451] on span "[PERSON_NAME]" at bounding box center [67, 451] width 51 height 3
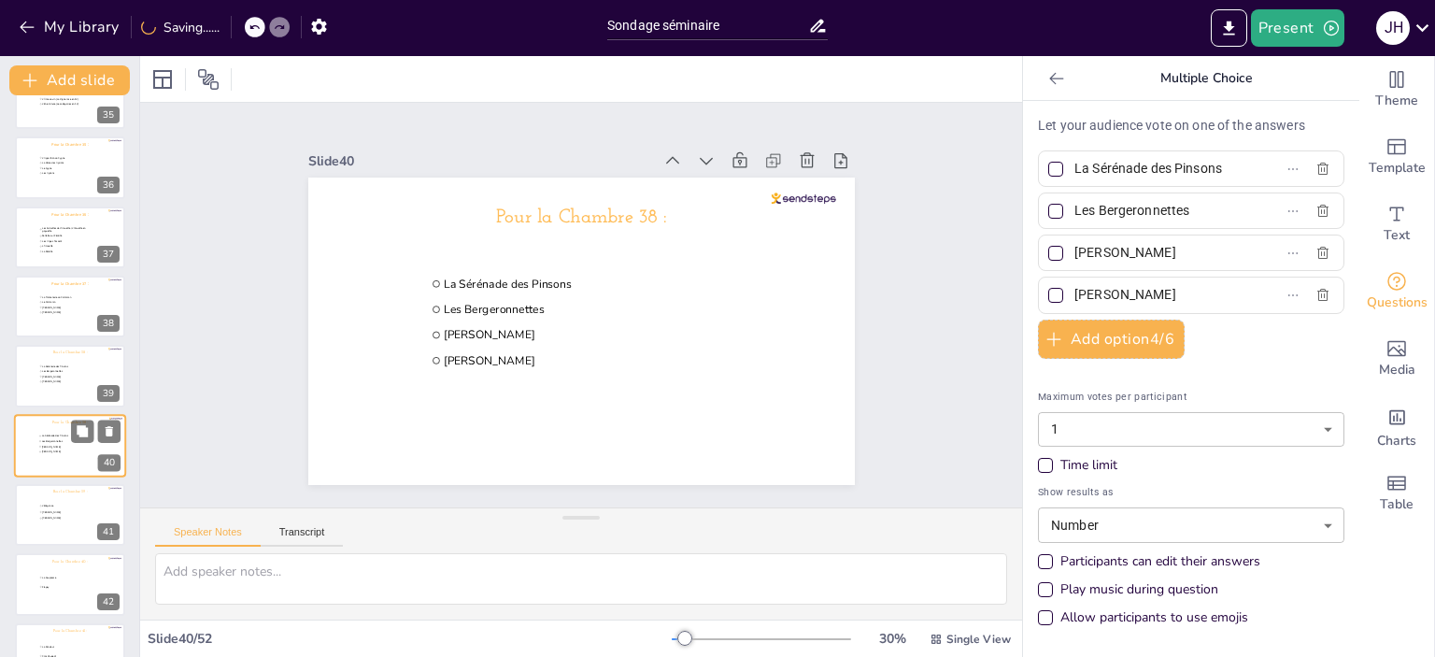
scroll to position [2475, 0]
click at [45, 451] on ul "L’Elégance [PERSON_NAME] [PERSON_NAME]" at bounding box center [65, 442] width 55 height 19
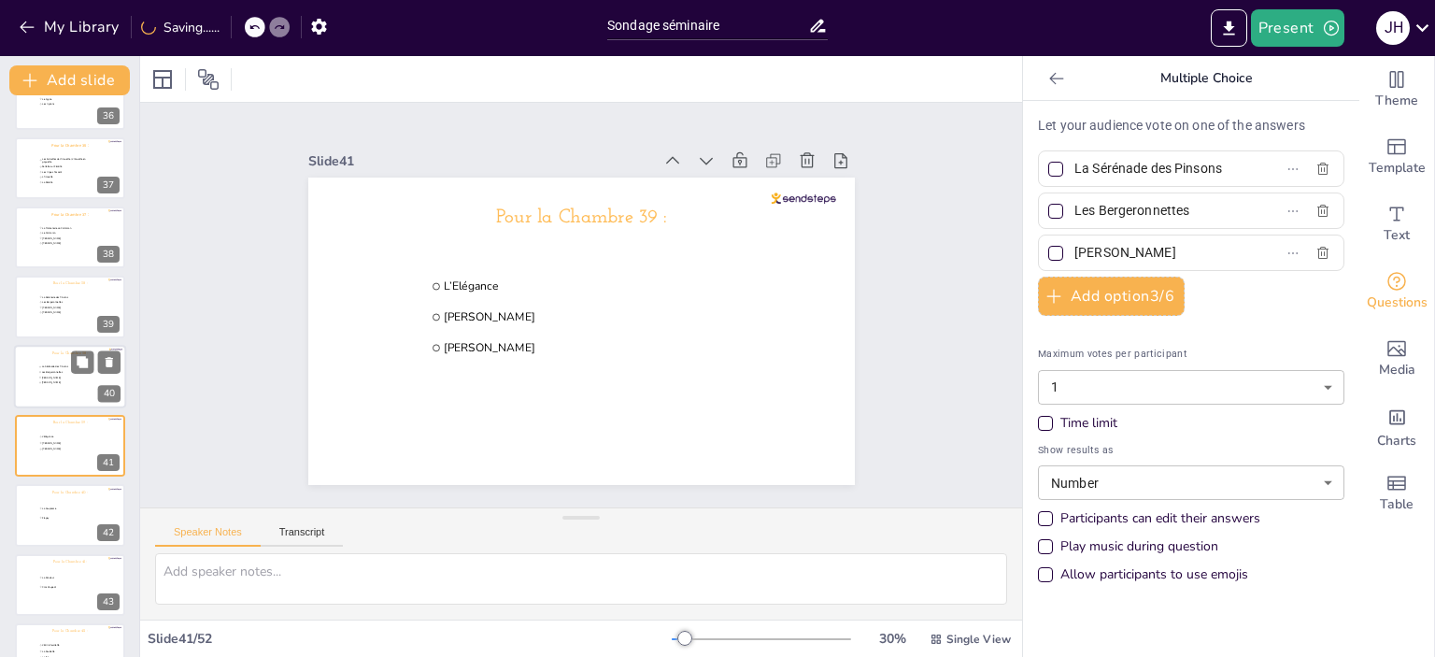
type input "L’Elégance"
type input "[PERSON_NAME]"
click at [45, 328] on div at bounding box center [70, 307] width 112 height 64
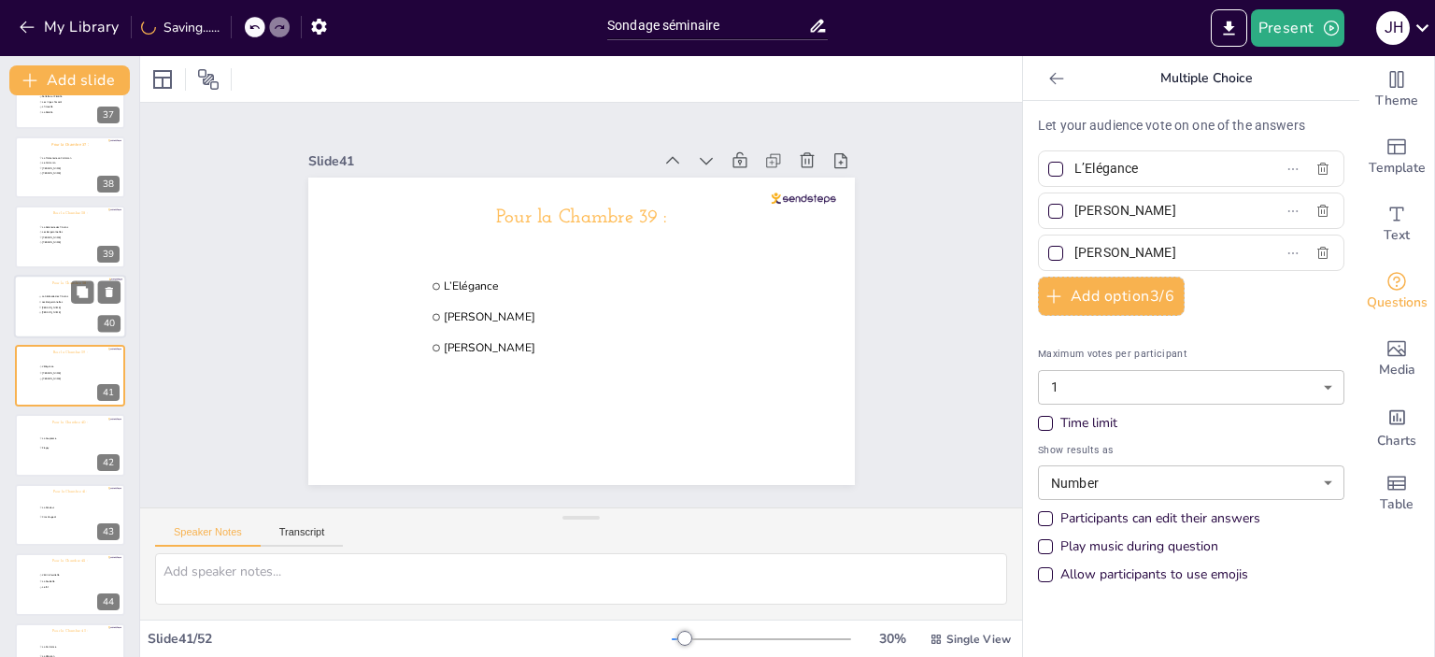
type input "La Sérénade des Pinsons"
type input "Les Bergeronnettes"
type input "[PERSON_NAME]"
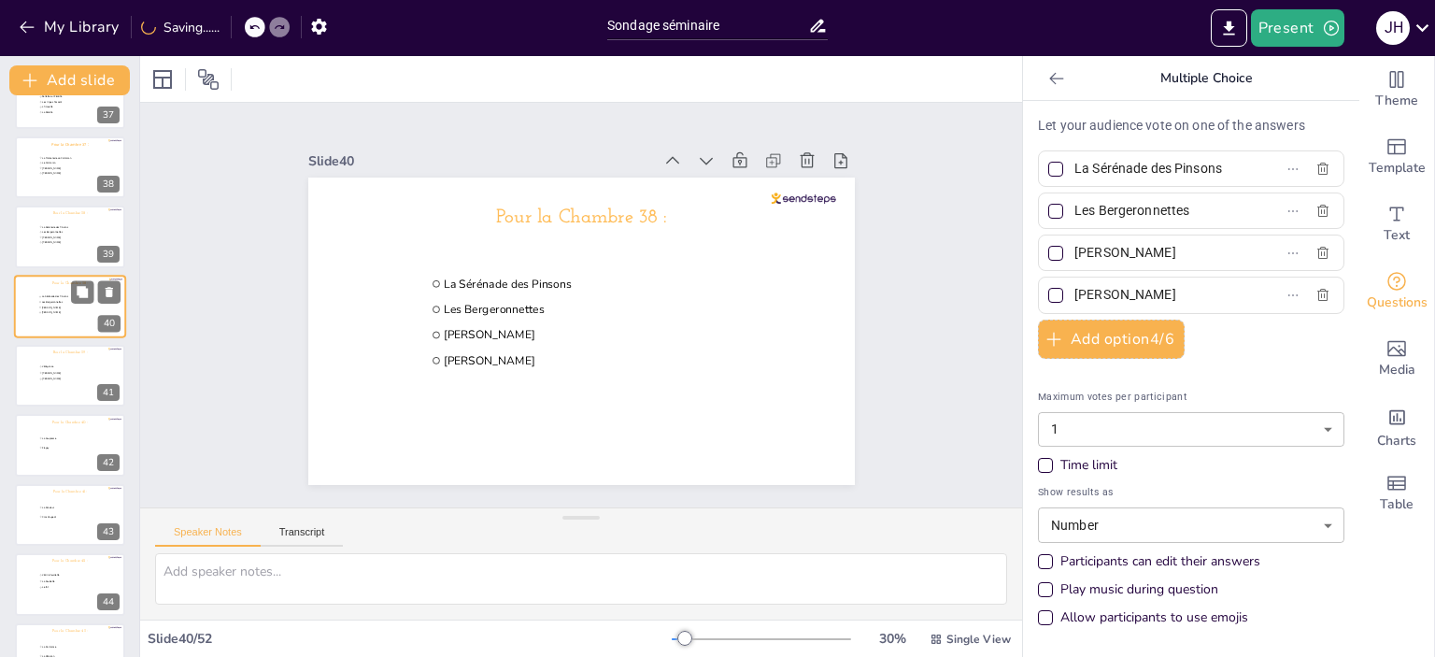
scroll to position [2475, 0]
click at [50, 287] on div at bounding box center [70, 308] width 112 height 64
click at [51, 320] on div at bounding box center [70, 307] width 112 height 64
type input "La Promenade du Cormoran"
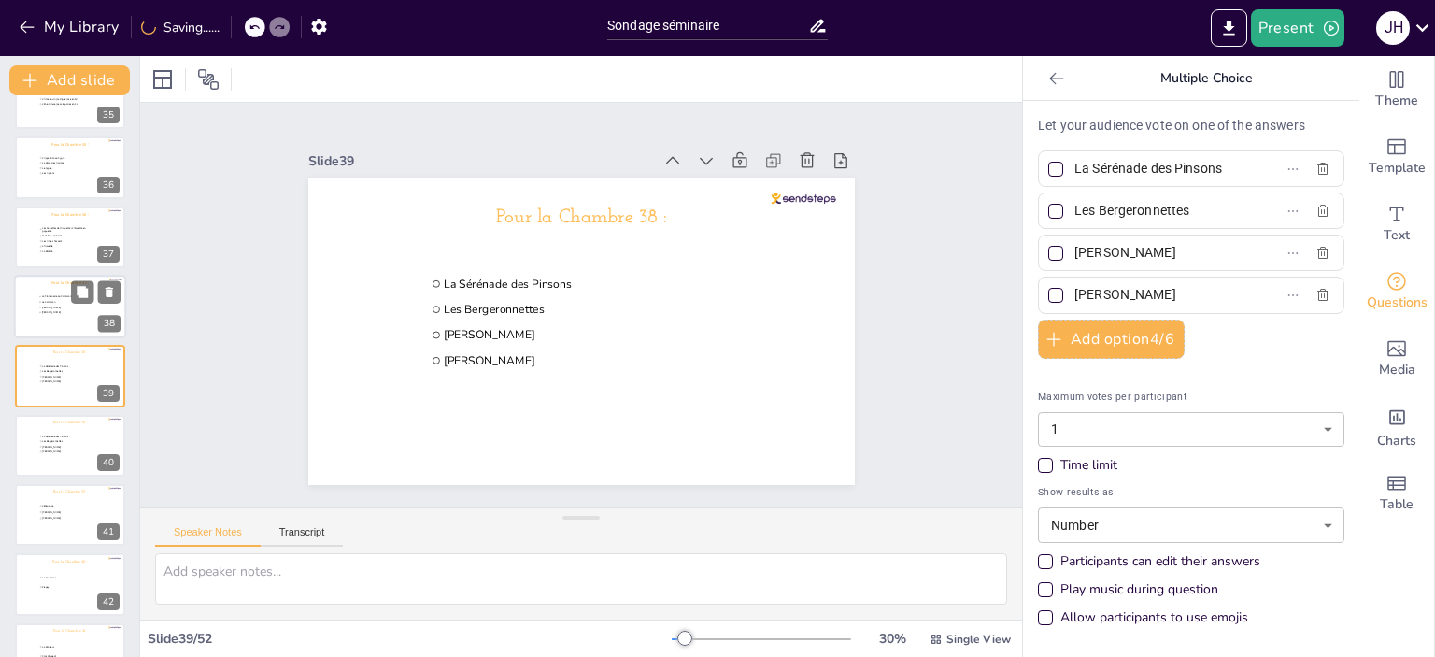
type input "Le Cormoran"
type input "[PERSON_NAME]"
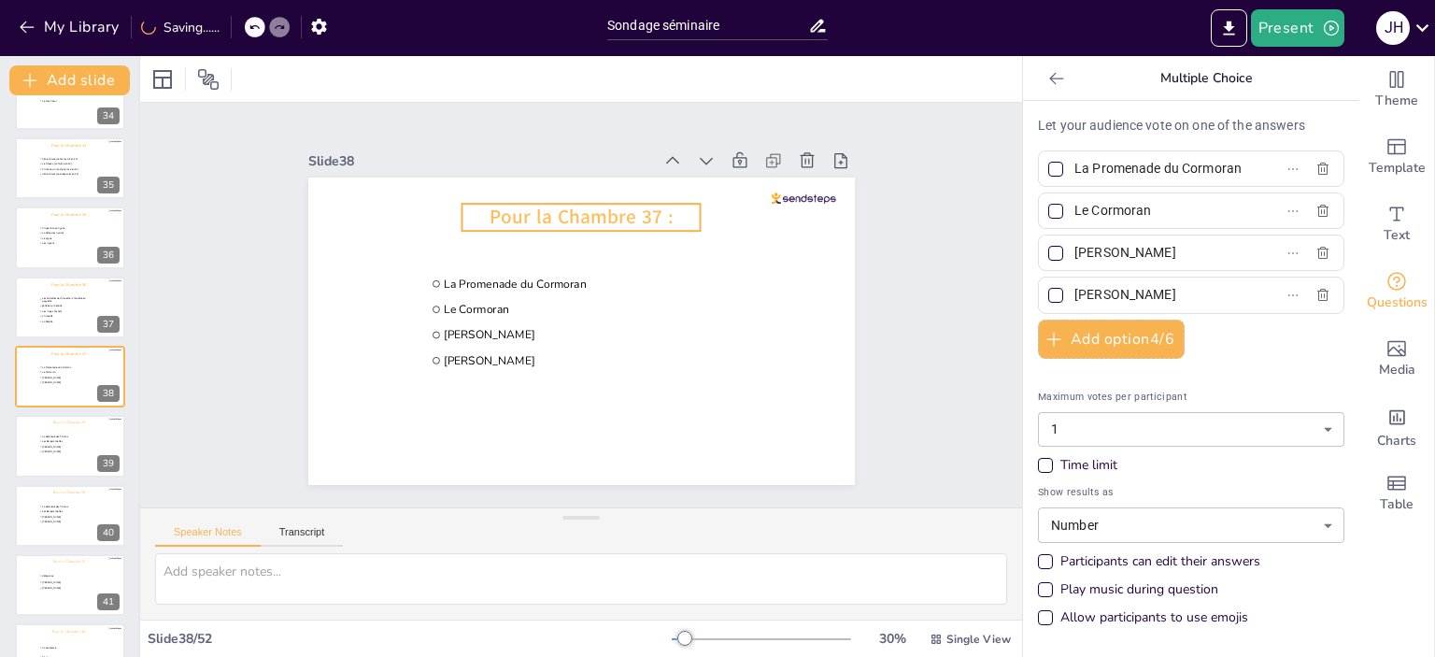
click at [561, 215] on span "Pour la Chambre 37 :" at bounding box center [581, 217] width 183 height 26
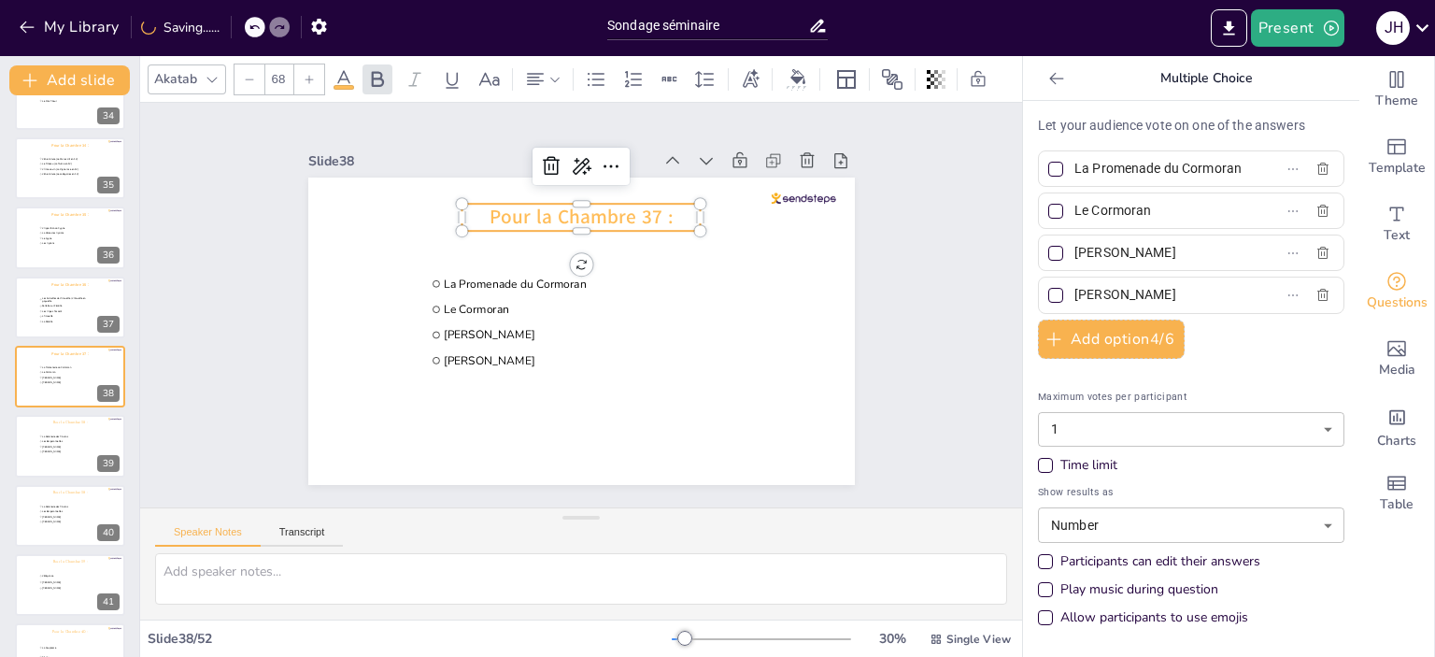
click at [209, 82] on div at bounding box center [212, 79] width 22 height 22
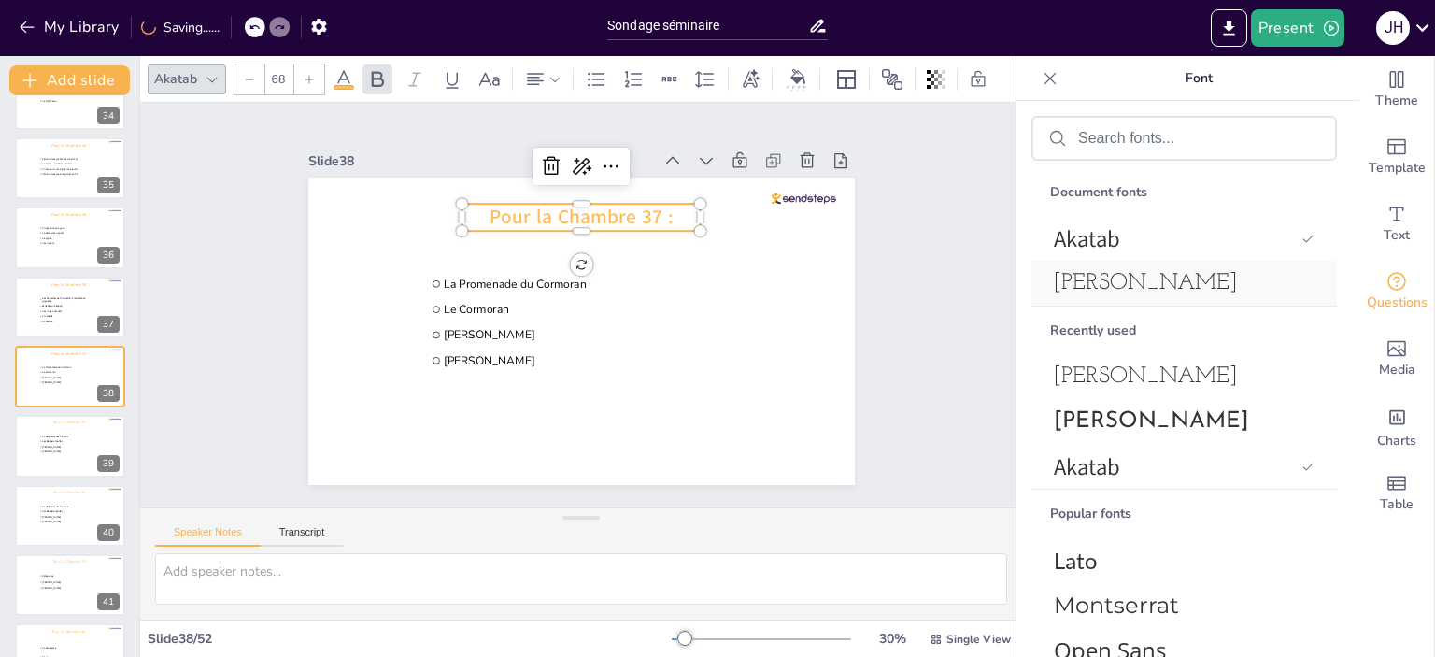
click at [1137, 276] on span "[PERSON_NAME]" at bounding box center [1180, 283] width 253 height 22
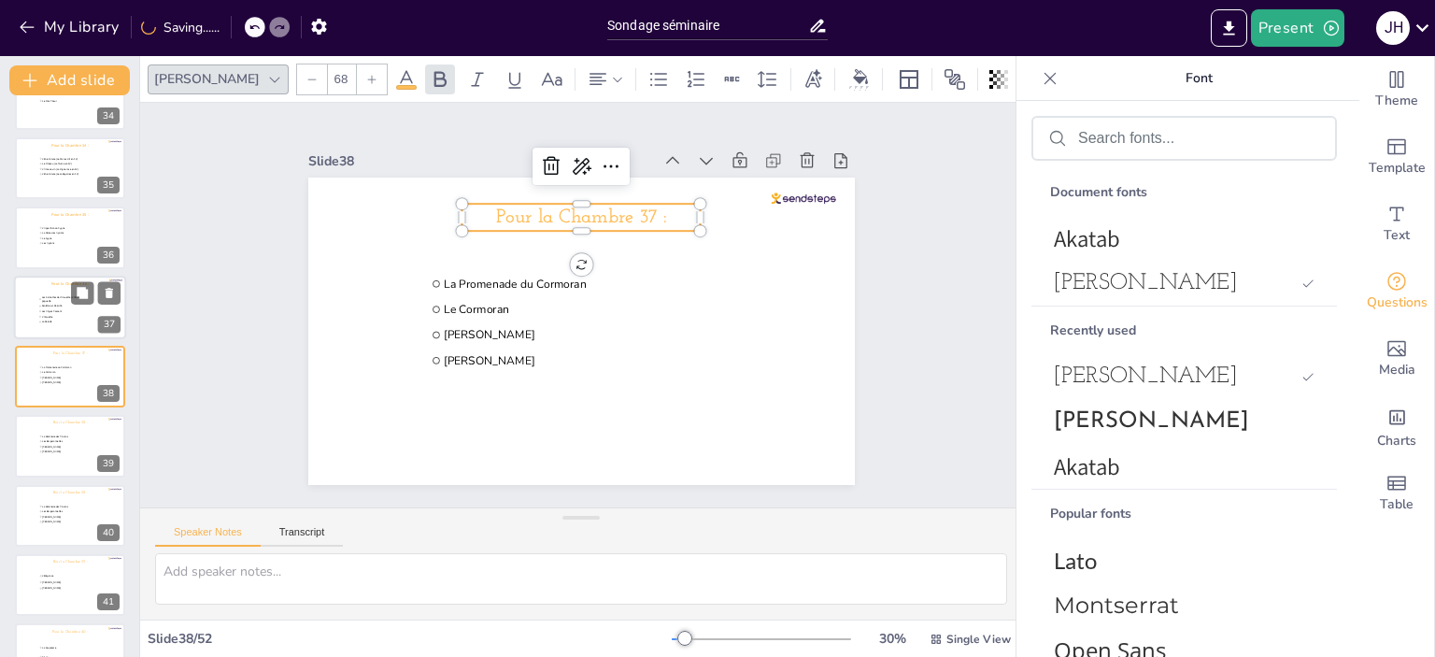
click at [22, 313] on div at bounding box center [70, 308] width 112 height 64
type input "Les Sornettes de l’Alouette / L’Alouette en goguette"
type input "Fenêtre sur Félicité"
type input "Les Anges Passent"
type input "L'Alouette"
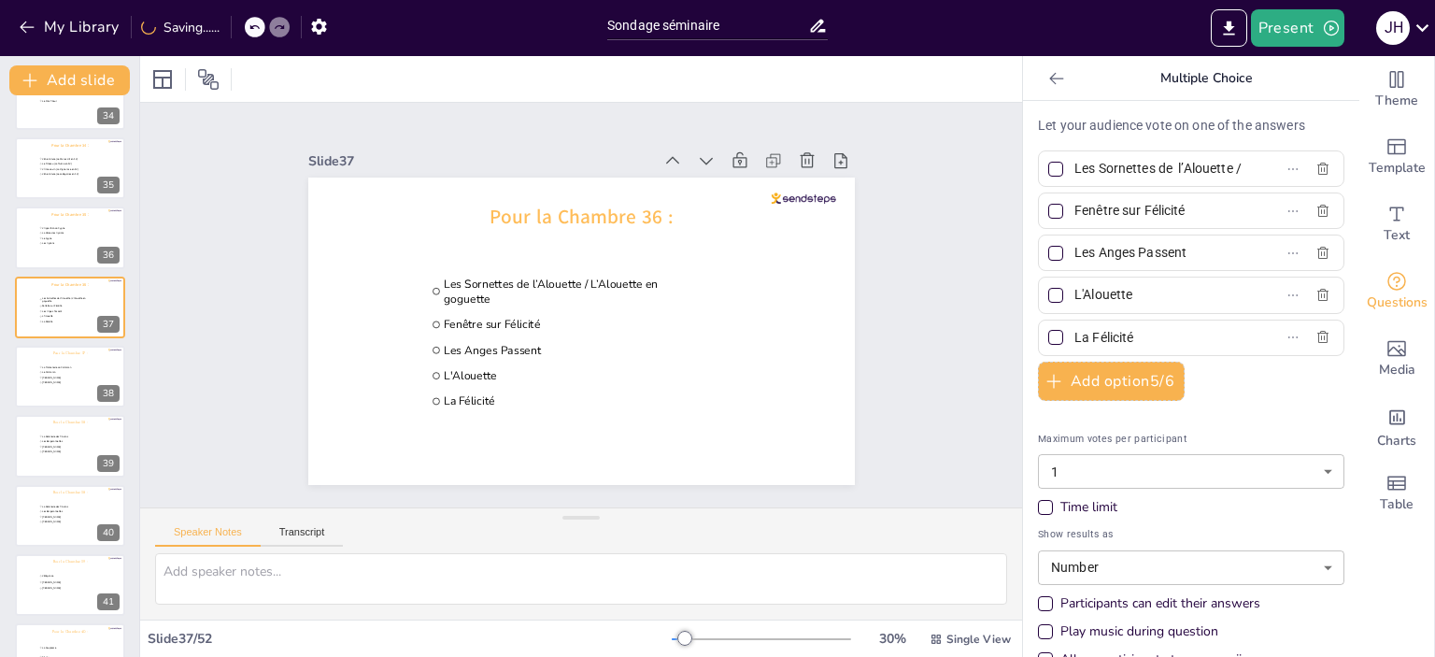
scroll to position [2266, 0]
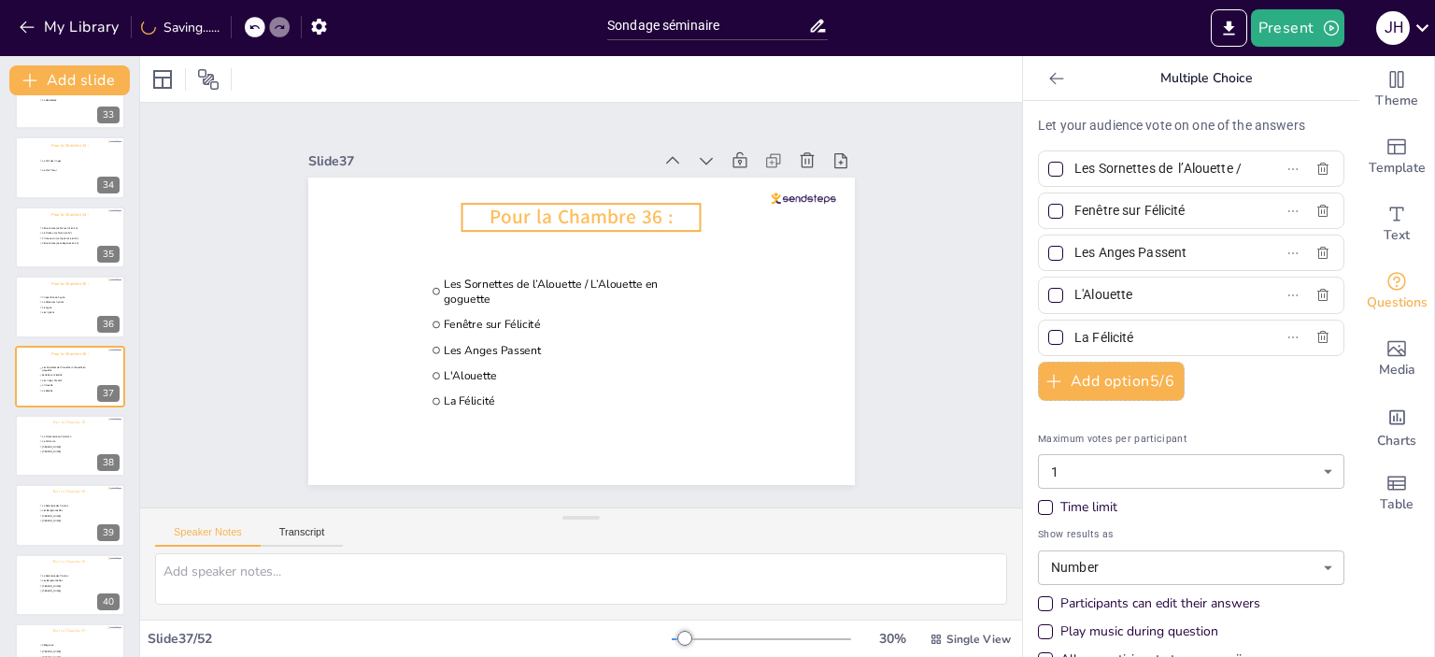
click at [535, 207] on span "Pour la Chambre 36 :" at bounding box center [581, 217] width 183 height 26
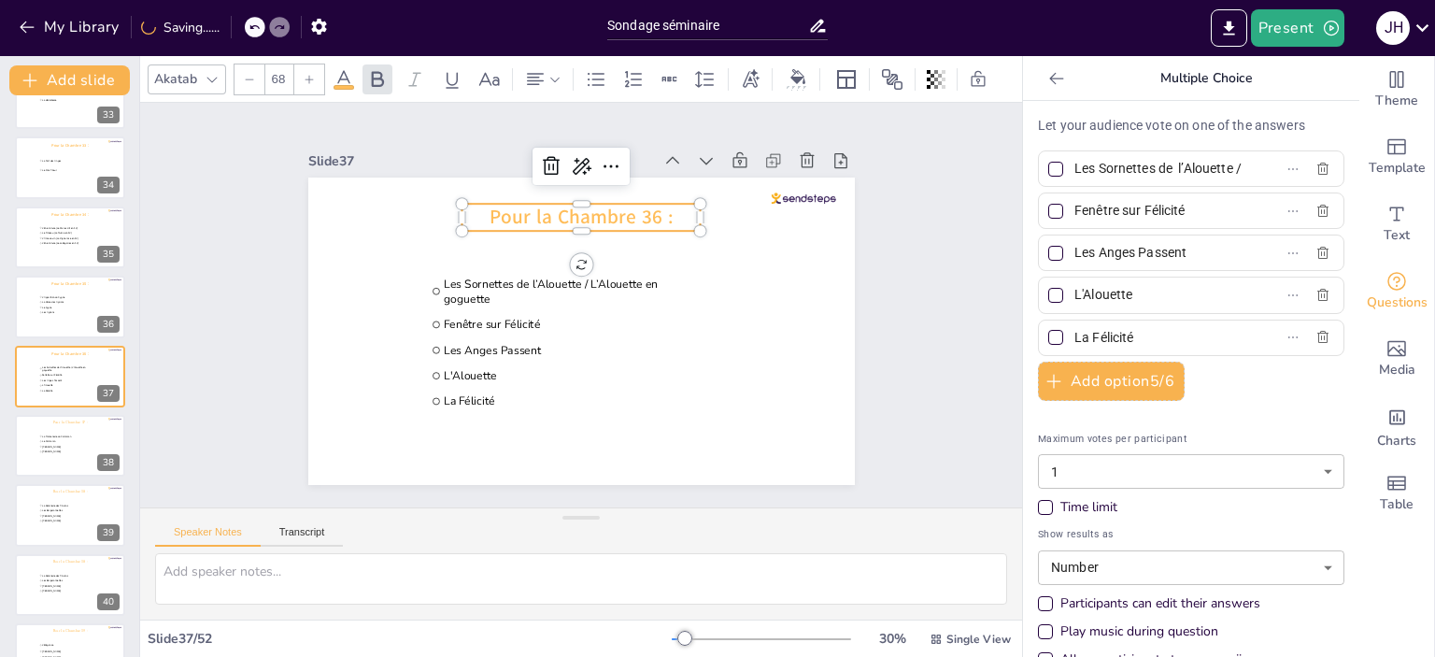
click at [202, 78] on div at bounding box center [212, 79] width 22 height 22
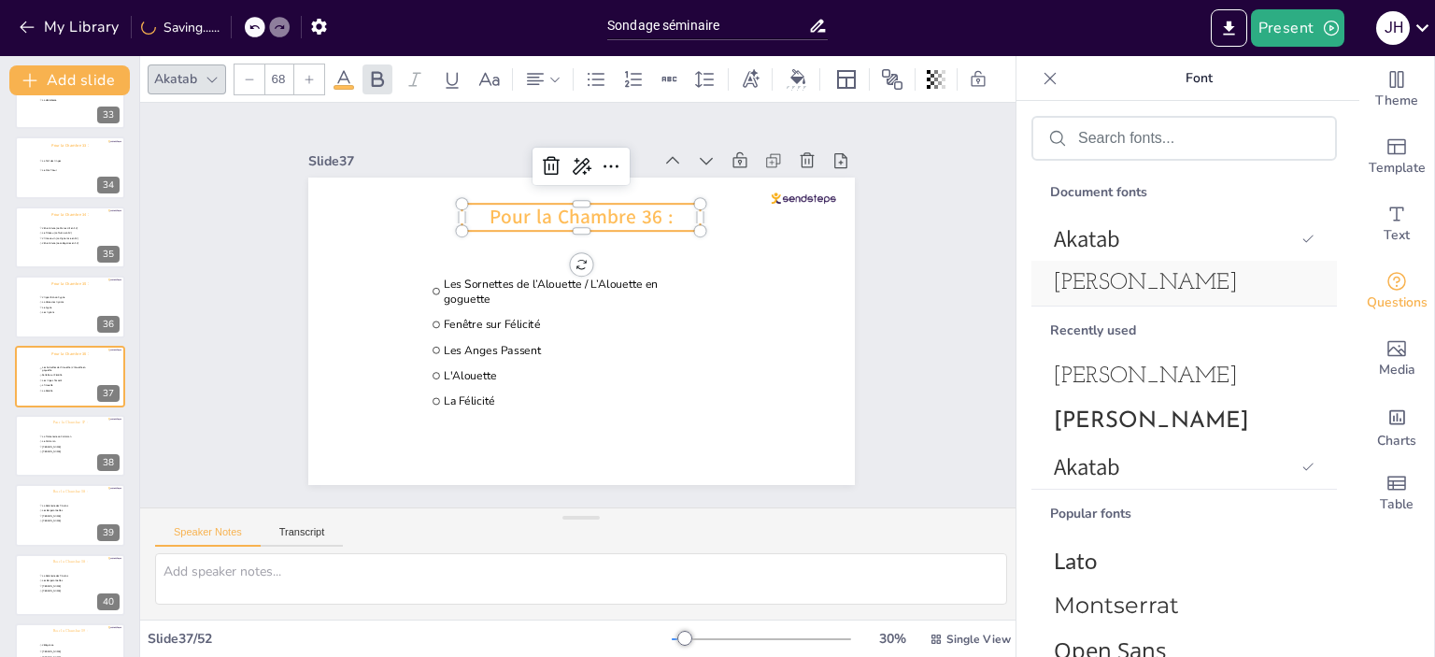
click at [1139, 279] on span "[PERSON_NAME]" at bounding box center [1180, 283] width 253 height 22
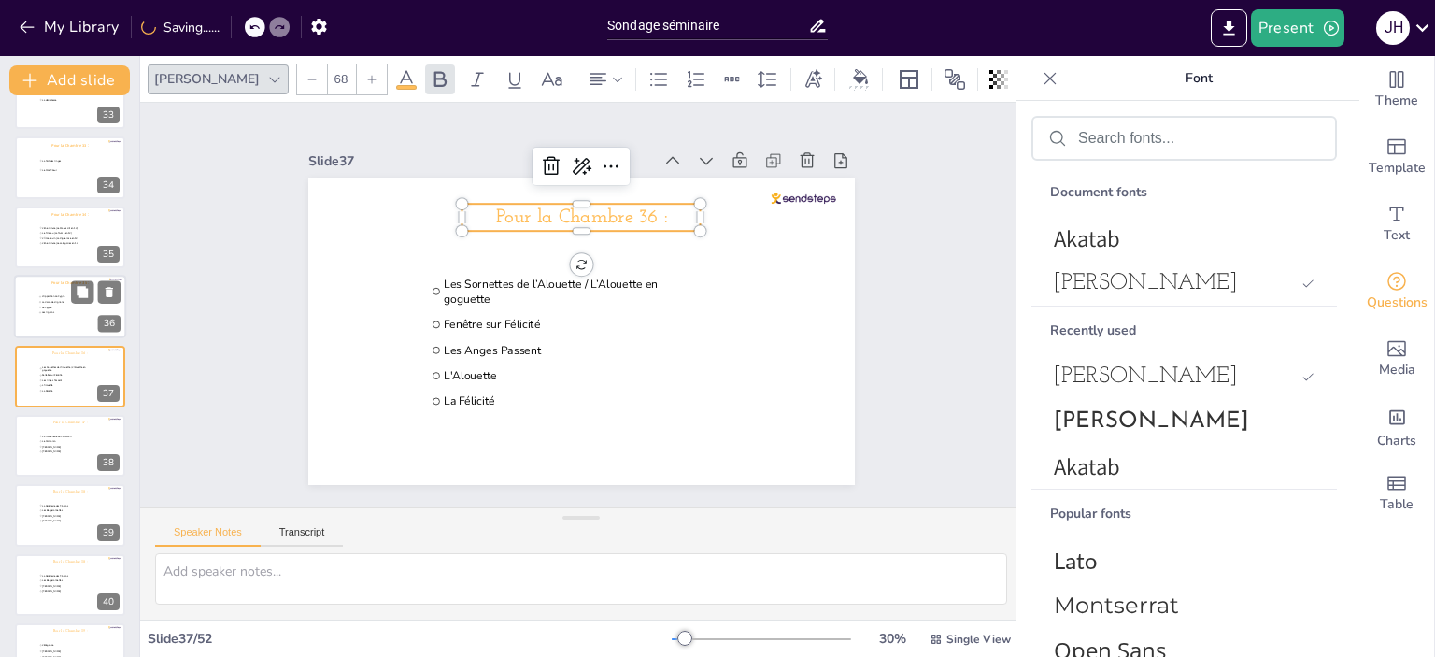
click at [43, 317] on div at bounding box center [70, 307] width 112 height 64
type input "L’Apparition du Cygne"
type input "La Valse des Agrions"
type input "Le Cygne"
type input "Les Agrions"
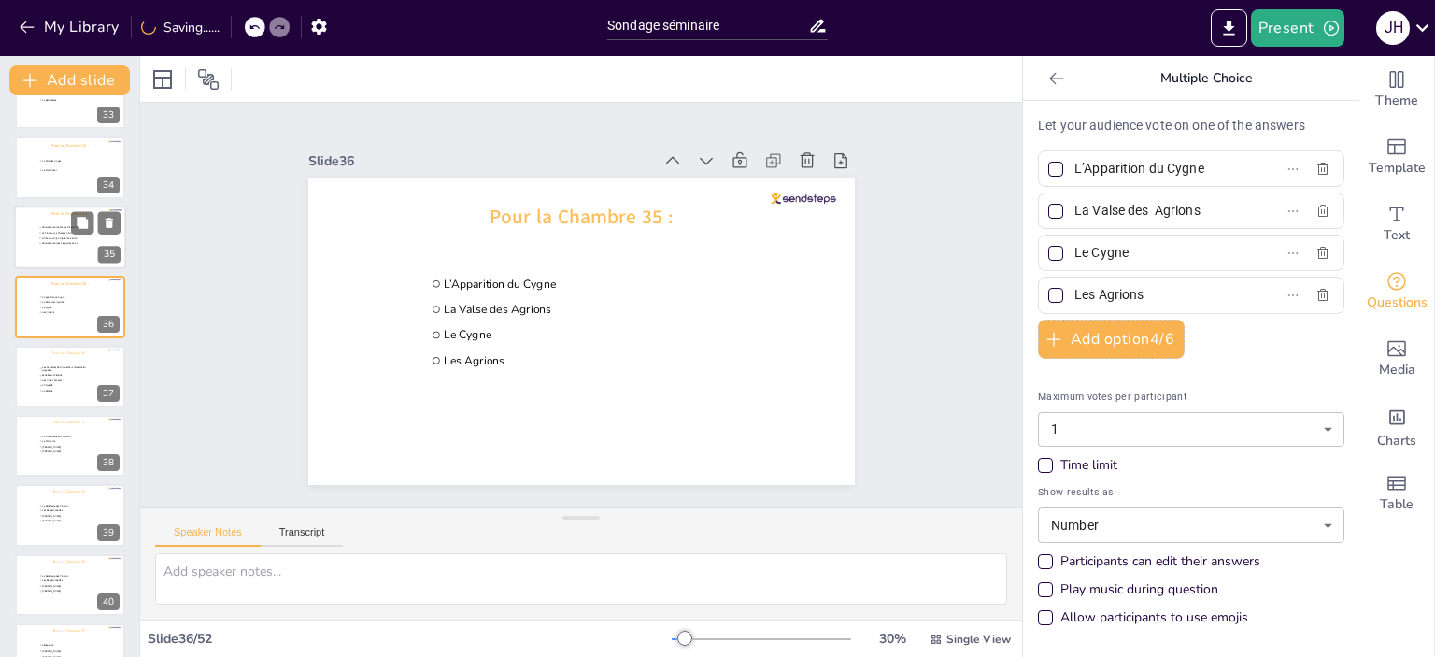
scroll to position [2197, 0]
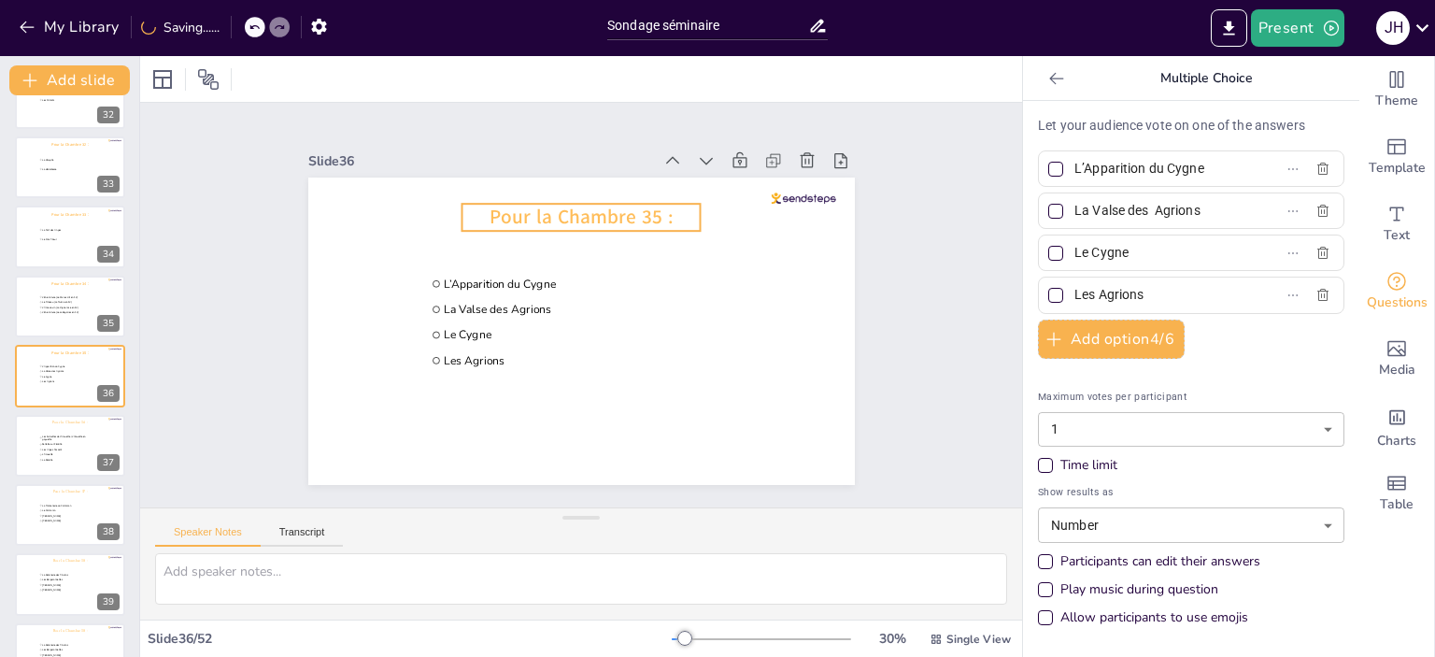
click at [613, 214] on span "Pour la Chambre 35 :" at bounding box center [581, 217] width 183 height 26
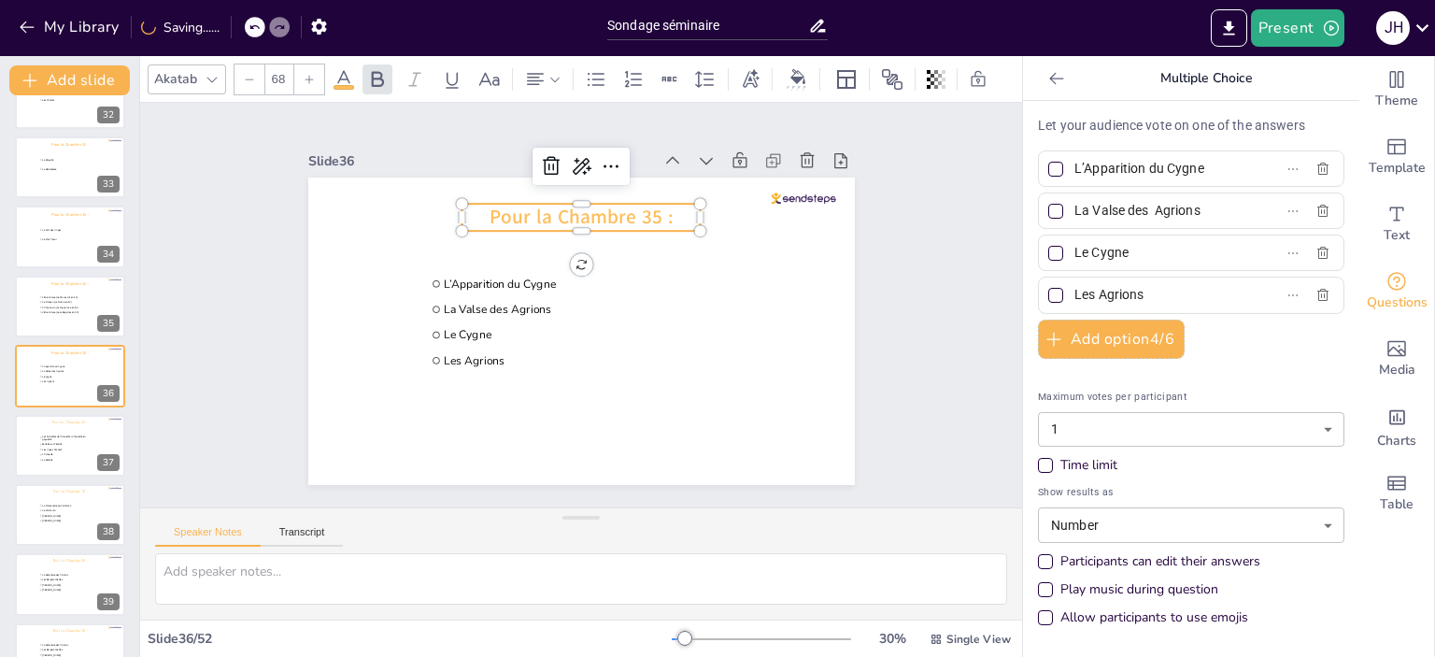
click at [198, 73] on div "Akatab" at bounding box center [175, 78] width 50 height 25
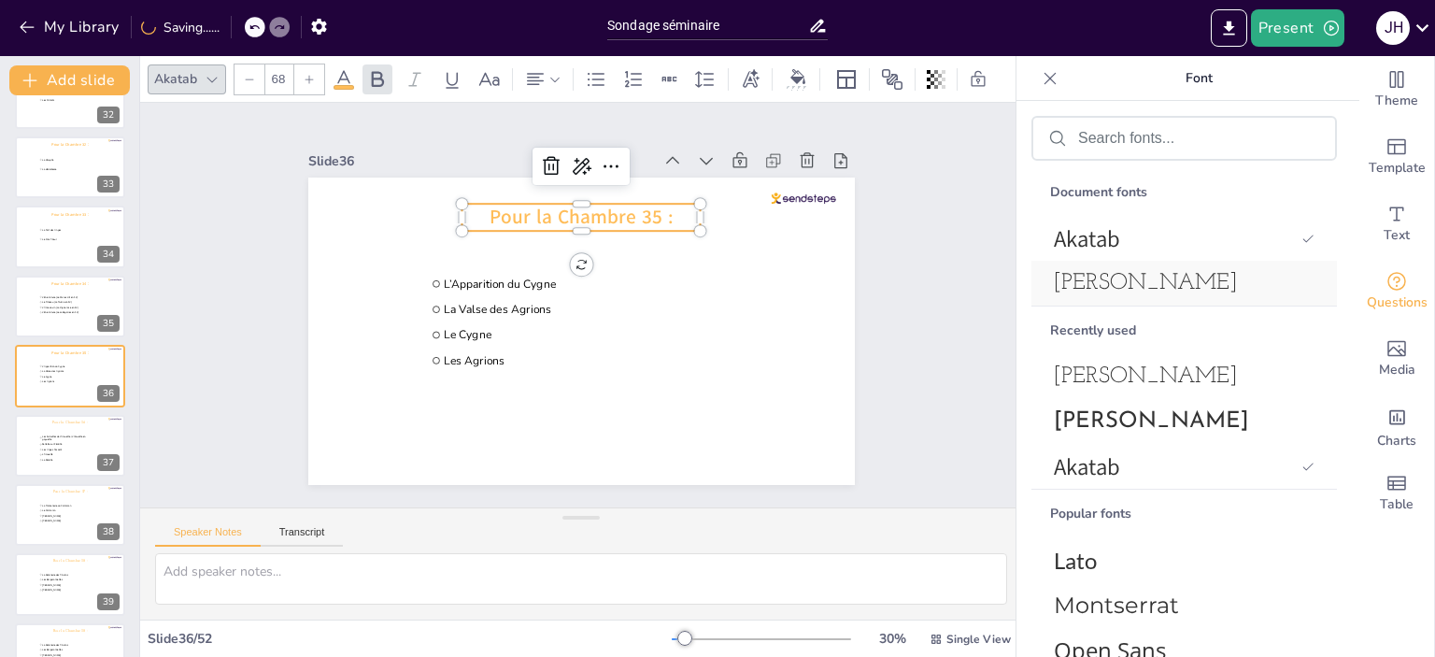
click at [1057, 277] on span "[PERSON_NAME]" at bounding box center [1180, 283] width 253 height 22
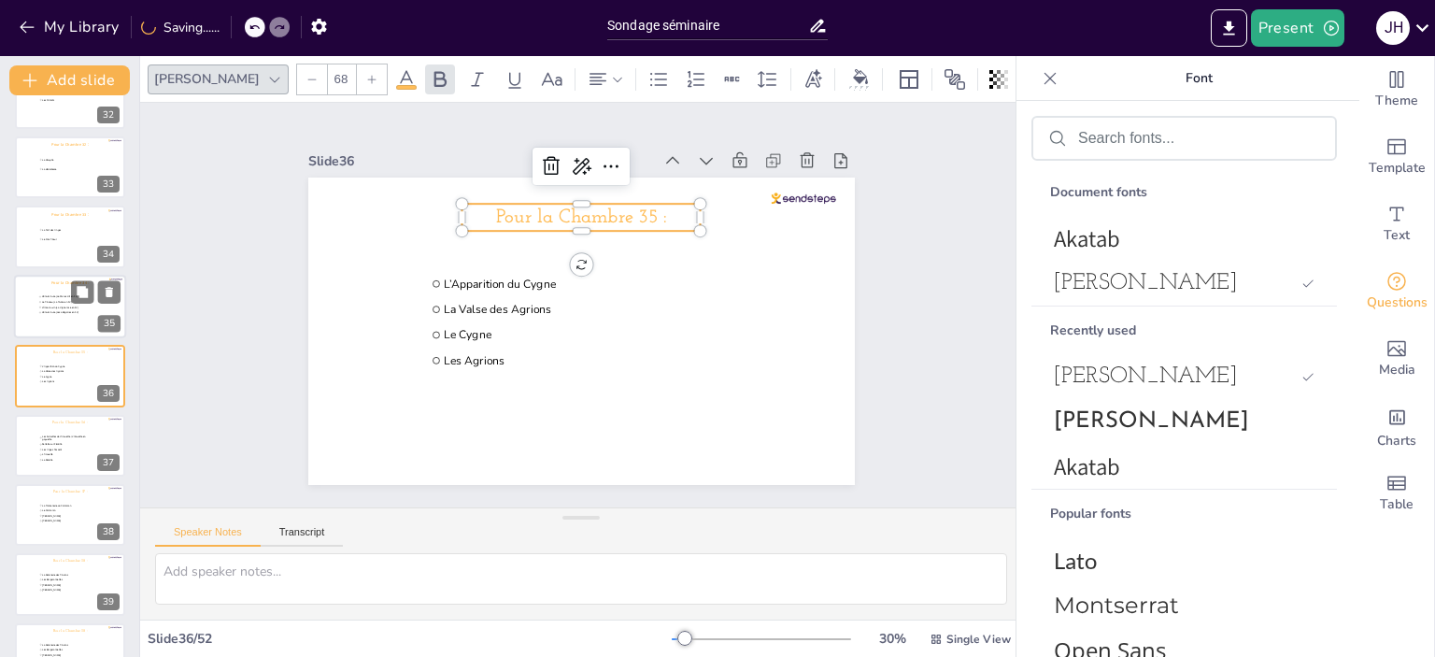
click at [66, 307] on span "L’Âme du vin (La Vigne rose en 12)" at bounding box center [67, 306] width 51 height 3
type input "L’Enluminure (Le Manuscrit en 12)"
type input "Le Pinceau (La Plume en 12)"
type input "L’Âme du vin (La Vigne rose en 12)"
type input "L’Enluminure (Les allégories en 12)"
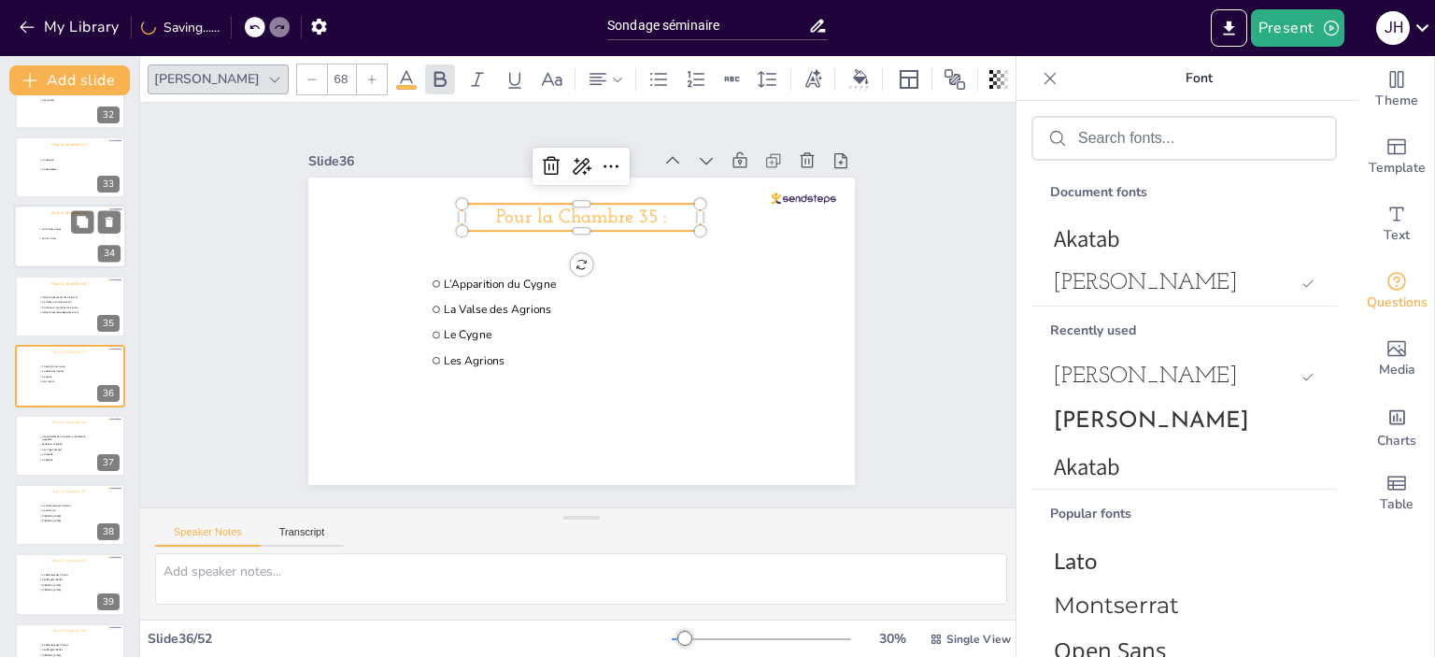
scroll to position [2127, 0]
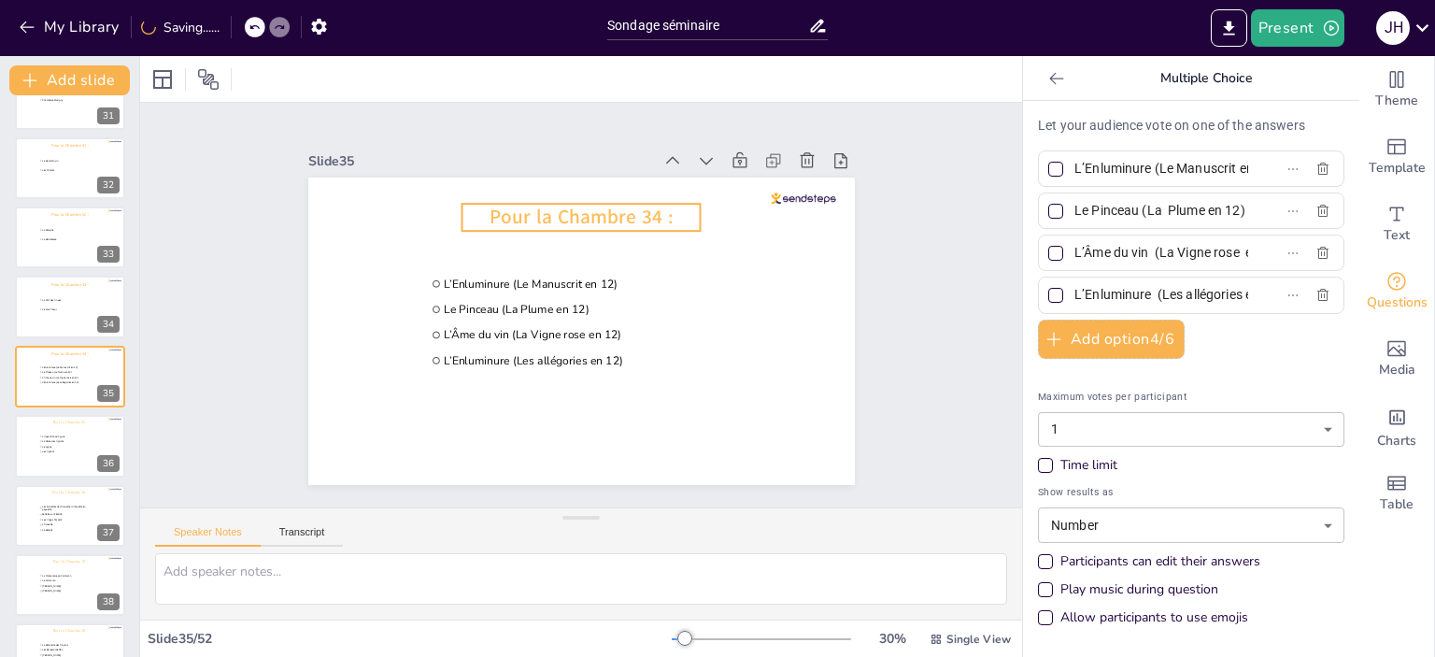
click at [590, 212] on span "Pour la Chambre 34 :" at bounding box center [581, 217] width 183 height 26
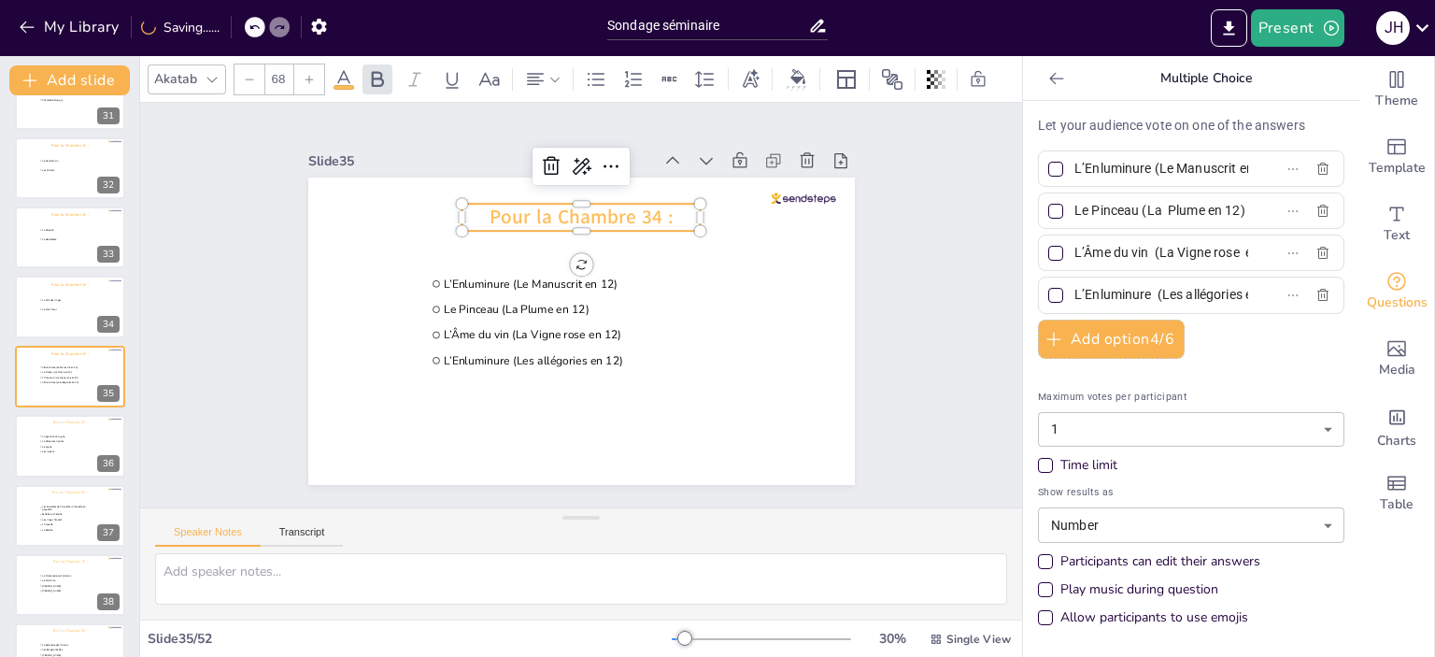
click at [192, 66] on div "Akatab" at bounding box center [175, 78] width 50 height 25
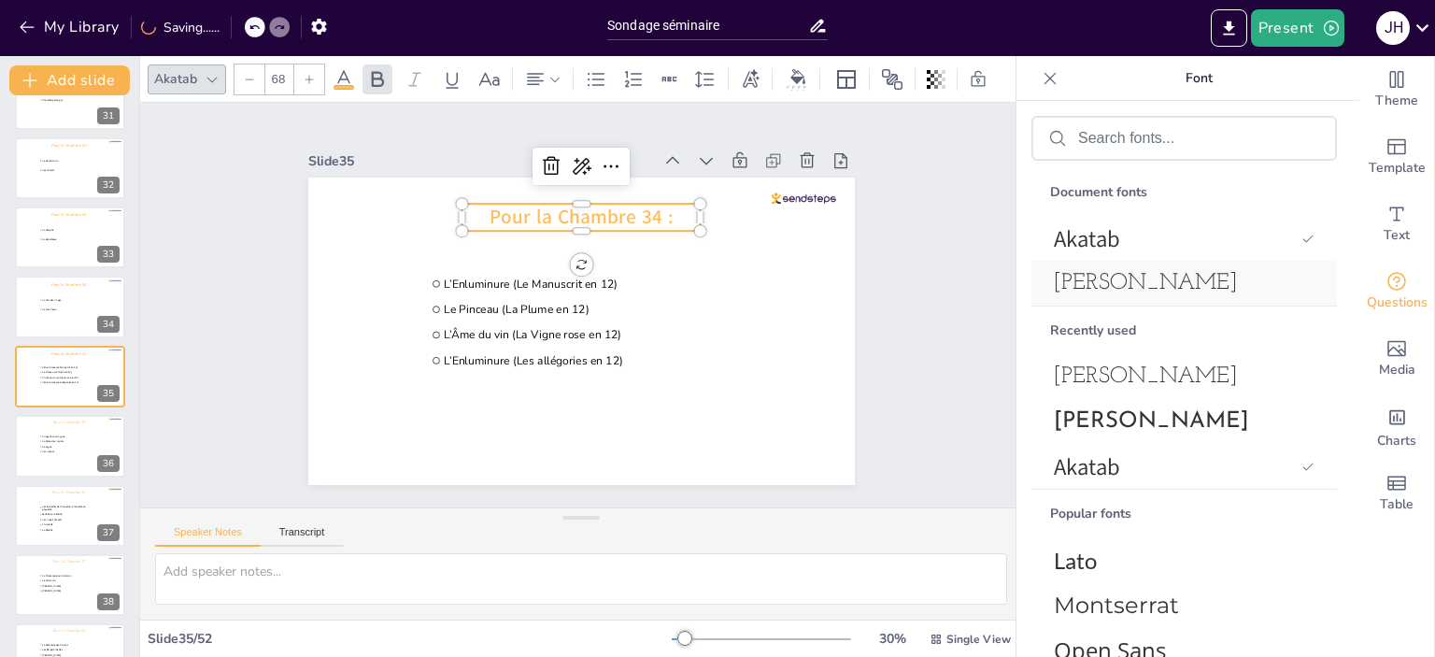
click at [1216, 272] on span "[PERSON_NAME]" at bounding box center [1180, 283] width 253 height 22
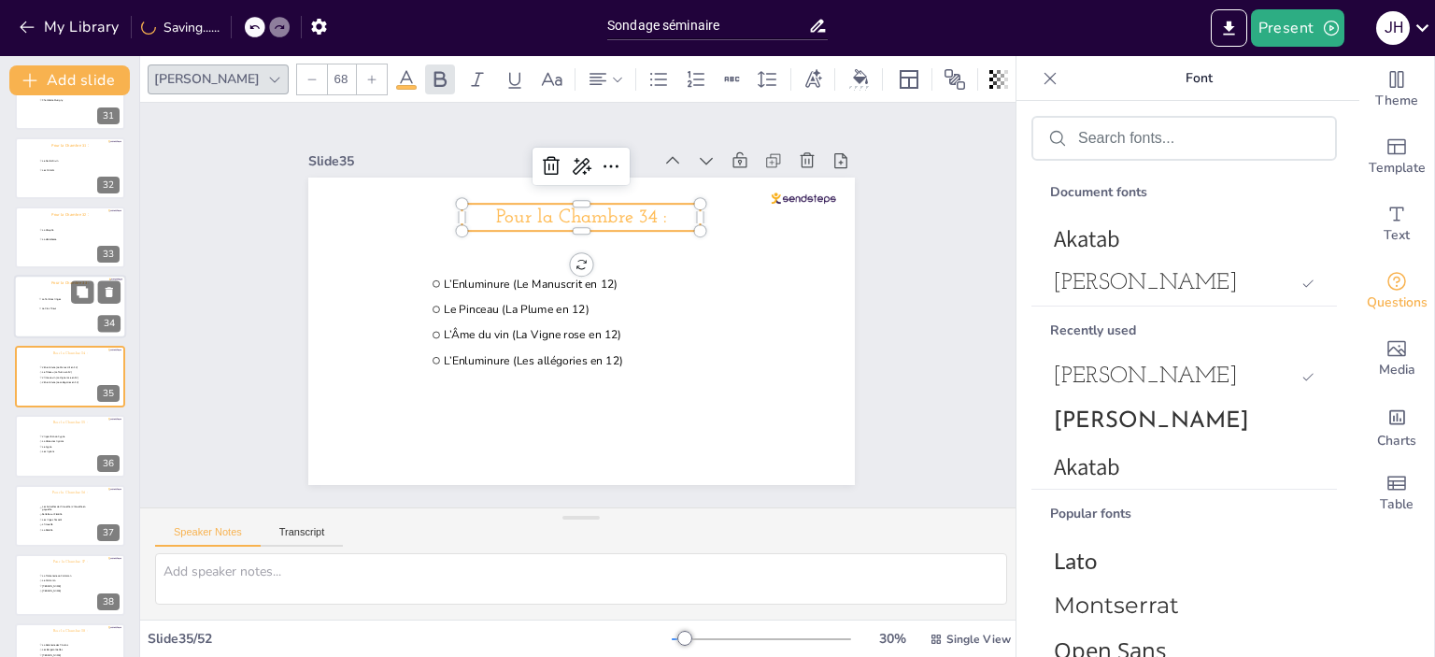
click at [46, 314] on div at bounding box center [70, 308] width 112 height 64
type input "La Part des Anges"
type input "Le Clos Prieur"
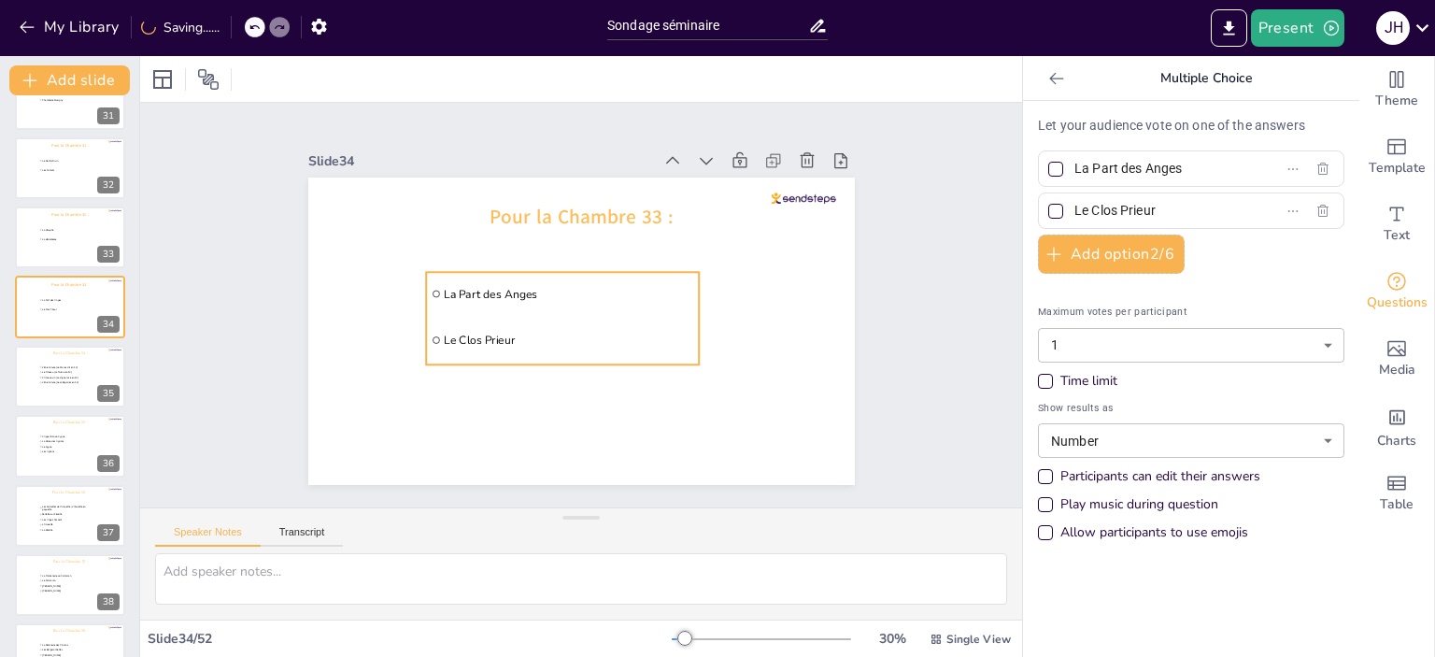
scroll to position [2058, 0]
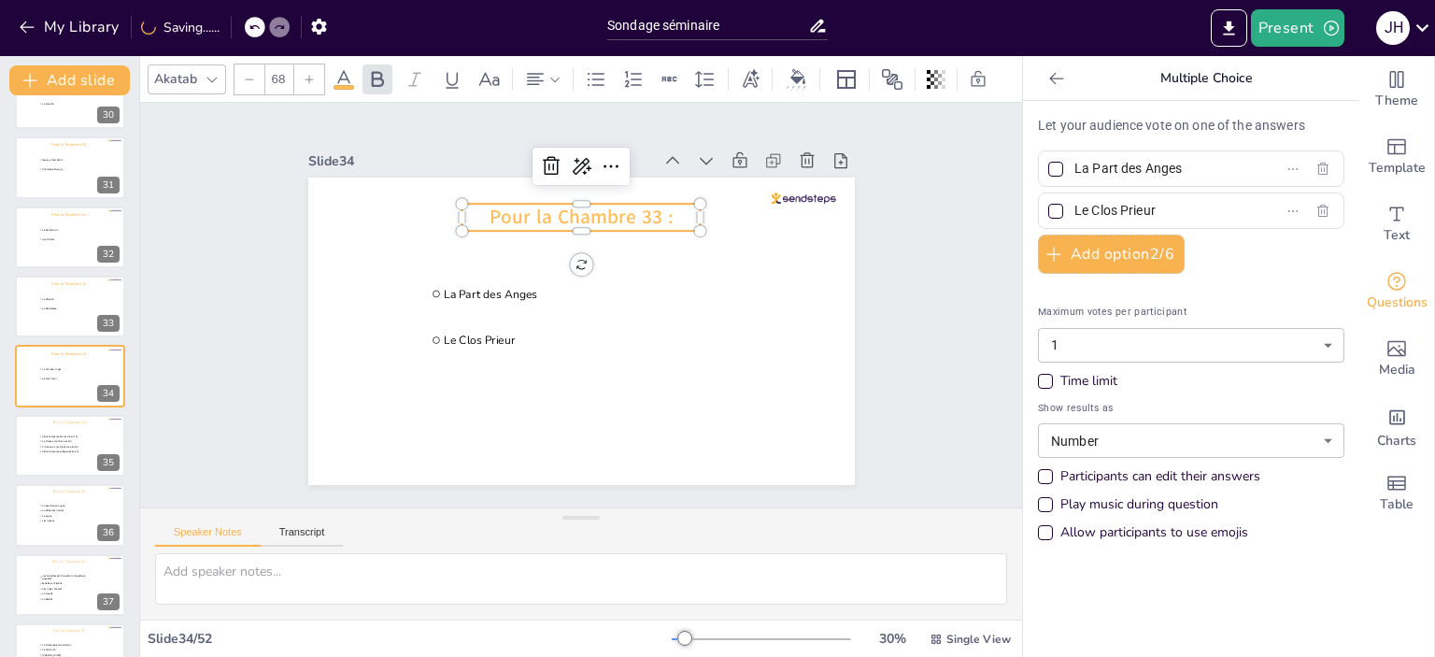
click at [617, 204] on span "Pour la Chambre 33 :" at bounding box center [581, 217] width 183 height 26
click at [208, 76] on icon at bounding box center [212, 79] width 15 height 15
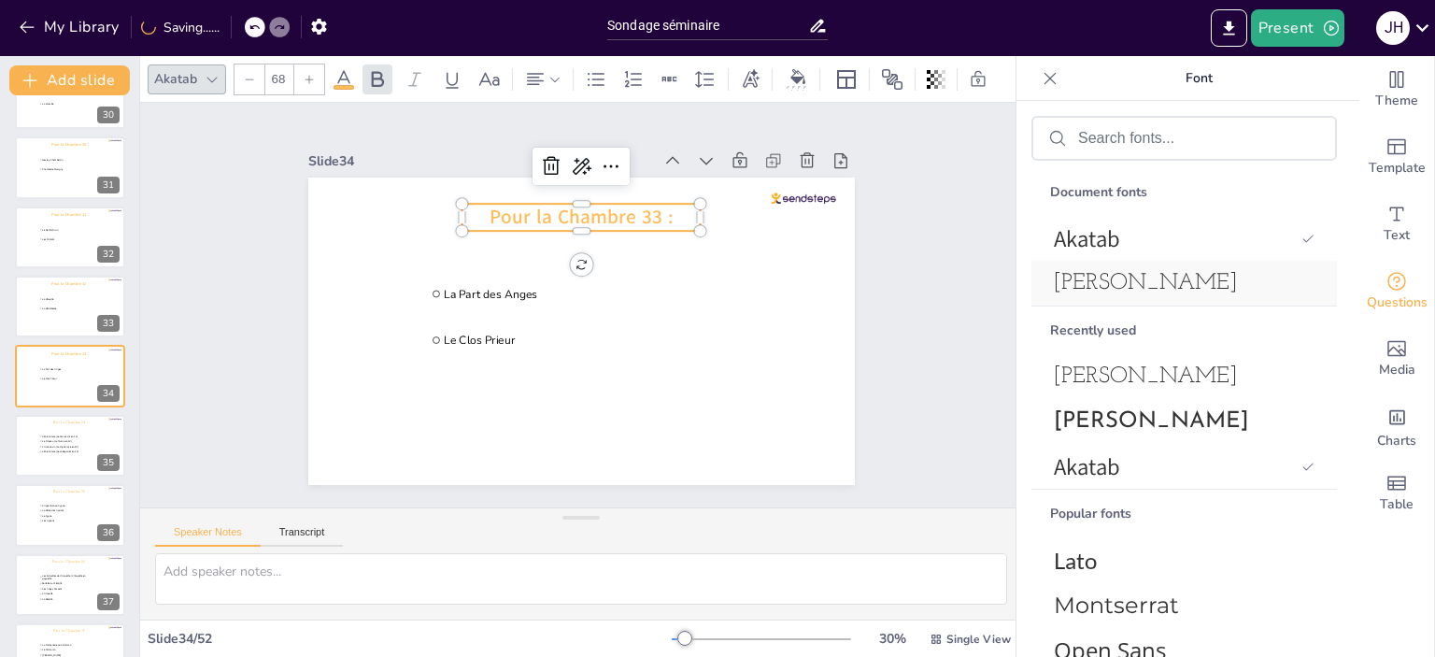
click at [1190, 273] on span "[PERSON_NAME]" at bounding box center [1180, 283] width 253 height 22
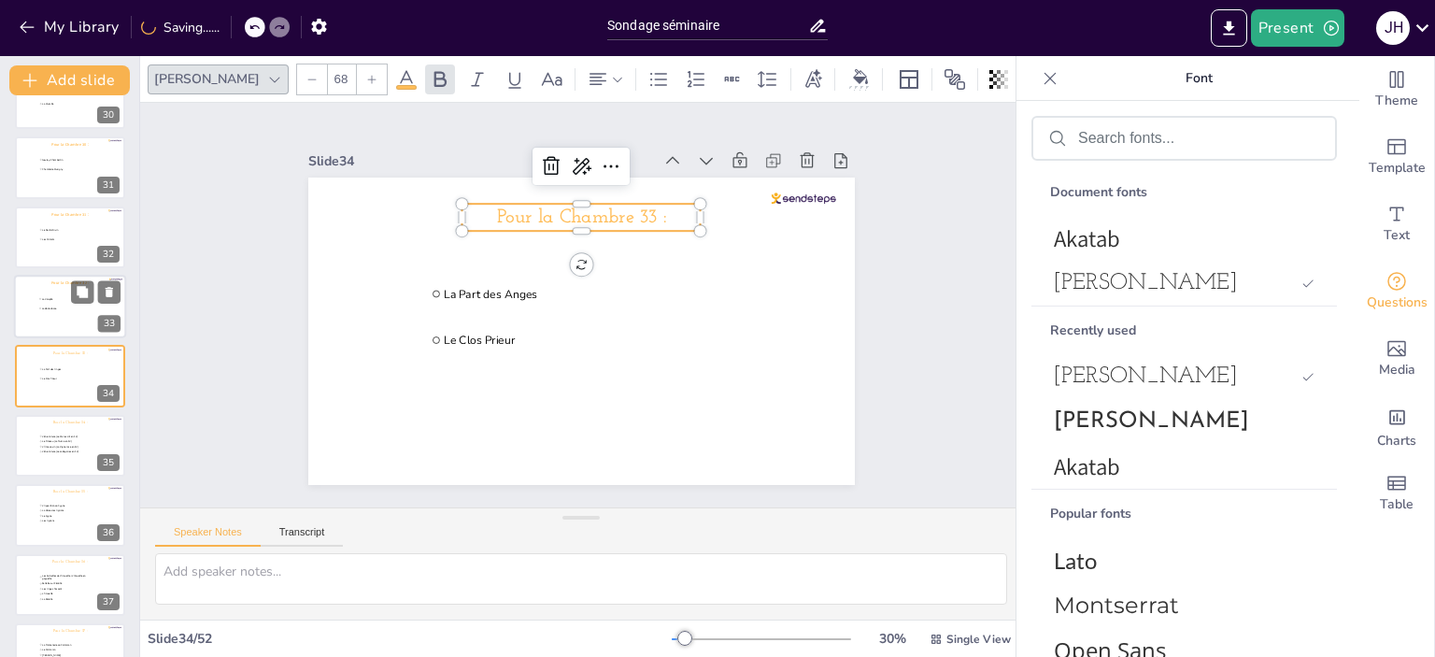
click at [45, 313] on div at bounding box center [70, 307] width 112 height 64
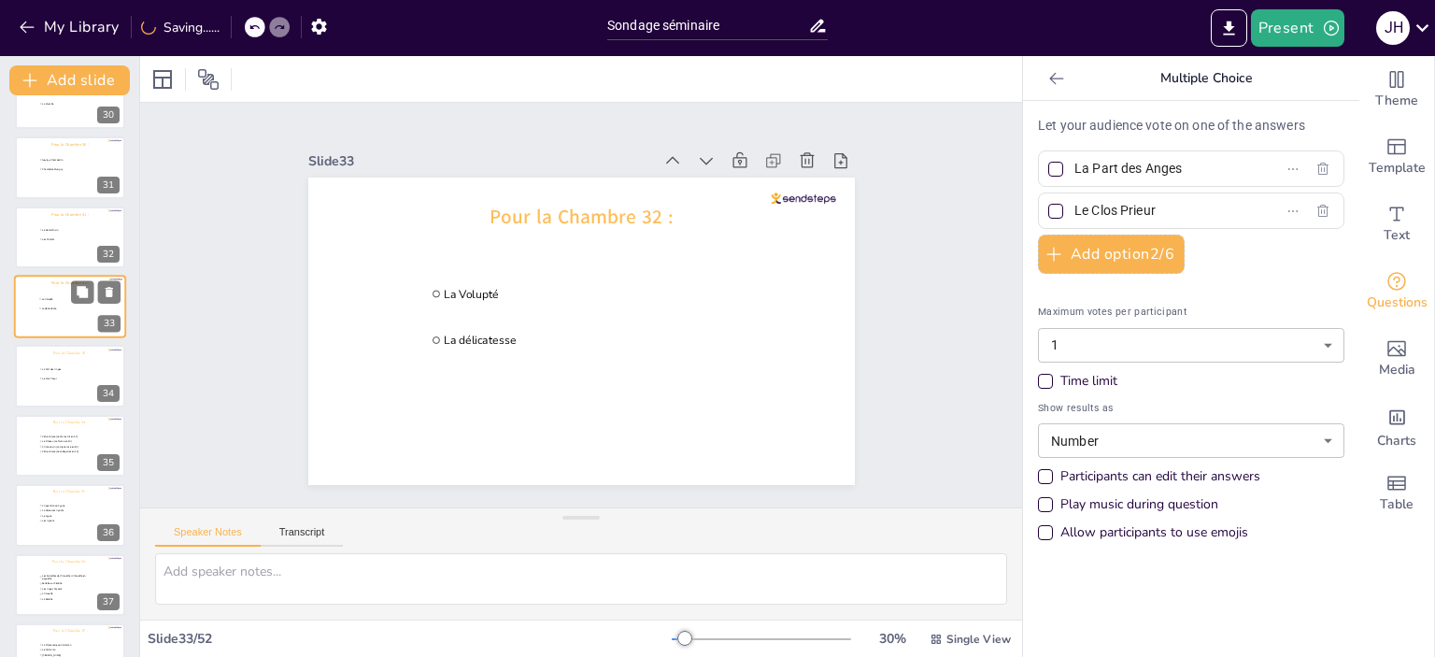
type input "La Volupté"
type input "La délicatesse"
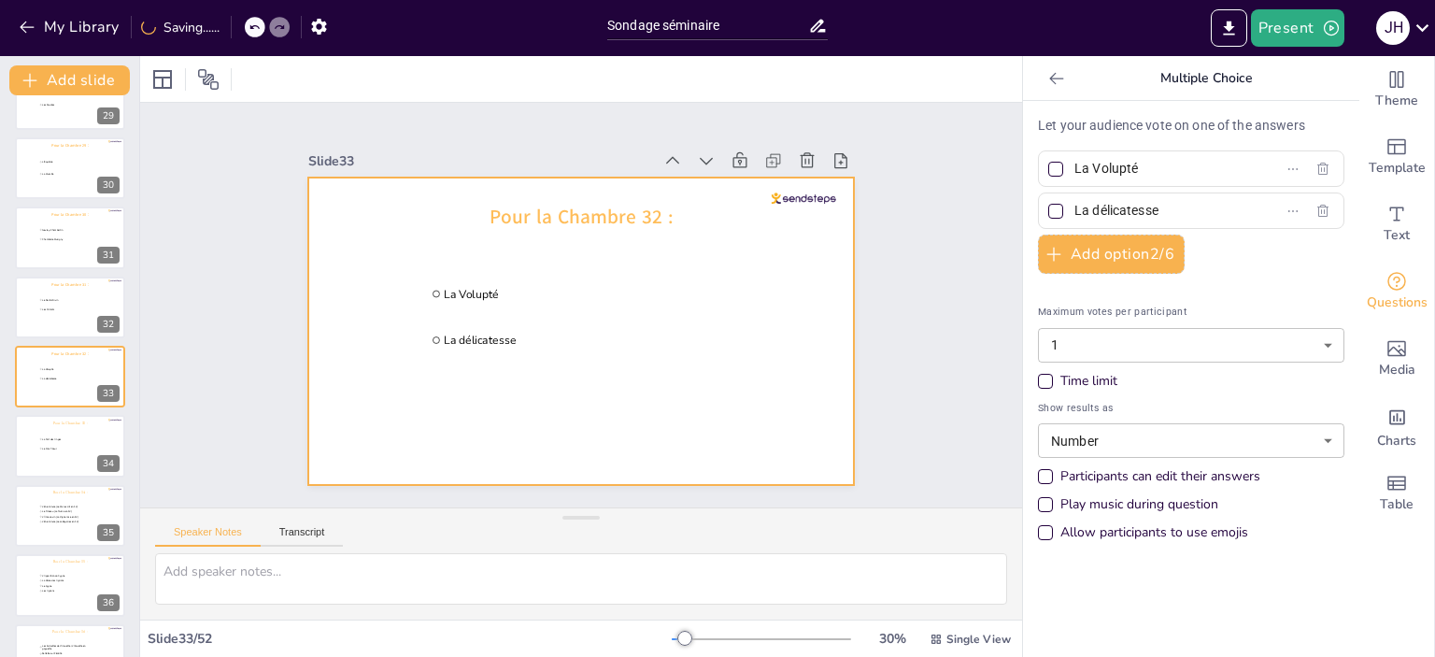
click at [620, 216] on span "Pour la Chambre 32 :" at bounding box center [581, 217] width 183 height 26
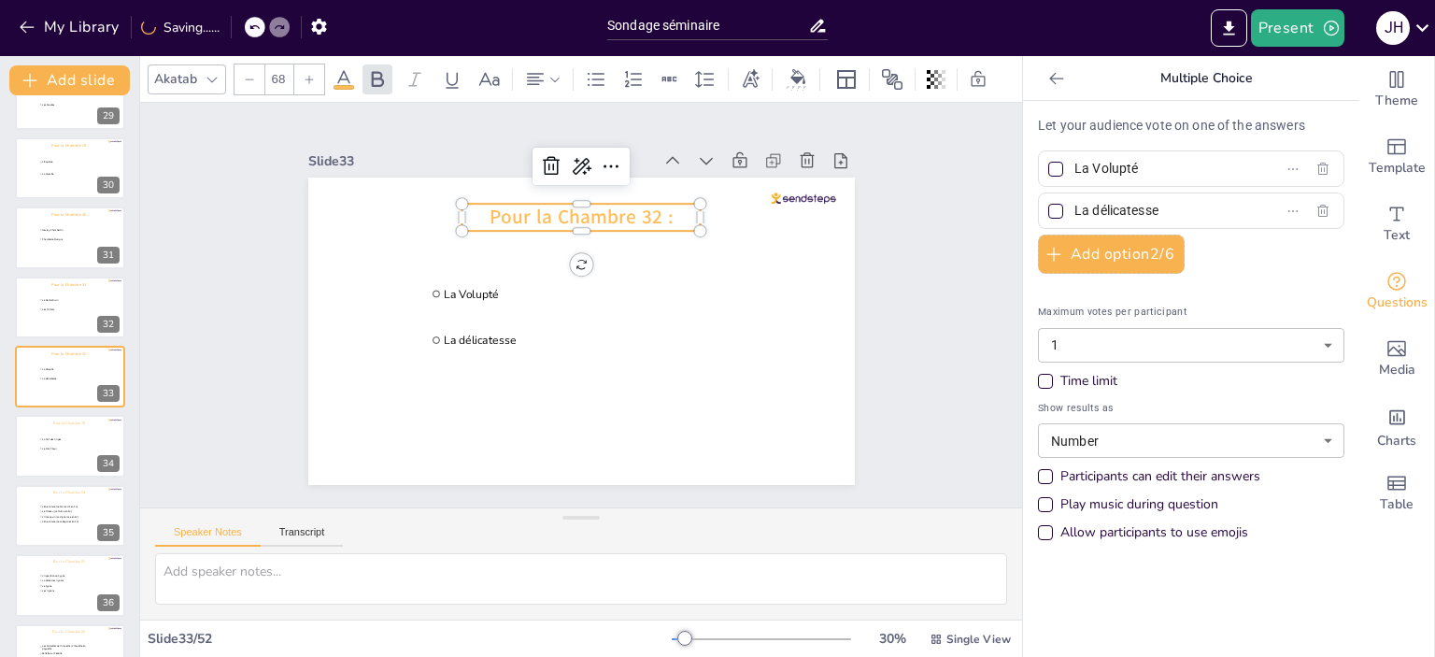
click at [198, 75] on div "Akatab" at bounding box center [175, 78] width 50 height 25
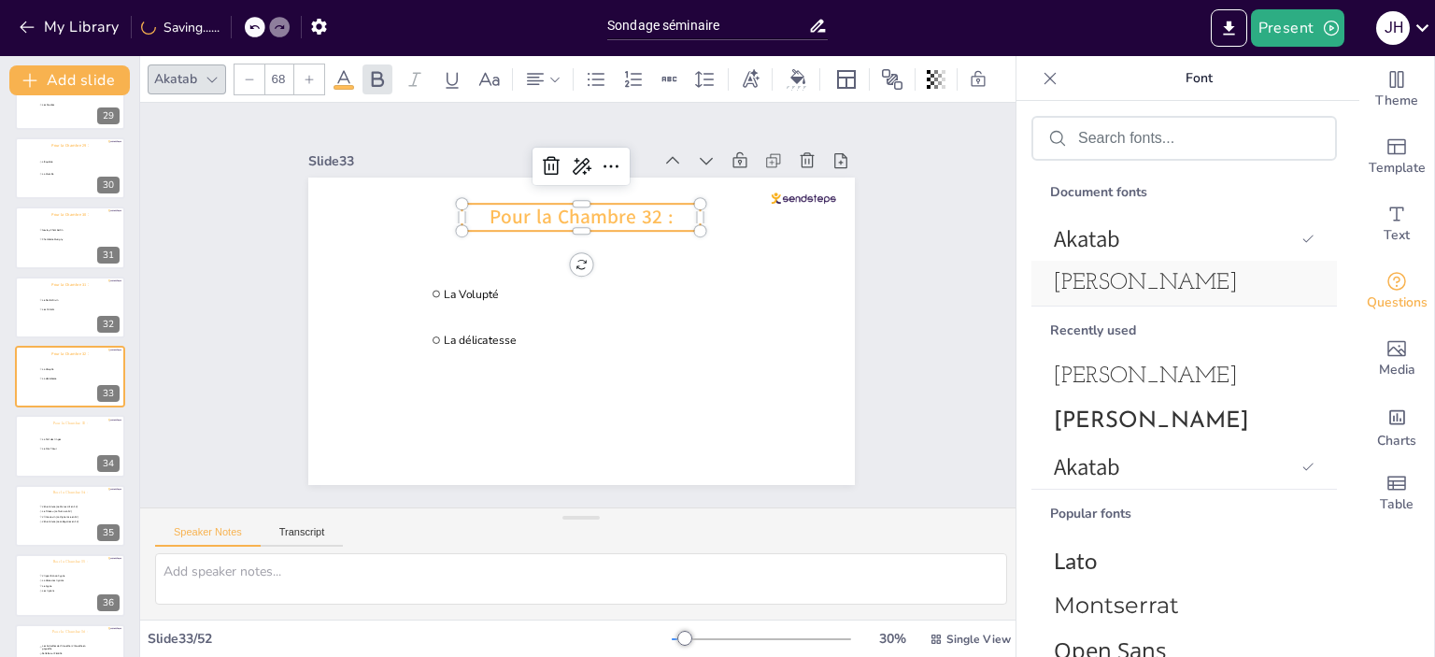
click at [1179, 287] on span "[PERSON_NAME]" at bounding box center [1180, 283] width 253 height 22
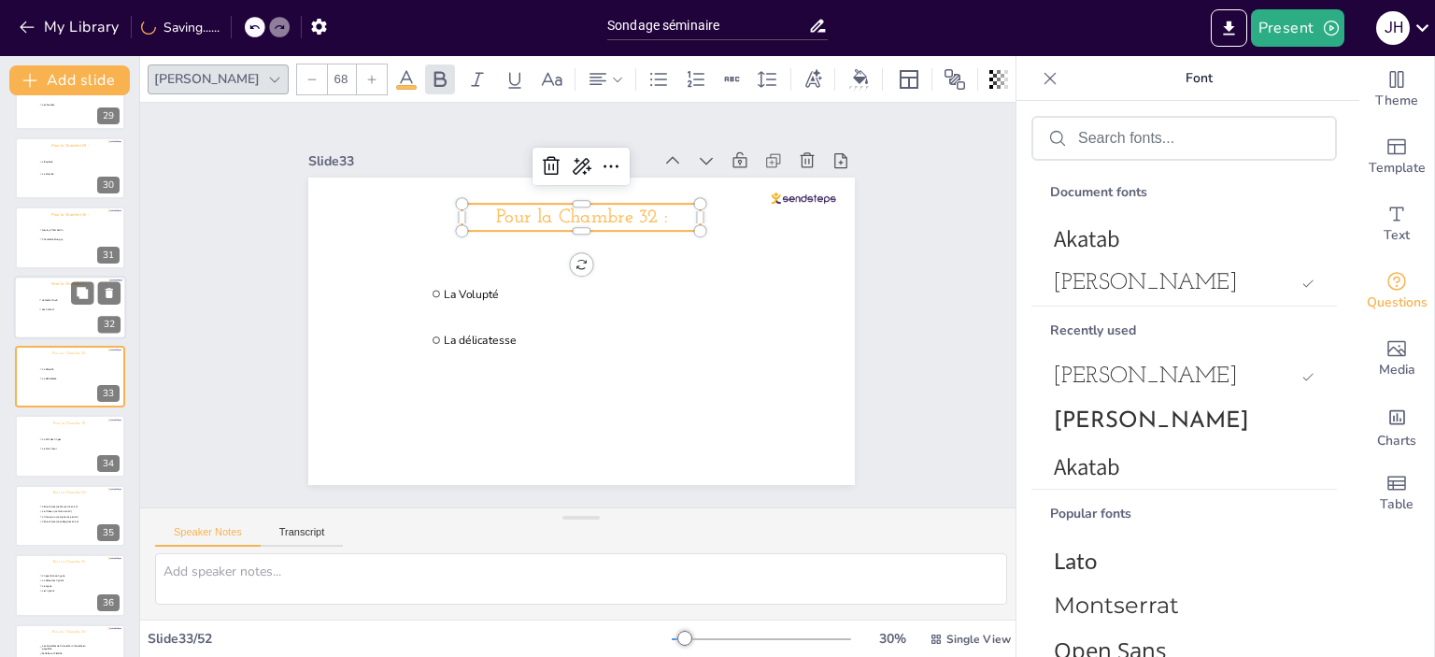
click at [42, 314] on div at bounding box center [70, 308] width 112 height 64
type input "Le Nectar Divin"
type input "Les Climats"
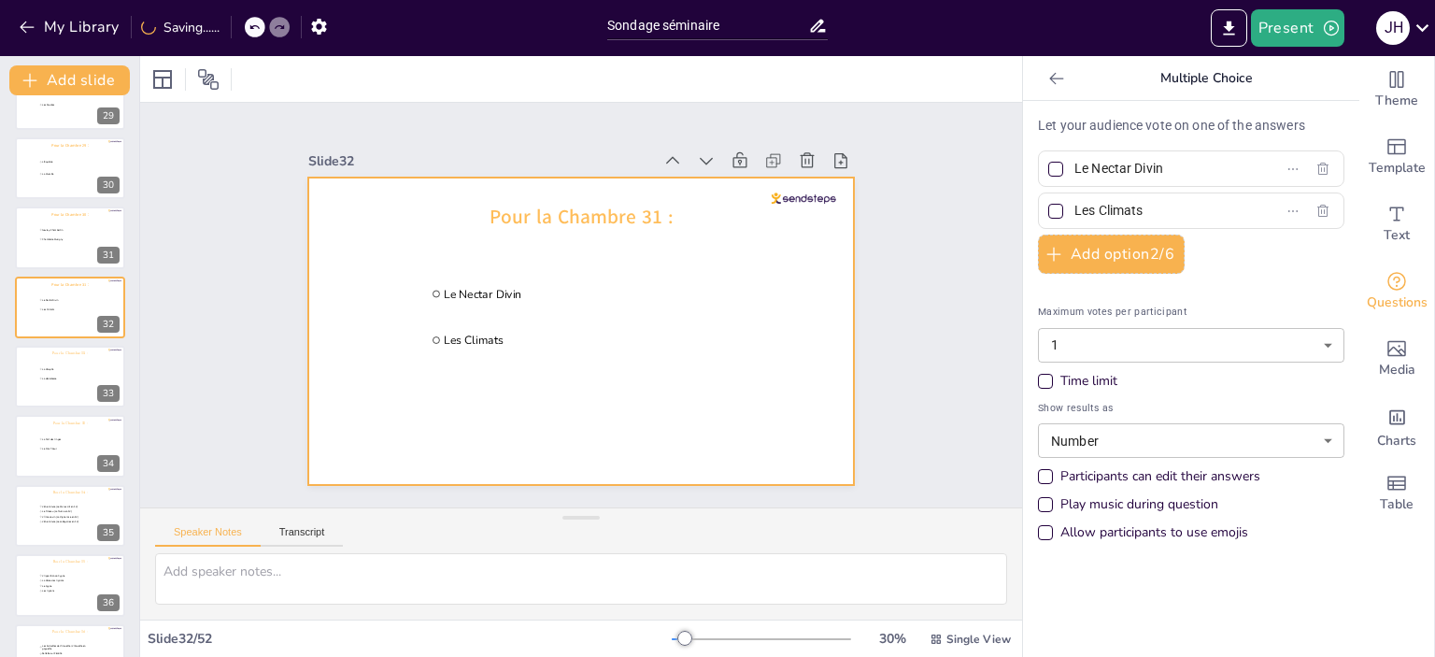
scroll to position [1919, 0]
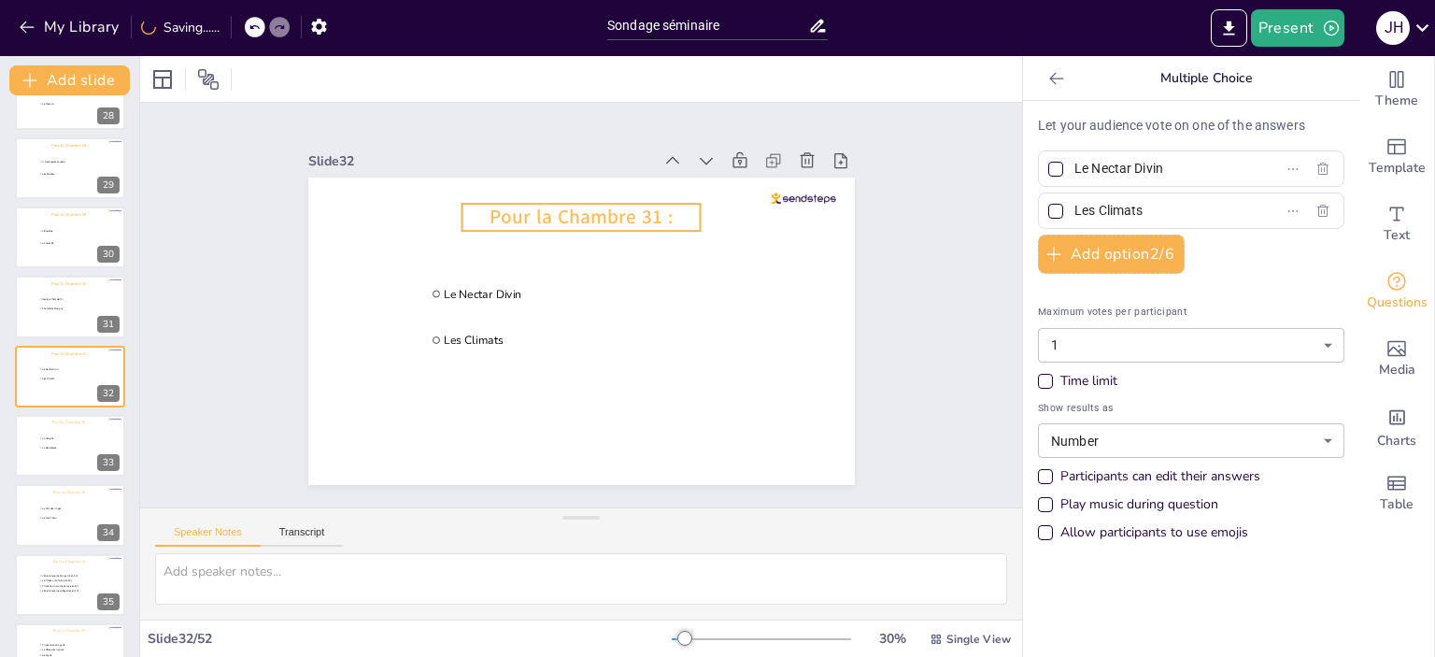
click at [574, 222] on span "Pour la Chambre 31 :" at bounding box center [581, 217] width 183 height 26
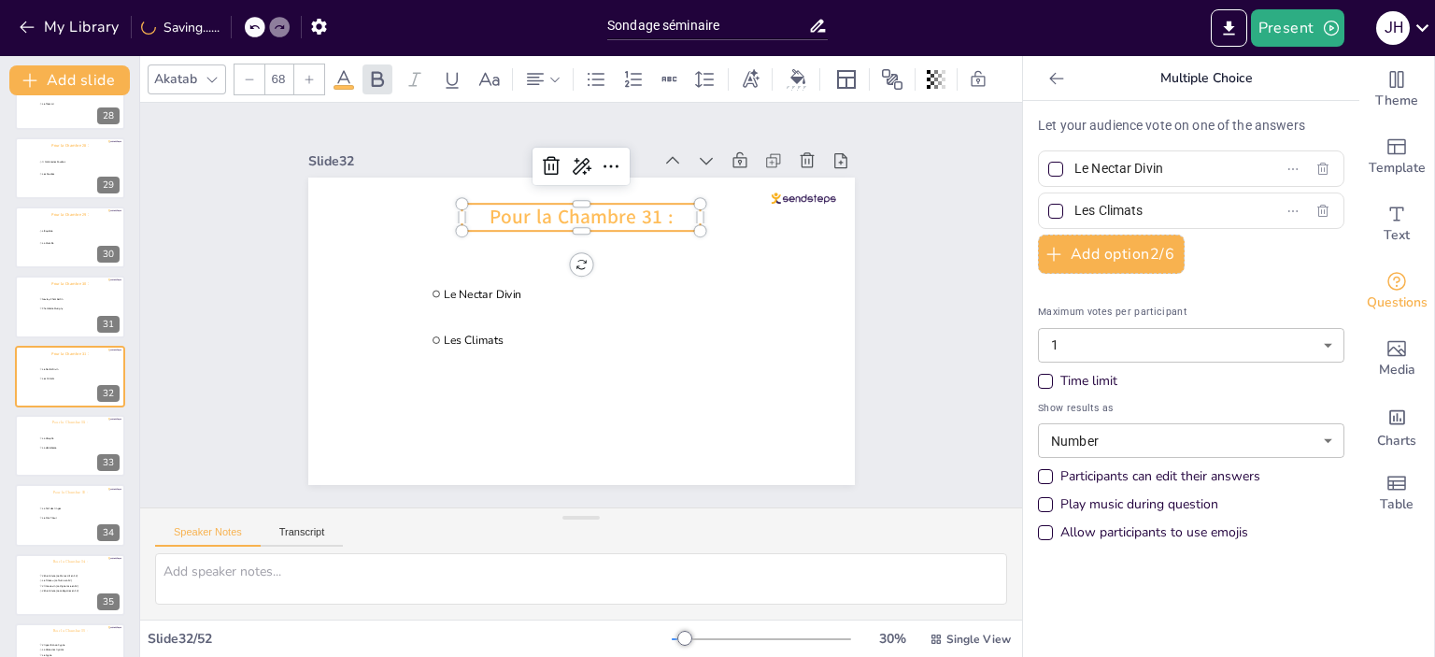
click at [168, 71] on div "Akatab" at bounding box center [175, 78] width 50 height 25
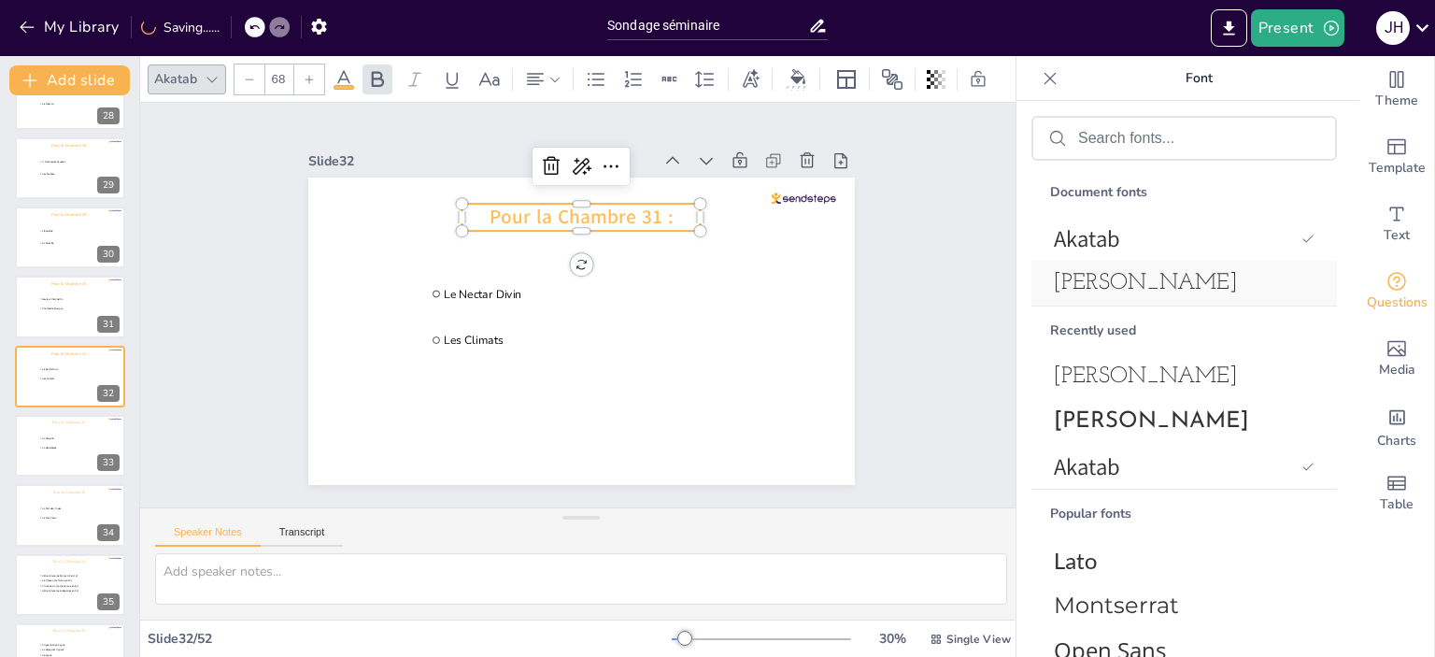
click at [1222, 275] on span "[PERSON_NAME]" at bounding box center [1180, 283] width 253 height 22
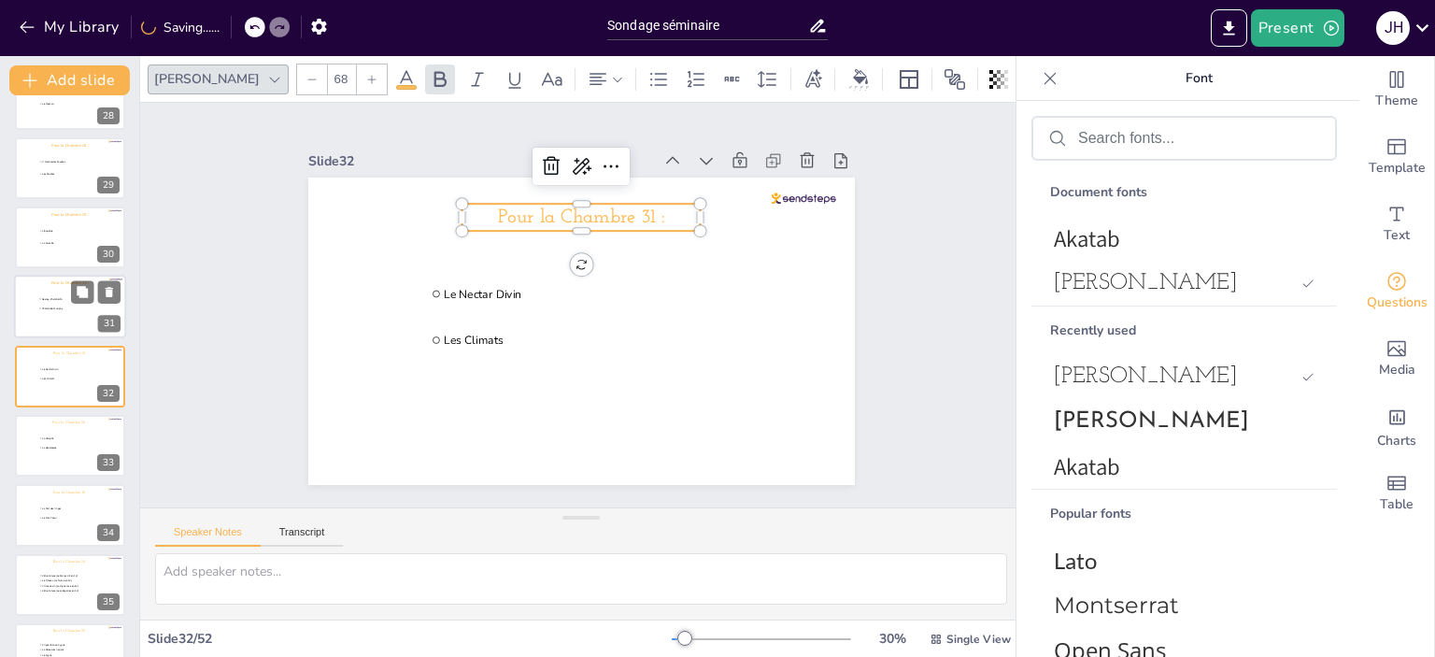
click at [41, 305] on li "Chambolle Musigny" at bounding box center [66, 309] width 56 height 9
type input "Gevrey-Chambertin"
type input "Chambolle Musigny"
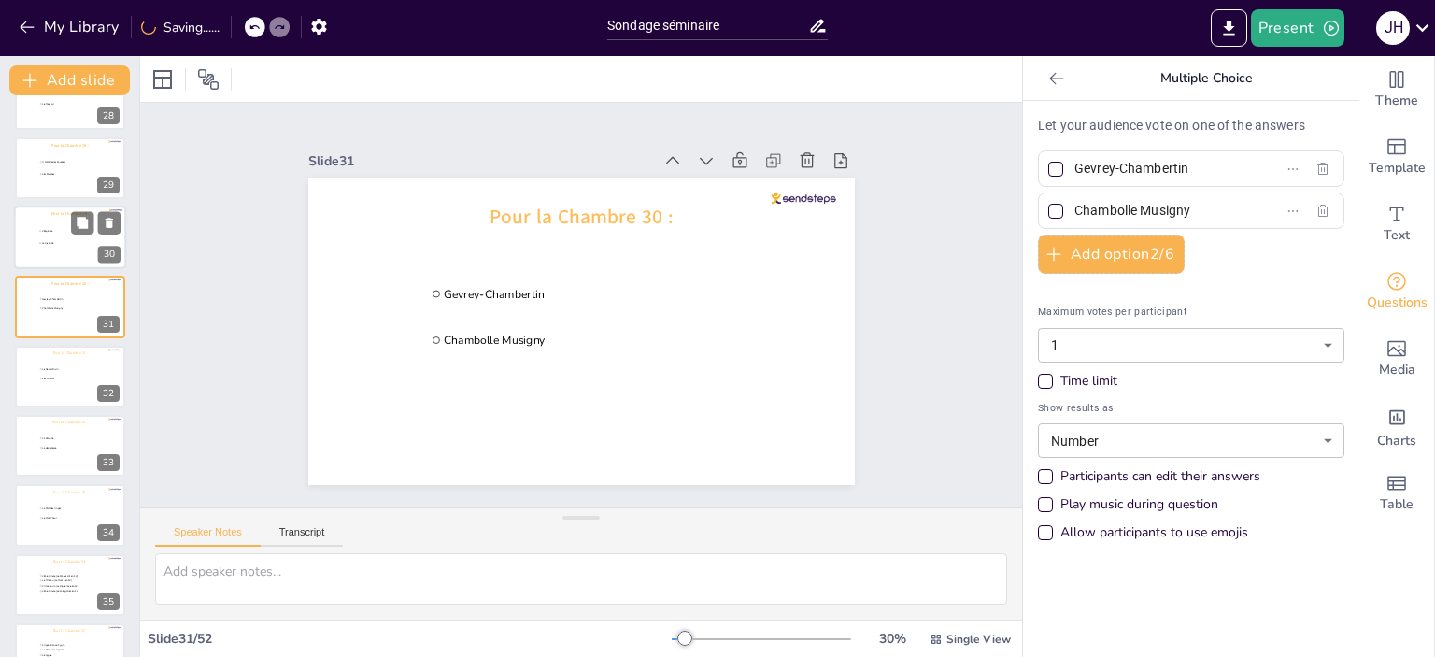
scroll to position [1850, 0]
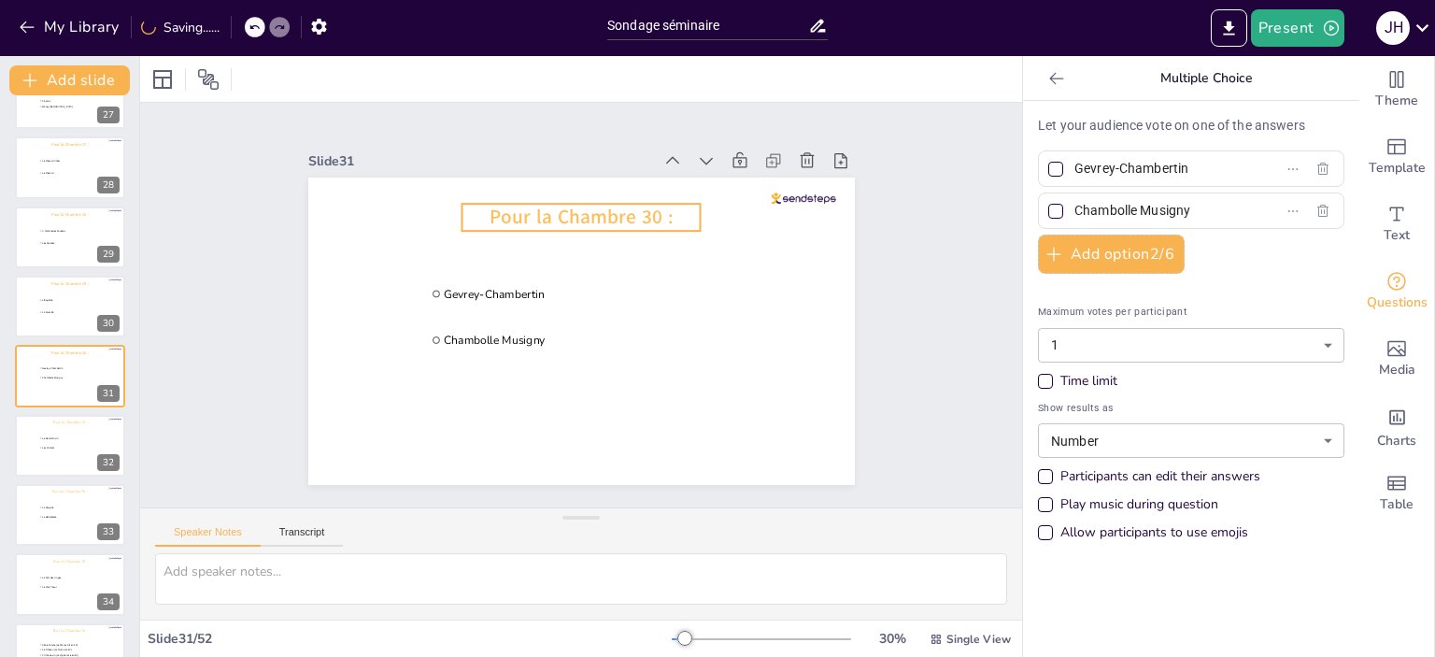
click at [628, 206] on span "Pour la Chambre 30 :" at bounding box center [581, 217] width 183 height 26
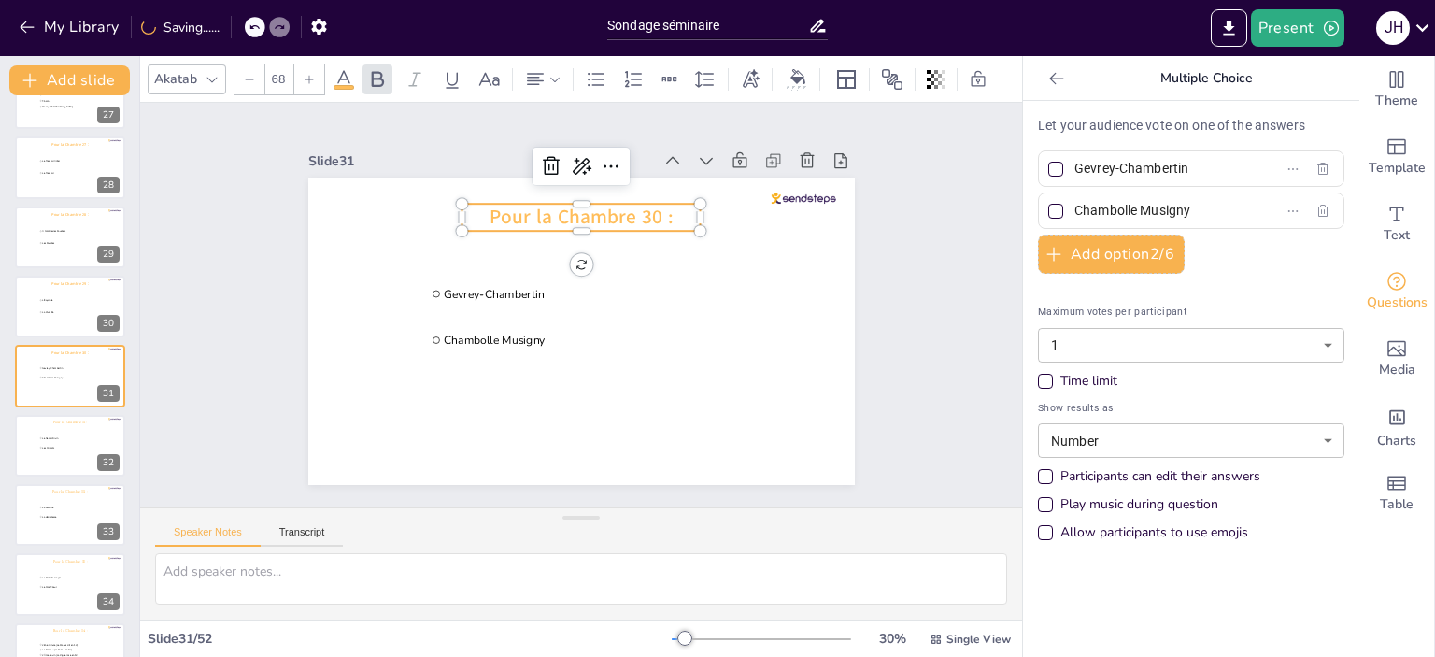
click at [213, 72] on icon at bounding box center [212, 79] width 15 height 15
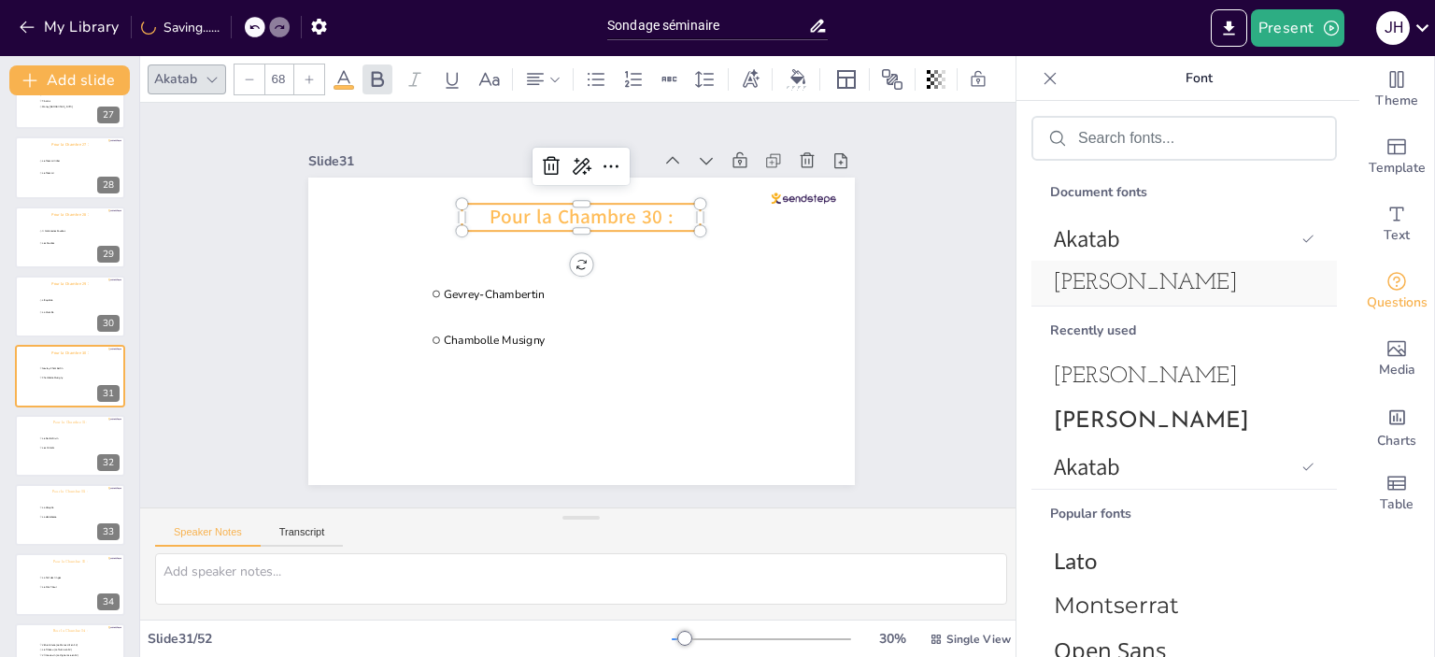
drag, startPoint x: 1142, startPoint y: 285, endPoint x: 1072, endPoint y: 275, distance: 70.8
click at [1143, 285] on span "[PERSON_NAME]" at bounding box center [1180, 283] width 253 height 22
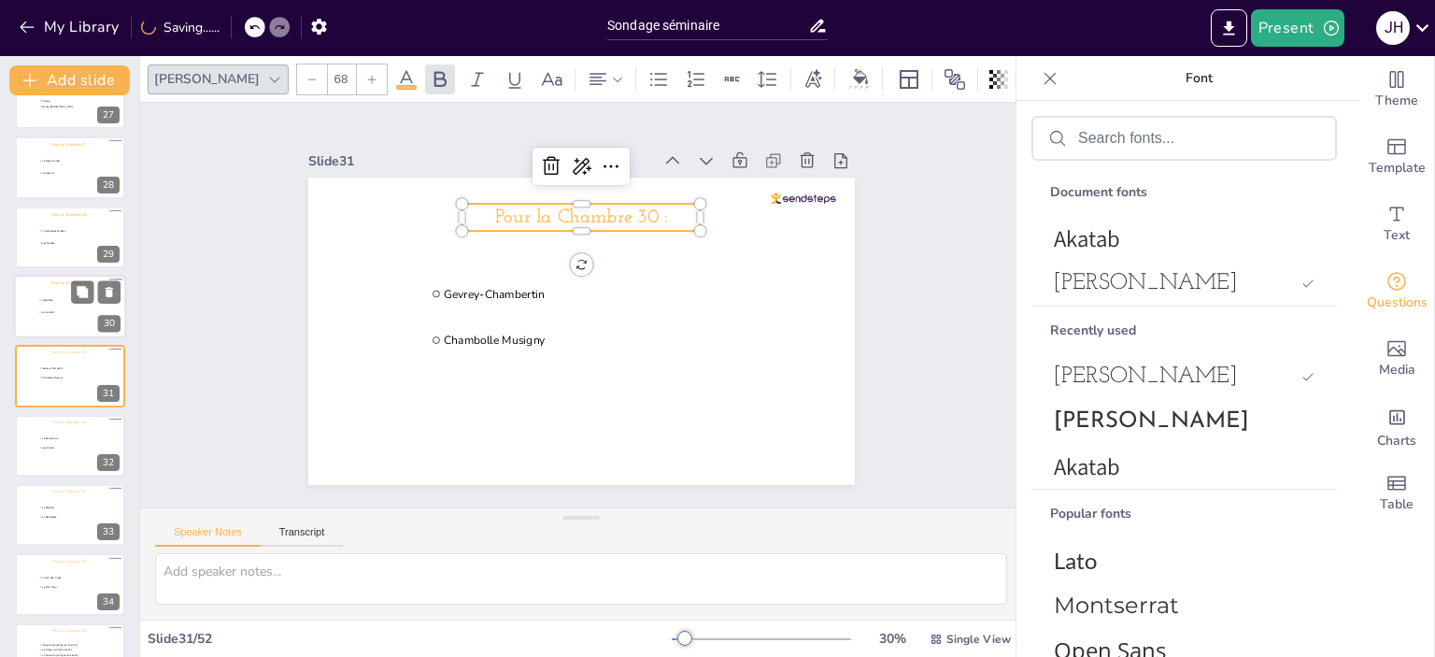
click at [35, 309] on div at bounding box center [70, 307] width 112 height 64
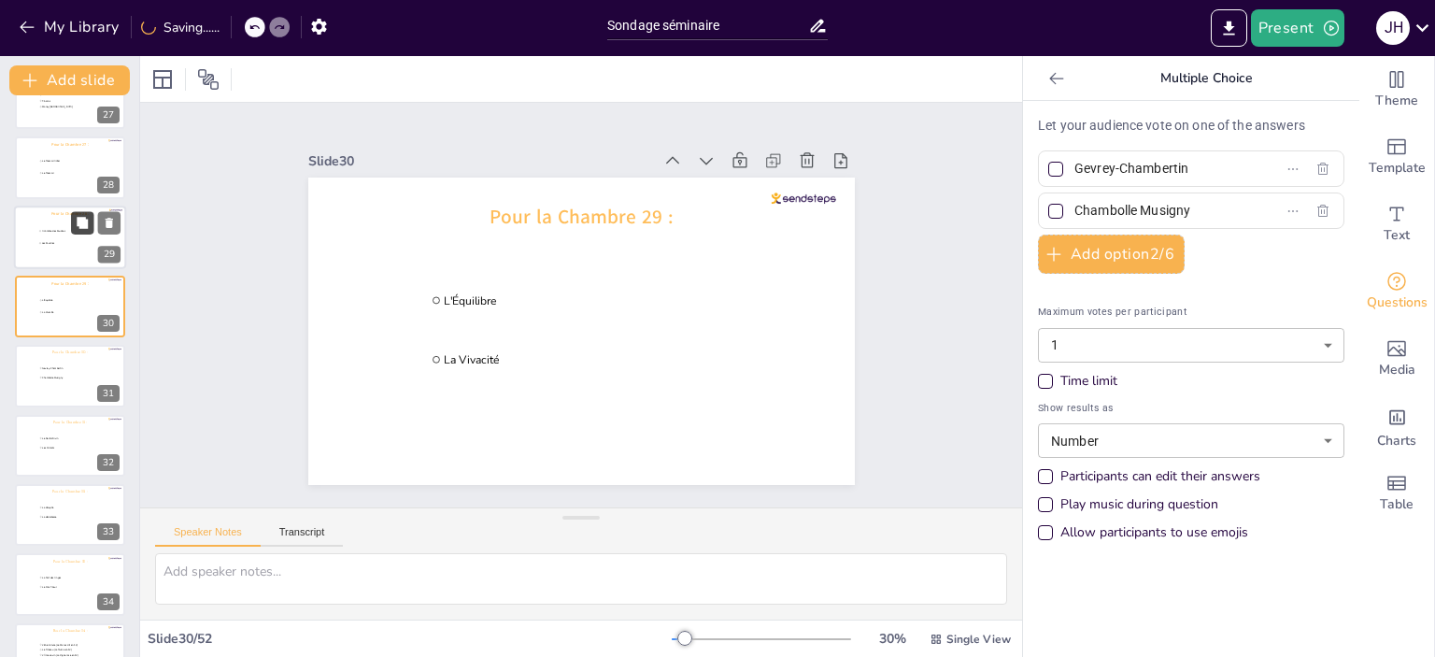
type input "L'Équilibre"
type input "La Vivacité"
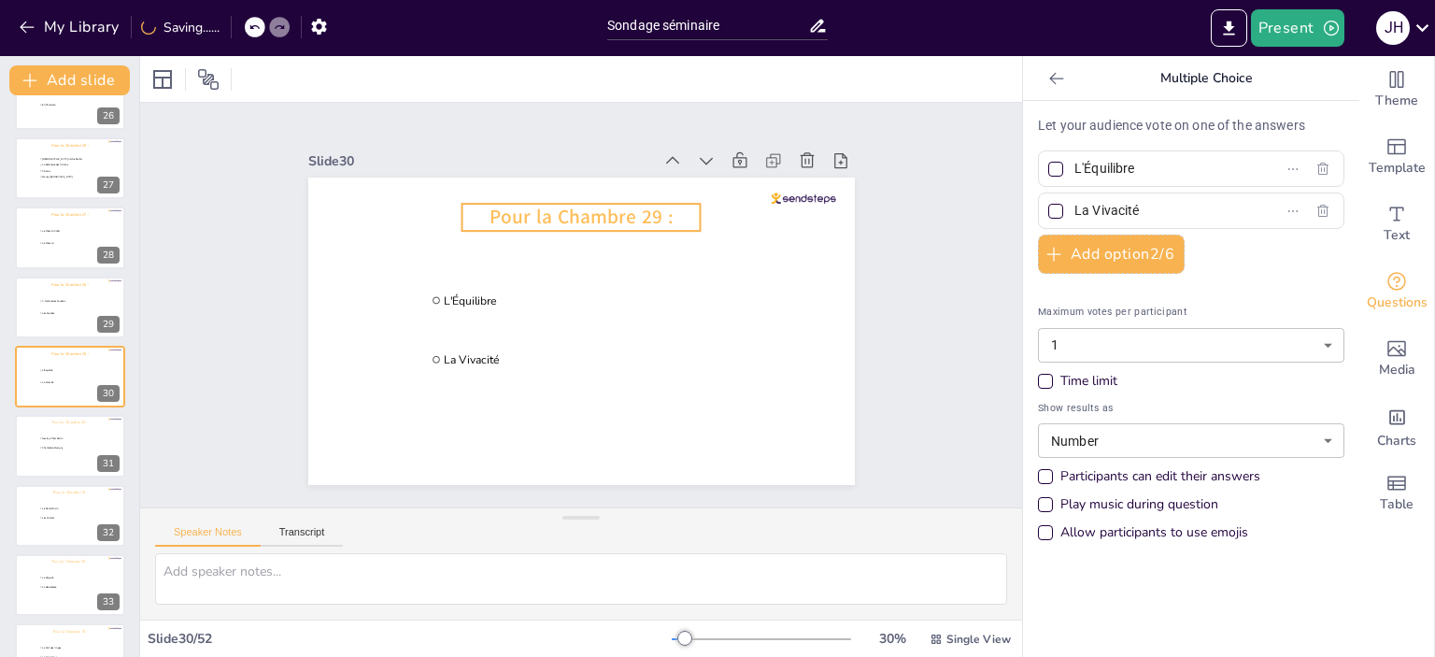
click at [588, 207] on span "Pour la Chambre 29 :" at bounding box center [581, 217] width 183 height 26
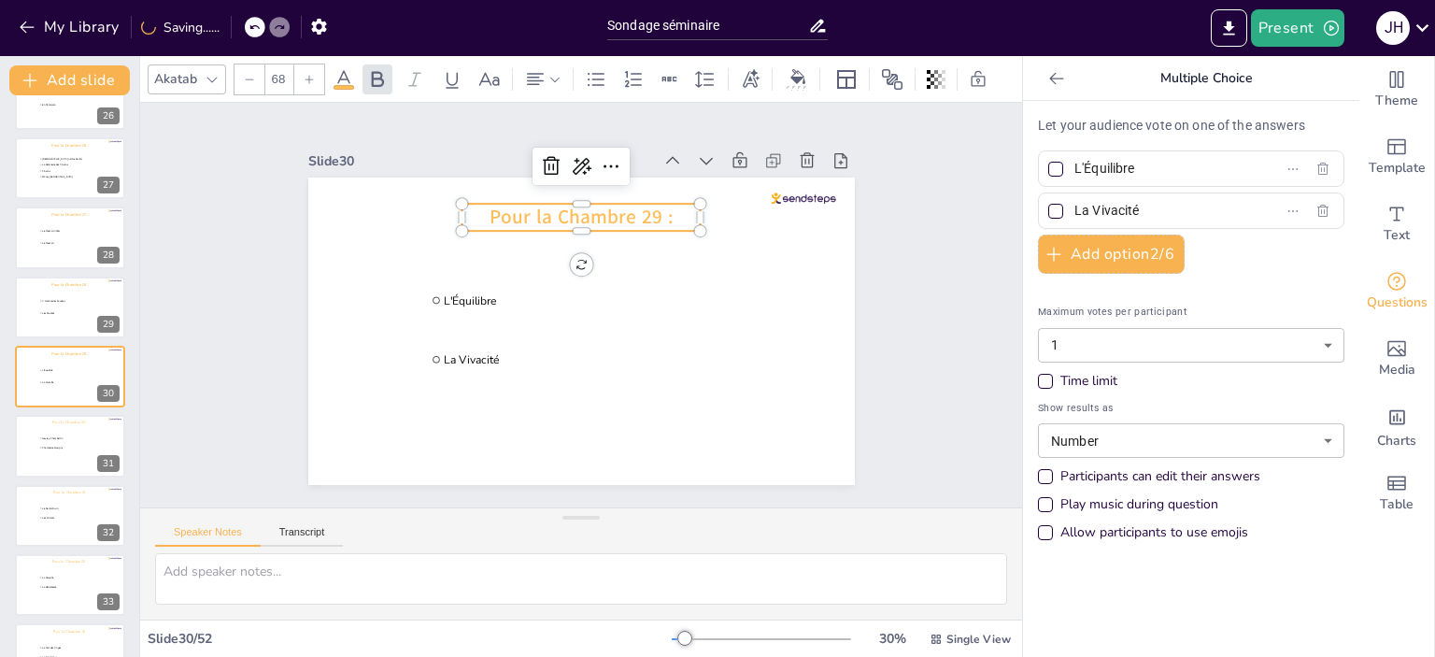
click at [211, 79] on div at bounding box center [212, 79] width 22 height 22
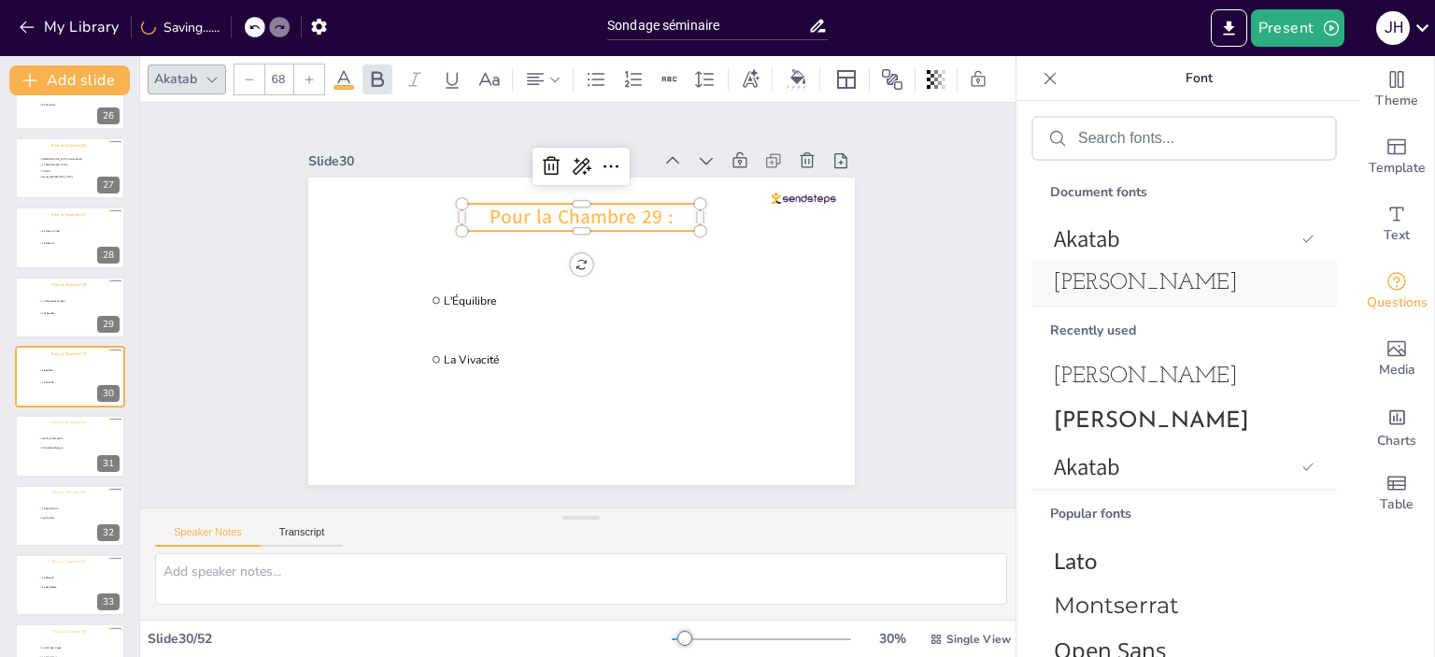
click at [1226, 283] on span "[PERSON_NAME]" at bounding box center [1180, 283] width 253 height 22
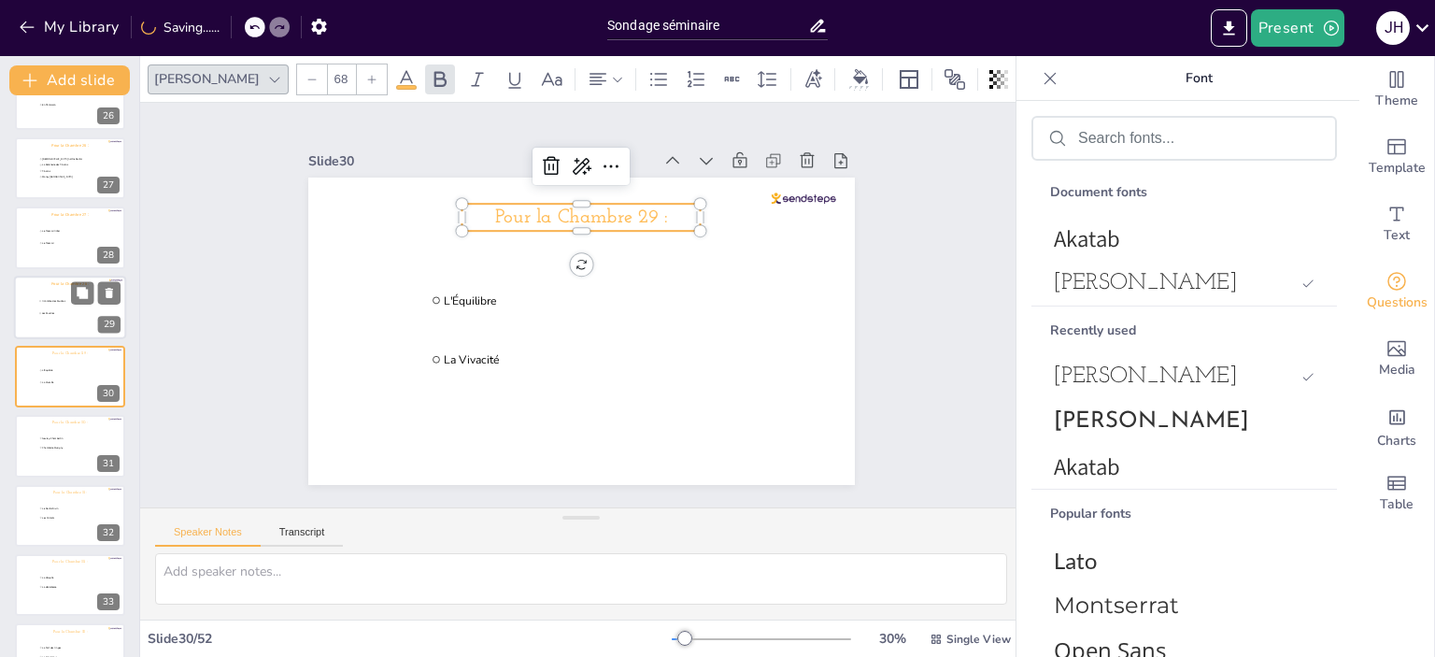
click at [49, 319] on div at bounding box center [70, 308] width 112 height 64
type input "A l’ombre des Foudres"
type input "Les Foudres"
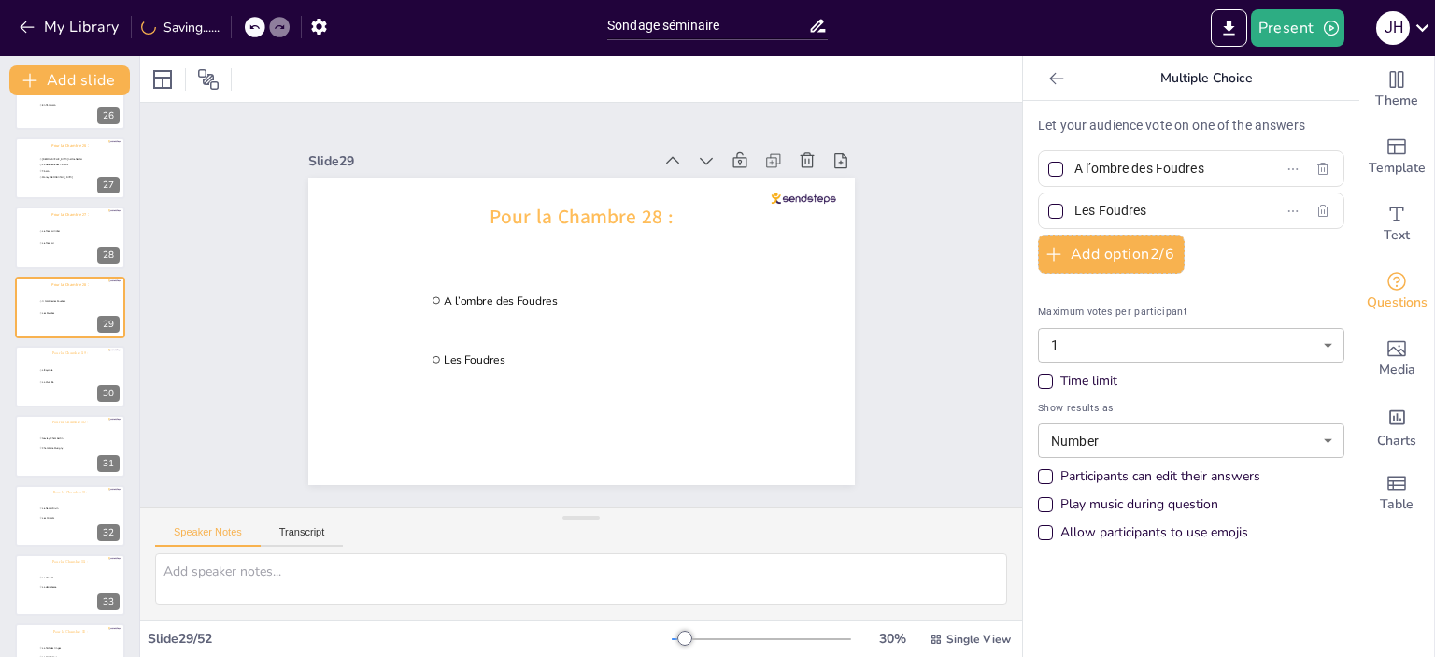
scroll to position [1710, 0]
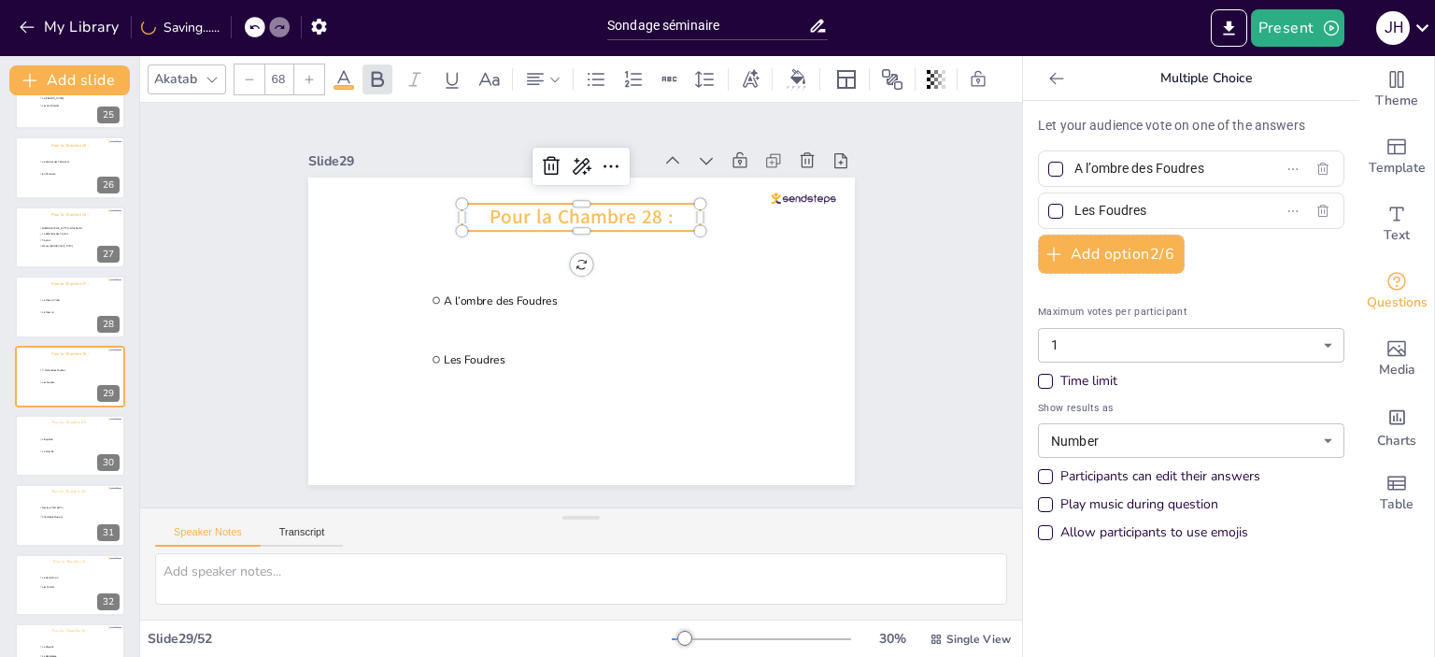
click at [645, 216] on span "Pour la Chambre 28 :" at bounding box center [581, 217] width 183 height 26
click at [191, 70] on div "Akatab" at bounding box center [175, 78] width 50 height 25
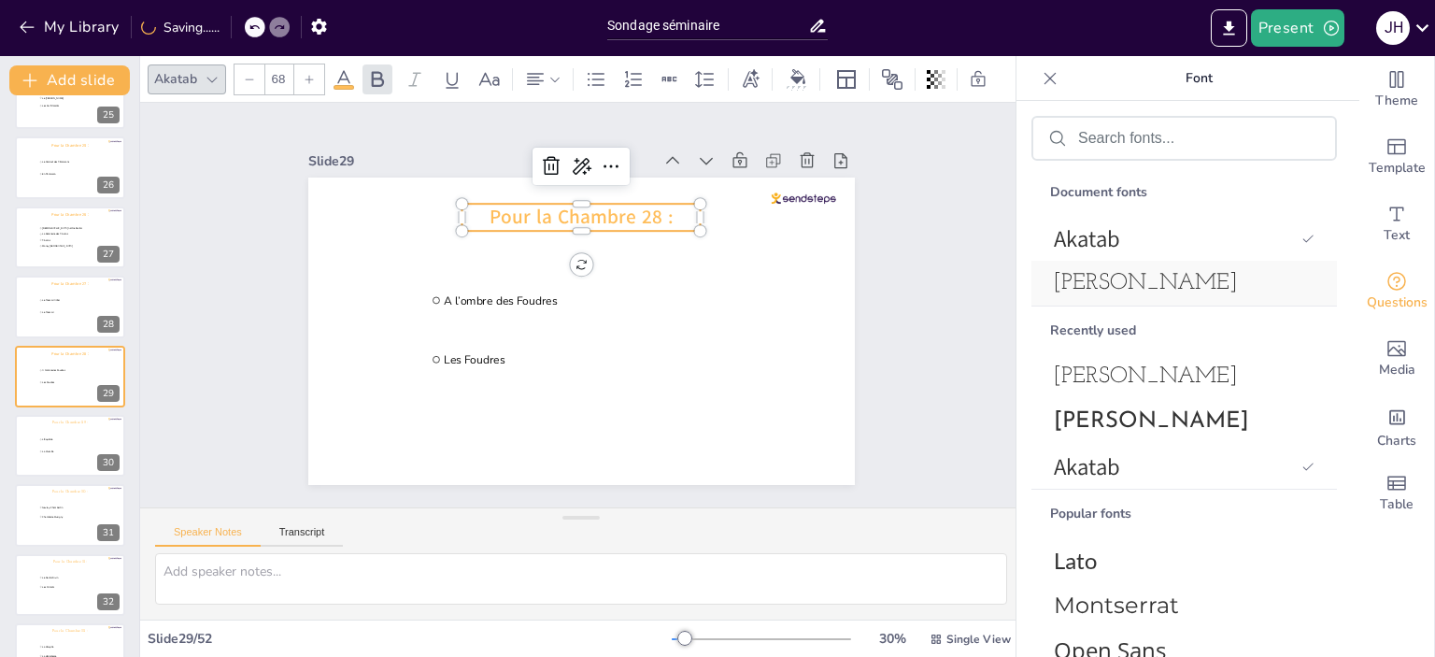
click at [1169, 294] on div "[PERSON_NAME]" at bounding box center [1183, 283] width 305 height 45
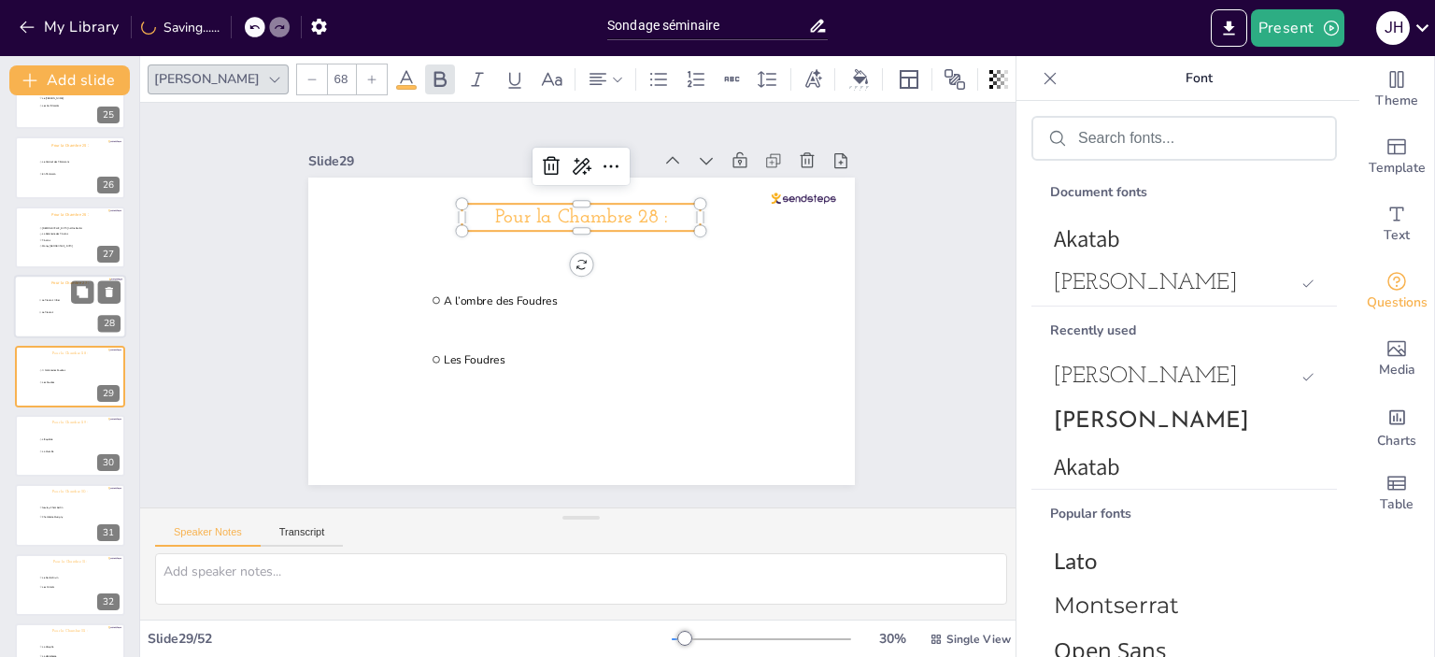
click at [51, 299] on span "Le Pressoir Altier" at bounding box center [67, 300] width 51 height 3
type input "Le Pressoir Altier"
type input "Le Pressoir"
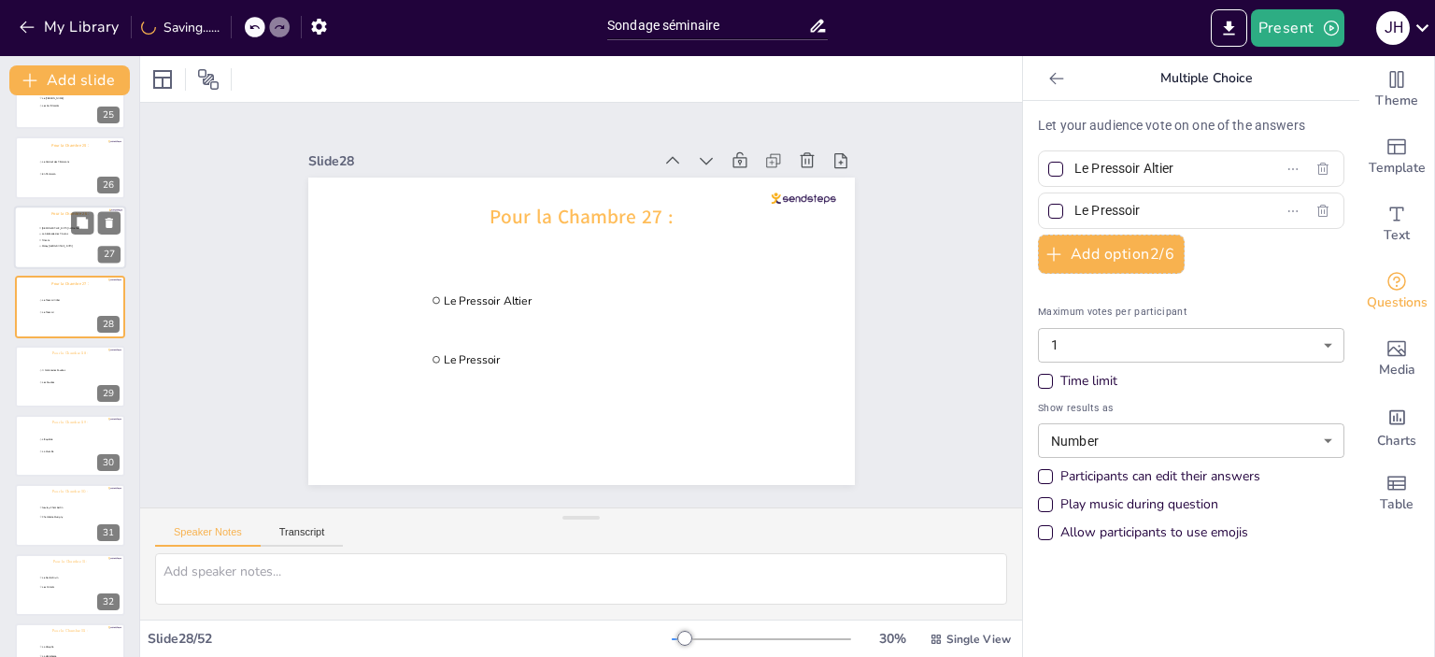
scroll to position [1640, 0]
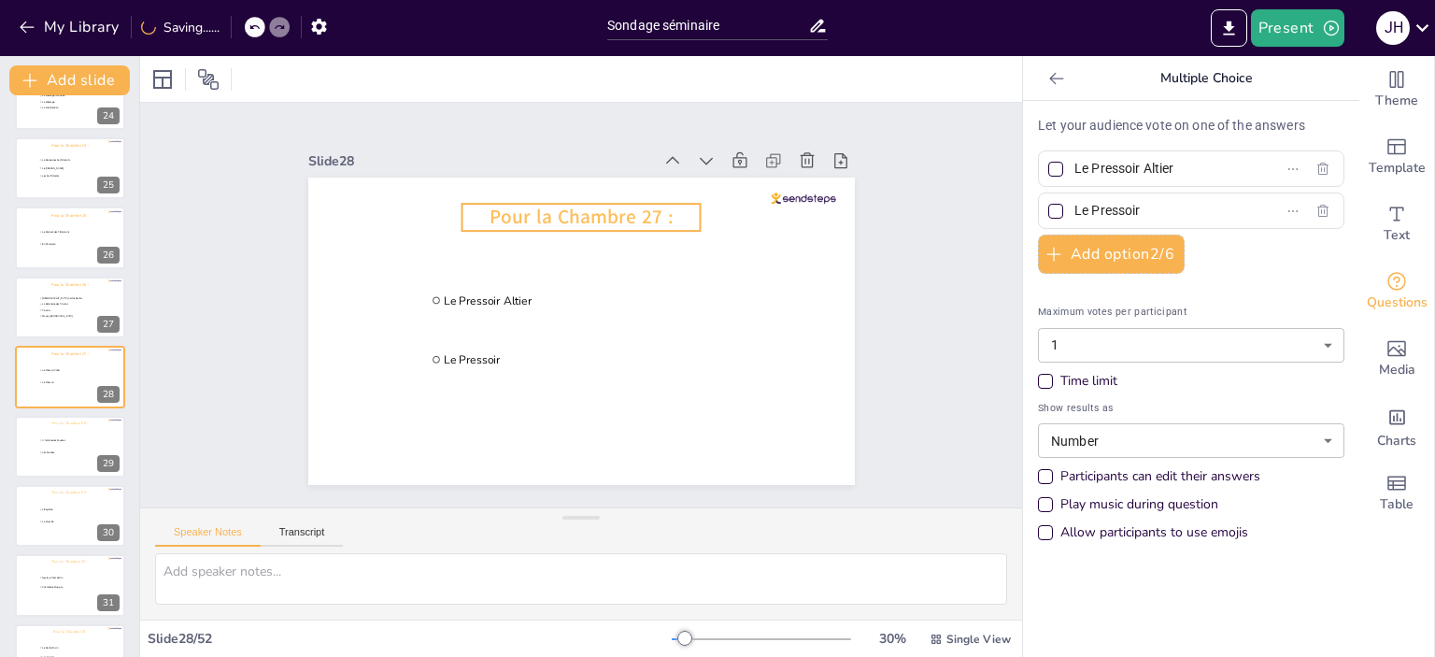
click at [575, 210] on span "Pour la Chambre 27 :" at bounding box center [581, 217] width 183 height 26
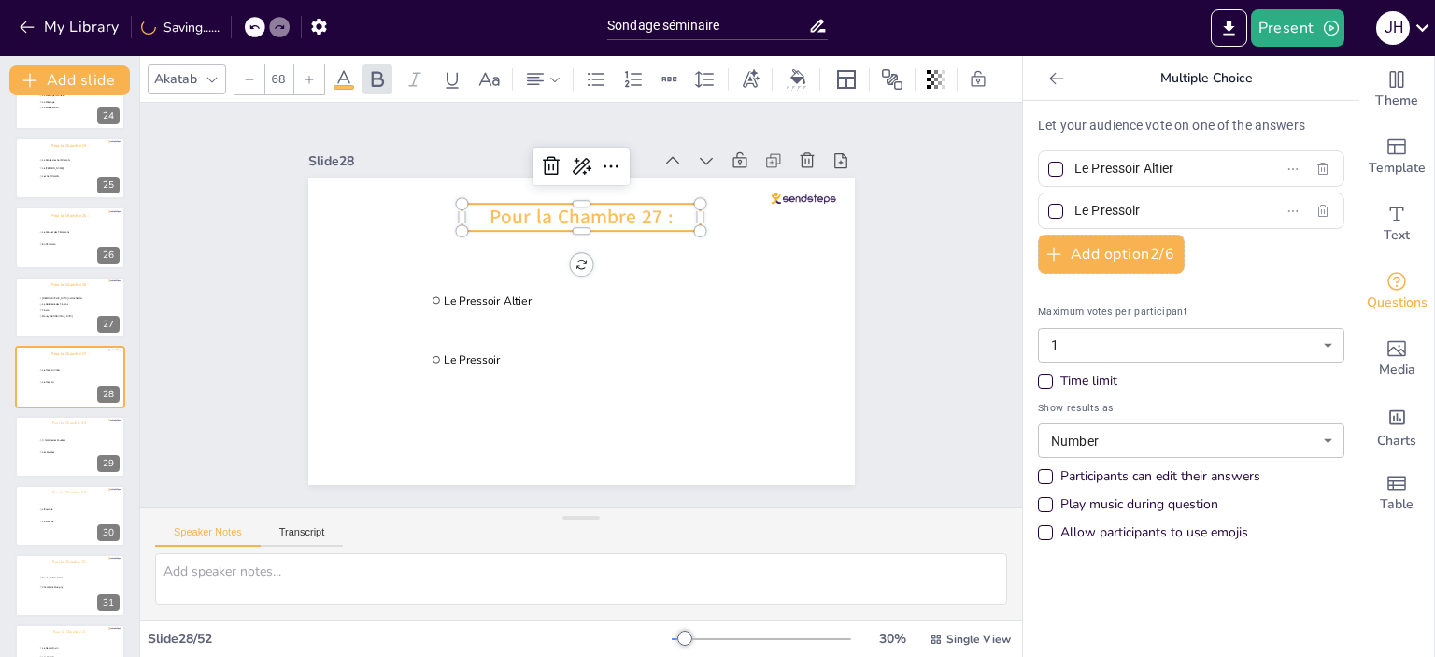
click at [172, 66] on div "Akatab" at bounding box center [175, 78] width 50 height 25
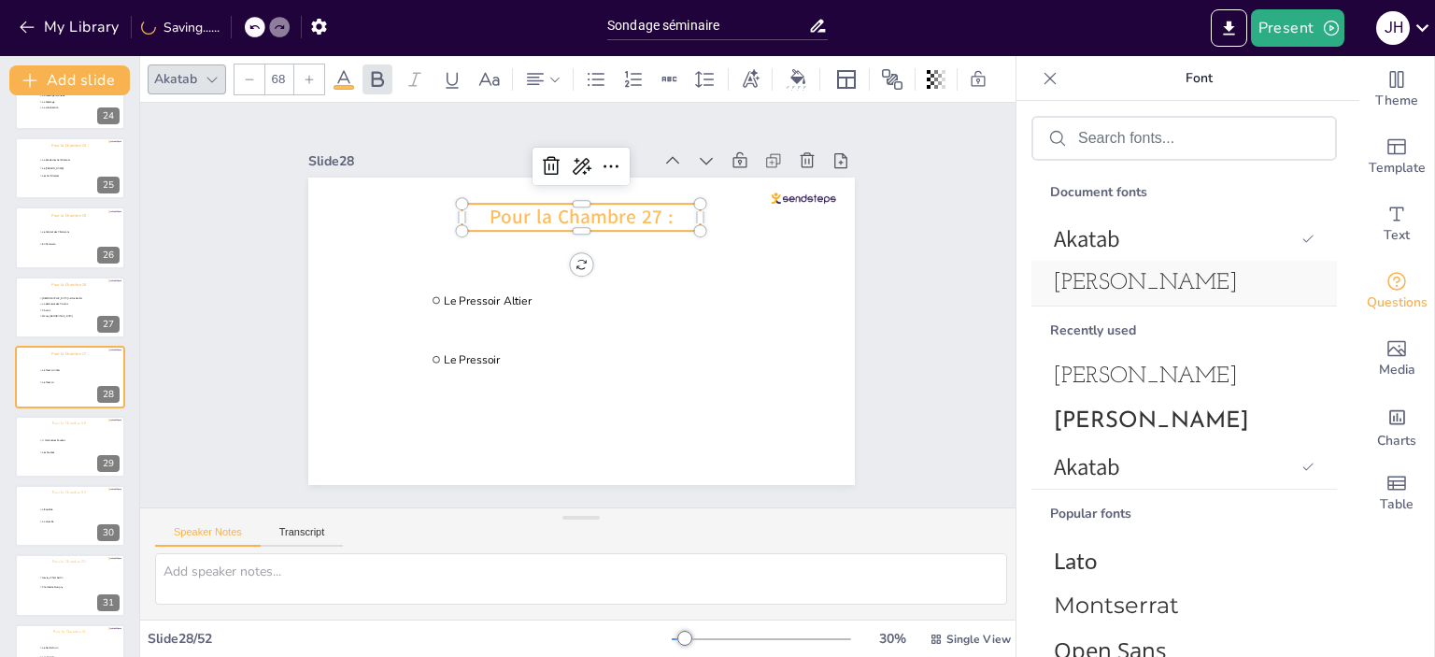
click at [1267, 286] on span "[PERSON_NAME]" at bounding box center [1180, 283] width 253 height 22
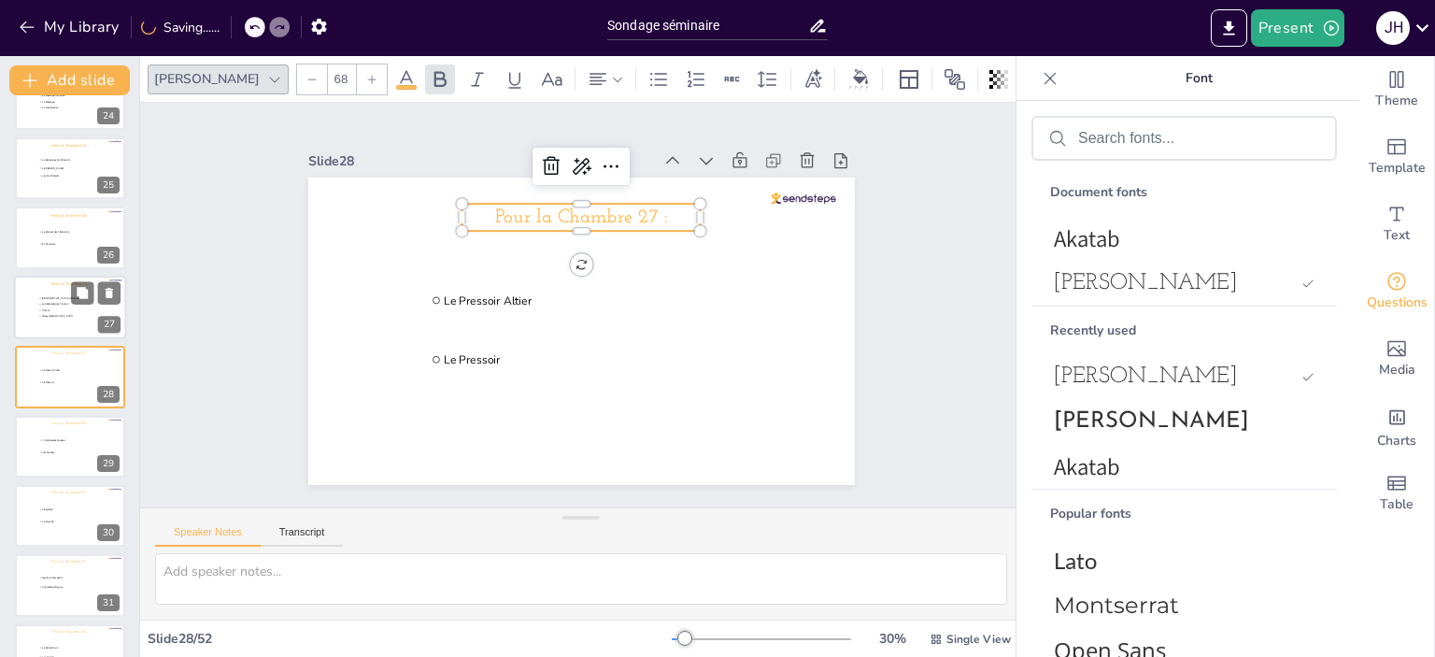
click at [41, 307] on li "Pinsons" at bounding box center [66, 310] width 56 height 6
type input "[DEMOGRAPHIC_DATA] naît le Nectar"
type input "La Sérénade des Pinsons"
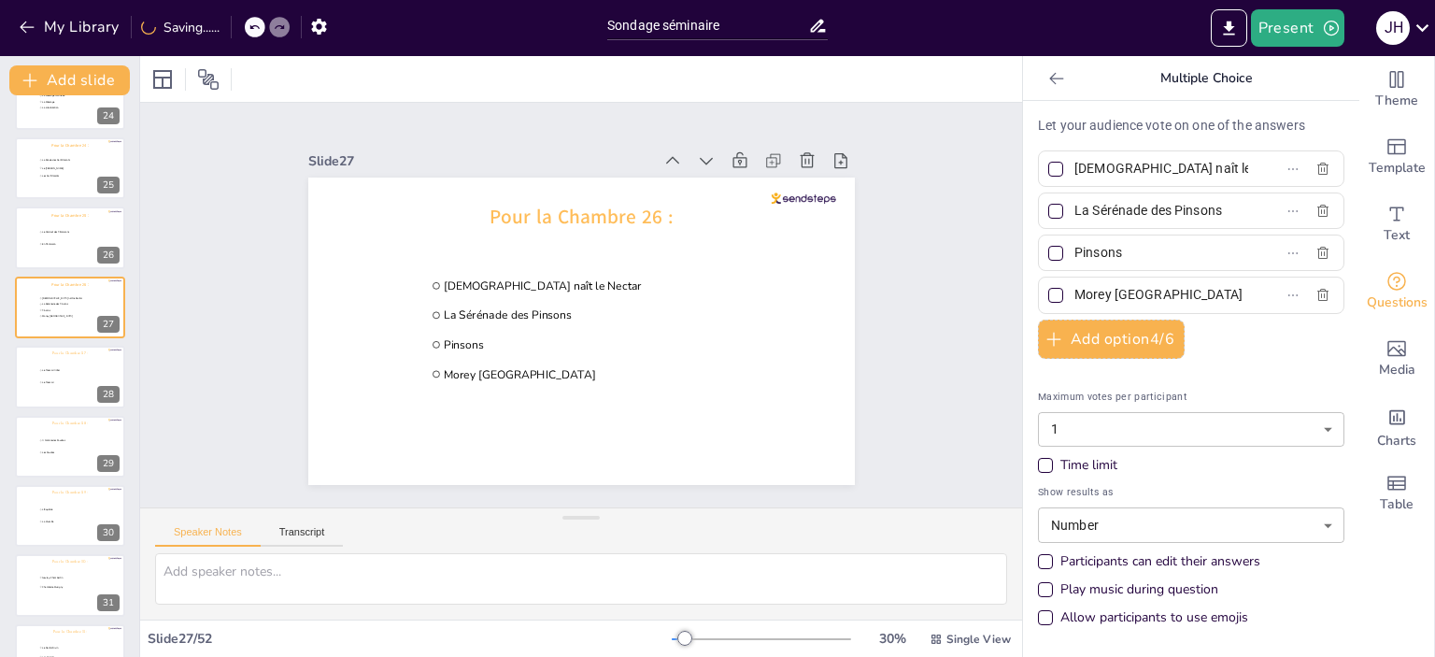
scroll to position [1571, 0]
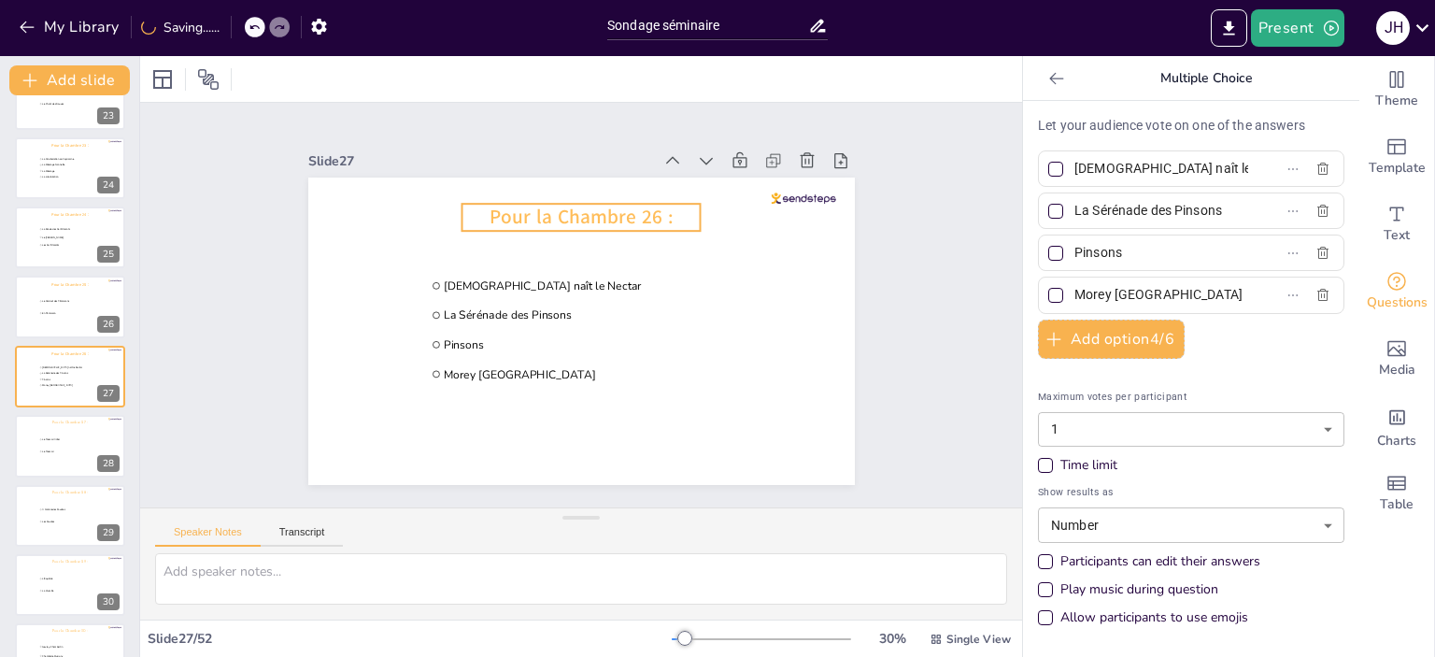
click at [511, 212] on span "Pour la Chambre 26 :" at bounding box center [581, 217] width 183 height 26
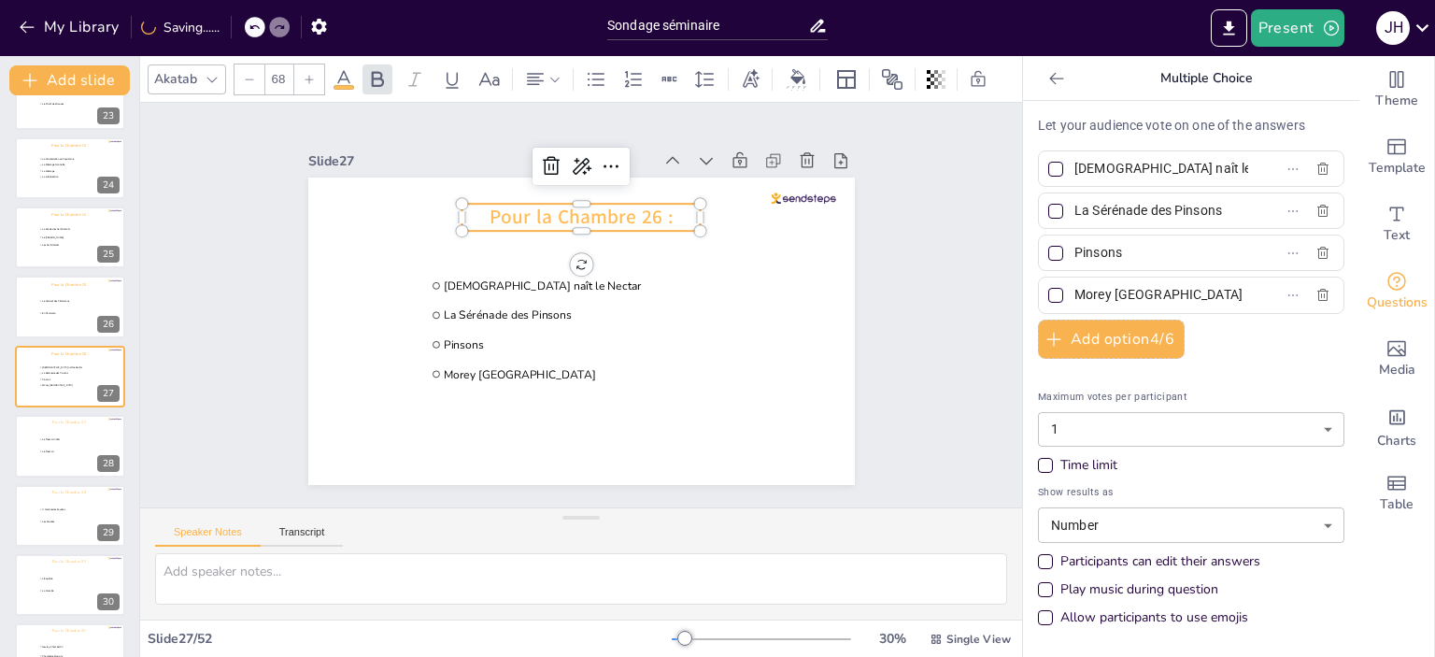
click at [196, 74] on div "Akatab" at bounding box center [175, 78] width 50 height 25
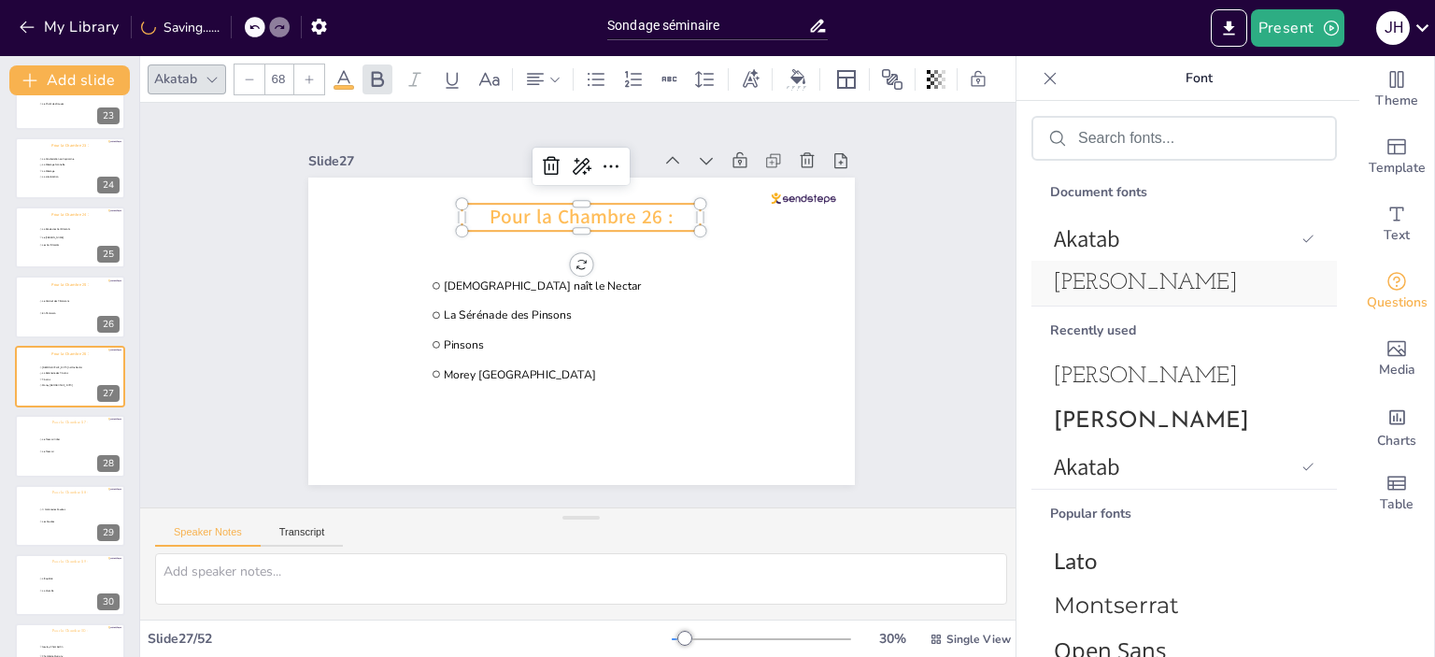
click at [1239, 300] on div "[PERSON_NAME]" at bounding box center [1183, 283] width 305 height 45
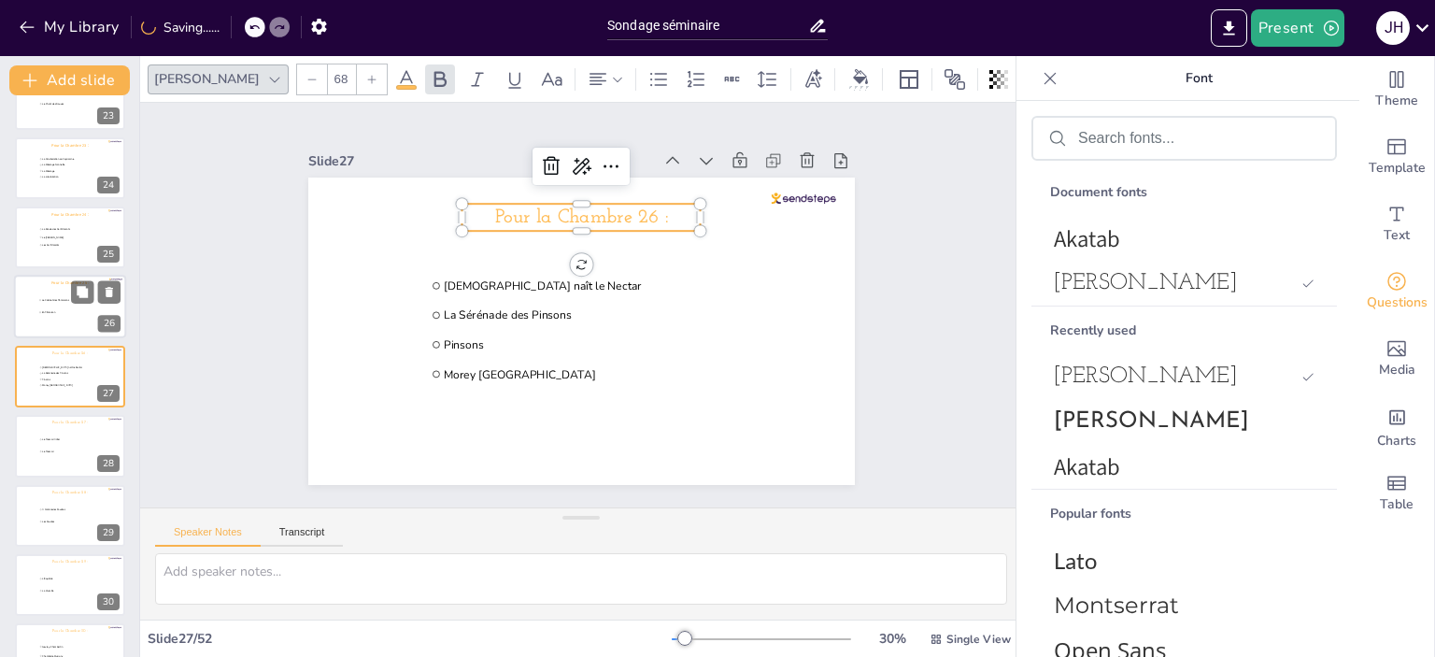
click at [31, 317] on div at bounding box center [70, 308] width 112 height 64
type input "Le Cabinet des Pâmoisons"
type input "En Pâmoison"
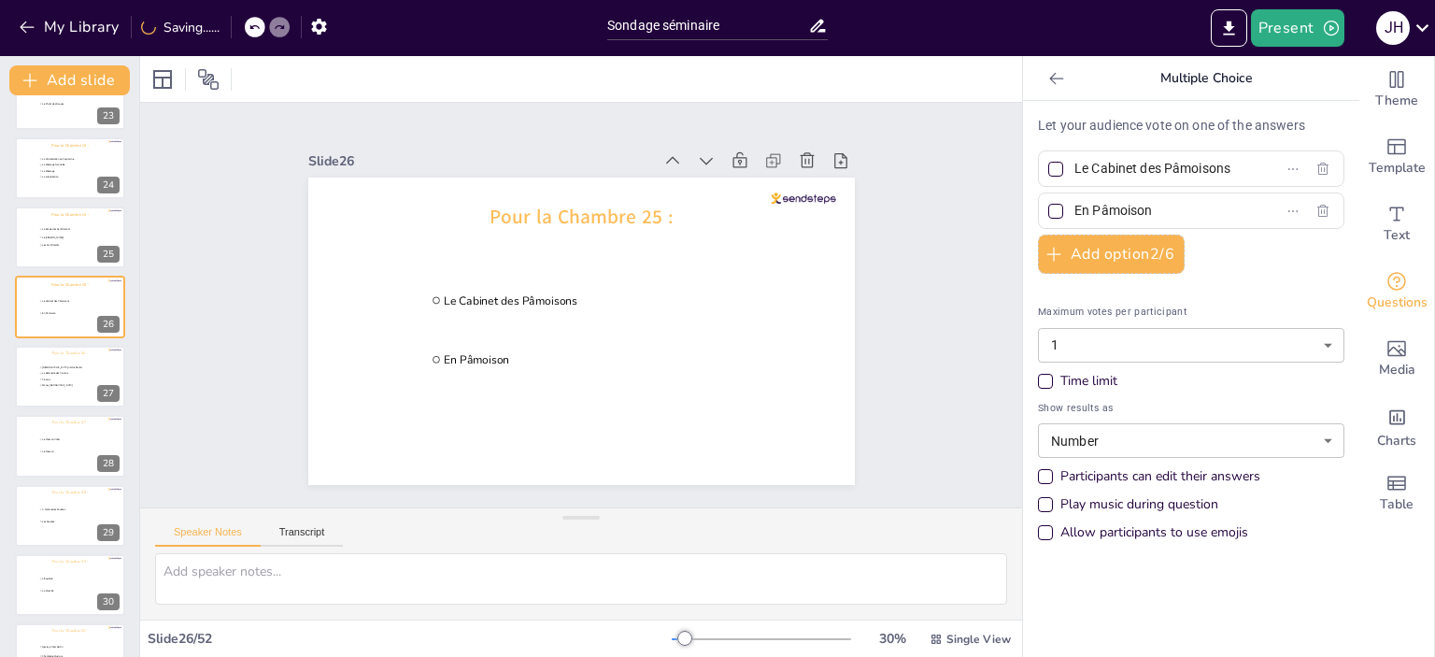
scroll to position [1502, 0]
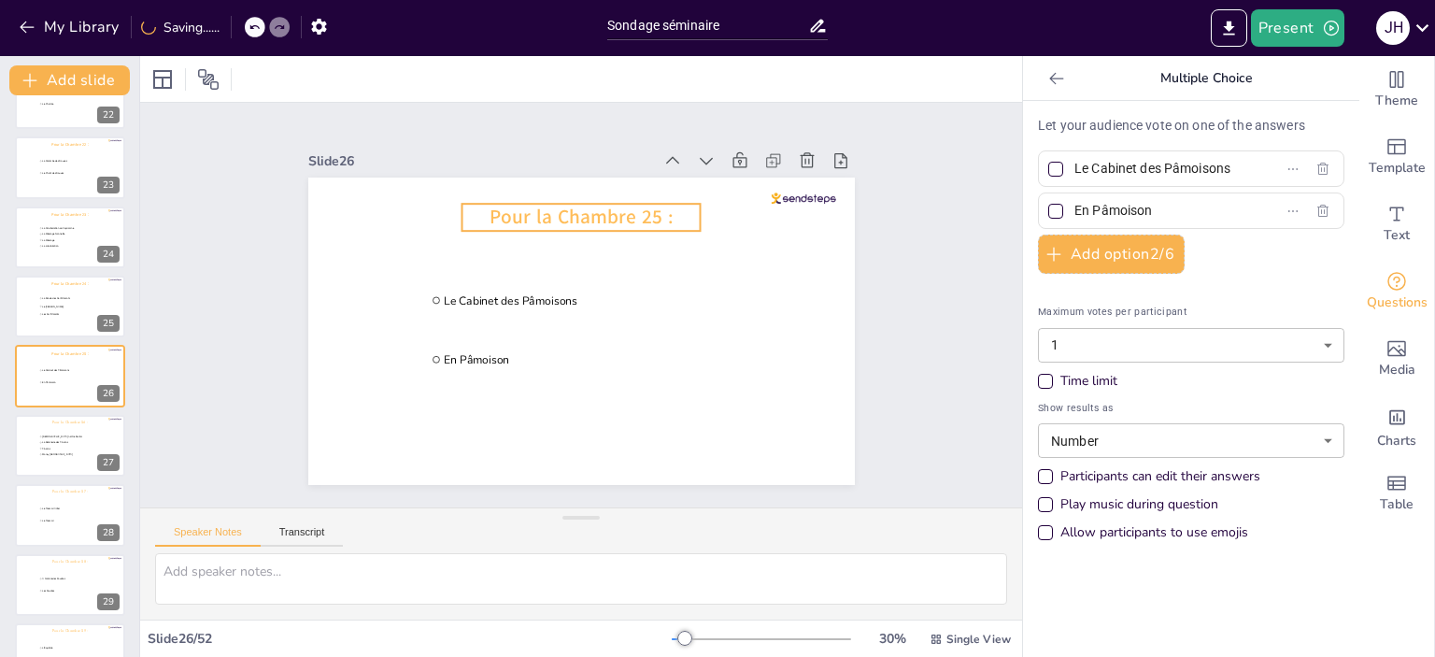
click at [600, 204] on span "Pour la Chambre 25 :" at bounding box center [581, 217] width 183 height 26
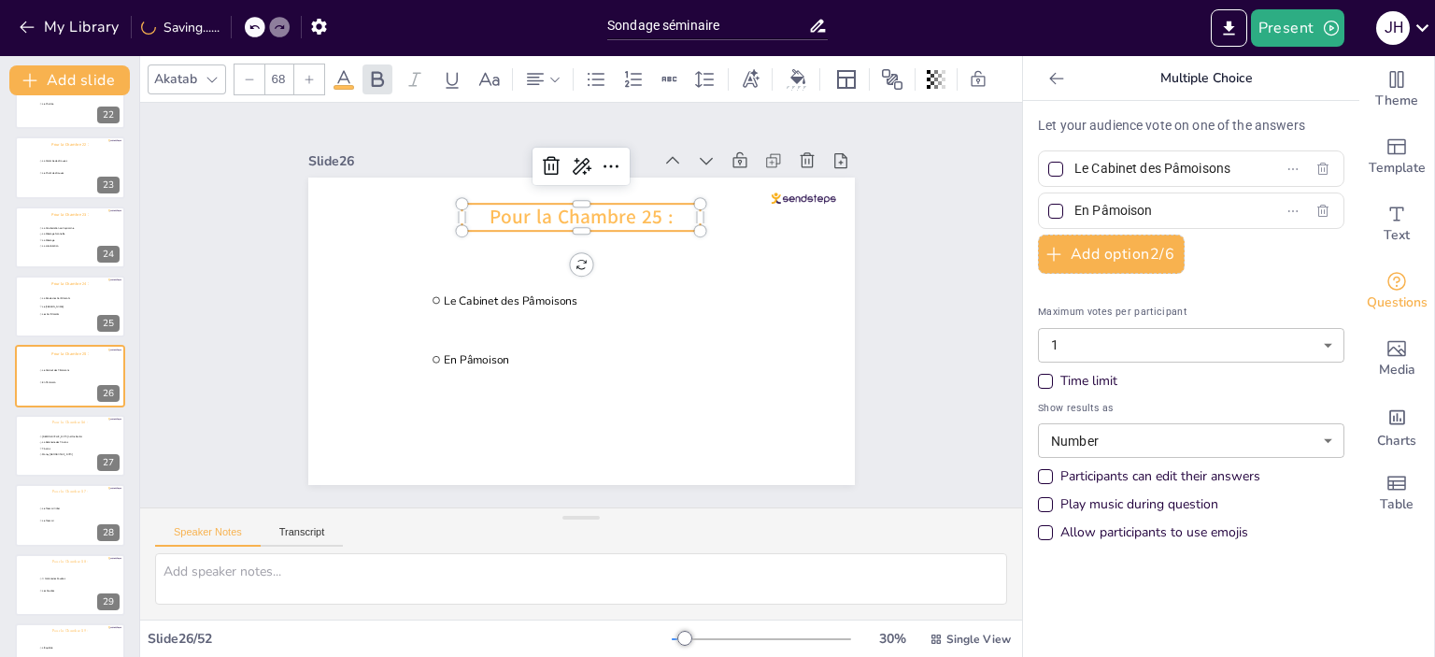
click at [173, 66] on div "Akatab" at bounding box center [175, 78] width 50 height 25
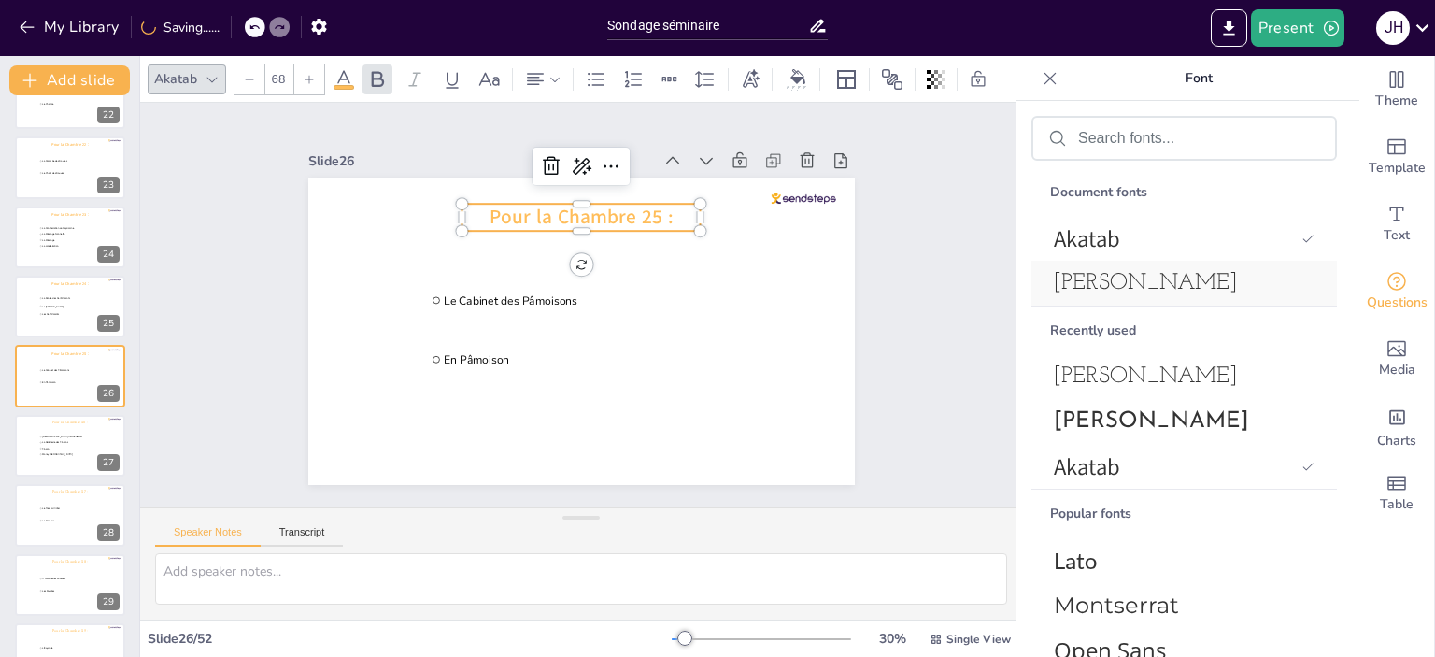
click at [1208, 290] on span "[PERSON_NAME]" at bounding box center [1180, 283] width 253 height 22
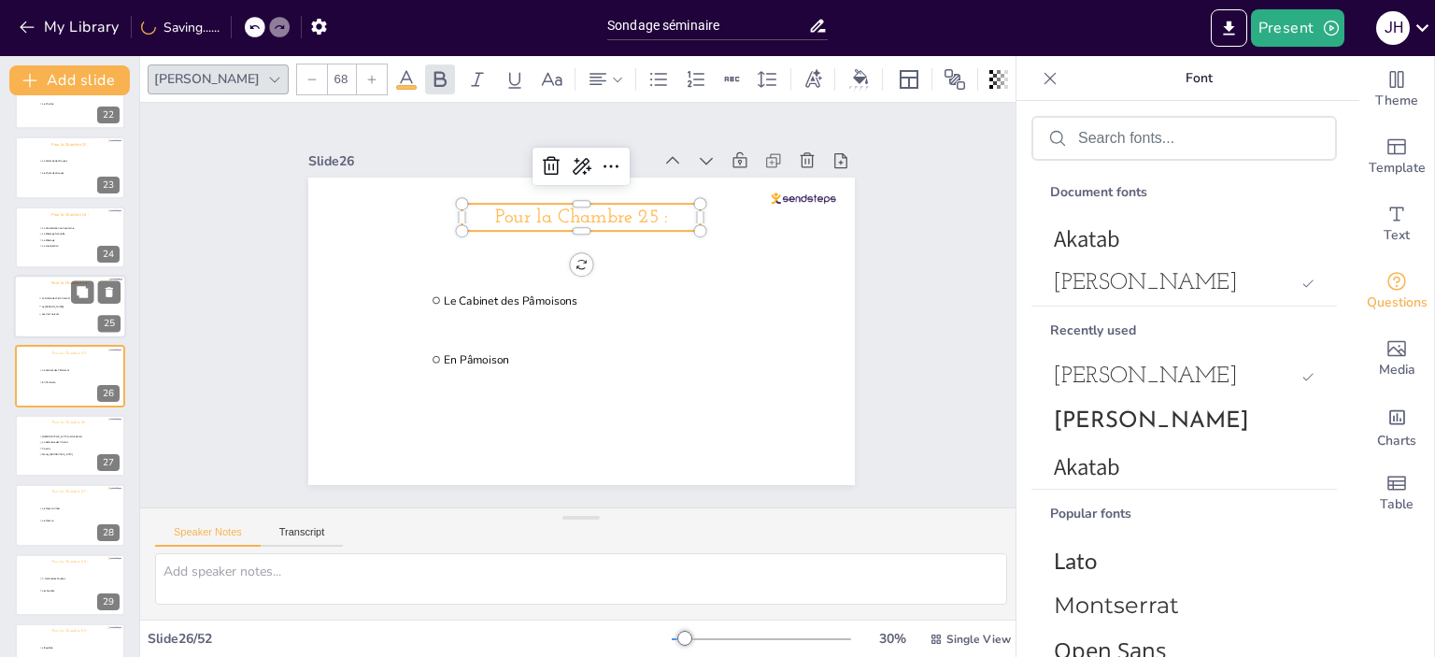
click at [43, 311] on li "Les Cerf Volants" at bounding box center [66, 314] width 56 height 7
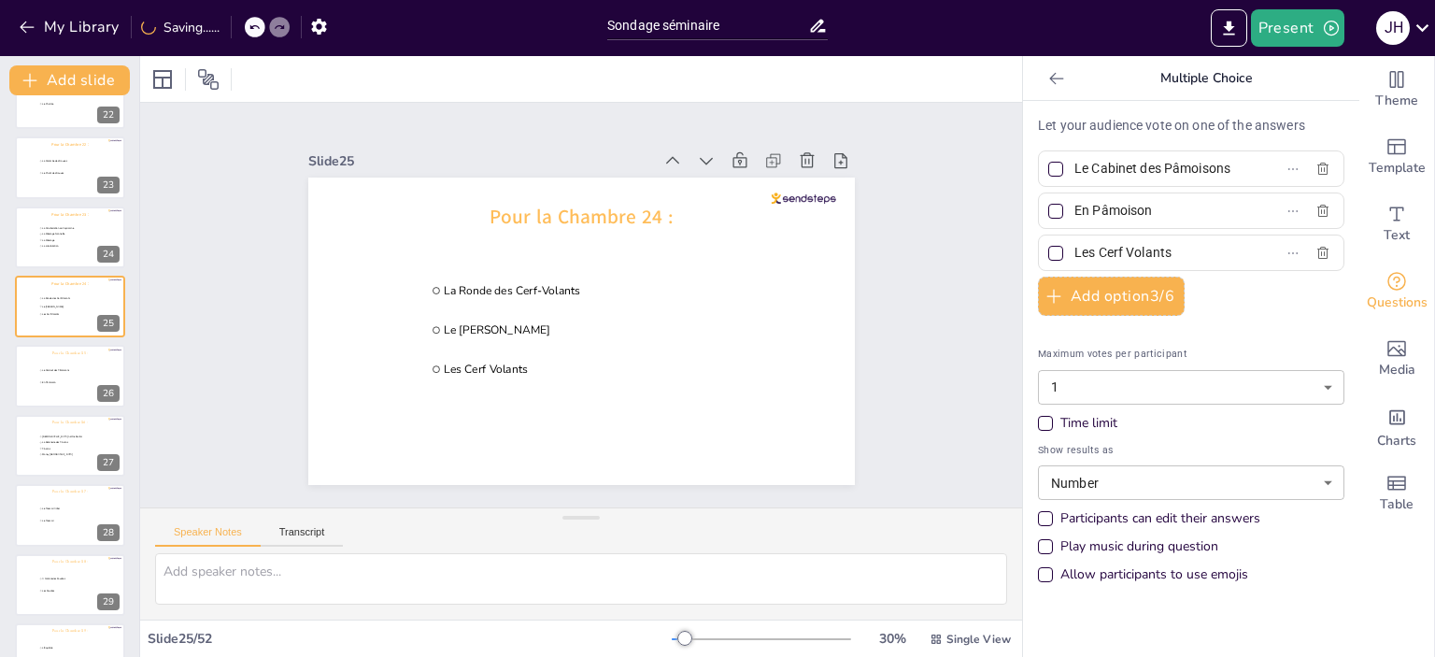
type input "La Ronde des Cerf-Volants"
type input "Le [PERSON_NAME]"
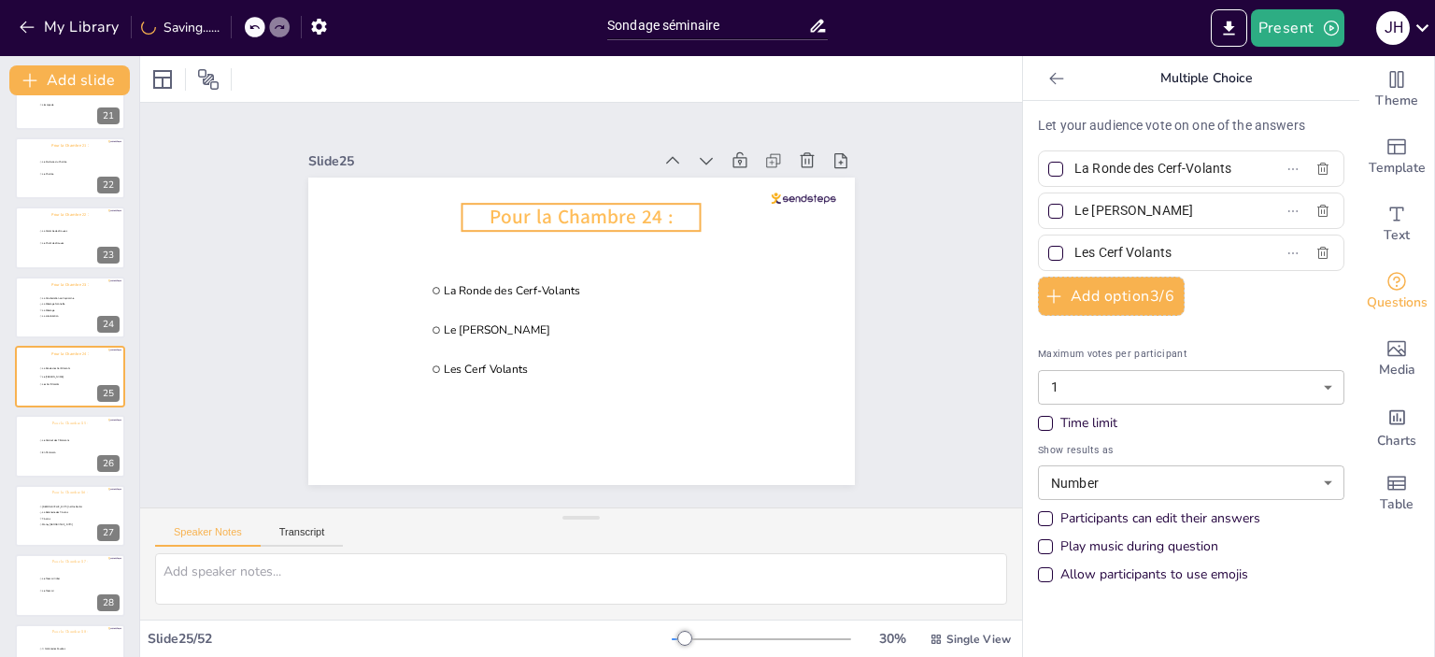
click at [595, 204] on span "Pour la Chambre 24 :" at bounding box center [581, 217] width 183 height 26
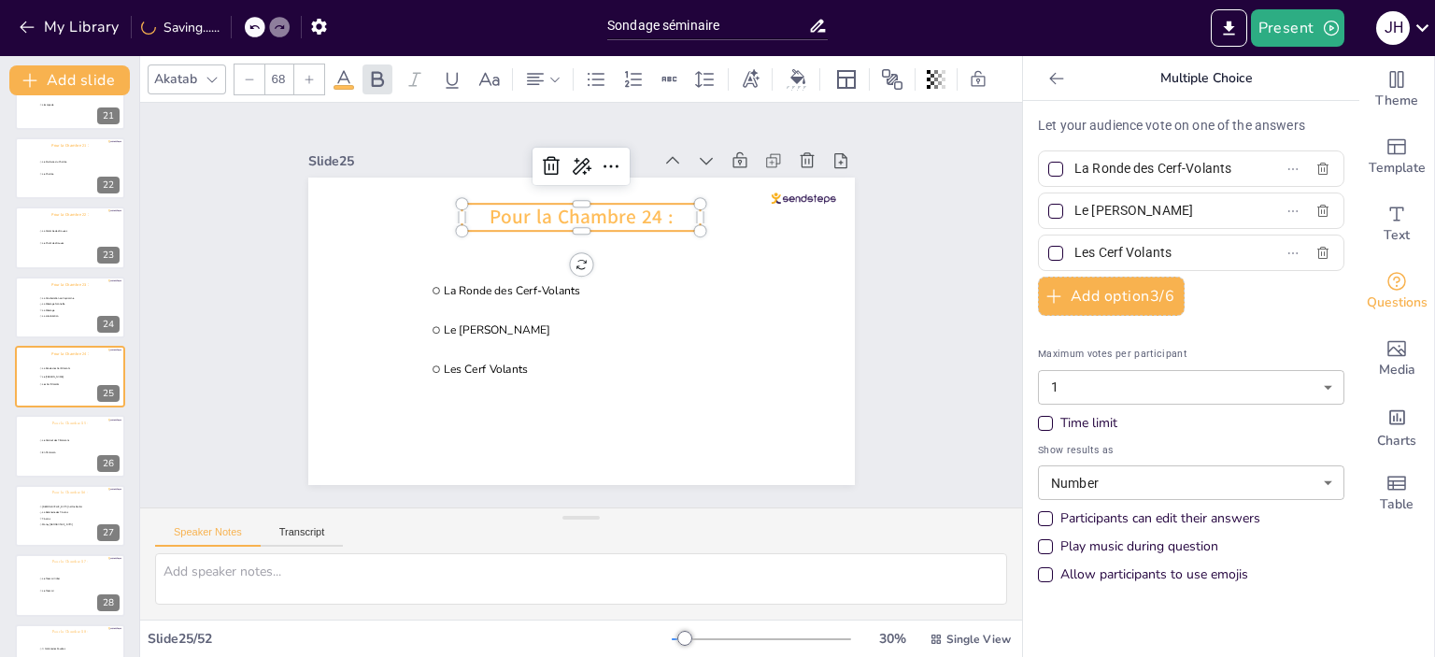
click at [194, 68] on div "Akatab" at bounding box center [175, 78] width 50 height 25
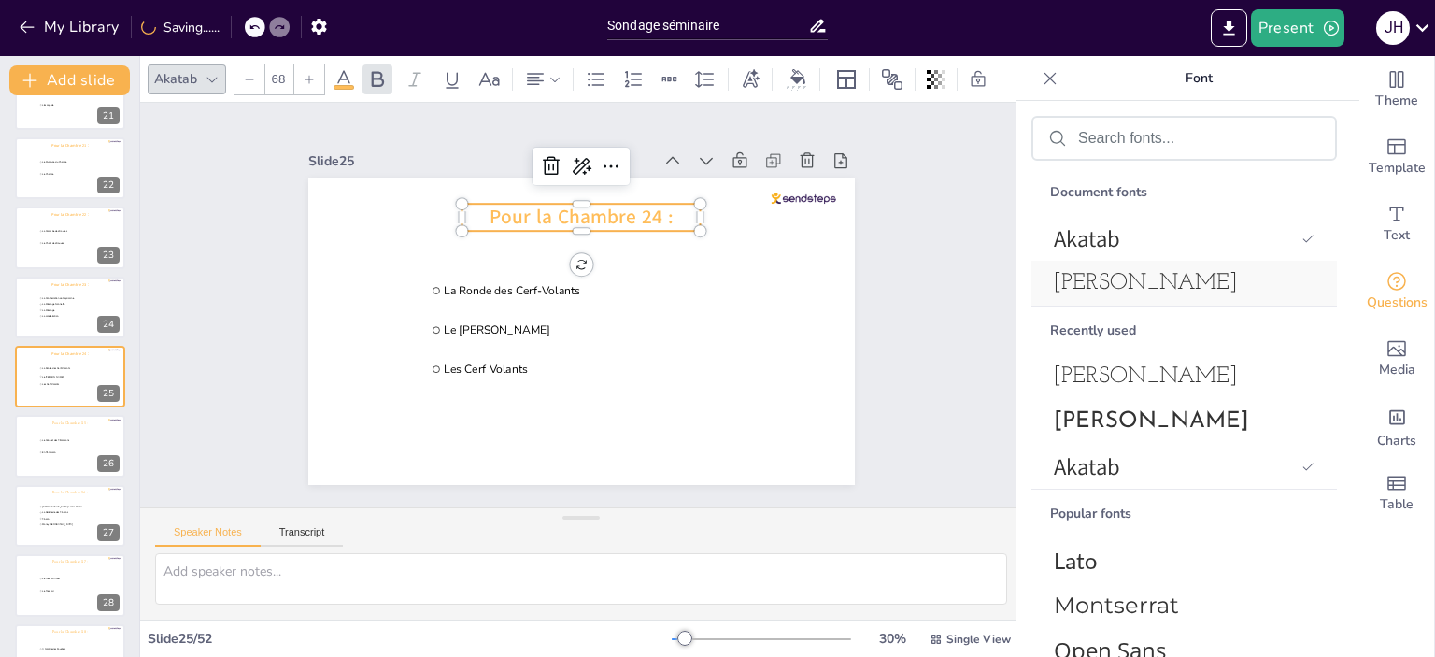
click at [1185, 274] on span "[PERSON_NAME]" at bounding box center [1180, 283] width 253 height 22
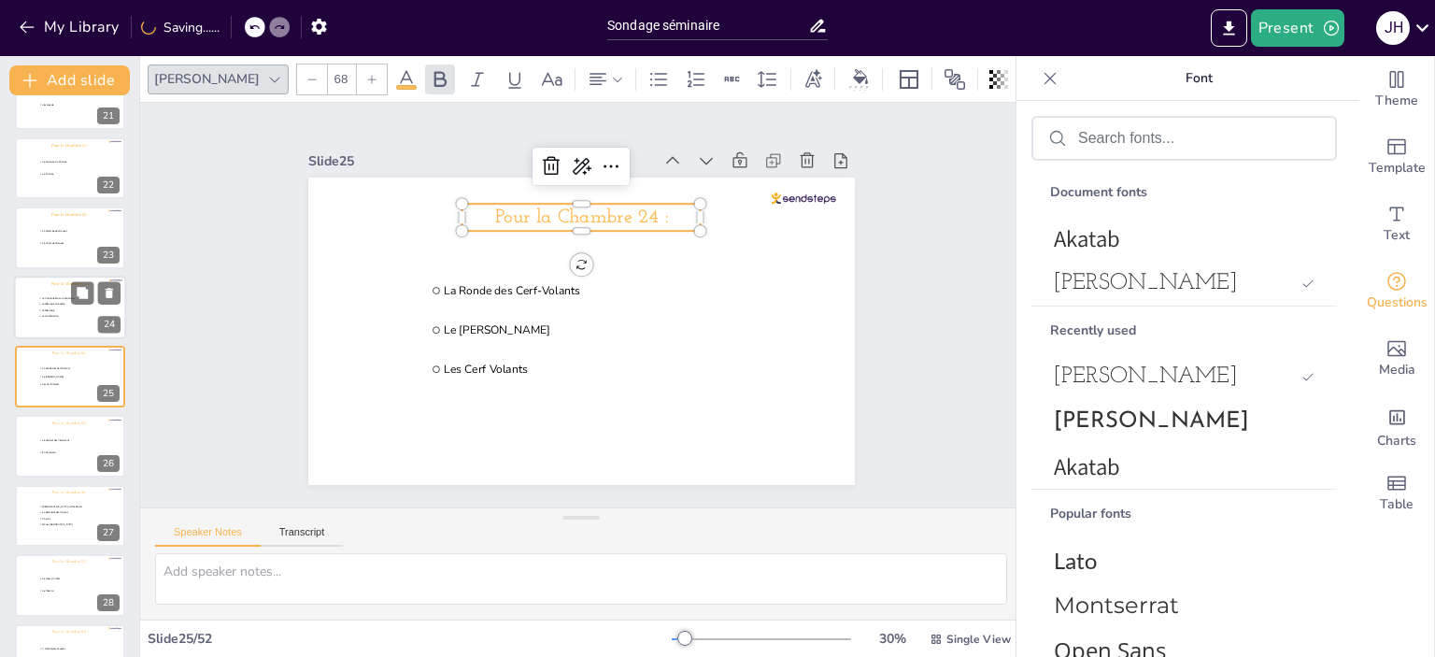
drag, startPoint x: 41, startPoint y: 301, endPoint x: 65, endPoint y: 302, distance: 24.3
click at [42, 303] on span "La Mésange Nonnette" at bounding box center [67, 304] width 51 height 3
type input "La Constellation du Capricorne"
type input "La Mésange Nonnette"
type input "La Mésange"
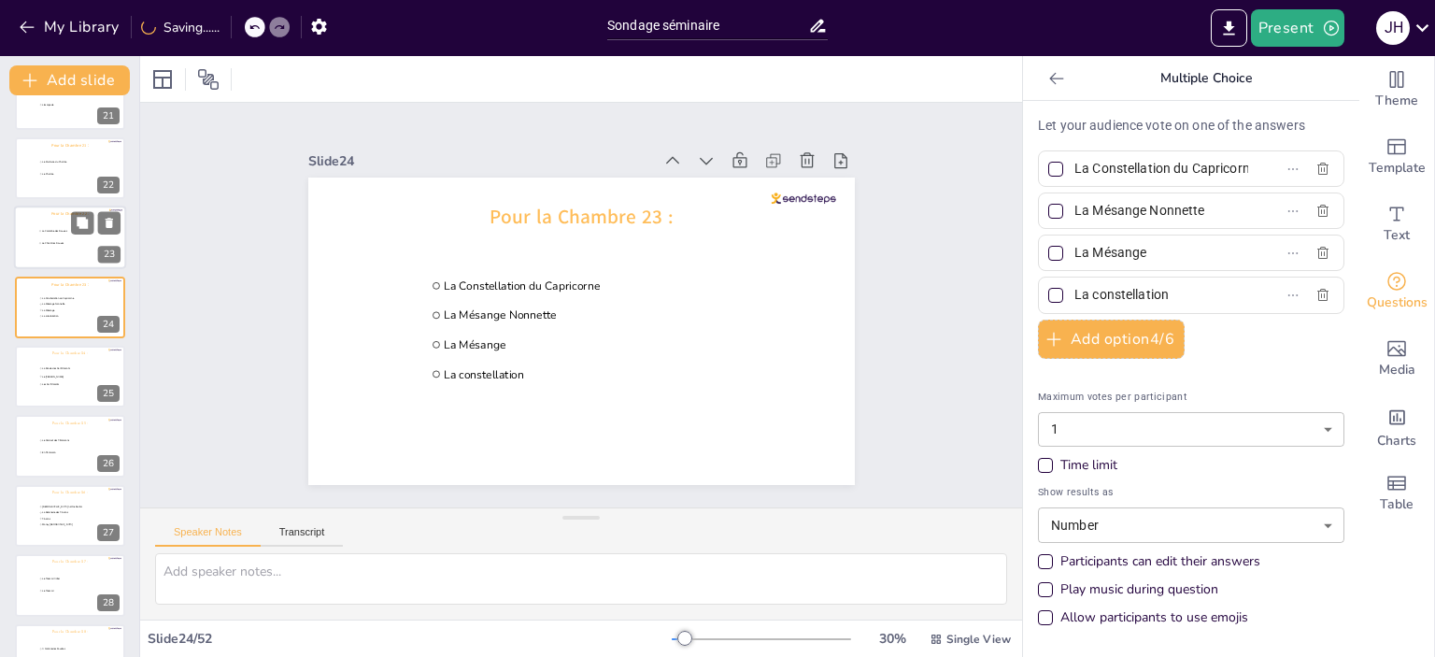
scroll to position [1363, 0]
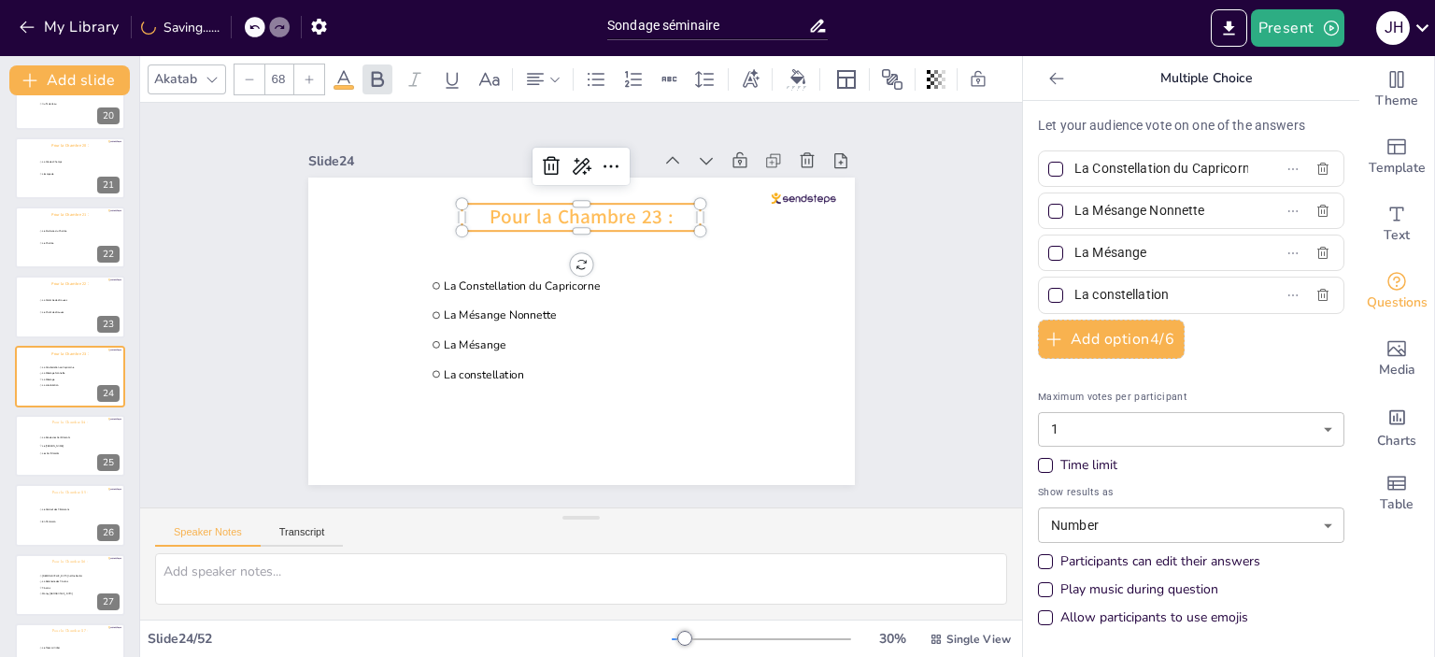
click at [587, 204] on span "Pour la Chambre 23 :" at bounding box center [581, 217] width 183 height 26
click at [179, 71] on div "Akatab" at bounding box center [175, 78] width 50 height 25
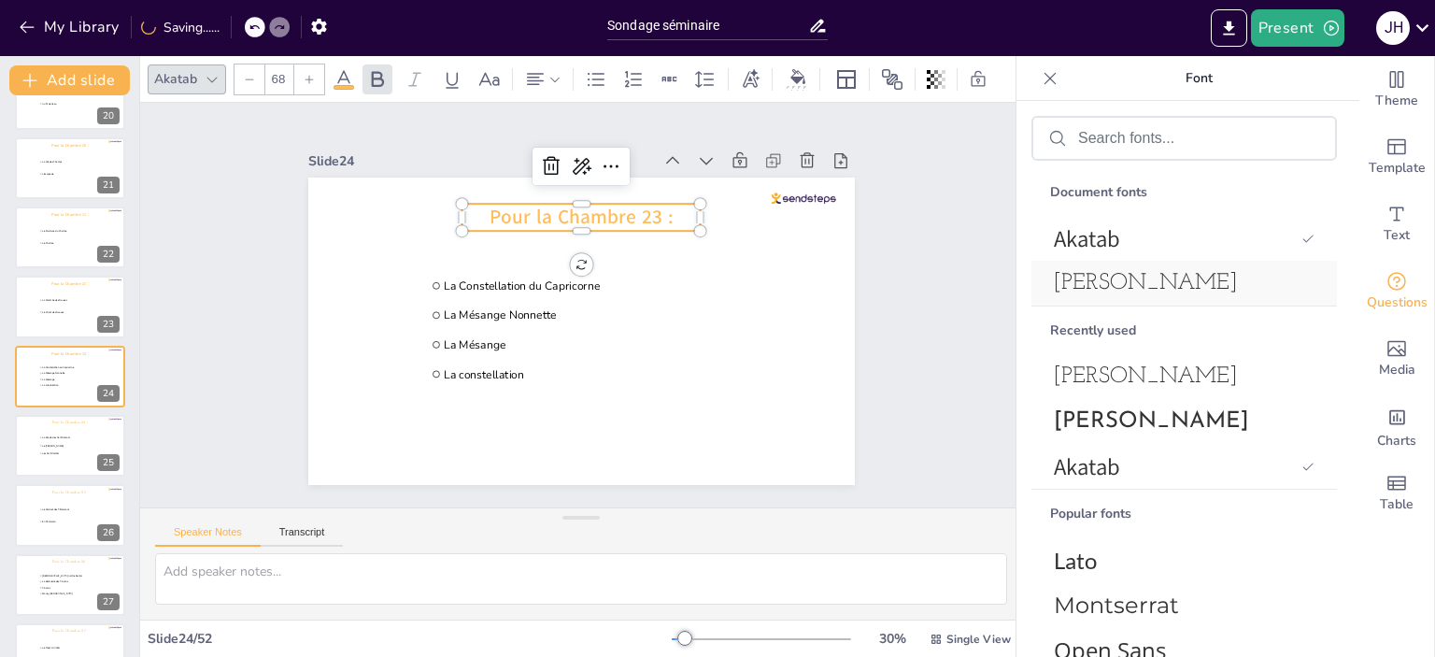
click at [1172, 291] on span "[PERSON_NAME]" at bounding box center [1180, 283] width 253 height 22
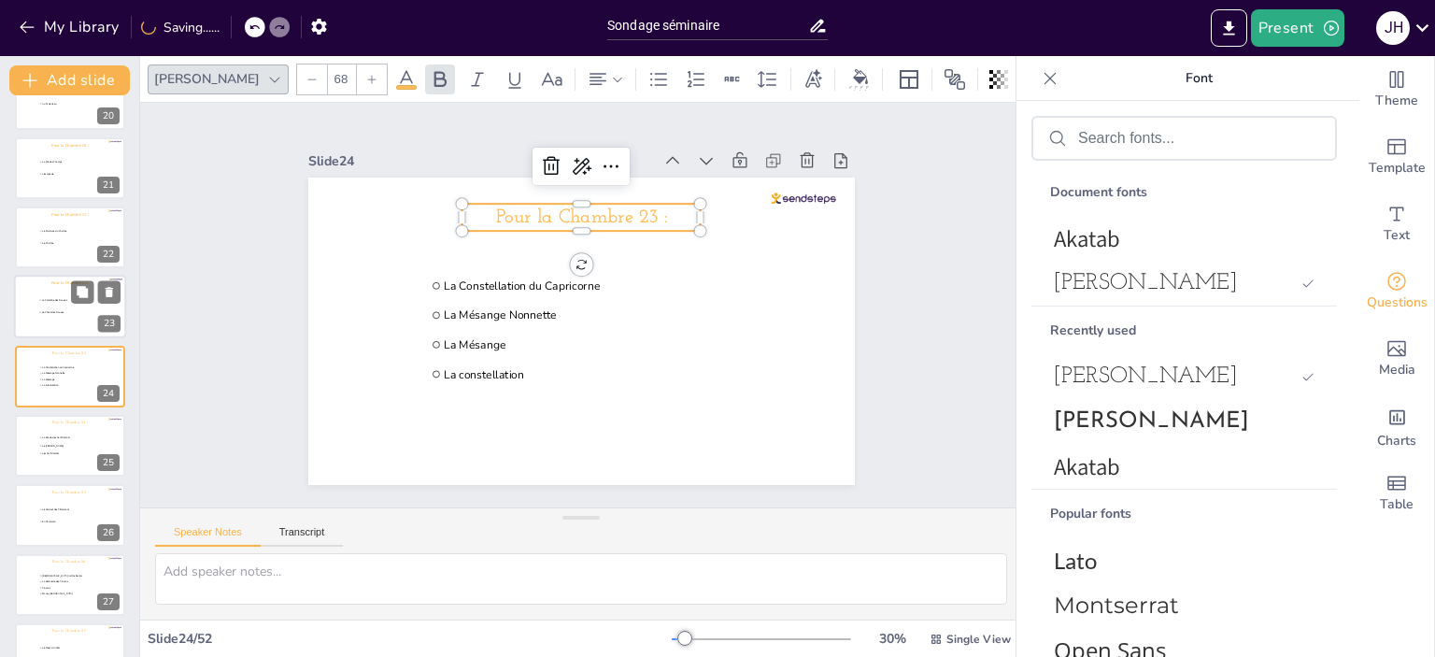
click at [41, 303] on li "La Colombe des Douves" at bounding box center [66, 299] width 56 height 11
type input "La Colombe des Douves"
type input "Le Chant des Douves"
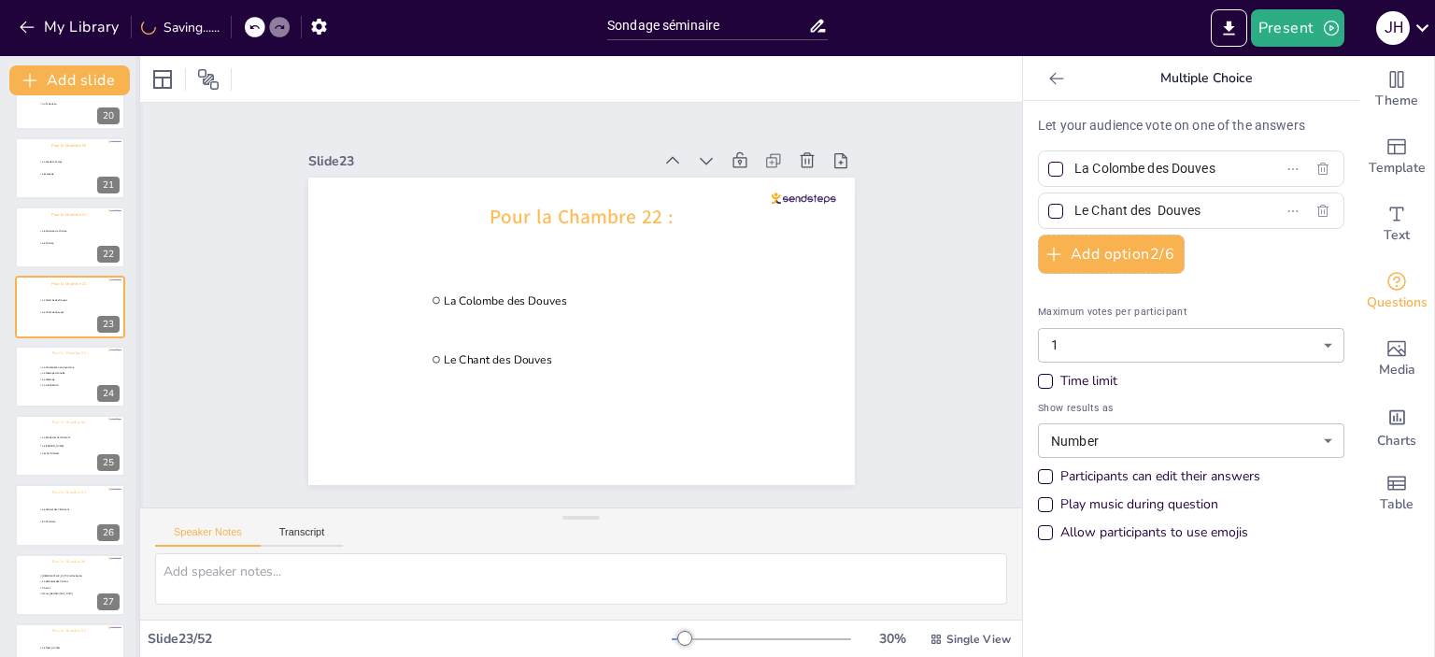
scroll to position [1293, 0]
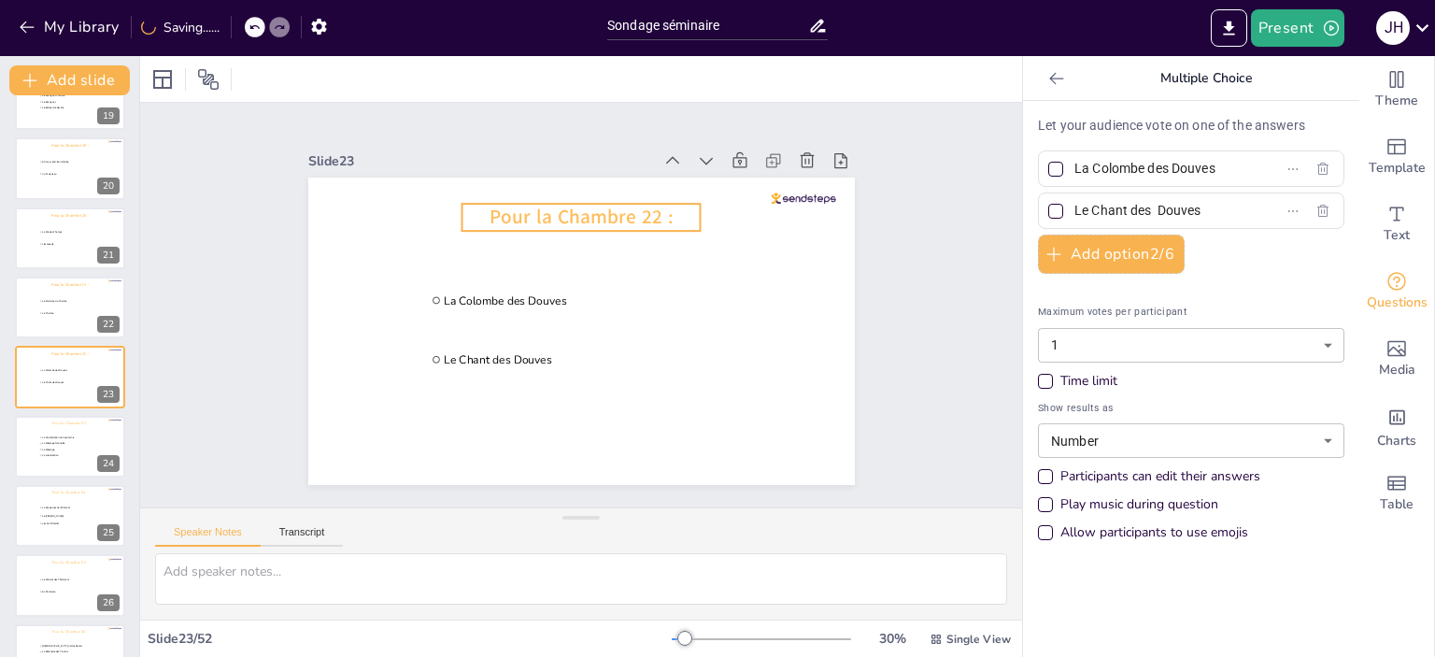
click at [642, 214] on span "Pour la Chambre 22 :" at bounding box center [581, 217] width 183 height 26
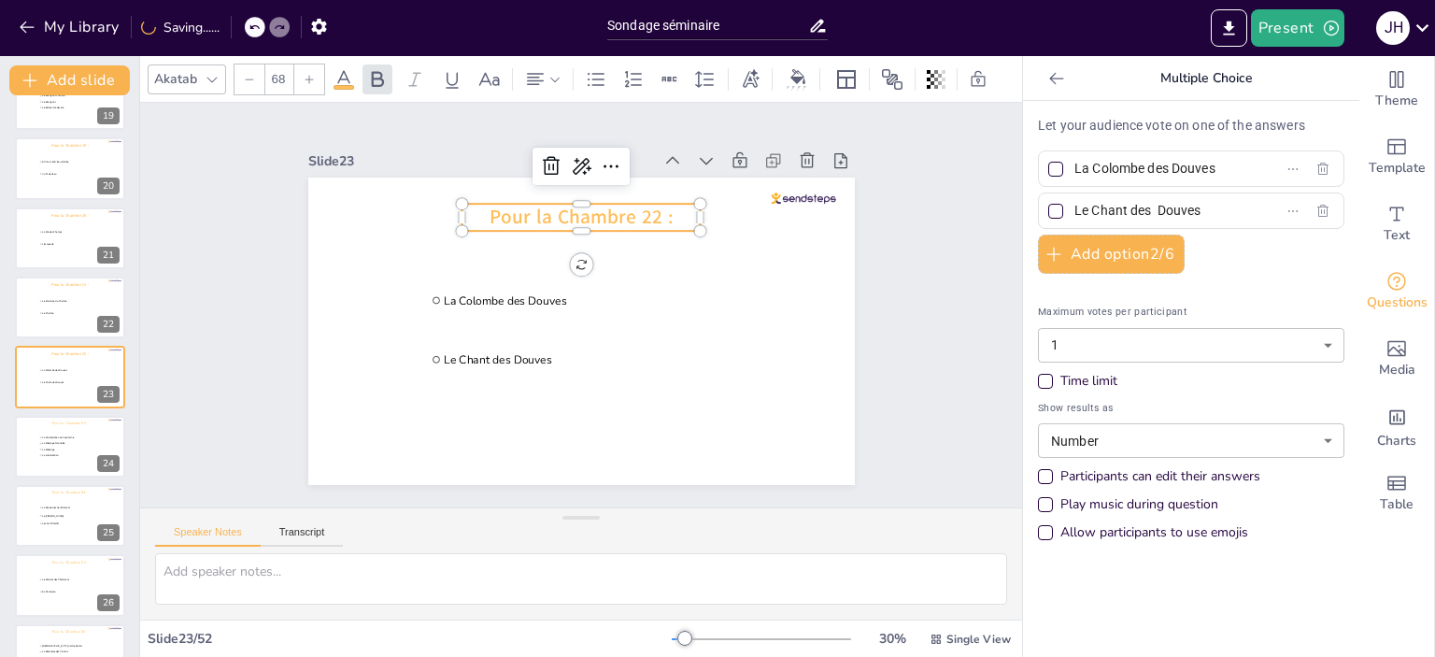
click at [162, 66] on div "Akatab" at bounding box center [175, 78] width 50 height 25
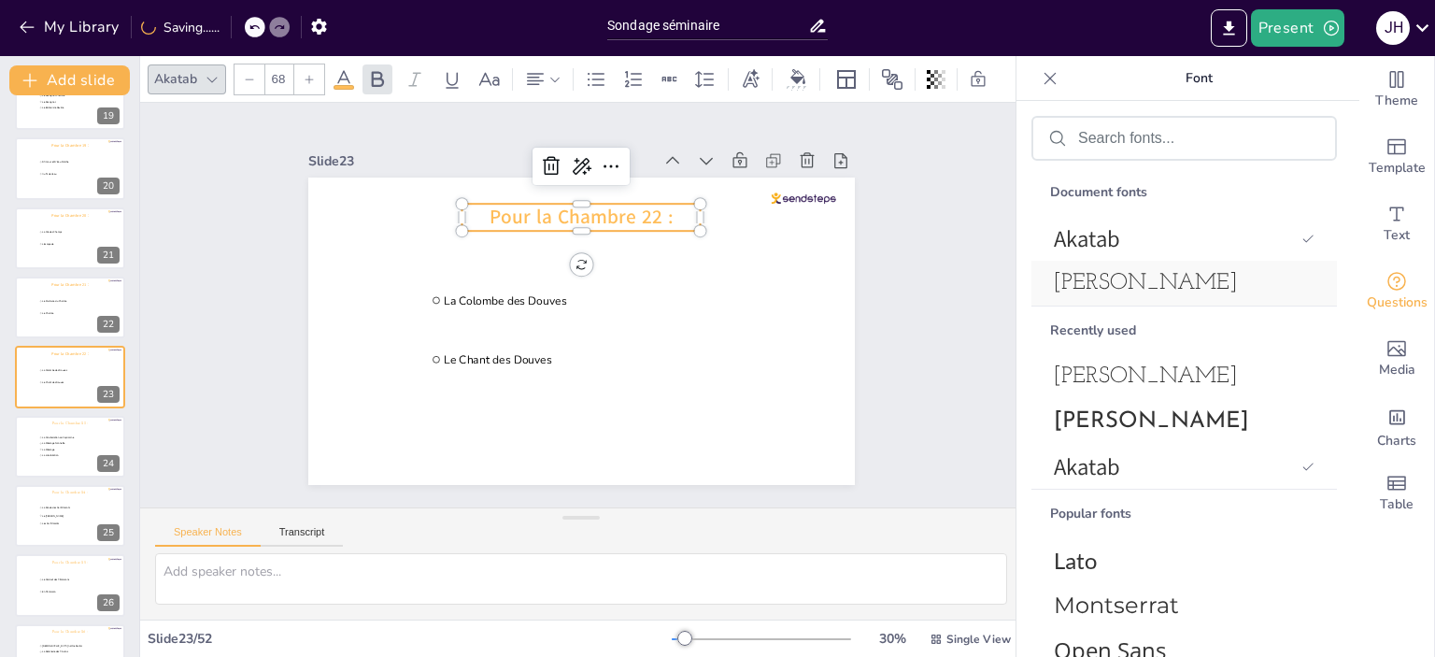
click at [1104, 283] on span "[PERSON_NAME]" at bounding box center [1180, 283] width 253 height 22
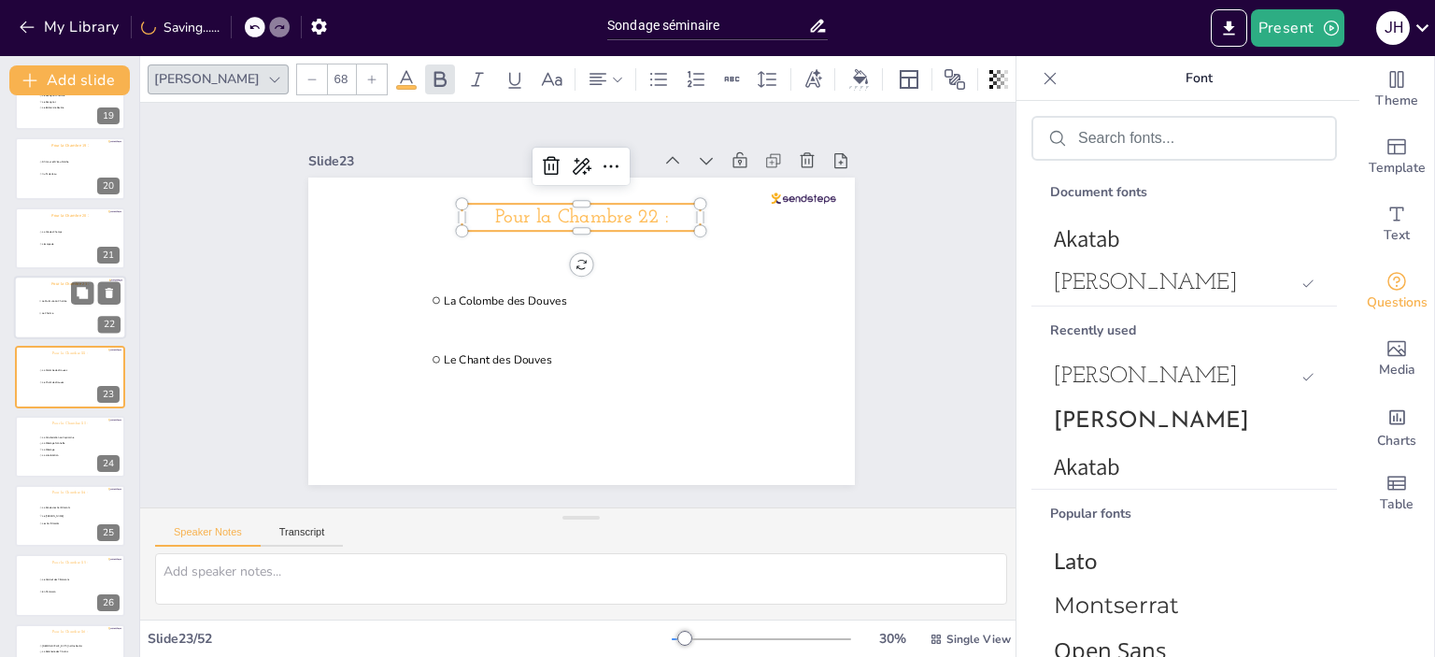
click at [30, 300] on div at bounding box center [70, 308] width 112 height 64
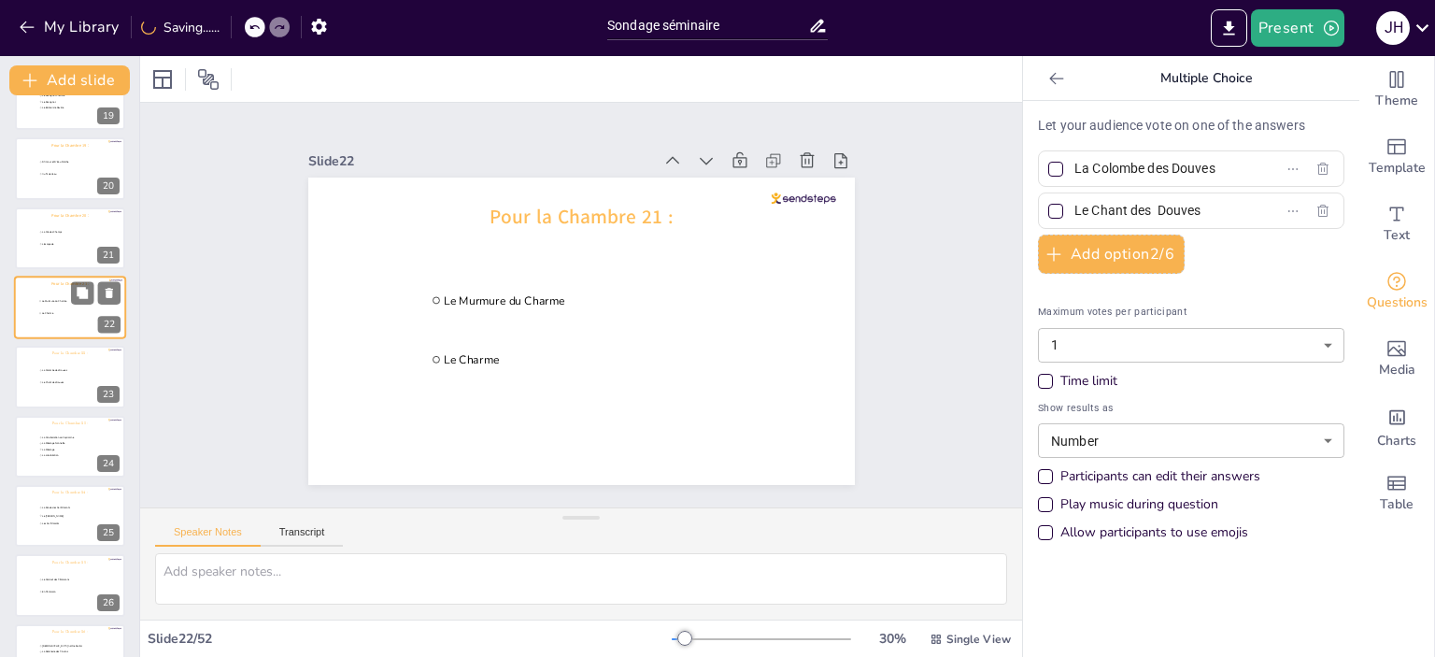
type input "Le Murmure du Charme"
type input "Le Charme"
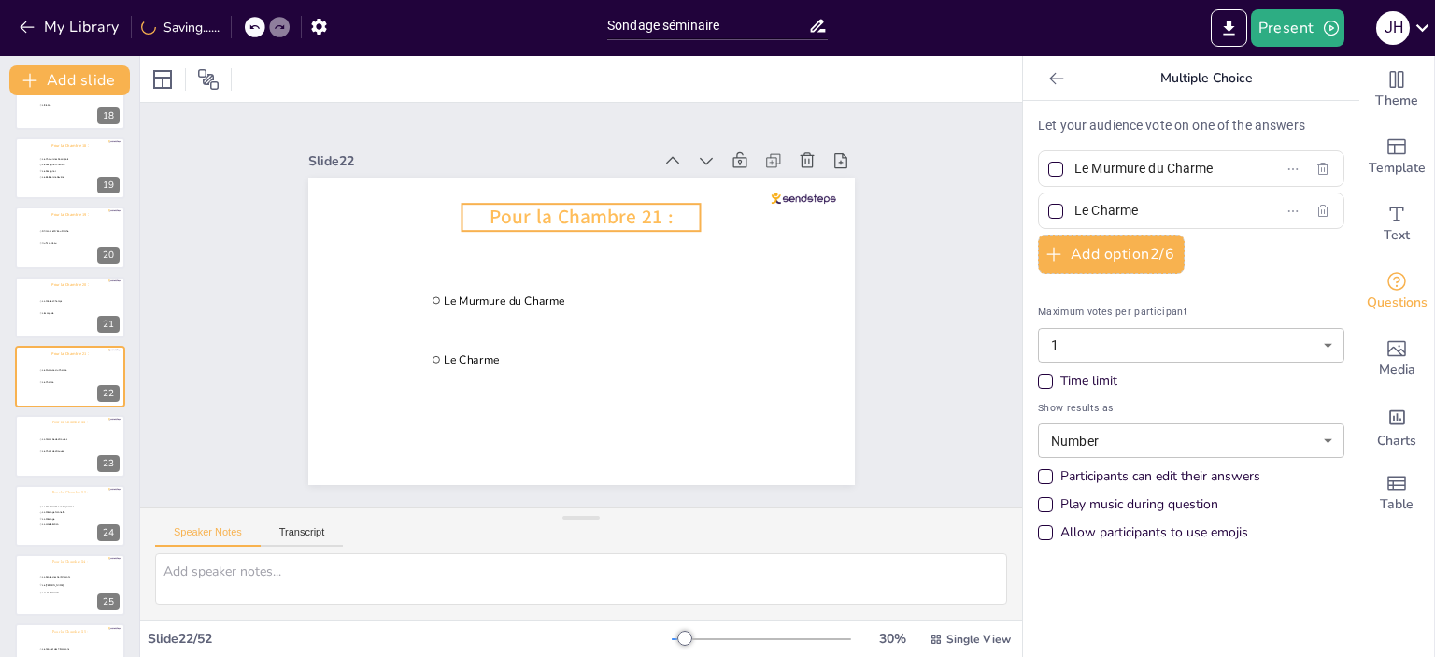
click at [533, 212] on span "Pour la Chambre 21 :" at bounding box center [581, 217] width 183 height 26
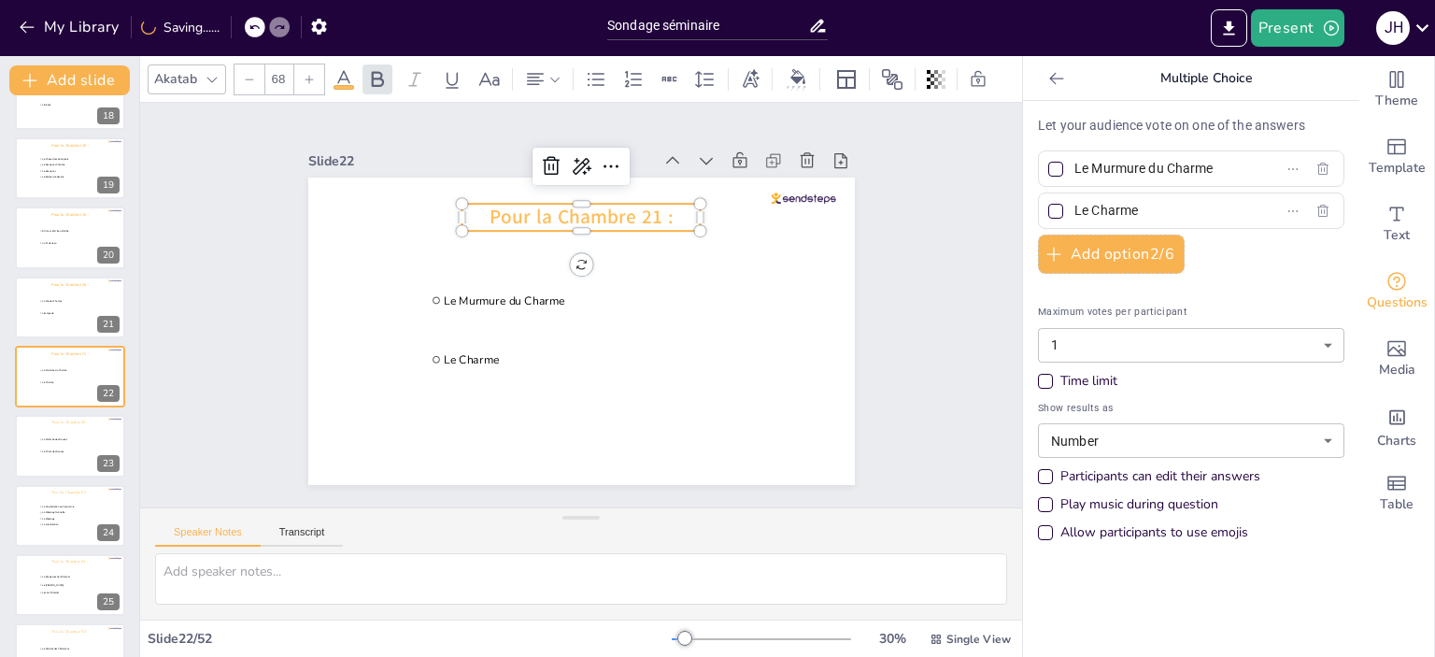
click at [176, 69] on div "Akatab" at bounding box center [175, 78] width 50 height 25
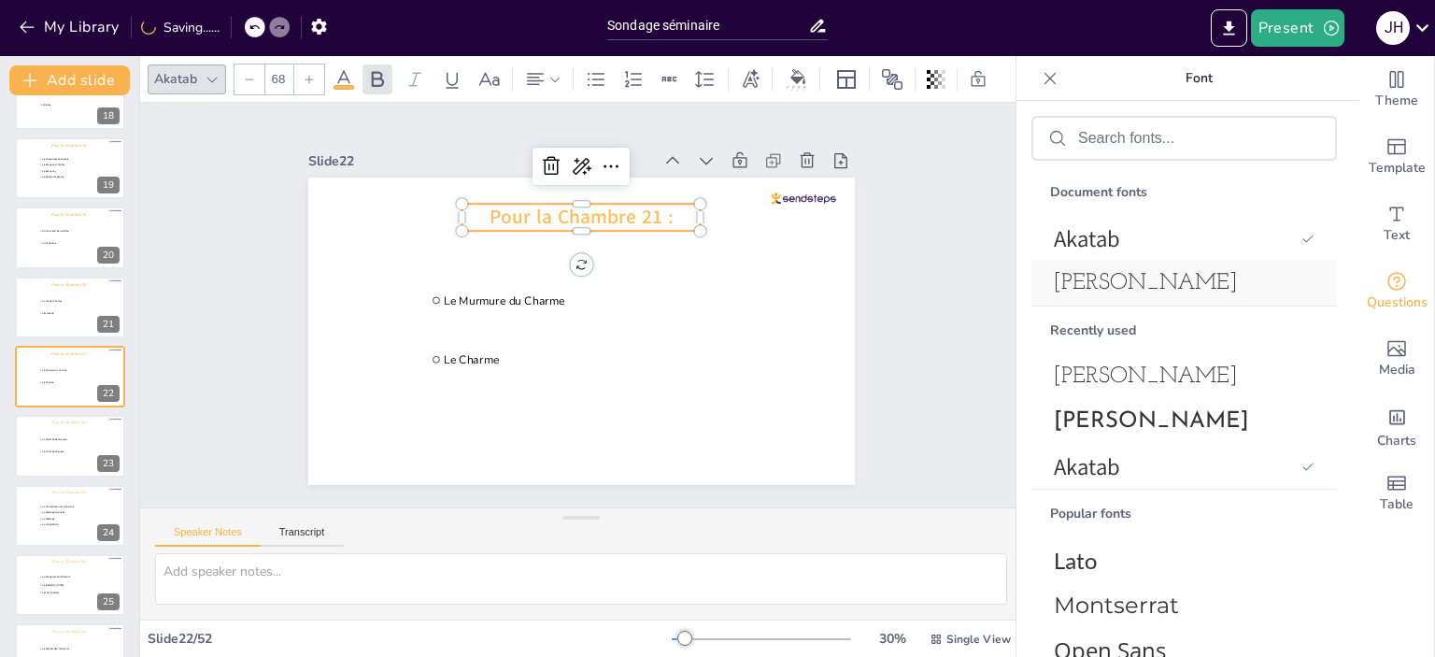
click at [1141, 278] on span "[PERSON_NAME]" at bounding box center [1180, 283] width 253 height 22
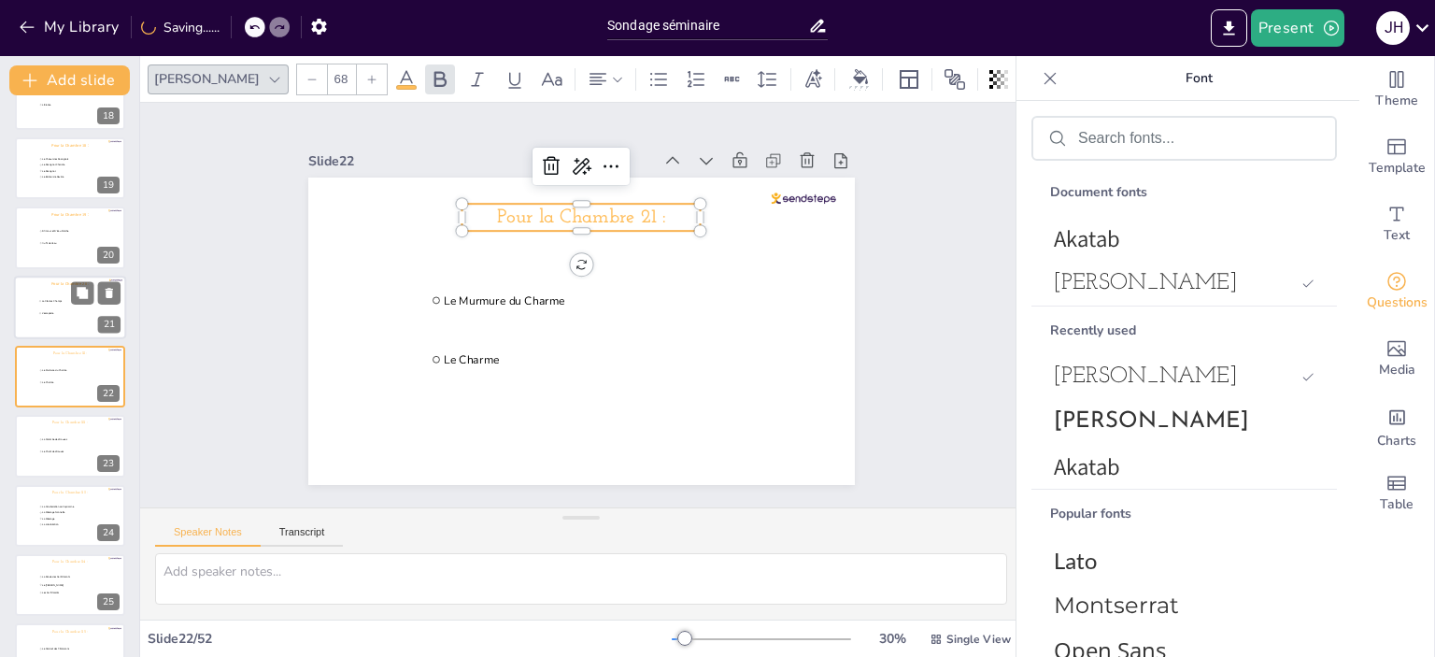
click at [64, 319] on div at bounding box center [70, 308] width 112 height 64
type input "La Clé des Champs"
type input "L'escapade"
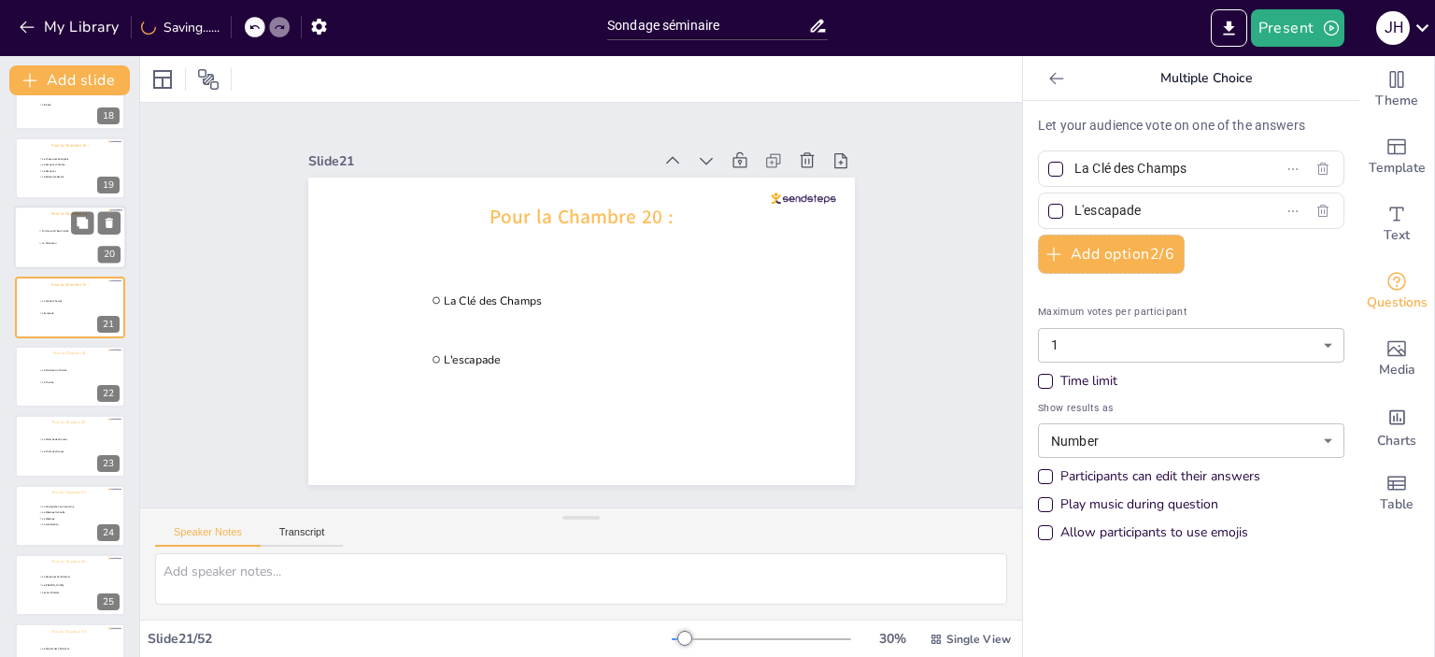
scroll to position [1155, 0]
click at [39, 318] on ul "D’Amour et D’Eau Fraîche Au fil de l'eau" at bounding box center [66, 306] width 56 height 24
type input "D’Amour et D’Eau Fraîche"
type input "Au fil de l'eau"
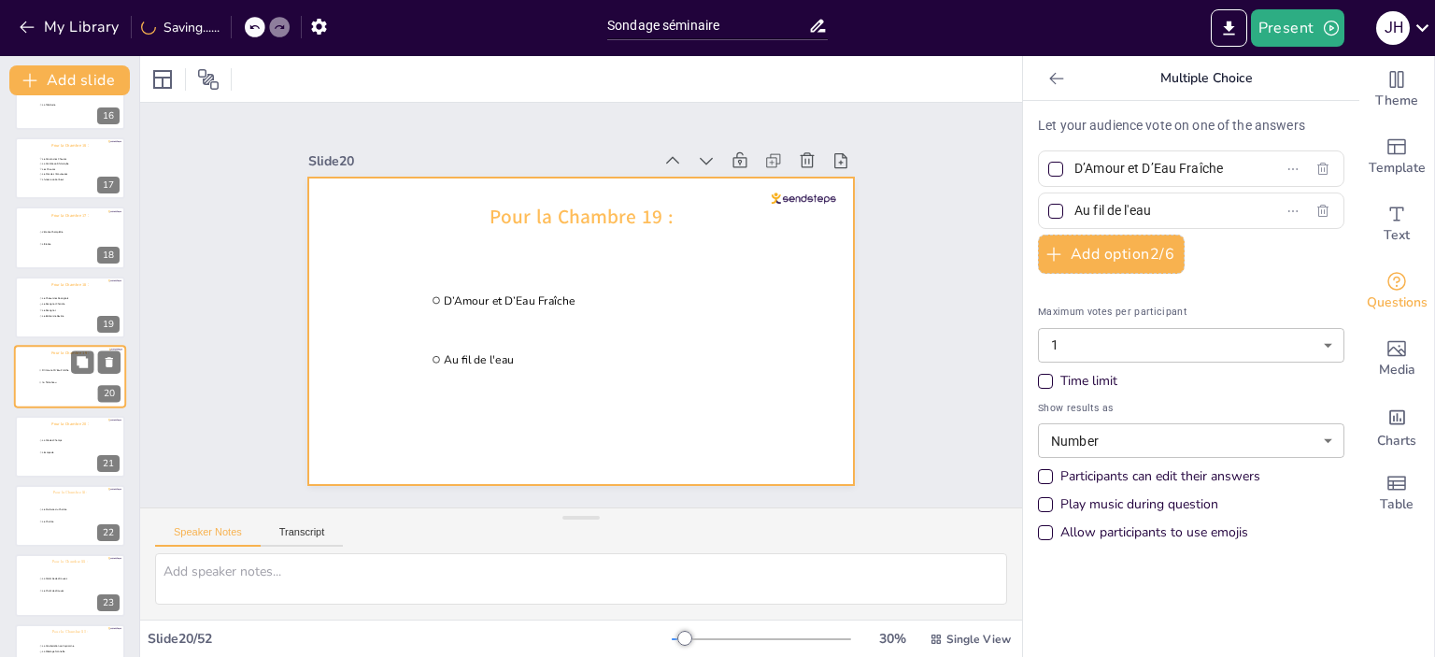
click at [32, 374] on div at bounding box center [70, 377] width 112 height 64
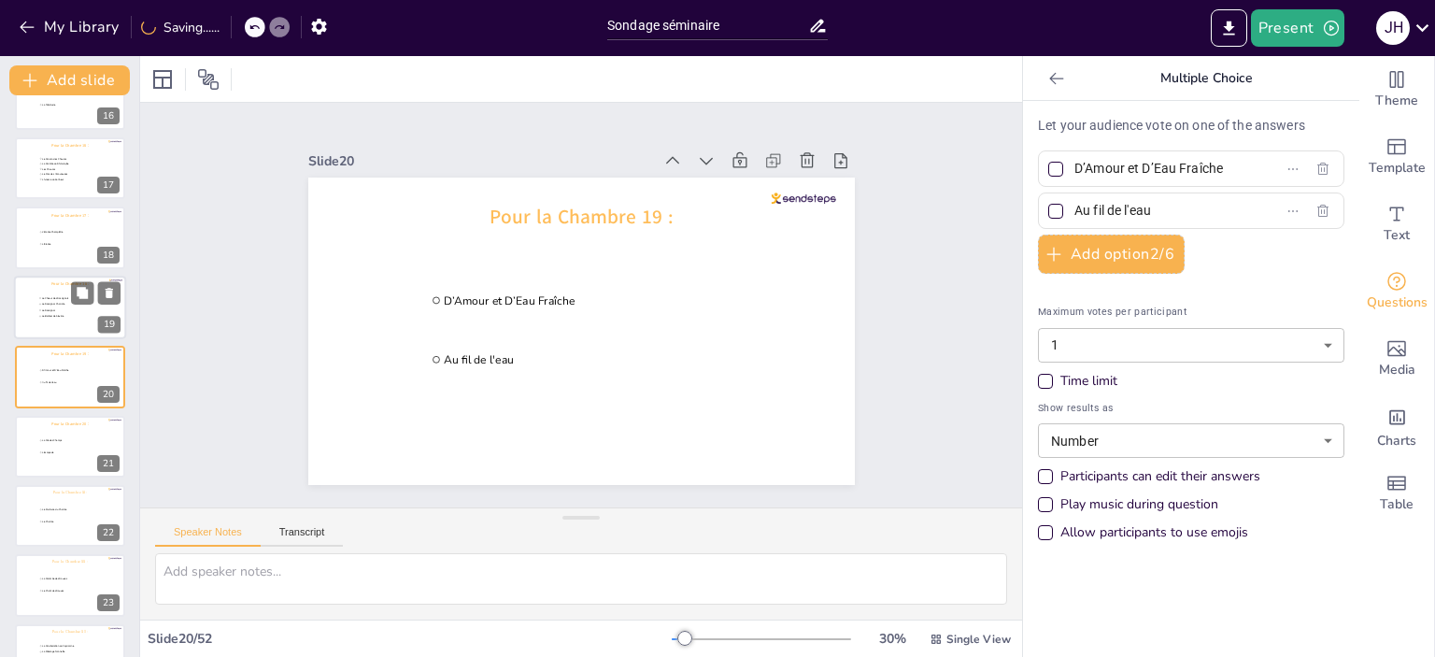
click at [36, 324] on div at bounding box center [70, 308] width 112 height 64
type input "Le Choeur des Rossignols"
type input "Le Rossignol Choriste"
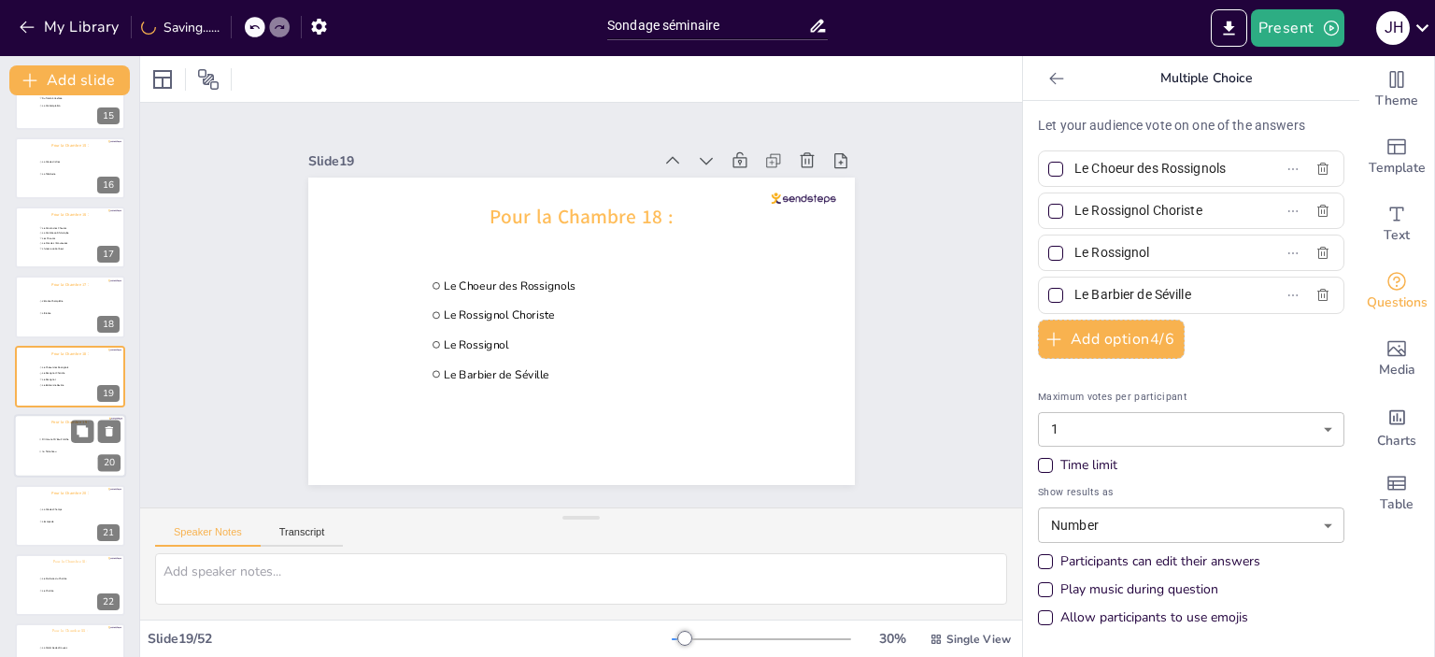
click at [59, 442] on li "D’Amour et D’Eau Fraîche" at bounding box center [66, 438] width 56 height 11
type input "D’Amour et D’Eau Fraîche"
type input "Au fil de l'eau"
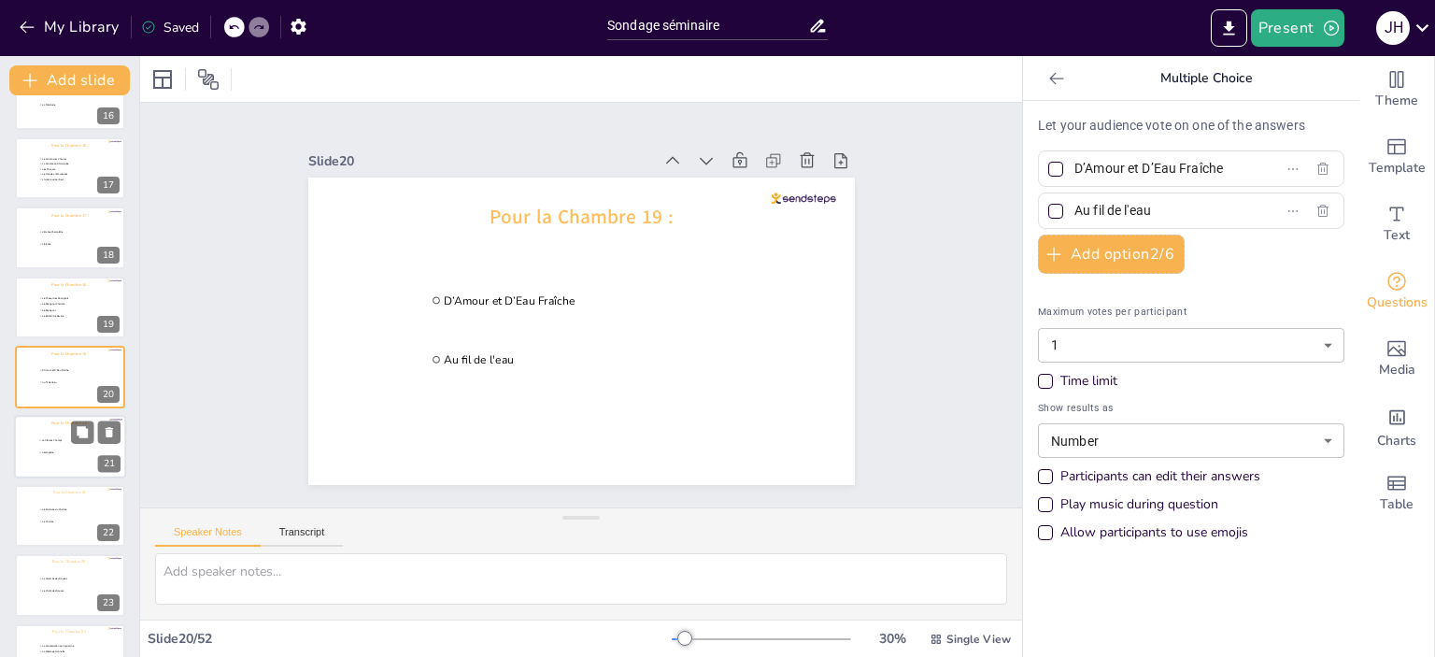
click at [24, 452] on div at bounding box center [70, 447] width 112 height 64
type input "La Clé des Champs"
type input "L'escapade"
click at [581, 206] on span "Pour la Chambre 20 :" at bounding box center [581, 217] width 183 height 26
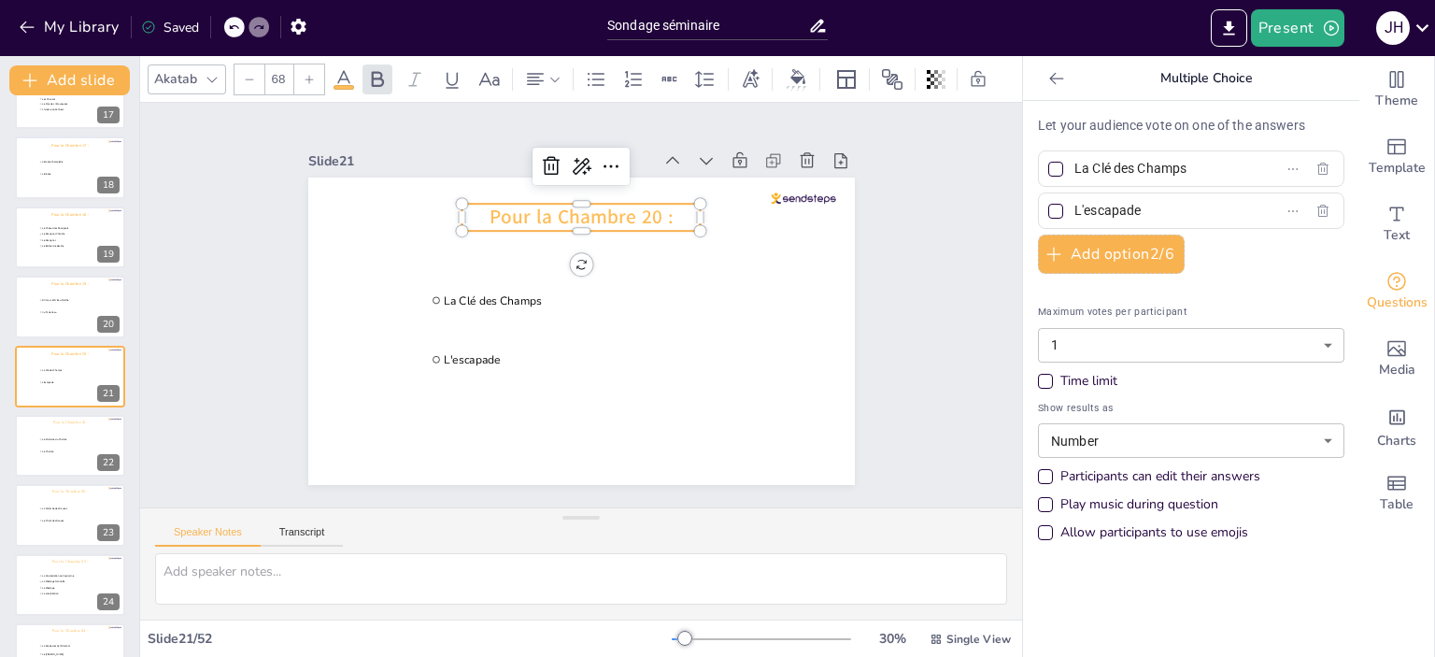
click at [180, 78] on div "Akatab" at bounding box center [175, 78] width 50 height 25
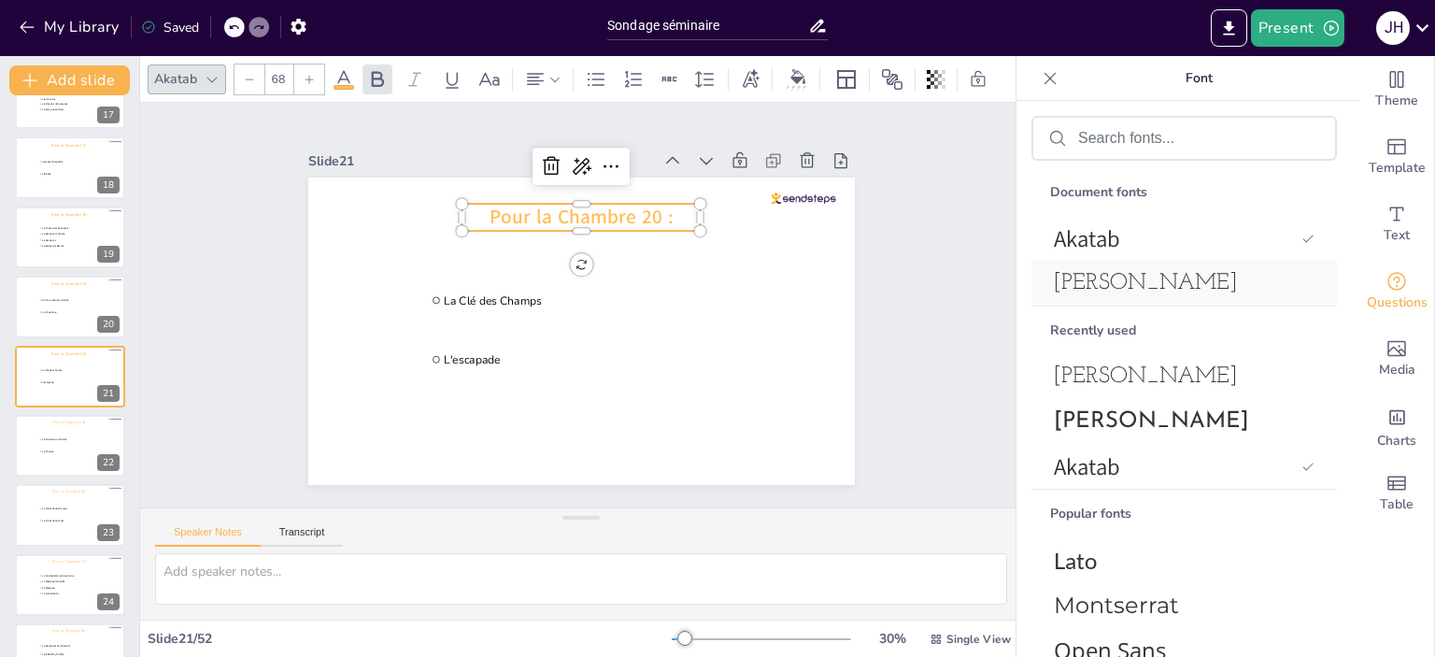
click at [1176, 281] on span "[PERSON_NAME]" at bounding box center [1180, 283] width 253 height 22
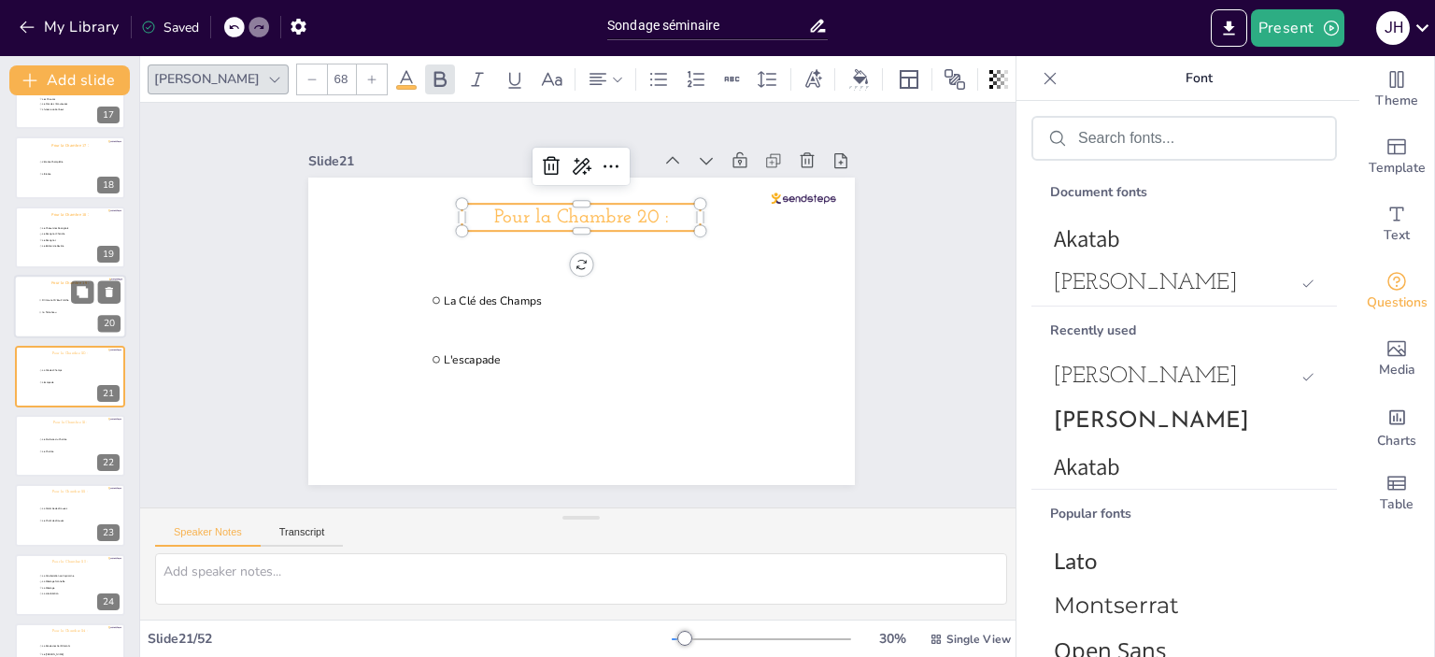
click at [53, 317] on li "Au fil de l'eau" at bounding box center [66, 311] width 56 height 11
type input "D’Amour et D’Eau Fraîche"
type input "Au fil de l'eau"
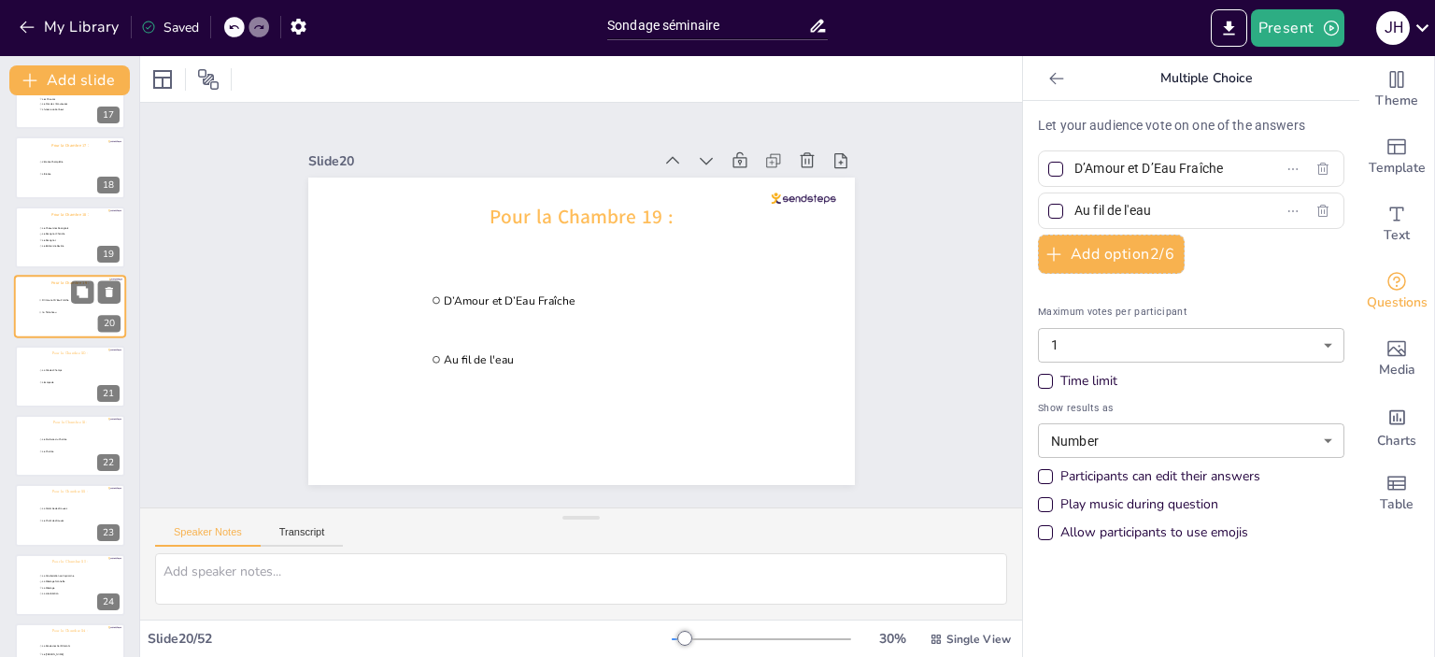
scroll to position [1085, 0]
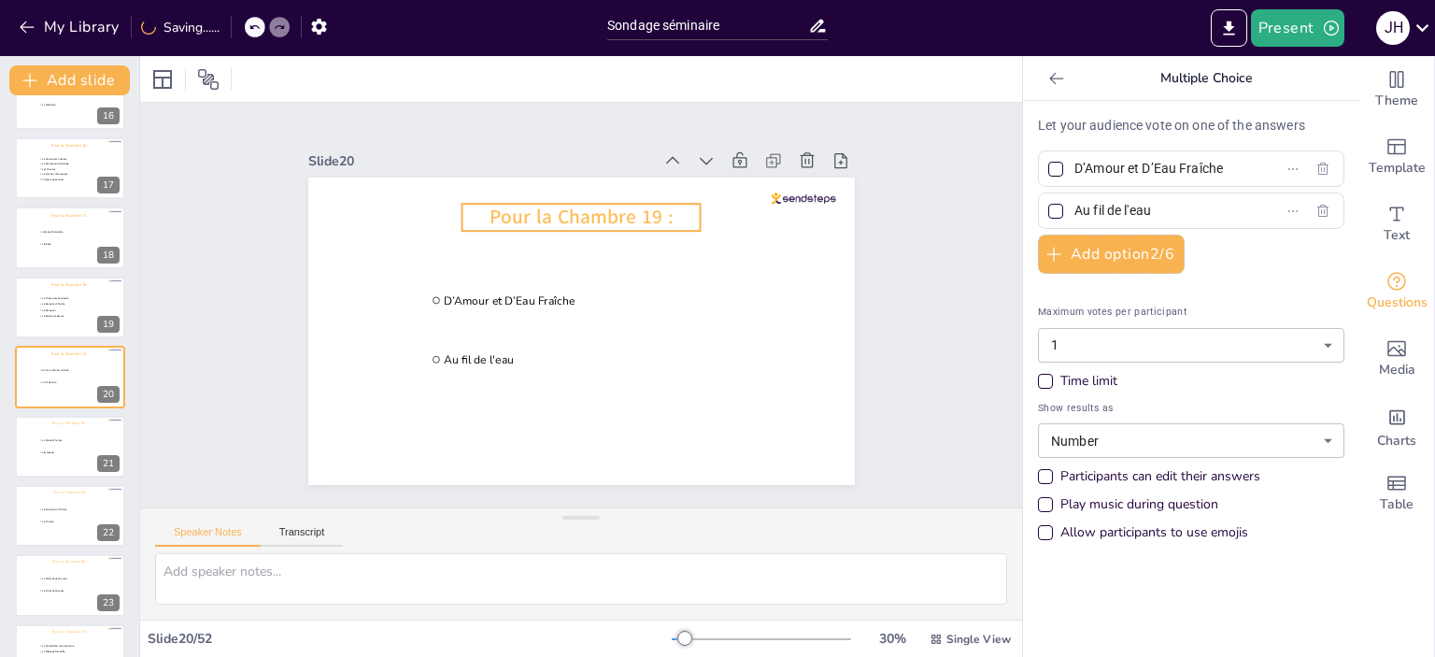
click at [535, 218] on span "Pour la Chambre 19 :" at bounding box center [581, 217] width 183 height 26
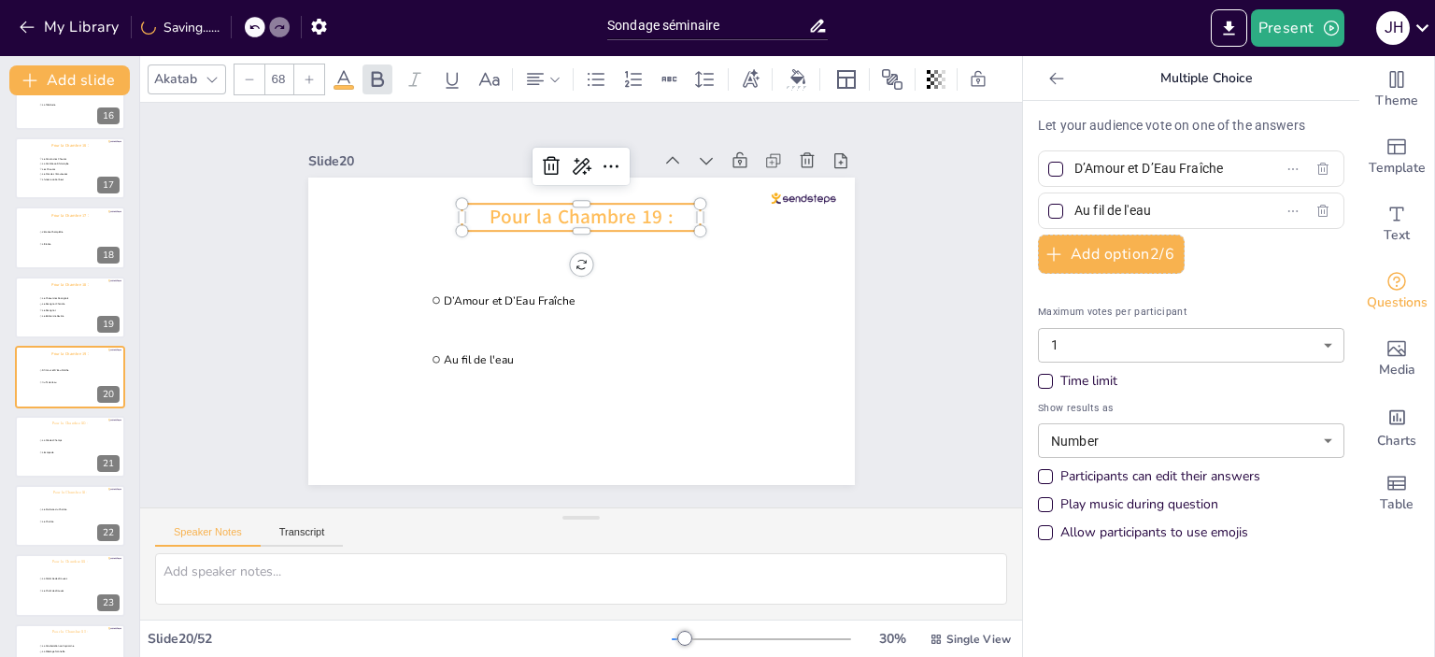
click at [199, 69] on div "Akatab" at bounding box center [175, 78] width 50 height 25
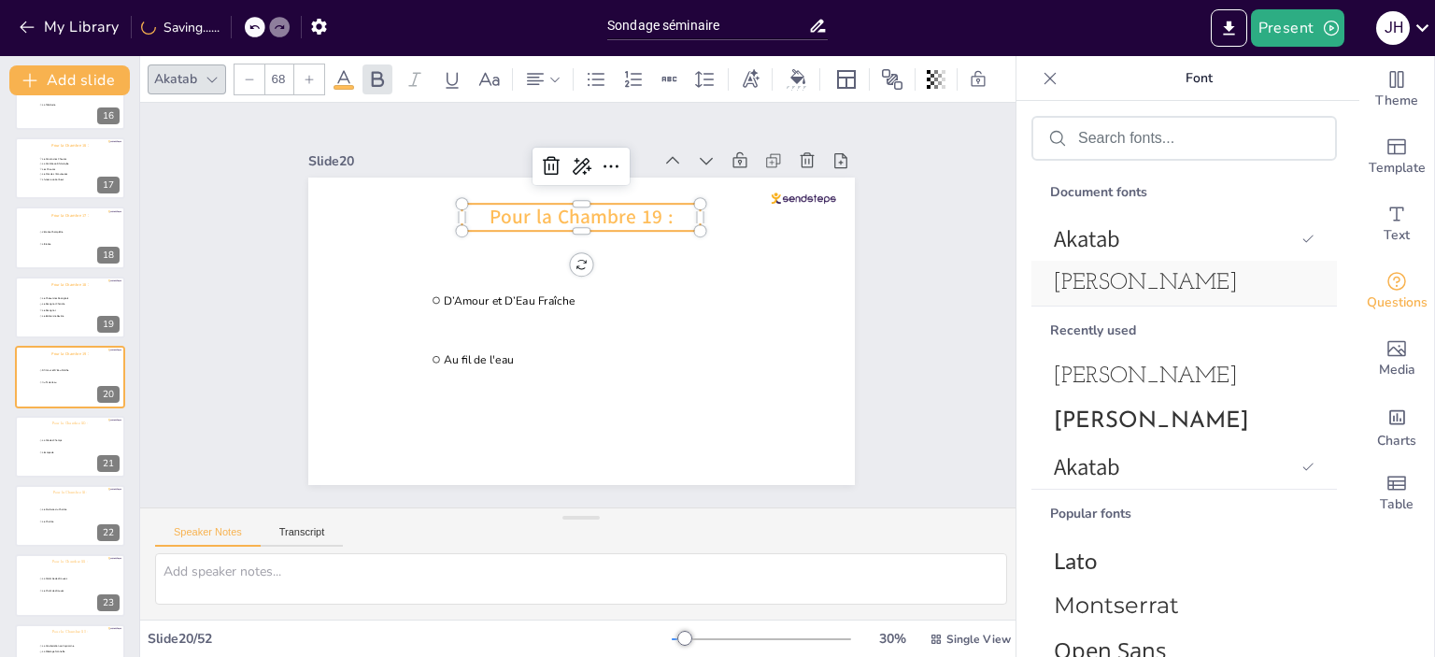
click at [1166, 295] on div "[PERSON_NAME]" at bounding box center [1183, 283] width 305 height 45
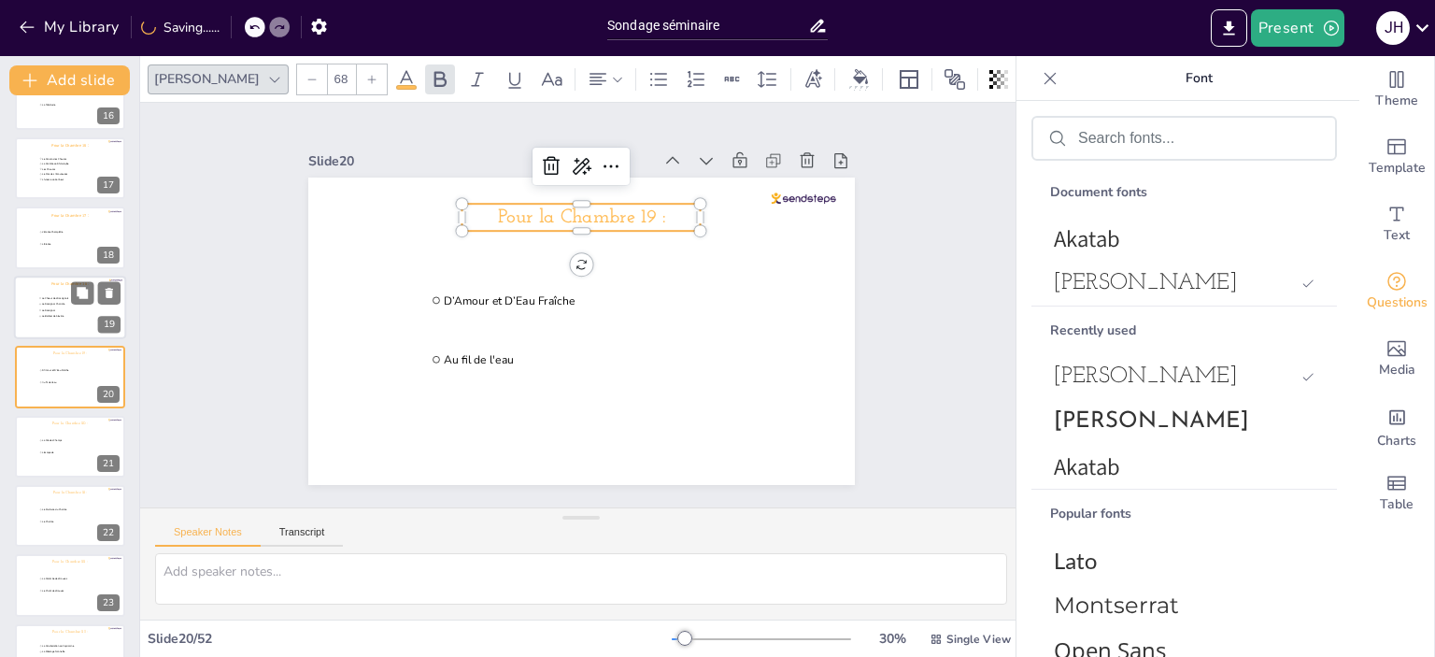
click at [47, 320] on div at bounding box center [70, 308] width 112 height 64
type input "Le Choeur des Rossignols"
type input "Le Rossignol Choriste"
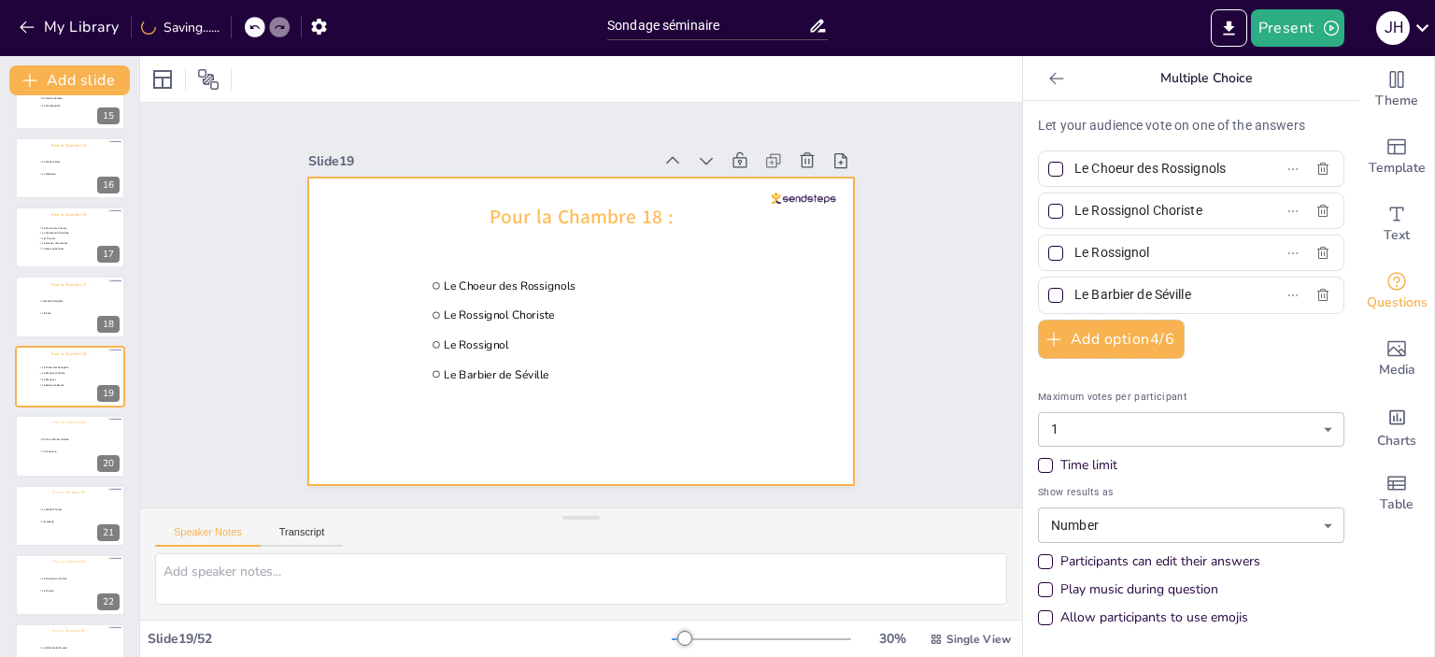
click at [533, 231] on div at bounding box center [581, 330] width 546 height 307
click at [532, 212] on span "Pour la Chambre 18 :" at bounding box center [581, 217] width 183 height 26
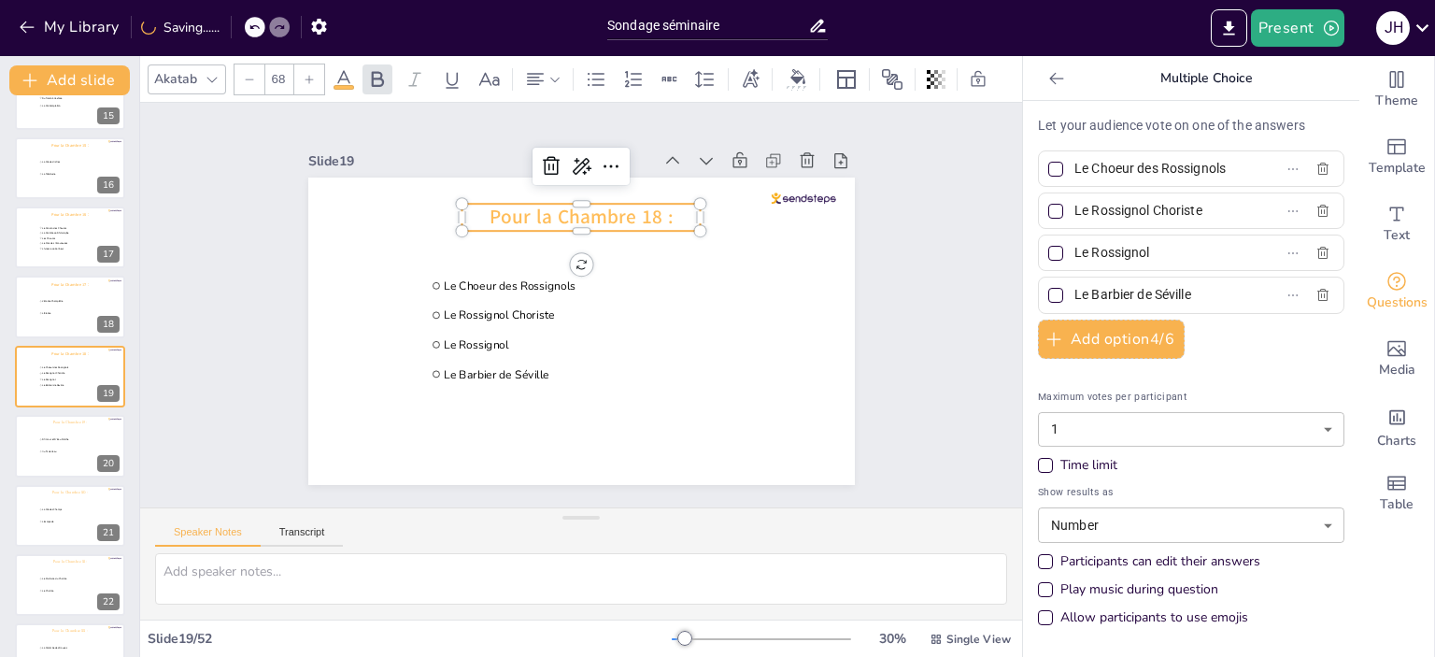
click at [203, 76] on div at bounding box center [212, 79] width 22 height 22
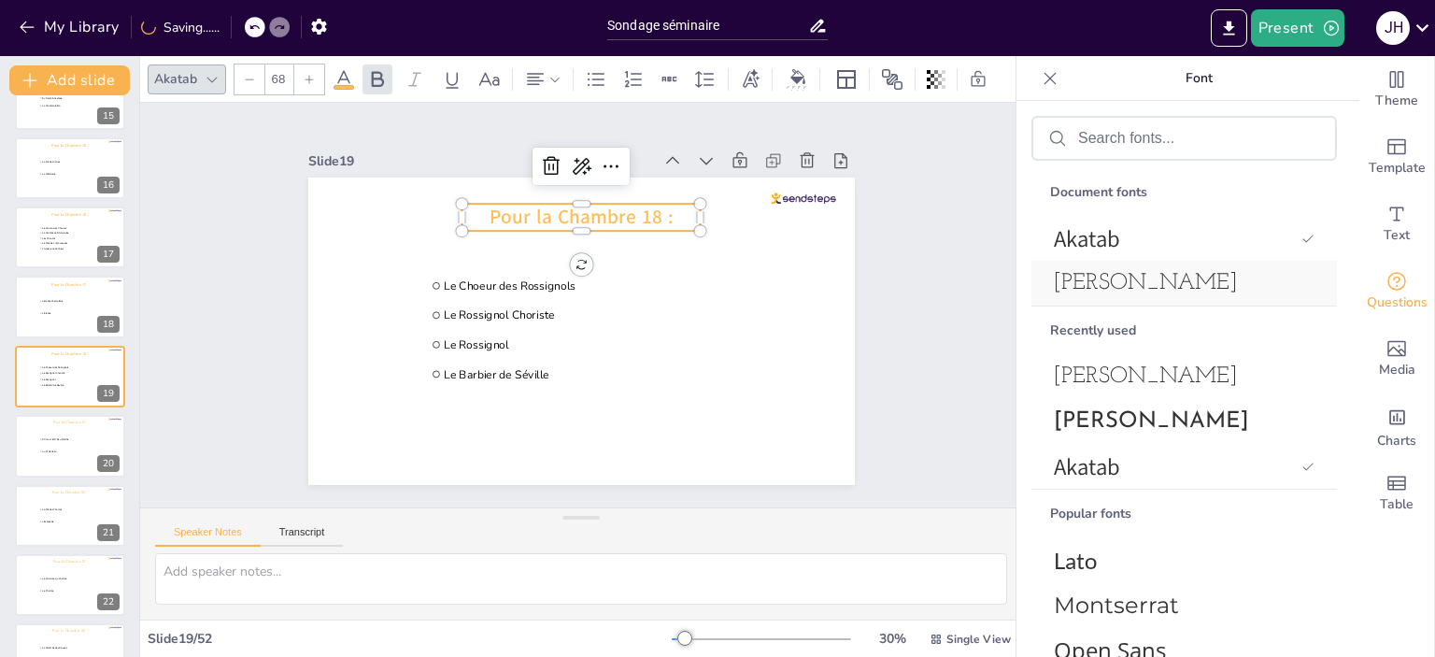
click at [1170, 281] on span "[PERSON_NAME]" at bounding box center [1180, 283] width 253 height 22
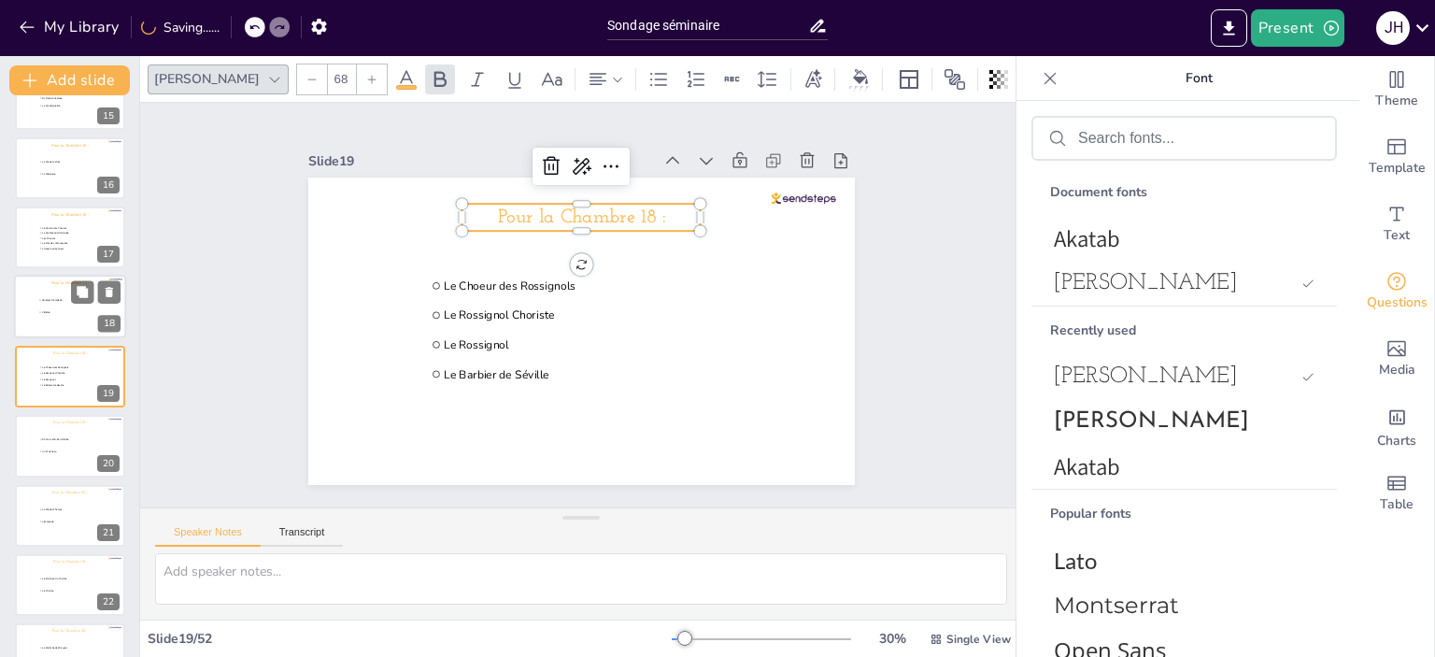
click at [21, 315] on div at bounding box center [70, 308] width 112 height 64
type input "L’Erable Champêtre"
type input "L'Erable"
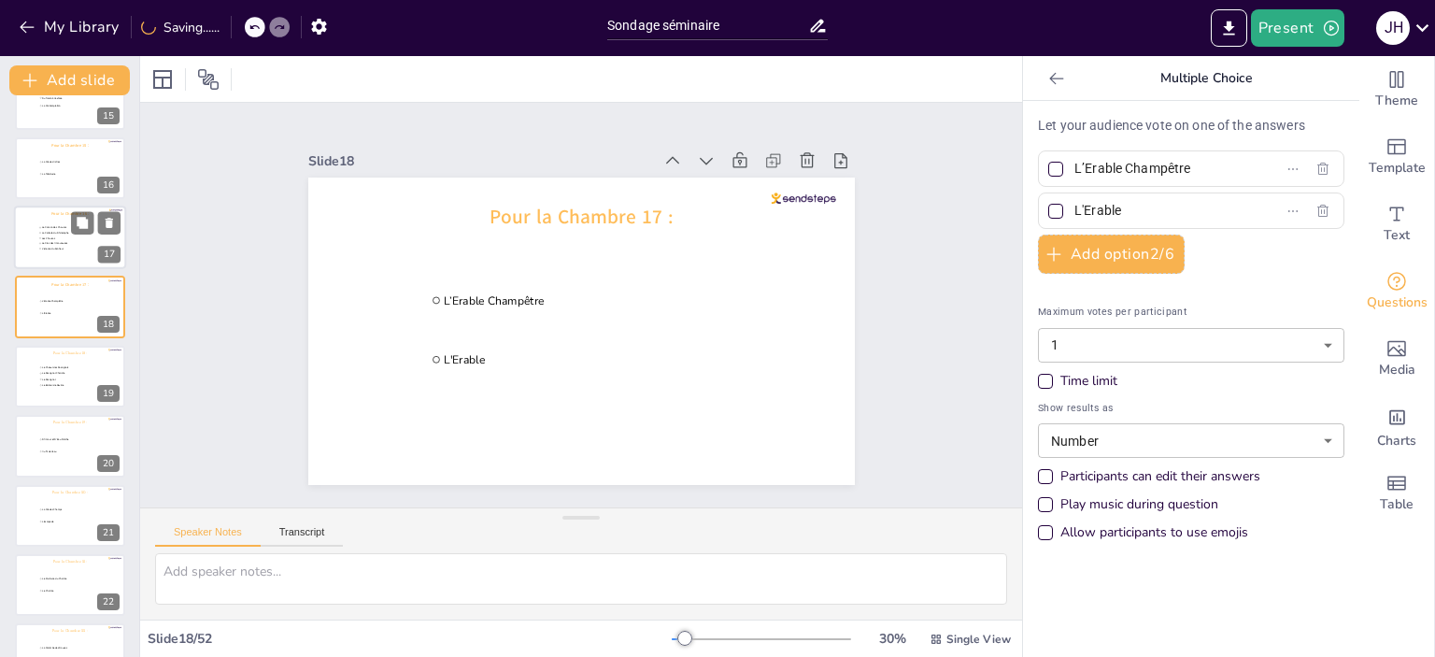
scroll to position [945, 0]
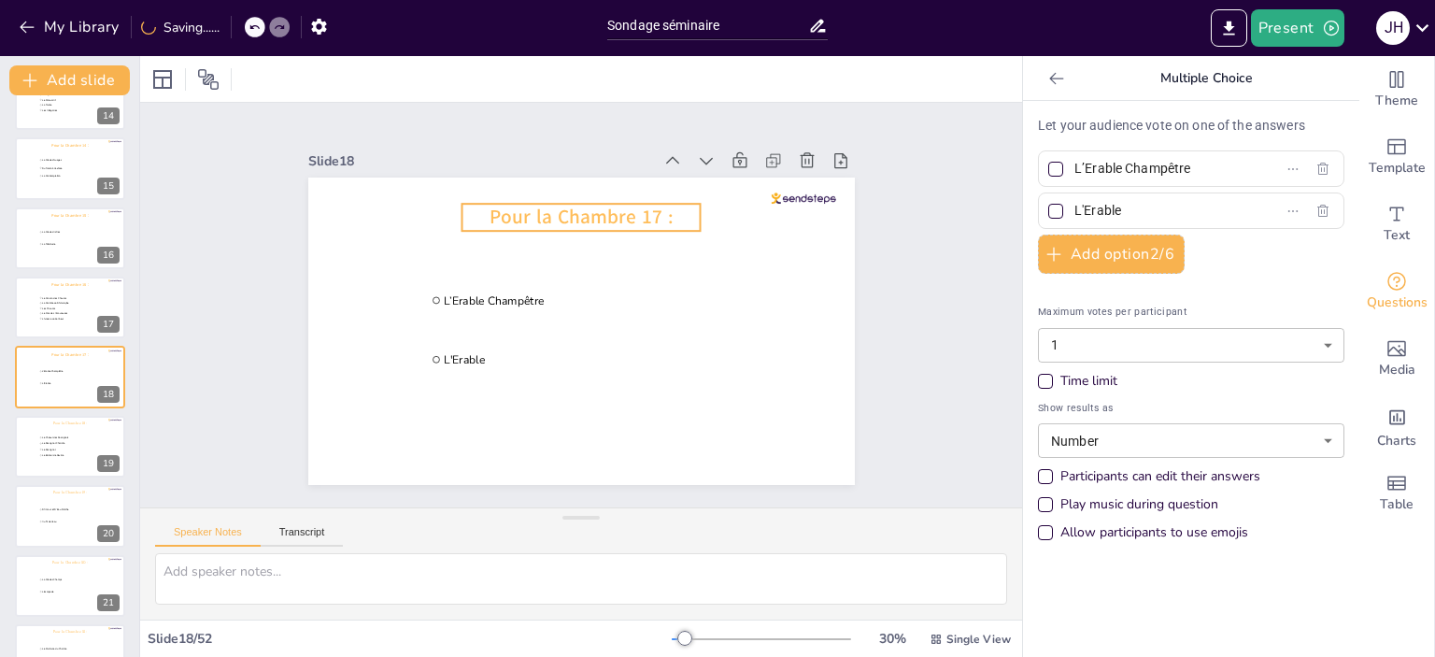
click at [616, 205] on span "Pour la Chambre 17 :" at bounding box center [581, 217] width 183 height 26
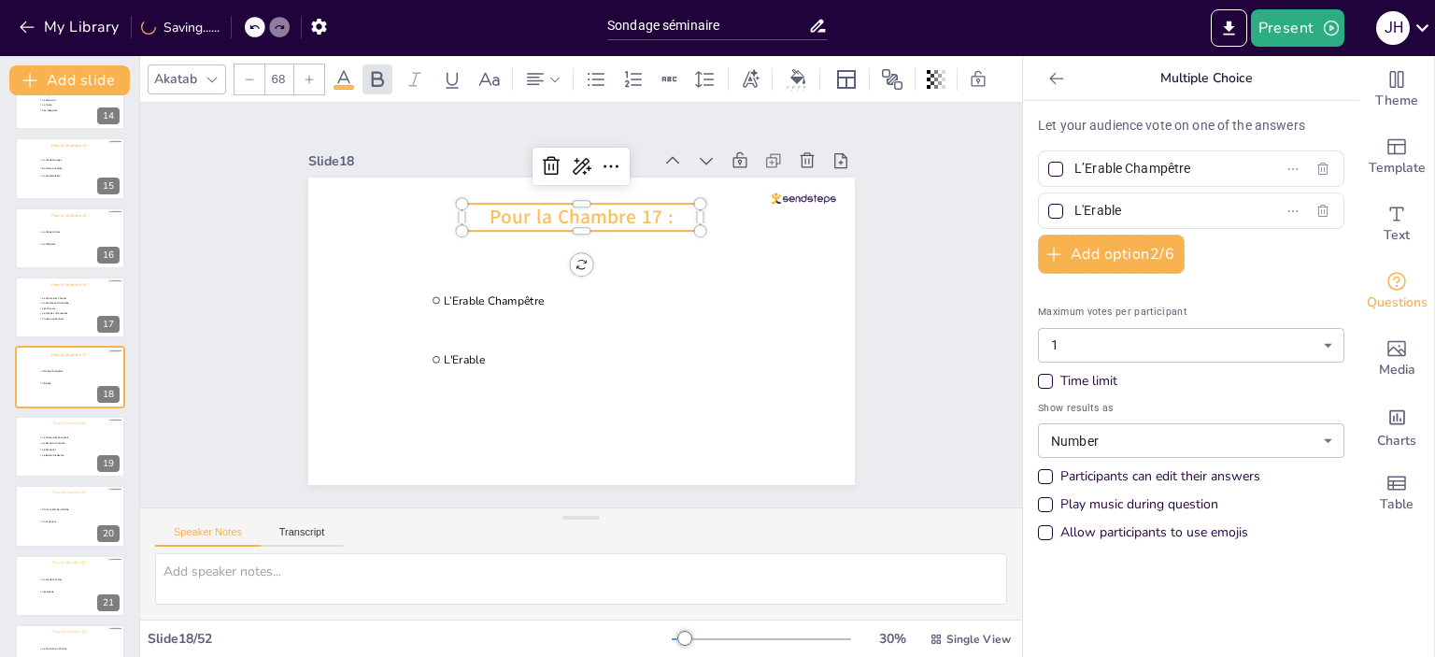
click at [187, 66] on div "Akatab" at bounding box center [175, 78] width 50 height 25
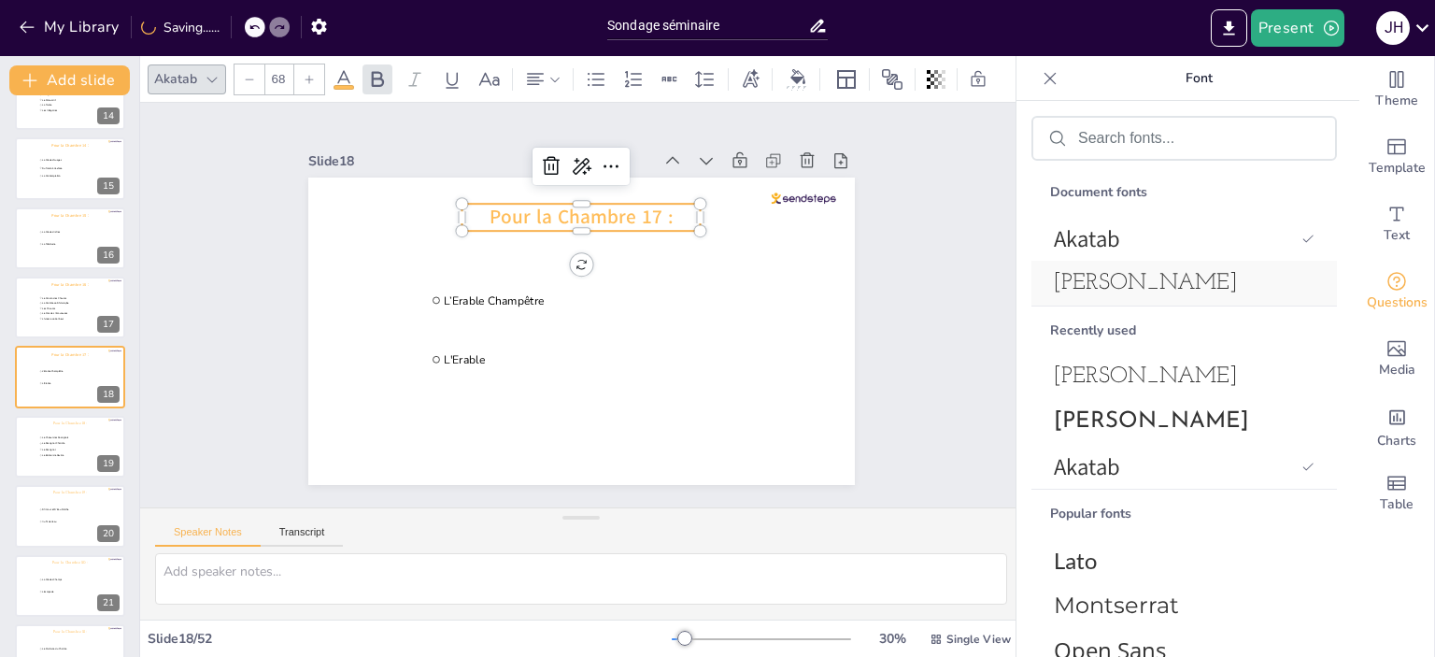
click at [1135, 273] on span "[PERSON_NAME]" at bounding box center [1180, 283] width 253 height 22
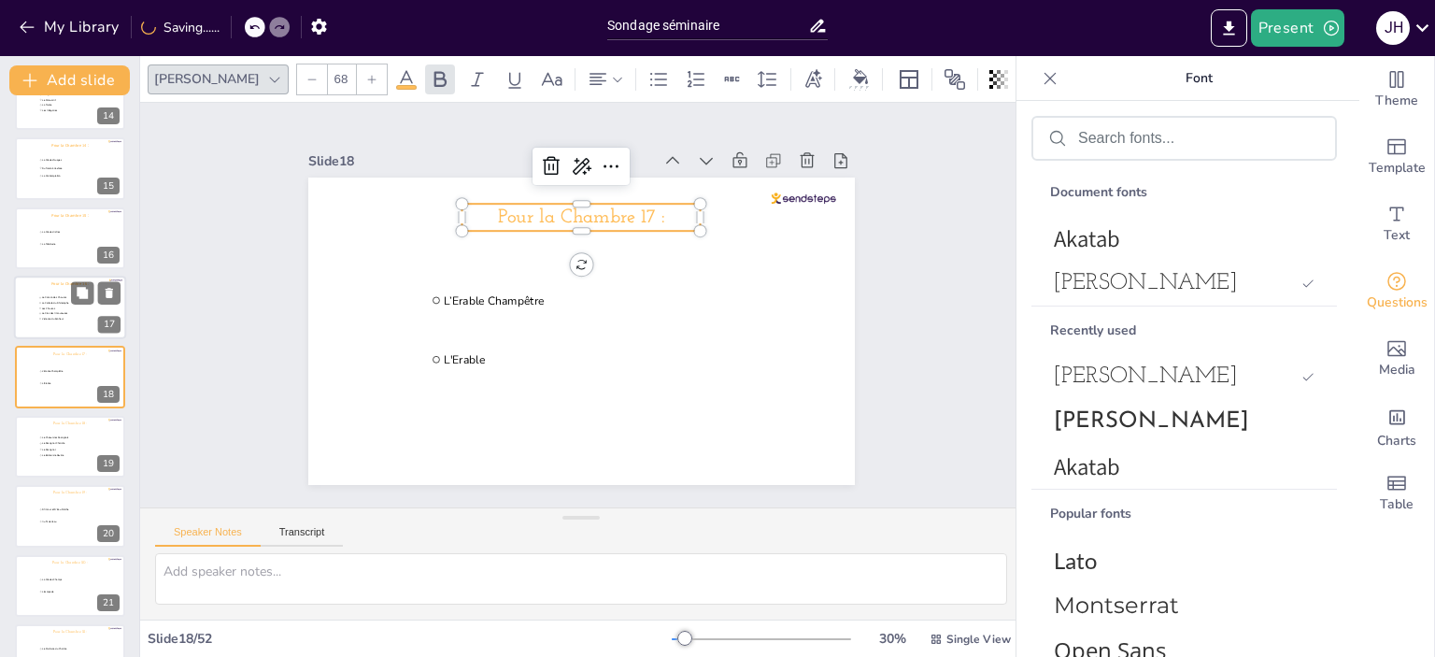
click at [35, 305] on div at bounding box center [70, 308] width 112 height 64
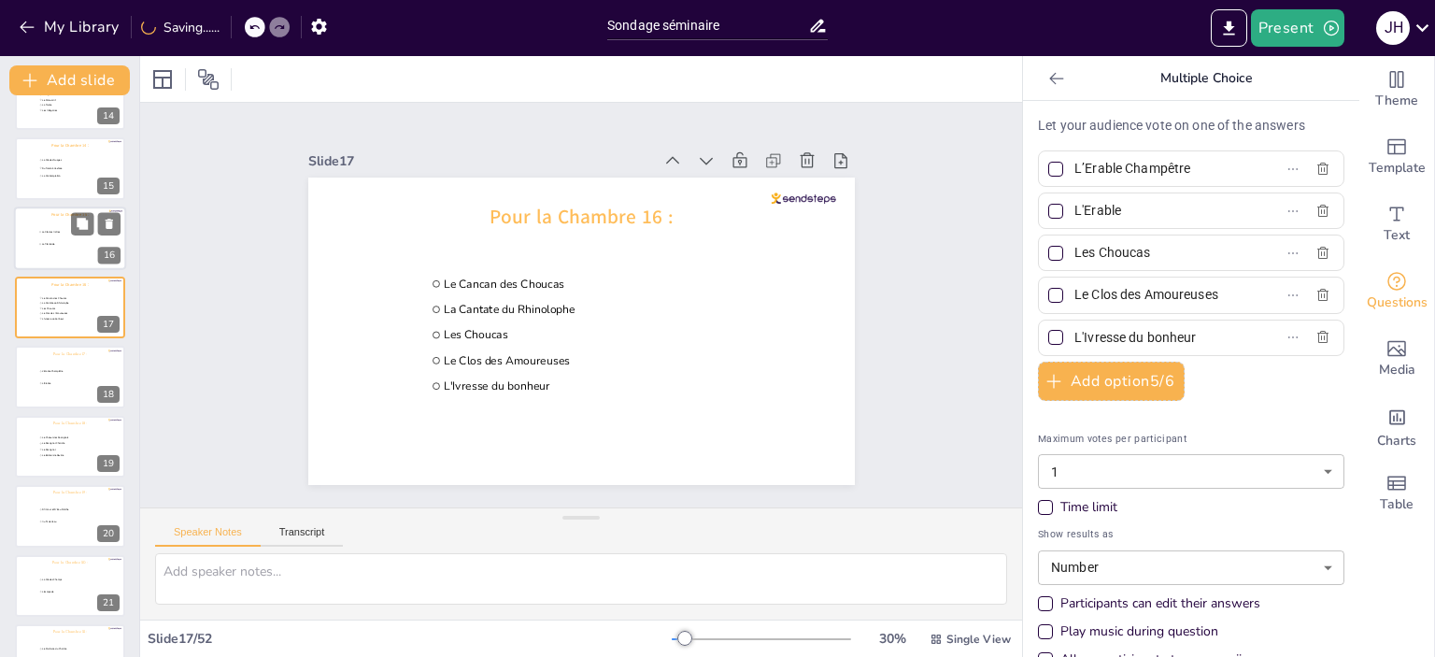
type input "Le Cancan des Choucas"
type input "La Cantate du Rhinolophe"
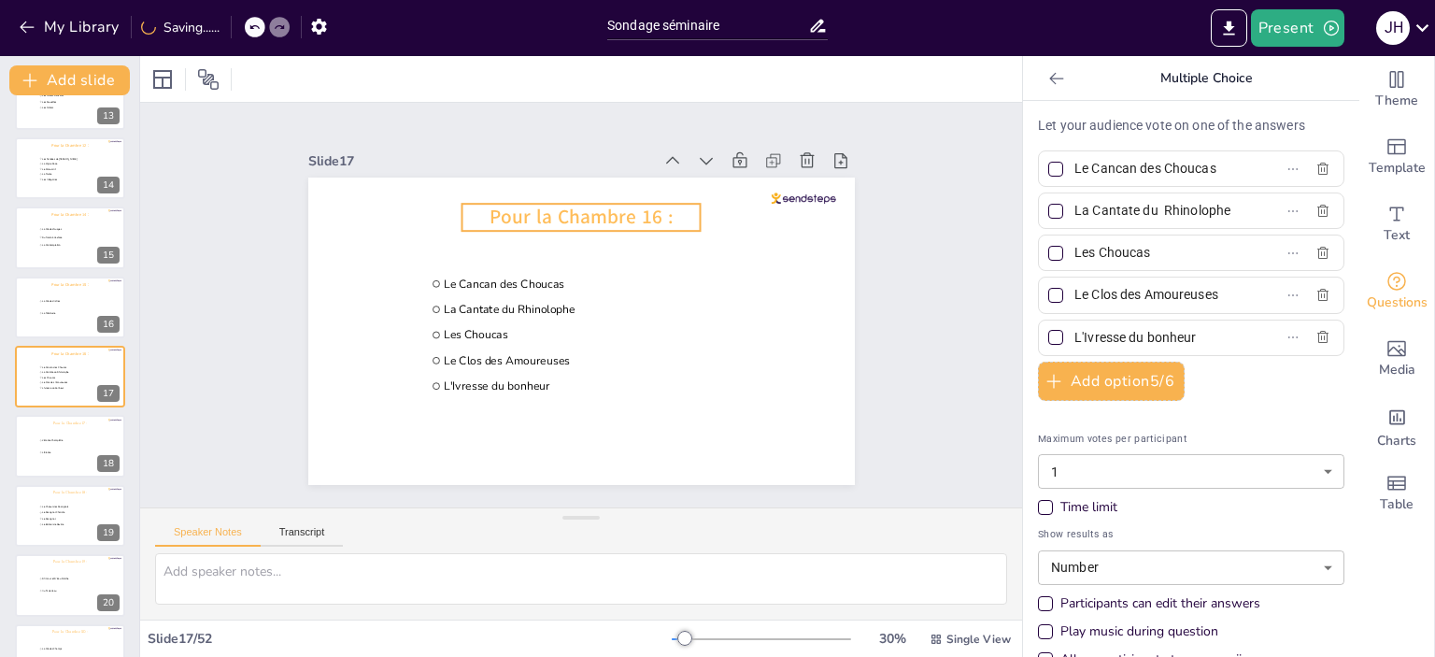
click at [598, 213] on span "Pour la Chambre 16 :" at bounding box center [581, 217] width 183 height 26
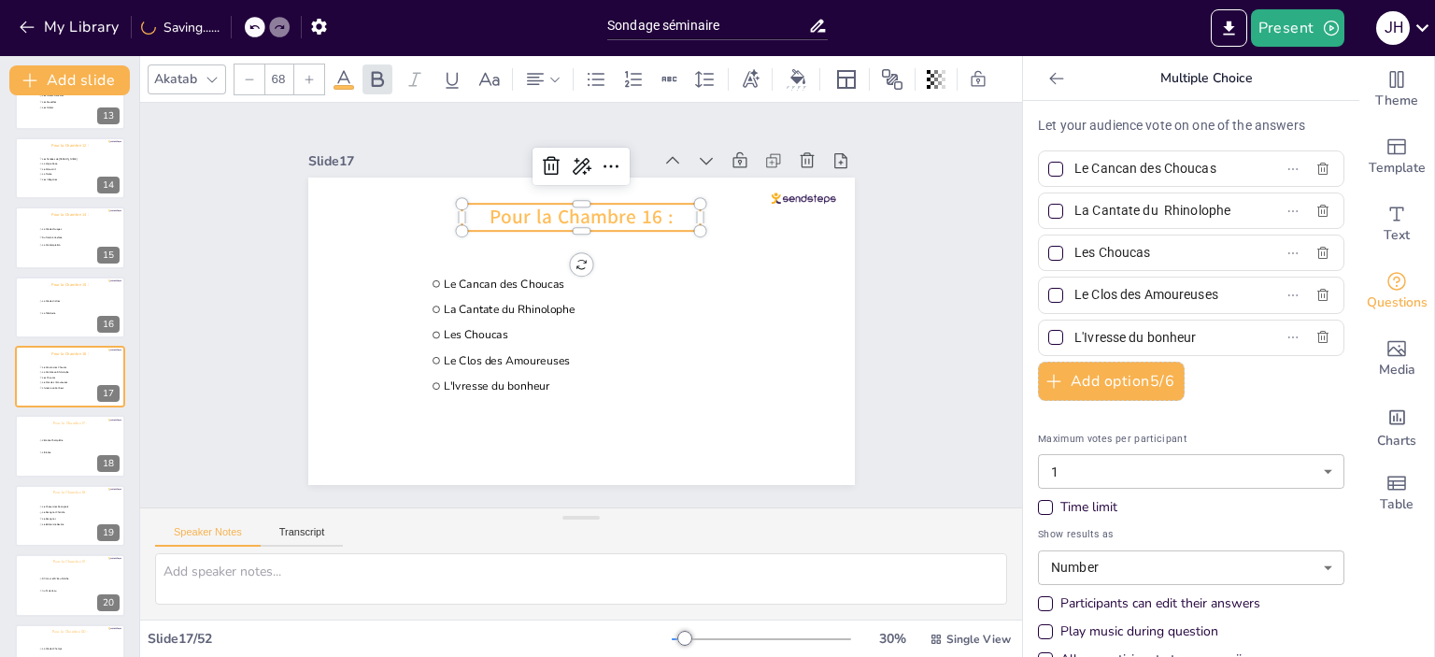
click at [164, 79] on div "Akatab" at bounding box center [175, 78] width 50 height 25
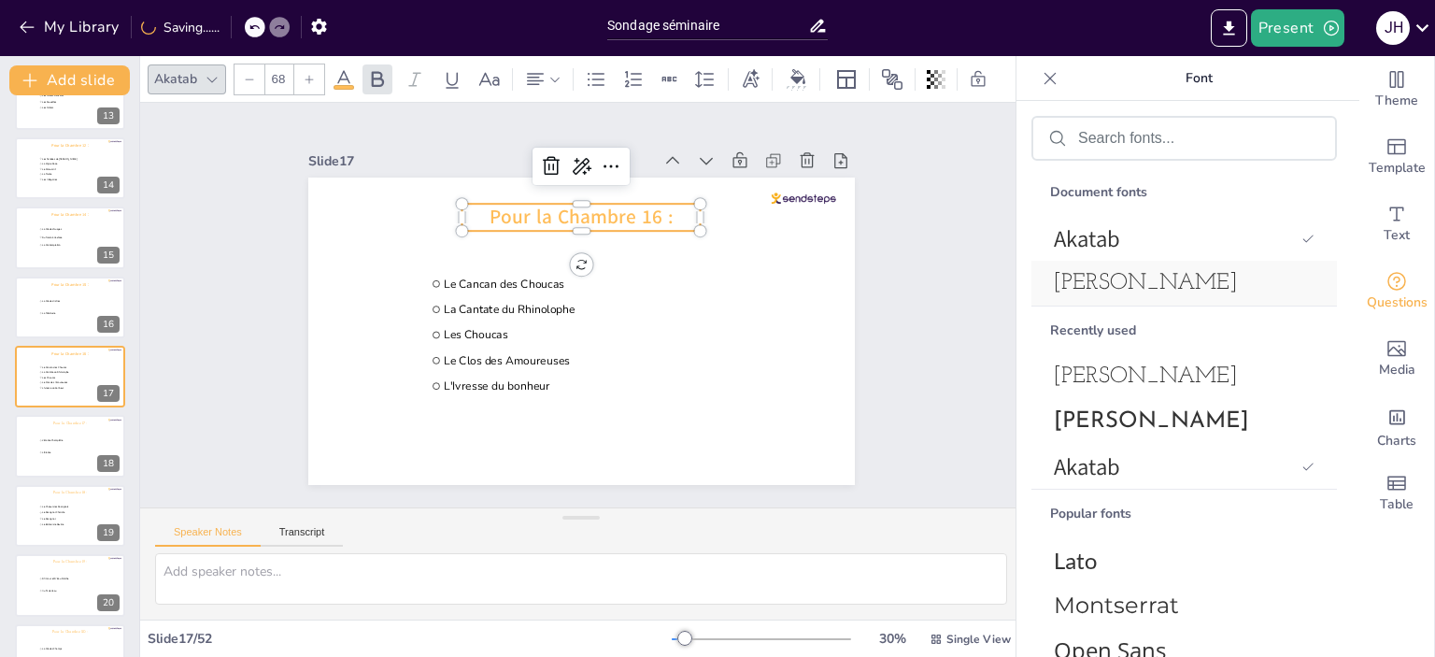
click at [1156, 282] on span "[PERSON_NAME]" at bounding box center [1180, 283] width 253 height 22
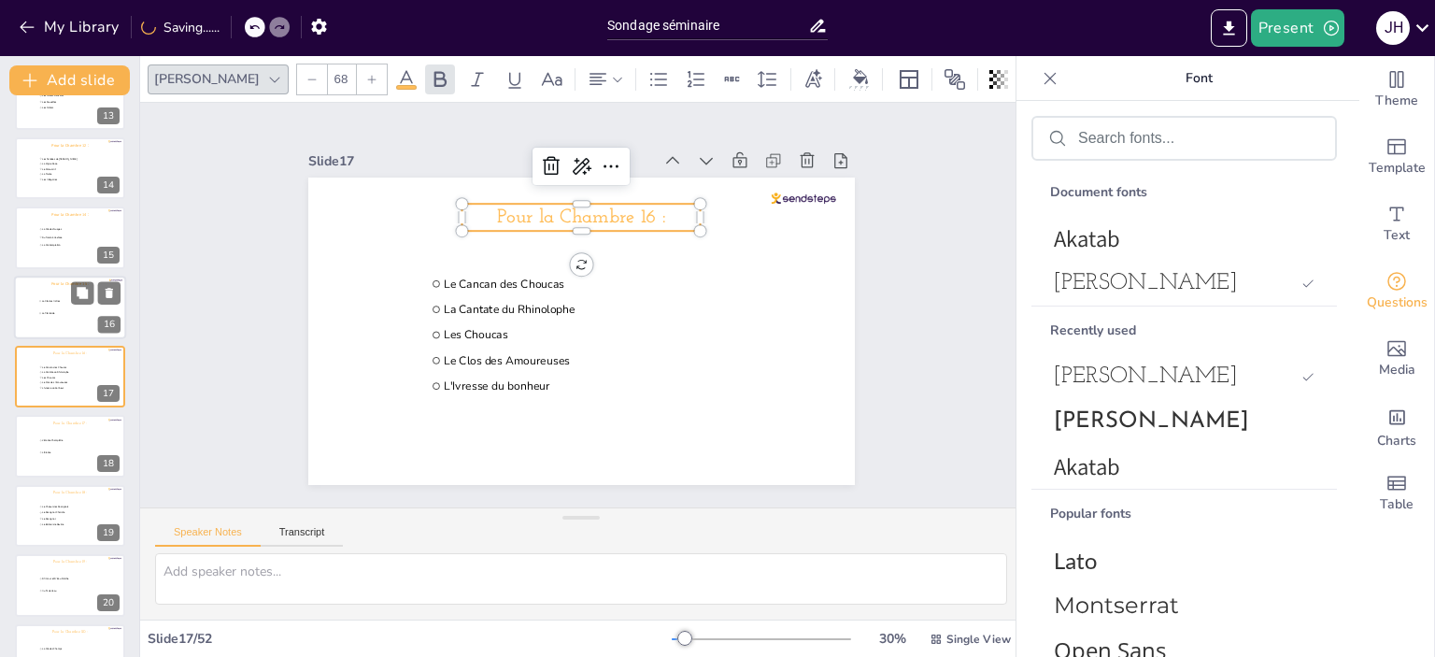
click at [36, 305] on div at bounding box center [70, 308] width 112 height 64
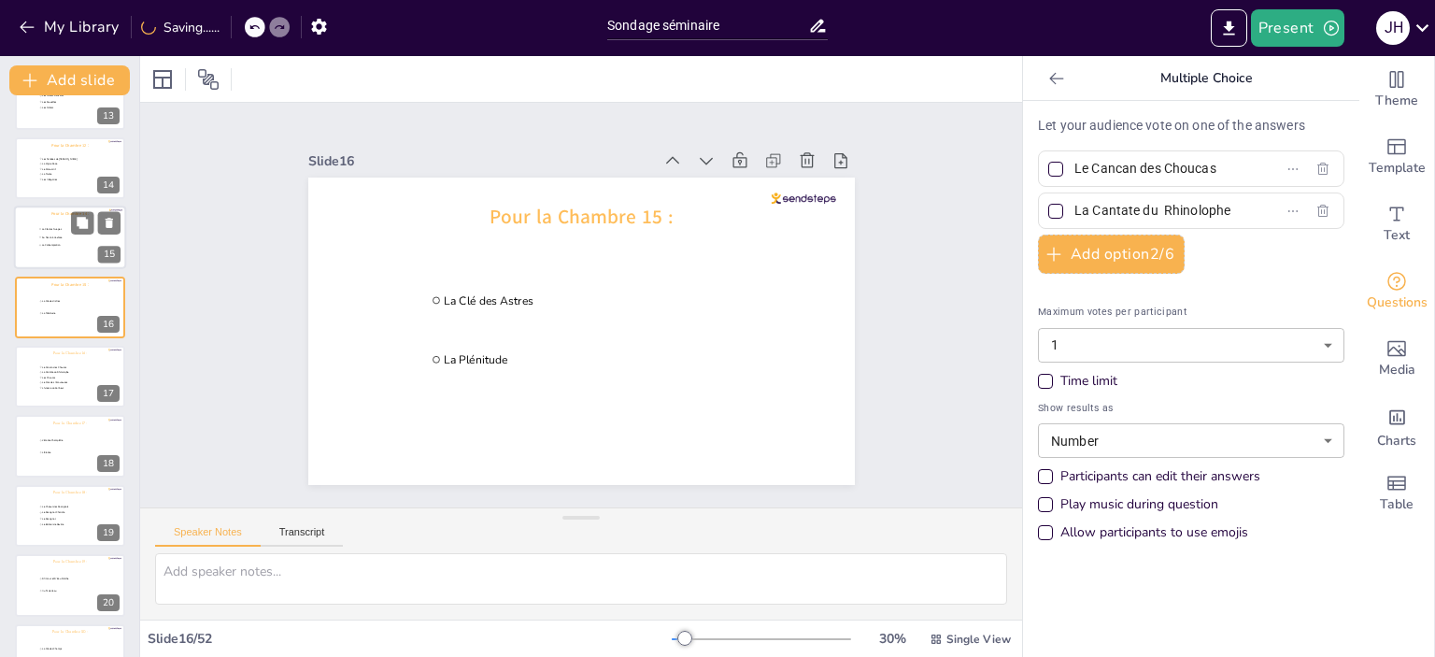
type input "La Clé des Astres"
type input "La Plénitude"
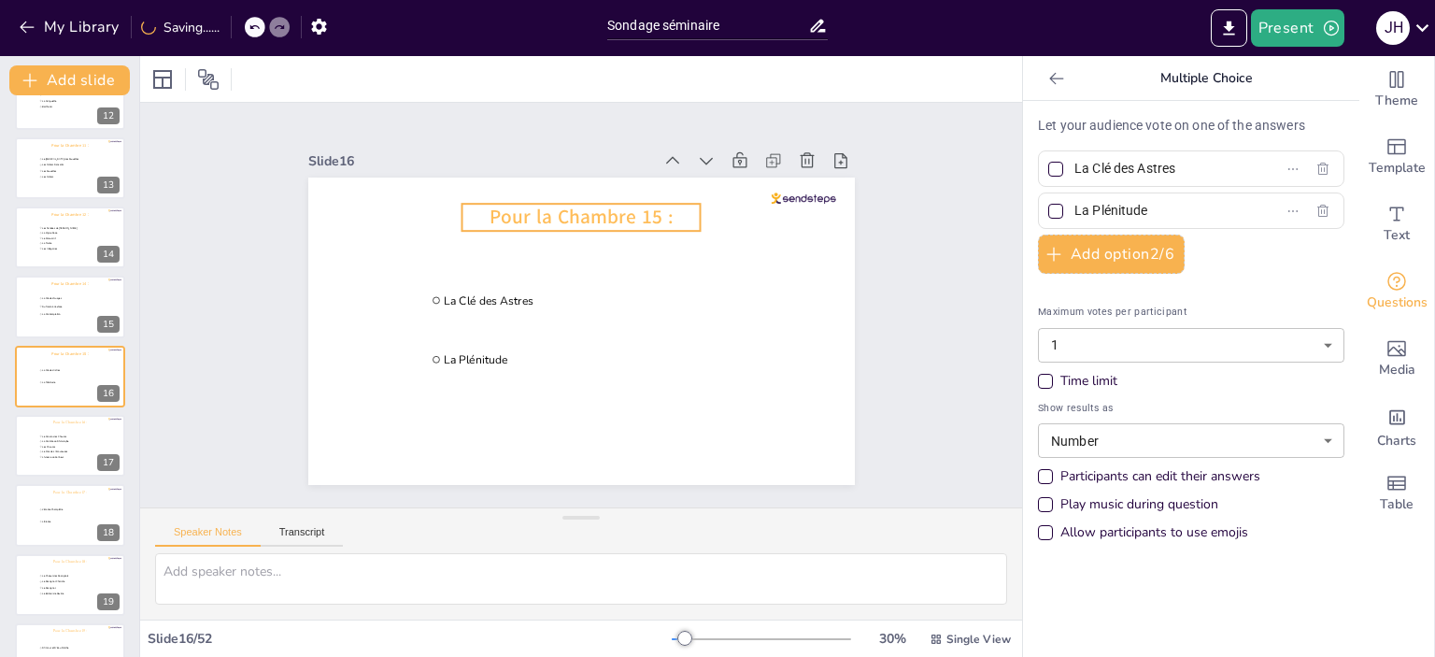
click at [538, 208] on span "Pour la Chambre 15 :" at bounding box center [581, 217] width 183 height 26
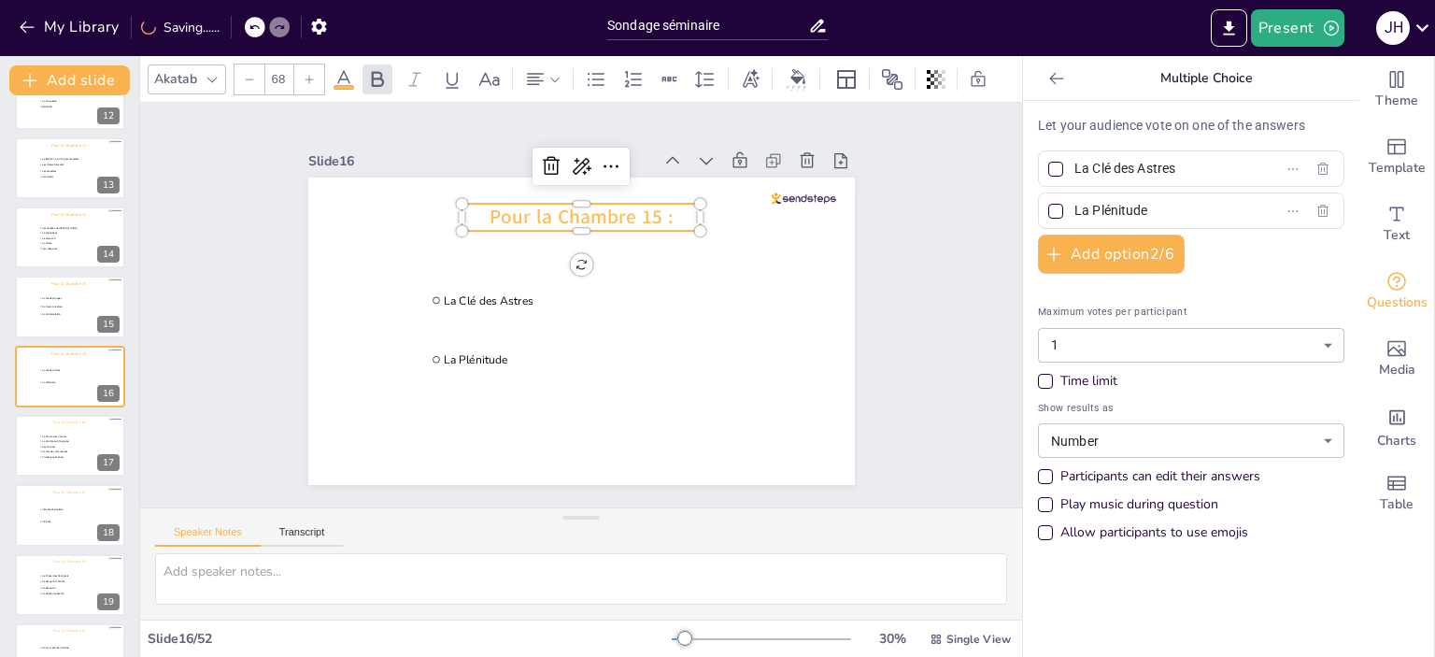
click at [172, 69] on div "Akatab" at bounding box center [175, 78] width 50 height 25
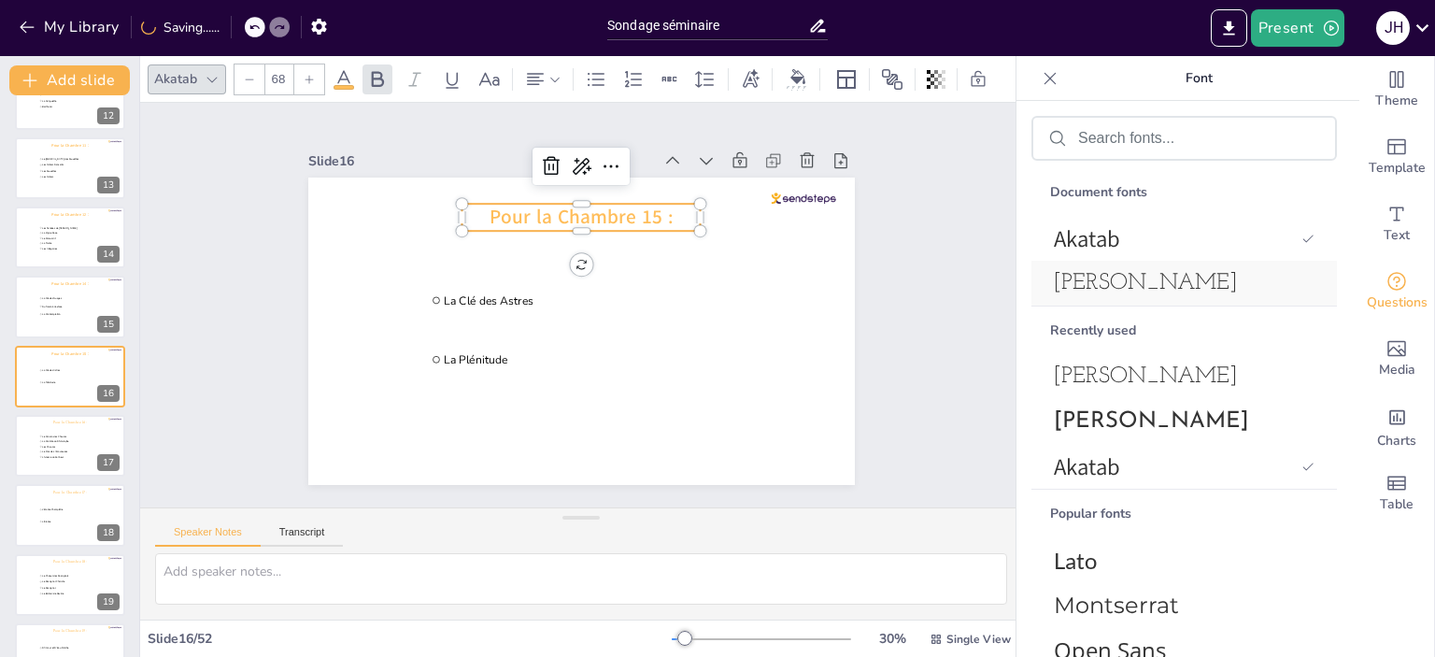
click at [1210, 284] on span "[PERSON_NAME]" at bounding box center [1180, 283] width 253 height 22
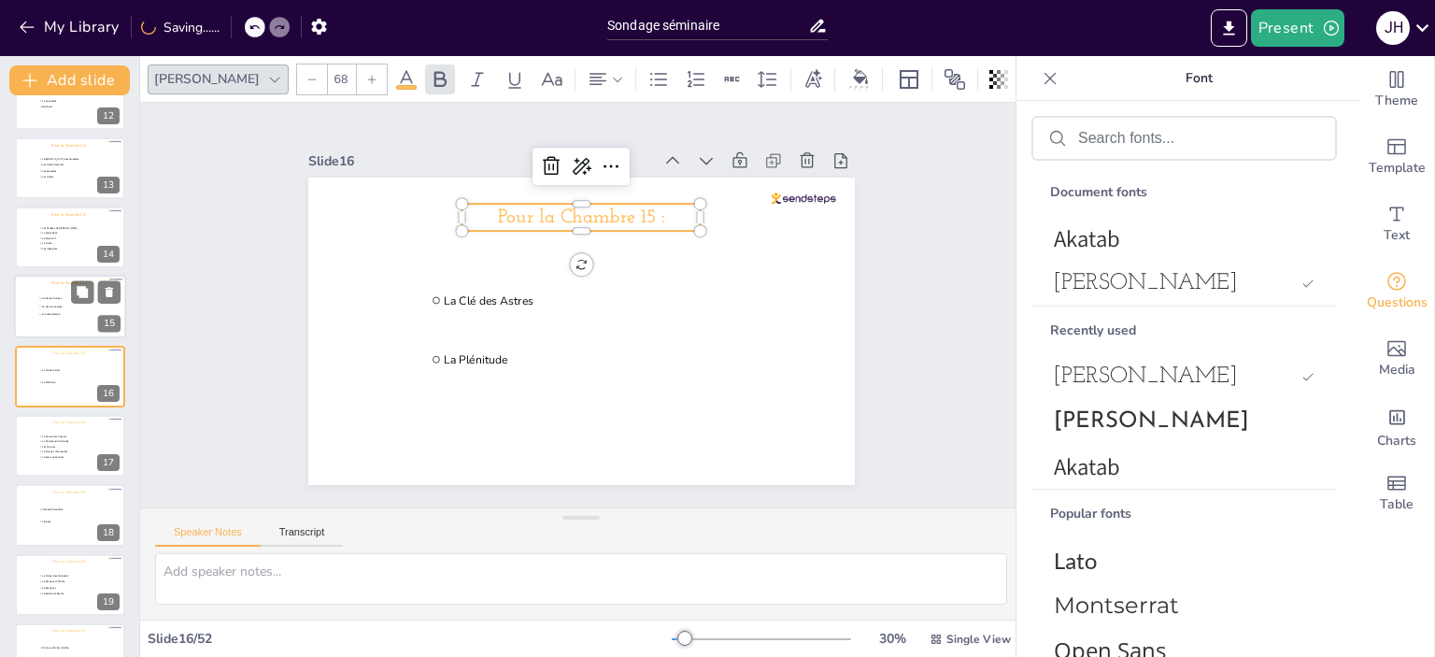
click at [46, 315] on span "La Contemplation" at bounding box center [67, 314] width 51 height 3
type input "La Clé des Nuages"
type input "Du flacon à l’extase"
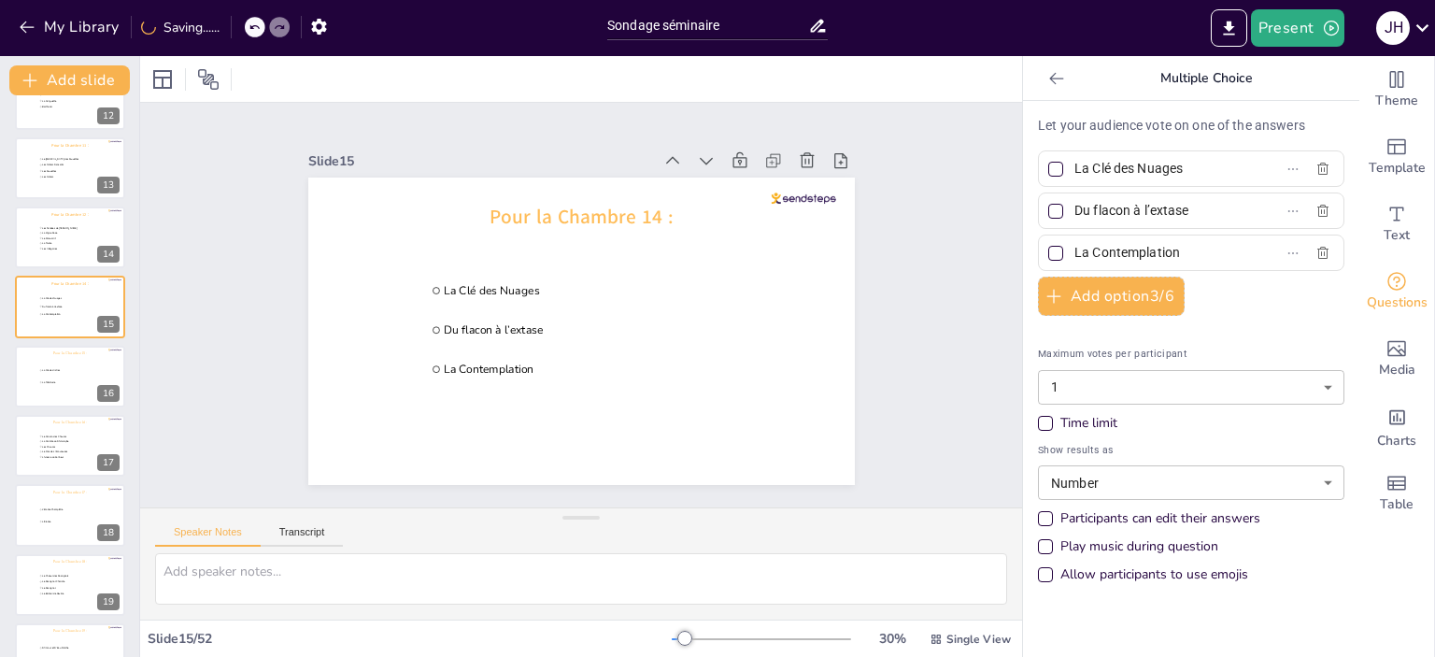
scroll to position [737, 0]
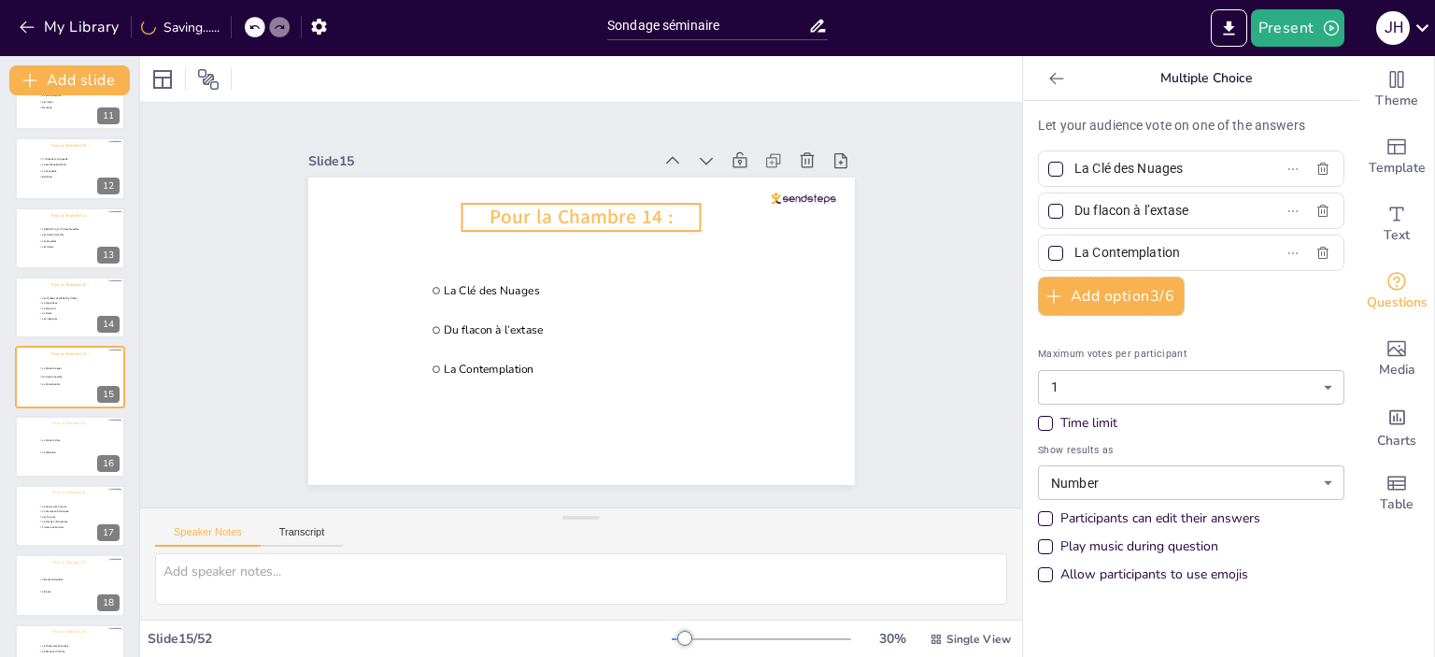
click at [572, 222] on span "Pour la Chambre 14 :" at bounding box center [581, 217] width 183 height 26
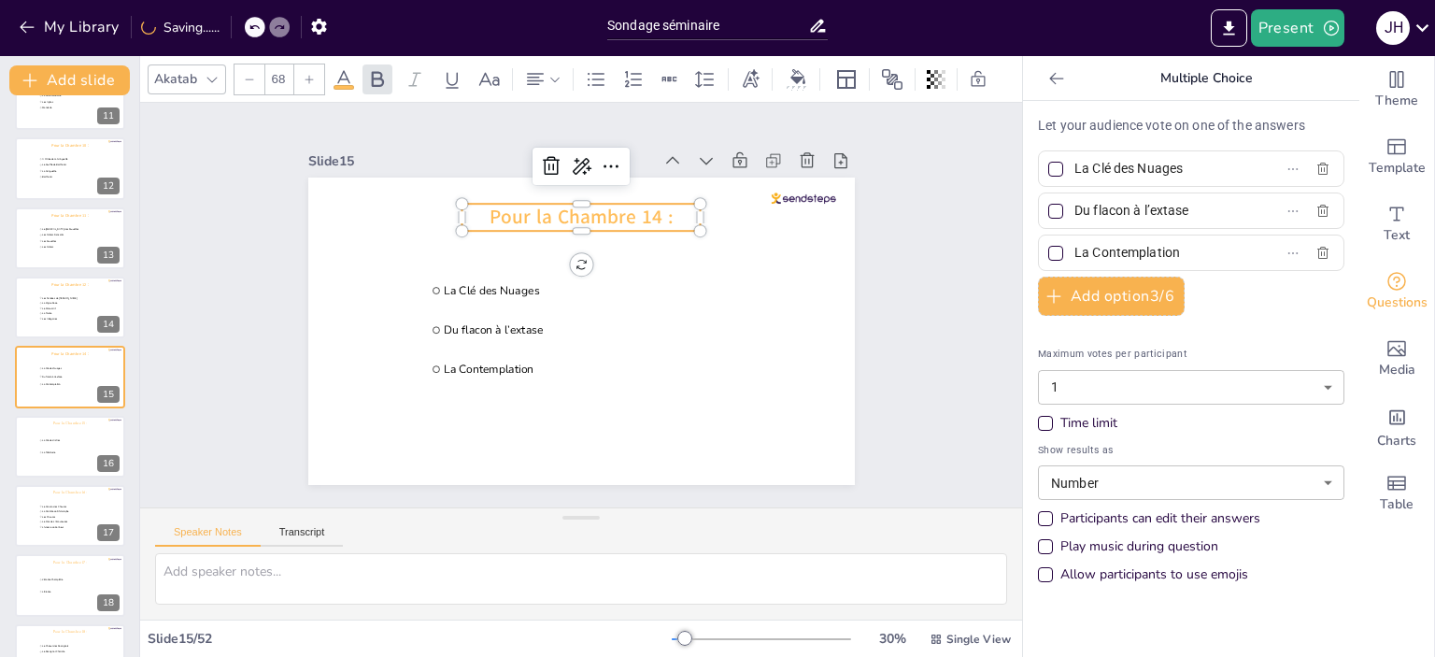
click at [198, 78] on div "Akatab" at bounding box center [175, 78] width 50 height 25
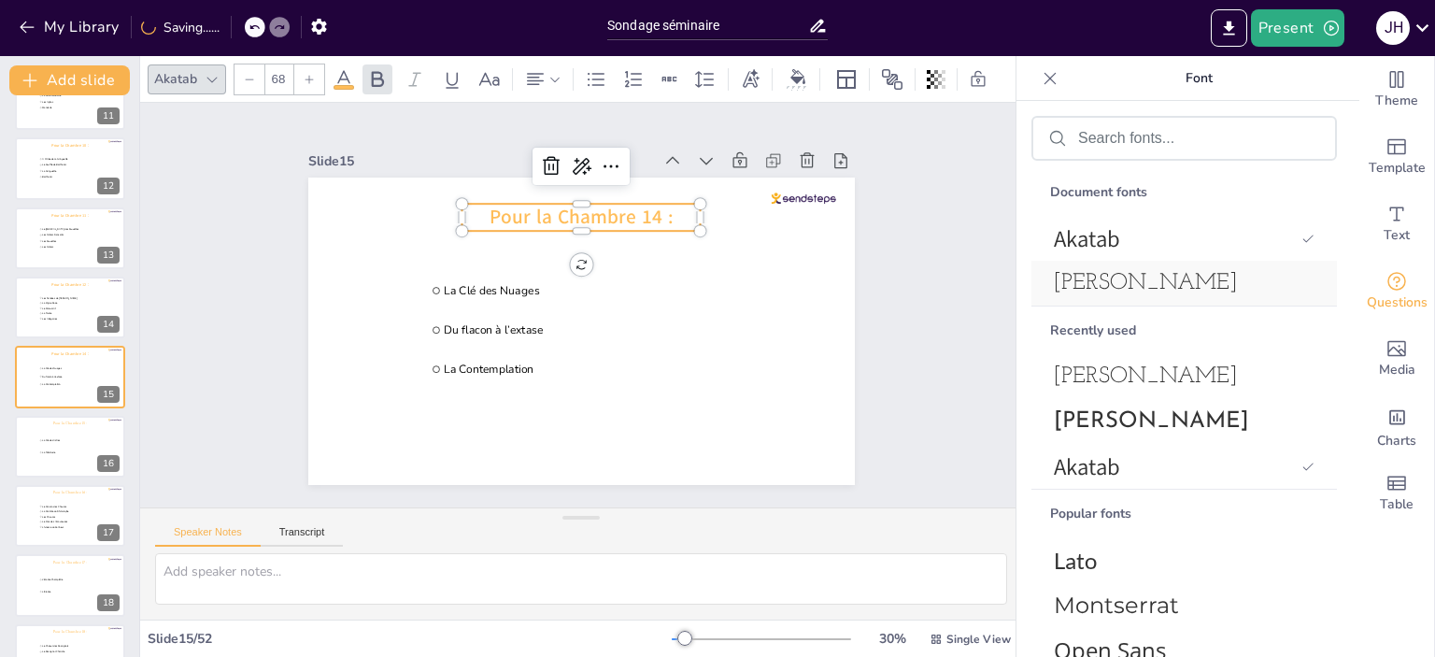
click at [1192, 283] on span "[PERSON_NAME]" at bounding box center [1180, 283] width 253 height 22
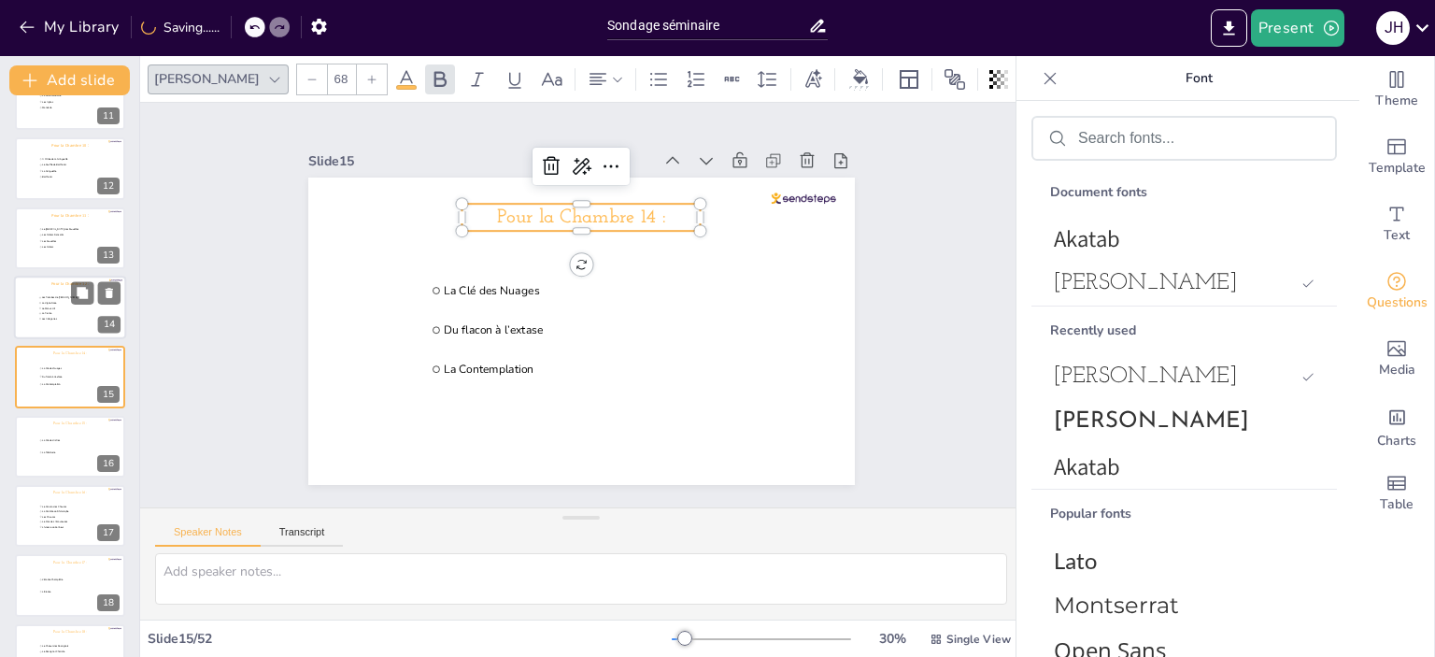
click at [42, 296] on span "Les Pensées de [PERSON_NAME]" at bounding box center [67, 297] width 51 height 3
type input "Les Pensées de [PERSON_NAME]"
type input "La Vigne Rose"
type input "Le Manuscrit"
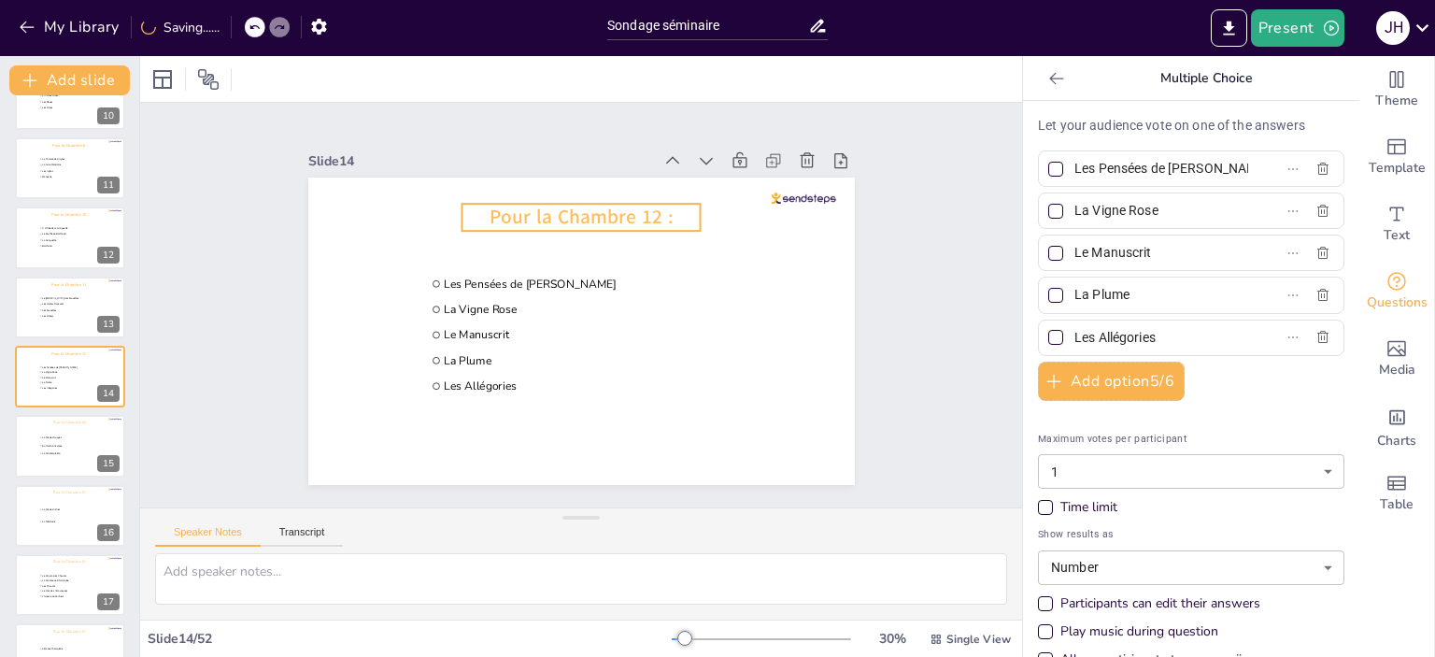
click at [517, 208] on span "Pour la Chambre 12 :" at bounding box center [581, 217] width 183 height 26
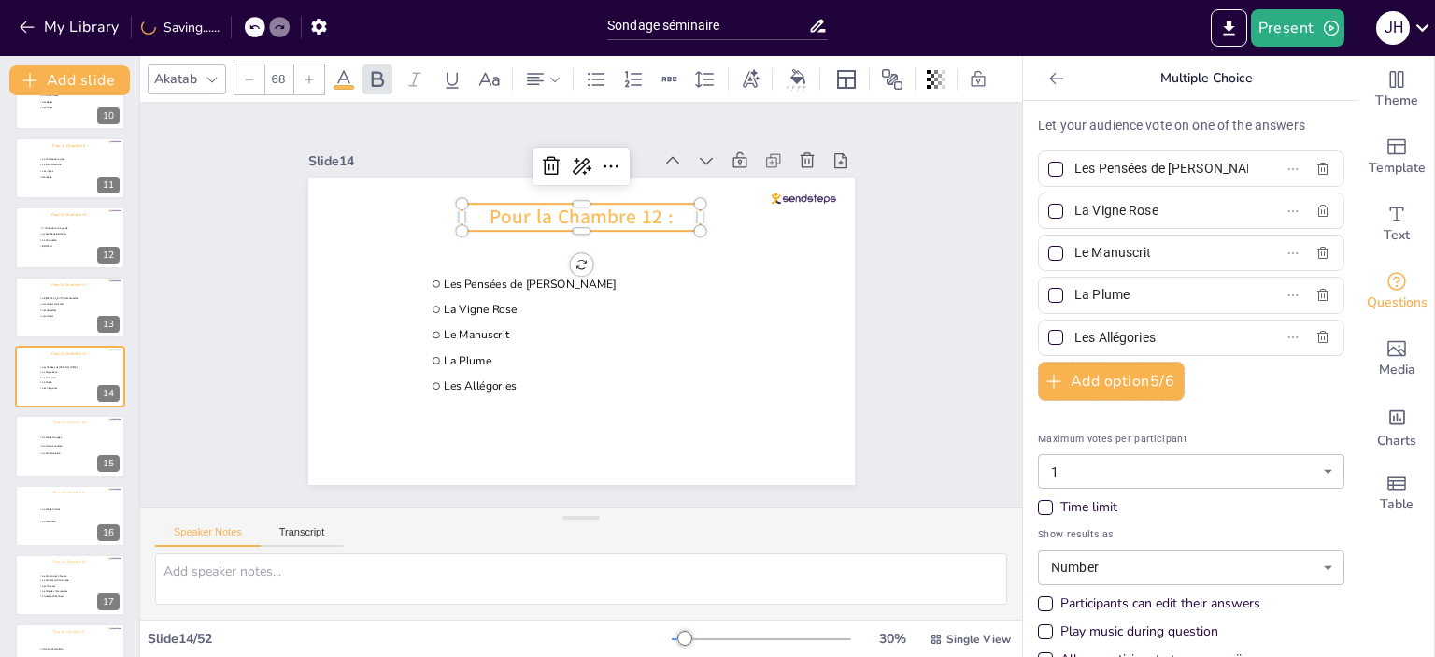
click at [187, 74] on div "Akatab" at bounding box center [175, 78] width 50 height 25
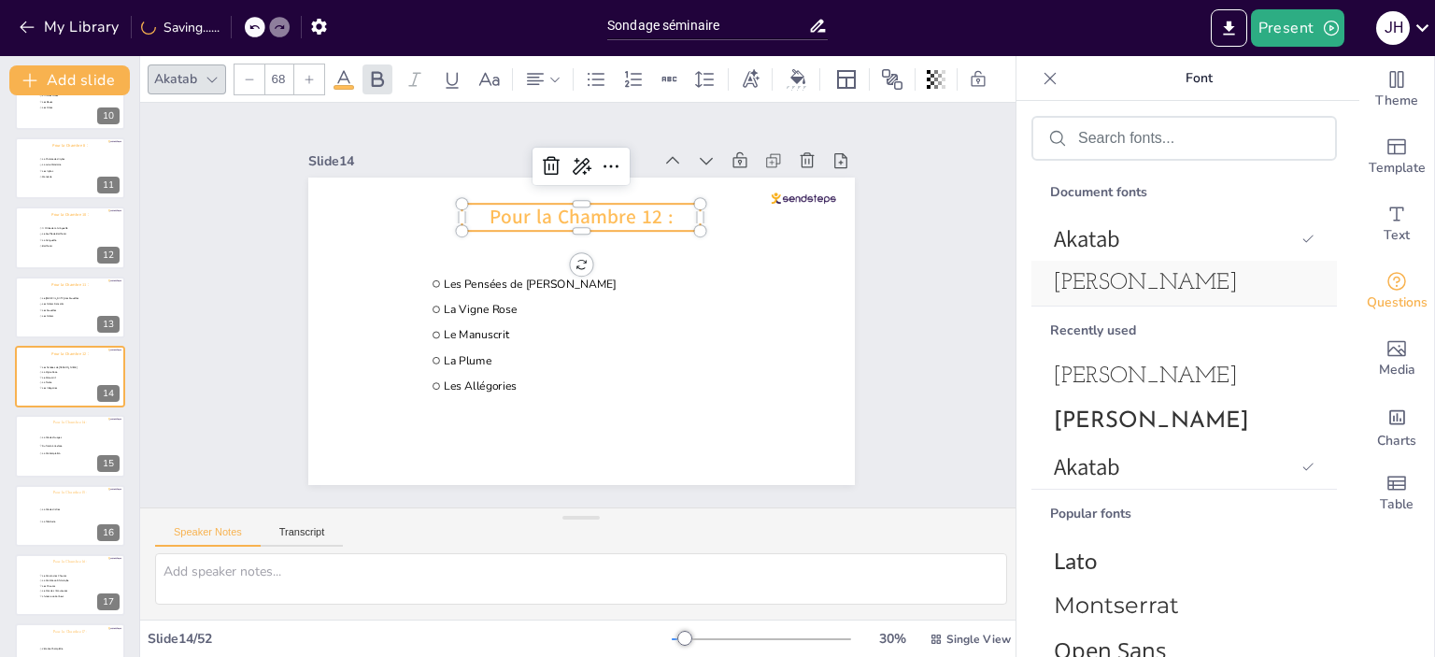
click at [1161, 280] on span "[PERSON_NAME]" at bounding box center [1180, 283] width 253 height 22
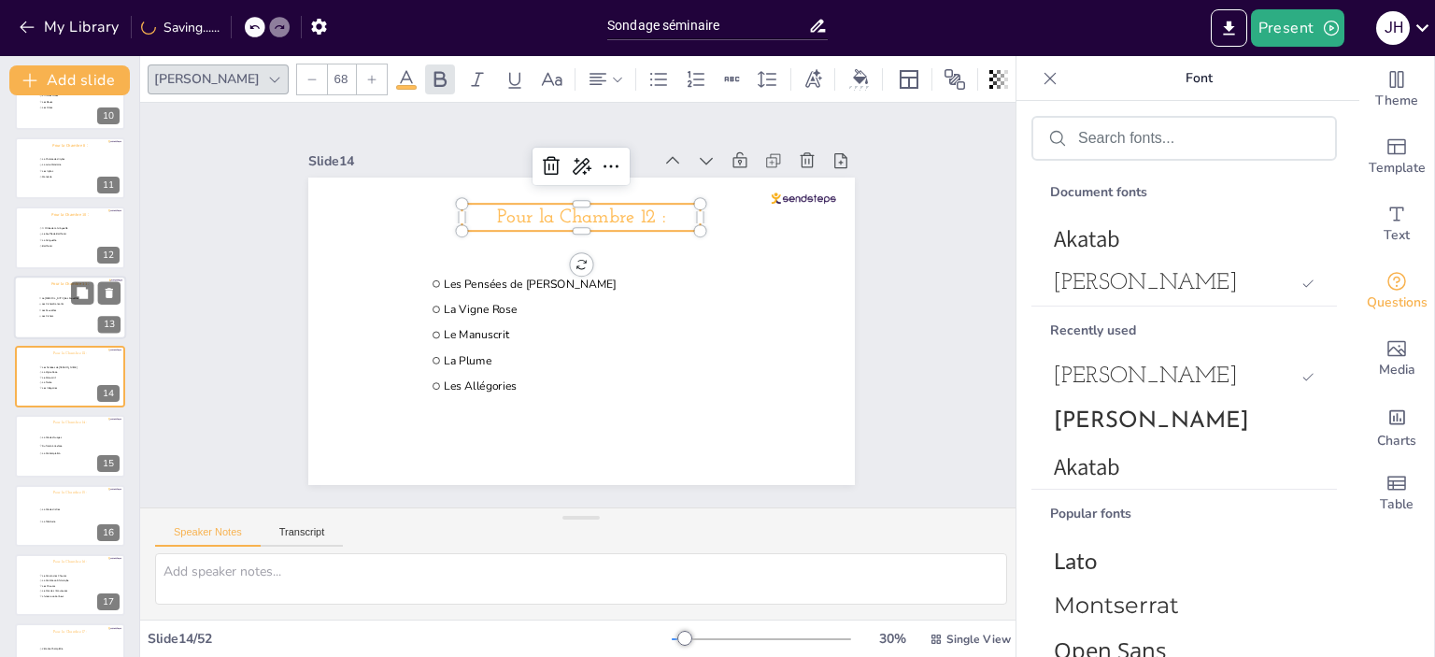
click at [37, 285] on div at bounding box center [70, 308] width 112 height 64
type input "Le [MEDICAL_DATA] des Fauvettes"
type input "Les Cistels Dansants"
type input "Les Fauvettes"
type input "Les Cistels"
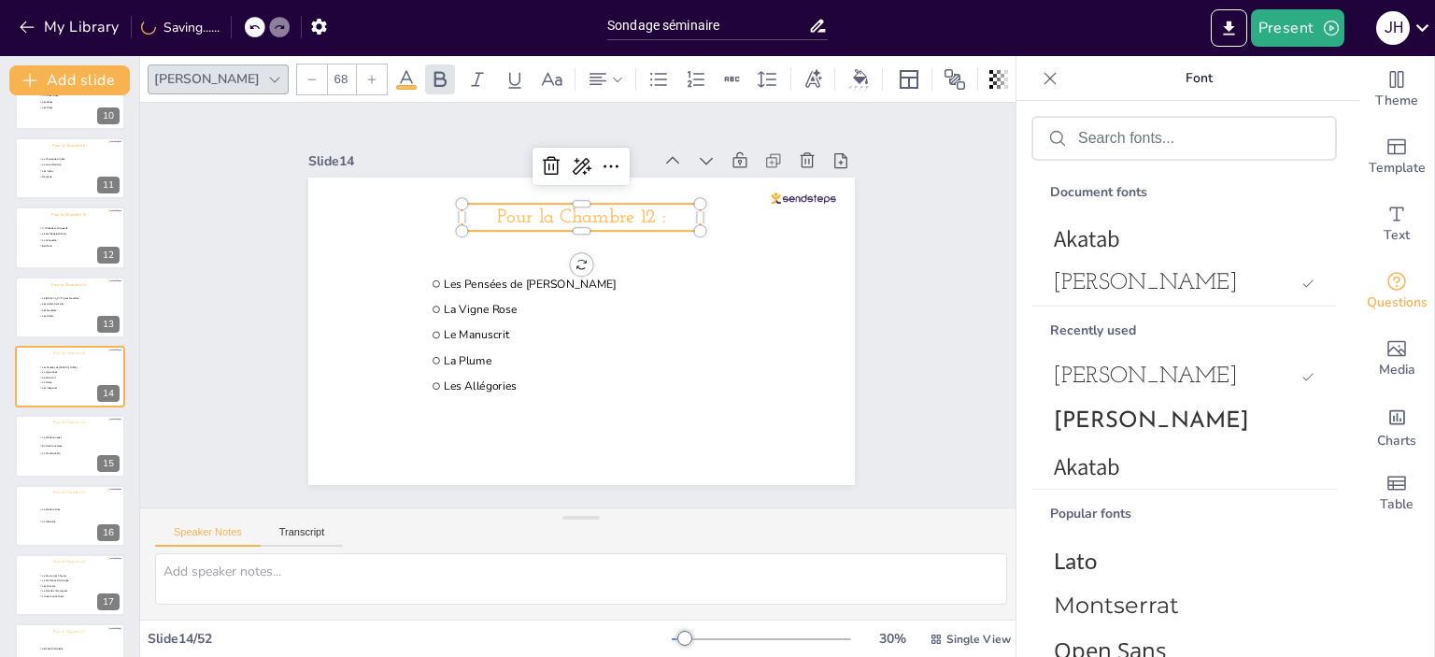
scroll to position [598, 0]
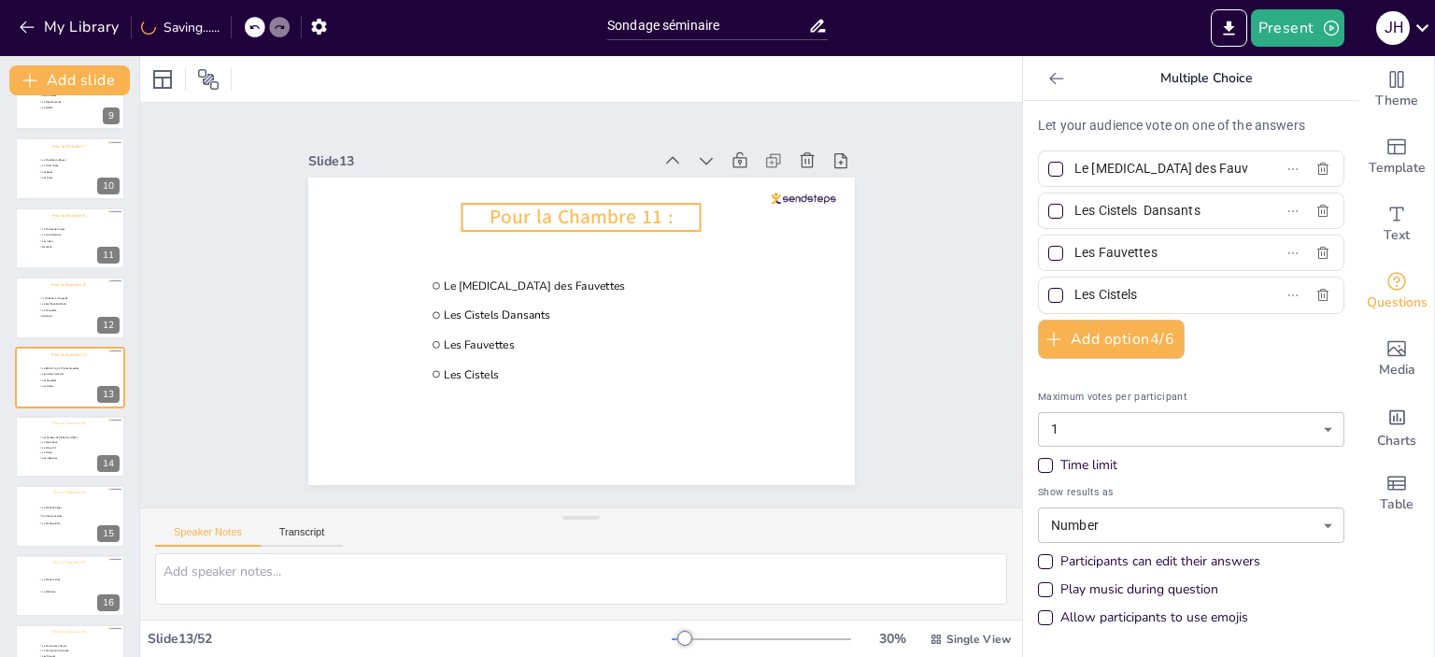
click at [590, 208] on span "Pour la Chambre 11 :" at bounding box center [581, 217] width 183 height 26
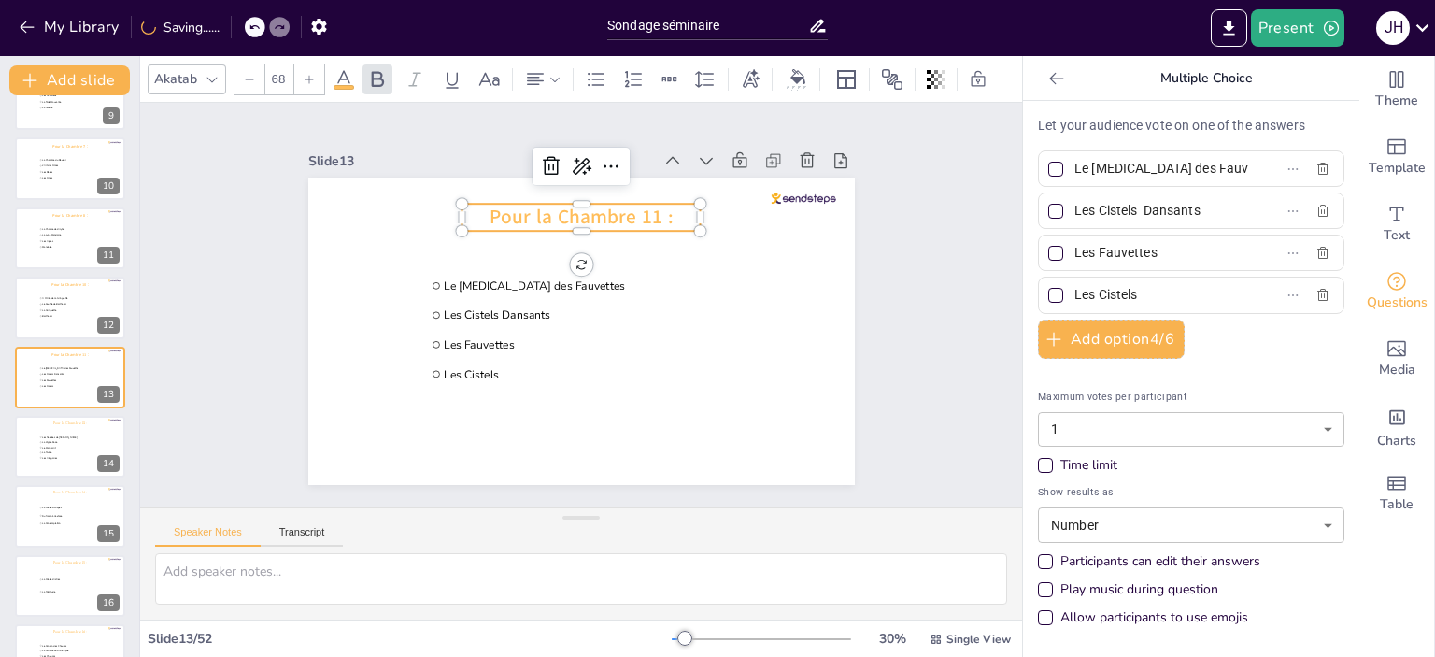
click at [175, 66] on div "Akatab" at bounding box center [175, 78] width 50 height 25
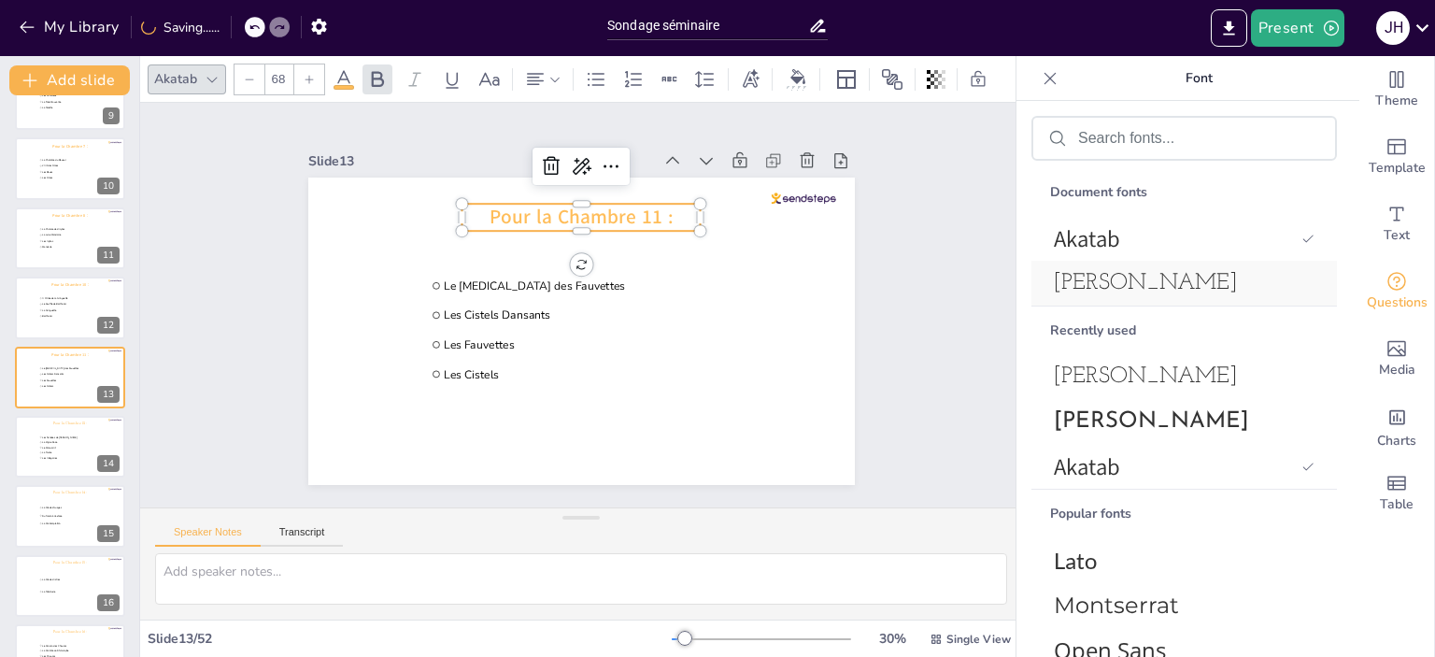
click at [1195, 278] on span "[PERSON_NAME]" at bounding box center [1180, 283] width 253 height 22
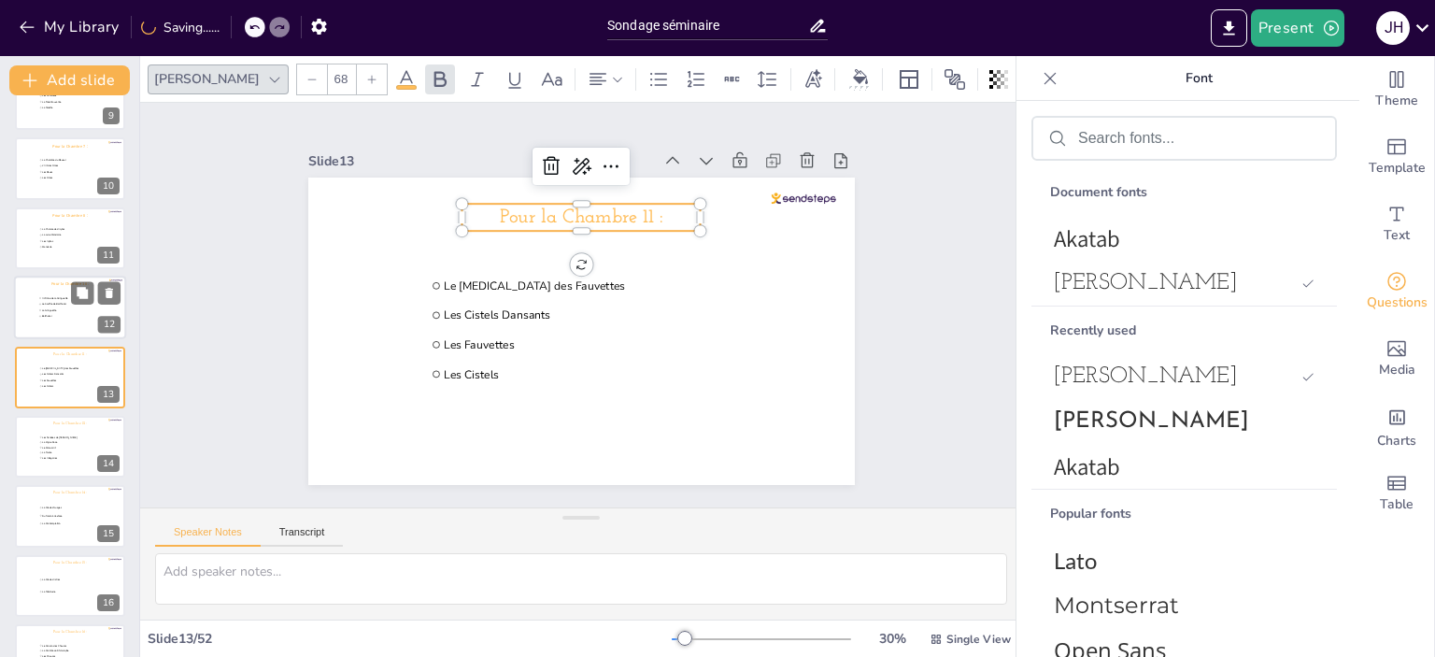
click at [35, 302] on div at bounding box center [70, 308] width 112 height 64
type input "A l’Orée de la Gringuette"
type input "Le Souffle de Balthazar"
type input "La Gringuette"
type input "Balthazar"
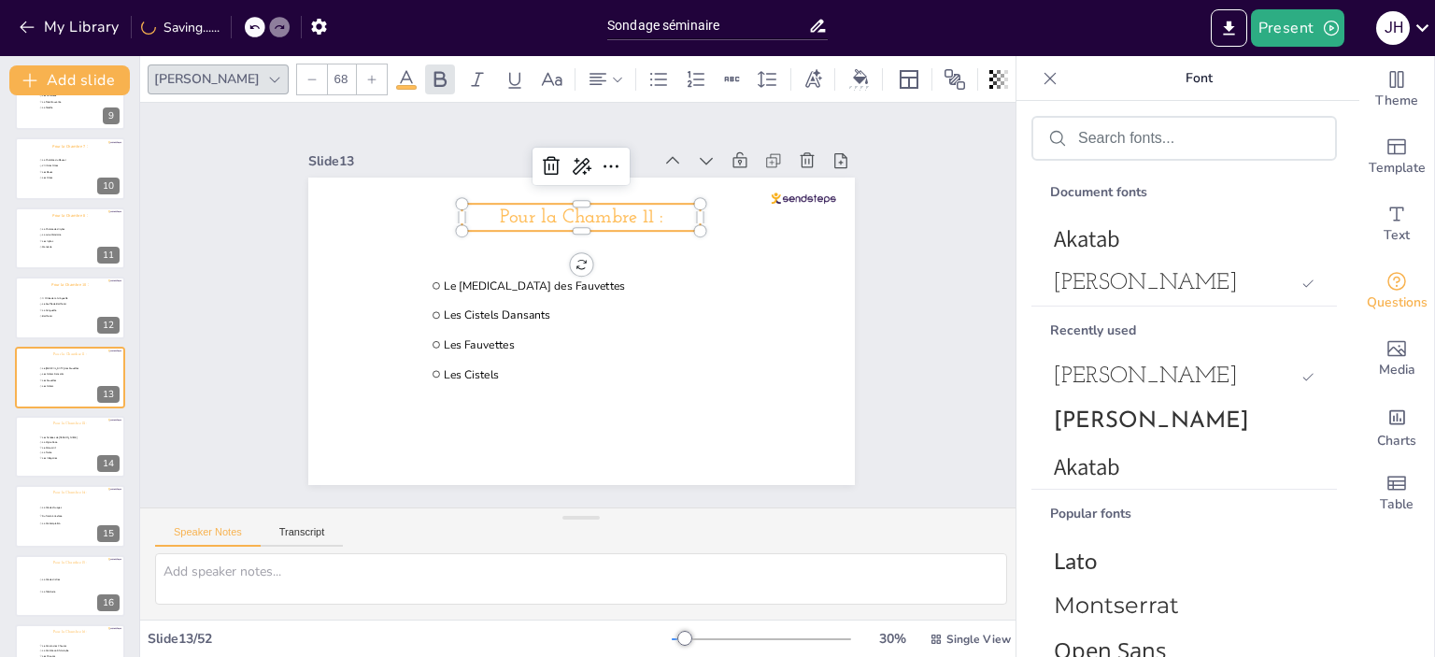
scroll to position [530, 0]
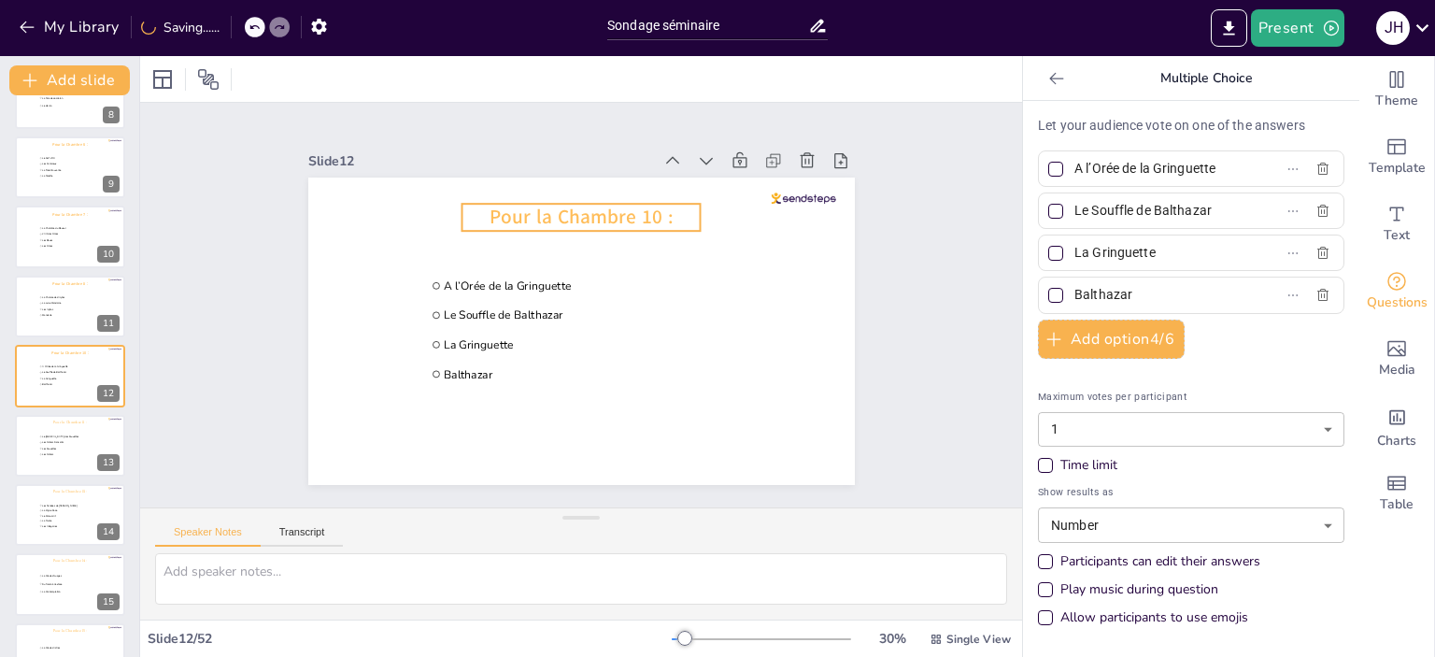
click at [546, 214] on span "Pour la Chambre 10 :" at bounding box center [581, 217] width 183 height 26
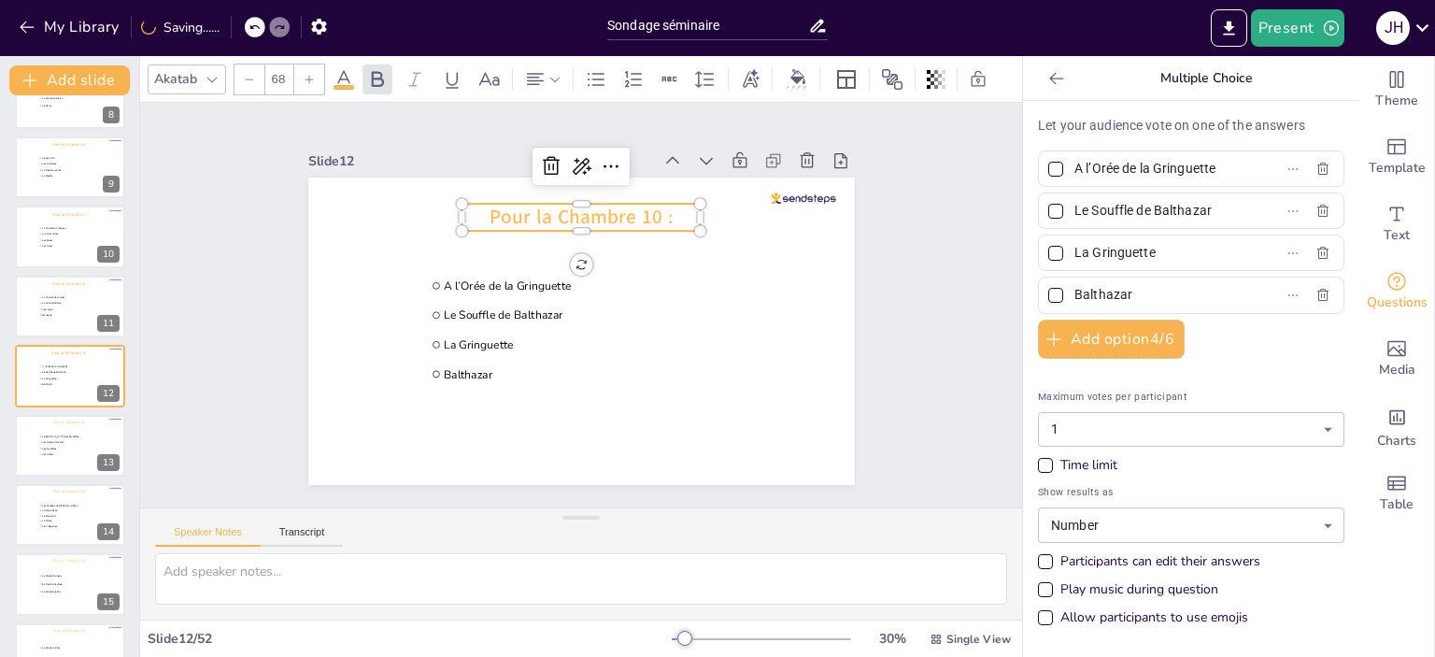
click at [186, 66] on div "Akatab" at bounding box center [175, 78] width 50 height 25
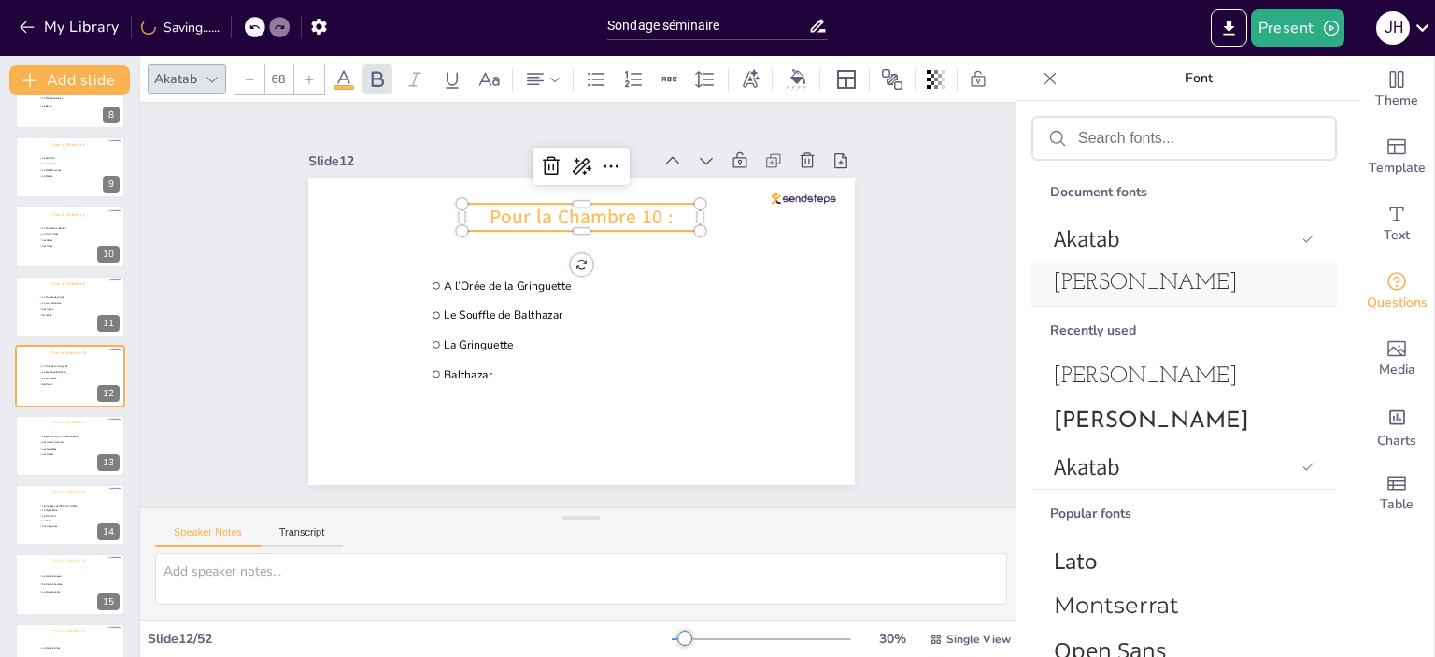
click at [1166, 288] on span "[PERSON_NAME]" at bounding box center [1180, 283] width 253 height 22
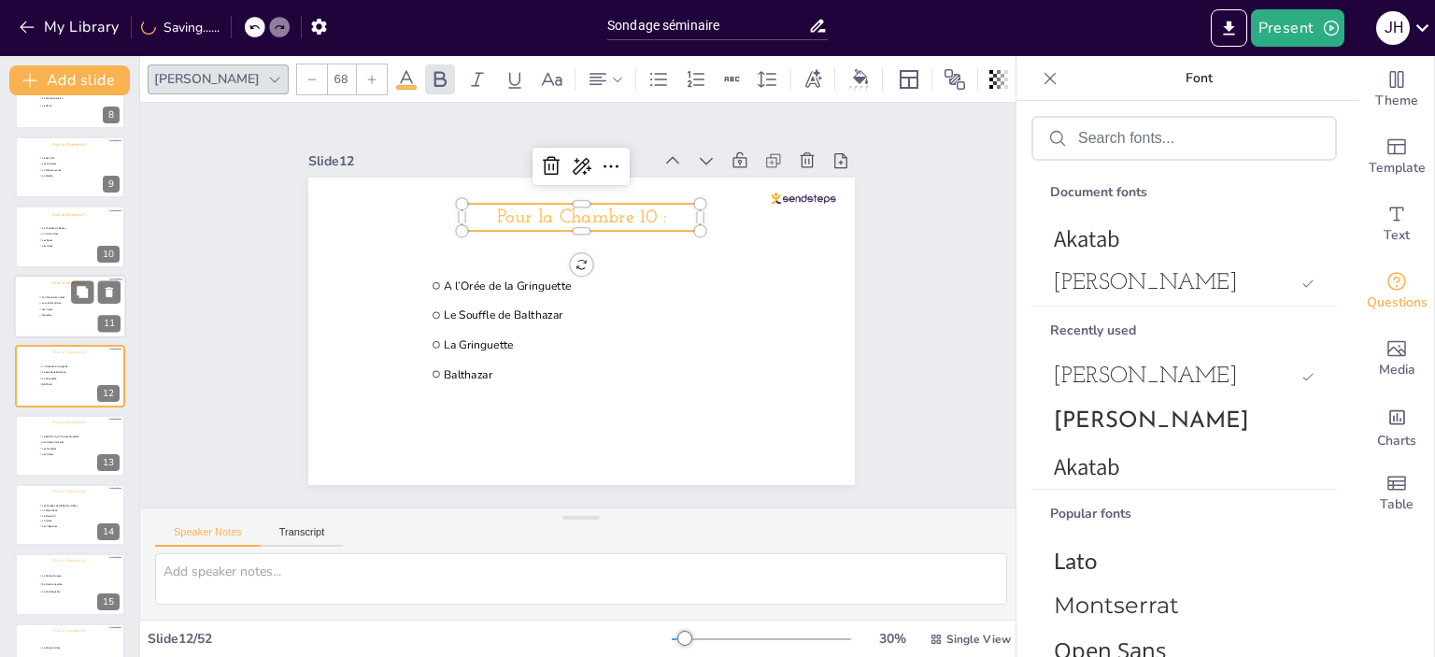
click at [49, 302] on span "La Lune Mandorle" at bounding box center [67, 303] width 51 height 3
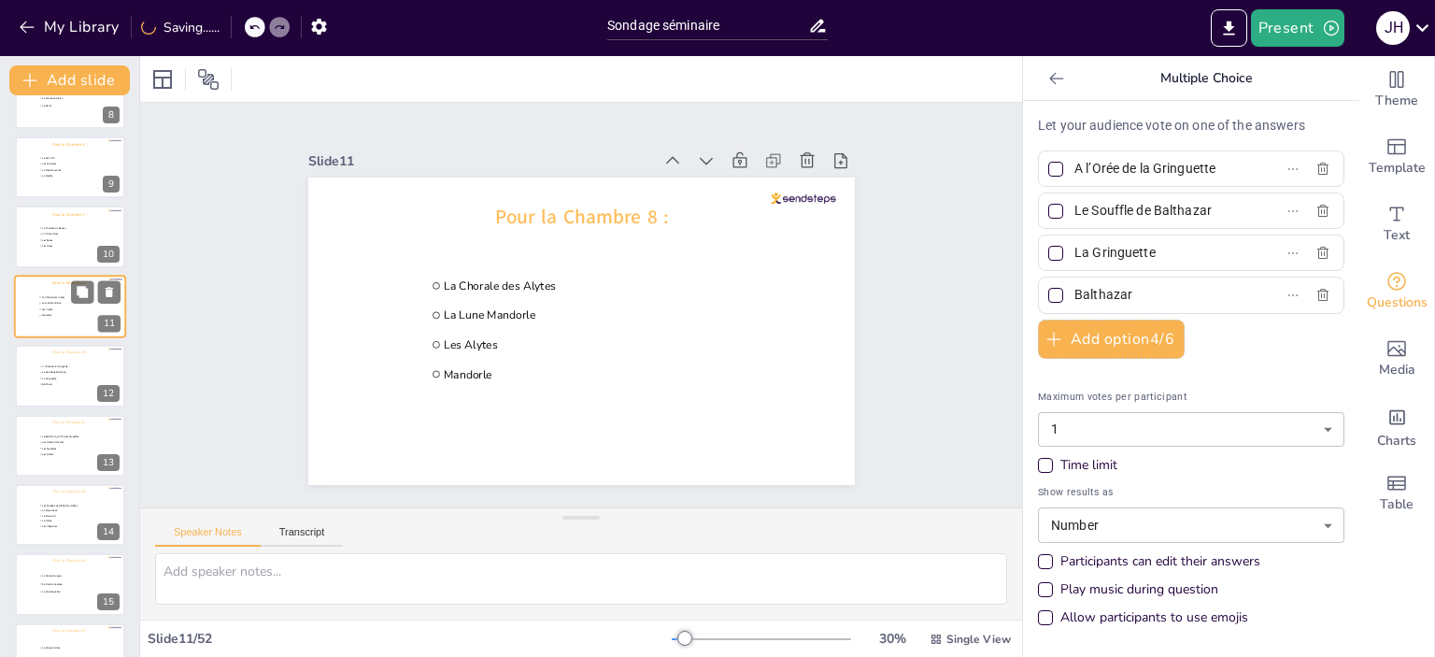
type input "La Chorale des Alytes"
type input "La Lune Mandorle"
type input "Les Alytes"
type input "Mandorle"
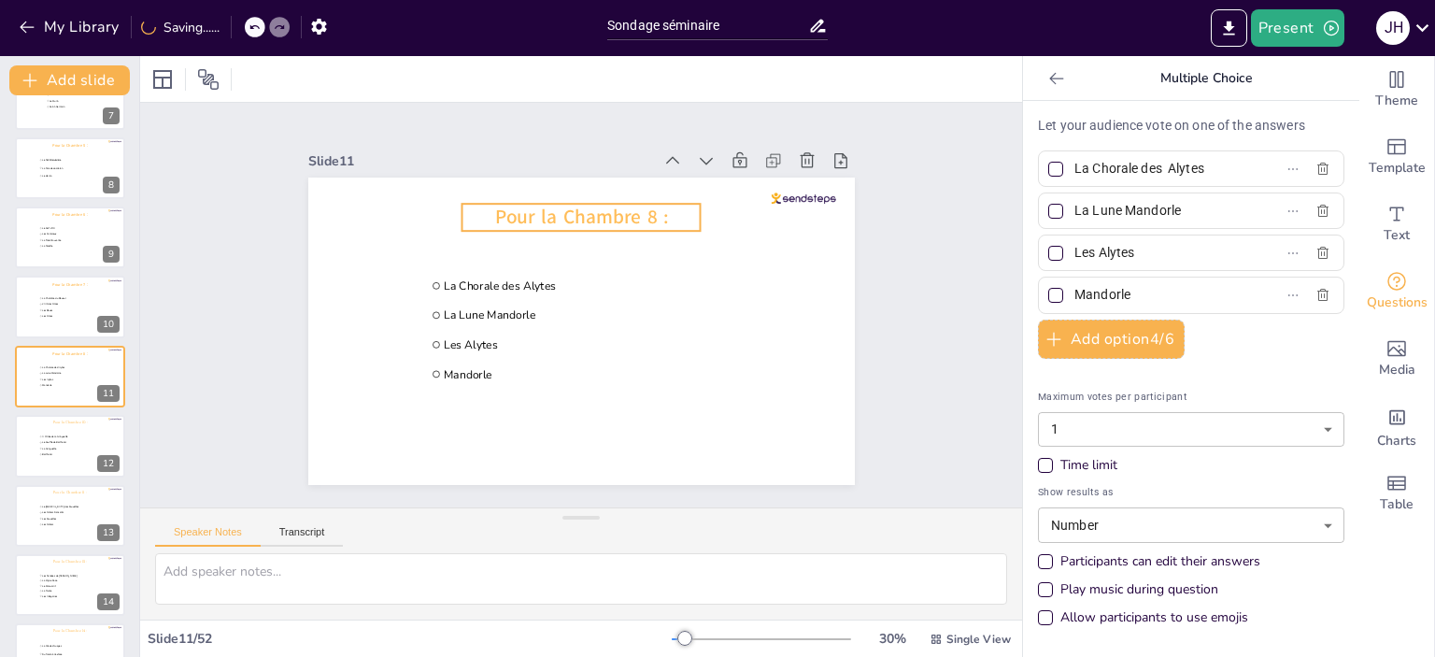
click at [526, 209] on span "Pour la Chambre 8 :" at bounding box center [581, 217] width 174 height 26
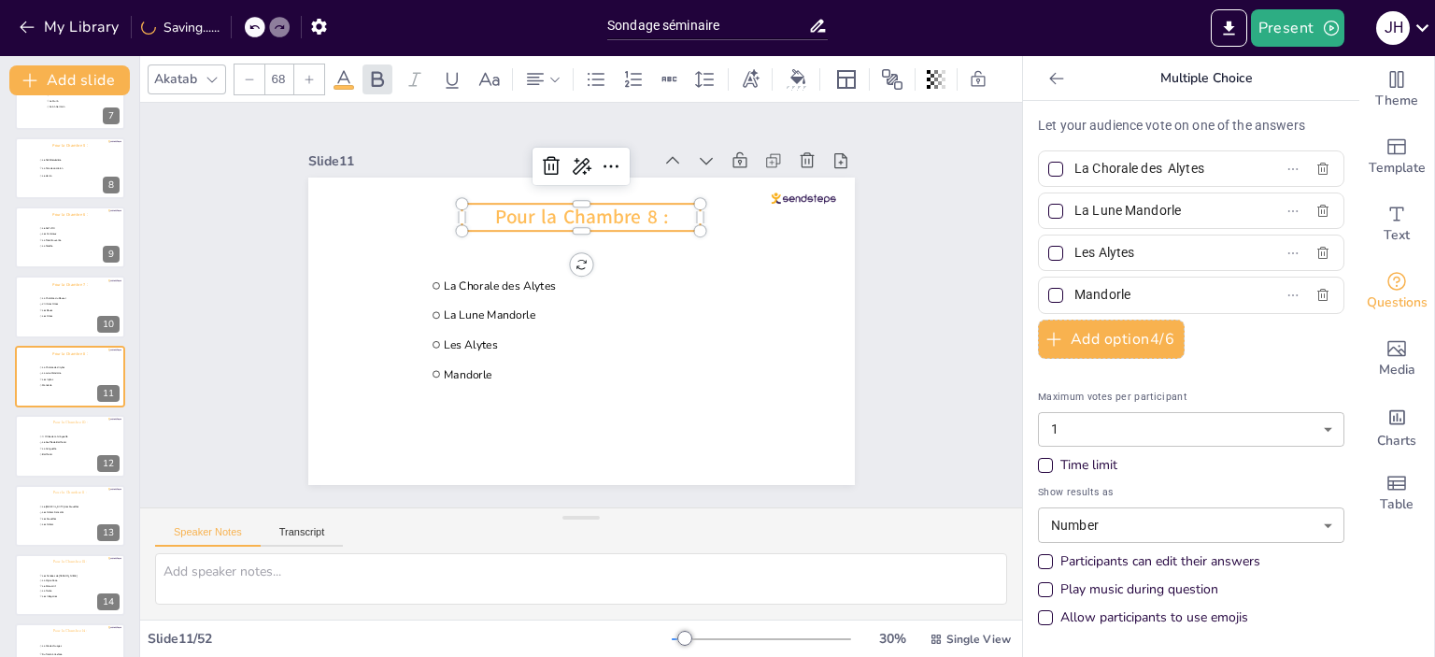
click at [191, 68] on div "Akatab" at bounding box center [175, 78] width 50 height 25
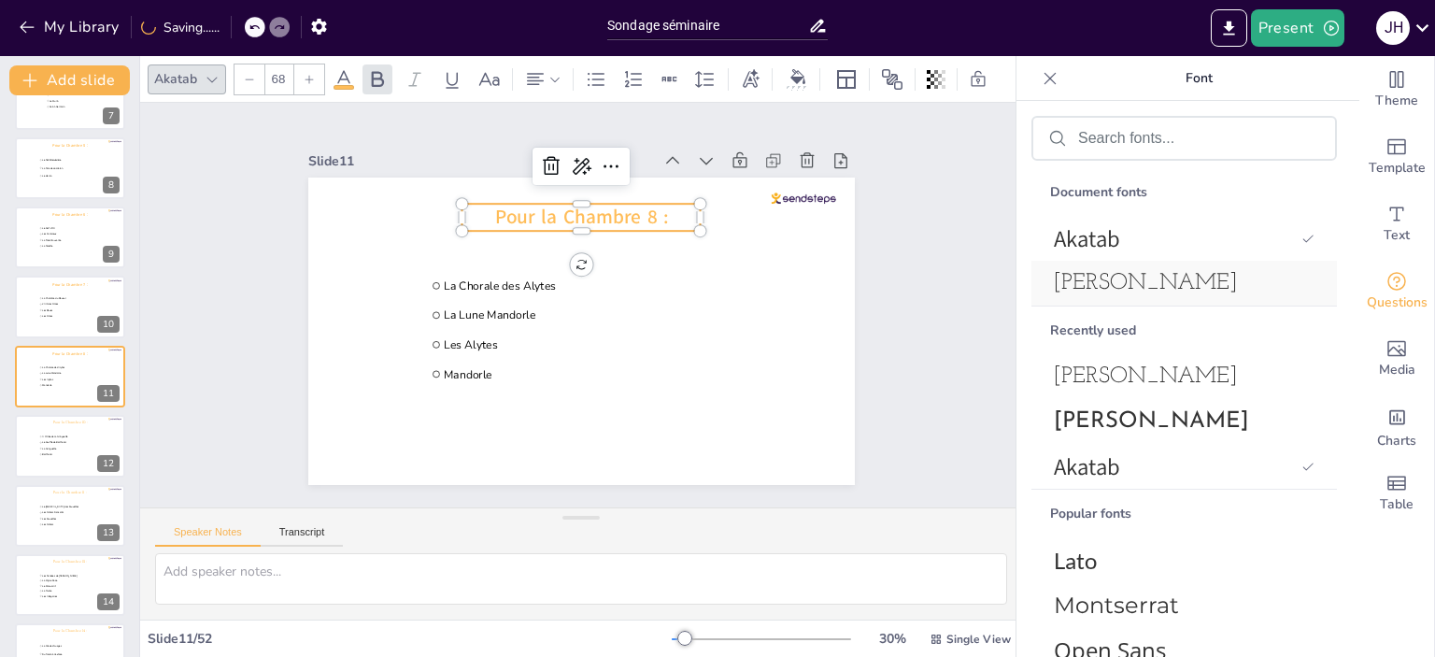
click at [1147, 278] on span "[PERSON_NAME]" at bounding box center [1180, 283] width 253 height 22
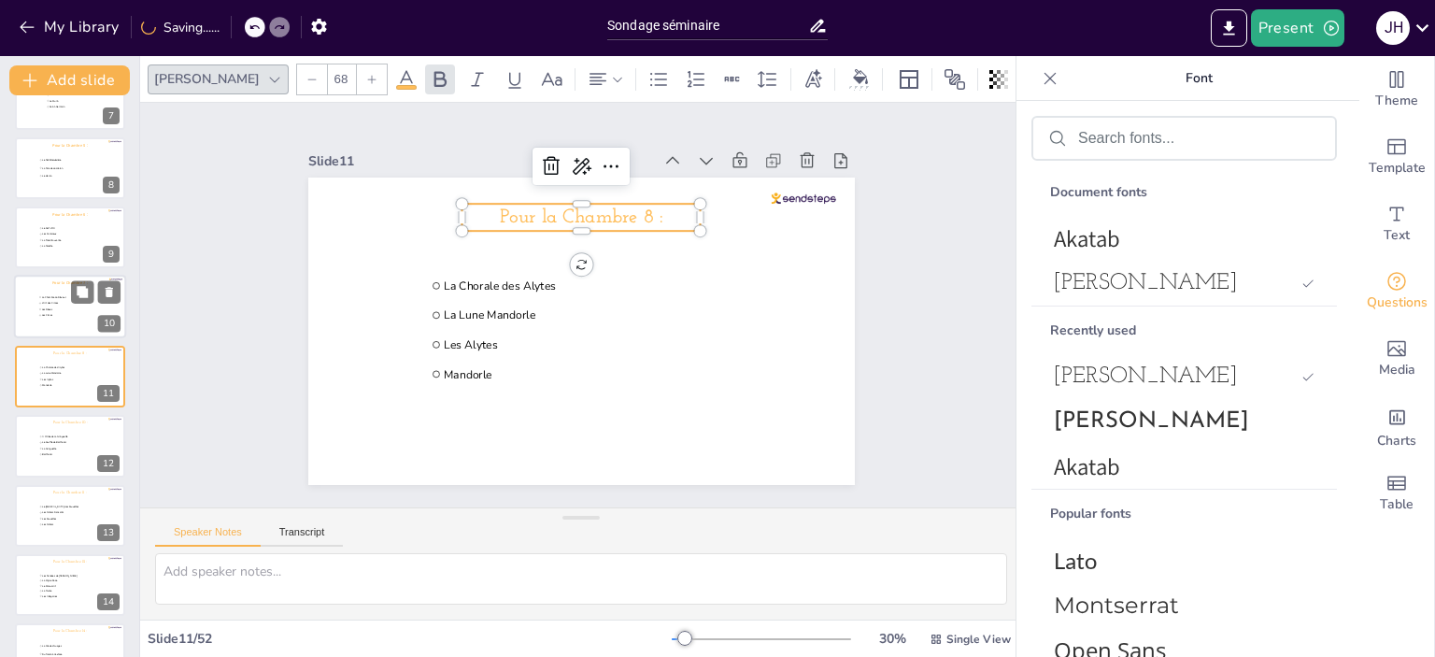
click at [38, 301] on li "L’Art des Cimes" at bounding box center [66, 304] width 56 height 6
type input "La Chambre du Rêveur"
type input "L’Art des Cimes"
type input "Les Rêves"
type input "Les Cimes"
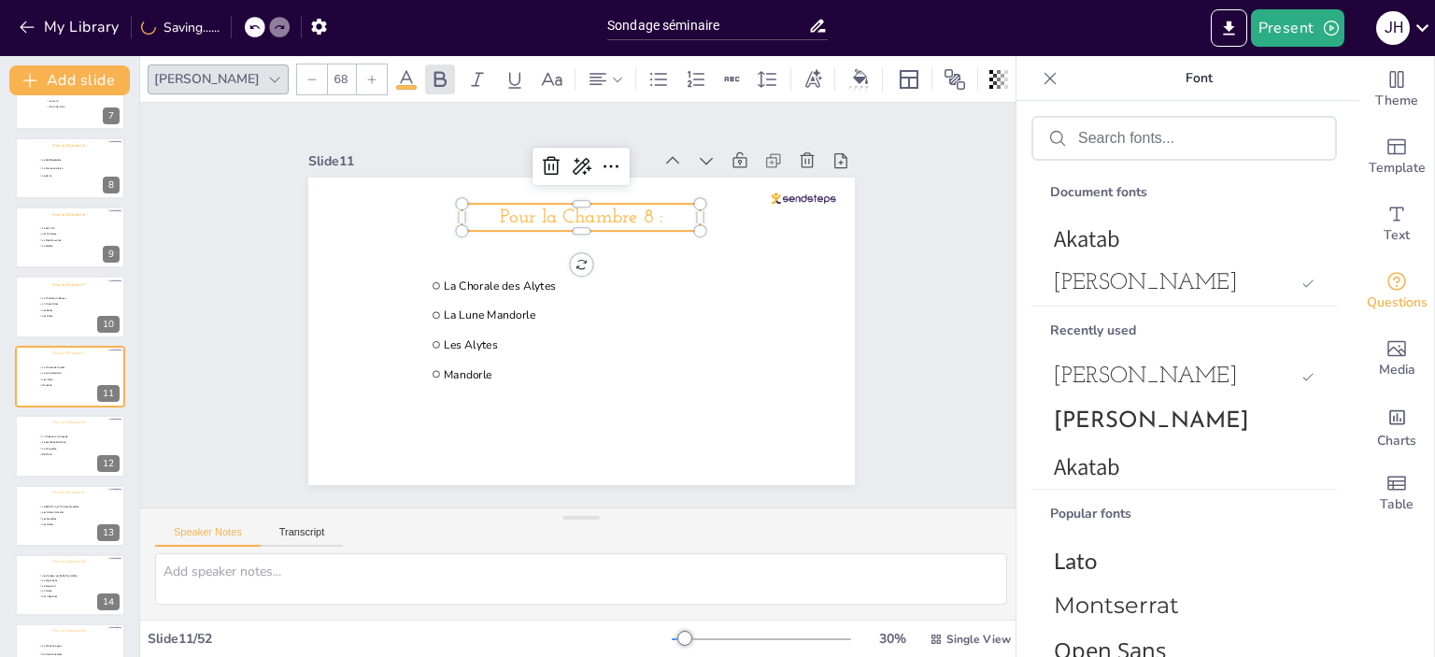
scroll to position [390, 0]
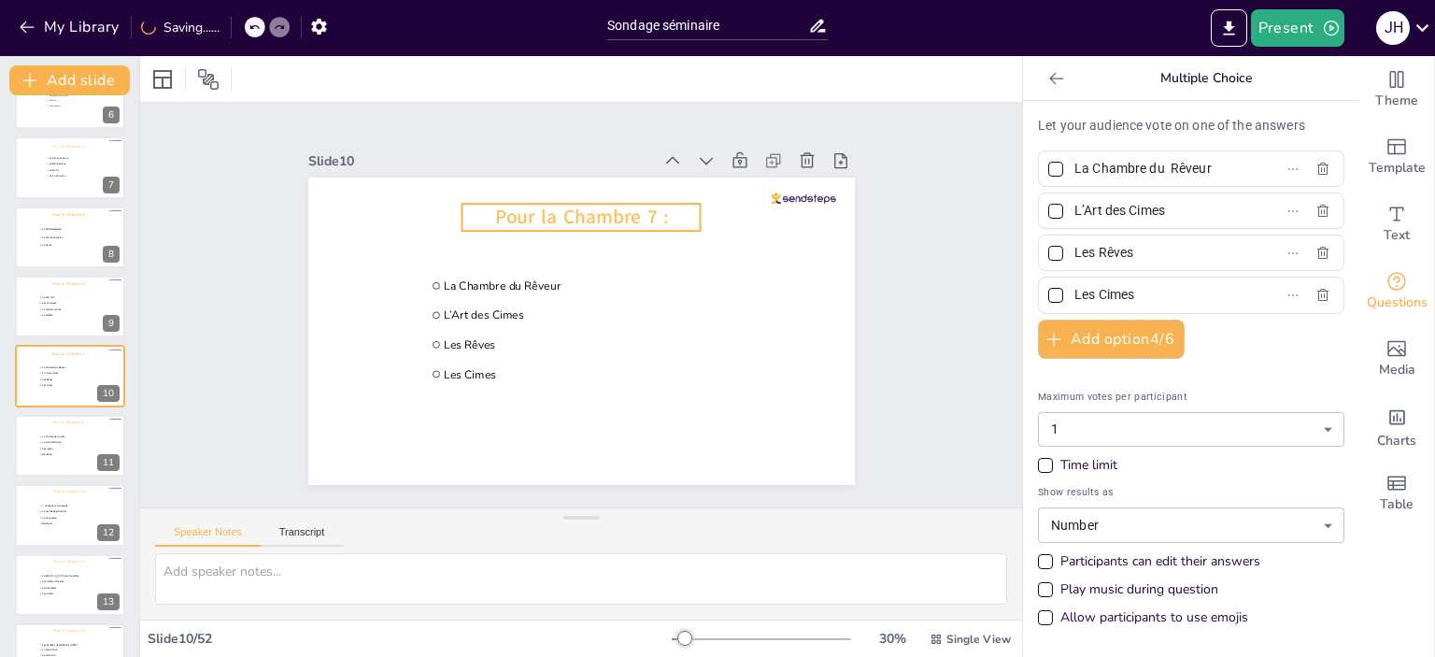
click at [564, 212] on span "Pour la Chambre 7 :" at bounding box center [581, 217] width 174 height 26
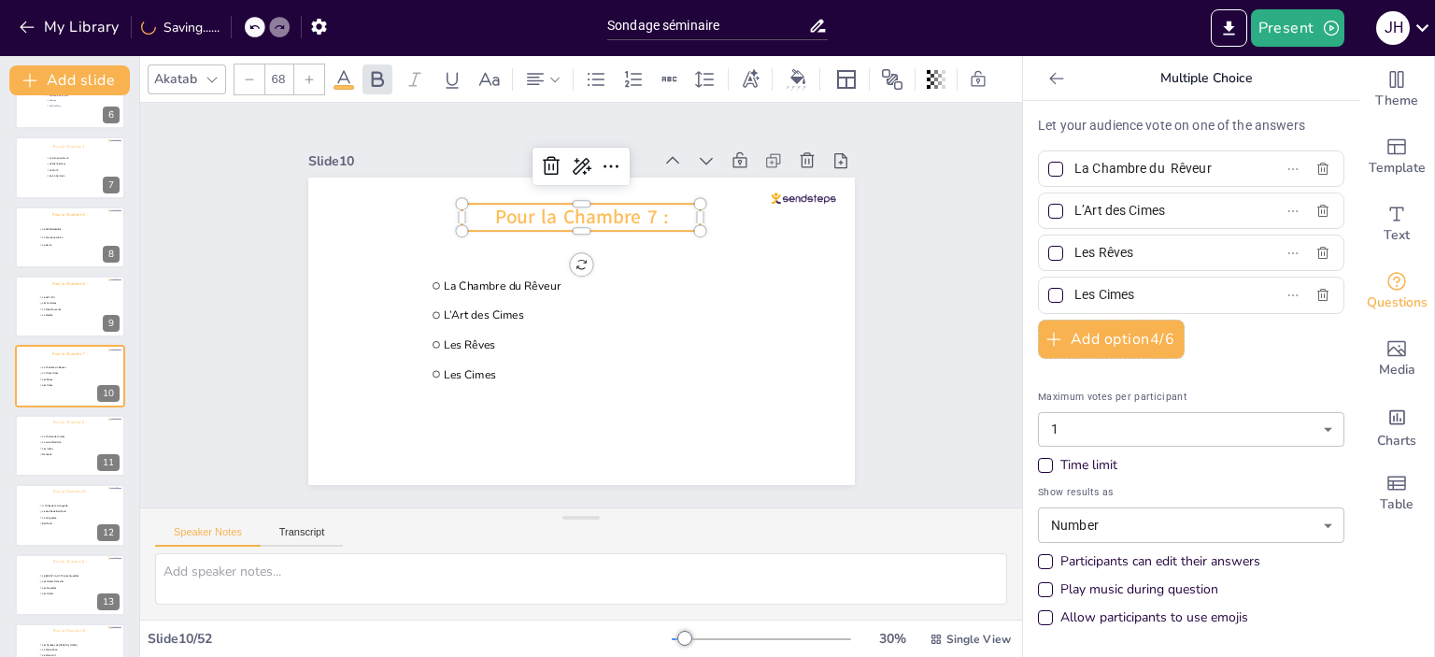
click at [195, 77] on div "Akatab" at bounding box center [175, 78] width 50 height 25
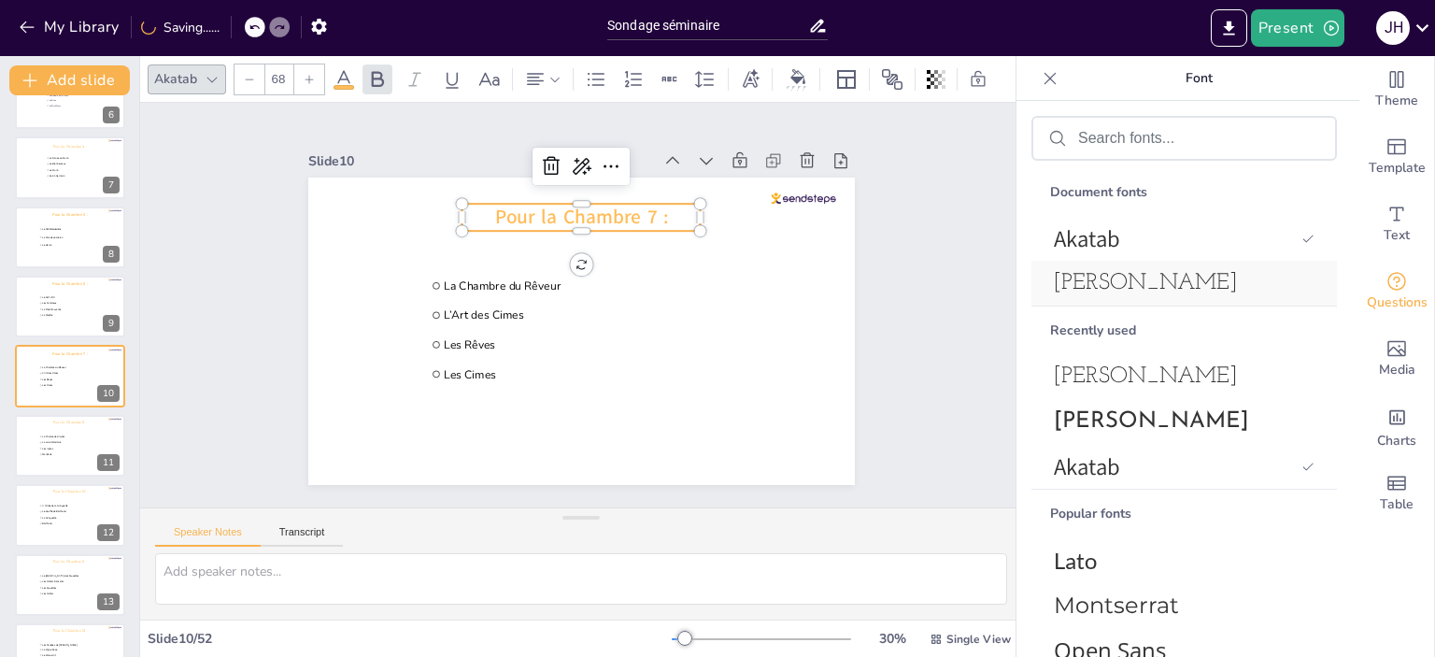
click at [1181, 267] on div "[PERSON_NAME]" at bounding box center [1183, 283] width 305 height 45
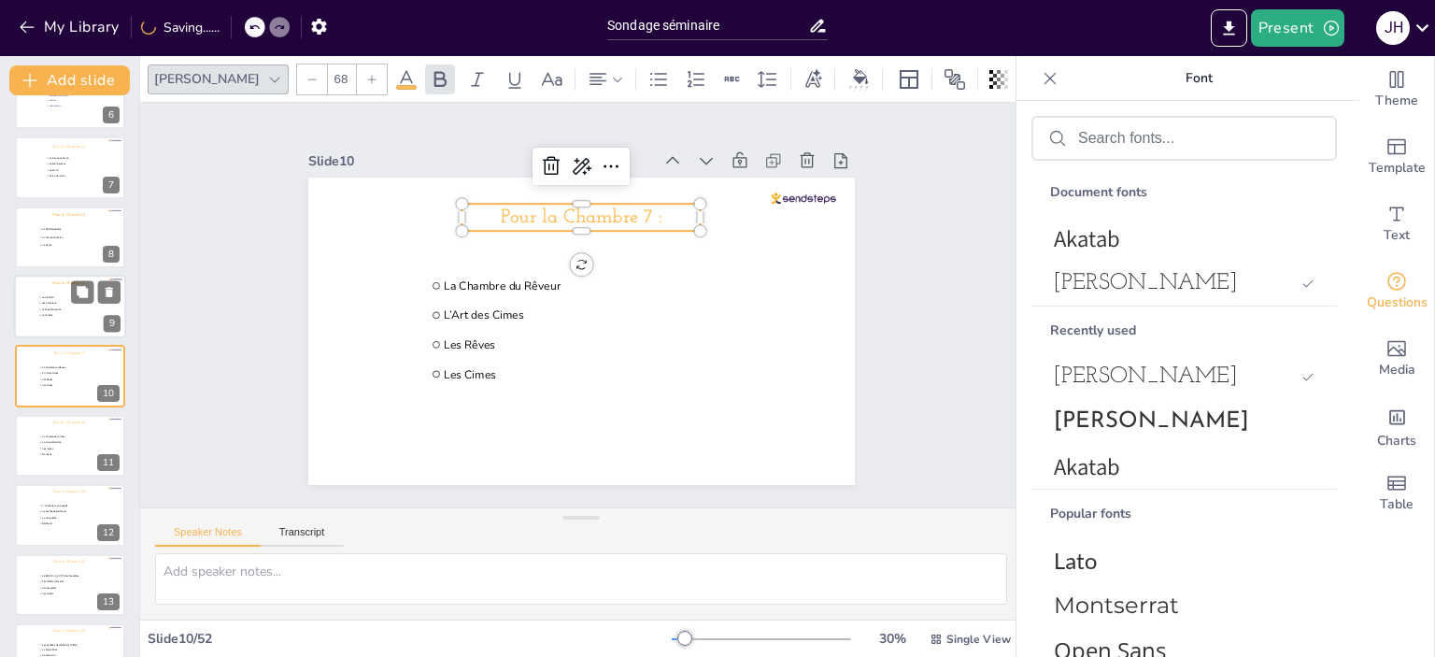
click at [48, 302] on span "Les Camaïeux" at bounding box center [67, 303] width 51 height 3
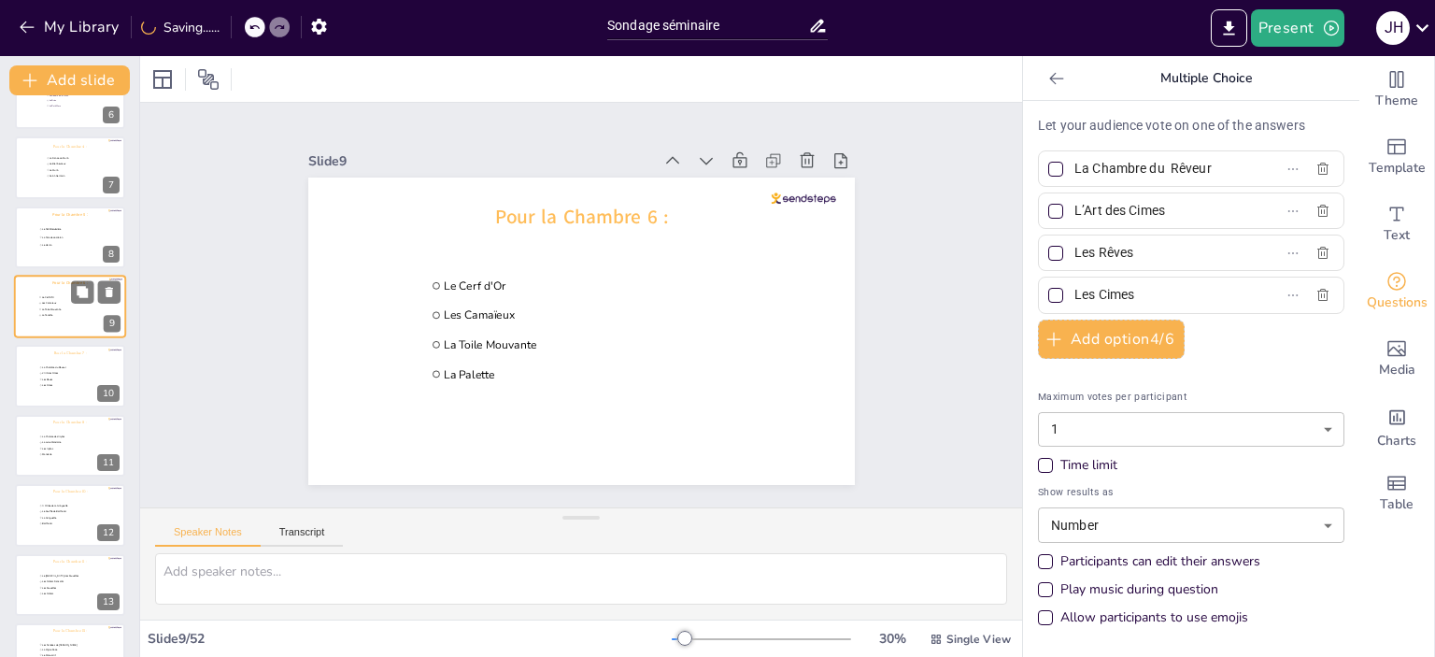
type input "Le Cerf d'Or"
type input "Les Camaïeux"
type input "La Toile Mouvante"
type input "La Palette"
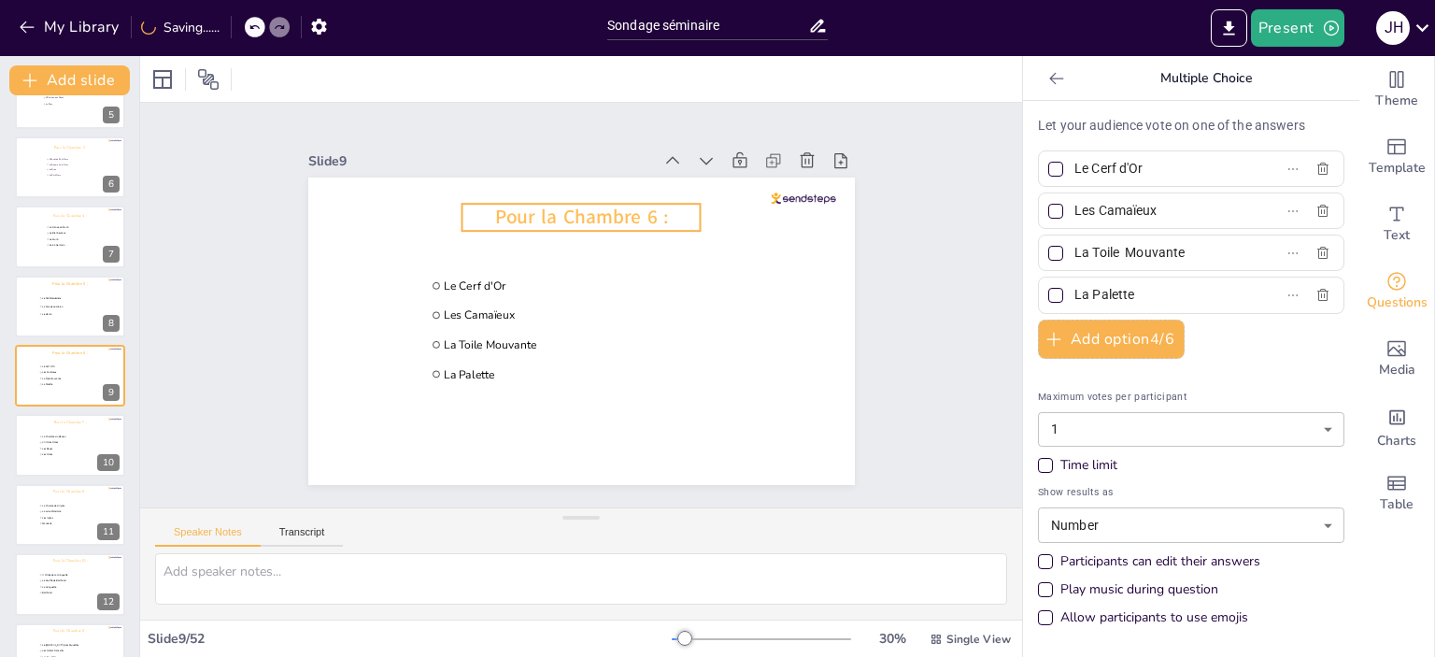
click at [625, 212] on span "Pour la Chambre 6 :" at bounding box center [581, 217] width 174 height 26
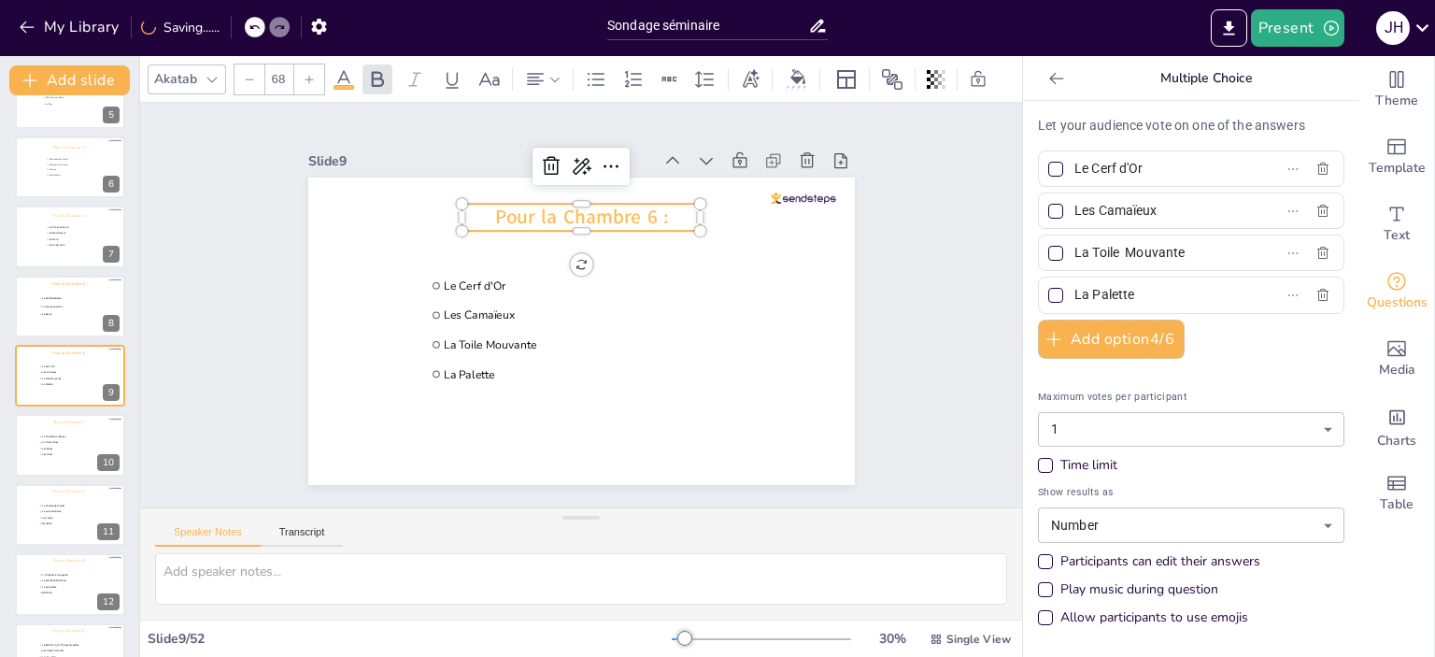
click at [172, 72] on div "Akatab" at bounding box center [175, 78] width 50 height 25
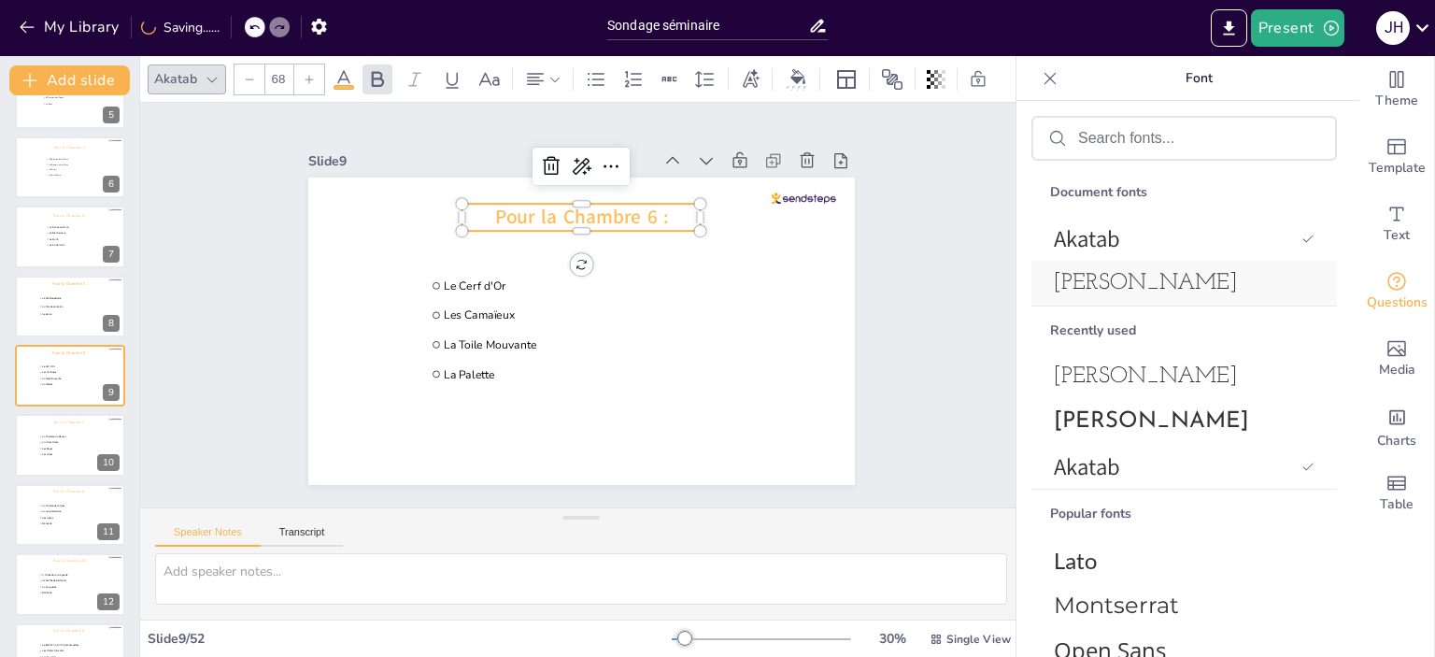
click at [1109, 281] on span "[PERSON_NAME]" at bounding box center [1180, 283] width 253 height 22
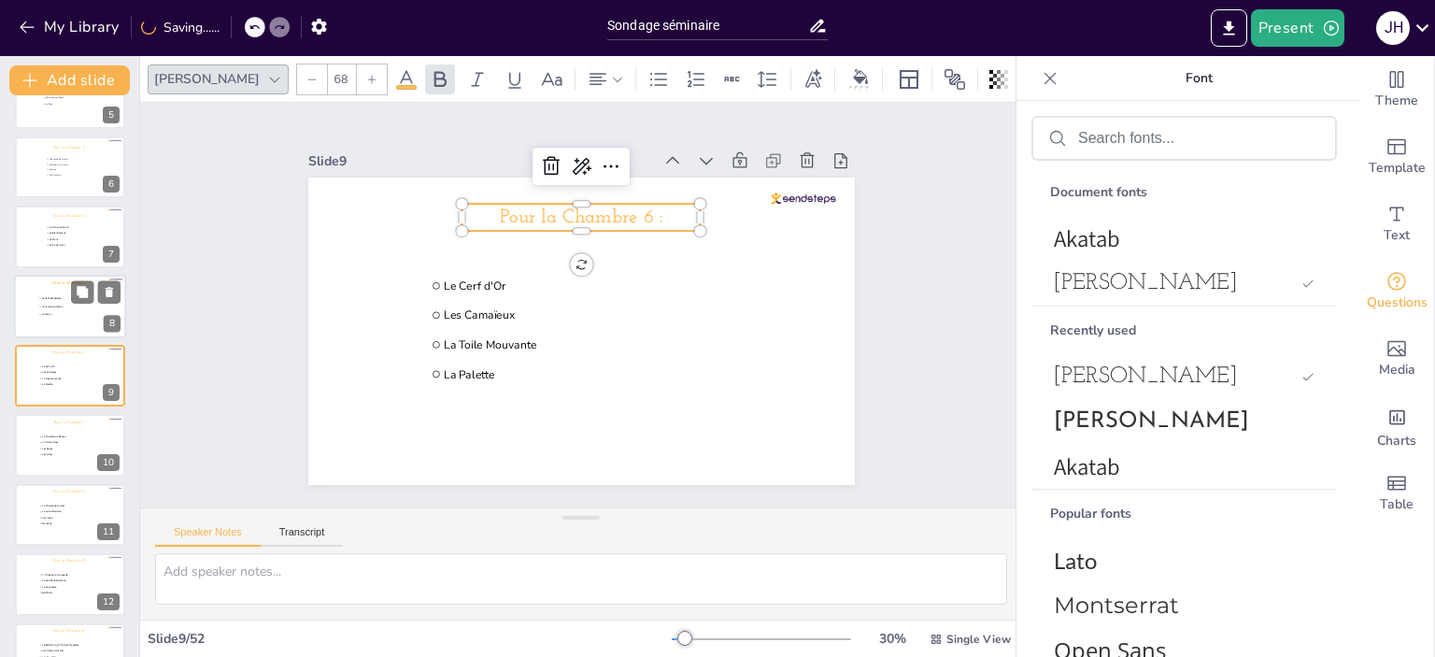
click at [24, 321] on div at bounding box center [70, 307] width 112 height 64
type input "Le Petit Belvédère"
type input "La Parade du Héron"
type input "Le Héron"
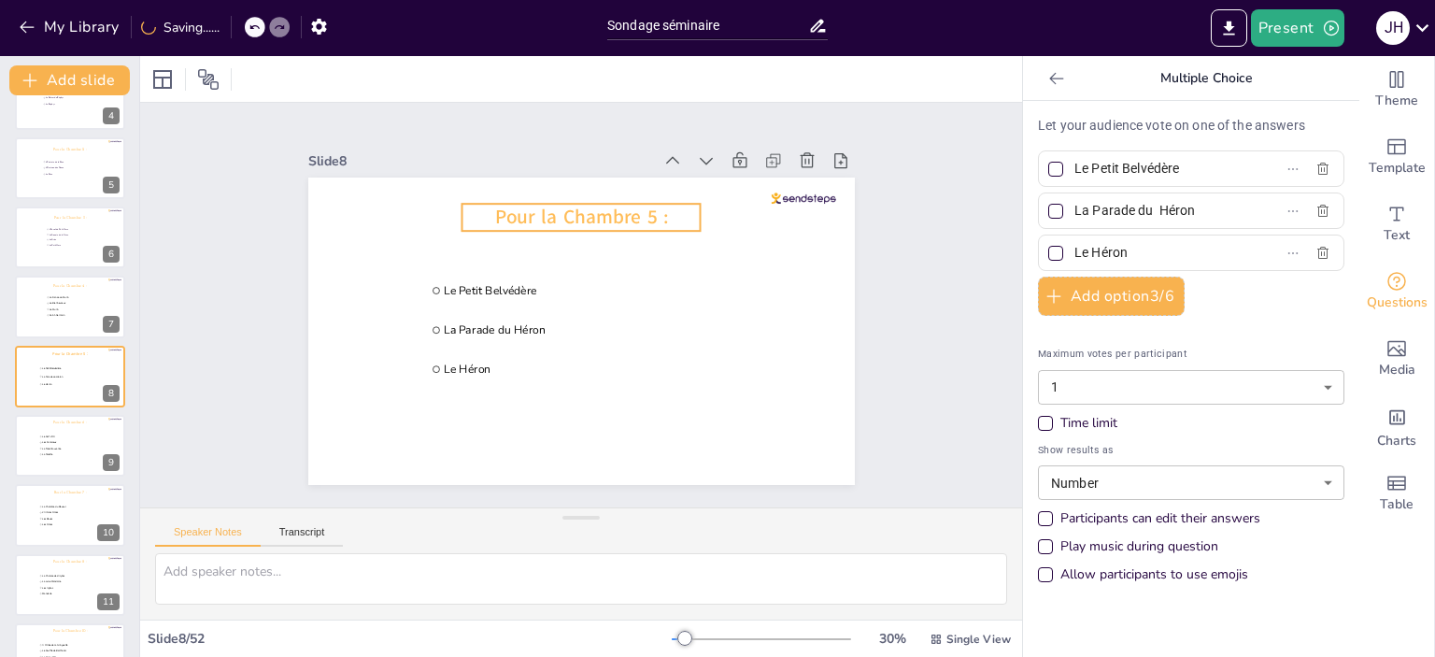
click at [608, 212] on span "Pour la Chambre 5 :" at bounding box center [581, 217] width 174 height 26
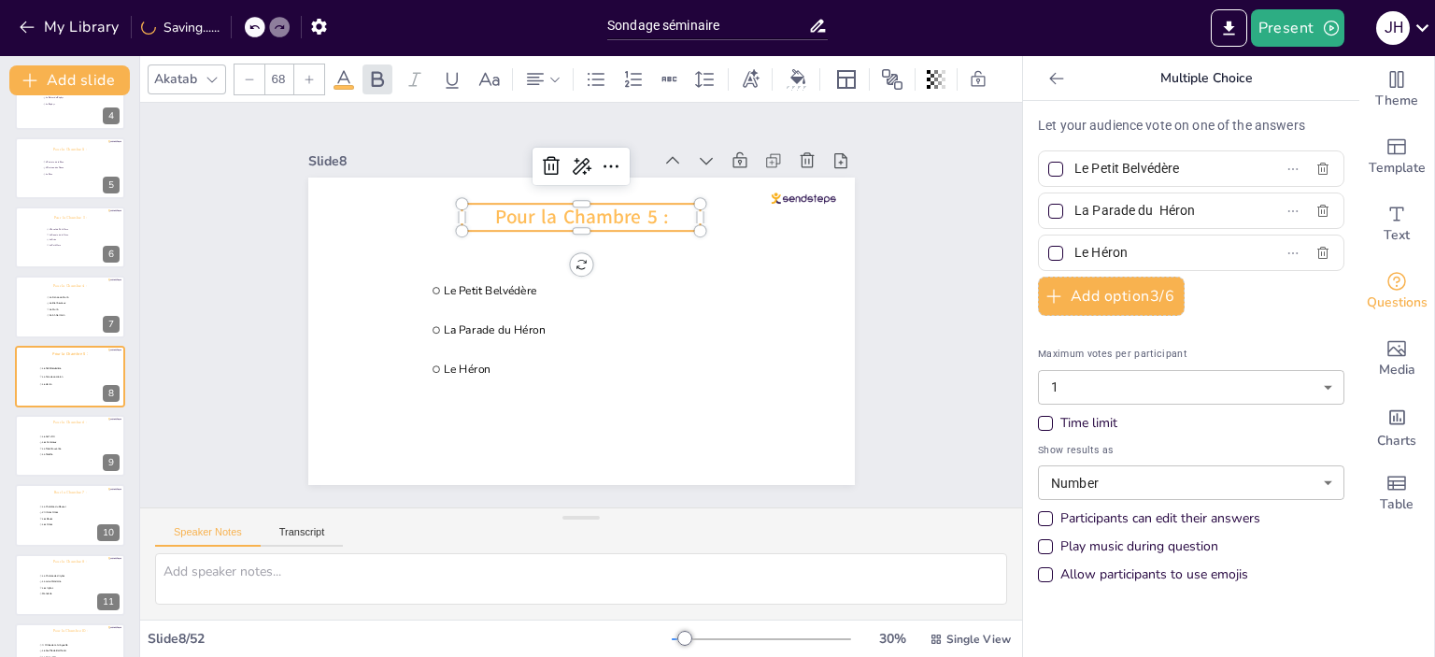
click at [195, 70] on div "Akatab" at bounding box center [175, 78] width 50 height 25
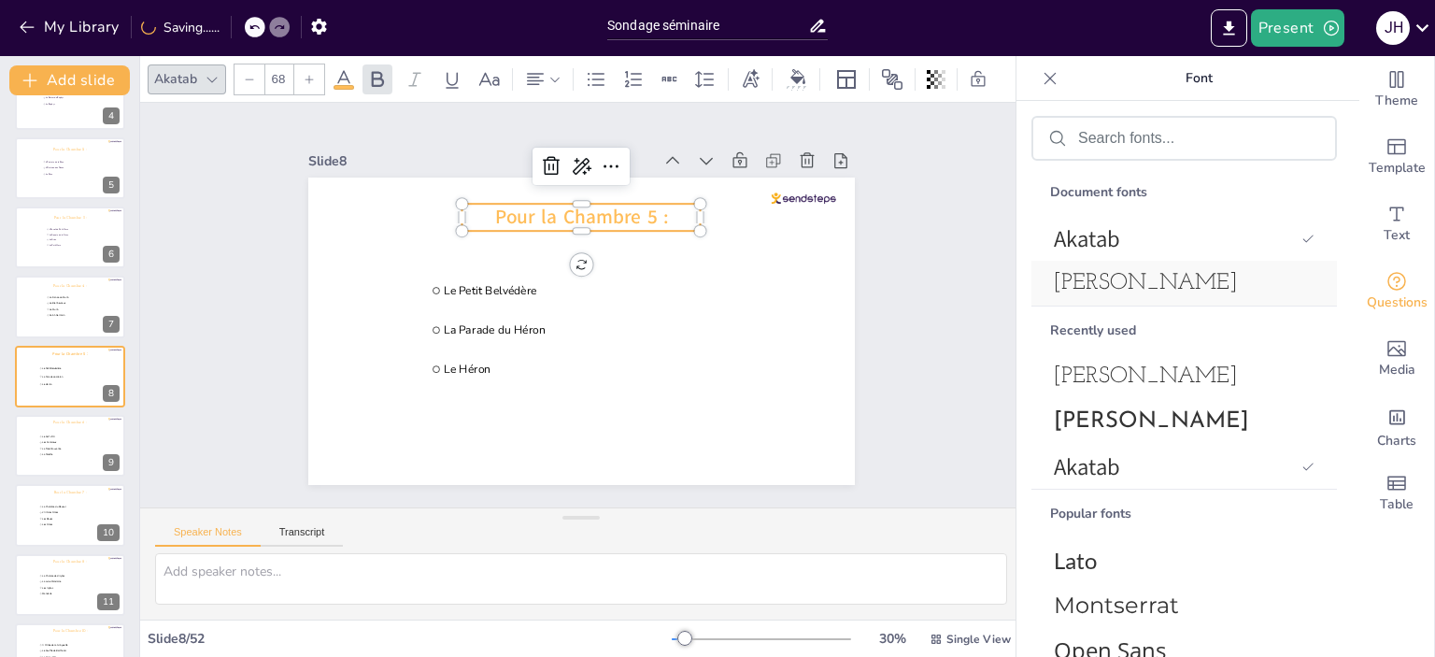
click at [1125, 287] on span "[PERSON_NAME]" at bounding box center [1180, 283] width 253 height 22
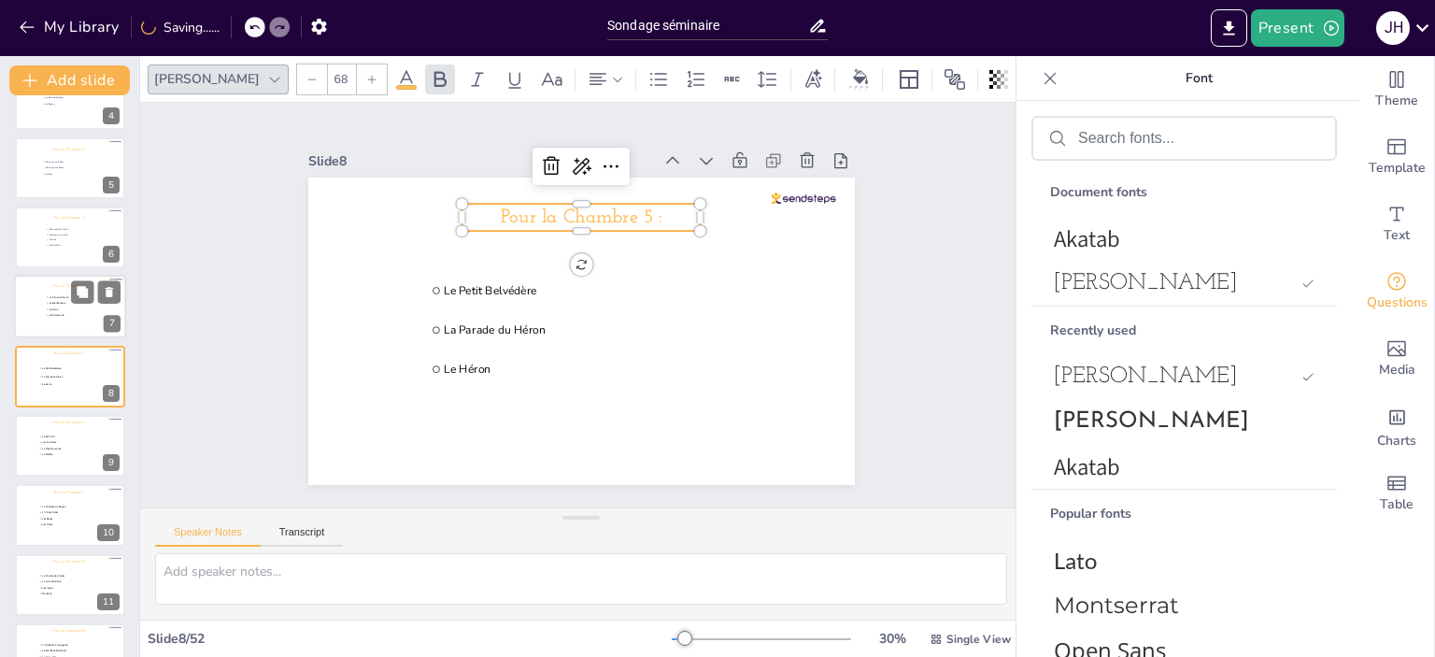
click at [50, 313] on li "Saint-Germain" at bounding box center [74, 316] width 56 height 6
type input "La Danse du Murin"
type input "Le Bienheureux"
type input "Le Murin"
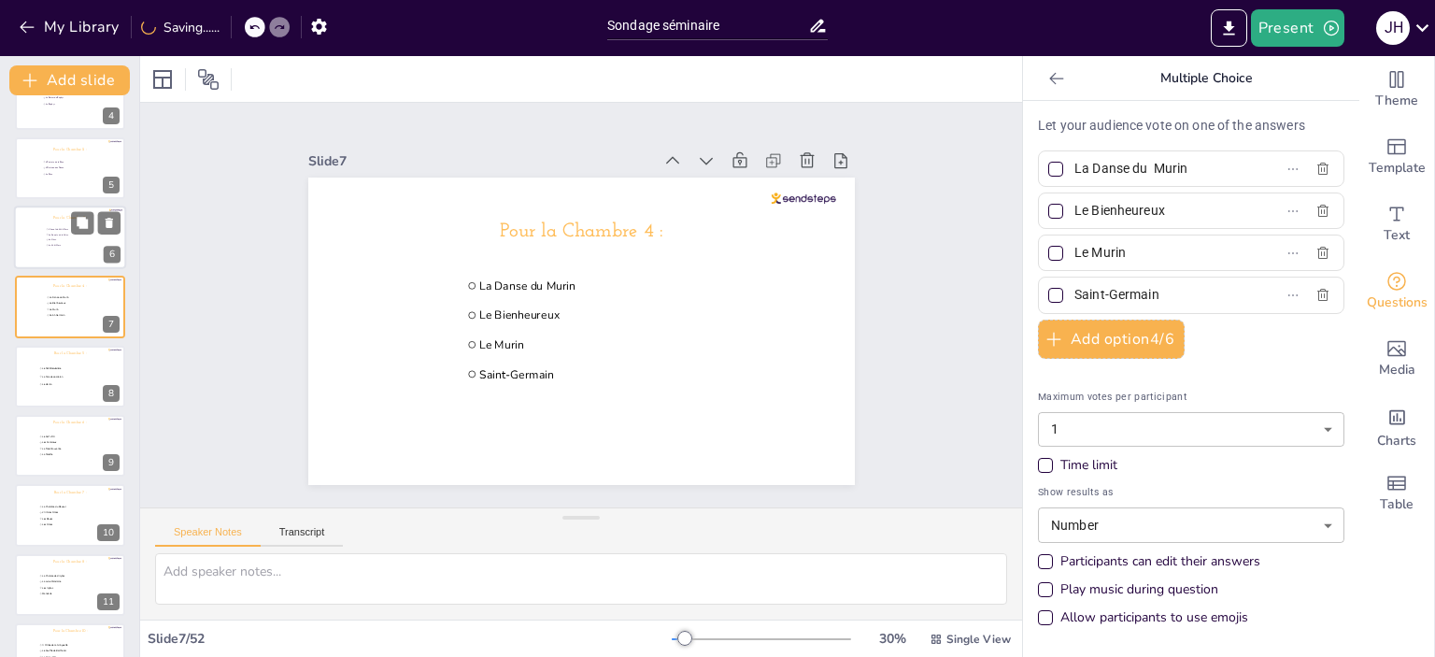
scroll to position [182, 0]
click at [903, 356] on div "Slide 1 Go to [URL][DOMAIN_NAME] and login with code: Free94303656 Slide 2 Bonj…" at bounding box center [581, 305] width 882 height 404
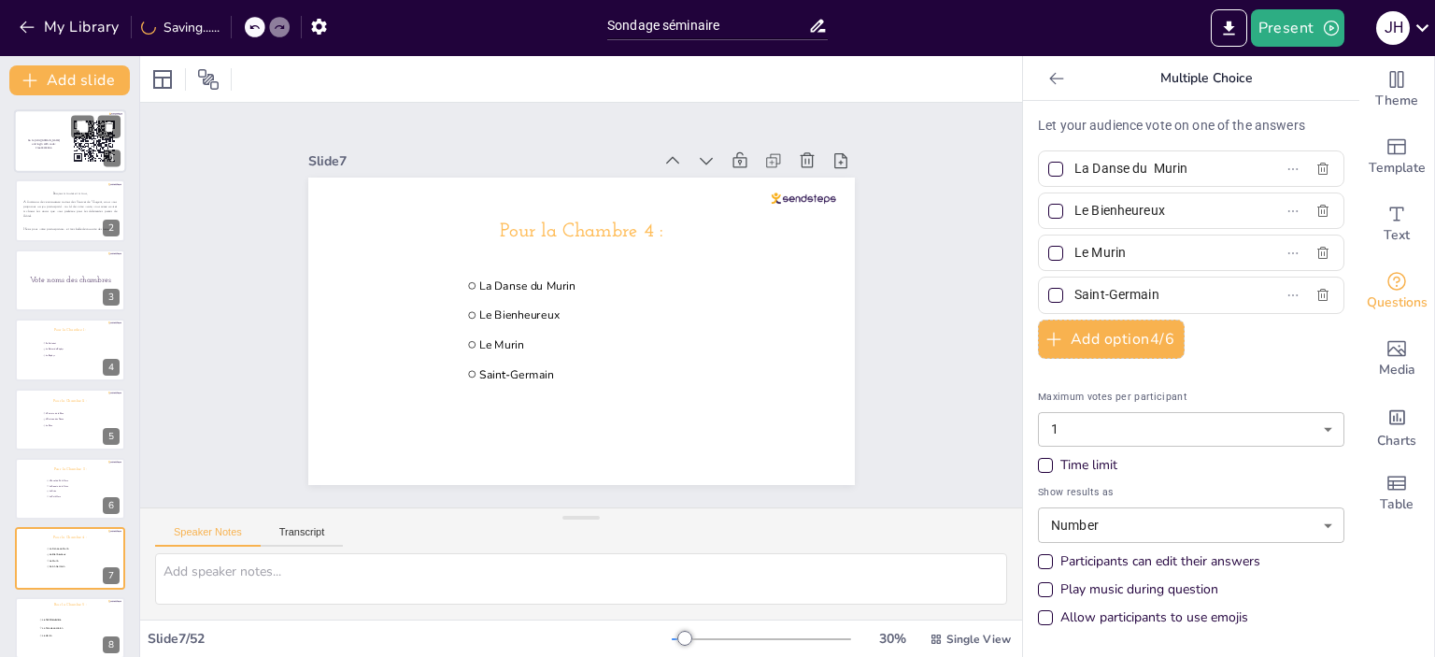
click at [35, 151] on div at bounding box center [70, 141] width 112 height 64
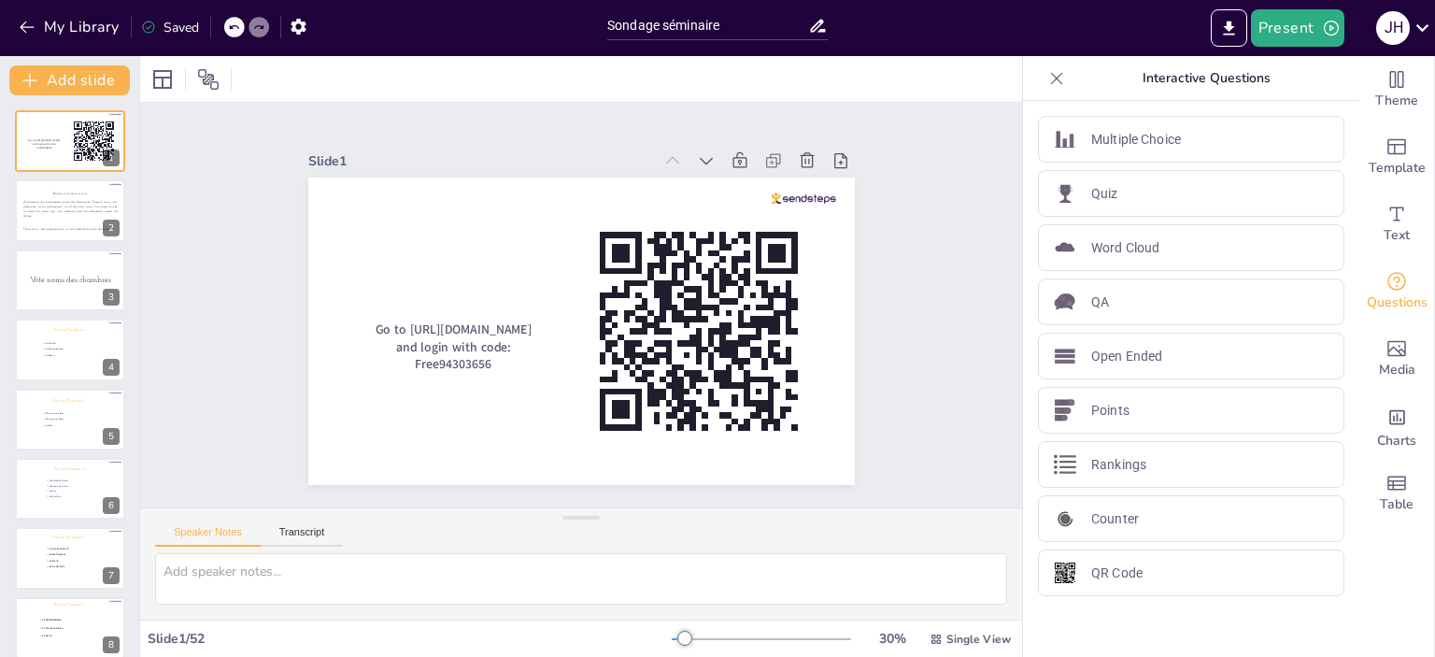
scroll to position [99, 0]
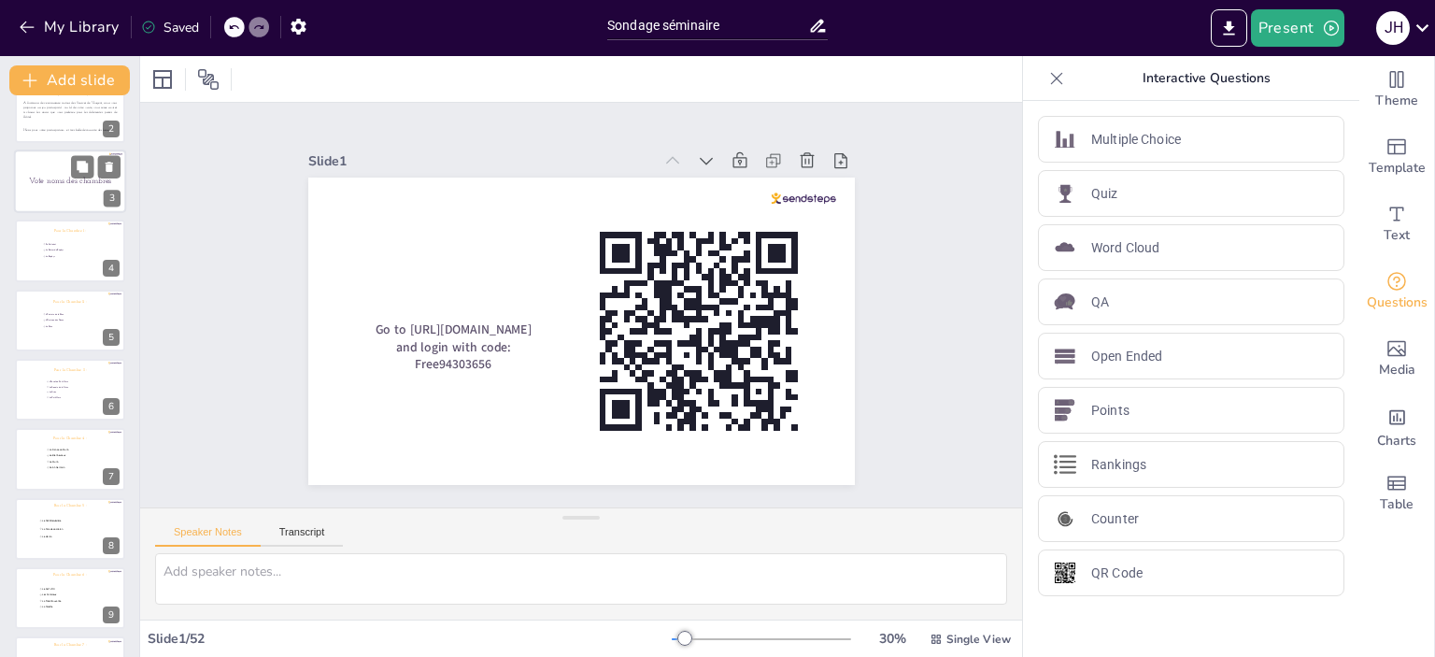
click at [45, 178] on span "Vote noms des chambres" at bounding box center [70, 181] width 83 height 8
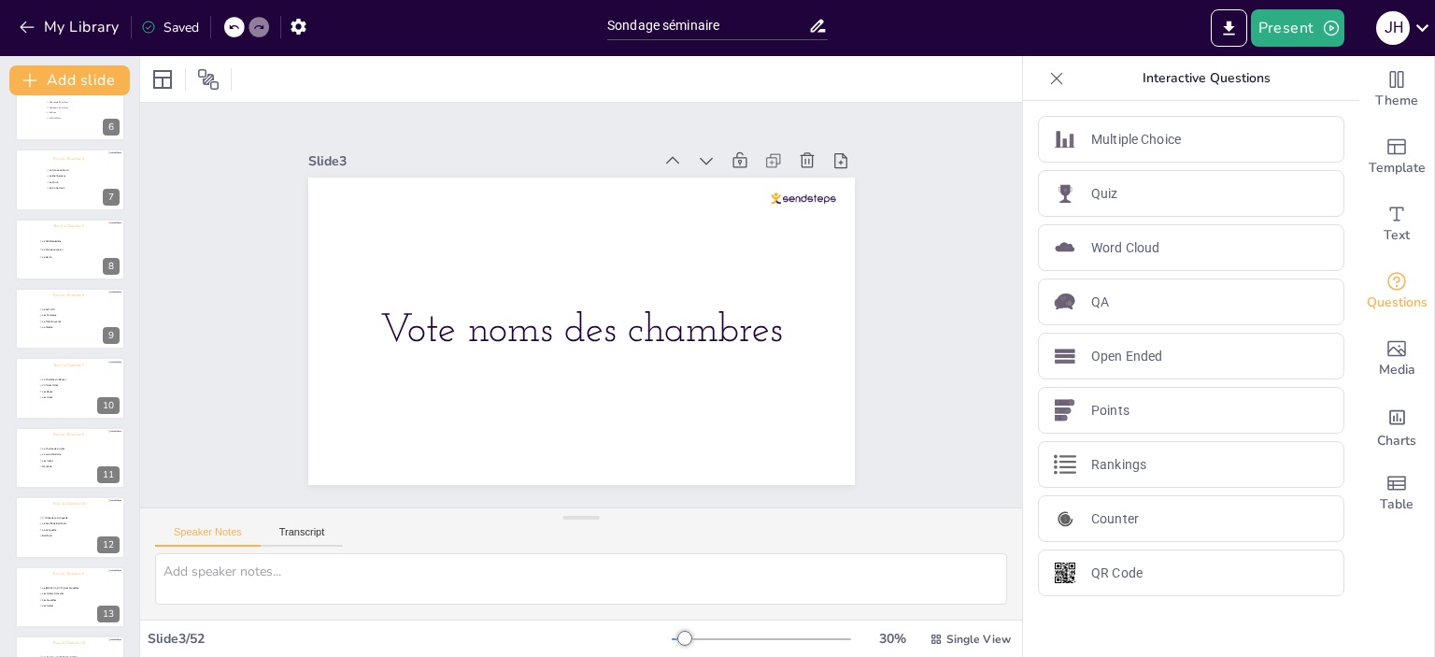
scroll to position [0, 0]
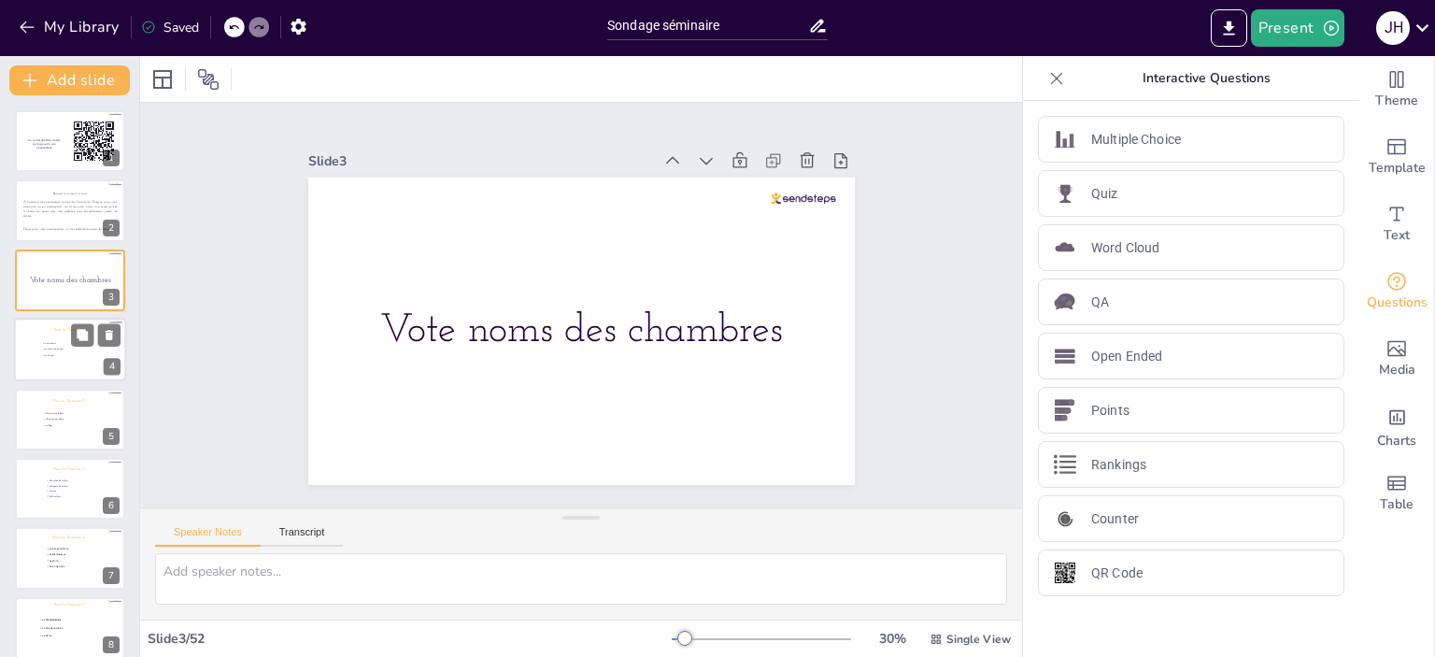
click at [53, 354] on span "Le Zéphyr" at bounding box center [71, 355] width 52 height 3
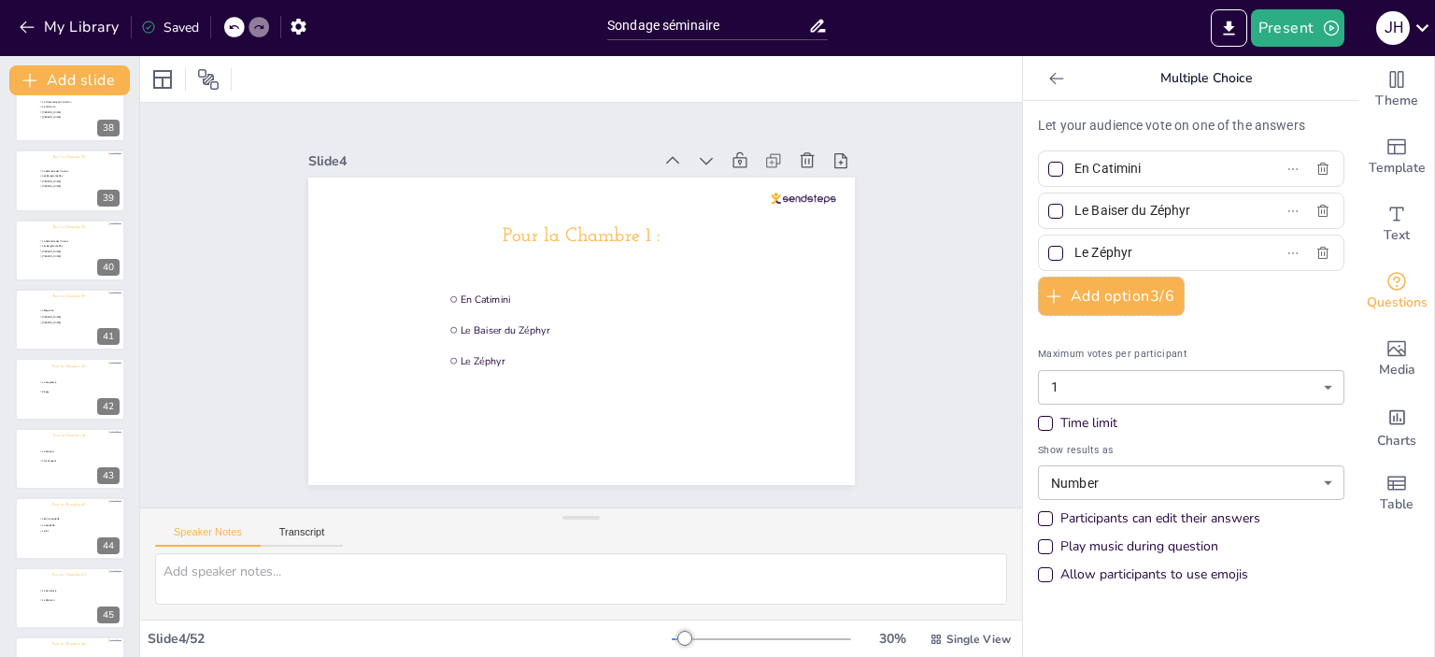
scroll to position [3073, 0]
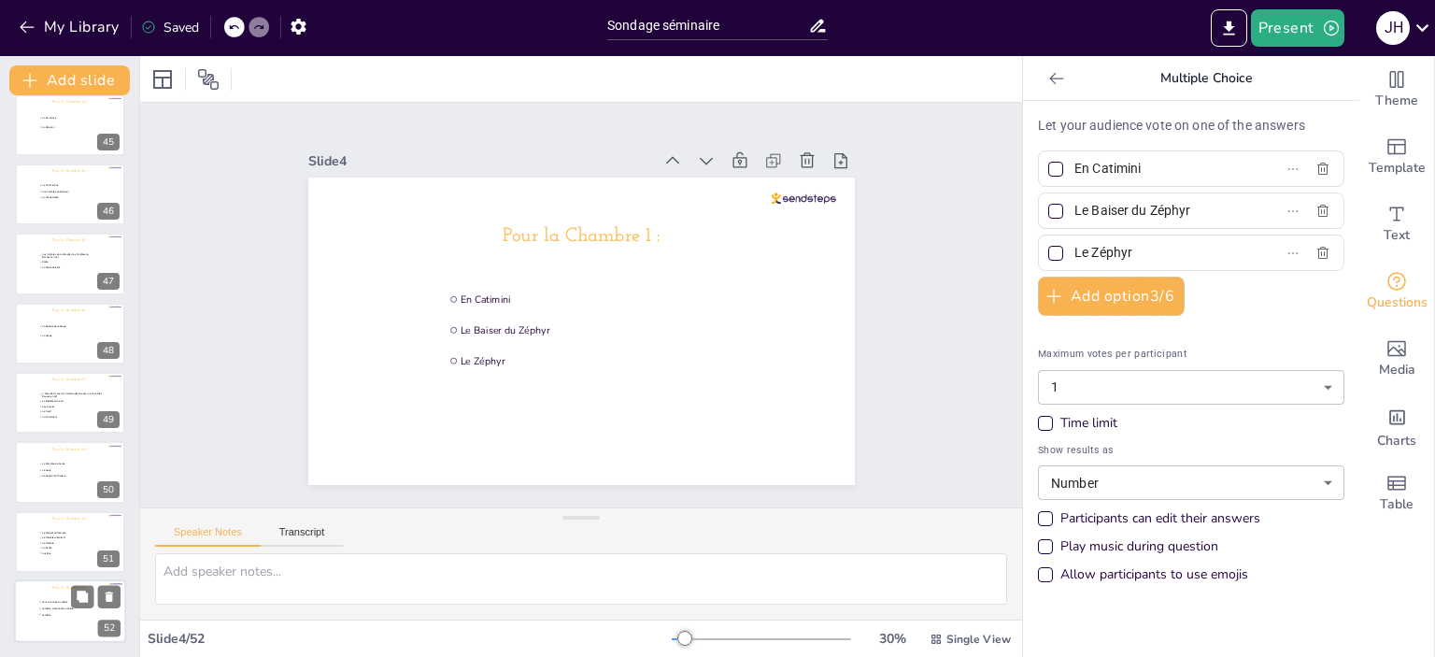
click at [37, 605] on div at bounding box center [70, 611] width 112 height 64
type input "Sous la ramure du Hêtre"
type input "Le Hêtre, l’ombre et la lumière"
type input "Le Hêtre"
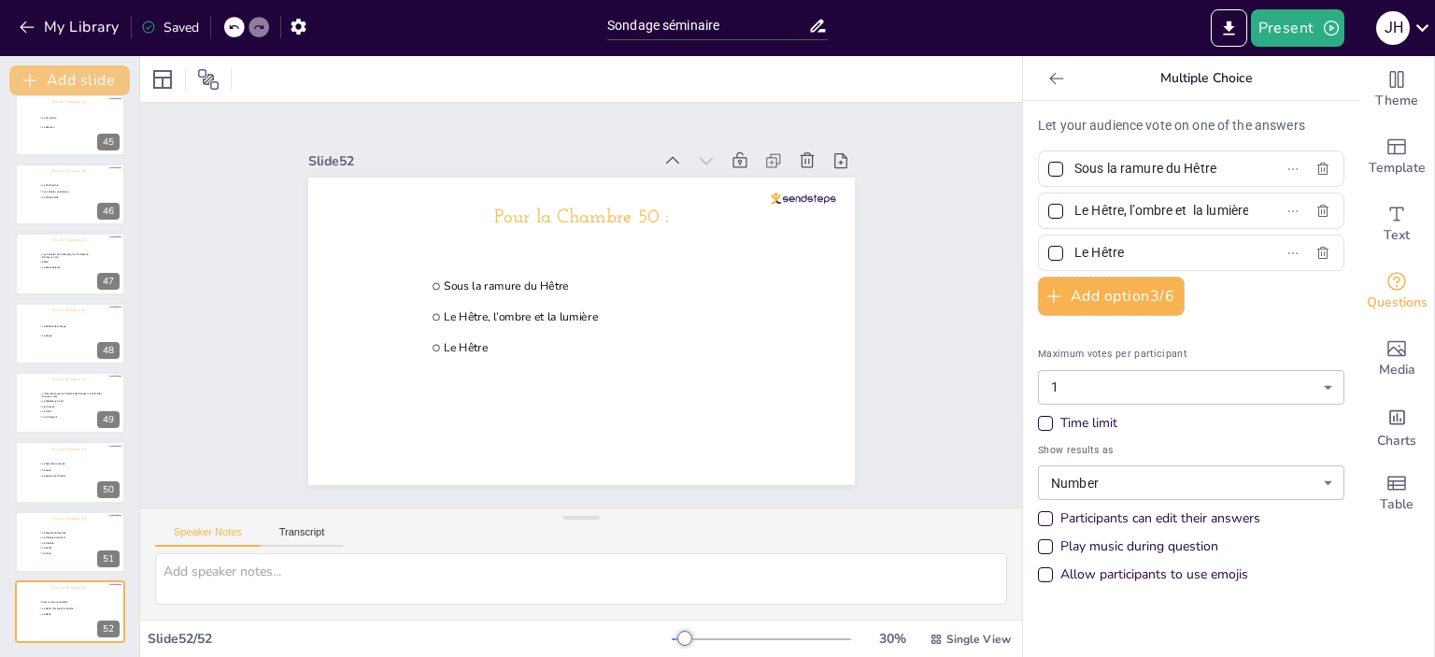
click at [65, 65] on button "Add slide" at bounding box center [69, 80] width 121 height 30
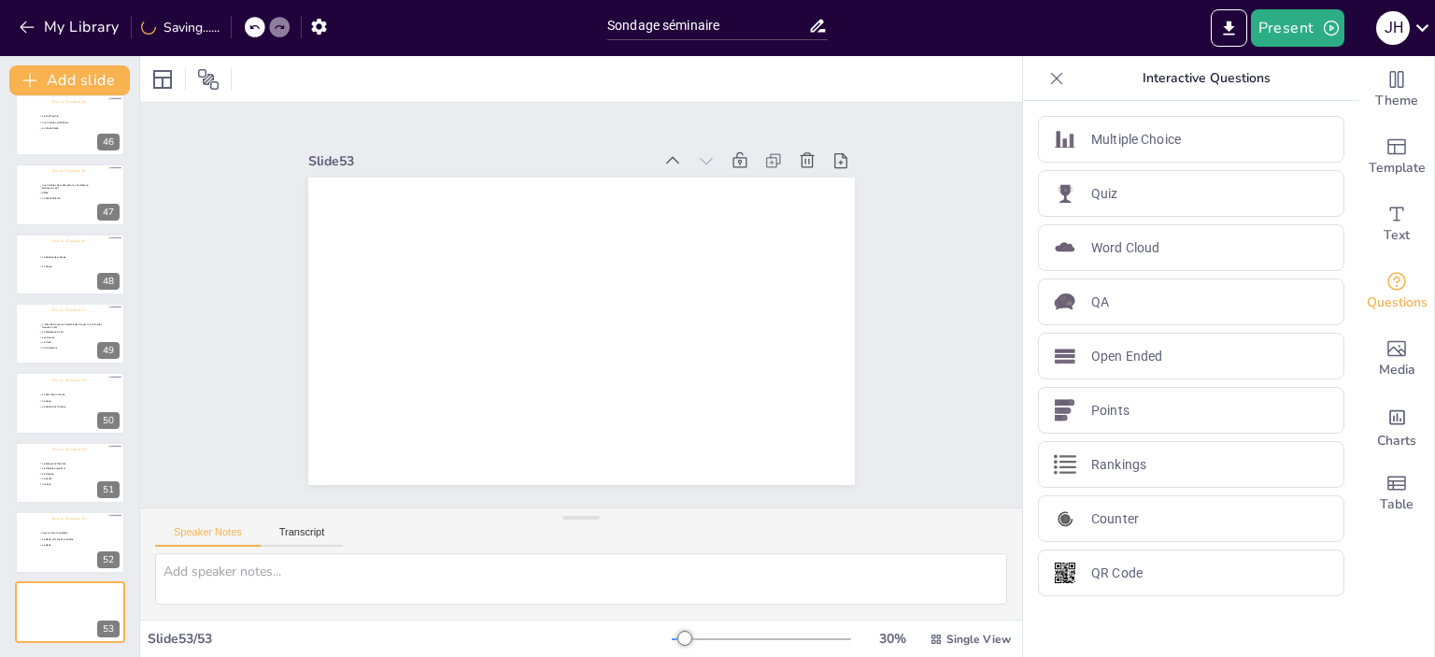
scroll to position [0, 0]
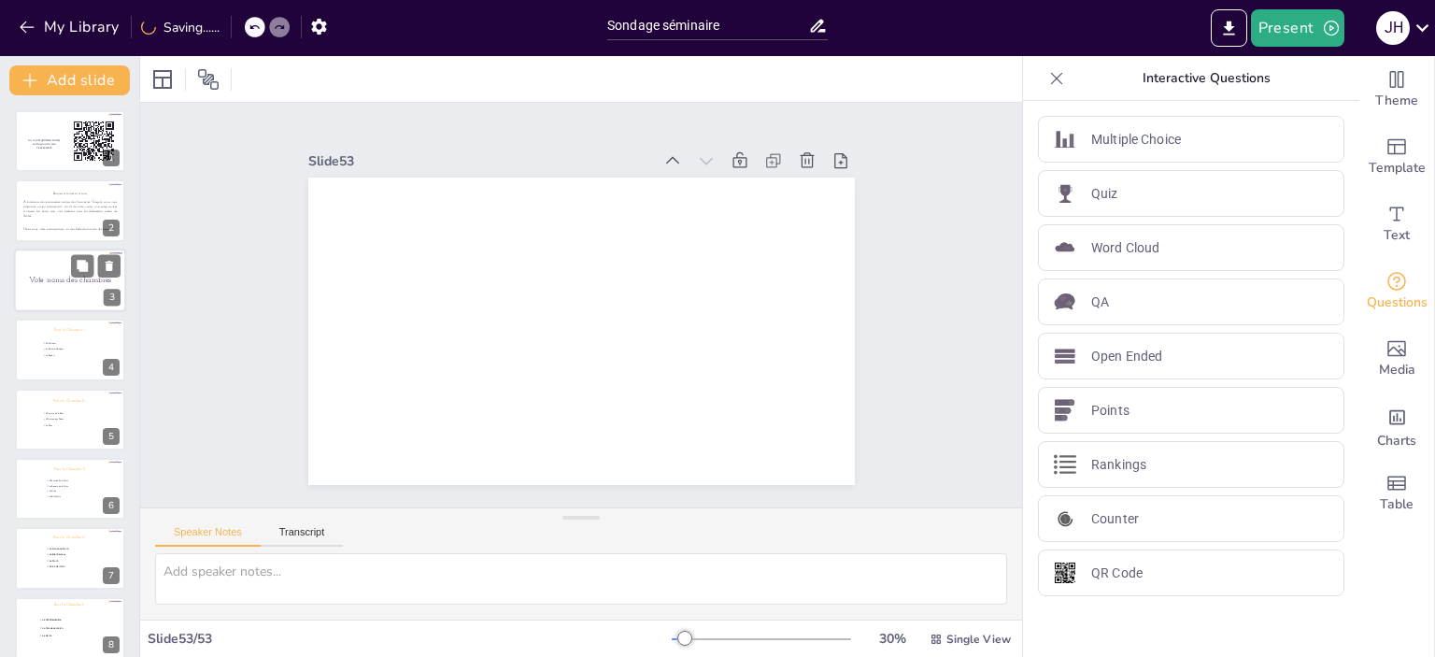
click at [36, 261] on div at bounding box center [70, 280] width 112 height 64
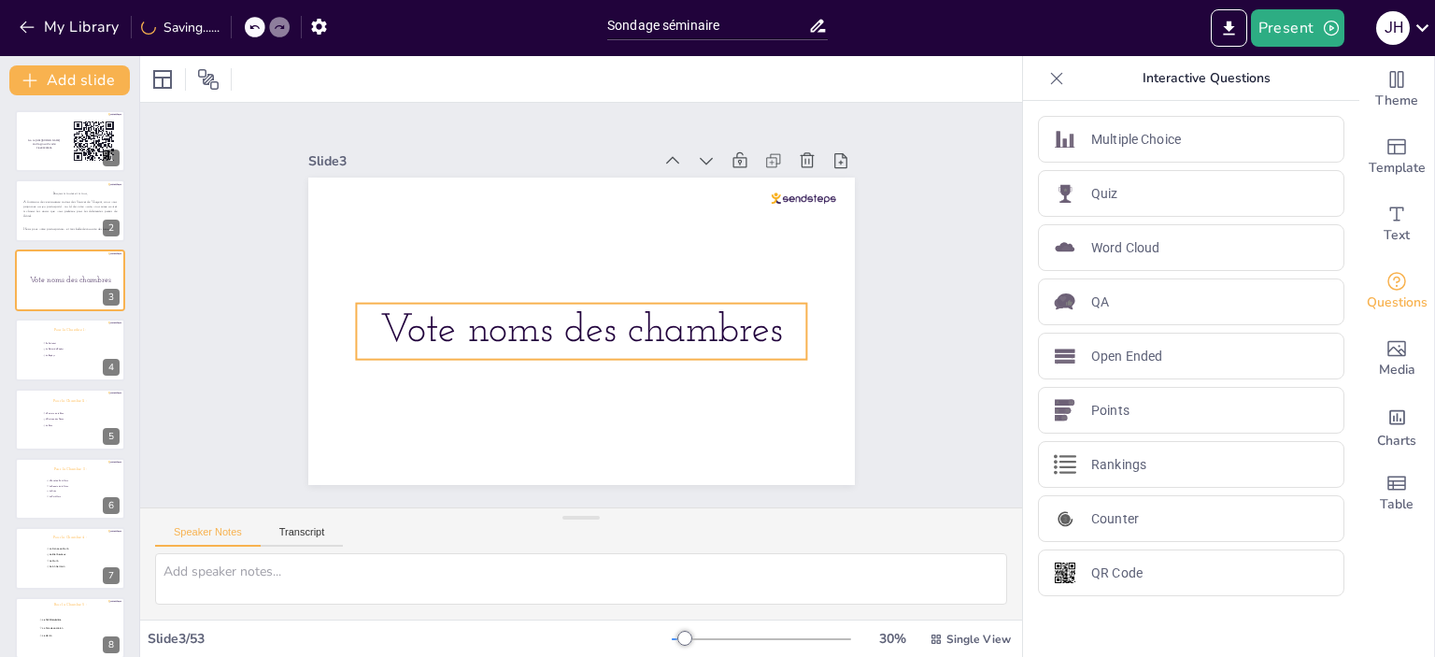
click at [617, 336] on span "Vote noms des chambres" at bounding box center [581, 331] width 403 height 40
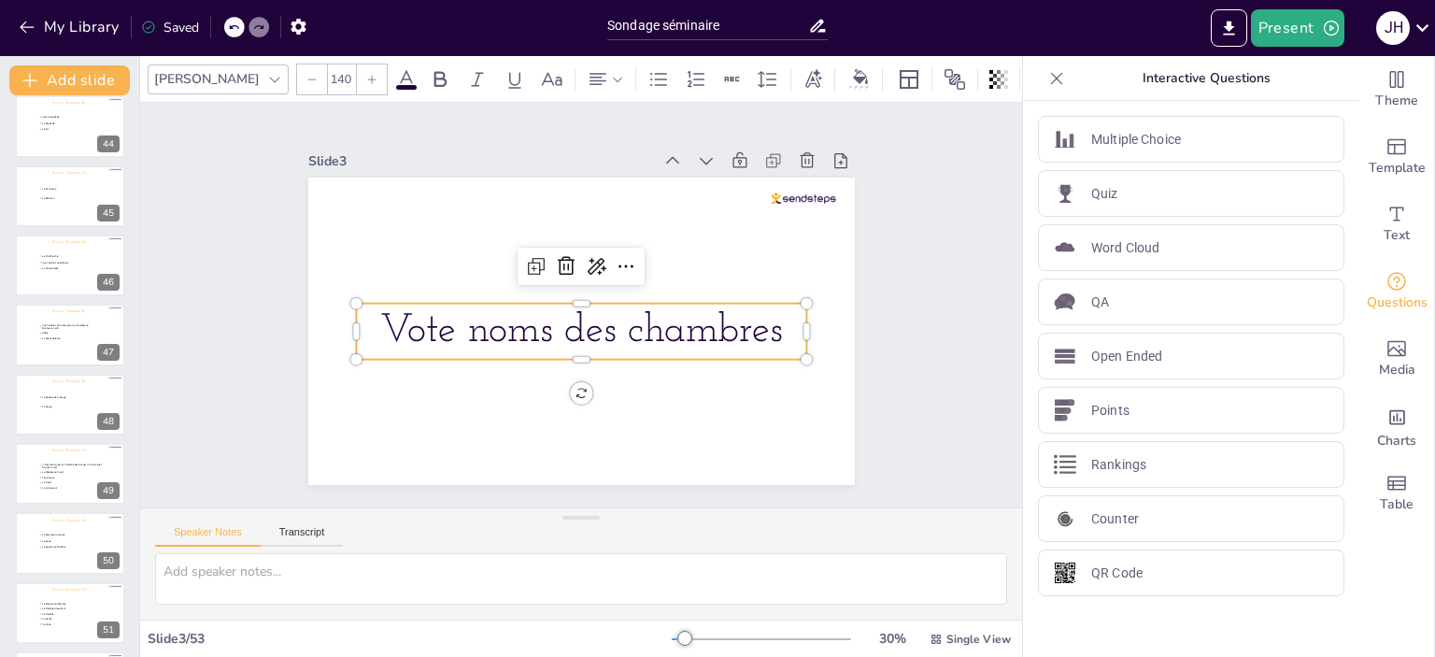
scroll to position [3143, 0]
click at [64, 598] on div at bounding box center [70, 612] width 112 height 64
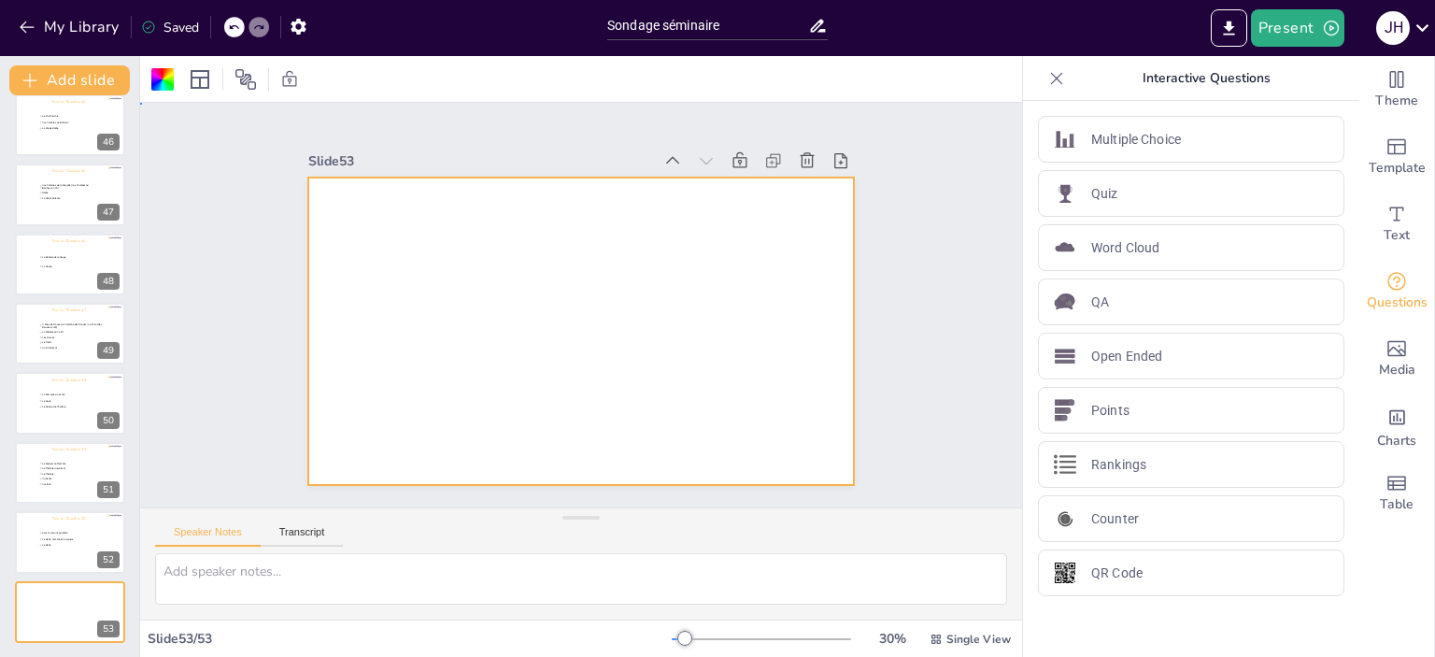
click at [606, 312] on div at bounding box center [581, 330] width 546 height 307
click at [1385, 218] on icon "Add text boxes" at bounding box center [1396, 214] width 22 height 22
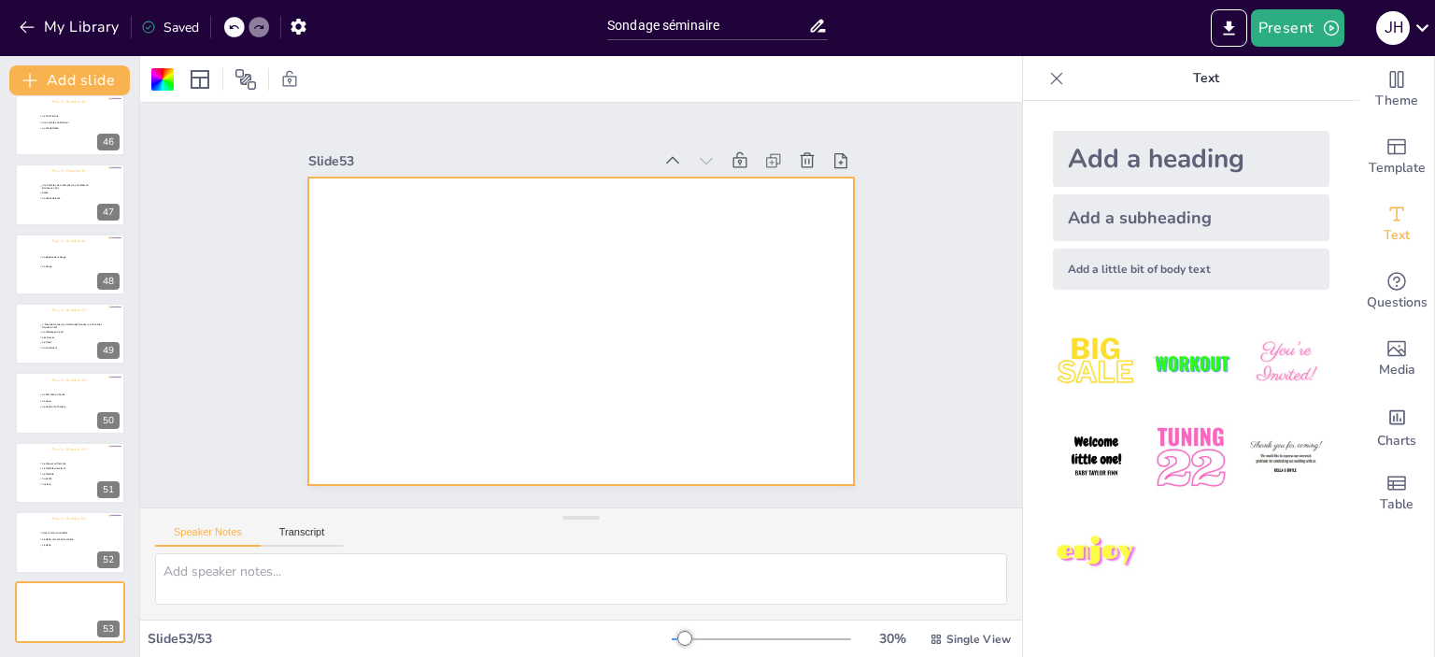
click at [504, 287] on div at bounding box center [581, 330] width 546 height 307
click at [1196, 276] on div "Add a little bit of body text" at bounding box center [1191, 268] width 277 height 41
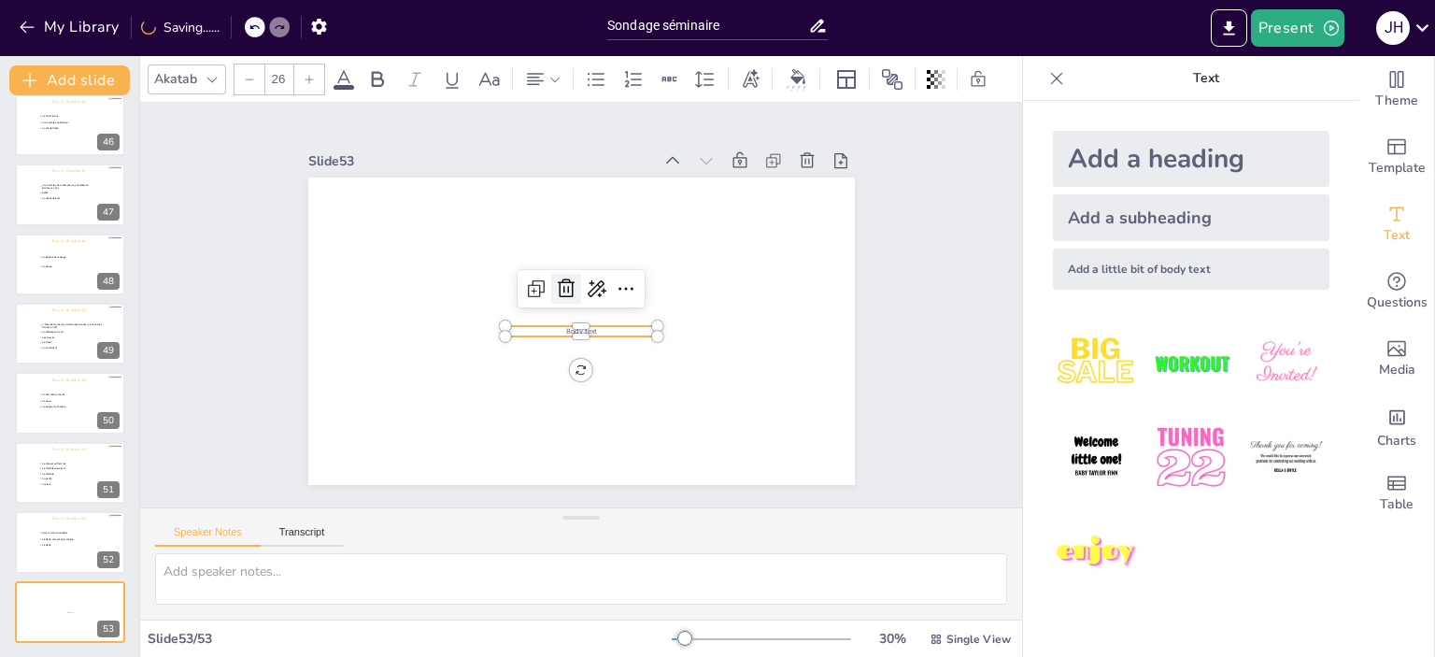
click at [555, 277] on icon at bounding box center [566, 288] width 22 height 22
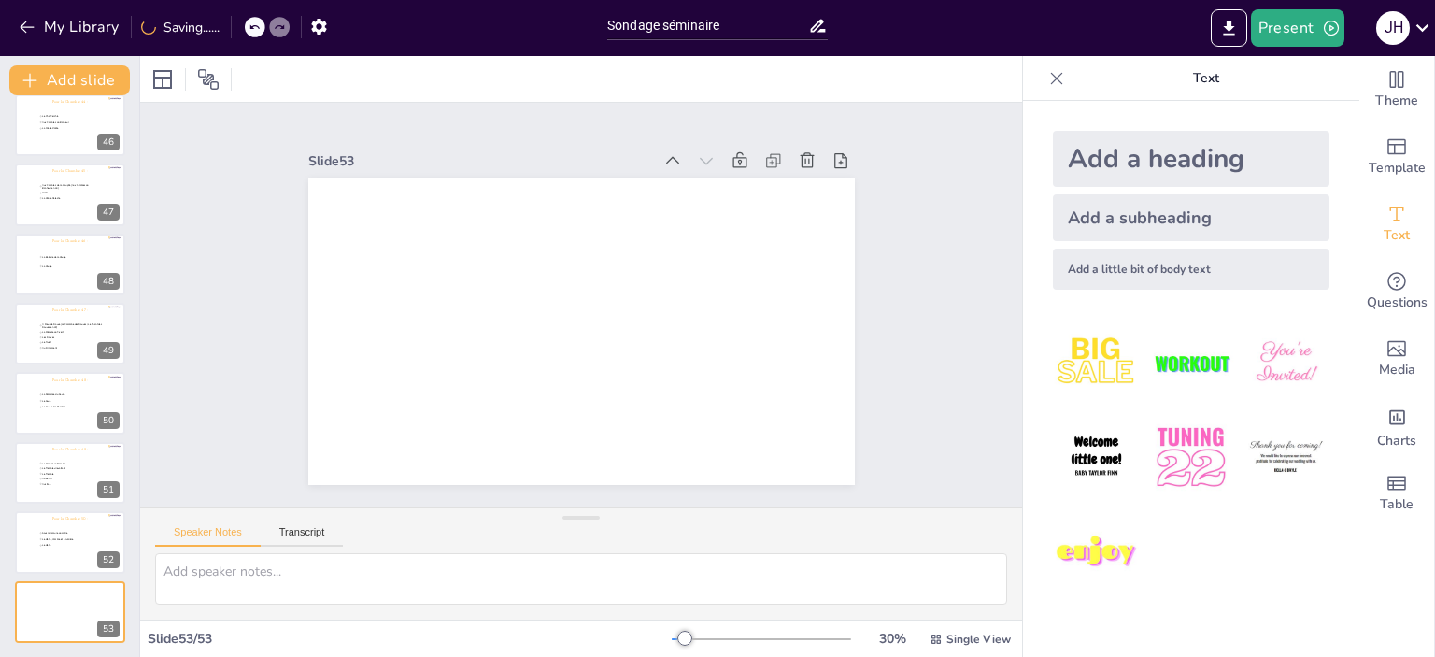
click at [1177, 216] on div "Add a subheading" at bounding box center [1191, 217] width 277 height 47
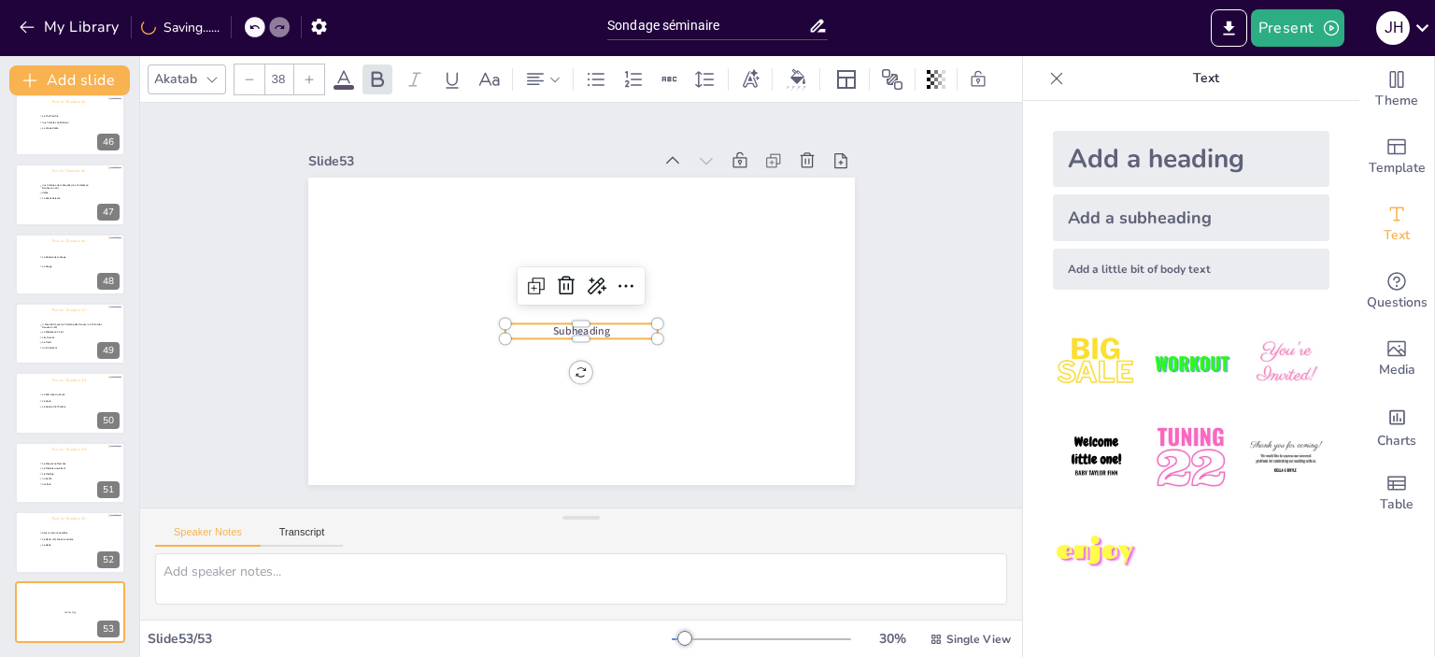
click at [614, 323] on p "Subheading" at bounding box center [580, 330] width 152 height 15
click at [600, 323] on p "Subheading" at bounding box center [580, 330] width 152 height 15
drag, startPoint x: 600, startPoint y: 322, endPoint x: 518, endPoint y: 332, distance: 82.7
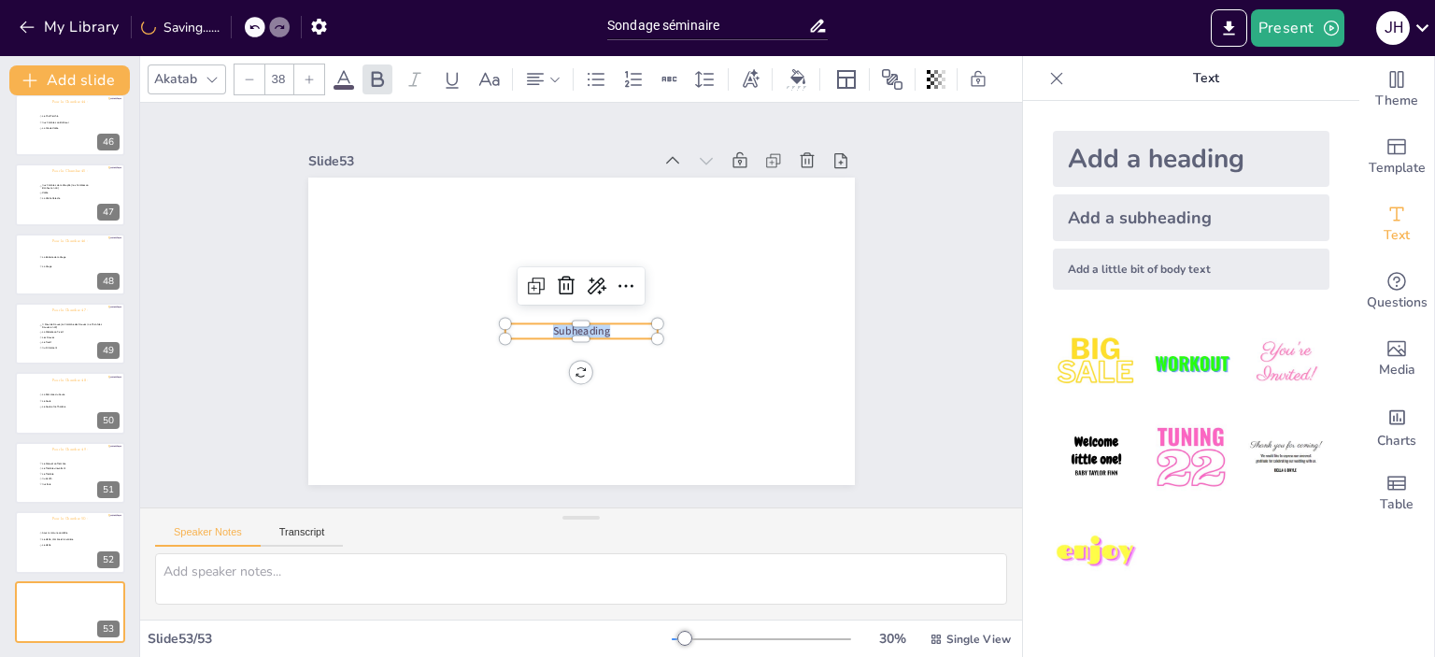
click at [518, 332] on div "Subheading" at bounding box center [581, 330] width 546 height 307
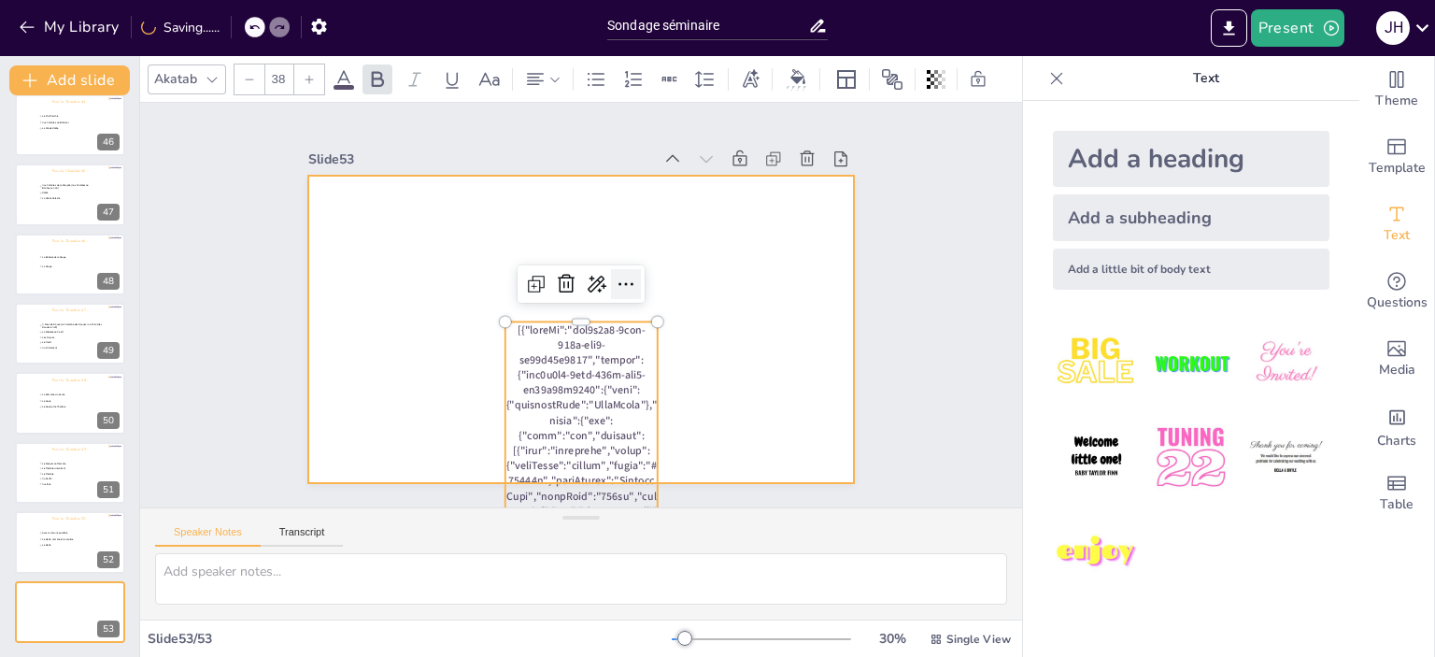
scroll to position [4, 0]
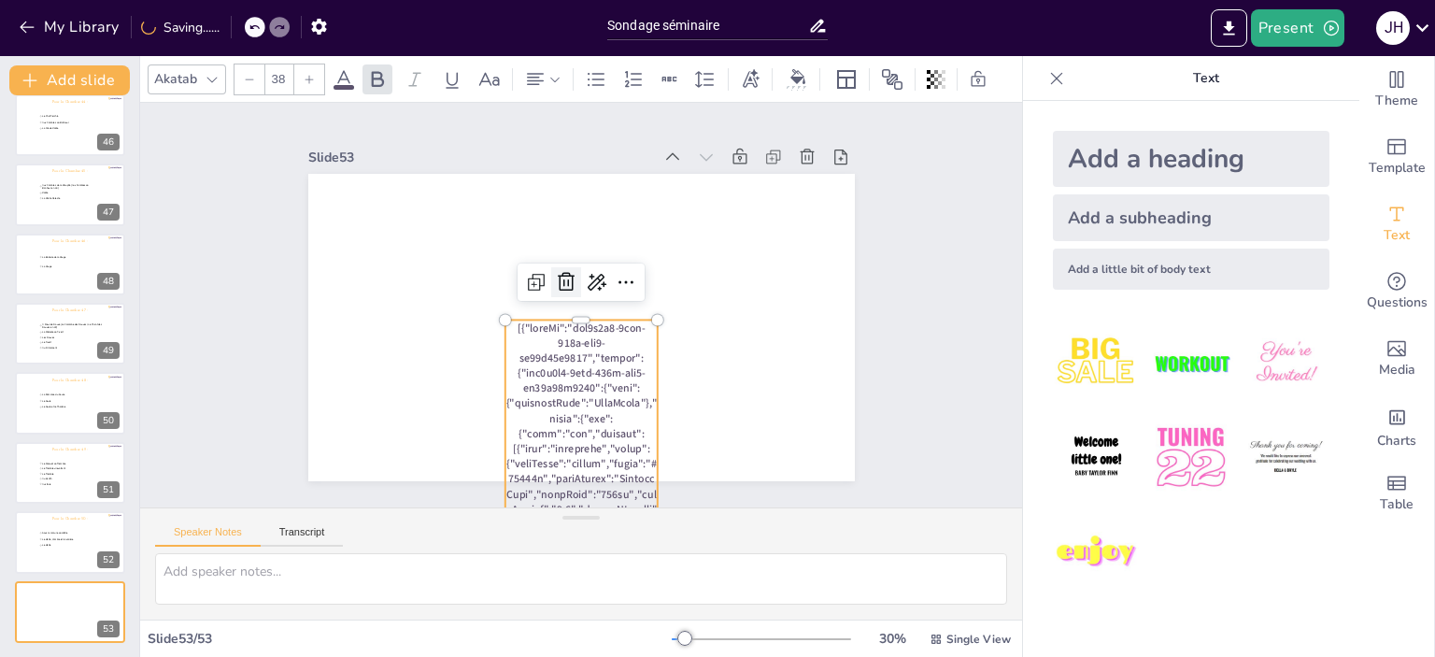
click at [560, 279] on icon at bounding box center [566, 282] width 22 height 22
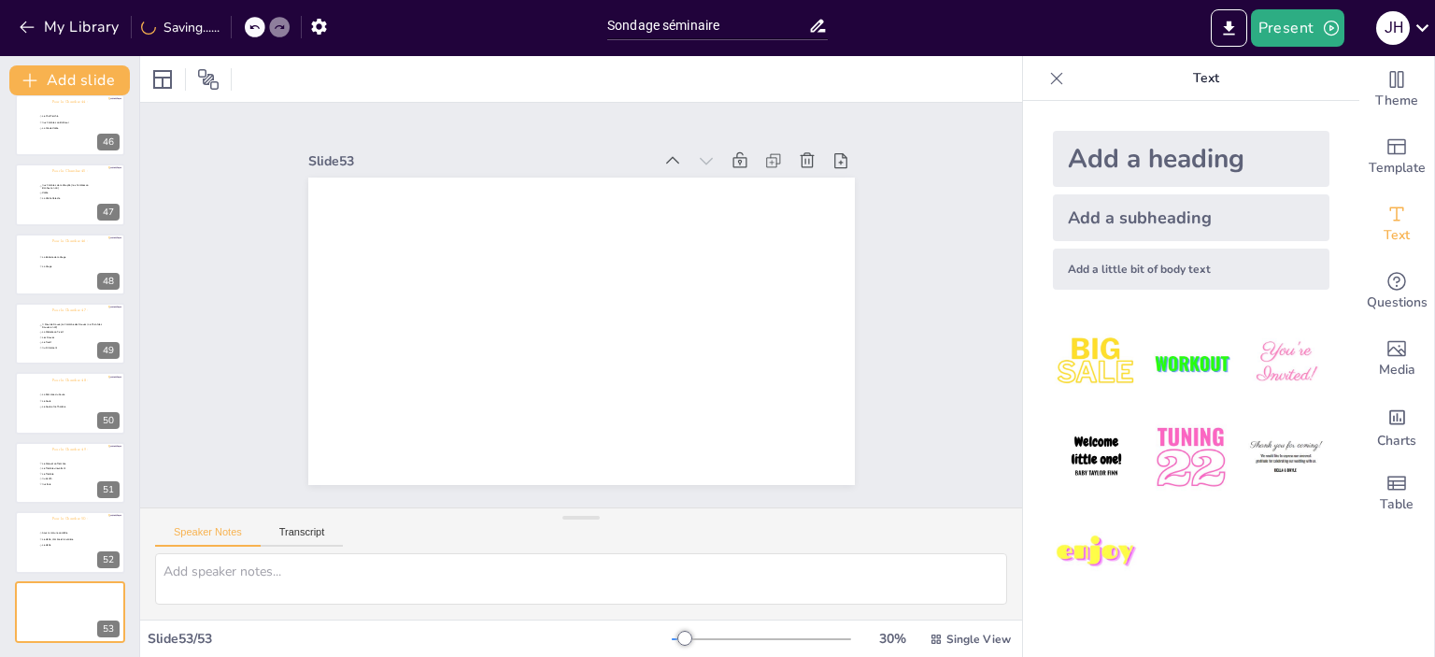
click at [1189, 163] on div "Add a heading" at bounding box center [1191, 159] width 277 height 56
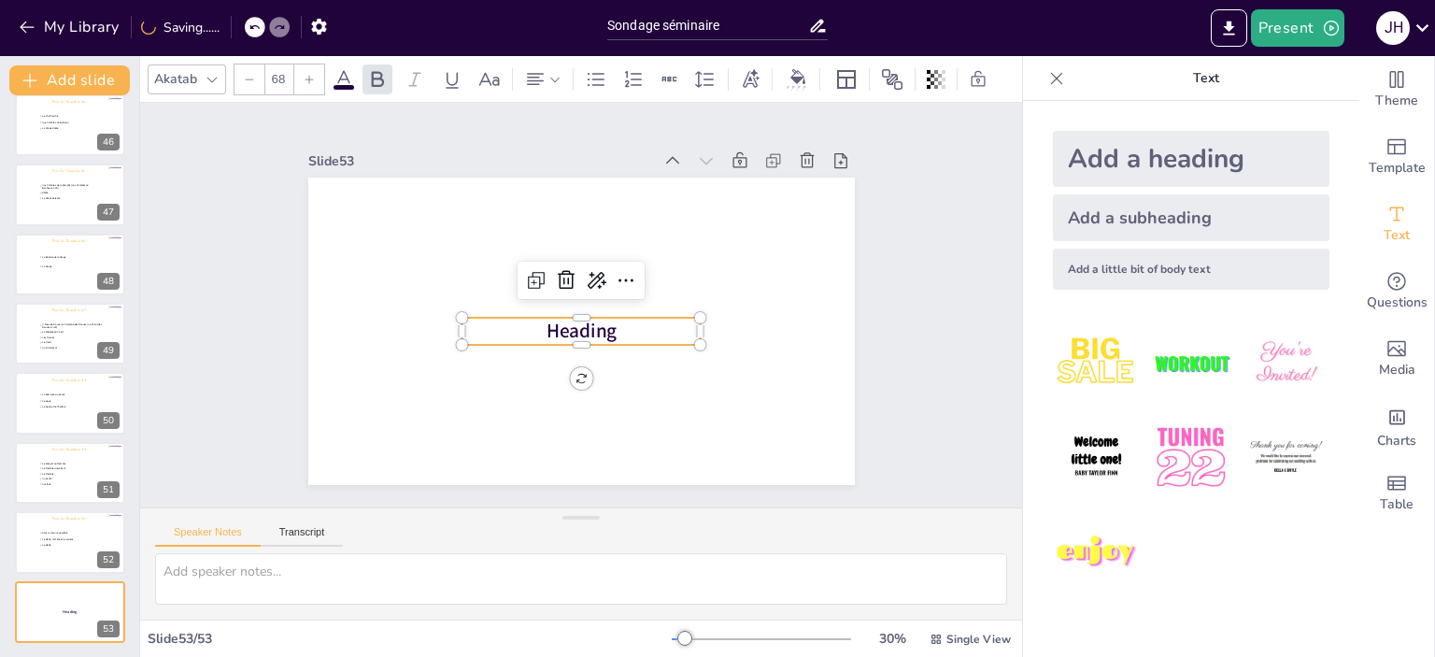
click at [600, 319] on span "Heading" at bounding box center [581, 331] width 71 height 26
click at [589, 326] on span "Heading" at bounding box center [581, 331] width 71 height 26
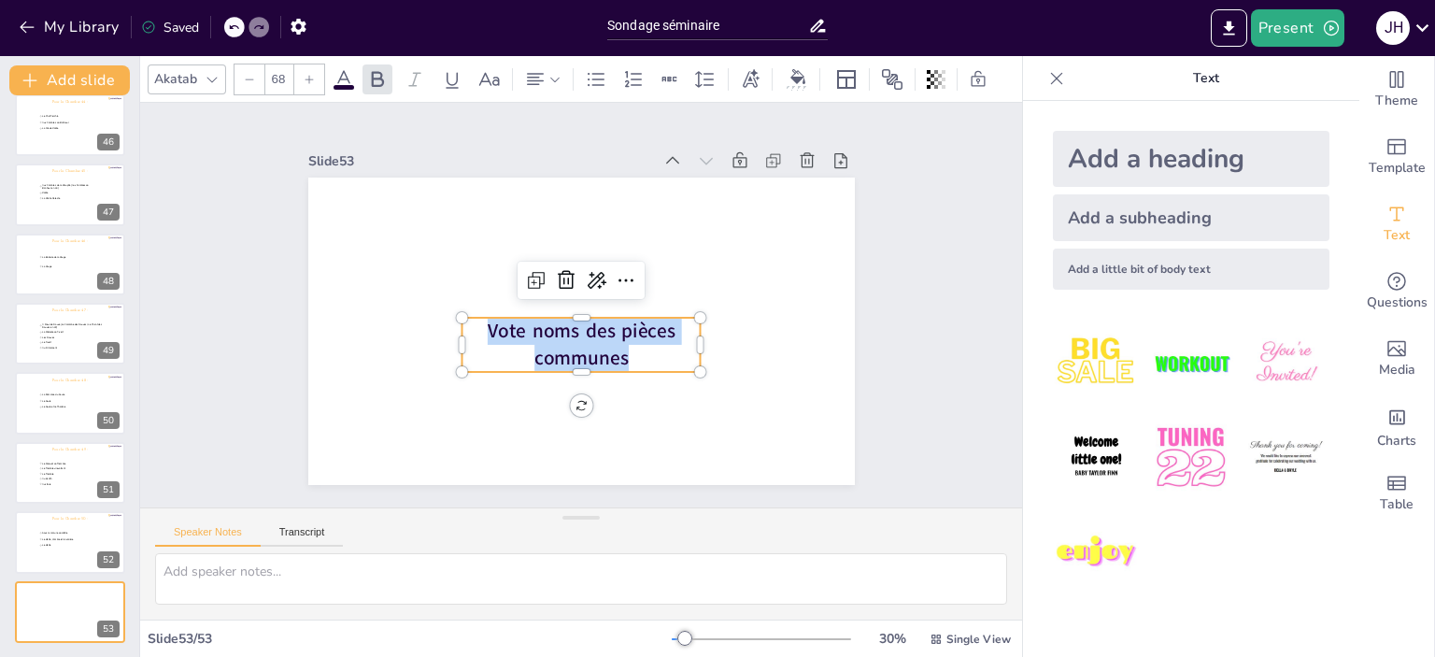
drag, startPoint x: 460, startPoint y: 328, endPoint x: 620, endPoint y: 363, distance: 164.6
click at [616, 363] on p "Vote noms des pièces communes" at bounding box center [580, 345] width 239 height 54
click at [205, 72] on icon at bounding box center [212, 79] width 15 height 15
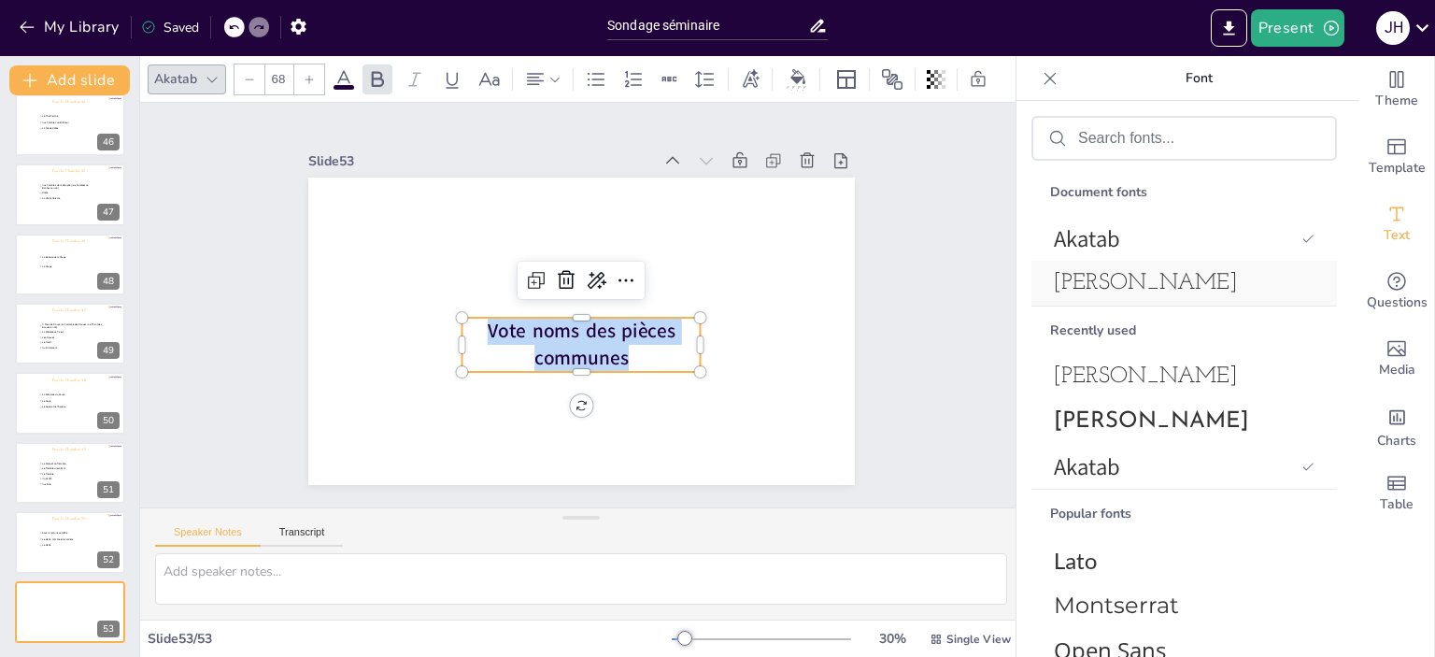
click at [1158, 277] on span "[PERSON_NAME]" at bounding box center [1180, 283] width 253 height 22
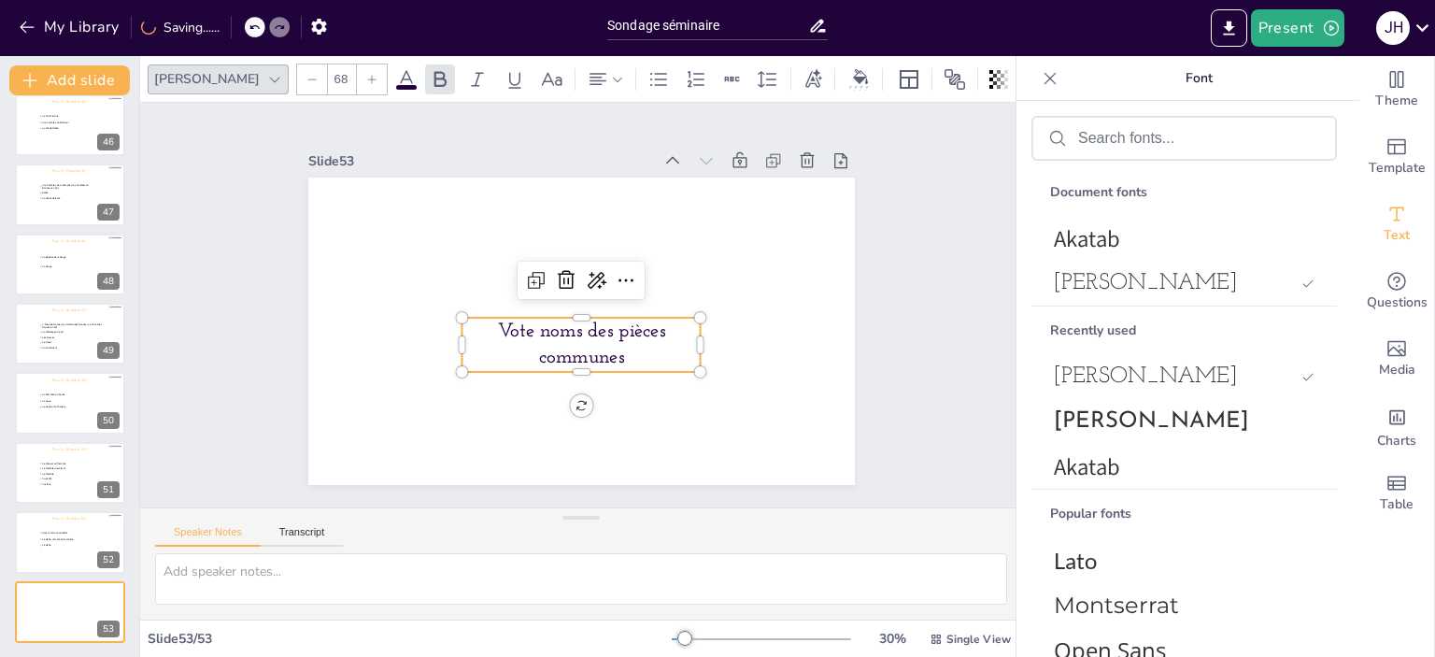
click at [328, 70] on input "68" at bounding box center [341, 79] width 26 height 30
click at [336, 387] on div "24" at bounding box center [348, 404] width 112 height 37
click at [366, 74] on icon at bounding box center [371, 79] width 11 height 11
click at [328, 71] on input "25" at bounding box center [341, 79] width 26 height 30
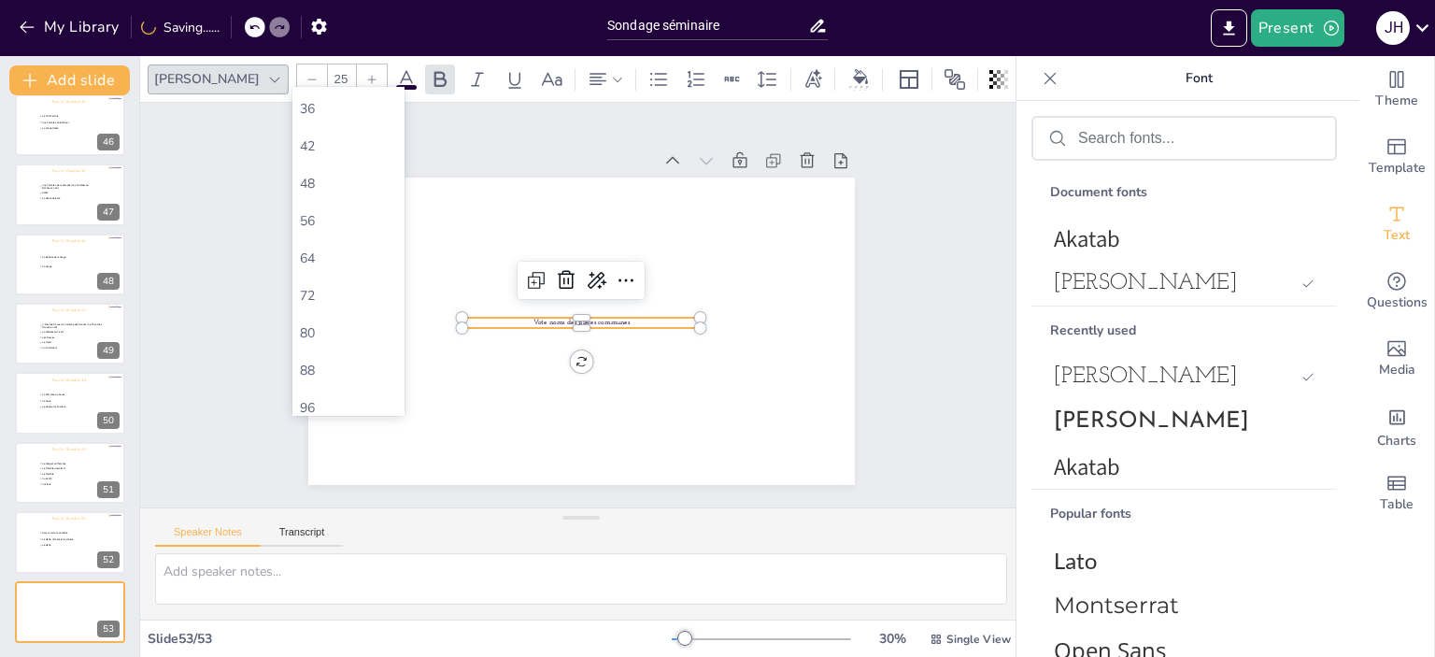
scroll to position [531, 0]
click at [331, 234] on div "88" at bounding box center [348, 247] width 112 height 37
type input "88"
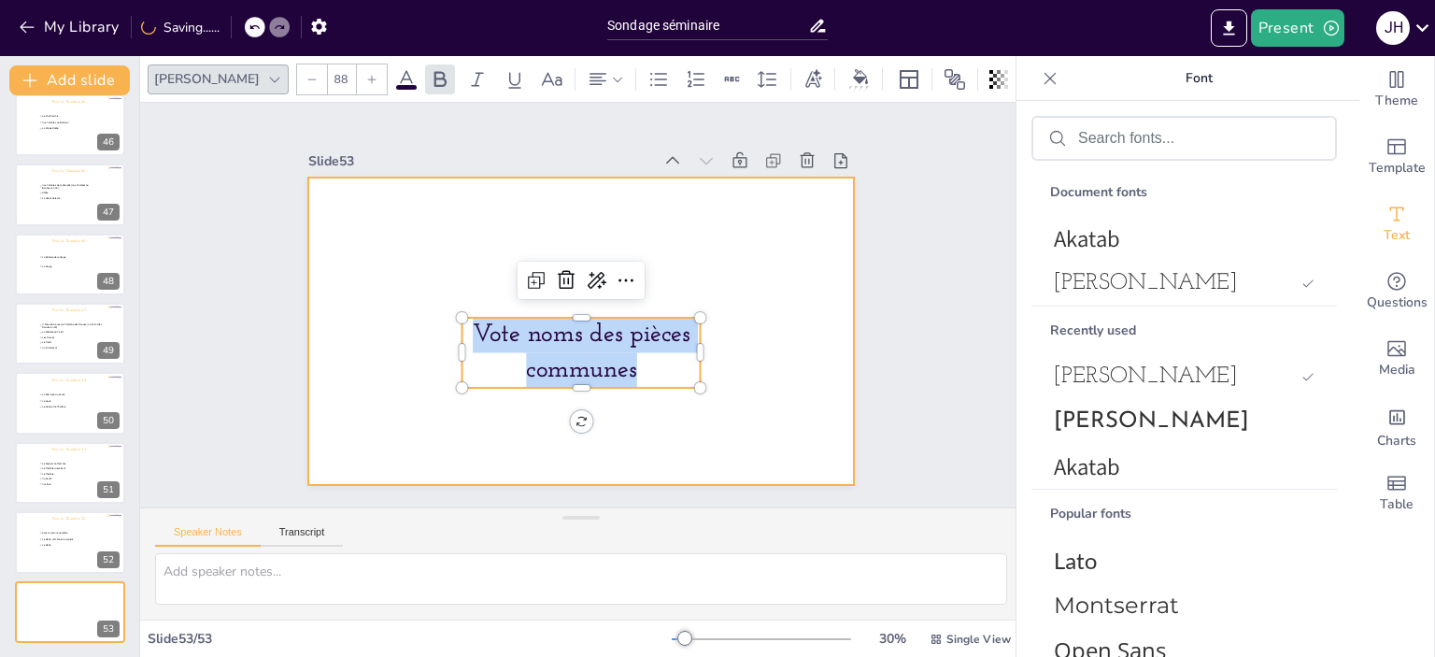
click at [770, 357] on div at bounding box center [581, 330] width 546 height 307
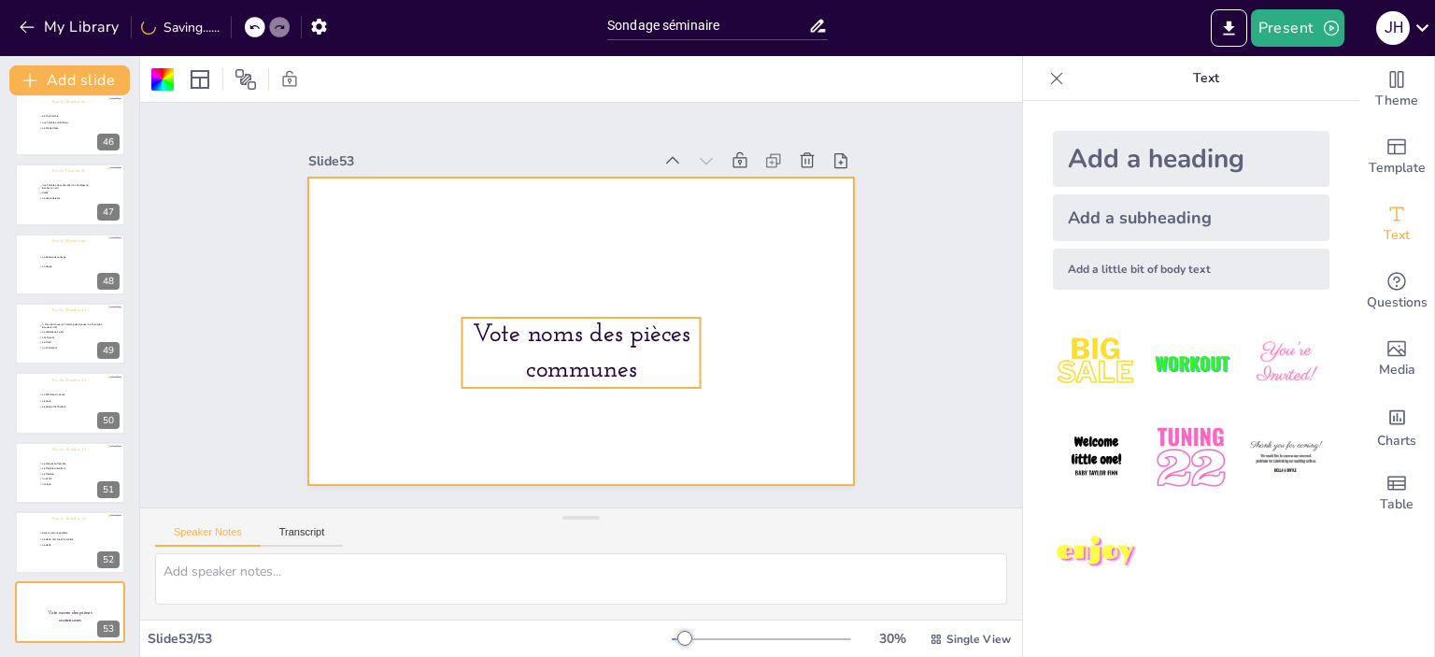
click at [669, 344] on p "Vote noms des pièces communes" at bounding box center [580, 353] width 239 height 70
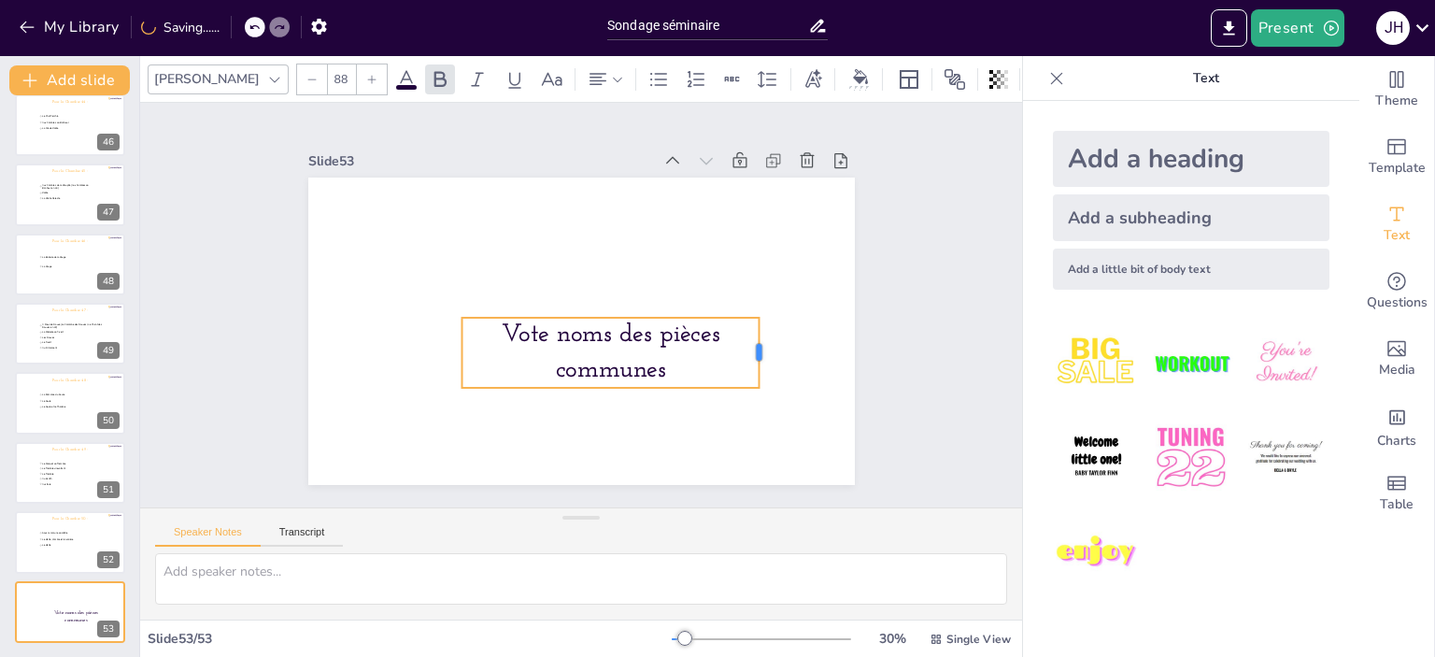
drag, startPoint x: 688, startPoint y: 346, endPoint x: 700, endPoint y: 340, distance: 12.5
click at [759, 339] on div at bounding box center [766, 353] width 15 height 70
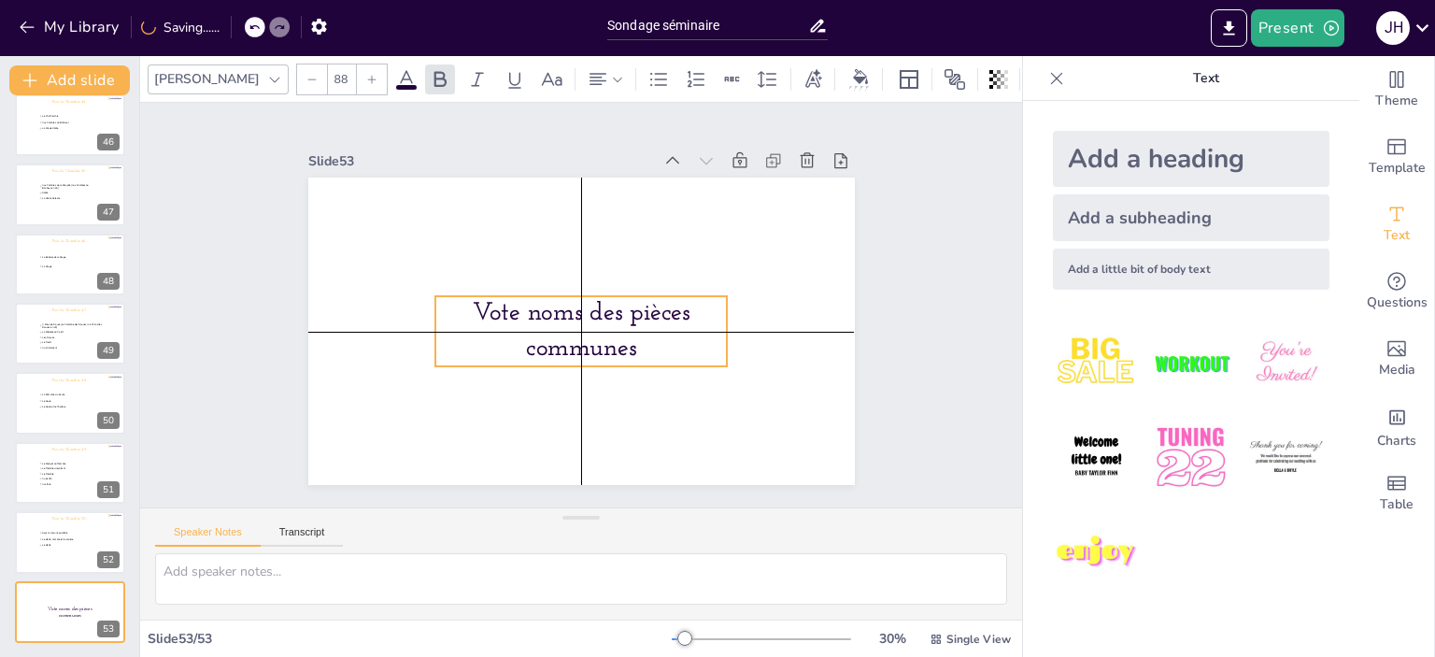
drag, startPoint x: 647, startPoint y: 344, endPoint x: 614, endPoint y: 328, distance: 37.2
click at [614, 328] on p "Vote noms des pièces communes" at bounding box center [581, 331] width 292 height 70
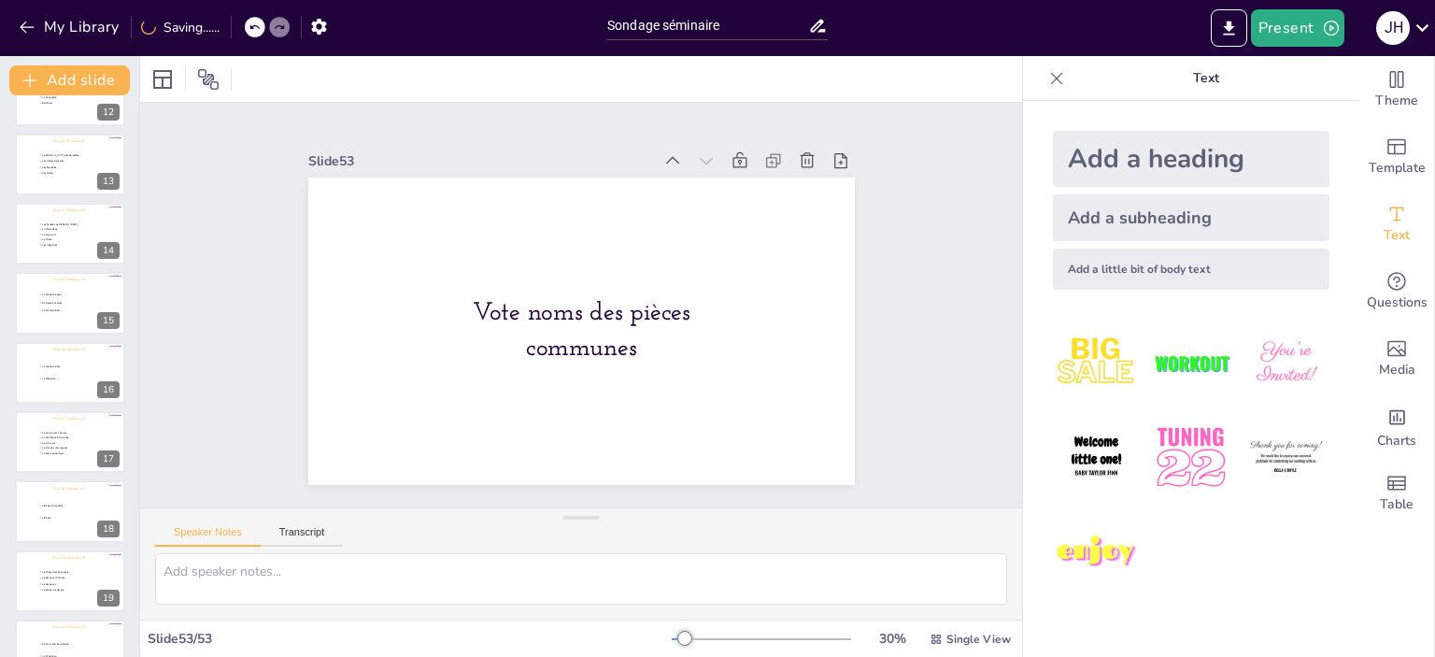
scroll to position [0, 0]
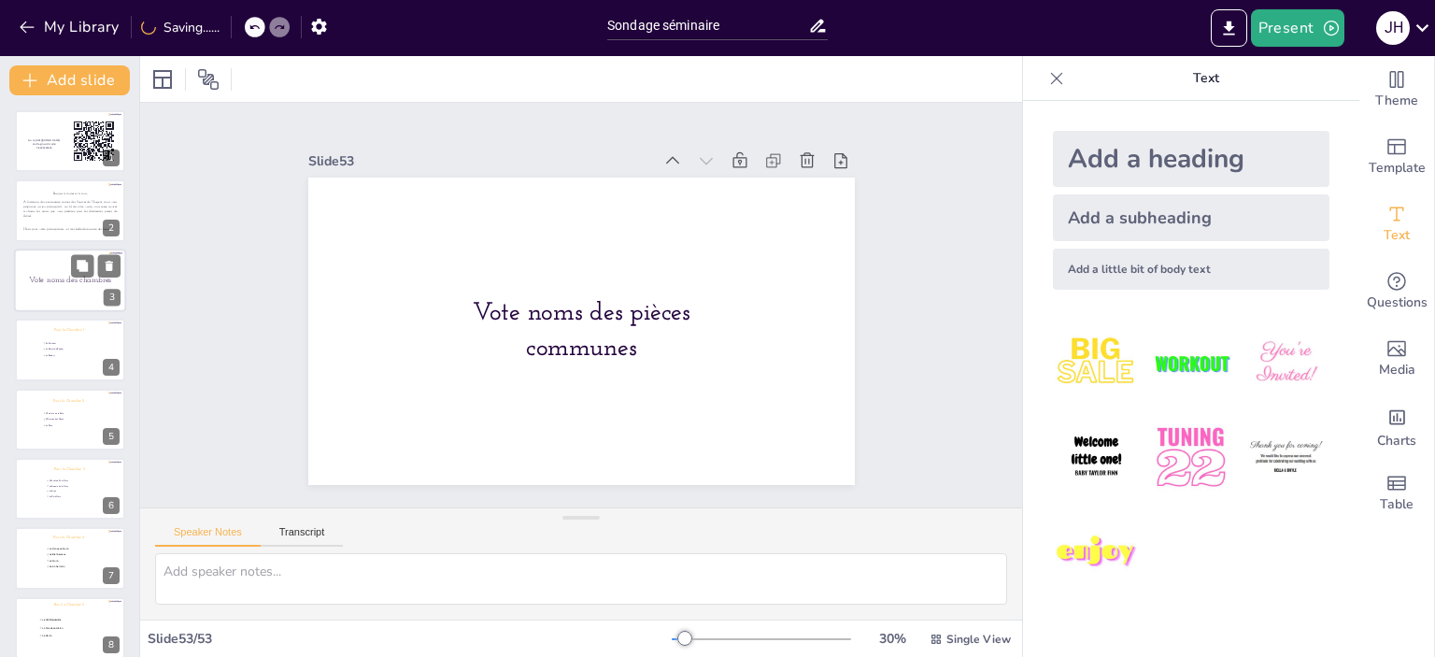
click at [42, 283] on span "Vote noms des chambres" at bounding box center [70, 281] width 83 height 8
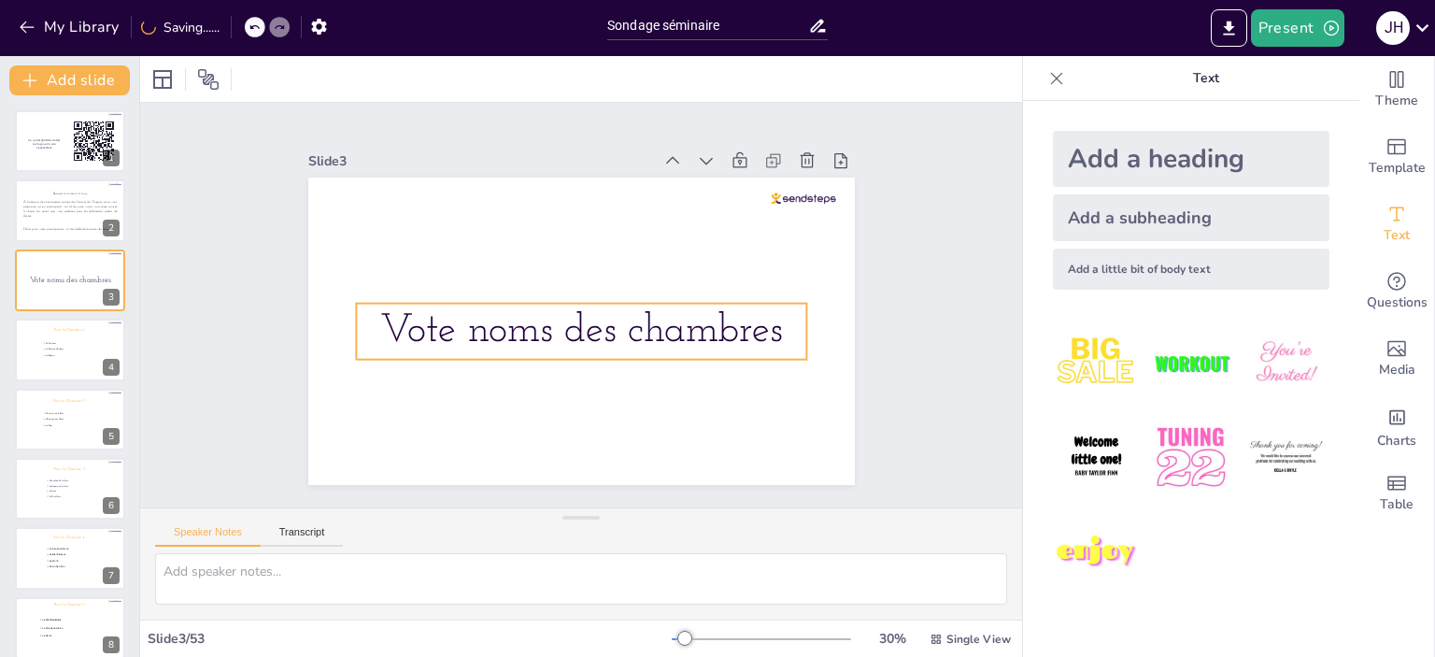
click at [620, 304] on p "Vote noms des chambres" at bounding box center [581, 332] width 450 height 56
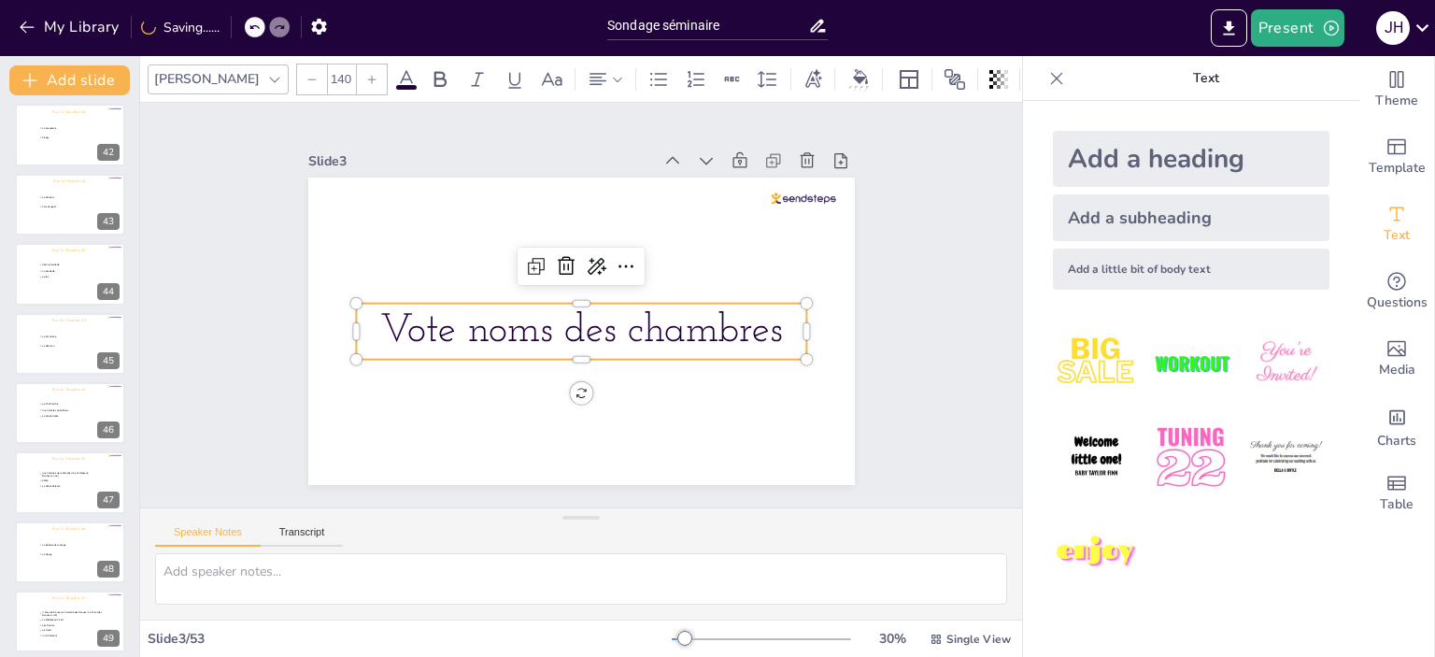
scroll to position [3143, 0]
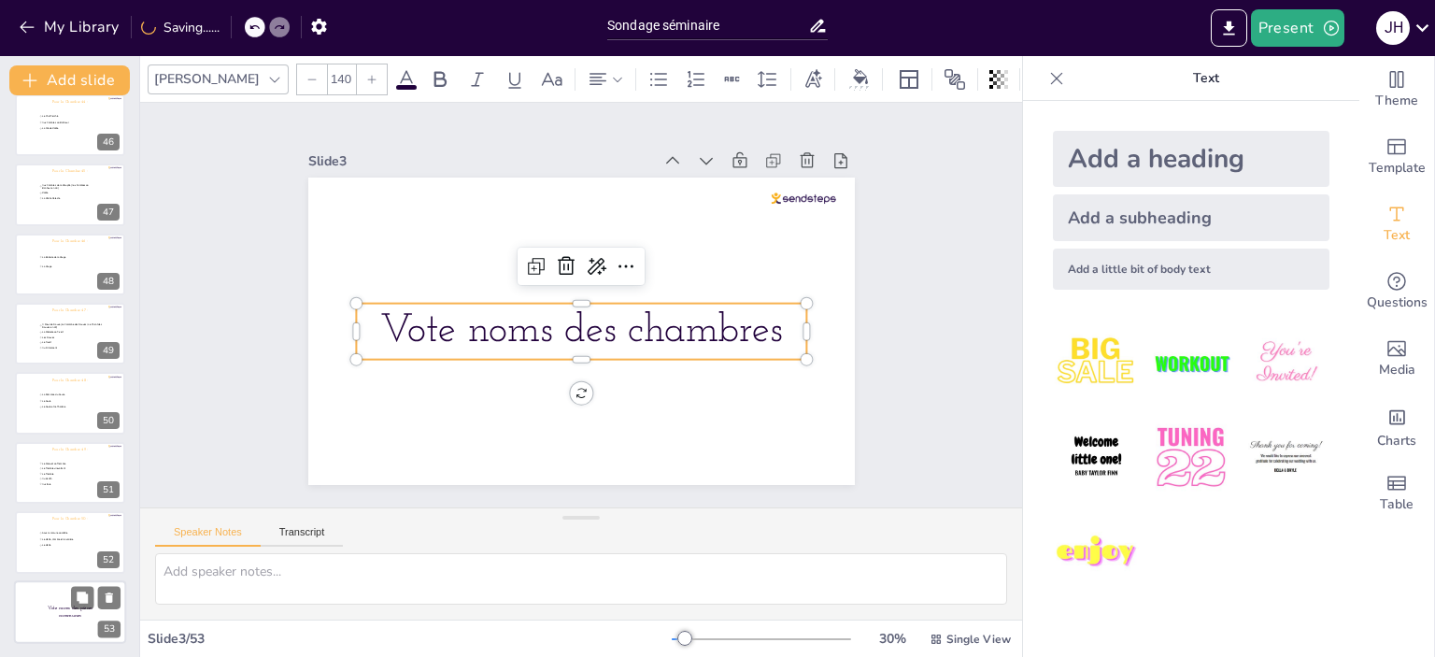
click at [37, 609] on div at bounding box center [70, 612] width 112 height 64
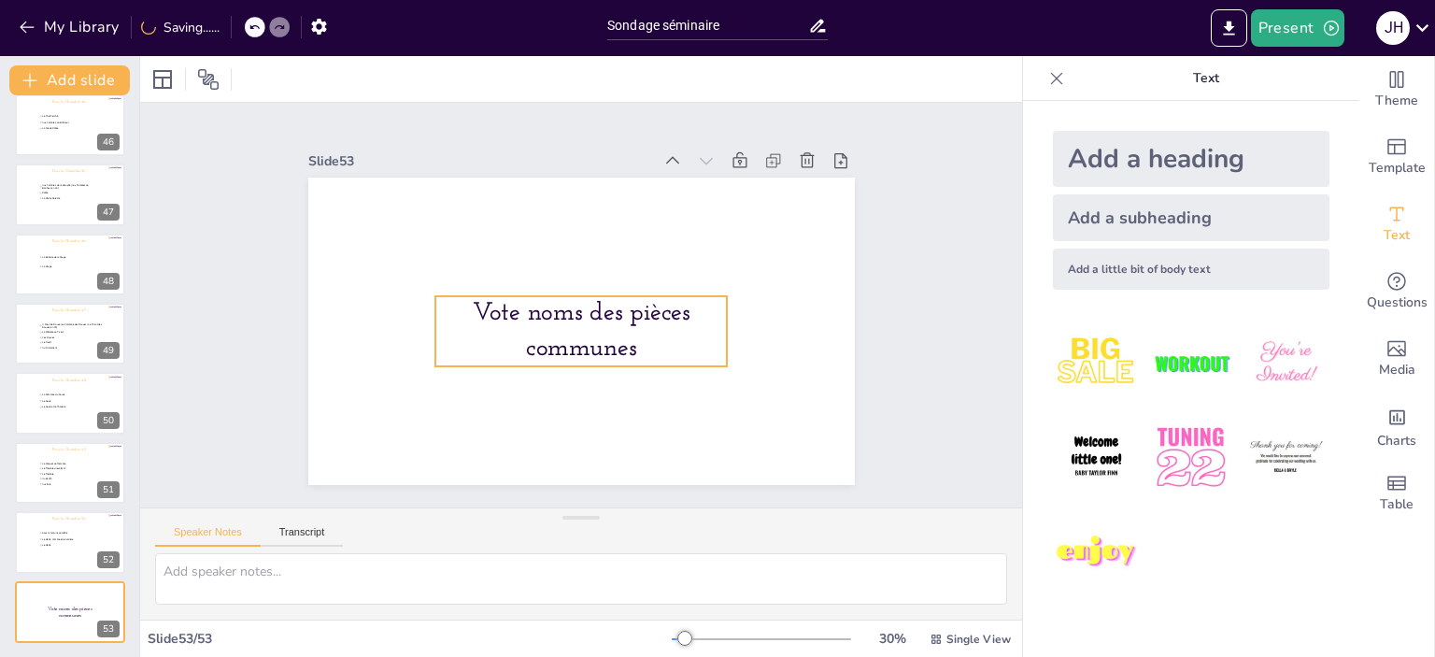
click at [557, 325] on p "Vote noms des pièces communes" at bounding box center [581, 331] width 292 height 70
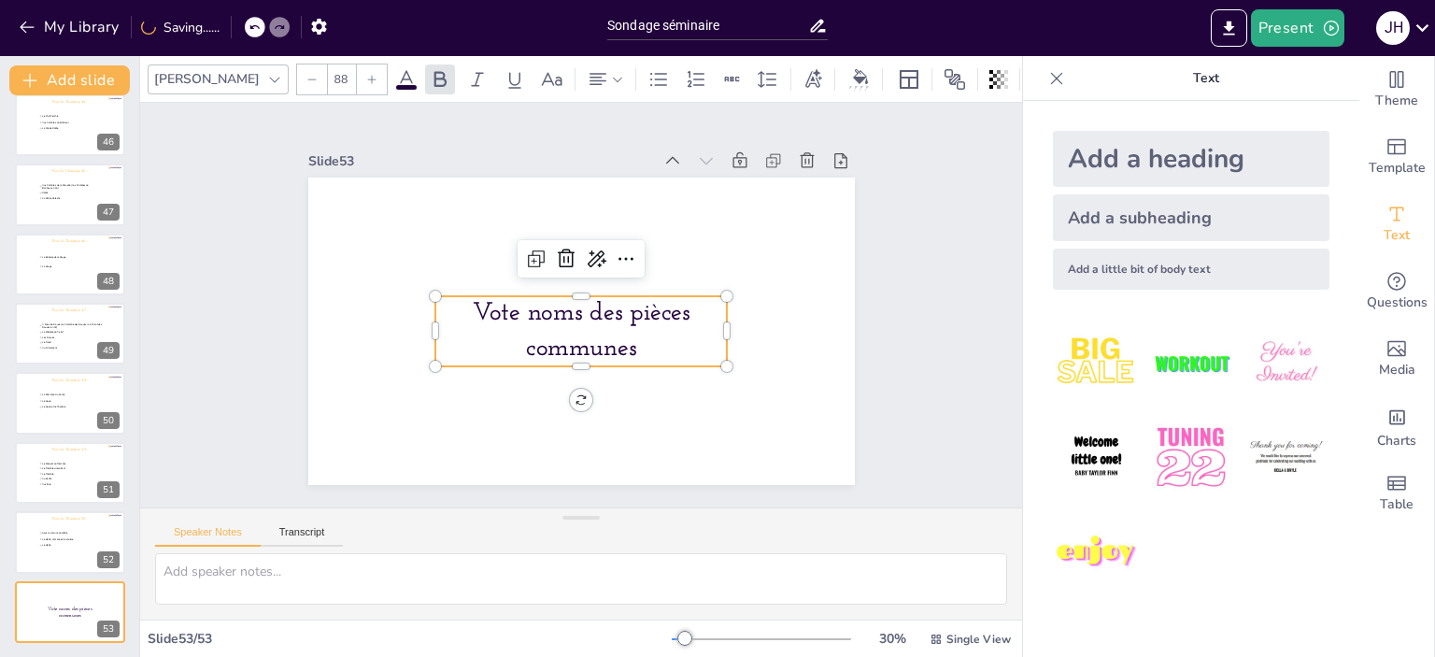
click at [366, 74] on icon at bounding box center [371, 79] width 11 height 11
click at [328, 70] on input "89" at bounding box center [341, 79] width 26 height 30
click at [348, 361] on div "120" at bounding box center [348, 360] width 97 height 18
type input "120"
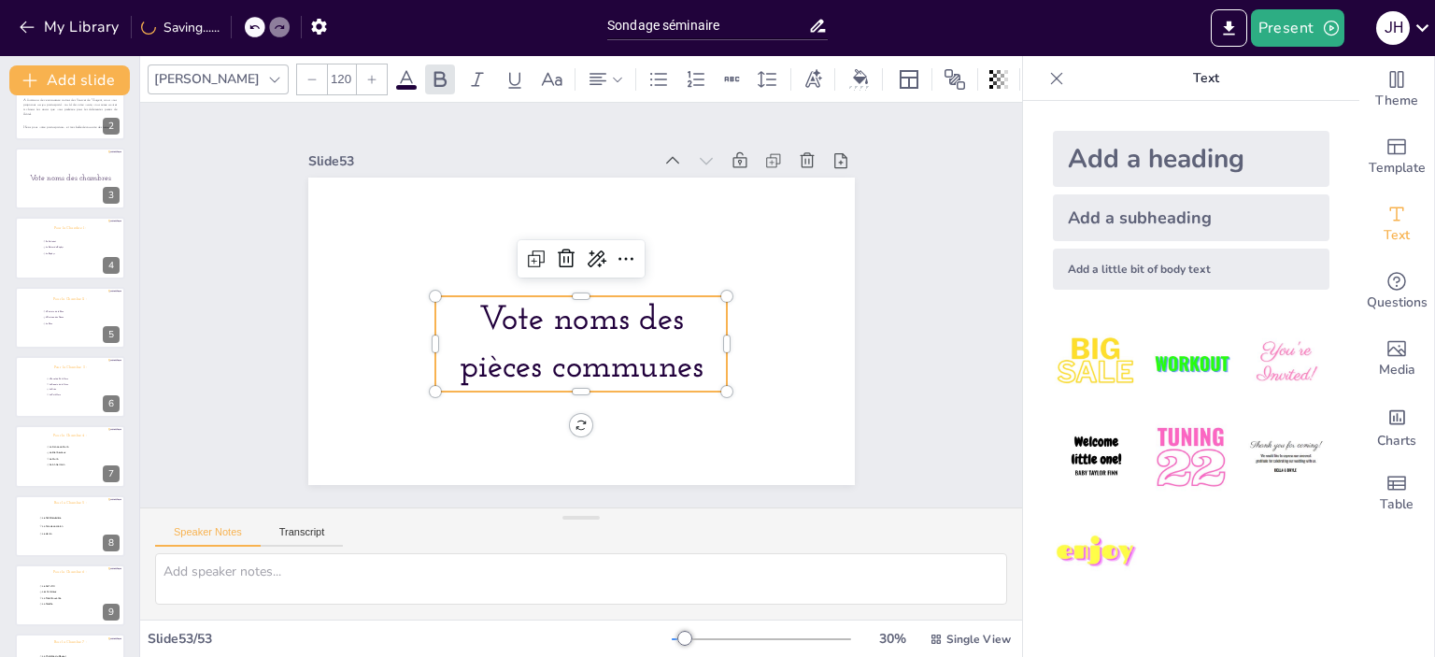
scroll to position [0, 0]
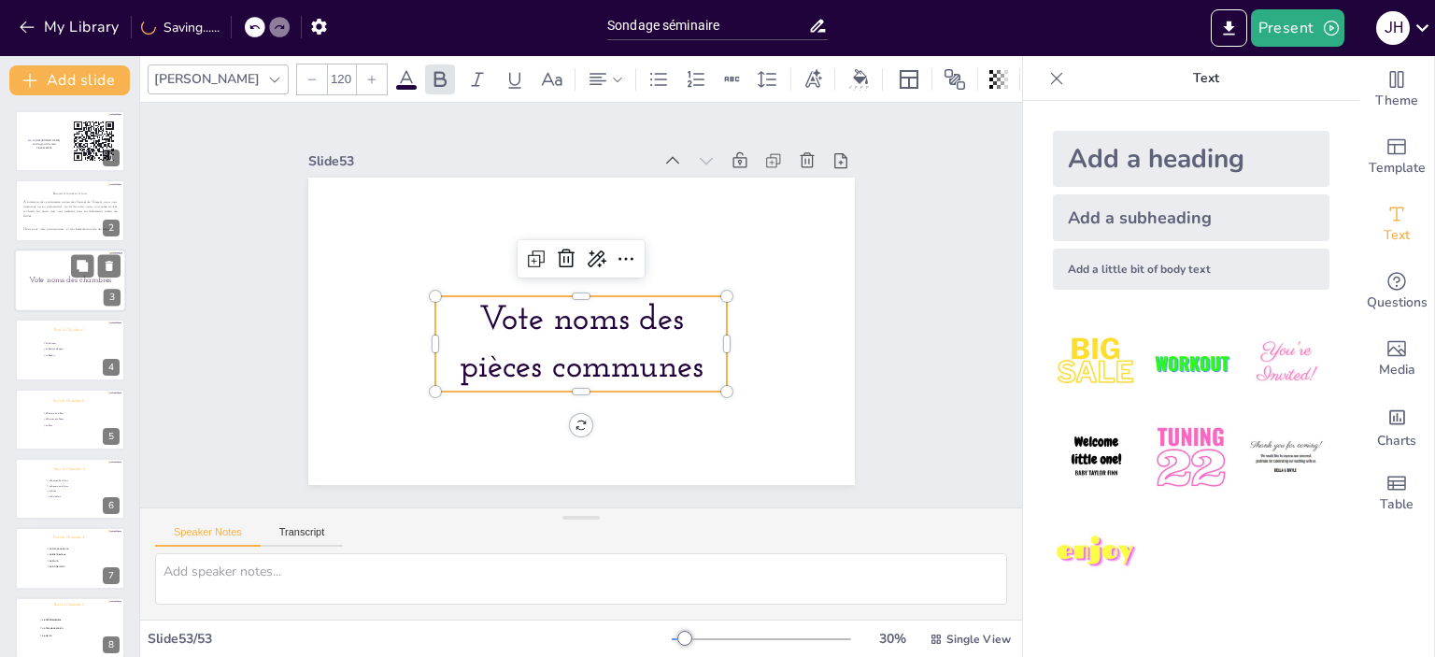
click at [45, 279] on span "Vote noms des chambres" at bounding box center [70, 281] width 83 height 8
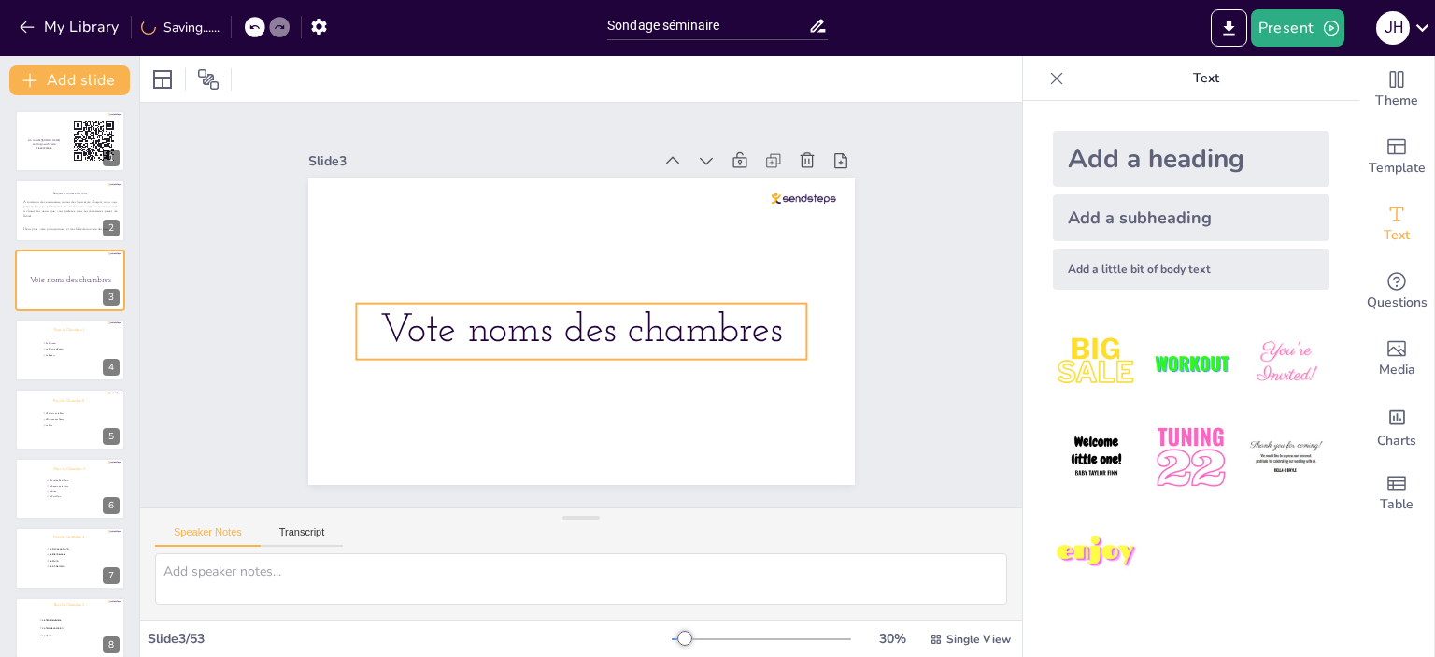
click at [584, 328] on span "Vote noms des chambres" at bounding box center [581, 331] width 403 height 40
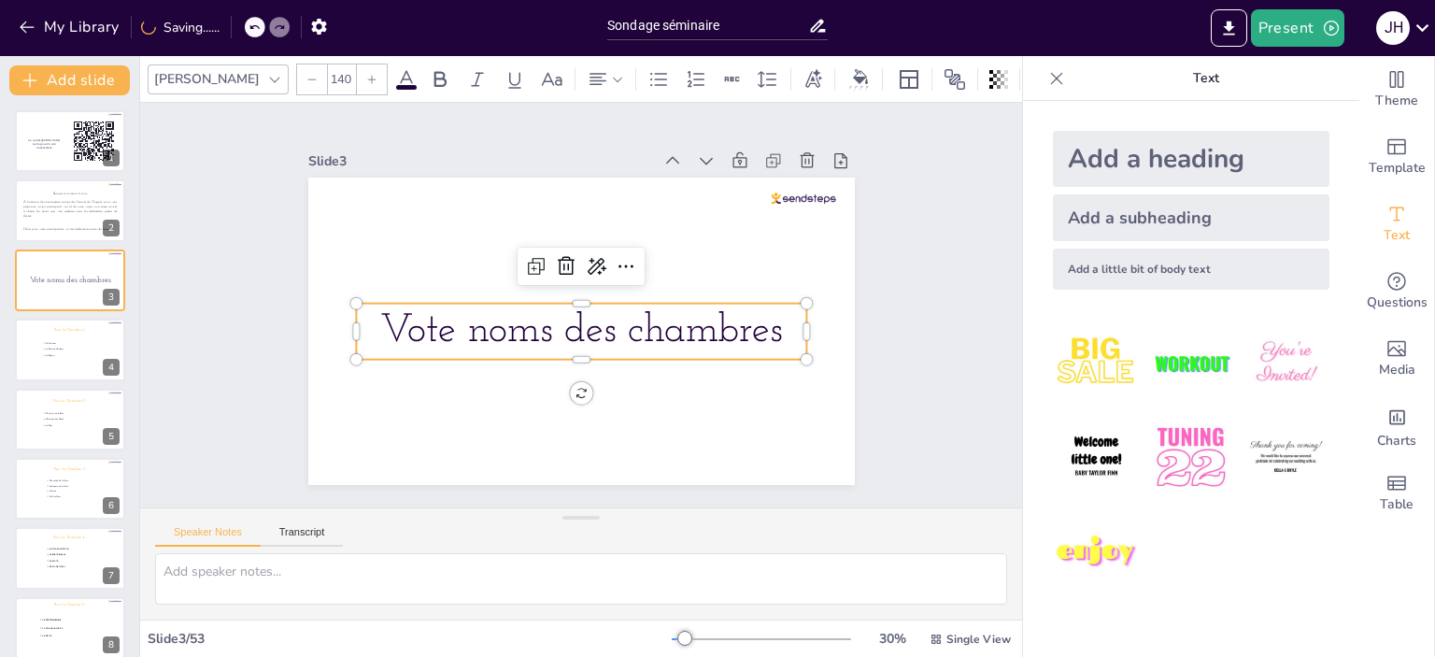
click at [328, 81] on input "140" at bounding box center [341, 79] width 26 height 30
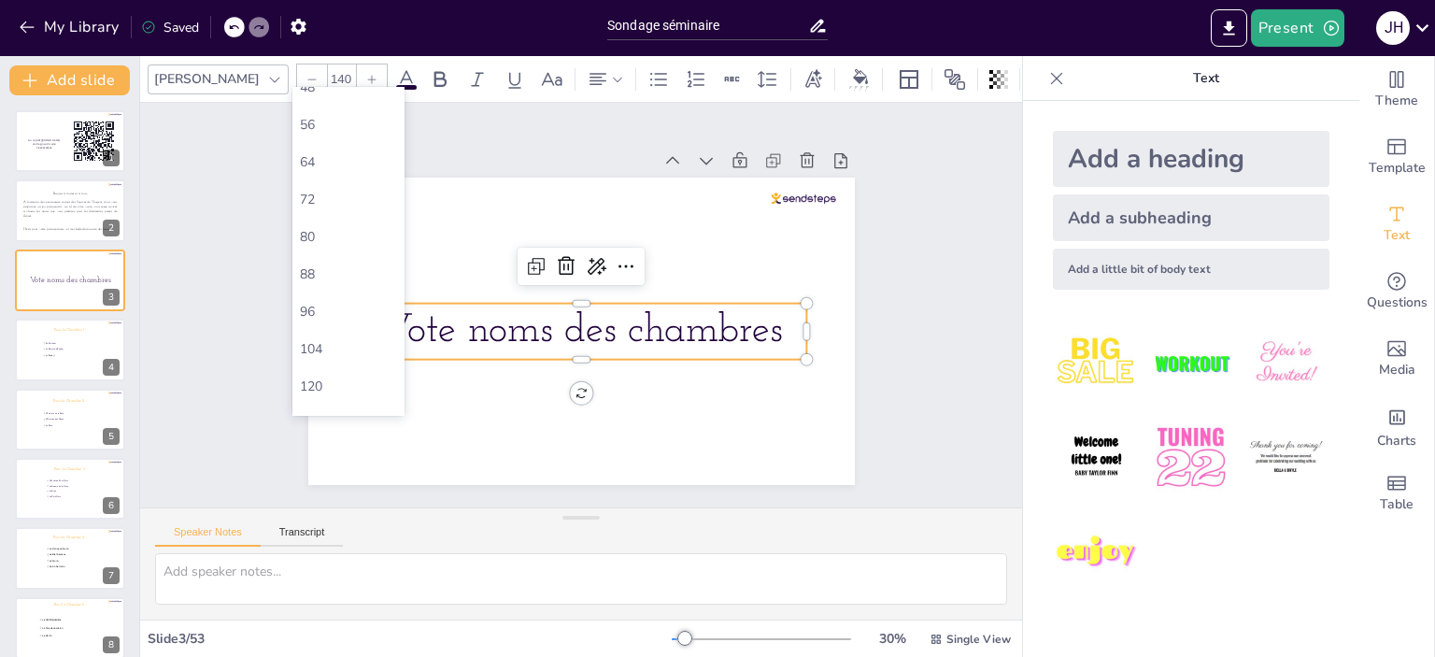
scroll to position [531, 0]
click at [340, 365] on div "120" at bounding box center [348, 360] width 97 height 18
type input "120"
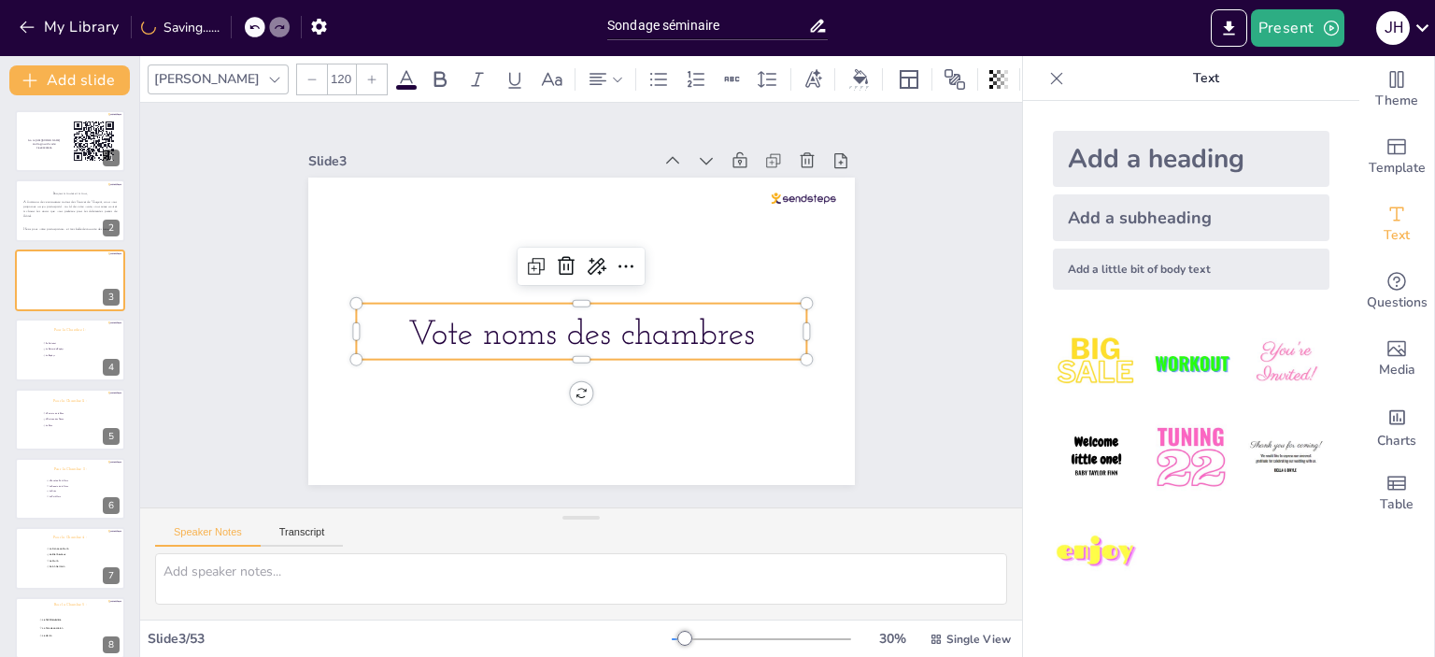
click at [603, 331] on span "Vote noms des chambres" at bounding box center [581, 335] width 347 height 35
click at [552, 332] on span "Vote noms des chambres" at bounding box center [581, 335] width 347 height 35
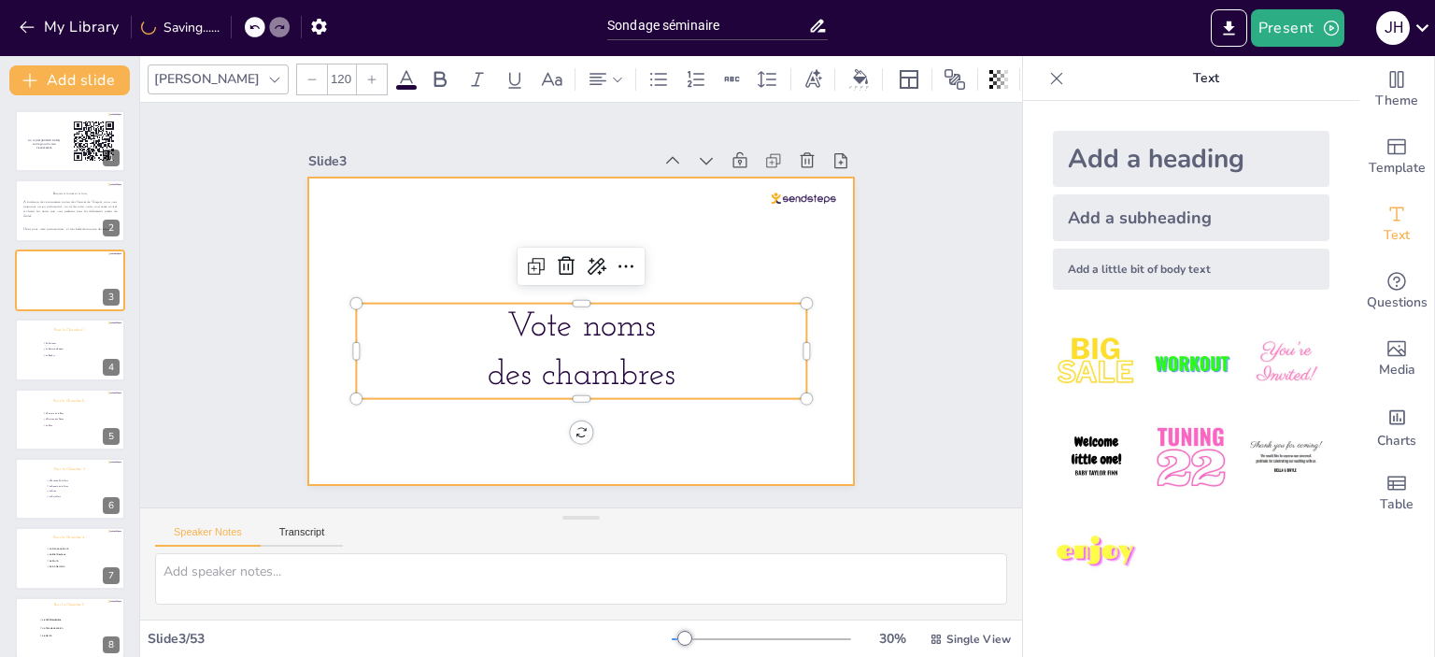
click at [699, 416] on div at bounding box center [581, 330] width 546 height 307
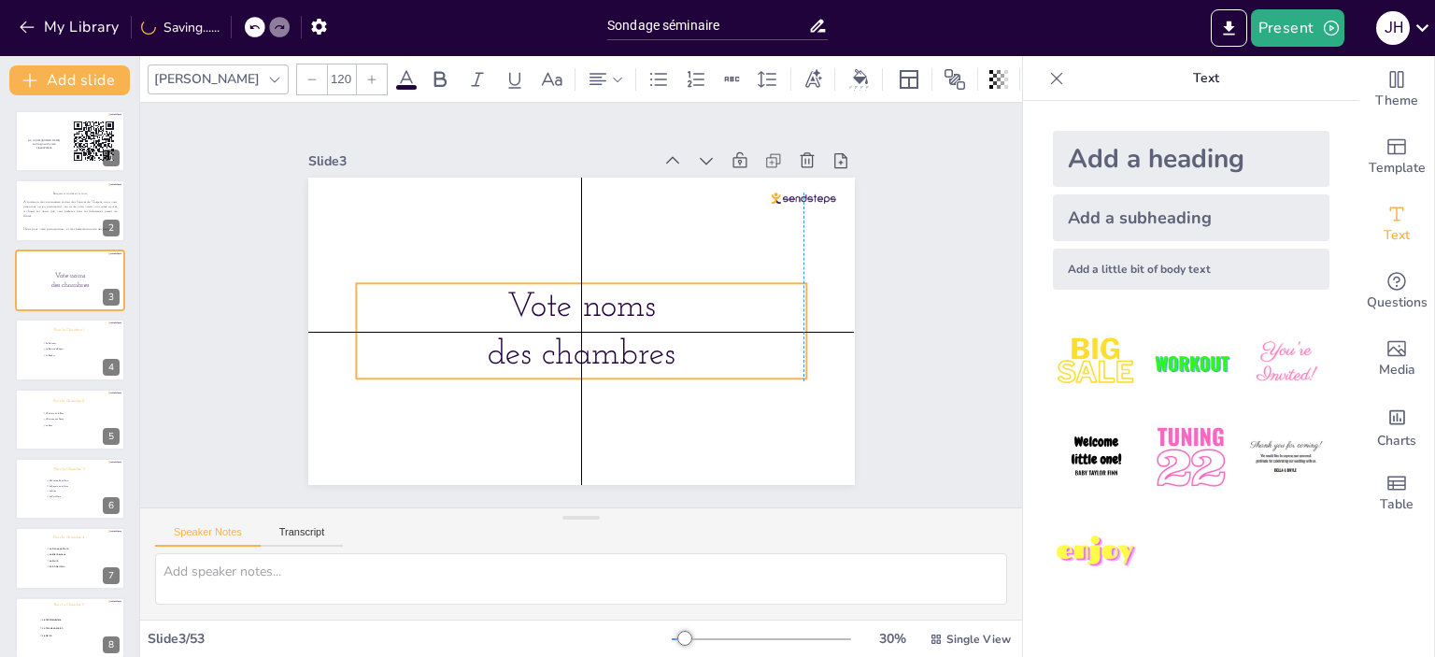
drag, startPoint x: 572, startPoint y: 333, endPoint x: 572, endPoint y: 319, distance: 14.0
click at [572, 319] on p "Vote noms" at bounding box center [581, 307] width 450 height 48
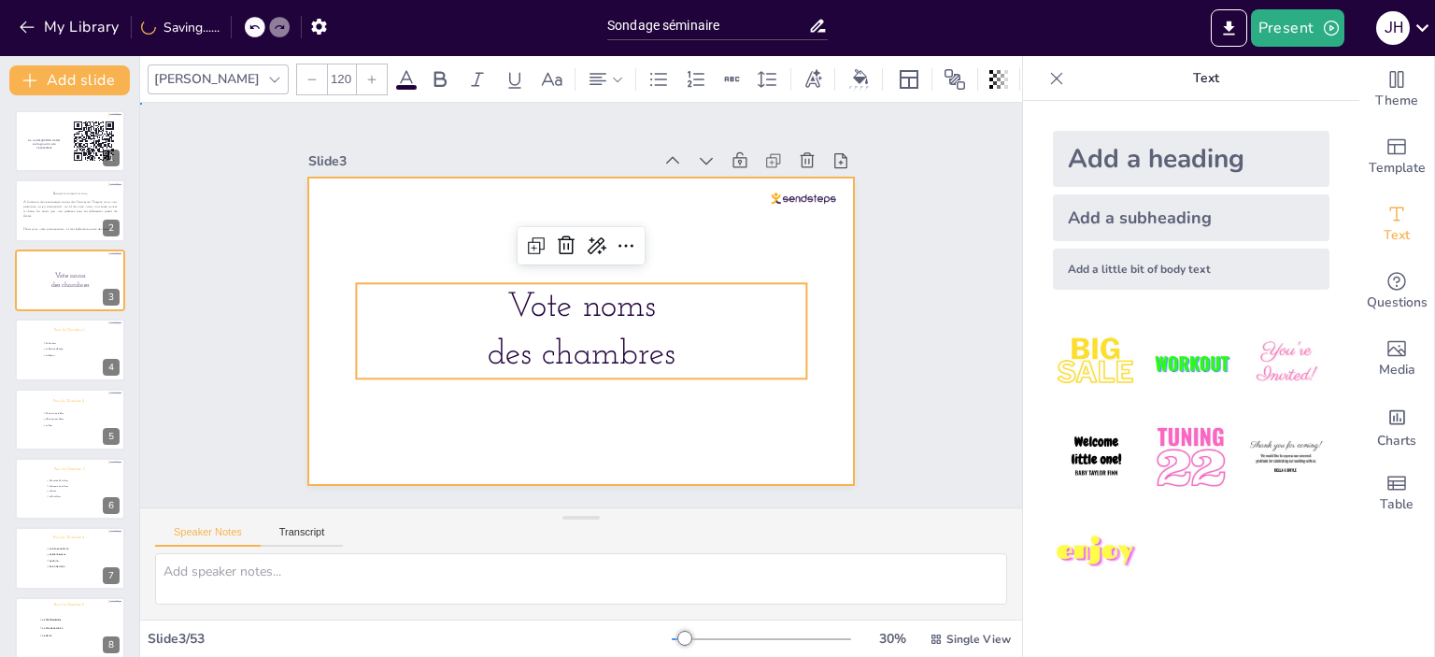
click at [660, 419] on div at bounding box center [581, 330] width 546 height 307
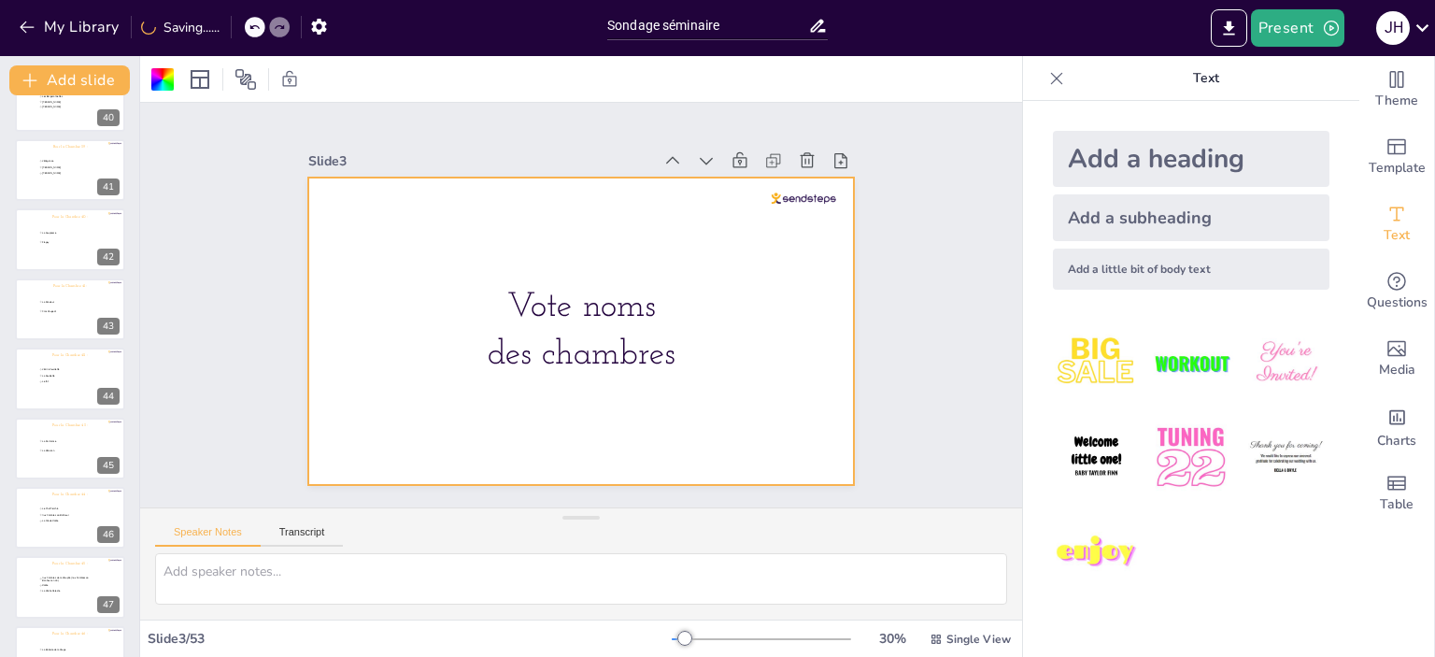
scroll to position [3143, 0]
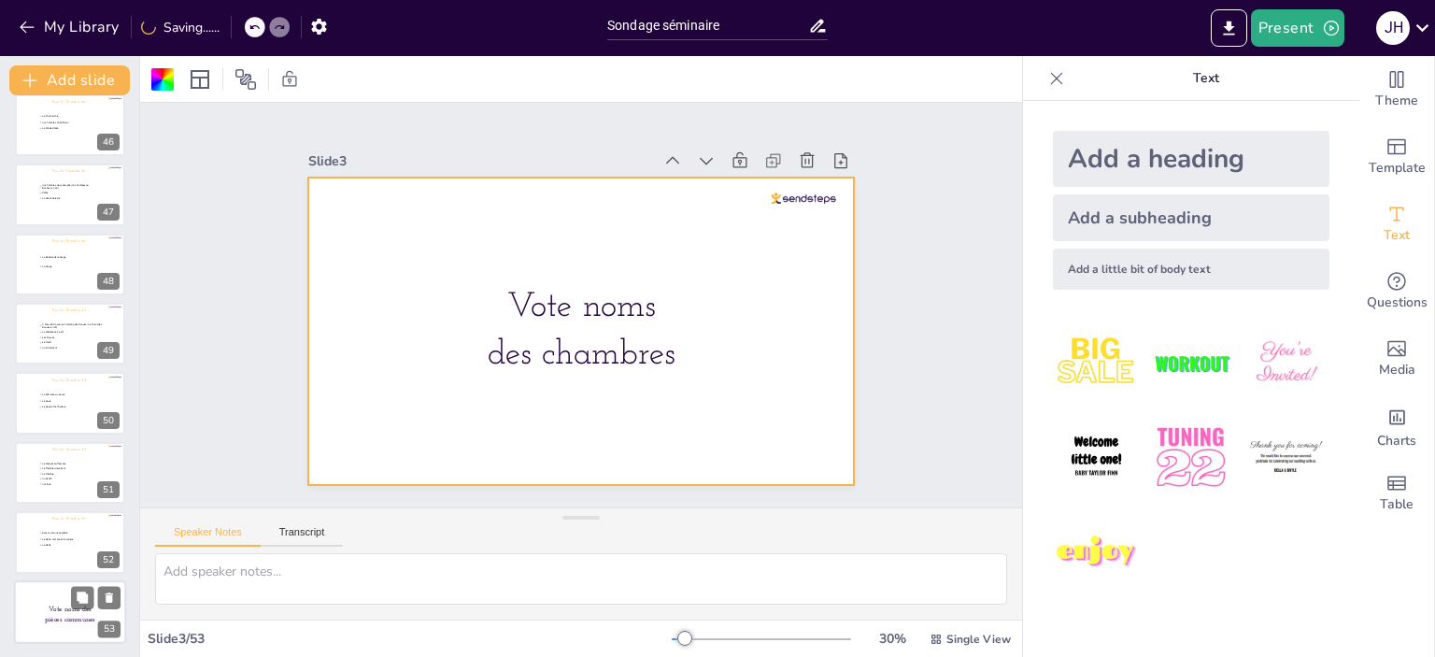
click at [42, 608] on p "Vote noms des pièces communes" at bounding box center [70, 614] width 60 height 20
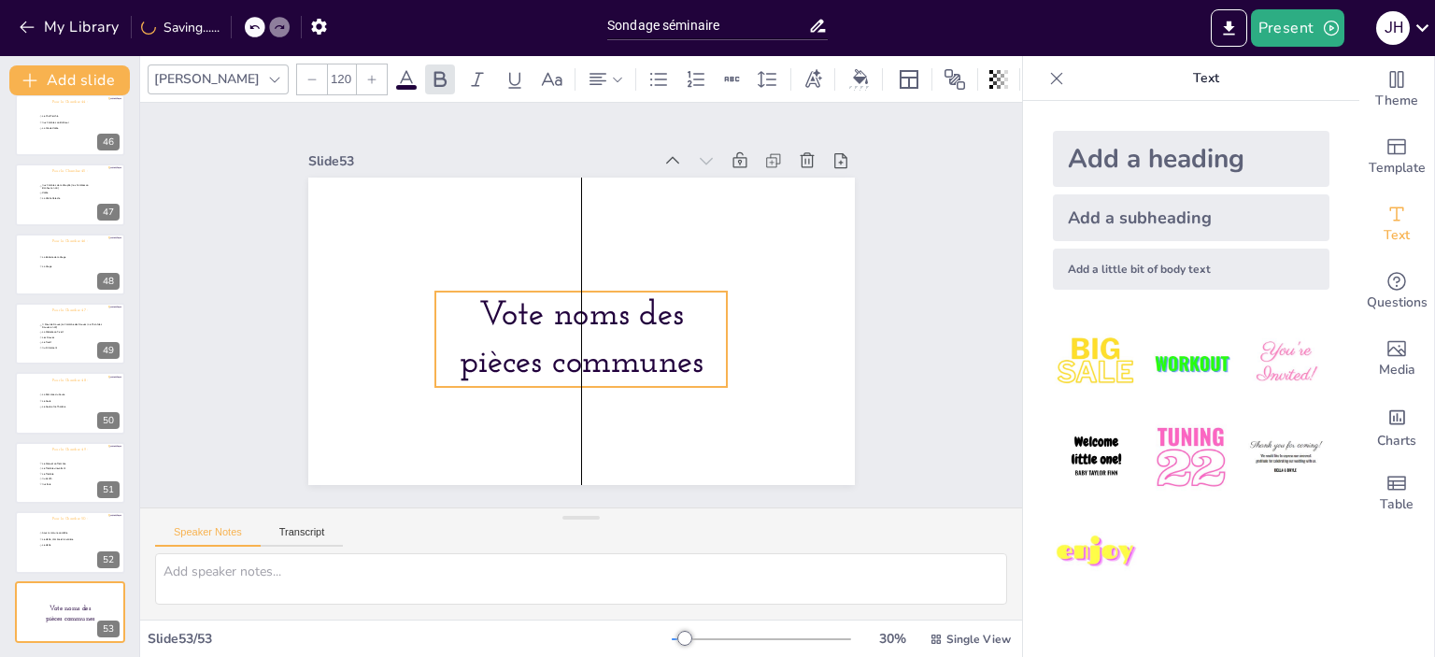
click at [647, 302] on span "Vote noms des pièces communes" at bounding box center [581, 339] width 244 height 82
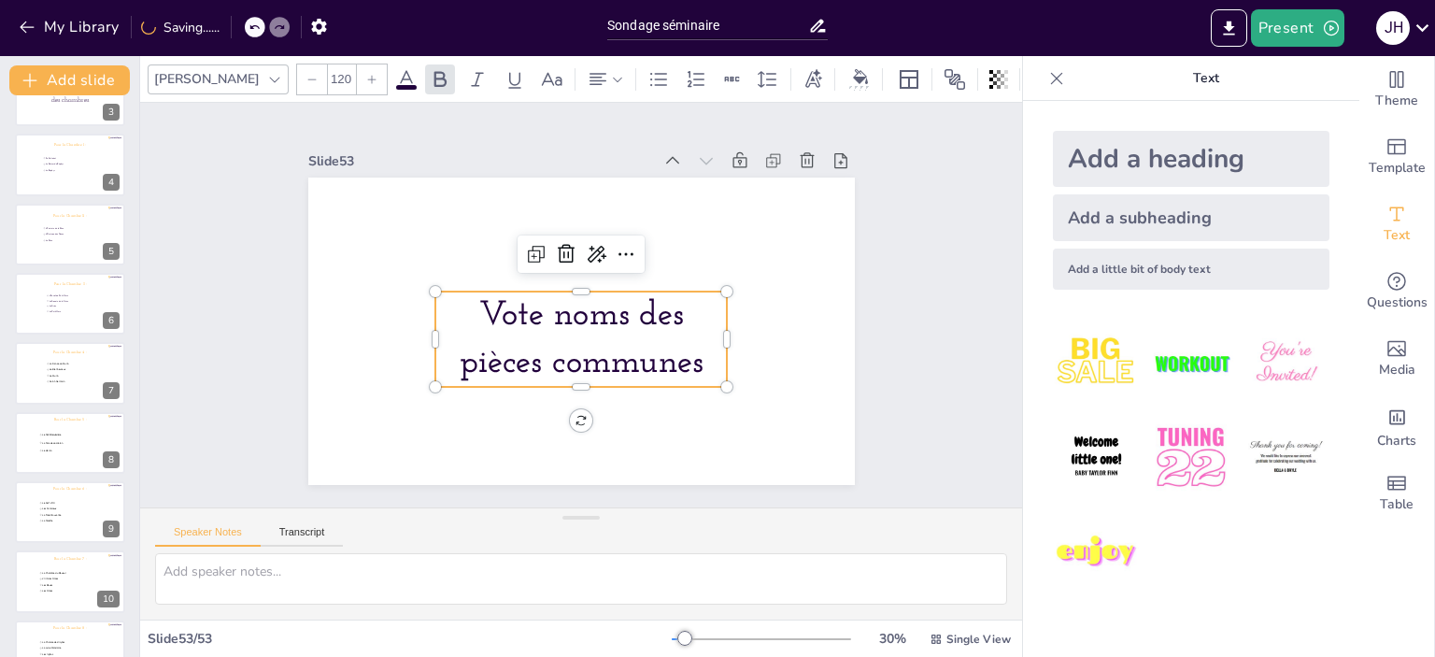
scroll to position [0, 0]
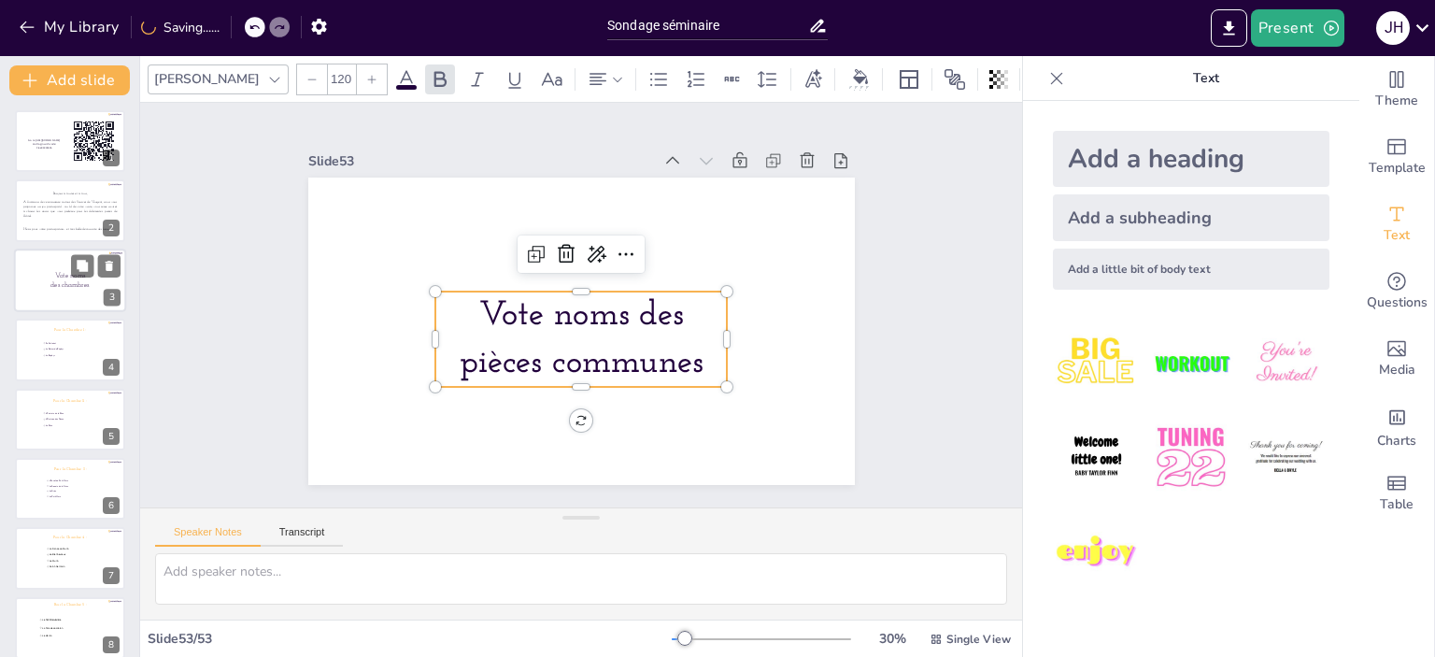
click at [28, 270] on p "Vote noms" at bounding box center [69, 275] width 92 height 10
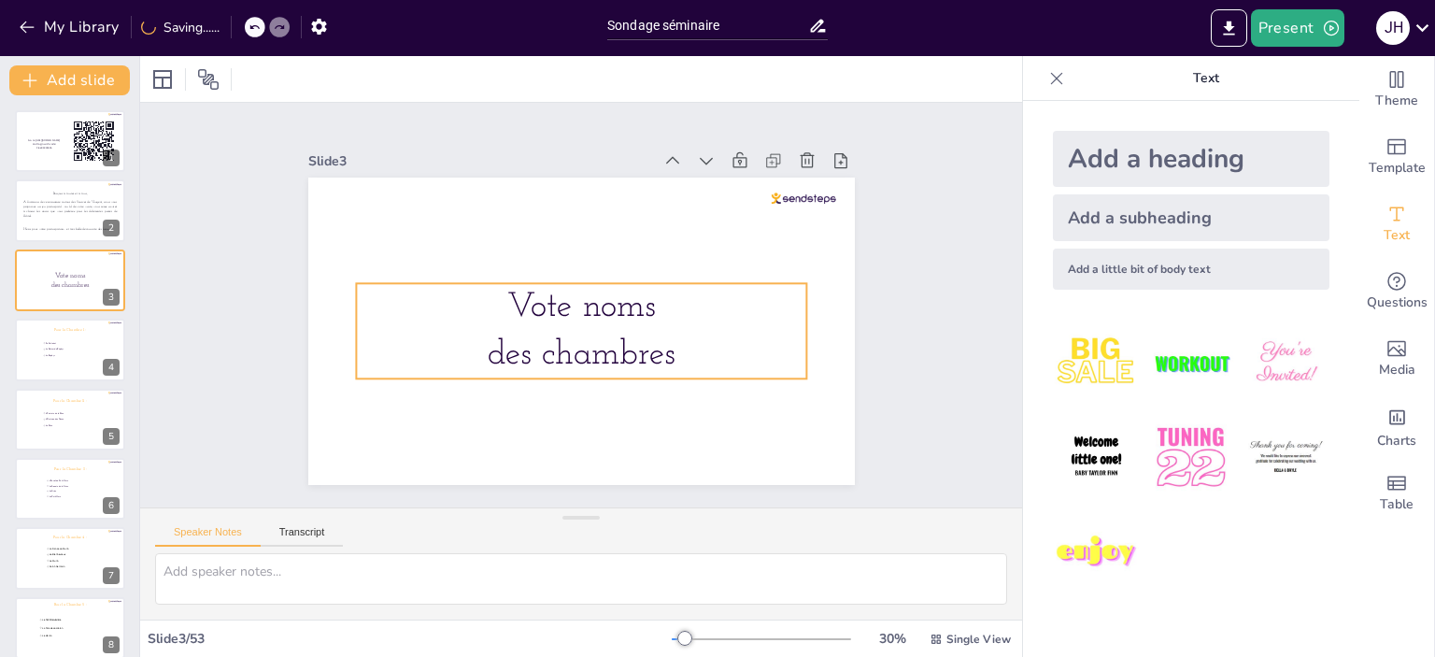
click at [608, 338] on span "des chambres" at bounding box center [581, 355] width 188 height 35
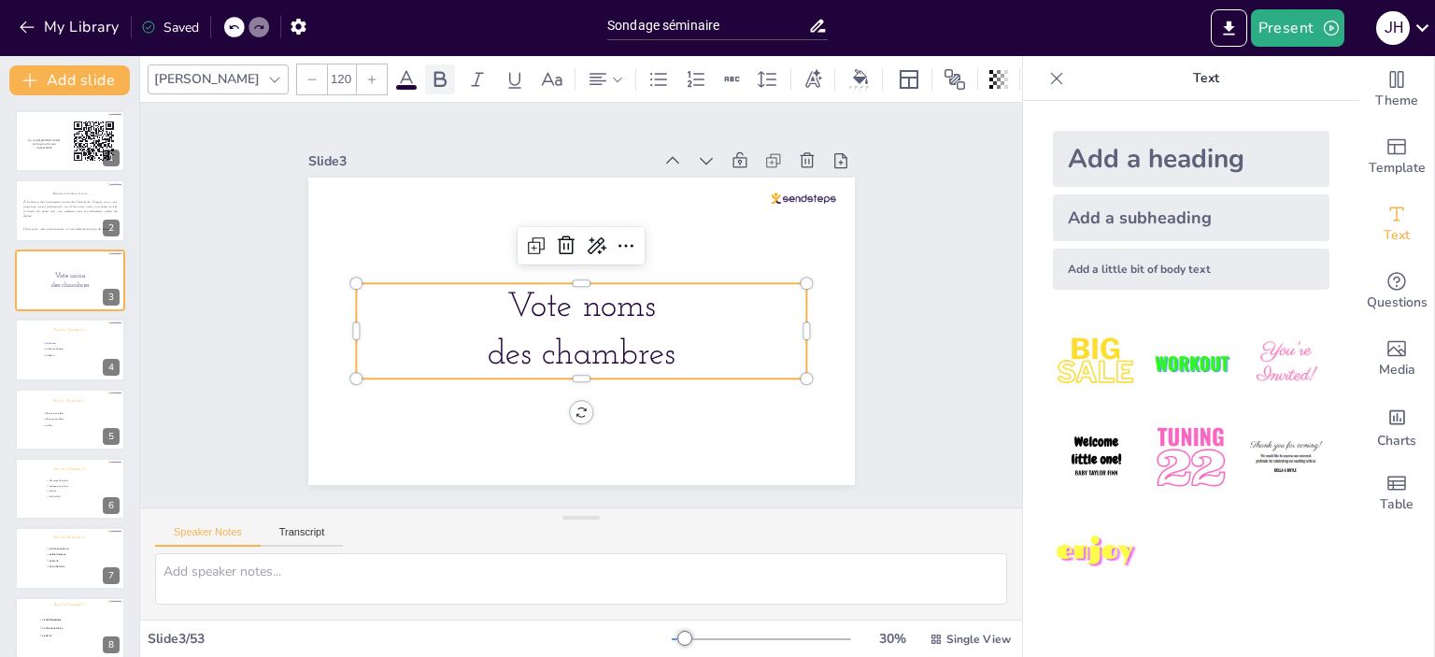
click at [429, 82] on icon at bounding box center [440, 79] width 22 height 22
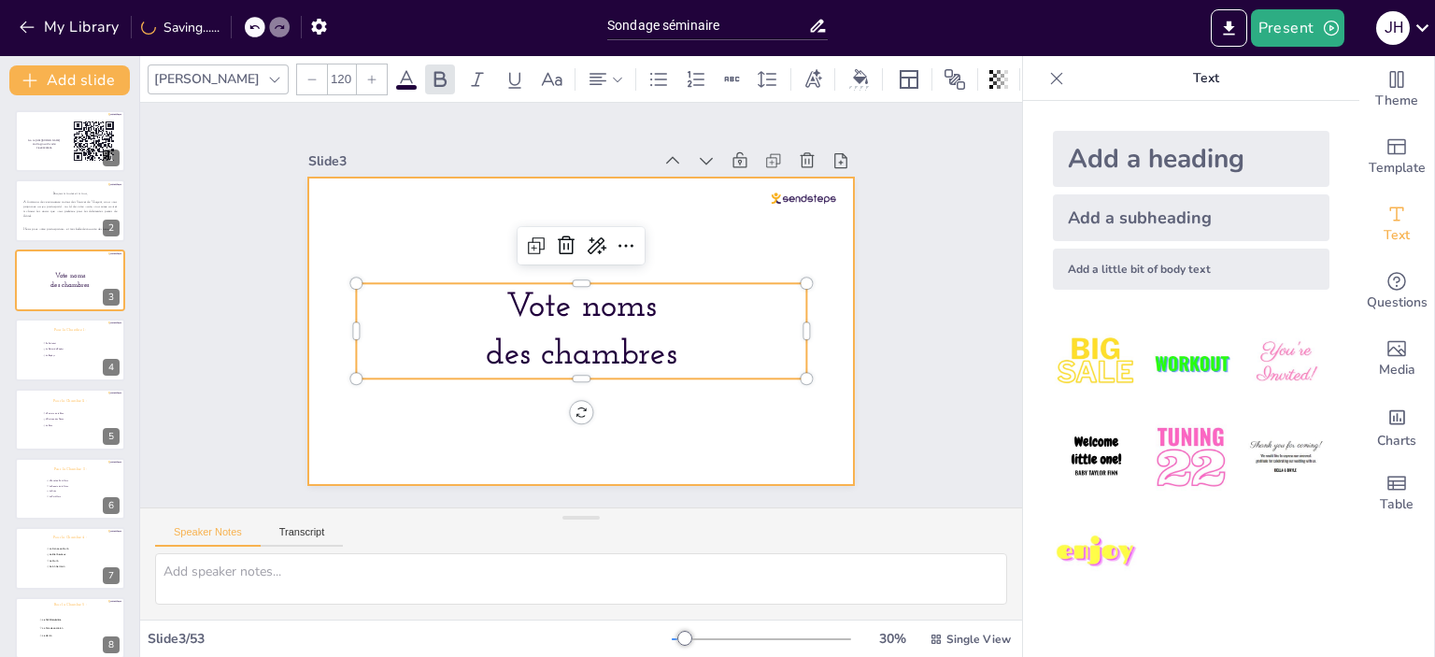
click at [777, 420] on div at bounding box center [581, 330] width 546 height 307
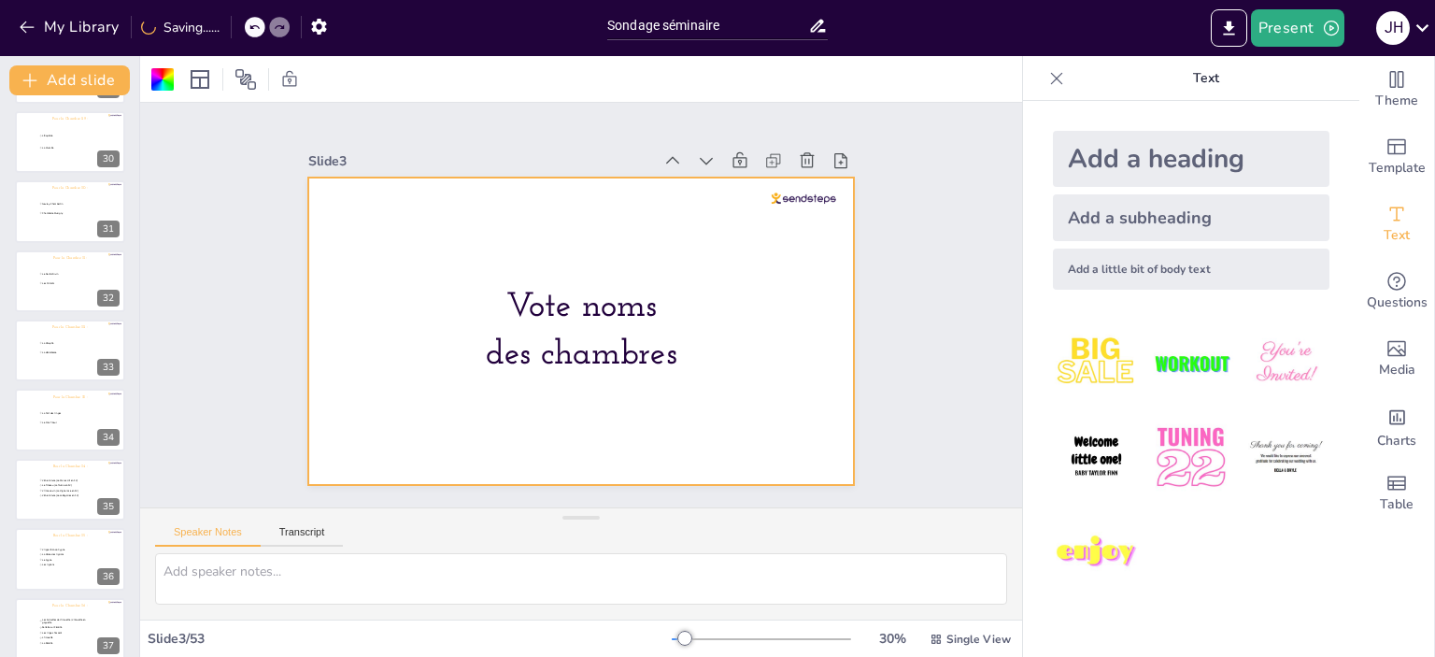
scroll to position [3143, 0]
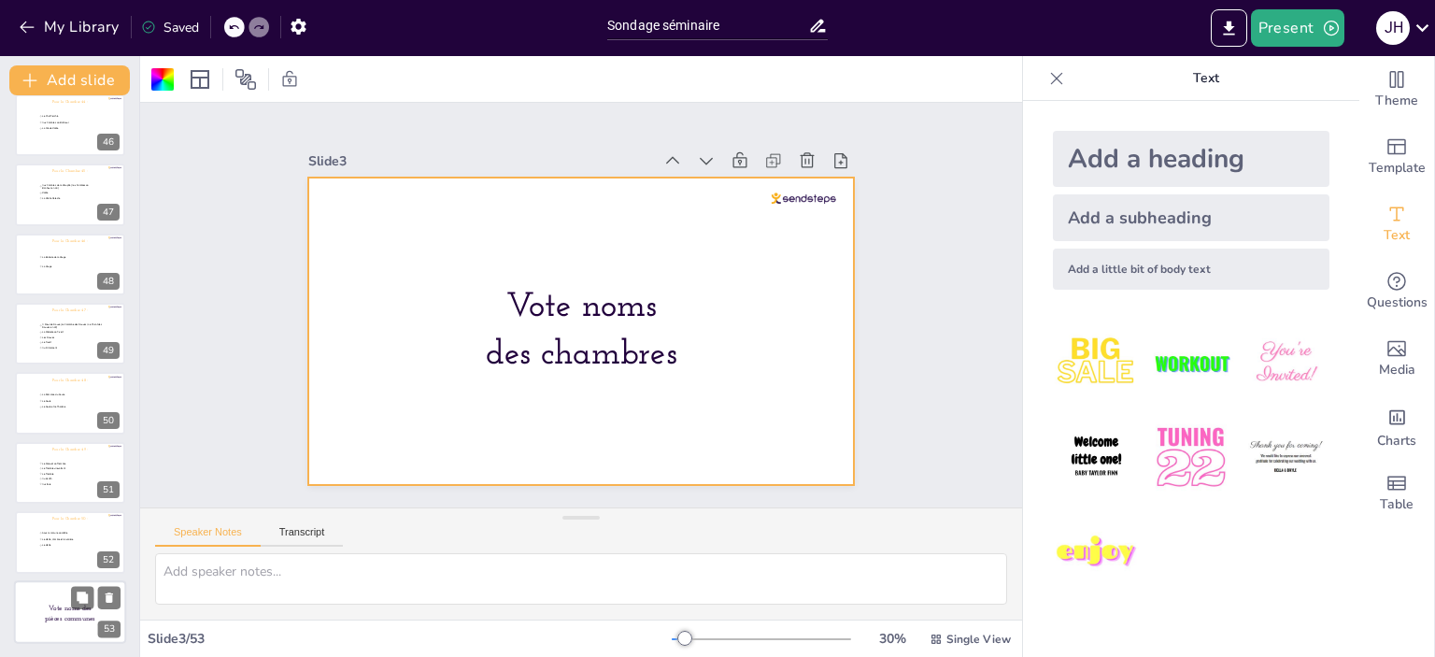
click at [75, 630] on div at bounding box center [70, 612] width 112 height 64
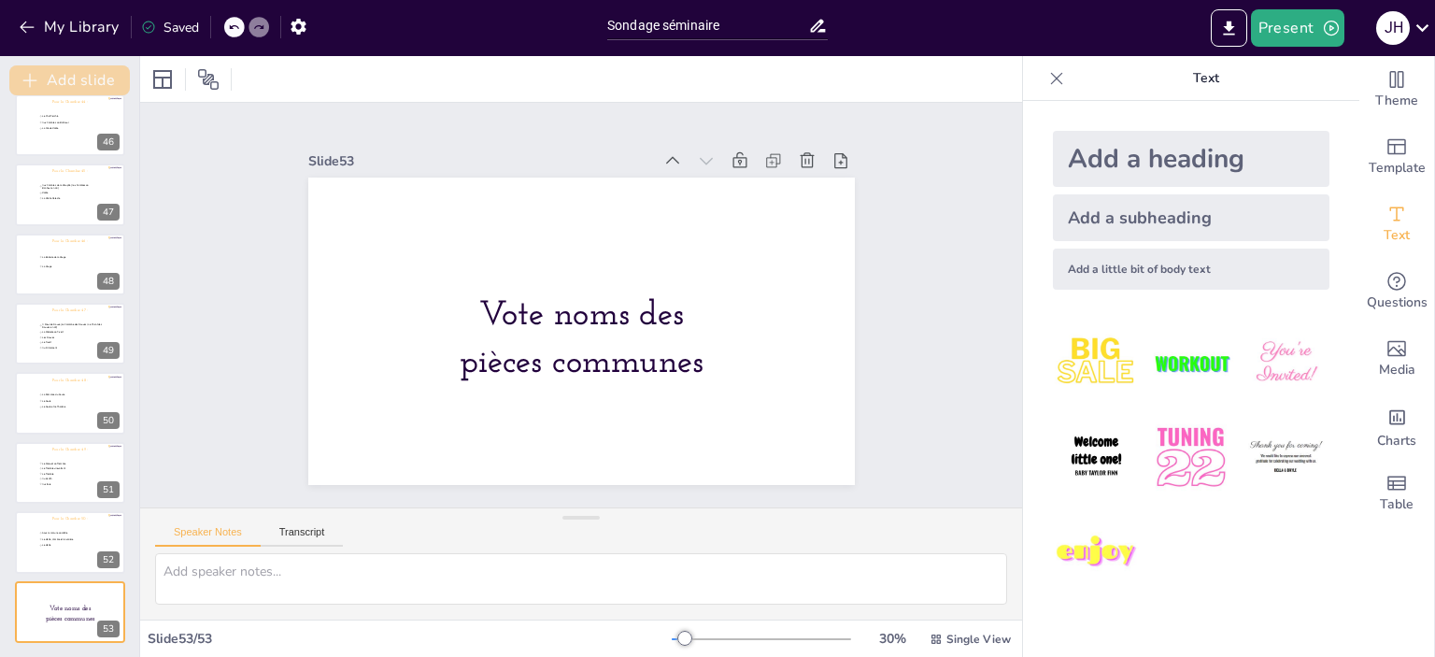
click at [78, 71] on button "Add slide" at bounding box center [69, 80] width 121 height 30
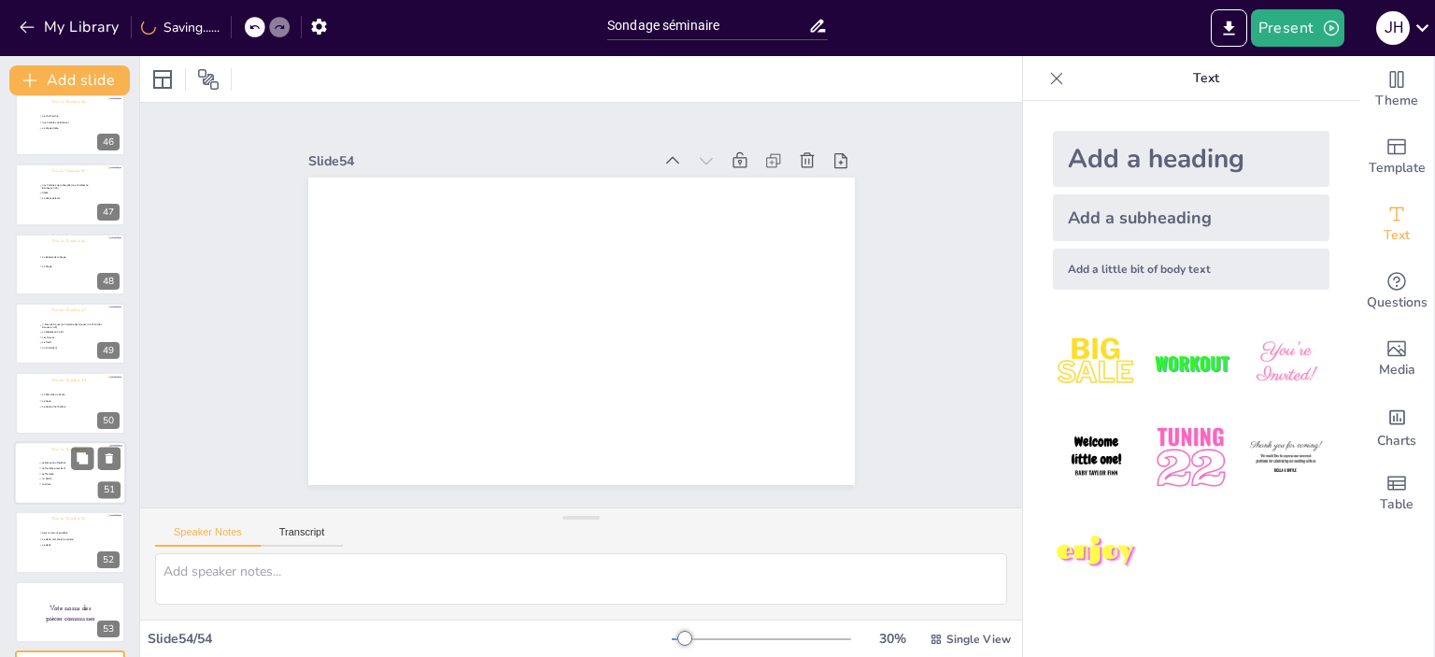
click at [47, 479] on li "Au zénith" at bounding box center [74, 478] width 72 height 5
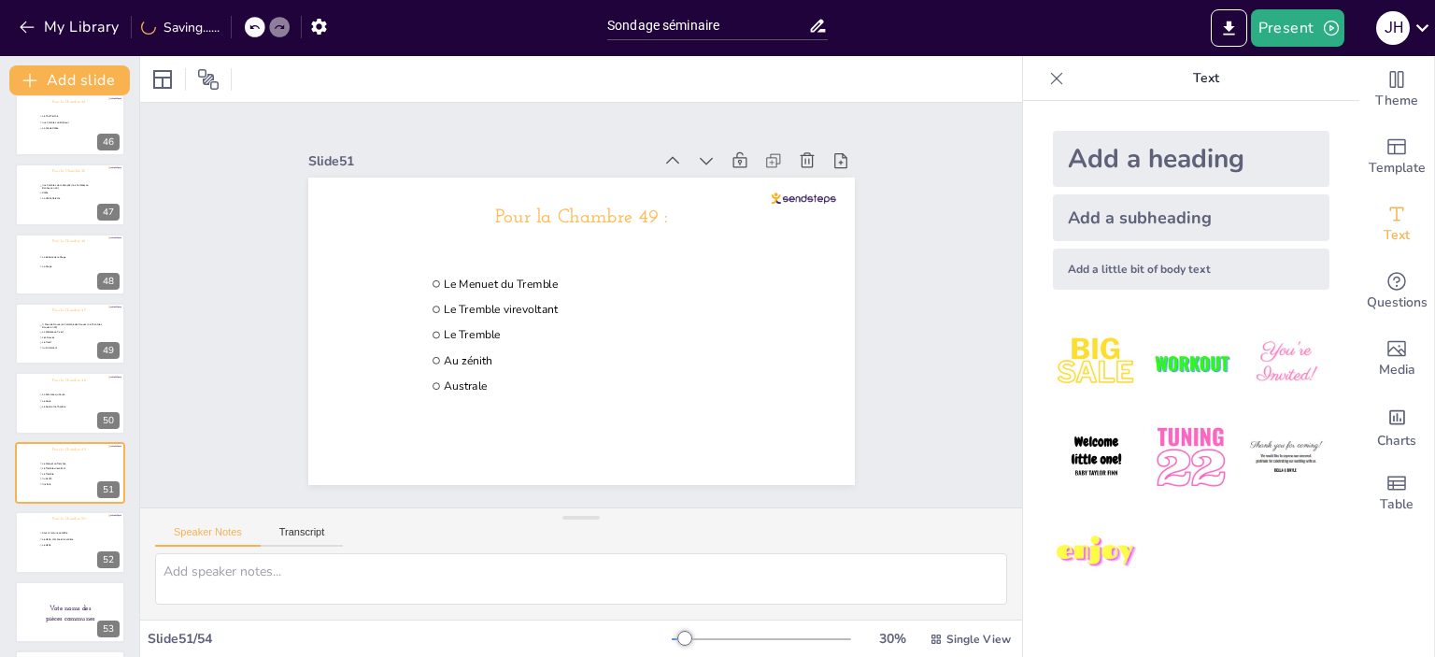
scroll to position [3213, 0]
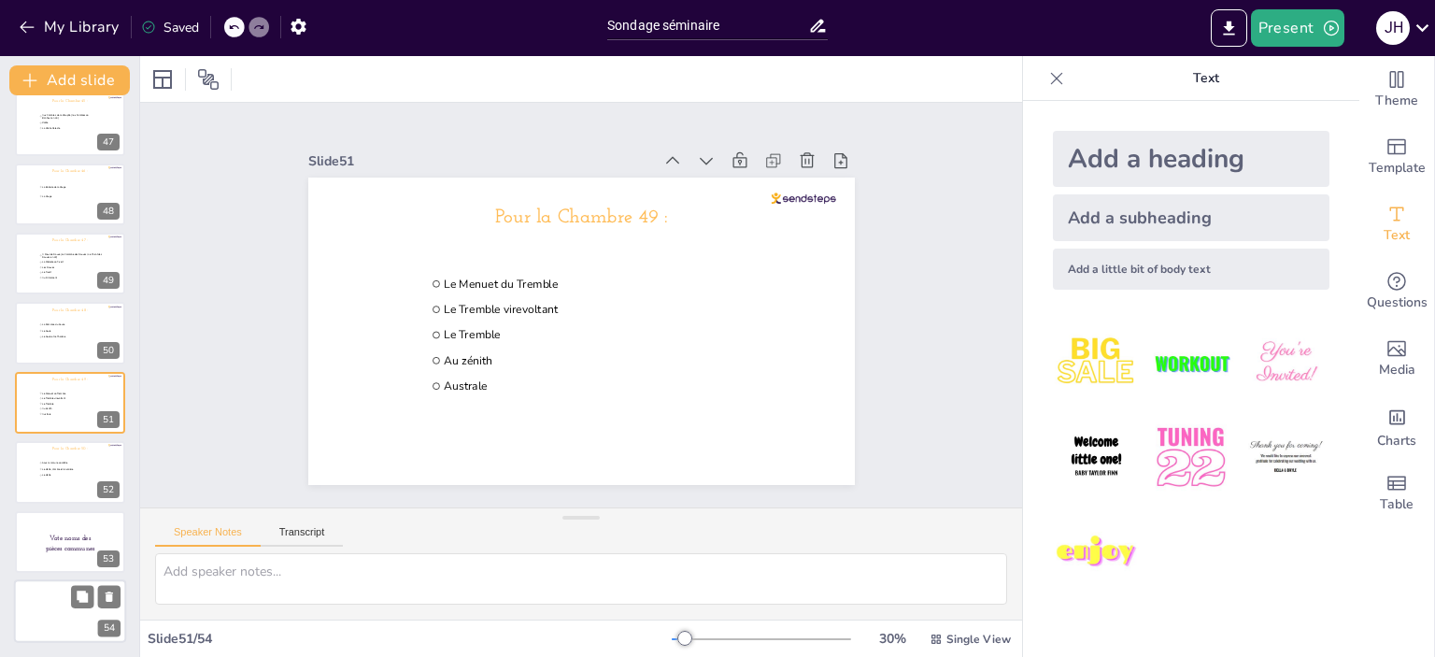
click at [34, 610] on div at bounding box center [70, 611] width 112 height 64
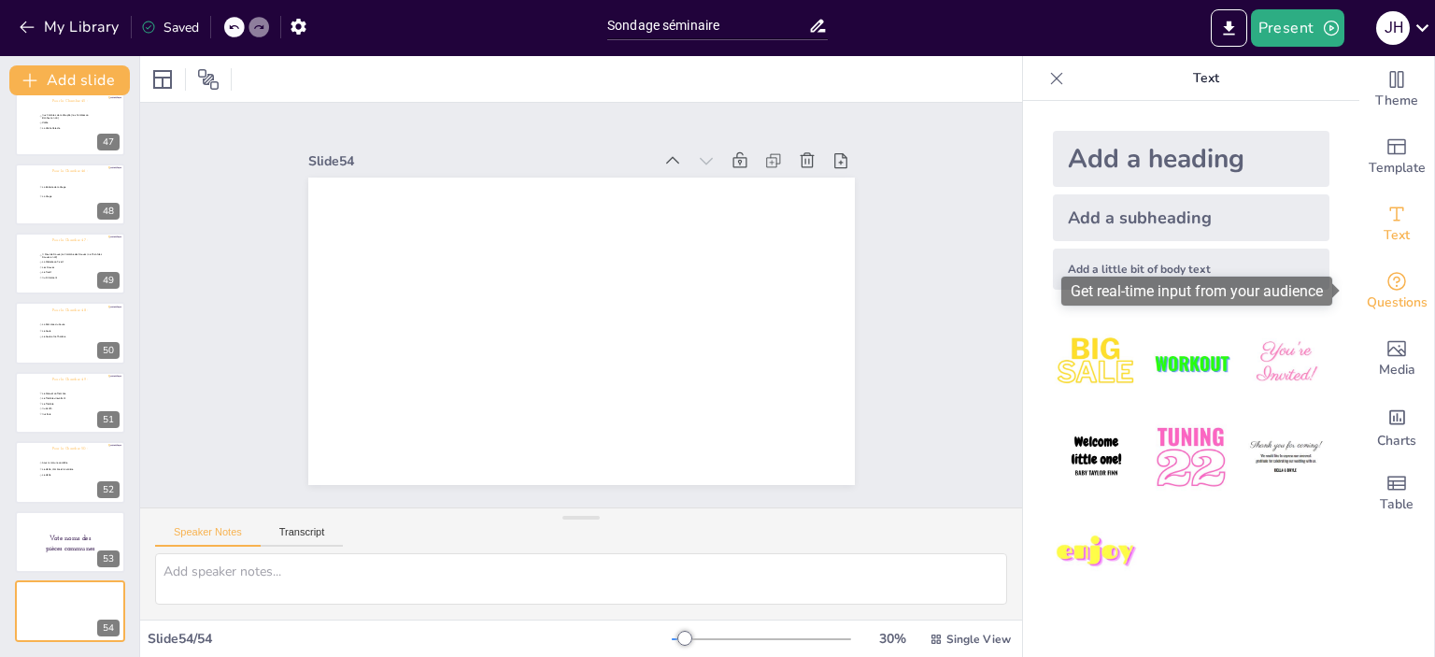
click at [1384, 294] on span "Questions" at bounding box center [1397, 302] width 61 height 21
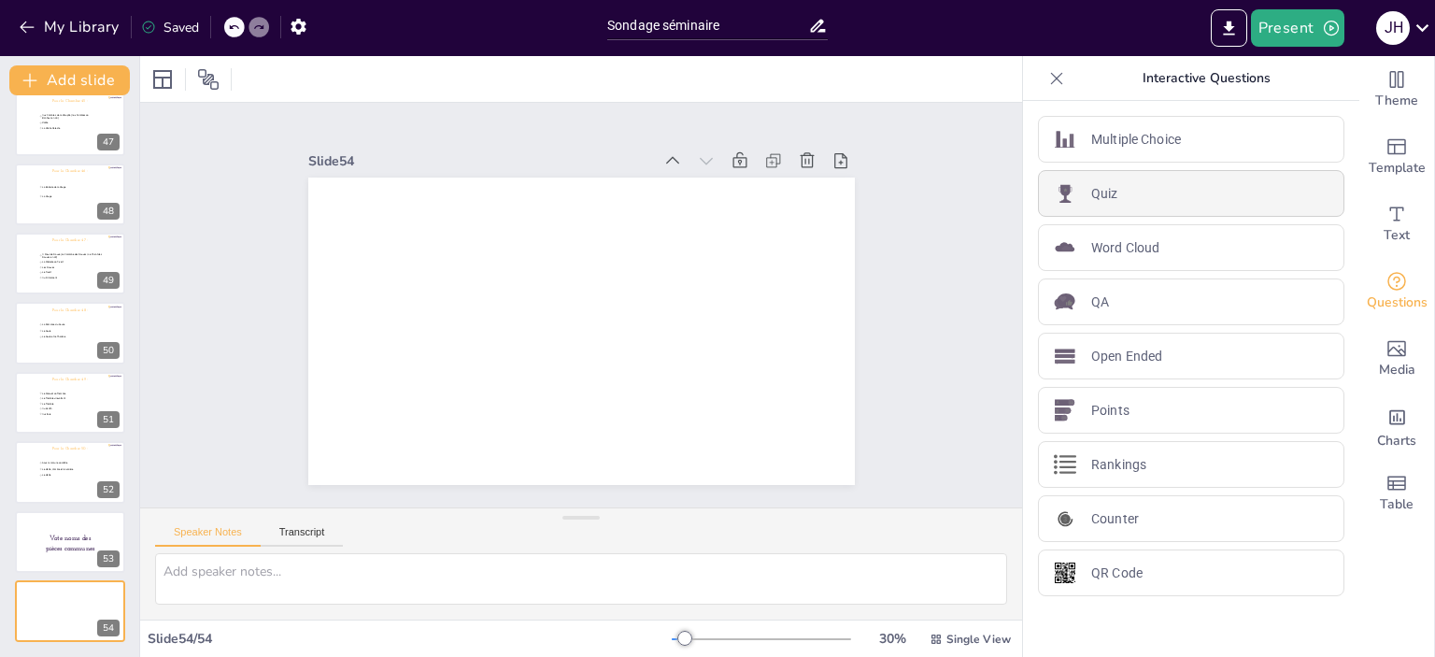
click at [1153, 193] on div "Quiz" at bounding box center [1191, 193] width 306 height 47
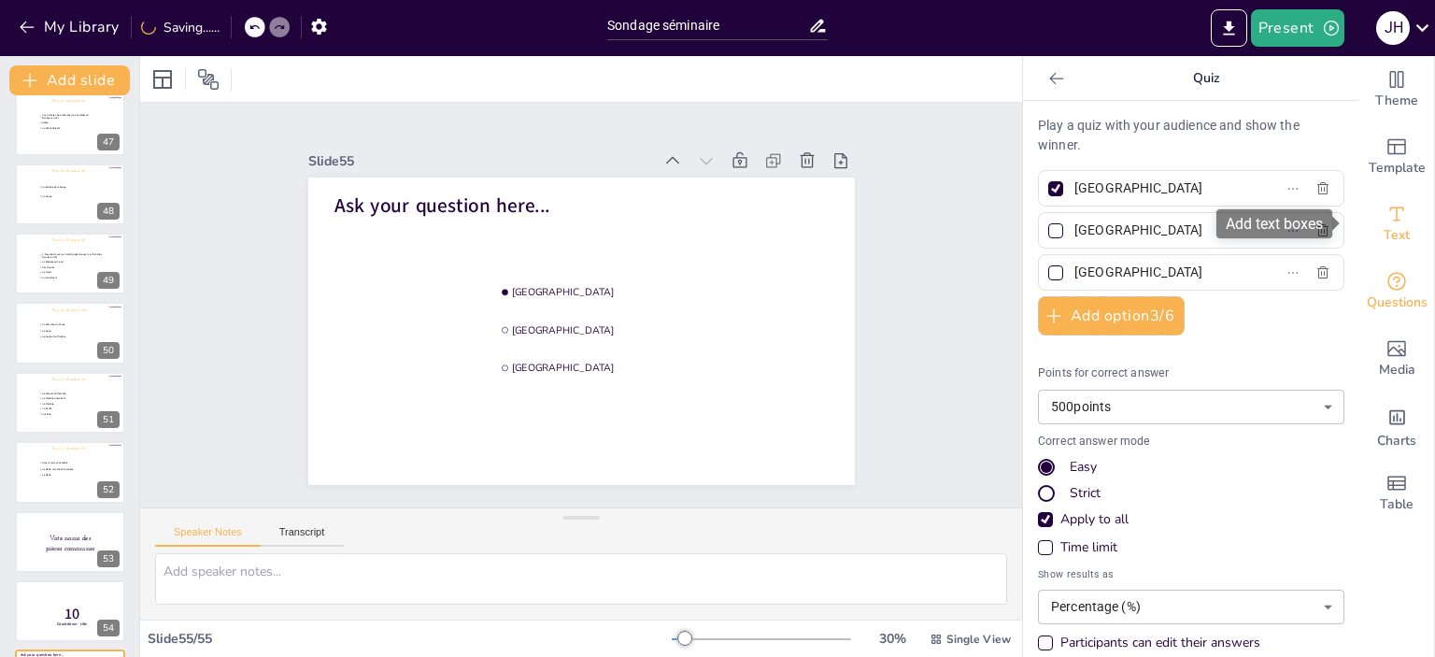
click at [1384, 240] on span "Text" at bounding box center [1397, 235] width 26 height 21
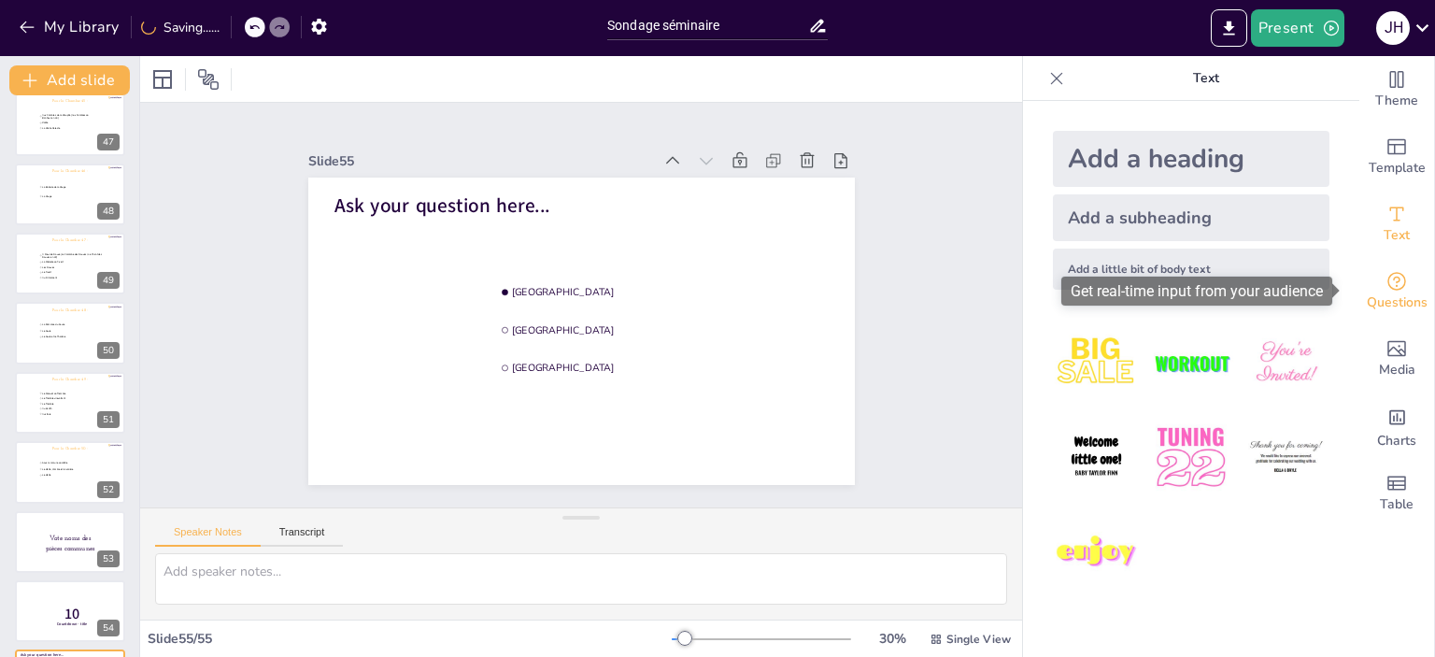
click at [1385, 283] on icon "Get real-time input from your audience" at bounding box center [1396, 281] width 22 height 22
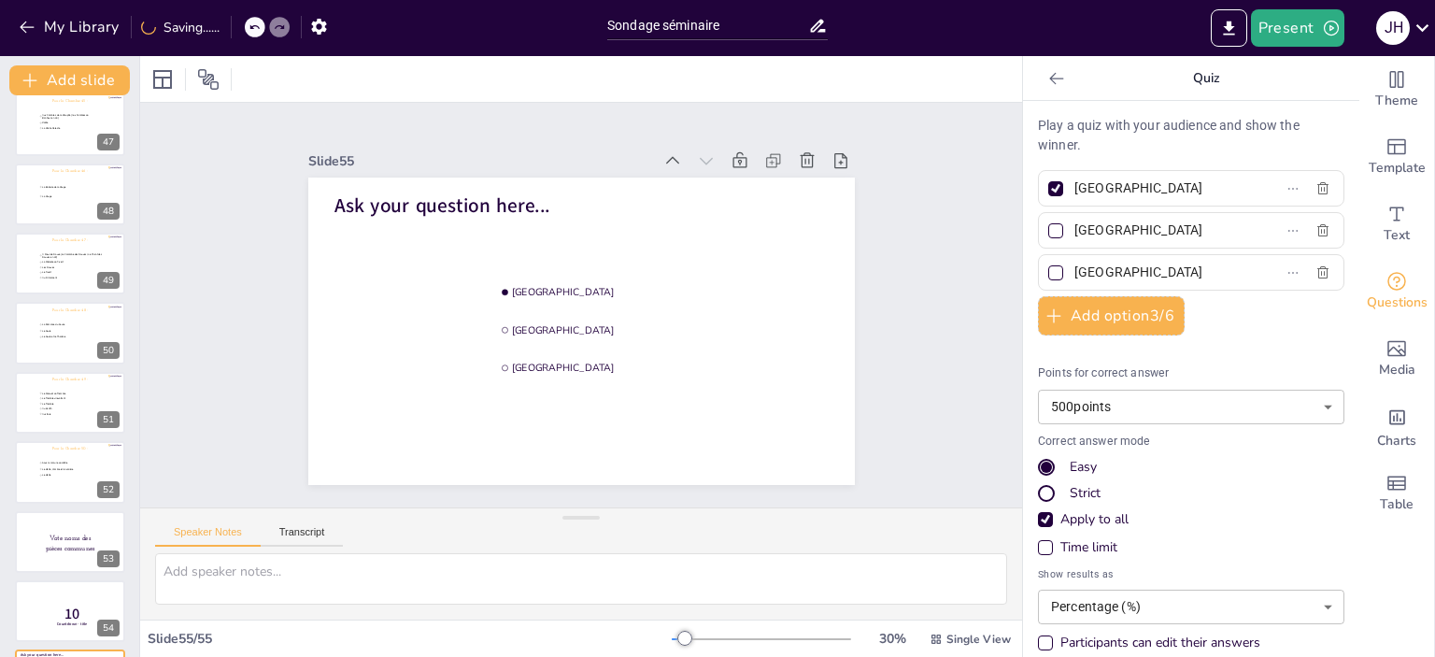
click at [1047, 85] on icon at bounding box center [1056, 78] width 19 height 19
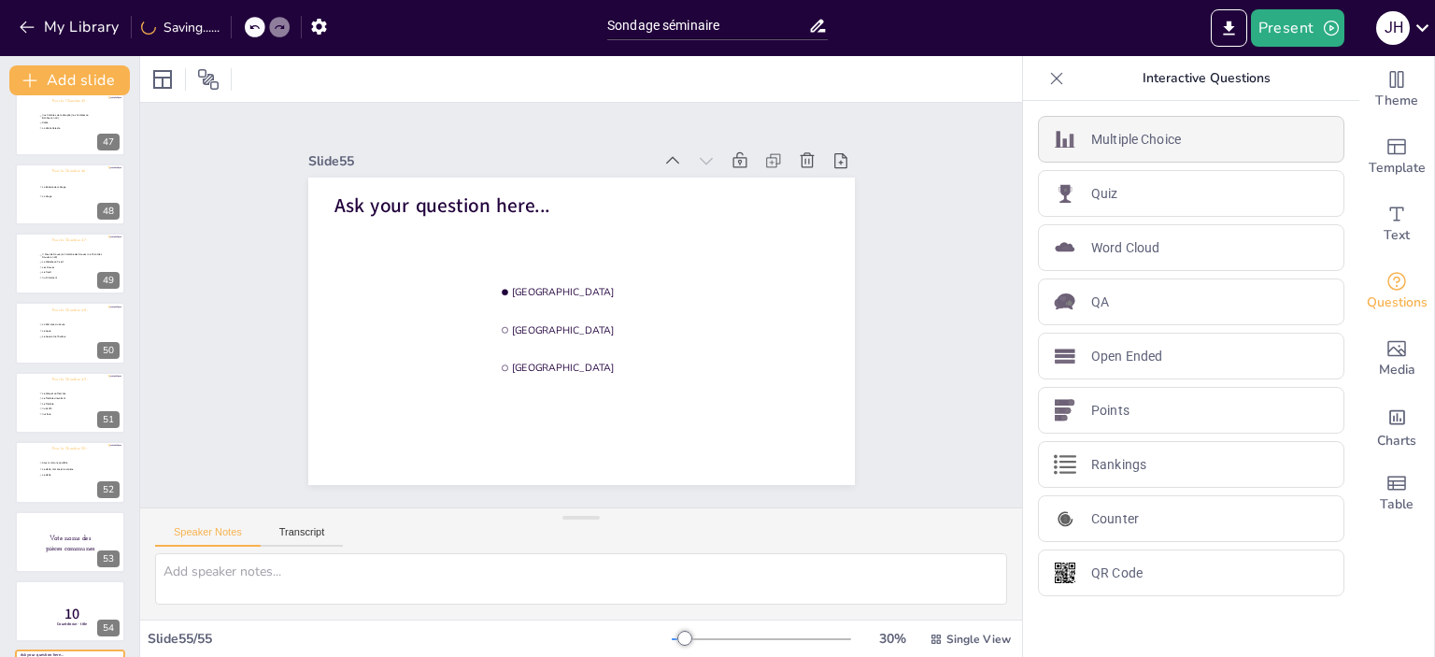
click at [1167, 130] on p "Multiple Choice" at bounding box center [1136, 140] width 90 height 20
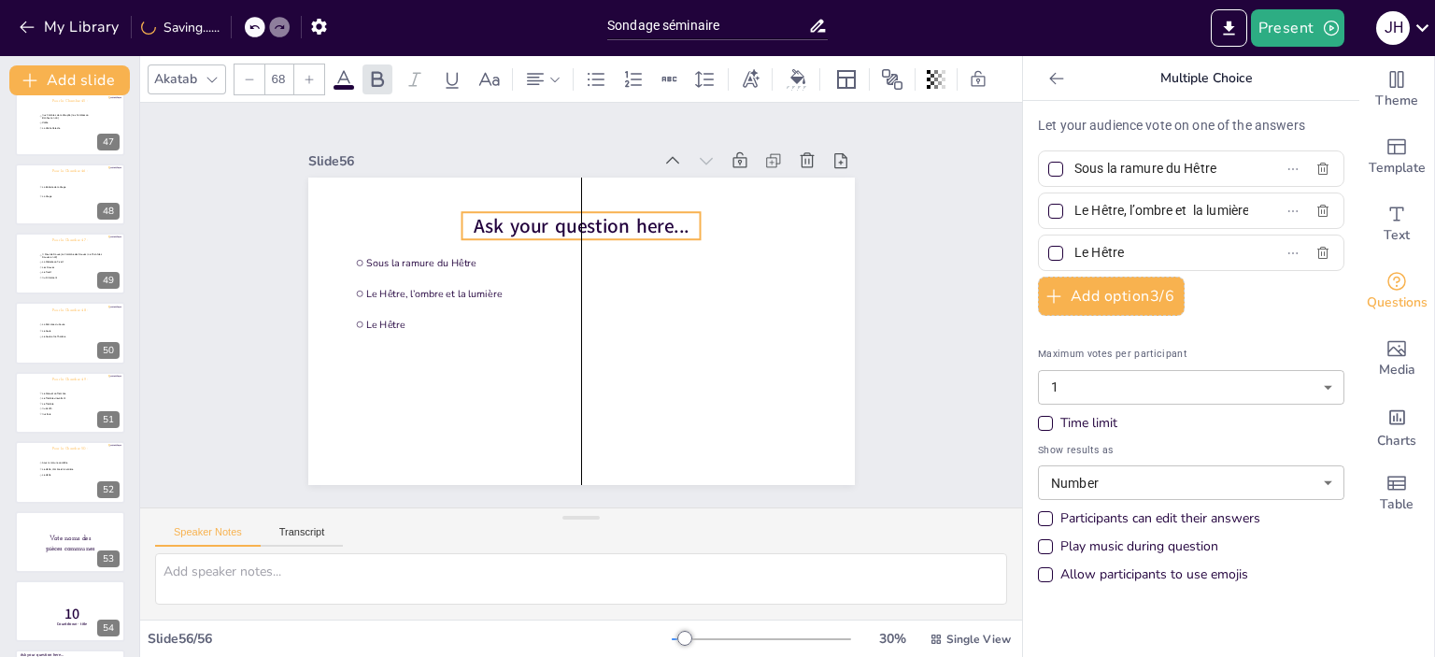
drag, startPoint x: 501, startPoint y: 198, endPoint x: 624, endPoint y: 219, distance: 125.0
click at [624, 219] on span "Ask your question here..." at bounding box center [582, 226] width 216 height 26
click at [647, 216] on span "Ask your question here..." at bounding box center [582, 226] width 216 height 26
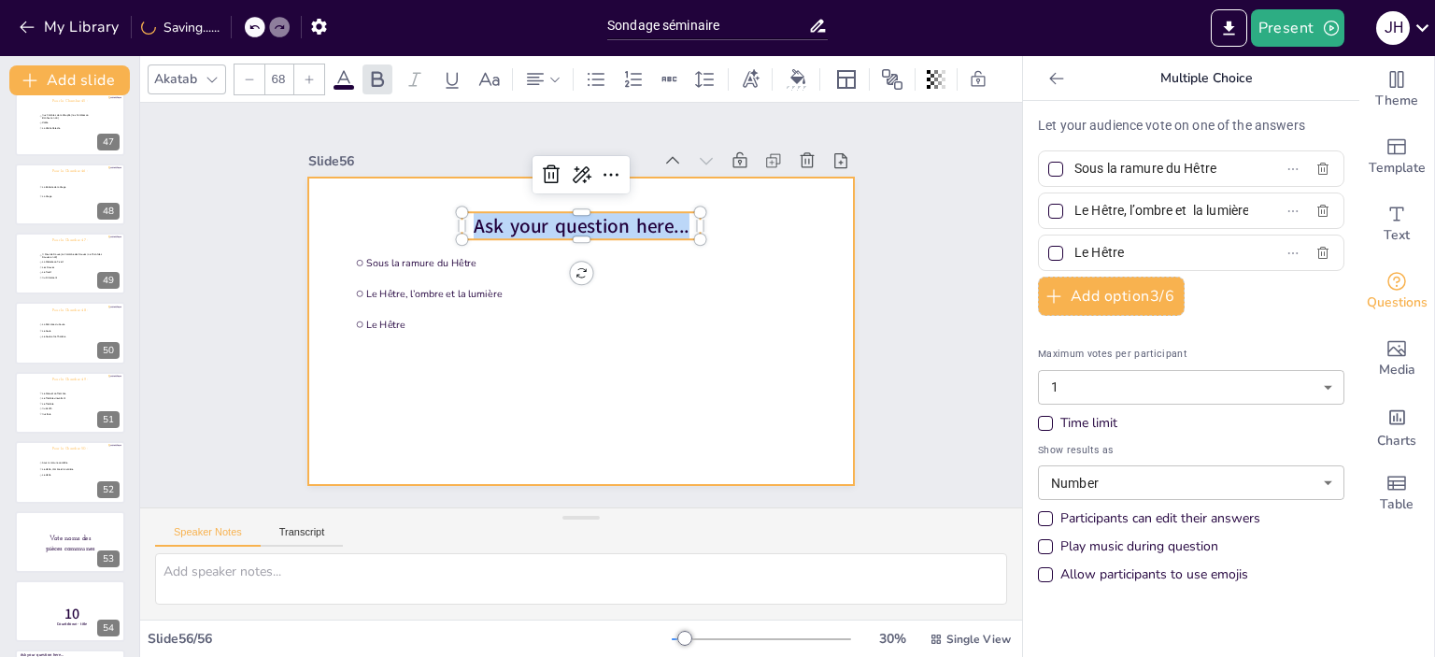
drag, startPoint x: 461, startPoint y: 220, endPoint x: 762, endPoint y: 239, distance: 301.4
click at [762, 239] on div "Sous la ramure du Hêtre Le Hêtre, l’ombre et la lumière Le Hêtre Ask your quest…" at bounding box center [581, 330] width 546 height 307
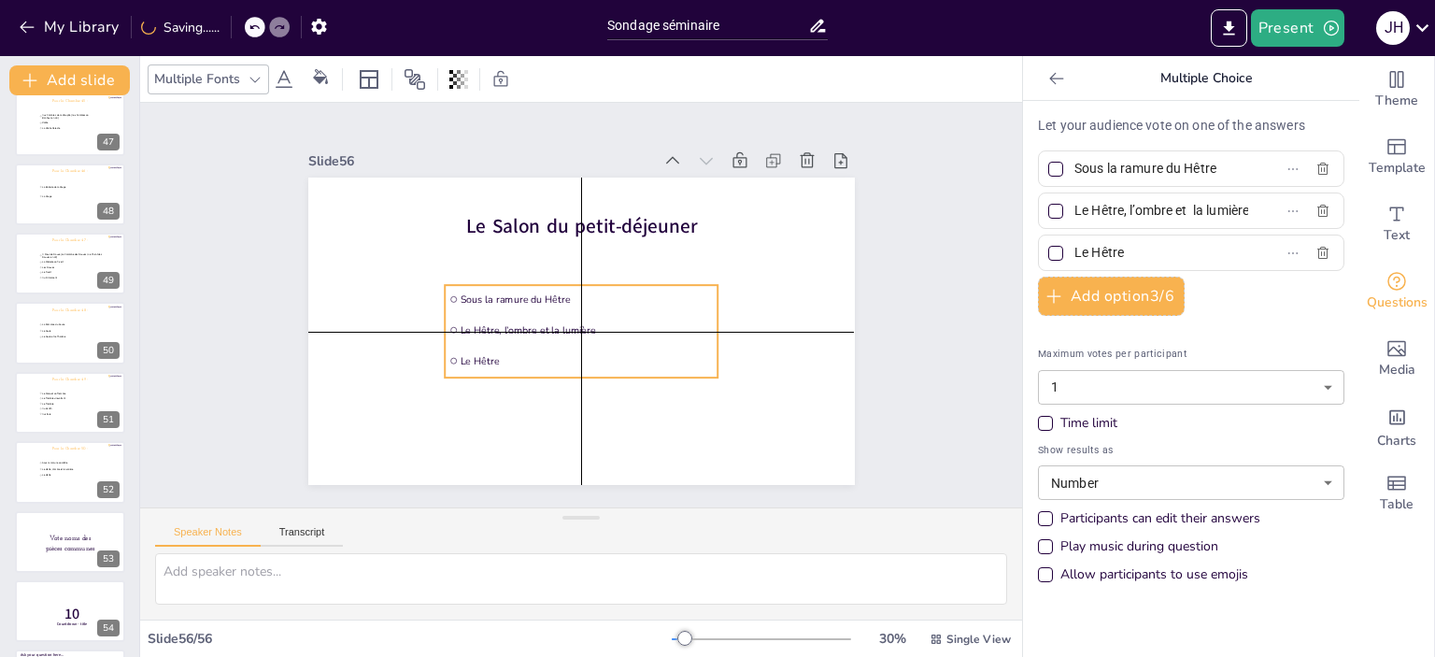
drag, startPoint x: 475, startPoint y: 288, endPoint x: 566, endPoint y: 330, distance: 99.9
click at [566, 330] on li "Le Hêtre, l’ombre et la lumière" at bounding box center [581, 330] width 273 height 28
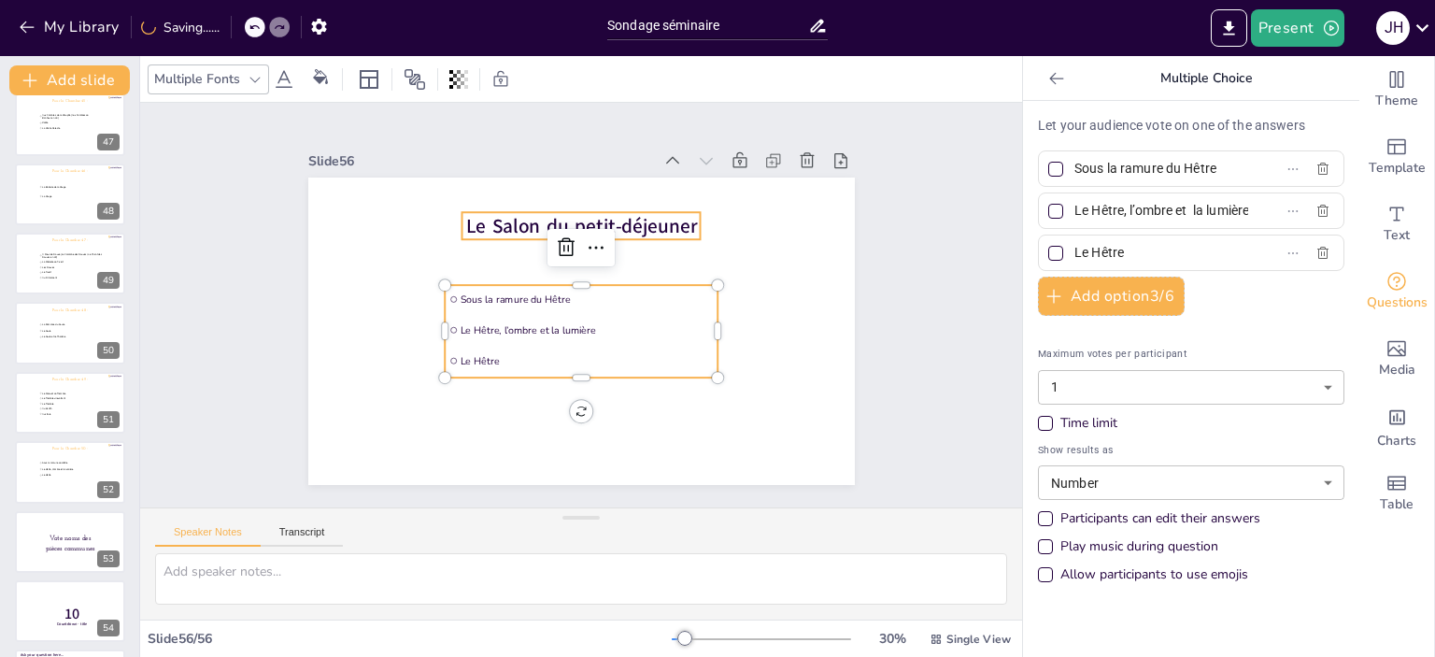
click at [485, 222] on span "Le Salon du petit-déjeuner" at bounding box center [580, 226] width 231 height 26
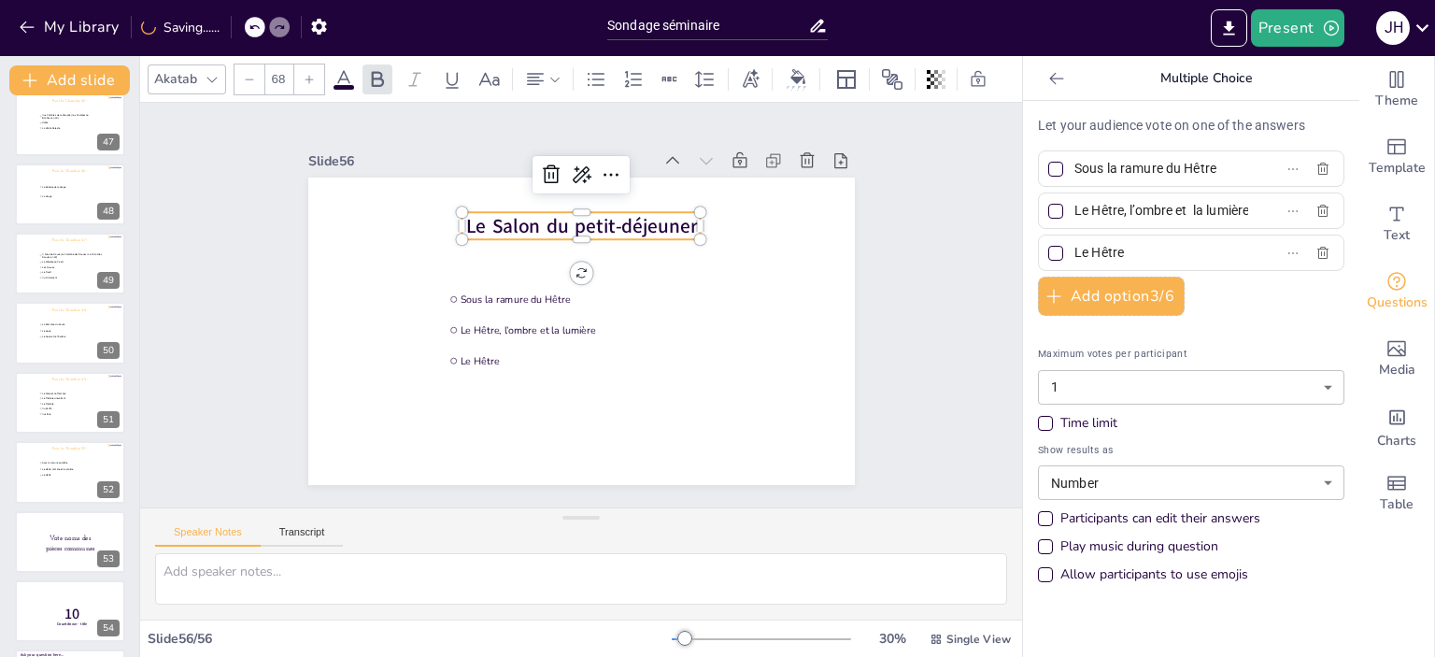
click at [344, 74] on icon at bounding box center [344, 79] width 22 height 22
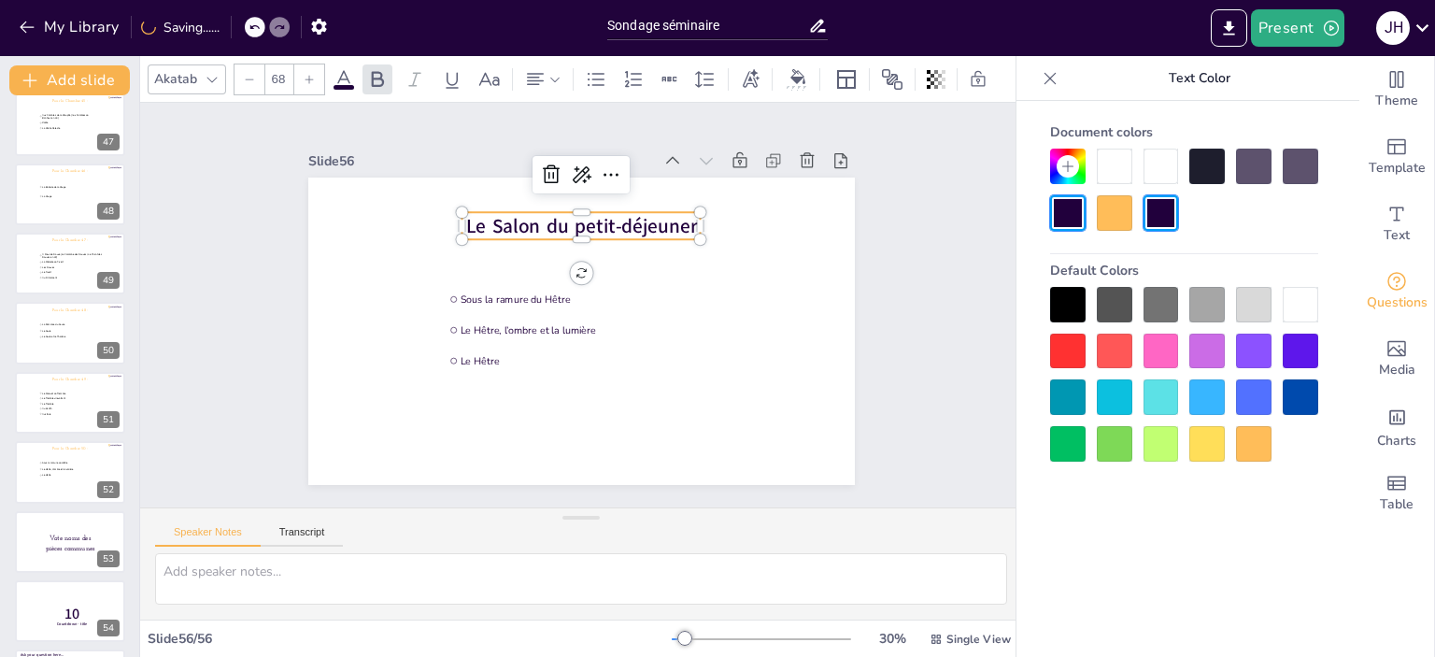
click at [1109, 205] on div at bounding box center [1114, 212] width 35 height 35
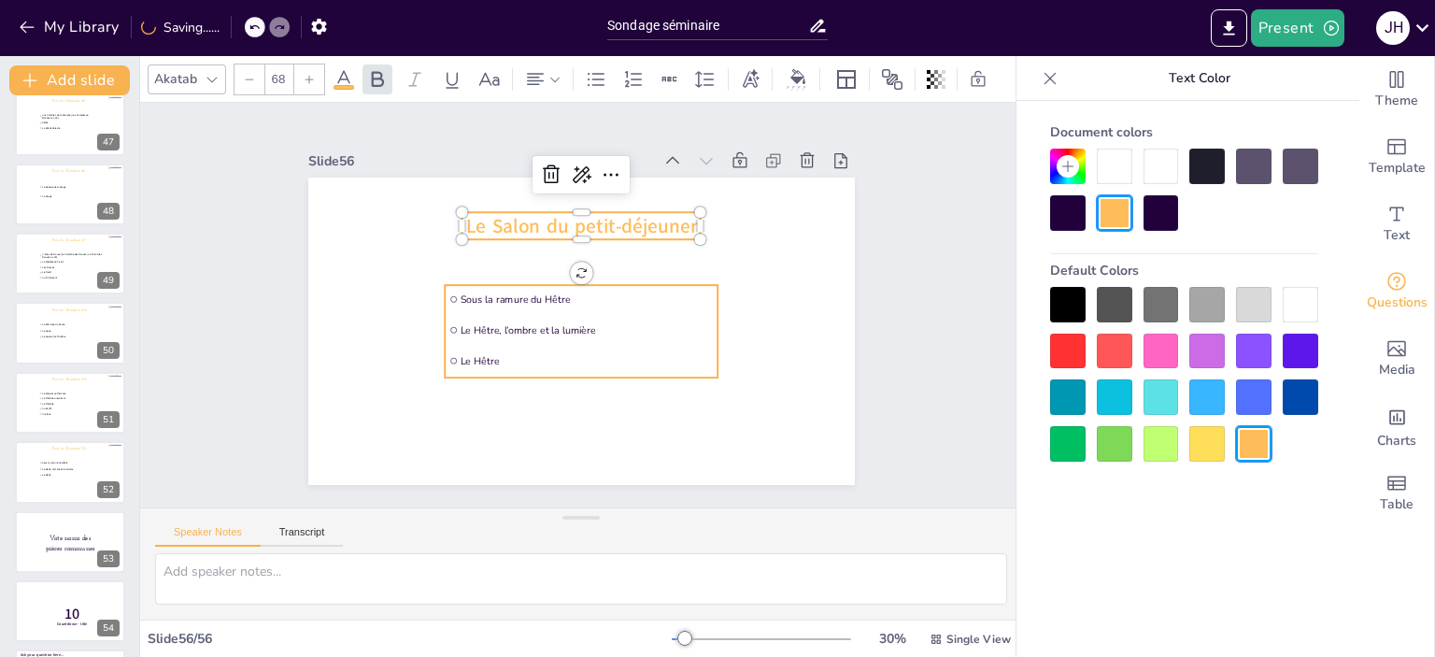
click at [577, 332] on li "Le Hêtre, l’ombre et la lumière" at bounding box center [581, 330] width 273 height 28
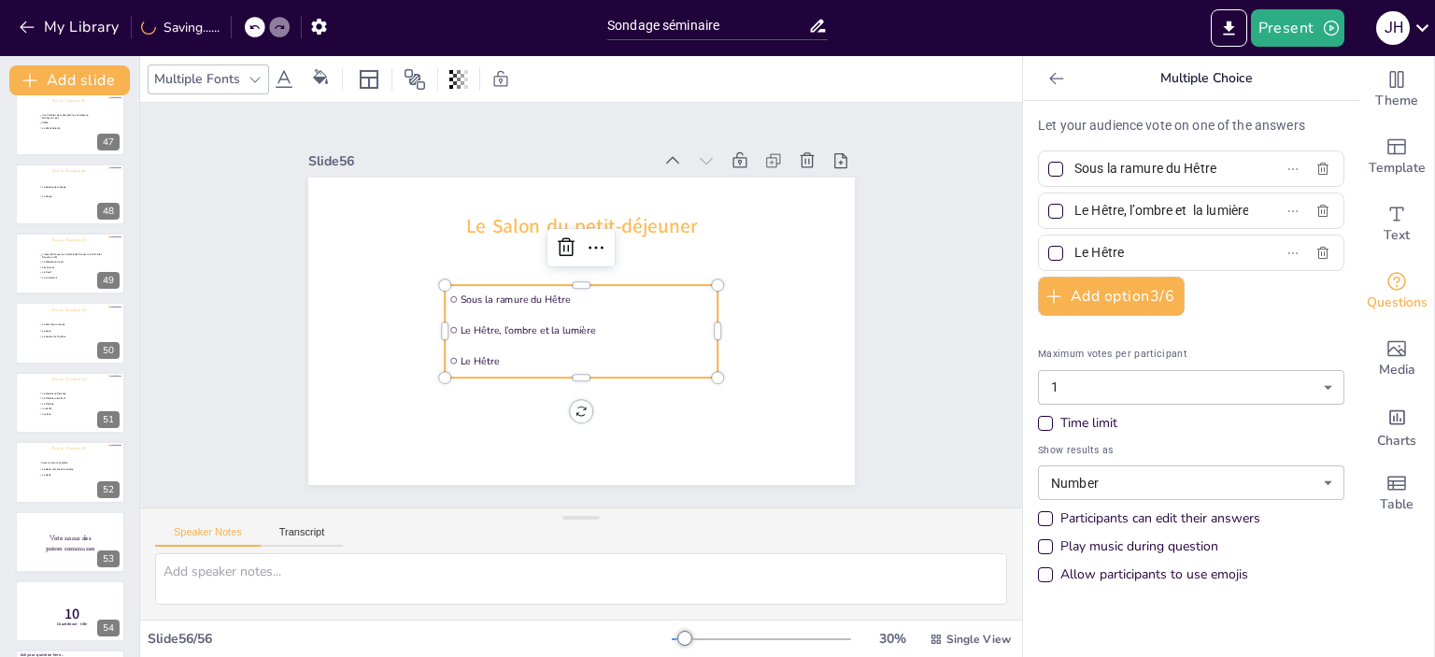
scroll to position [3352, 0]
click at [49, 470] on p "10" at bounding box center [73, 474] width 50 height 21
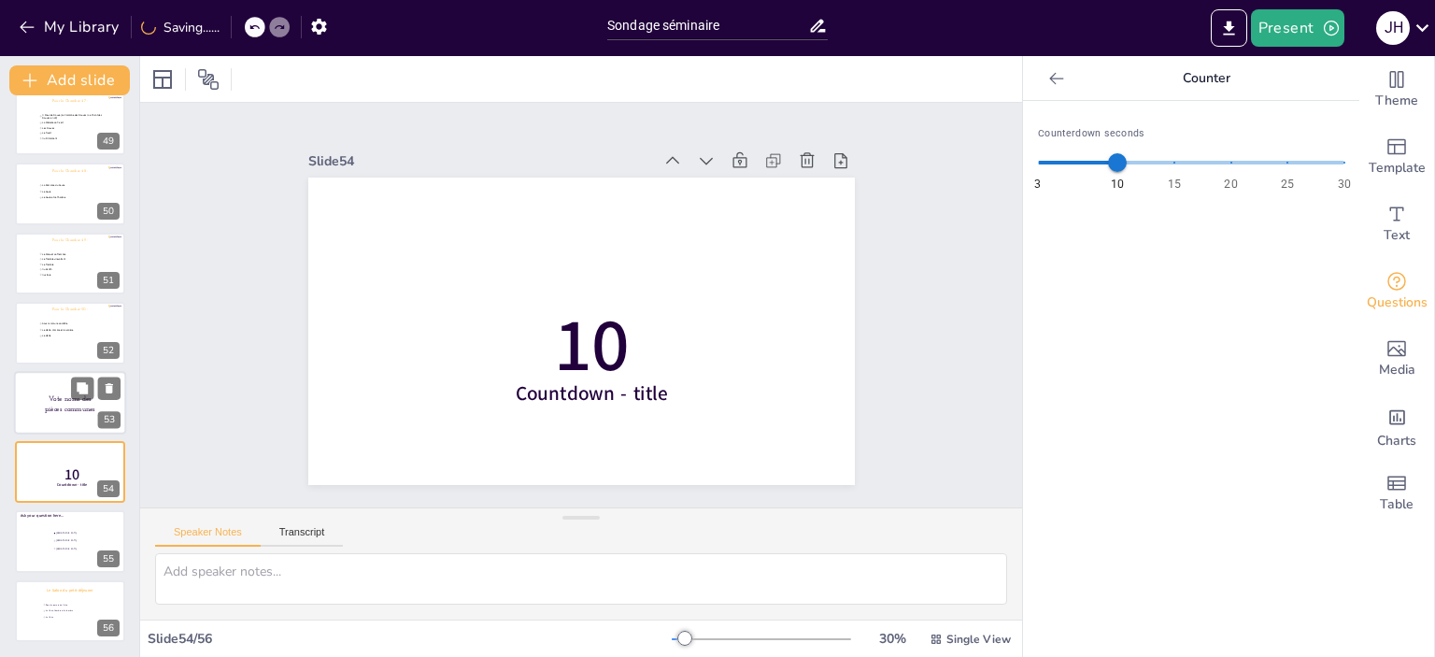
click at [33, 418] on div at bounding box center [70, 403] width 112 height 64
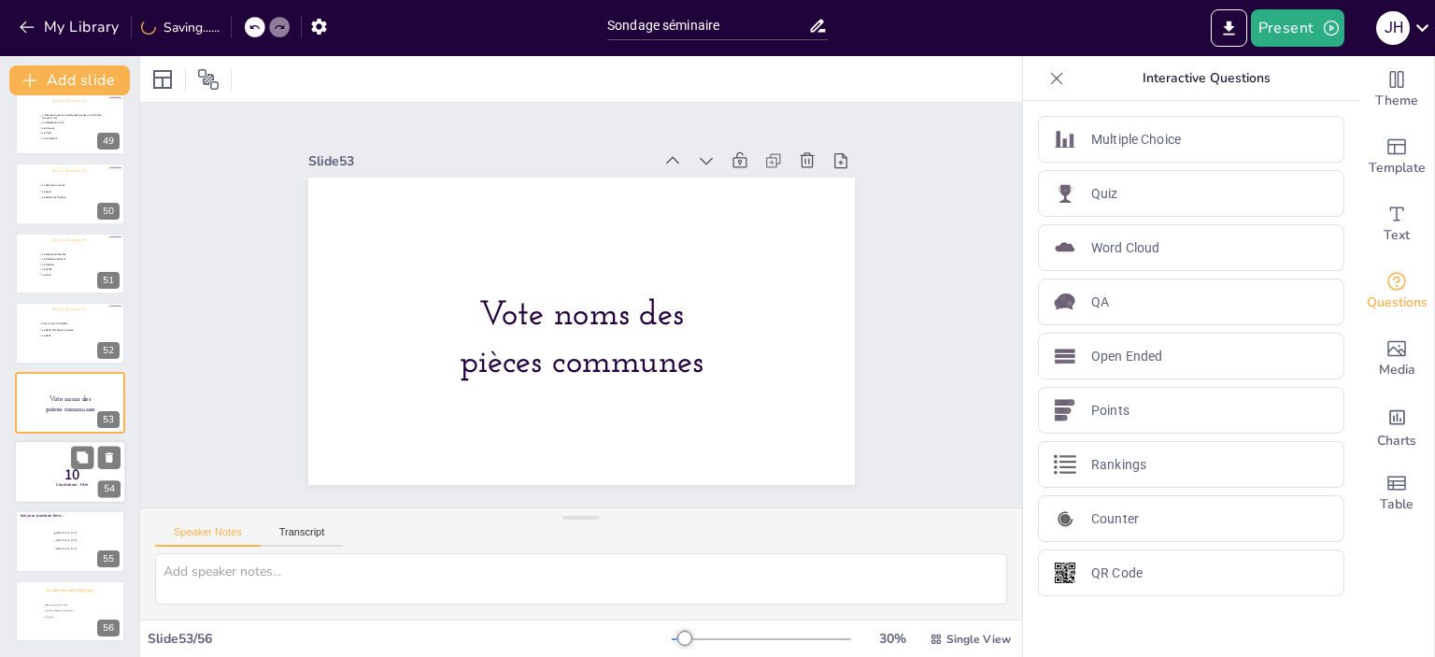
click at [41, 488] on div at bounding box center [70, 472] width 112 height 64
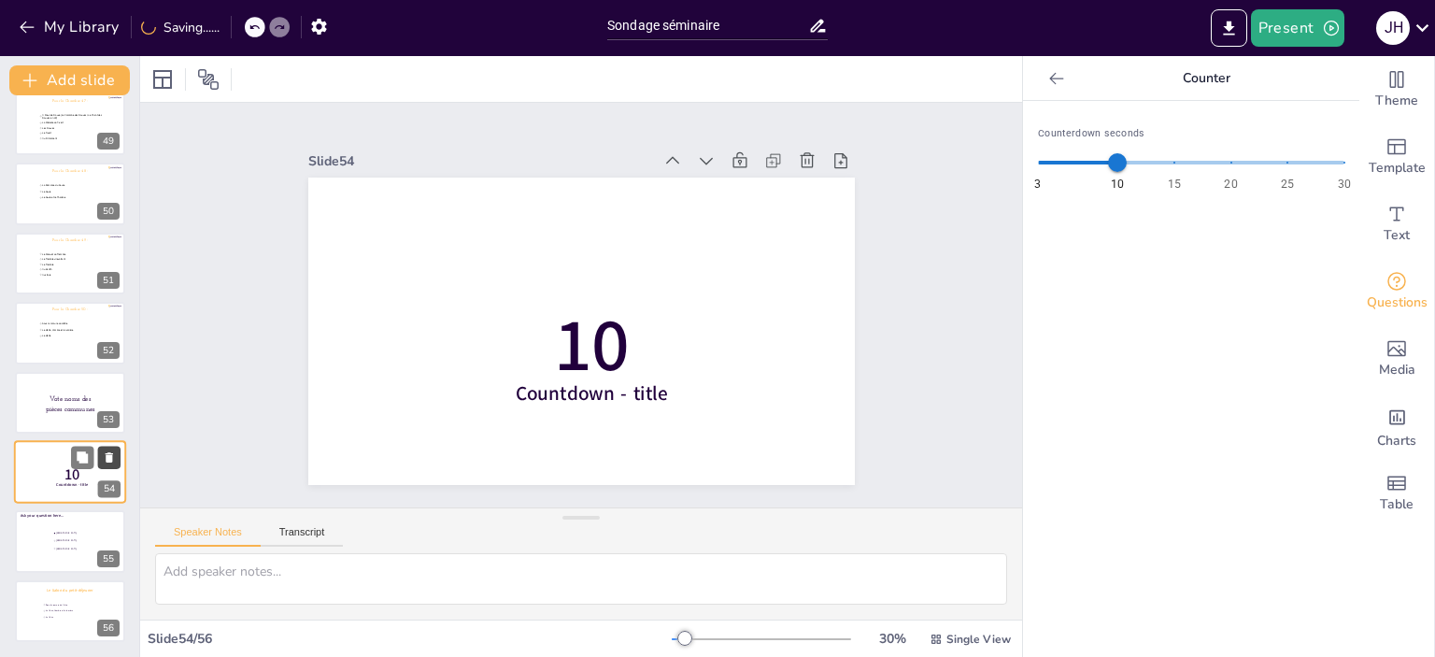
click at [105, 454] on icon at bounding box center [109, 456] width 13 height 13
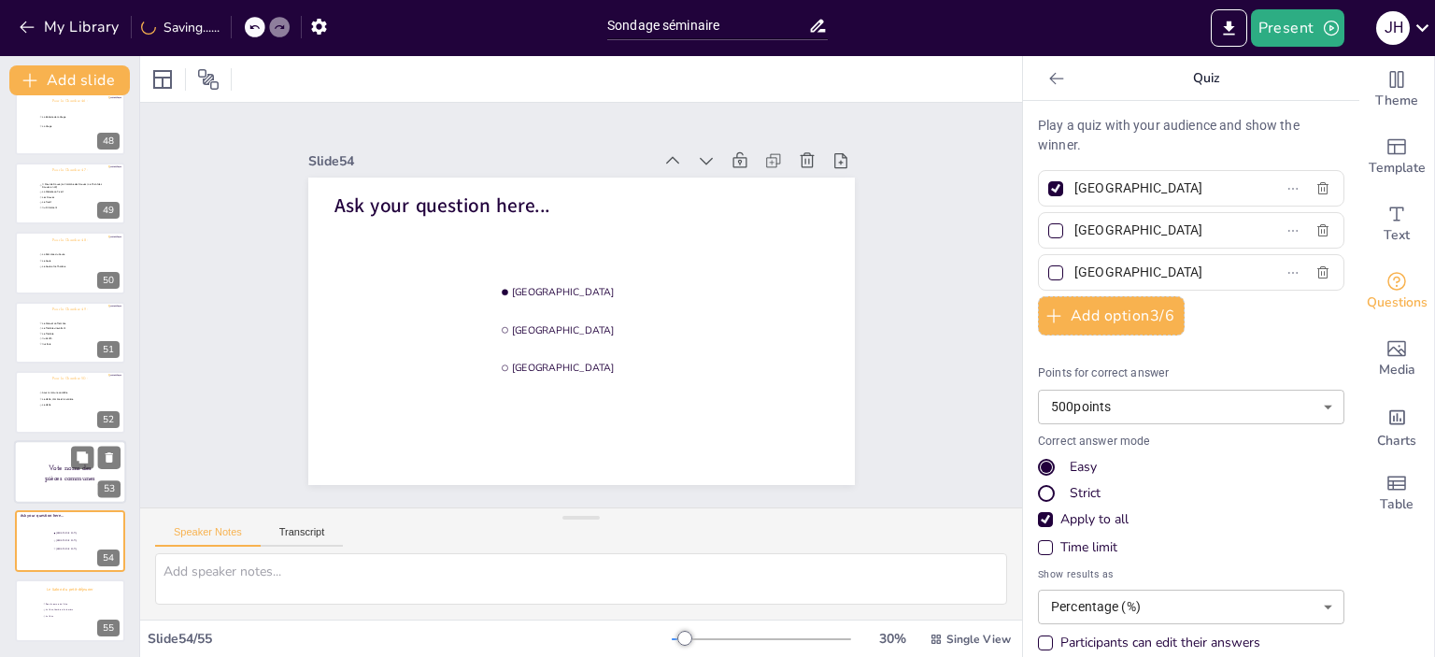
scroll to position [3282, 0]
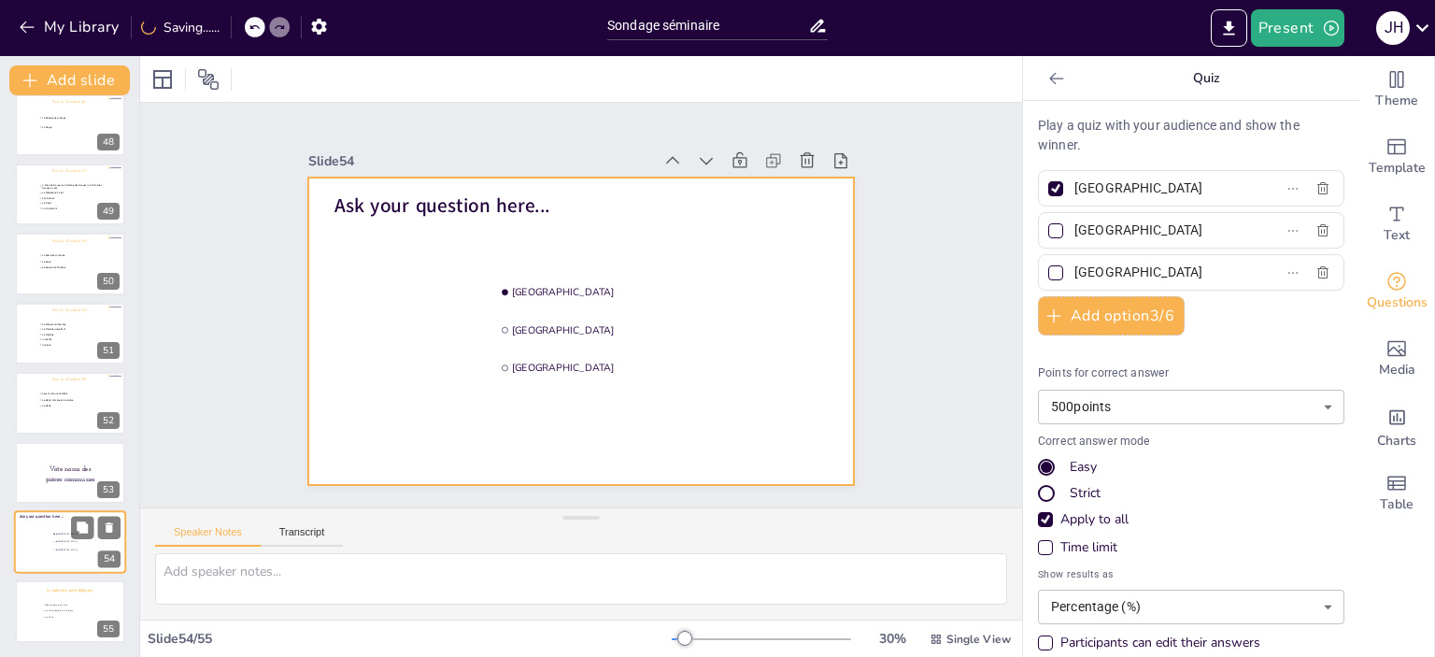
click at [42, 548] on div at bounding box center [70, 542] width 112 height 64
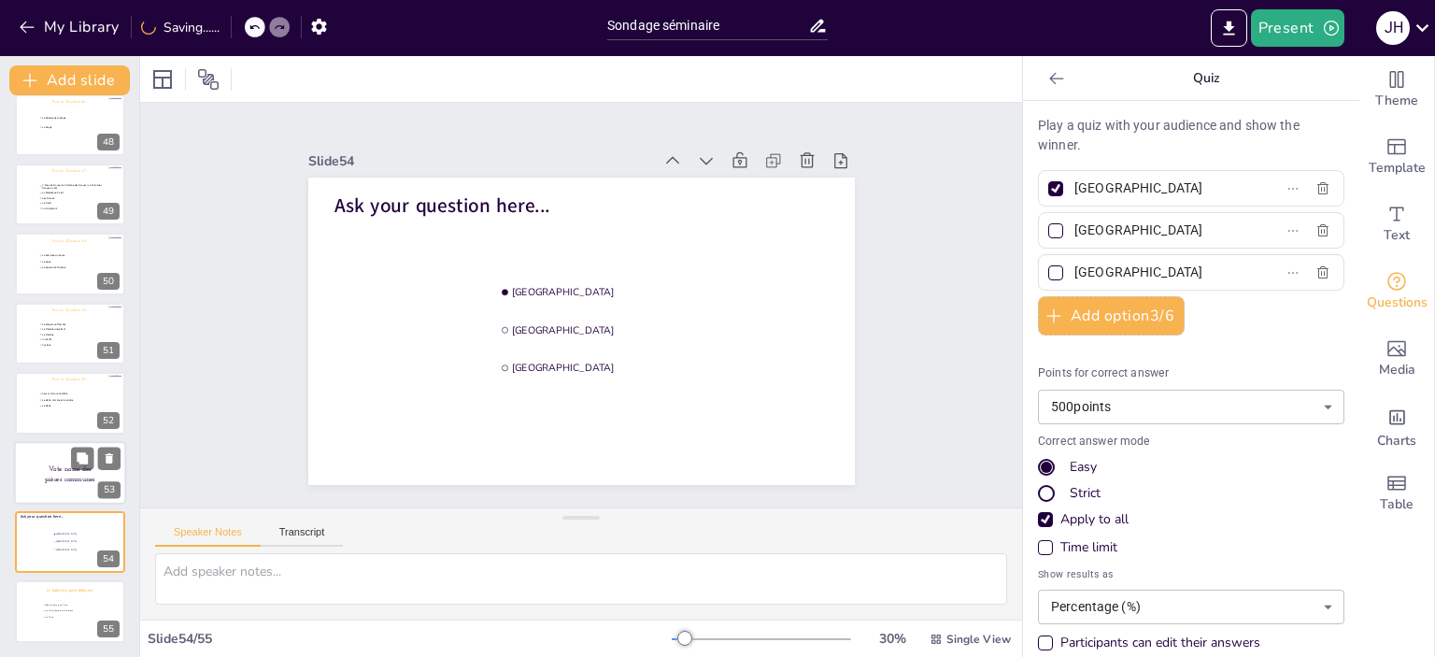
click at [47, 477] on span "Vote noms des pièces communes" at bounding box center [70, 473] width 50 height 17
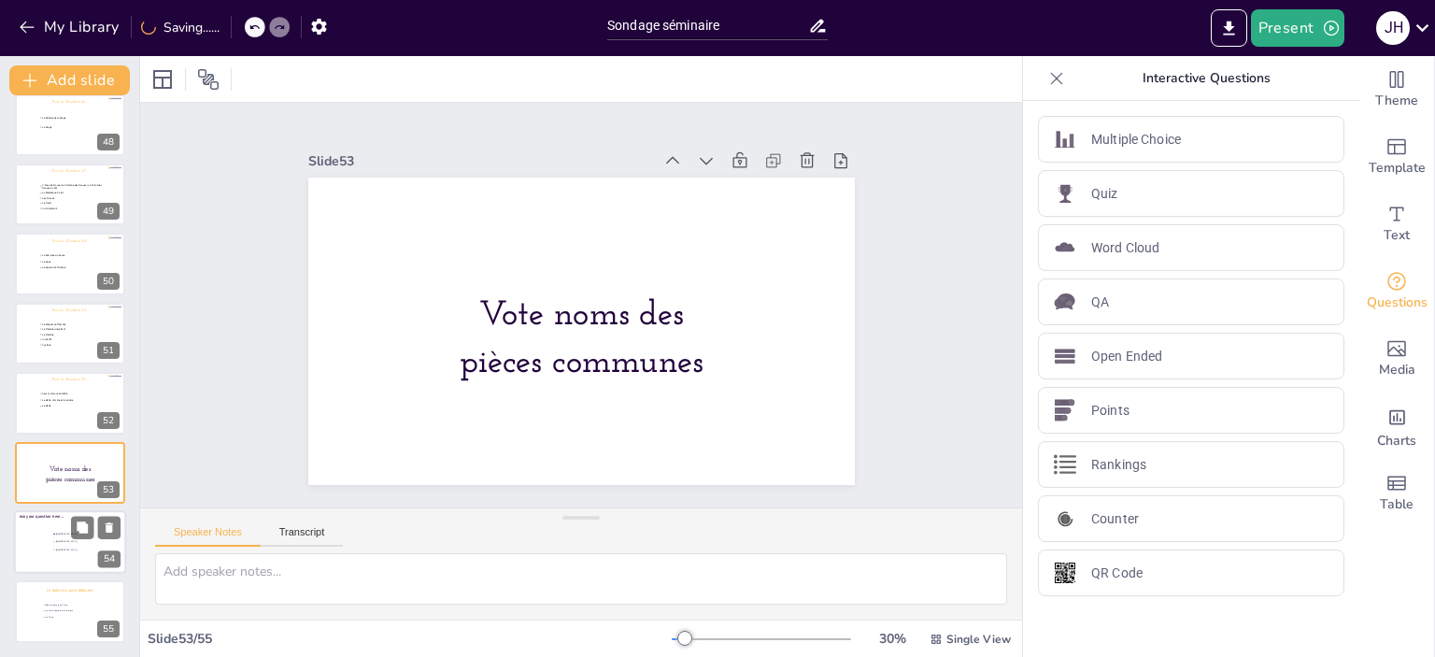
click at [52, 546] on li "[GEOGRAPHIC_DATA]" at bounding box center [80, 549] width 56 height 7
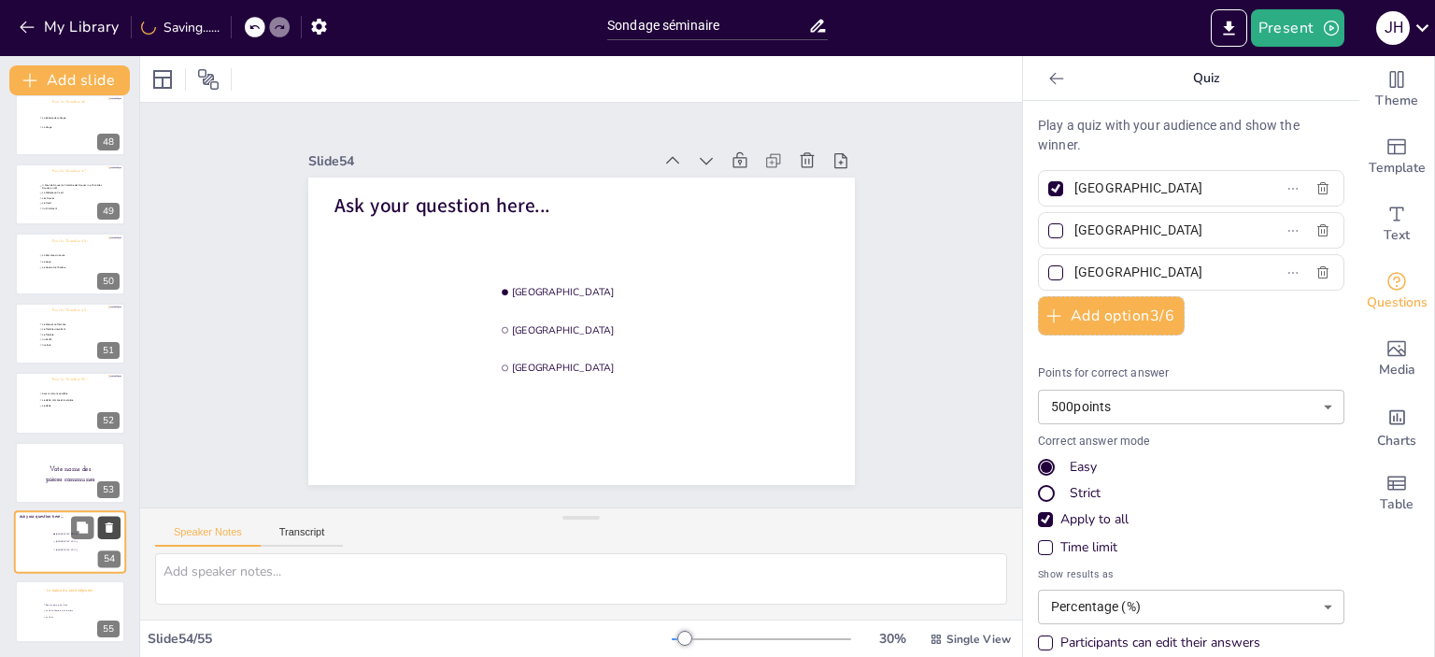
click at [111, 532] on icon at bounding box center [109, 526] width 13 height 13
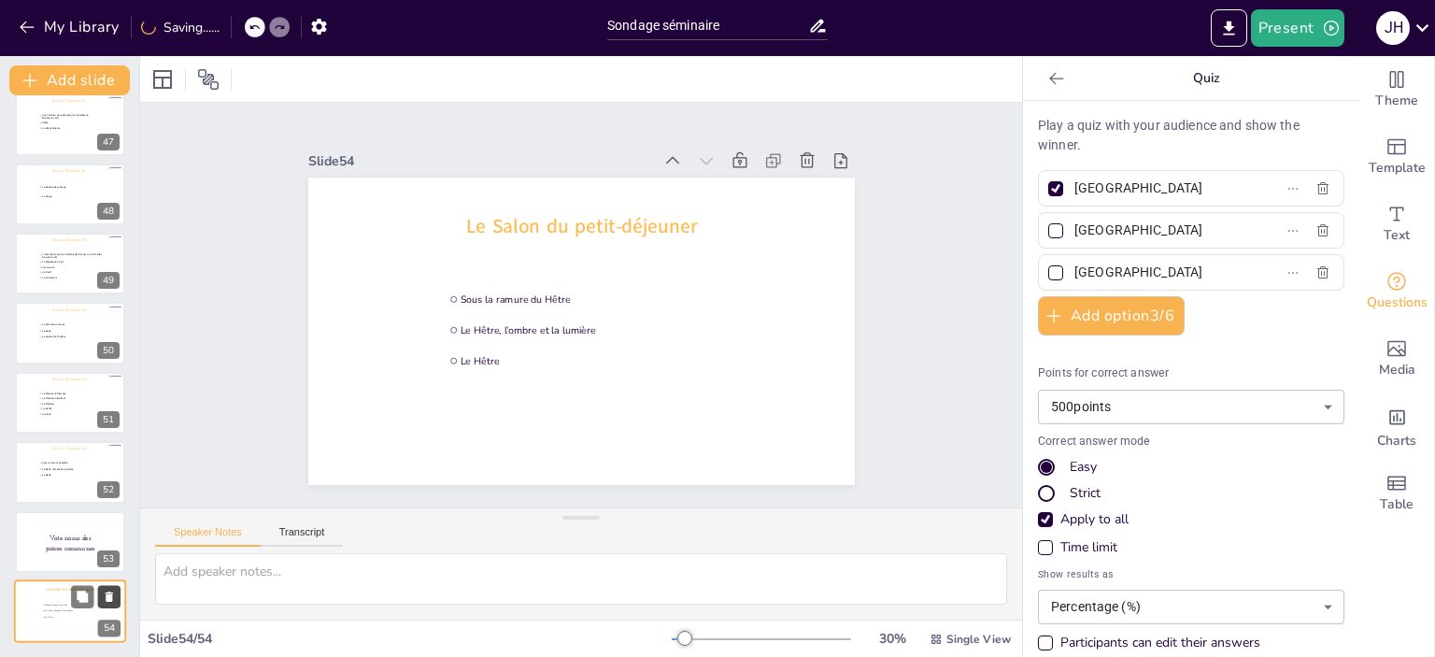
scroll to position [3213, 0]
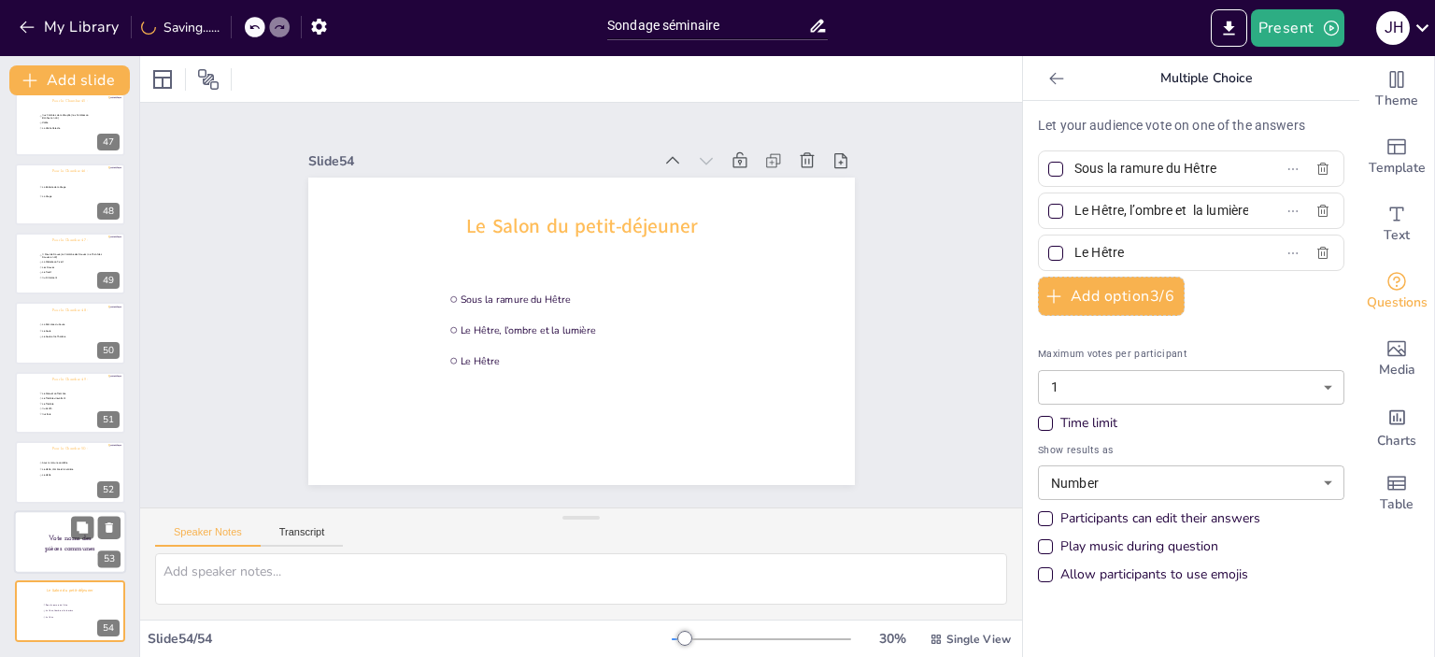
click at [33, 542] on div at bounding box center [70, 542] width 112 height 64
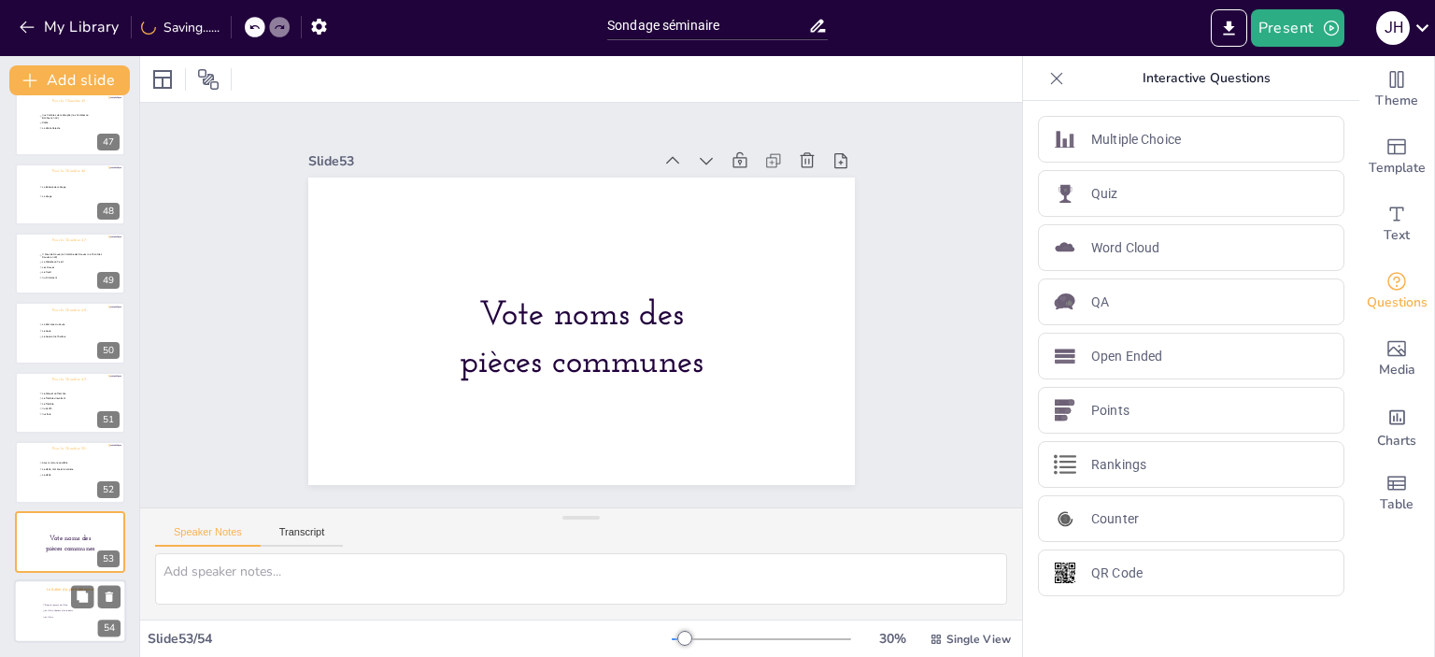
click at [61, 622] on div at bounding box center [70, 611] width 112 height 64
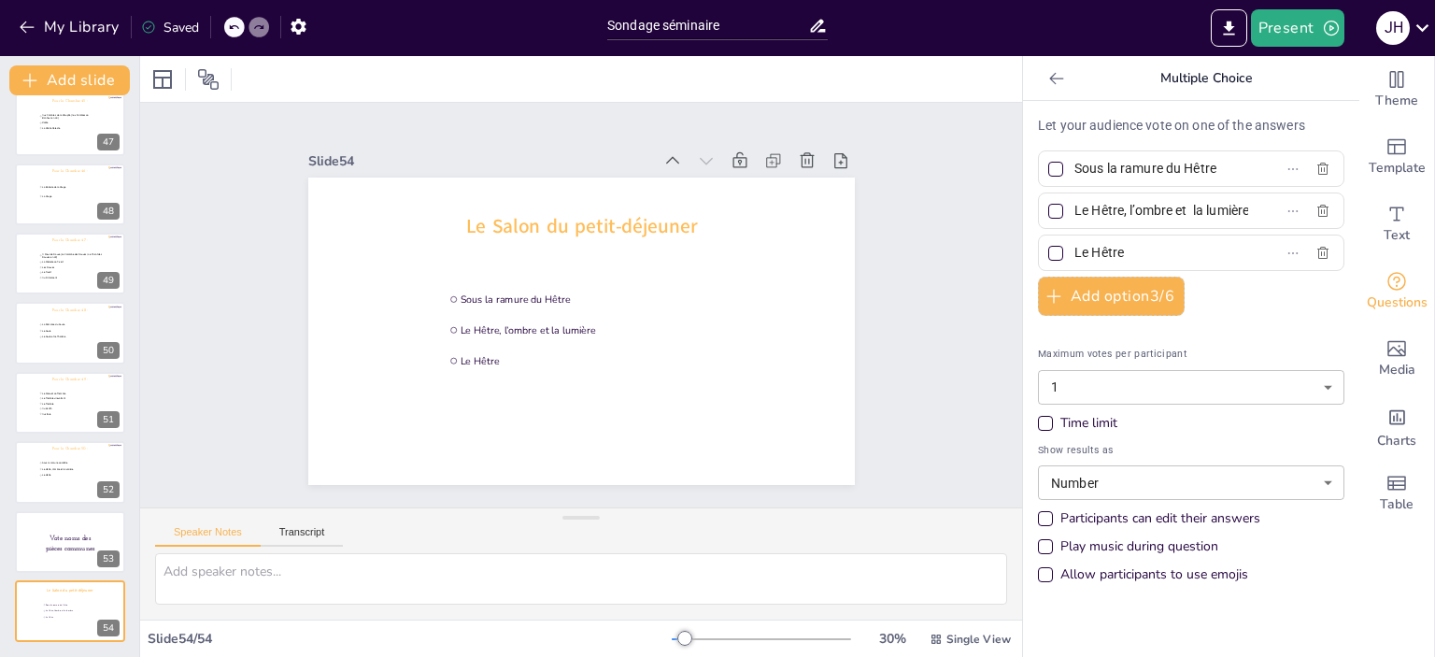
drag, startPoint x: 1312, startPoint y: 253, endPoint x: 1267, endPoint y: 234, distance: 48.6
click at [1315, 253] on icon "button" at bounding box center [1322, 253] width 15 height 15
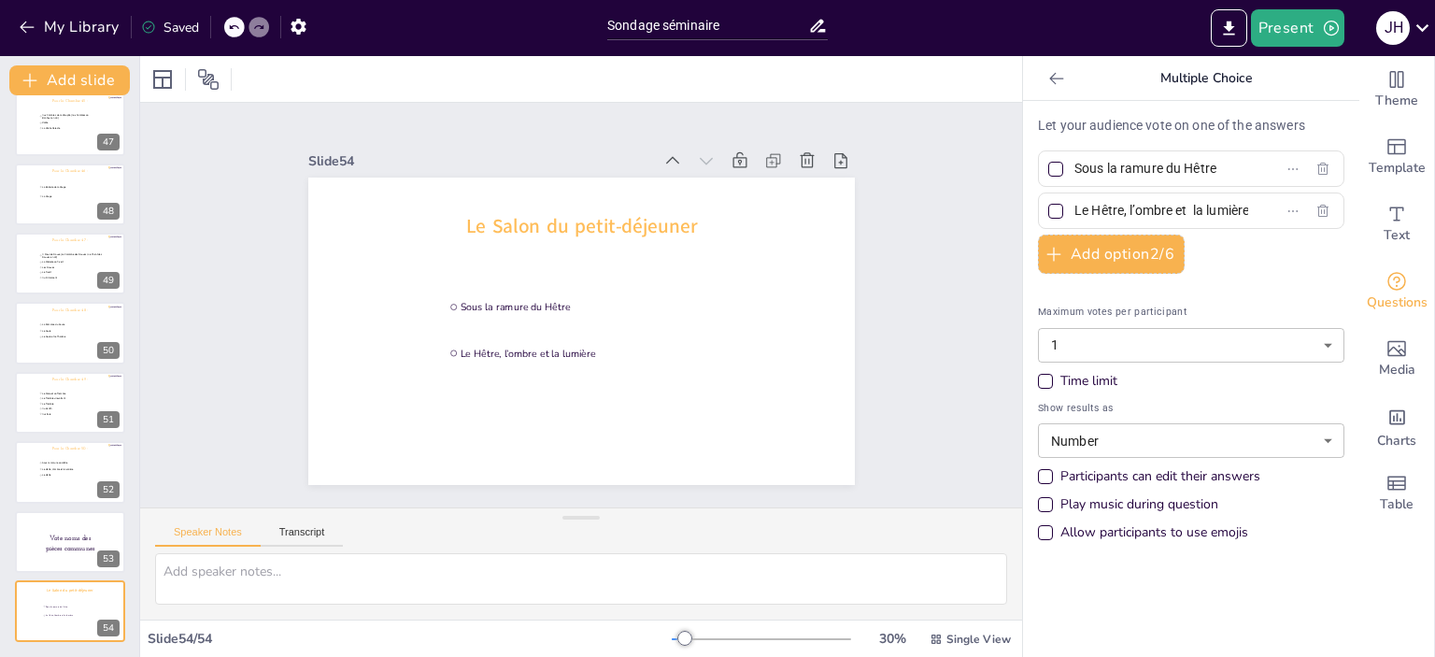
drag, startPoint x: 1212, startPoint y: 171, endPoint x: 958, endPoint y: 175, distance: 253.2
click at [958, 175] on div "Document fonts Akatab Josefin Slab Recently used Josefin Slab Josefin Sans Akat…" at bounding box center [717, 356] width 1435 height 601
paste input "Les Matines"
type input "Les Matines"
click at [1230, 206] on label "Le Hêtre, l’ombre et la lumière" at bounding box center [1161, 210] width 234 height 27
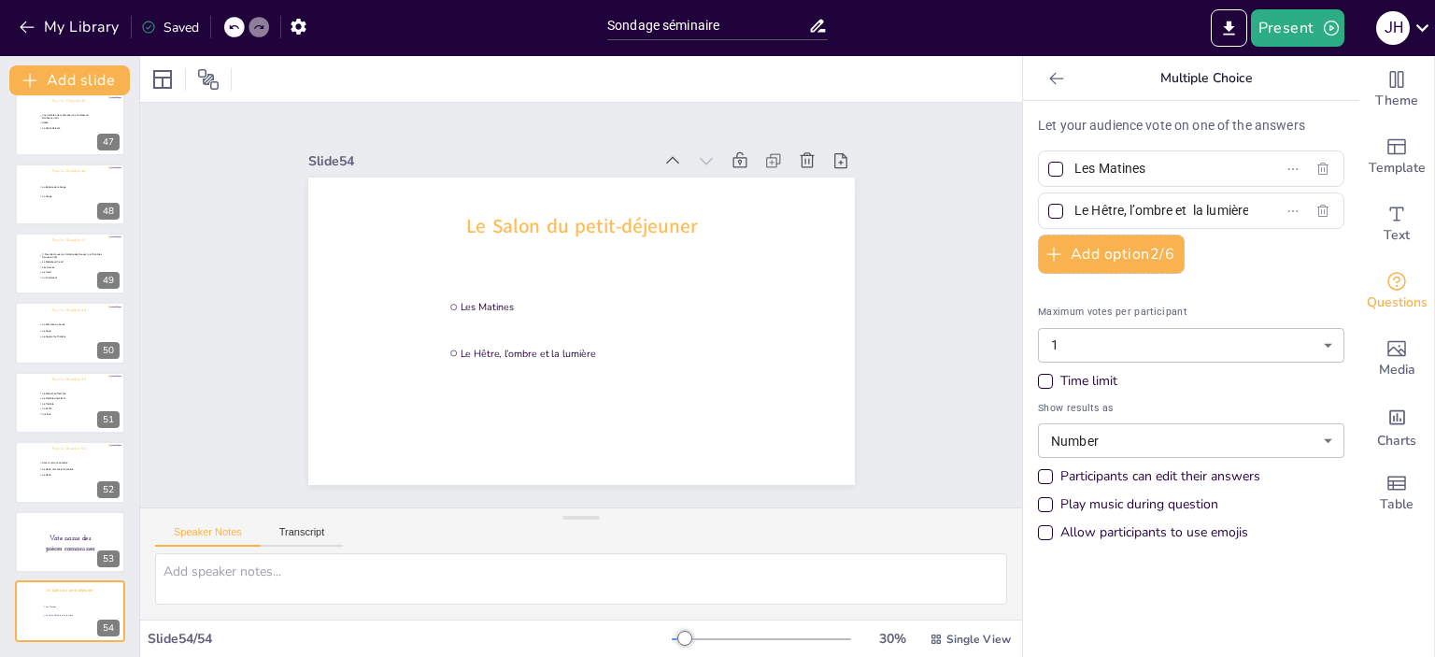
click at [1230, 206] on input "Le Hêtre, l’ombre et la lumière" at bounding box center [1161, 210] width 174 height 27
type input "L"
paste input "L’Orangerie"
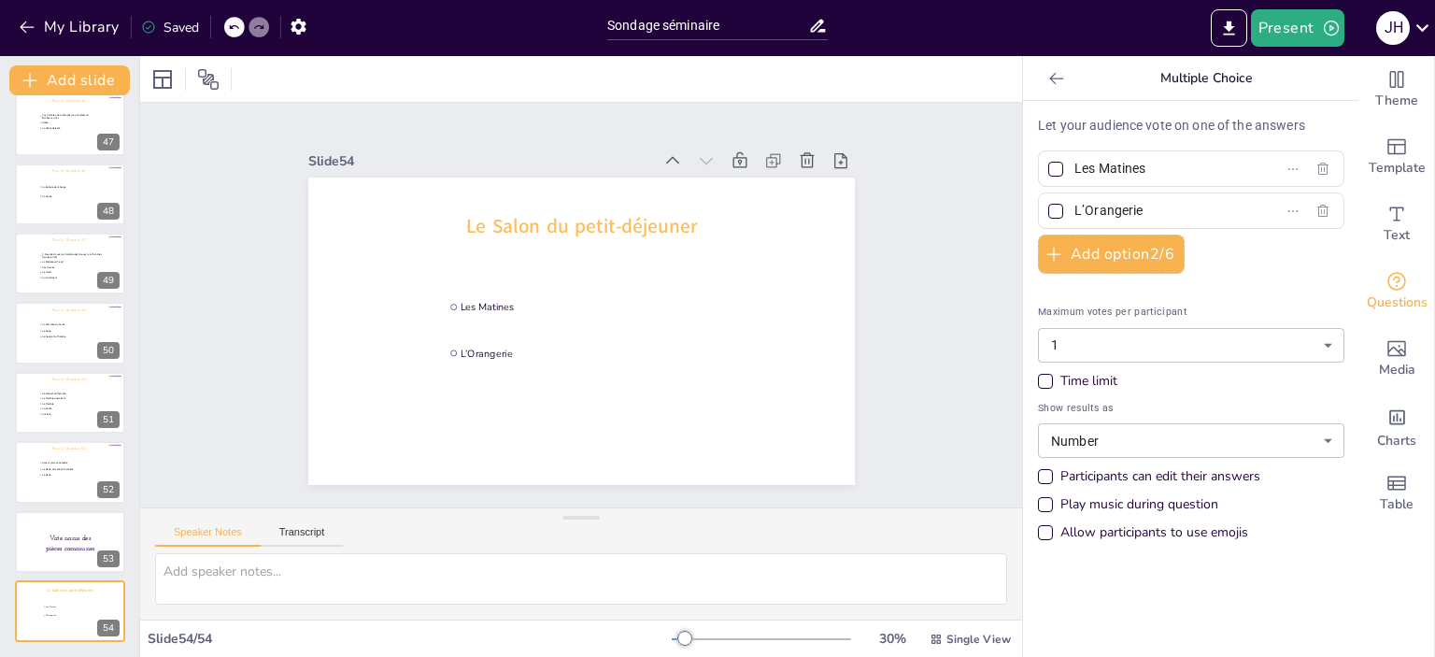
type input "L’Orangerie"
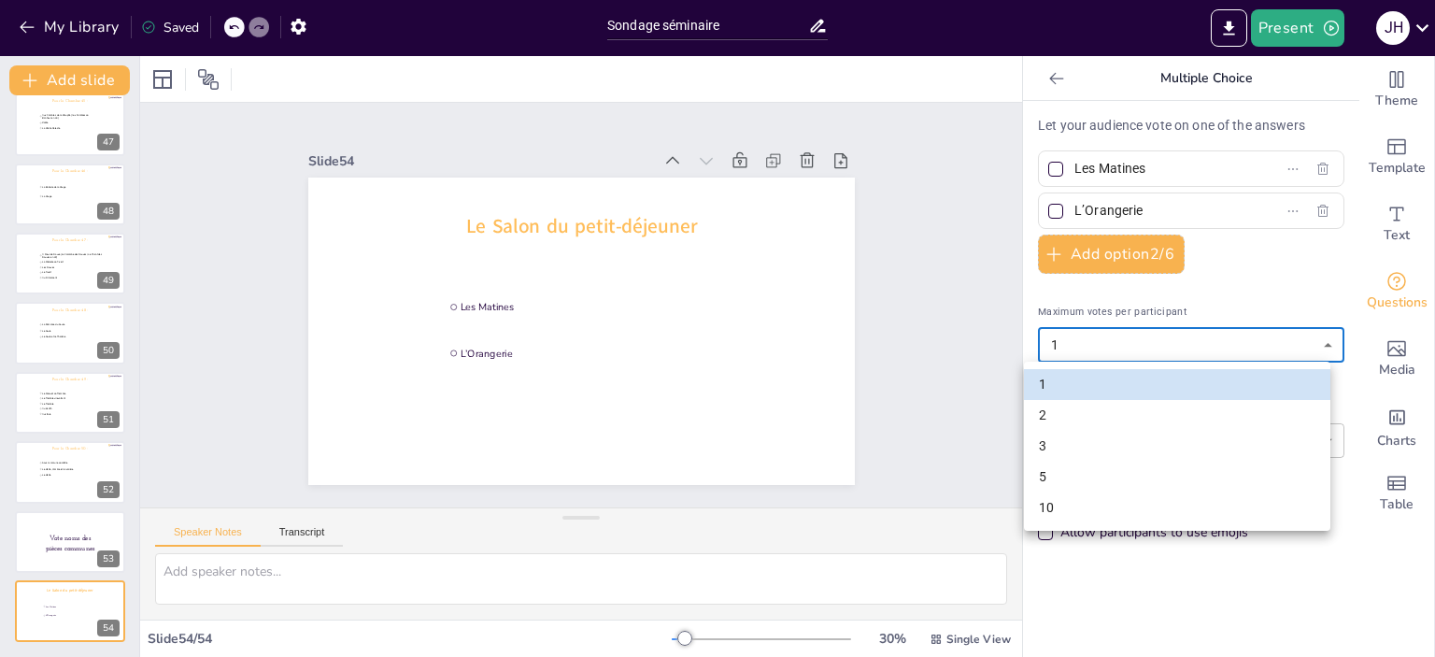
click at [1312, 349] on body "My Library Saved Sondage séminaire Present J H Document fonts Akatab Josefin Sl…" at bounding box center [717, 328] width 1435 height 657
click at [1282, 277] on div at bounding box center [717, 328] width 1435 height 657
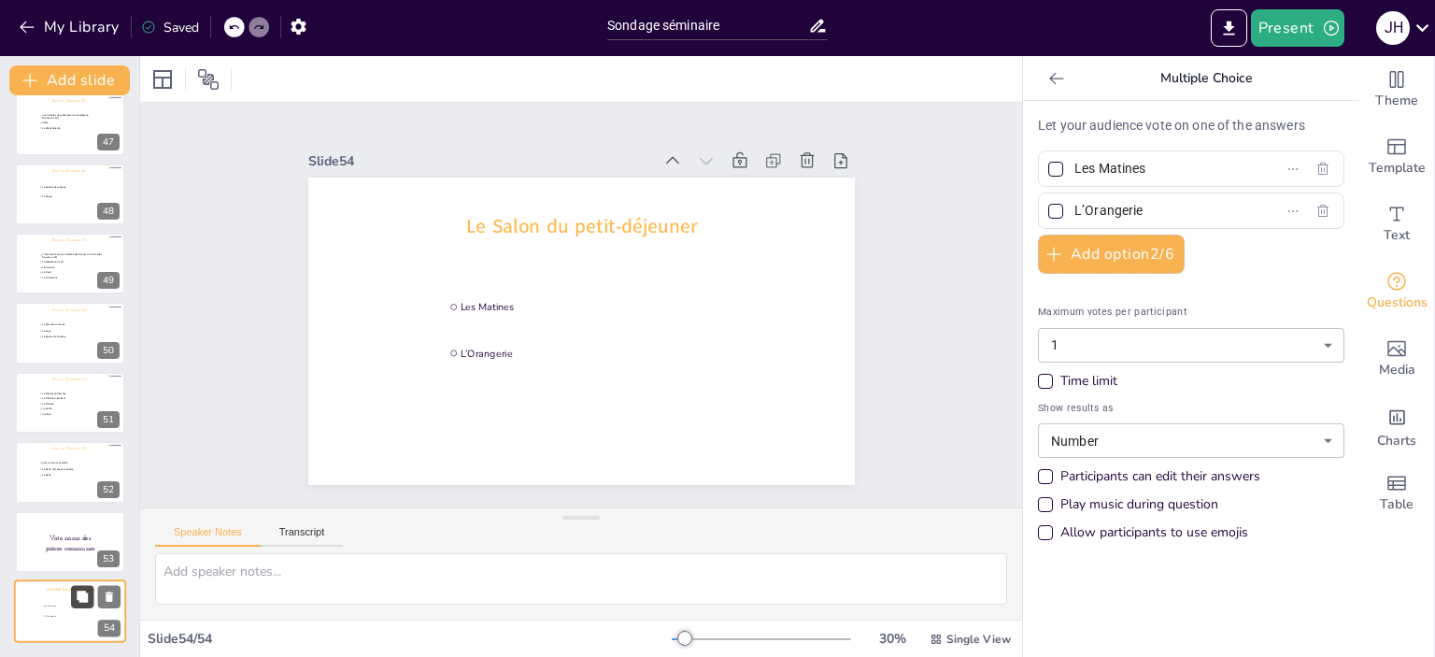
click at [82, 593] on icon at bounding box center [82, 595] width 11 height 11
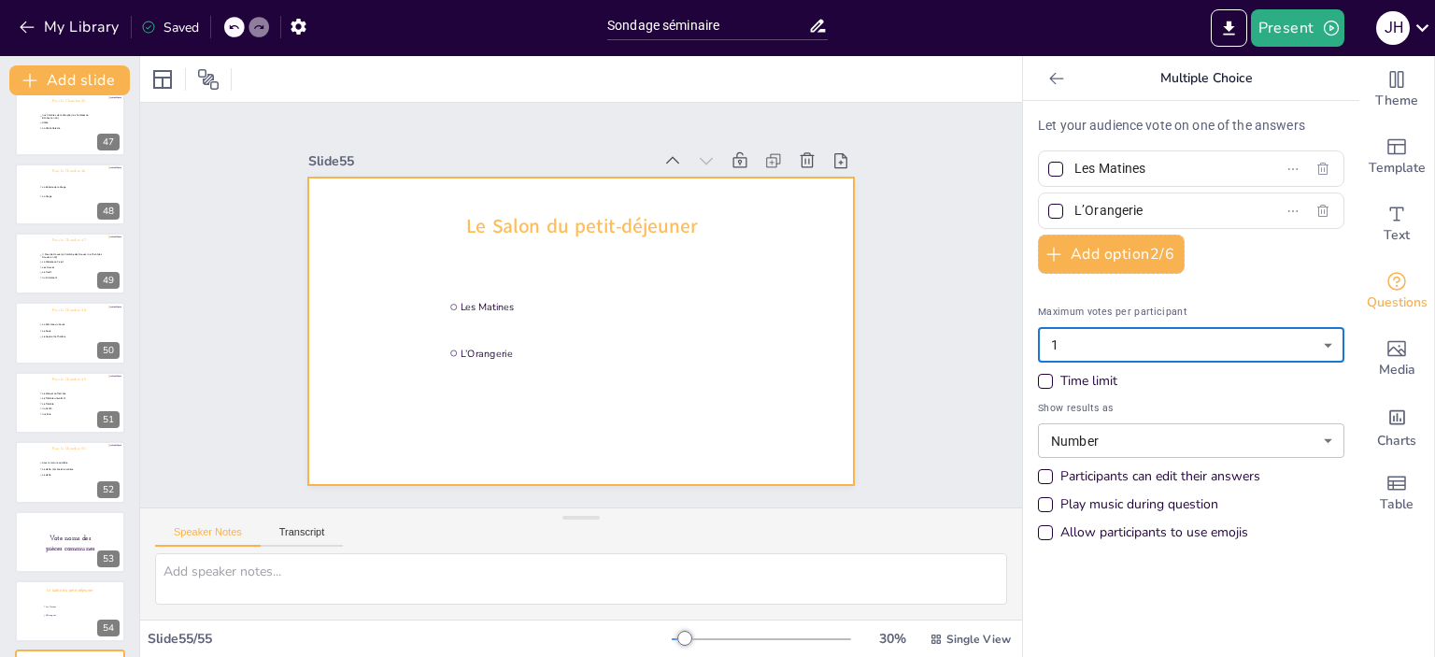
scroll to position [3282, 0]
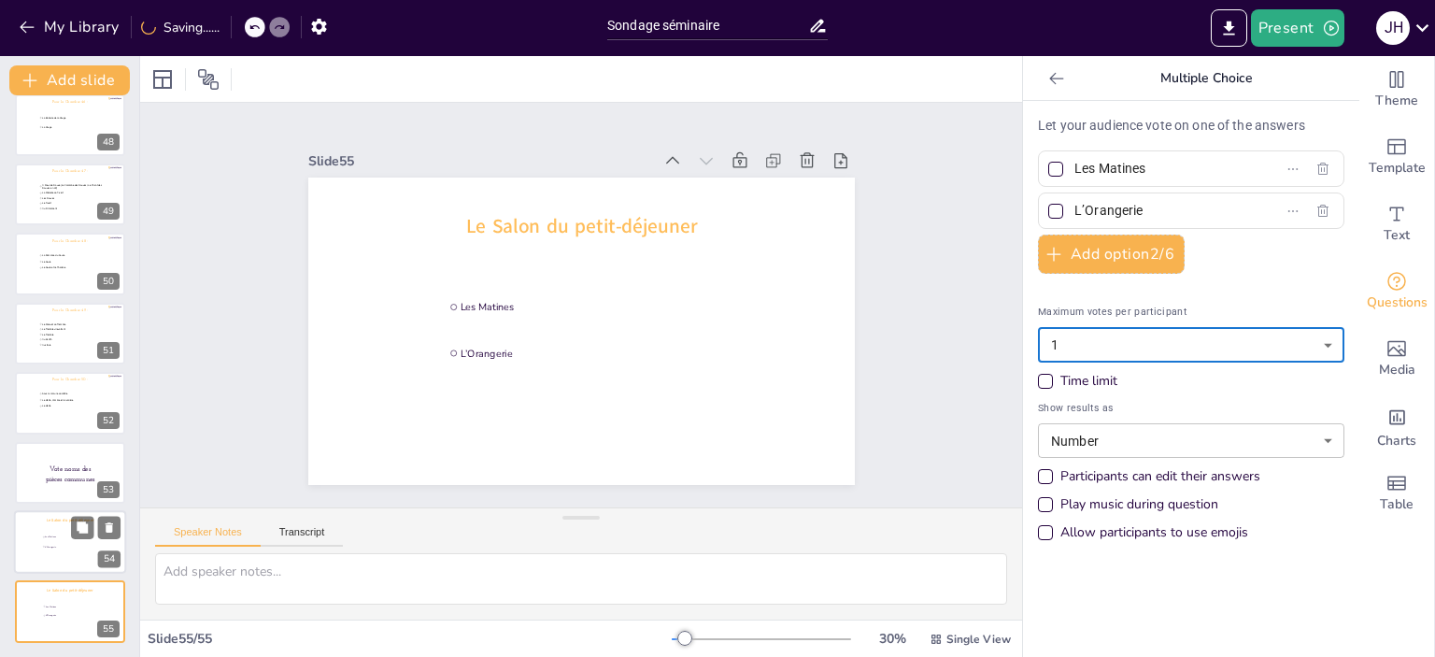
click at [37, 546] on div at bounding box center [70, 542] width 112 height 64
click at [48, 605] on span "Les Matines" at bounding box center [71, 606] width 52 height 3
click at [553, 218] on span "Le Salon du petit-déjeuner" at bounding box center [580, 226] width 231 height 26
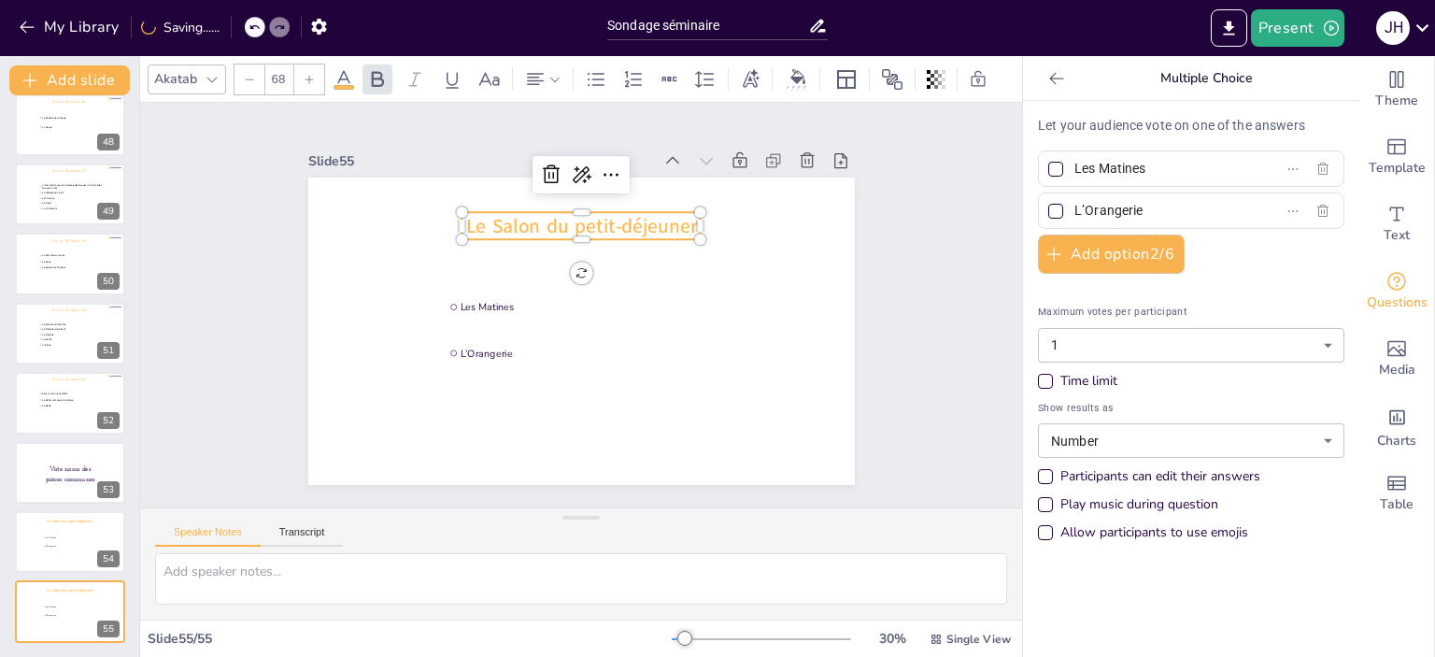
click at [553, 219] on span "Le Salon du petit-déjeuner" at bounding box center [580, 226] width 231 height 26
drag, startPoint x: 677, startPoint y: 221, endPoint x: 604, endPoint y: 224, distance: 72.9
click at [597, 223] on span "Le Salon du petit-déjeuner" at bounding box center [580, 226] width 231 height 26
click at [42, 548] on li "L’Orangerie" at bounding box center [70, 546] width 56 height 9
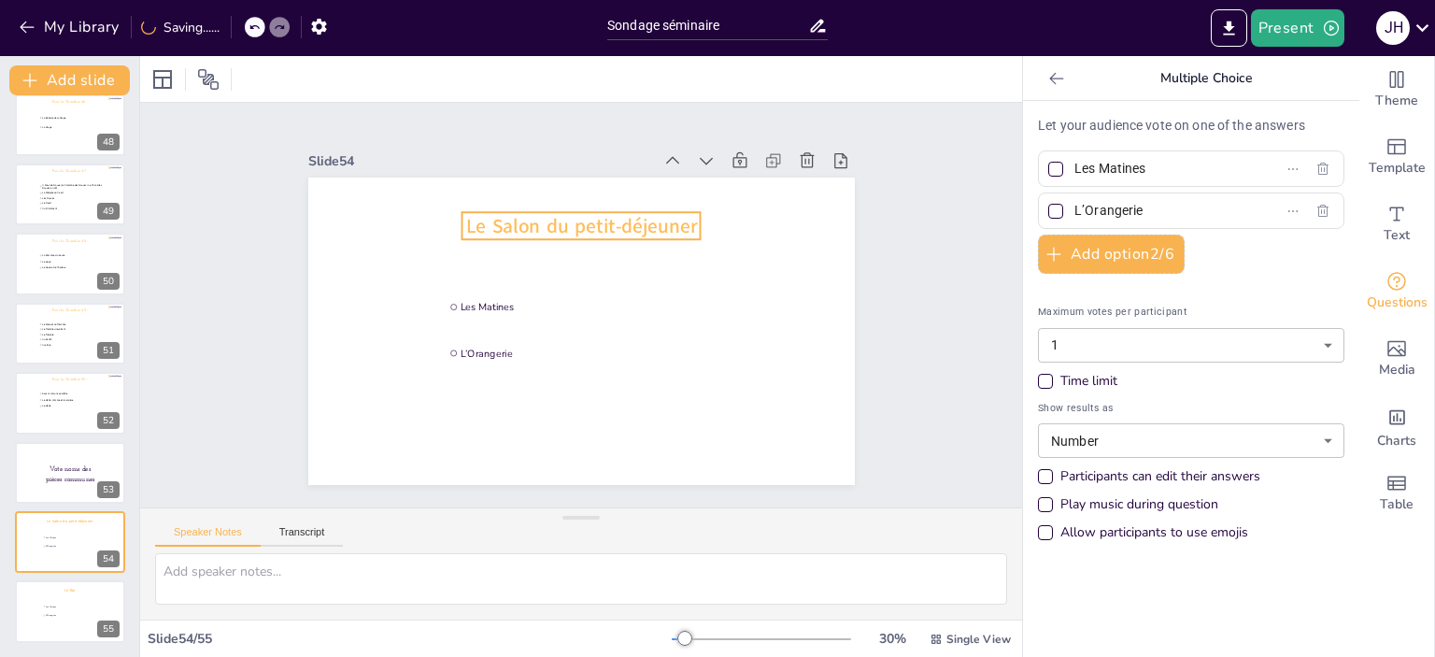
click at [531, 213] on span "Le Salon du petit-déjeuner" at bounding box center [580, 226] width 231 height 26
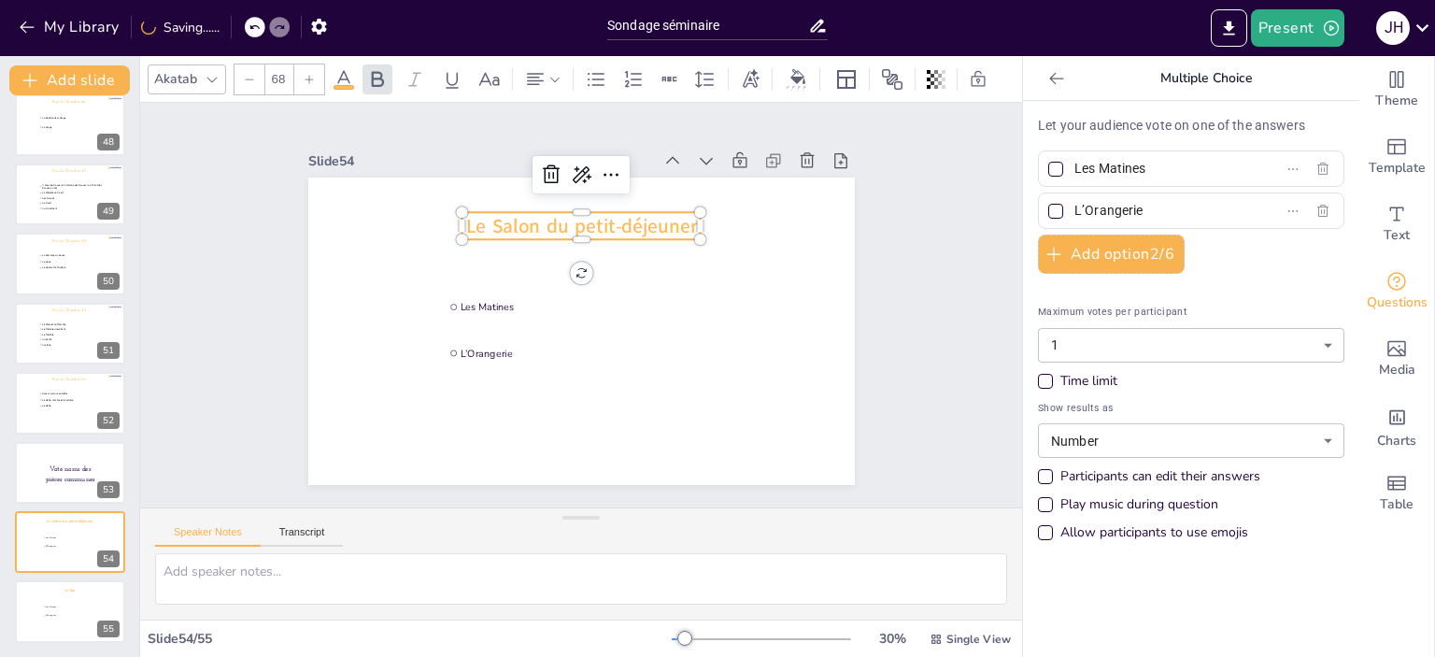
click at [210, 68] on div at bounding box center [212, 79] width 22 height 22
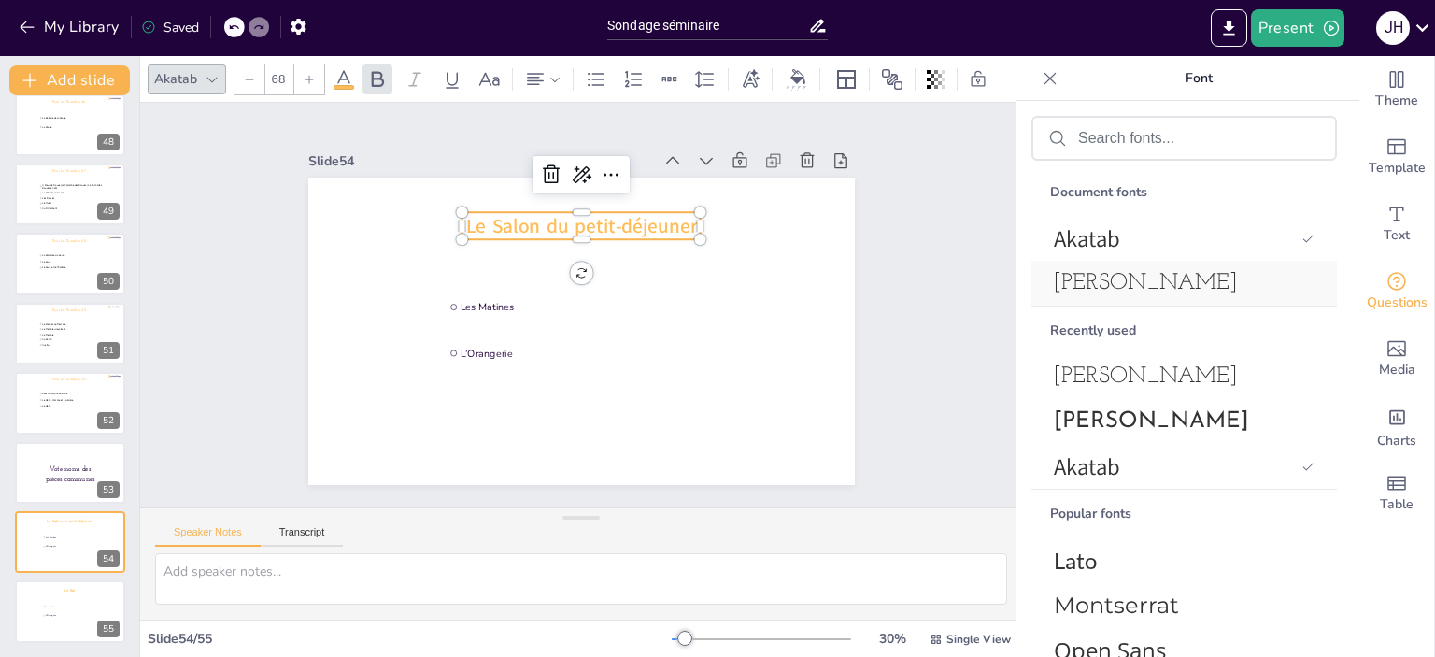
click at [1157, 301] on div "[PERSON_NAME]" at bounding box center [1183, 283] width 305 height 45
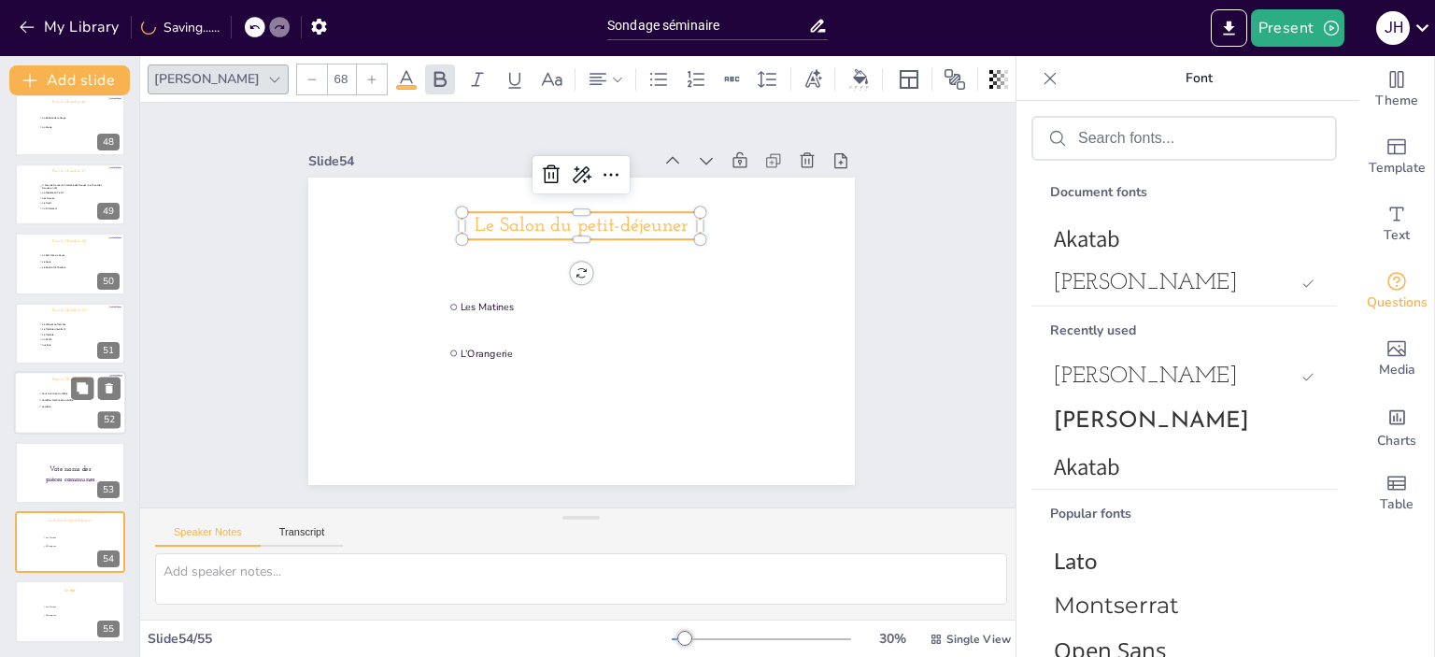
click at [44, 390] on li "Sous la ramure du Hêtre" at bounding box center [74, 393] width 72 height 6
type input "Sous la ramure du Hêtre"
type input "Le Hêtre, l’ombre et la lumière"
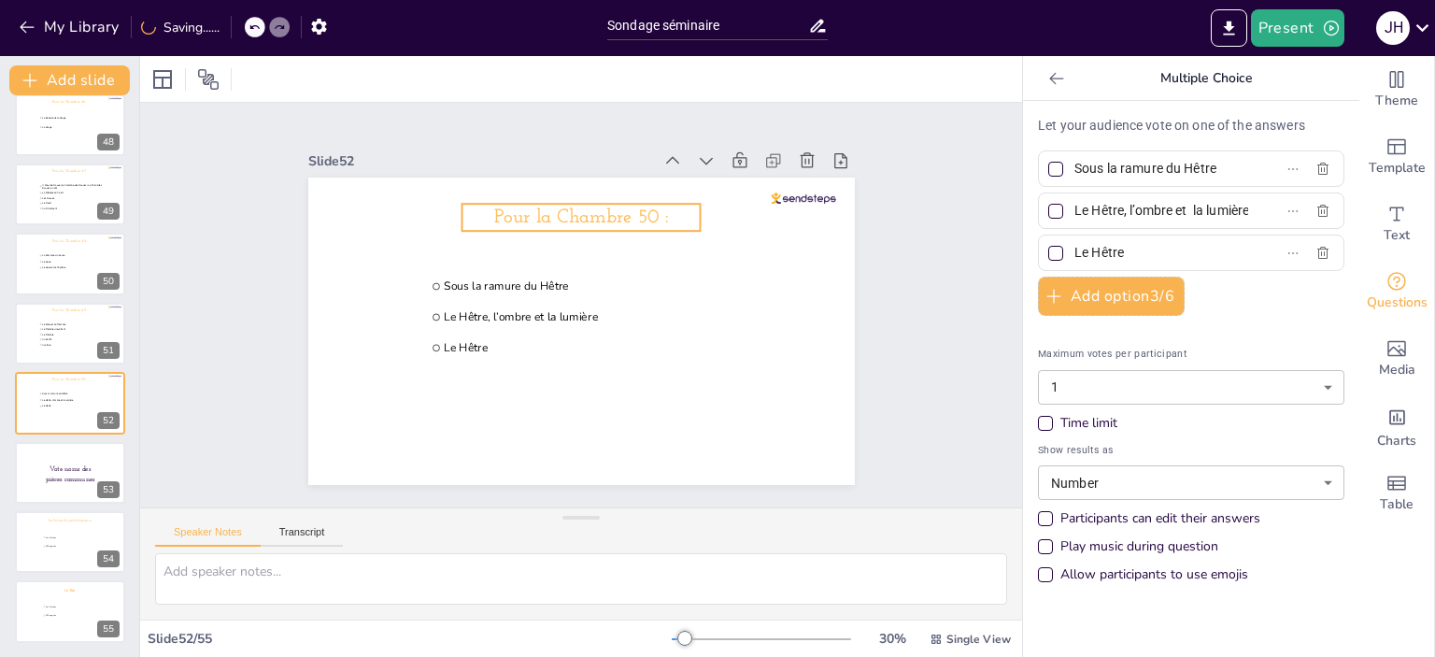
click at [547, 207] on span "Pour la Chambre 50 :" at bounding box center [581, 217] width 174 height 20
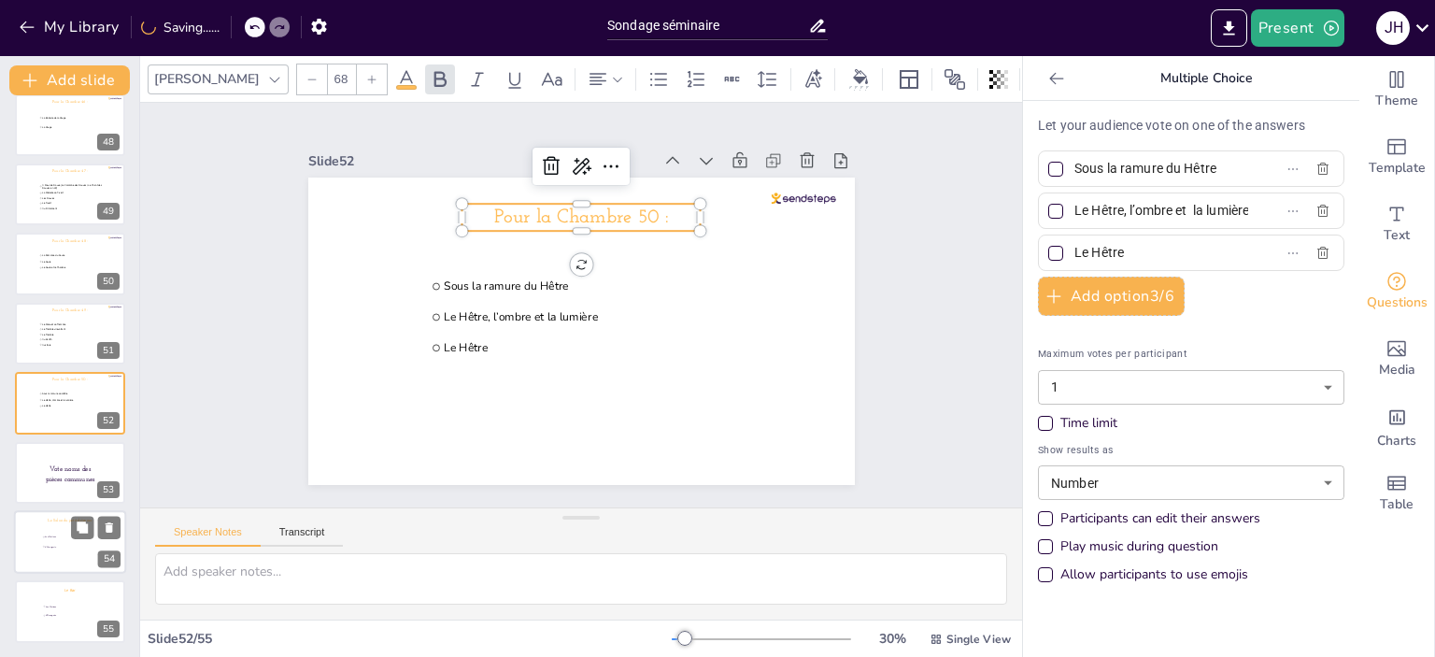
click at [56, 546] on span "L’Orangerie" at bounding box center [71, 546] width 52 height 3
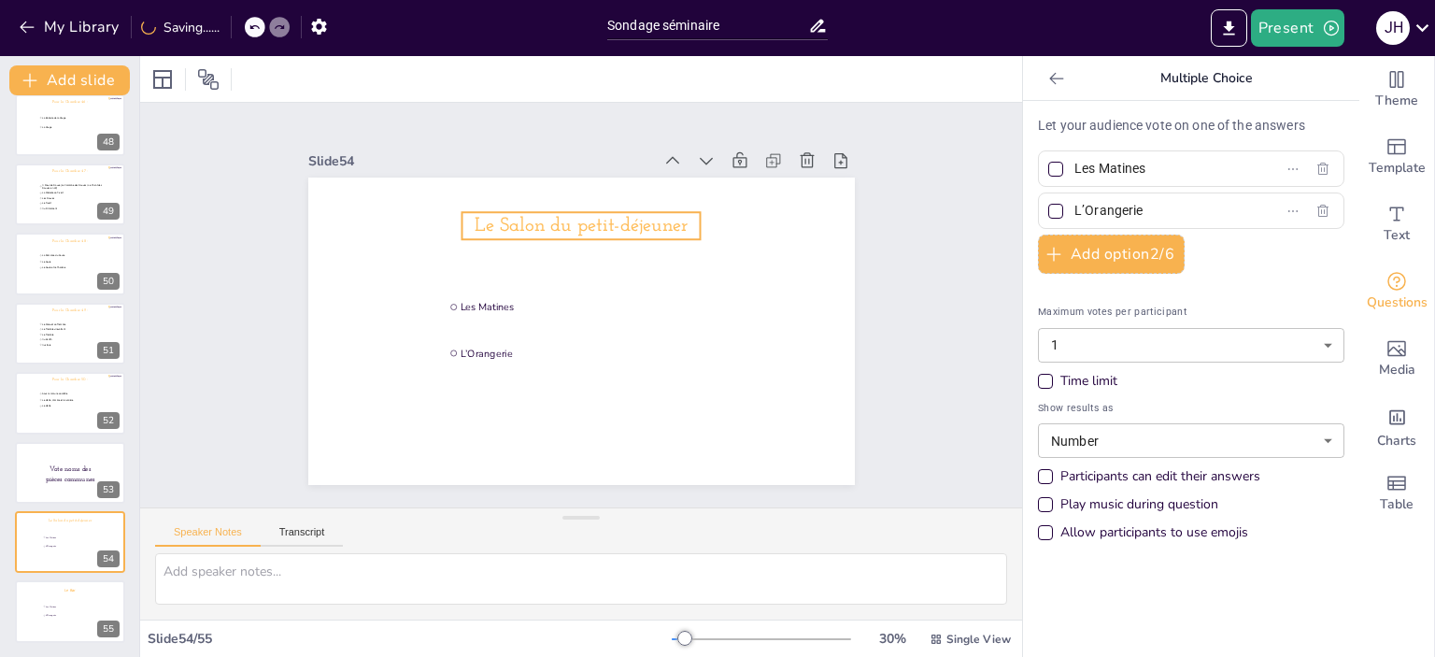
click at [561, 226] on span "Le Salon du petit-déjeuner" at bounding box center [581, 226] width 213 height 20
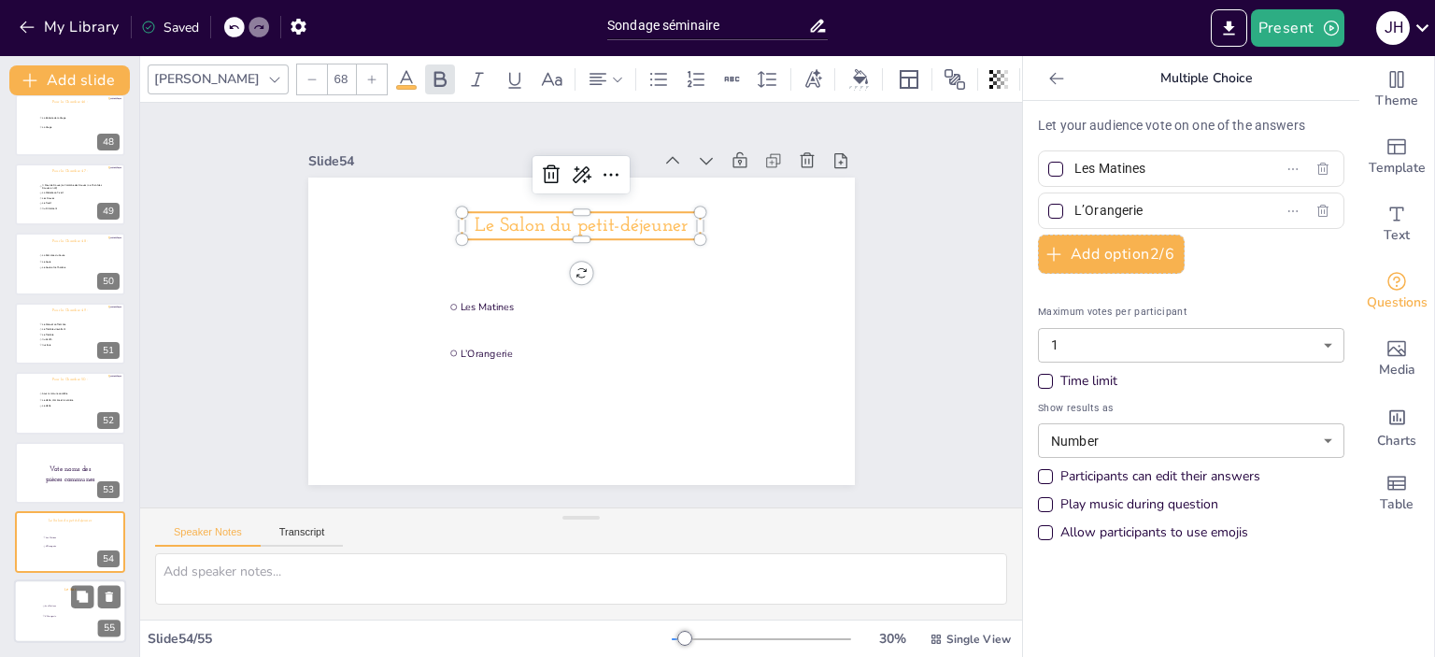
click at [44, 605] on input "checkbox" at bounding box center [43, 605] width 1 height 1
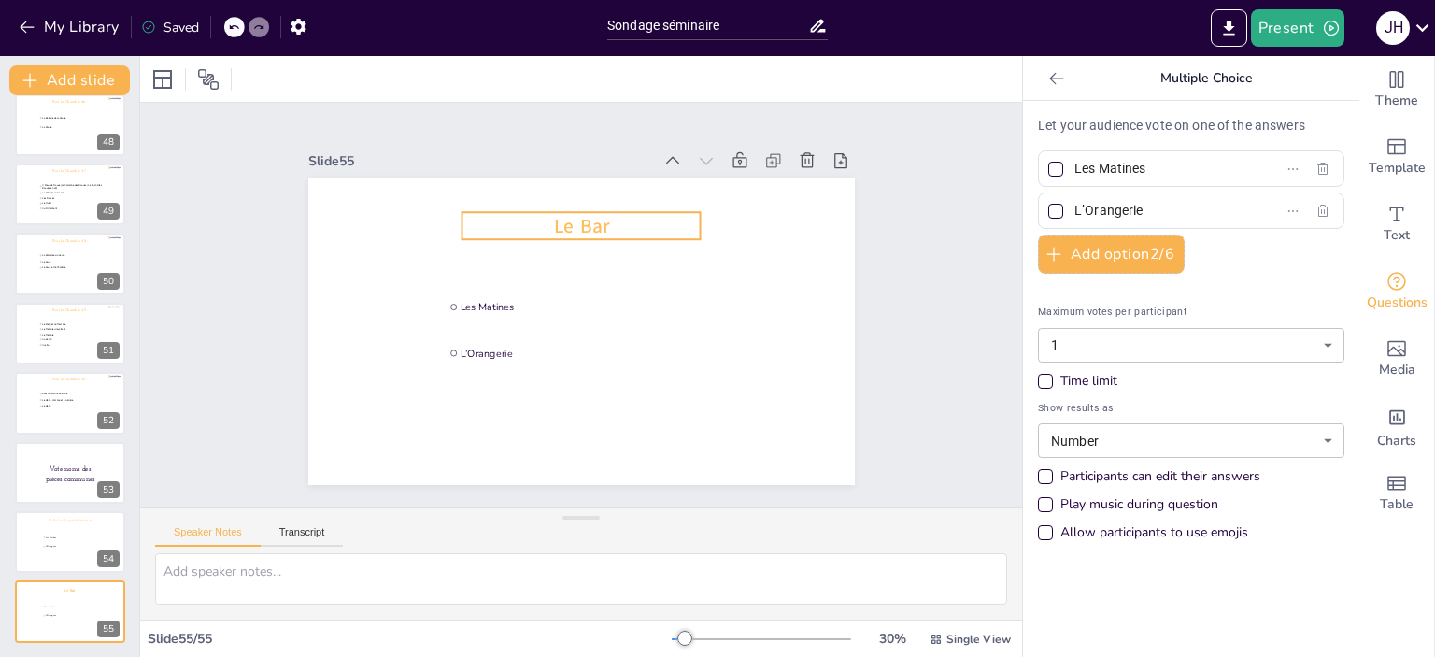
click at [579, 213] on span "Le Bar" at bounding box center [580, 226] width 55 height 26
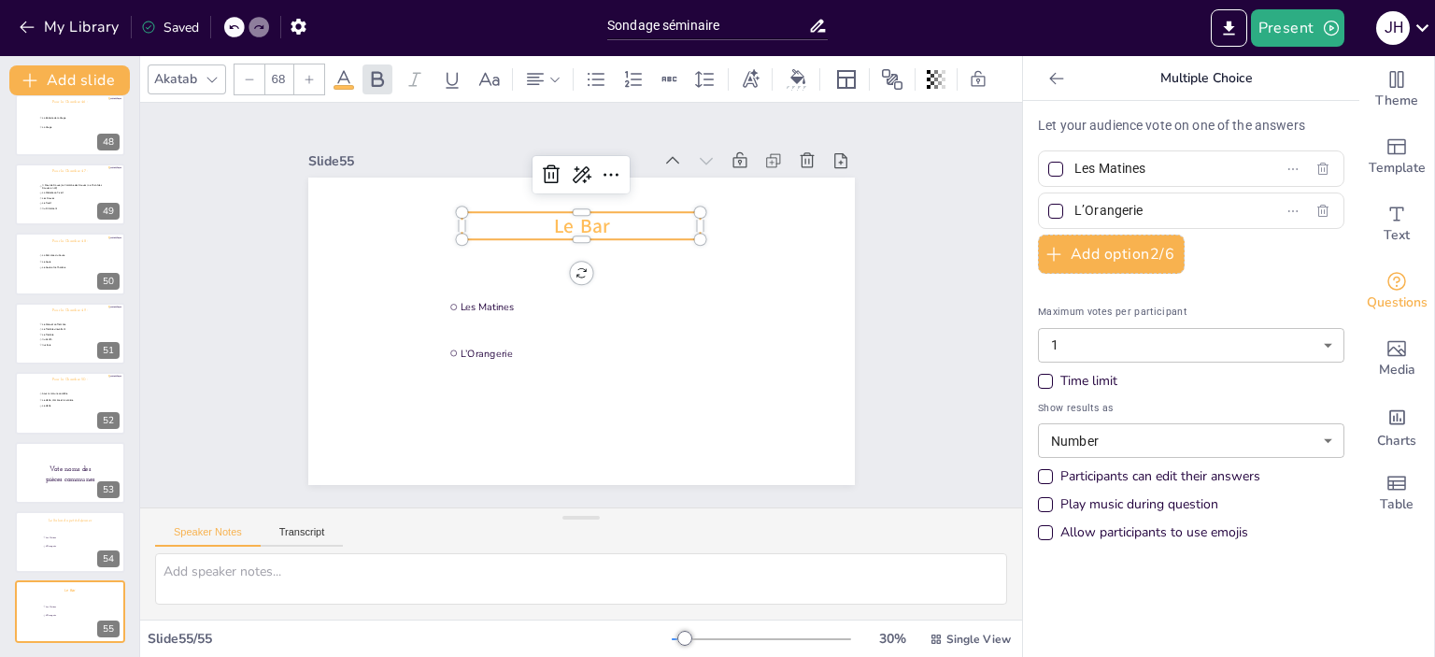
click at [201, 75] on div at bounding box center [212, 79] width 22 height 22
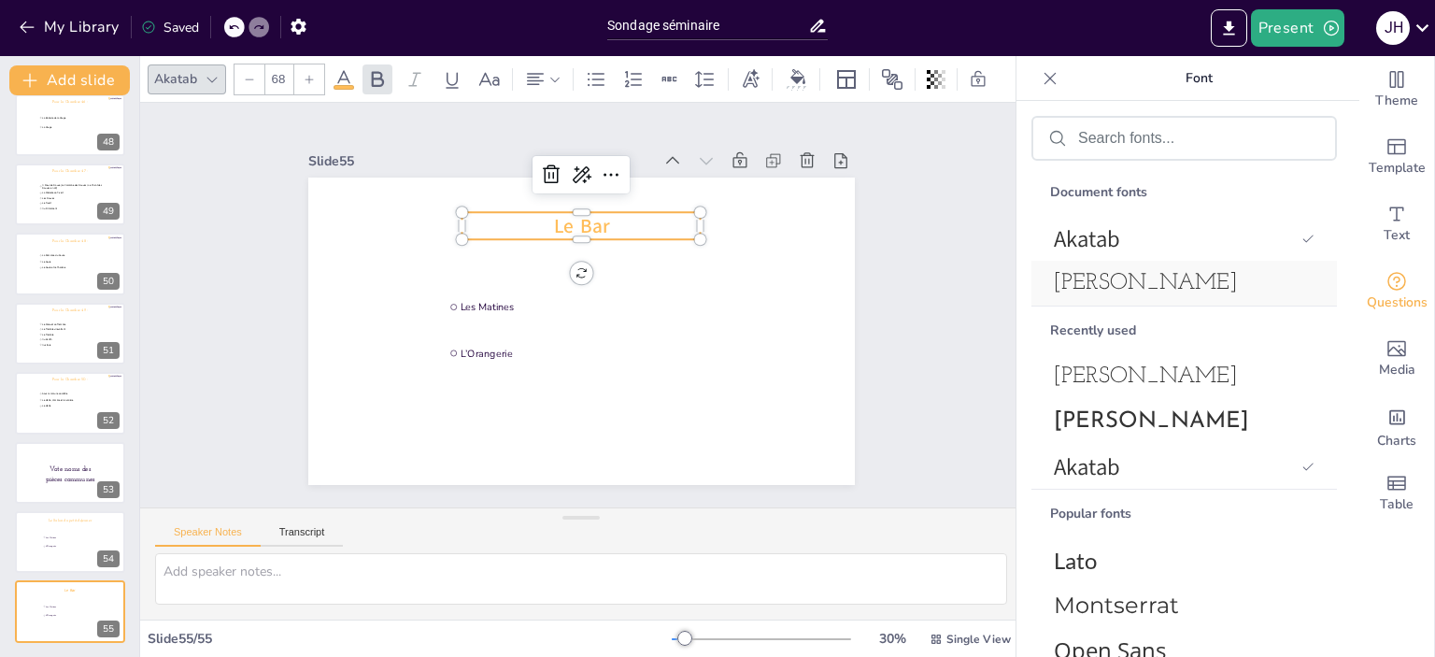
click at [1162, 274] on span "[PERSON_NAME]" at bounding box center [1180, 283] width 253 height 22
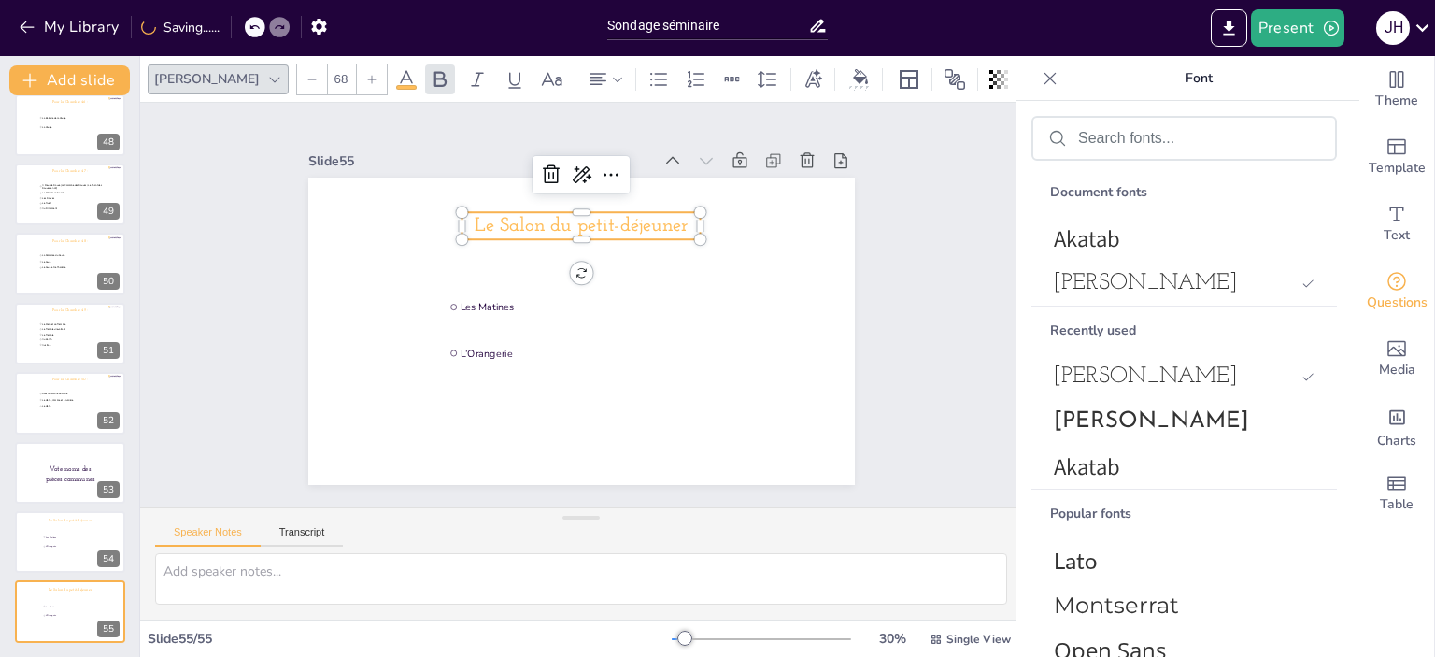
click at [580, 216] on span "Le Salon du petit-déjeuner" at bounding box center [581, 226] width 213 height 20
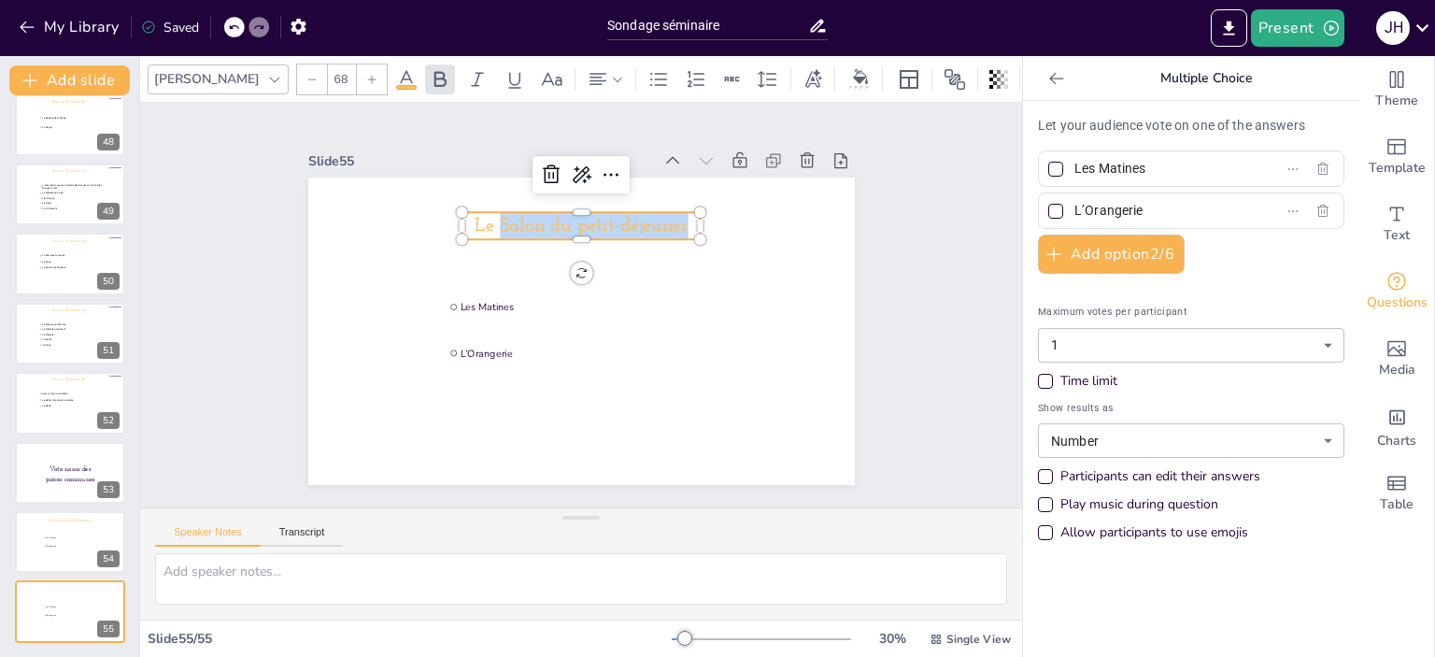
drag, startPoint x: 673, startPoint y: 219, endPoint x: 490, endPoint y: 229, distance: 182.5
click at [486, 223] on span "Le Salon du petit-déjeuner" at bounding box center [581, 226] width 213 height 20
drag, startPoint x: 1047, startPoint y: 504, endPoint x: 1345, endPoint y: 507, distance: 298.0
click at [1228, 500] on div "Play music during question" at bounding box center [1191, 504] width 306 height 19
click at [33, 539] on div at bounding box center [70, 542] width 112 height 64
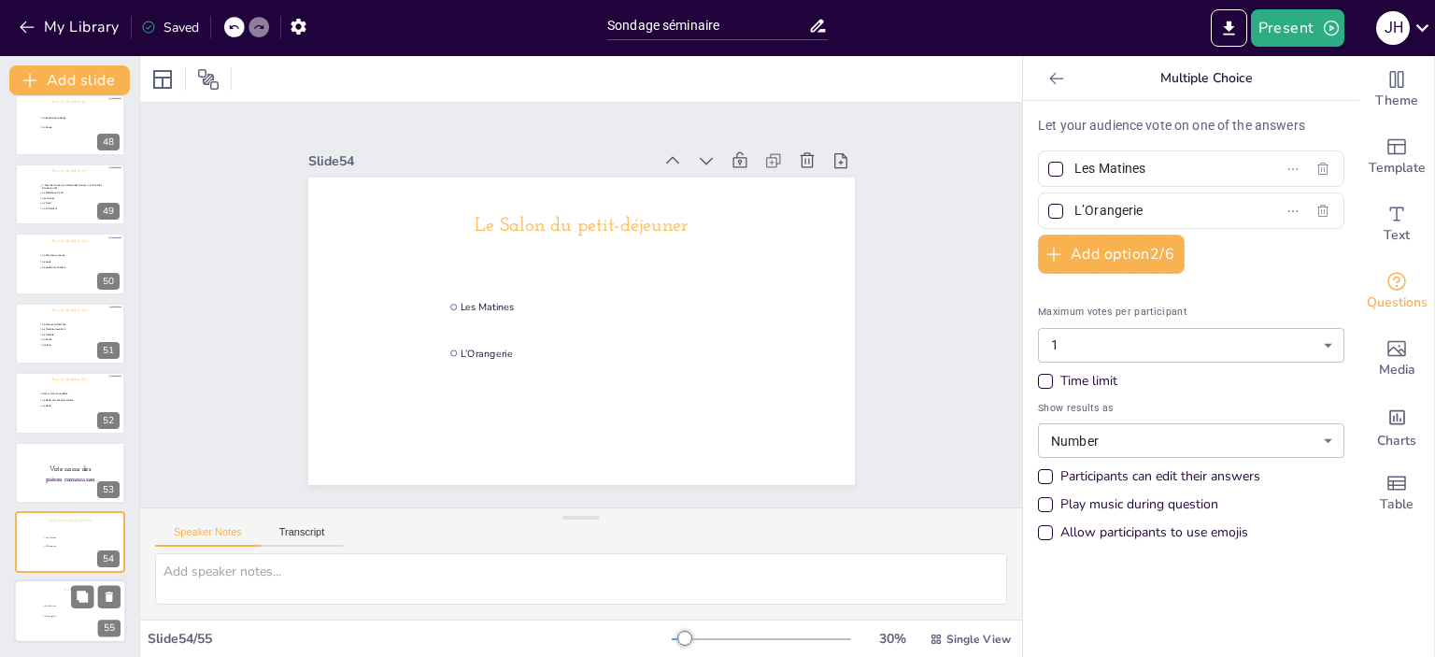
click at [50, 605] on span "Les Matines" at bounding box center [71, 606] width 52 height 3
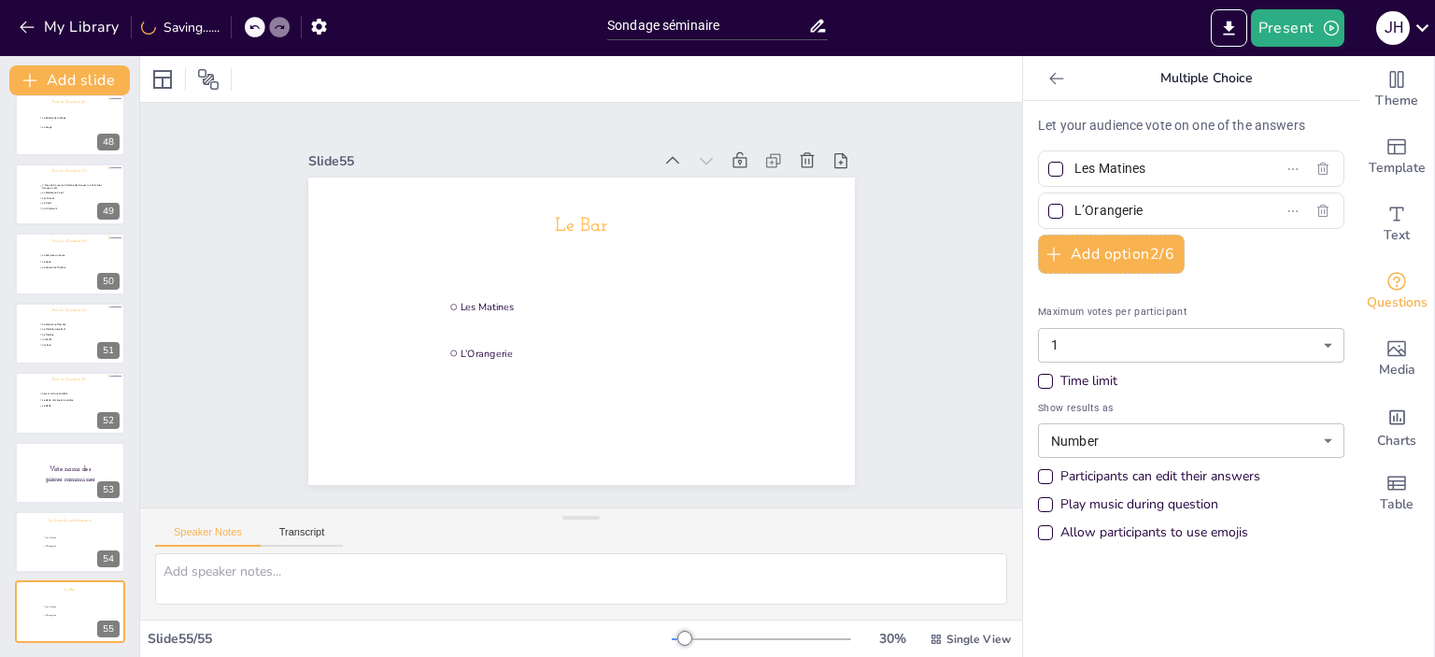
drag, startPoint x: 1152, startPoint y: 165, endPoint x: 1001, endPoint y: 170, distance: 150.5
click at [1001, 170] on div "Document fonts Akatab Josefin Slab Recently used Josefin Slab Josefin Sans Akat…" at bounding box center [717, 356] width 1435 height 601
paste input "’Apogée"
drag, startPoint x: 1135, startPoint y: 207, endPoint x: 1031, endPoint y: 207, distance: 103.7
click at [1044, 207] on label "L’Orangerie" at bounding box center [1161, 210] width 234 height 27
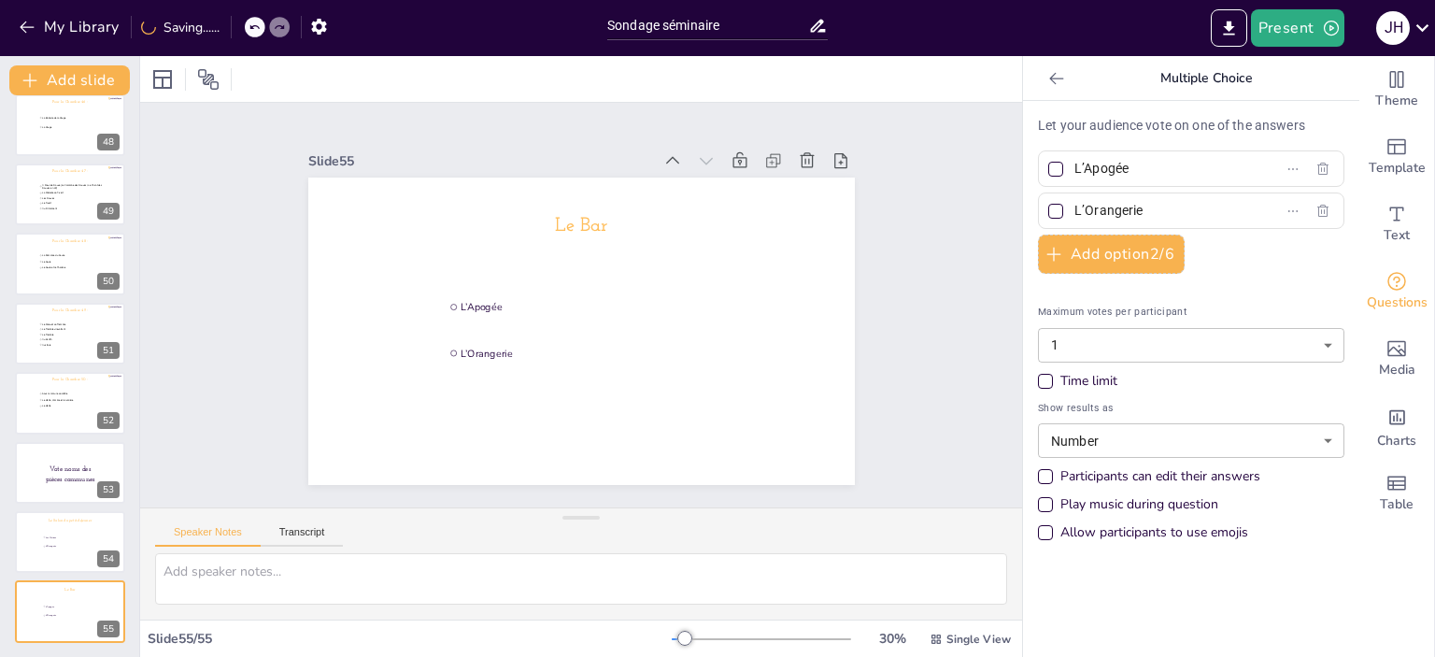
click at [1074, 207] on input "L’Orangerie" at bounding box center [1161, 210] width 174 height 27
paste input "e Bareuzai"
click at [1045, 250] on icon "button" at bounding box center [1053, 254] width 19 height 19
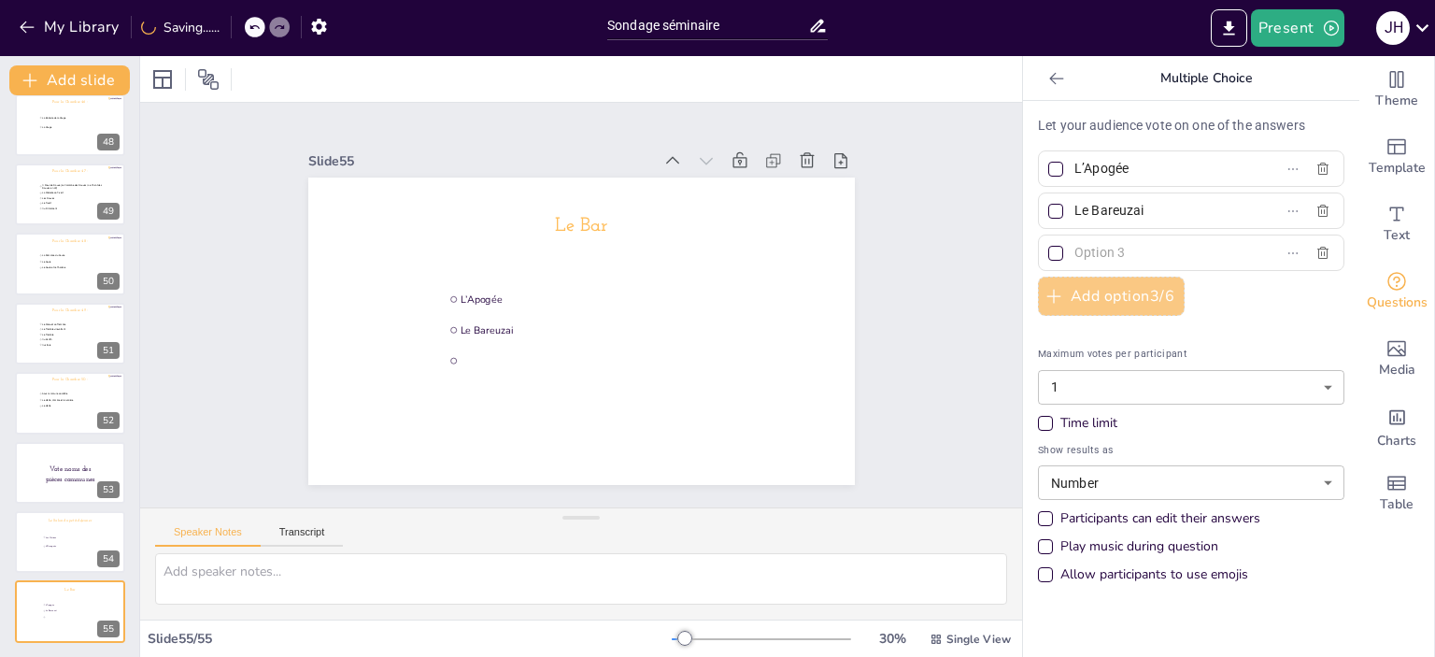
click at [1060, 298] on button "Add option 3 / 6" at bounding box center [1111, 296] width 147 height 39
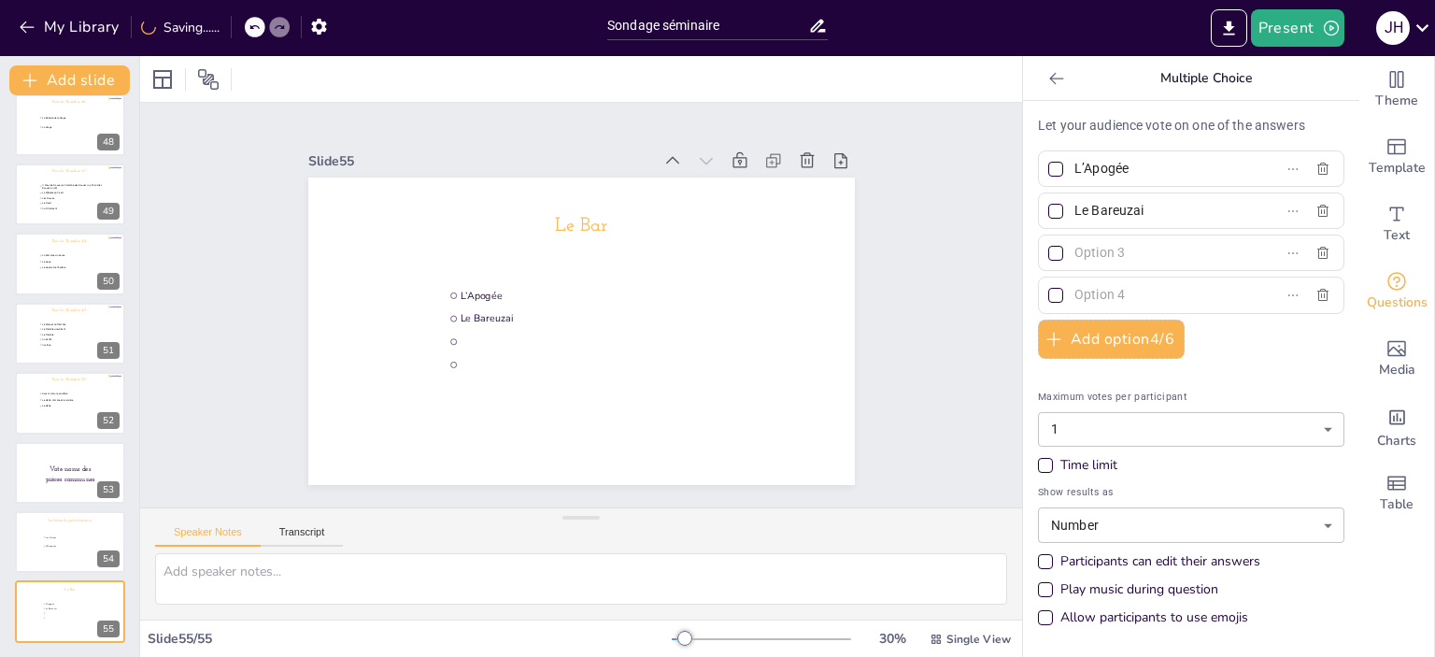
click at [1188, 261] on input "text" at bounding box center [1161, 252] width 174 height 27
paste input "1395"
drag, startPoint x: 1121, startPoint y: 279, endPoint x: 1119, endPoint y: 292, distance: 13.2
click at [1121, 279] on div at bounding box center [1191, 295] width 306 height 36
click at [1118, 293] on input "text" at bounding box center [1161, 294] width 174 height 27
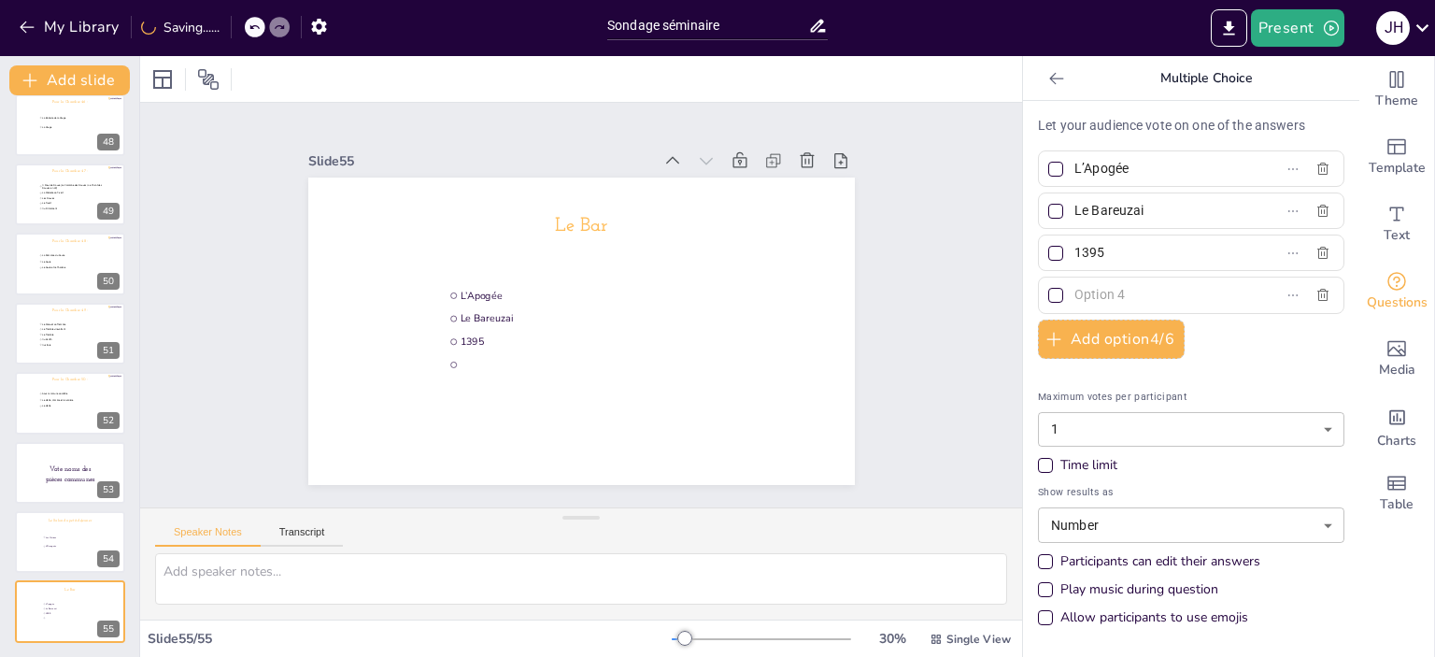
paste input "Le Tastevin"
click at [1276, 368] on div "Let your audience vote on one of the answers L’Apogée Le Bareuzai 1395 Le Taste…" at bounding box center [1191, 376] width 306 height 520
click at [1280, 354] on div "Let your audience vote on one of the answers L’Apogée Le Bareuzai 1395 Le Taste…" at bounding box center [1191, 376] width 306 height 520
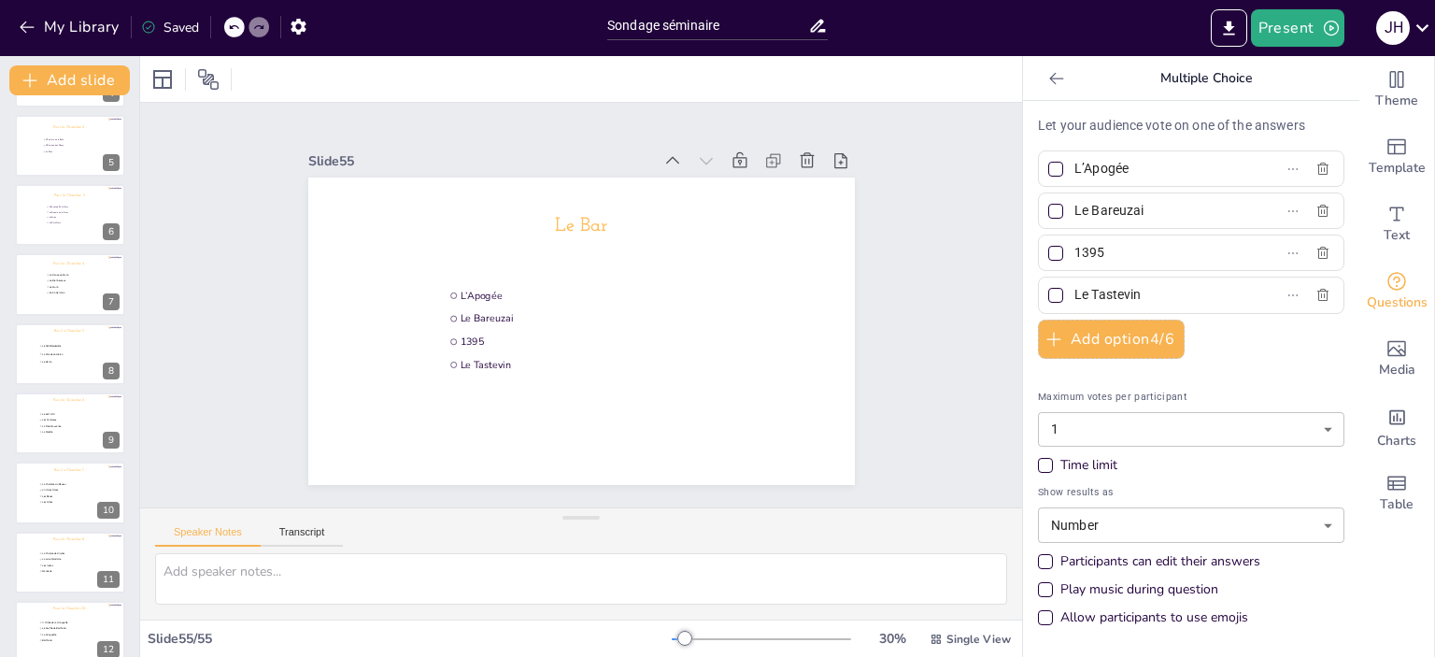
scroll to position [0, 0]
click at [40, 143] on span "Go to [URL][DOMAIN_NAME] and login with code: Free94303656" at bounding box center [44, 144] width 32 height 10
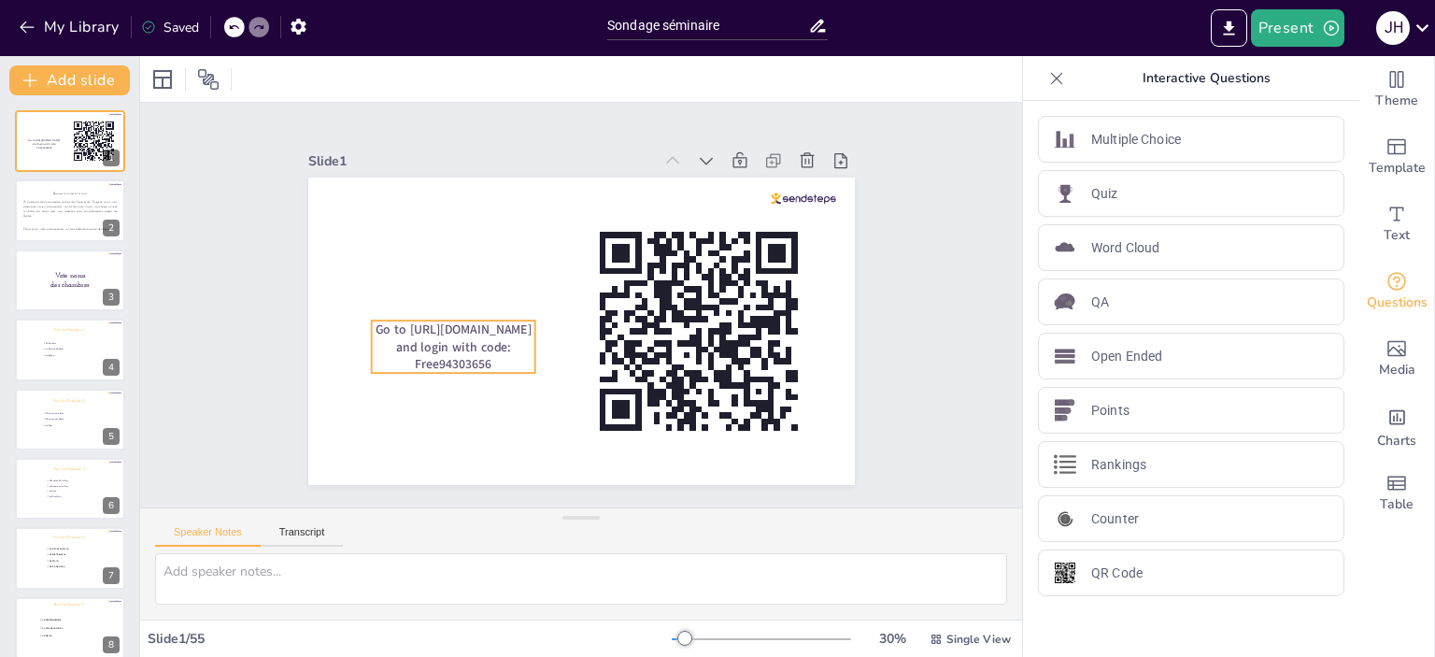
click at [439, 331] on span "Go to [URL][DOMAIN_NAME] and login with code: Free94303656" at bounding box center [453, 346] width 156 height 52
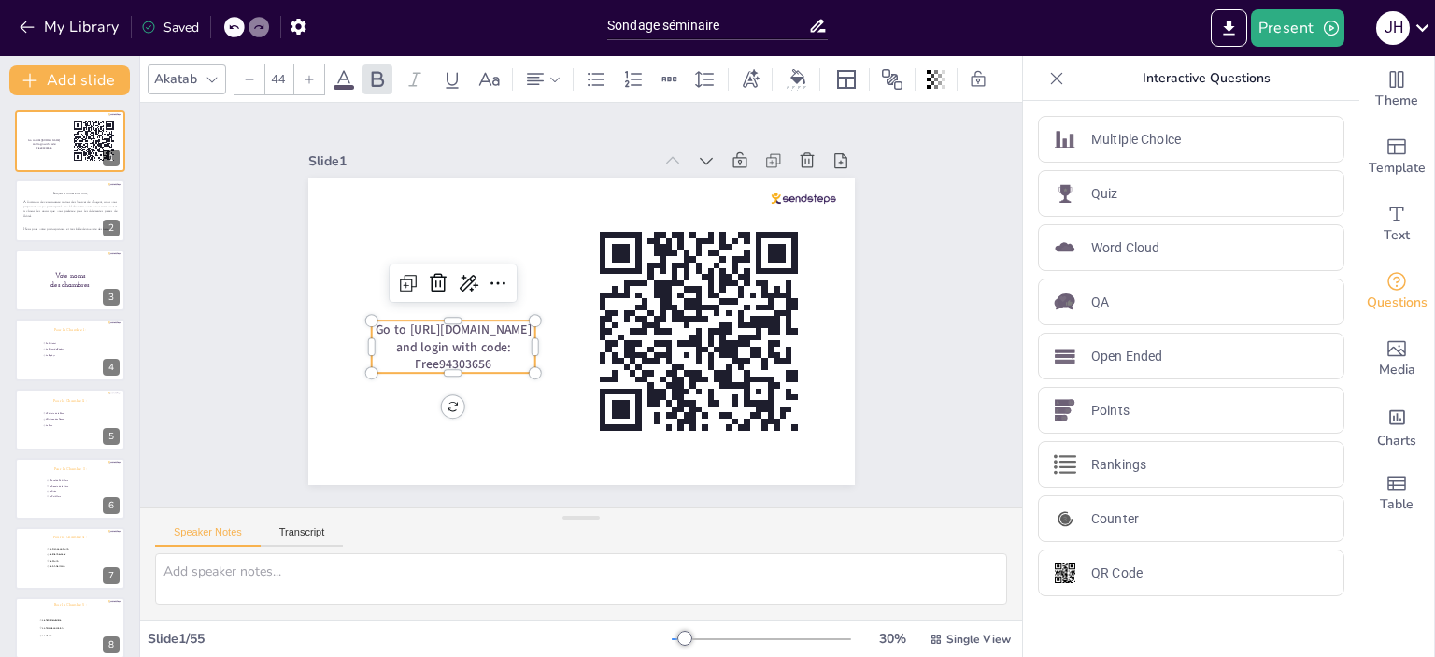
click at [437, 332] on span "Go to [URL][DOMAIN_NAME] and login with code: Free94303656" at bounding box center [453, 346] width 156 height 52
click at [395, 328] on span "Go to [URL][DOMAIN_NAME] and login with code: Free94303656" at bounding box center [453, 346] width 156 height 52
click at [396, 320] on span "Go to [URL][DOMAIN_NAME] and login with code: Free94303656" at bounding box center [453, 346] width 156 height 52
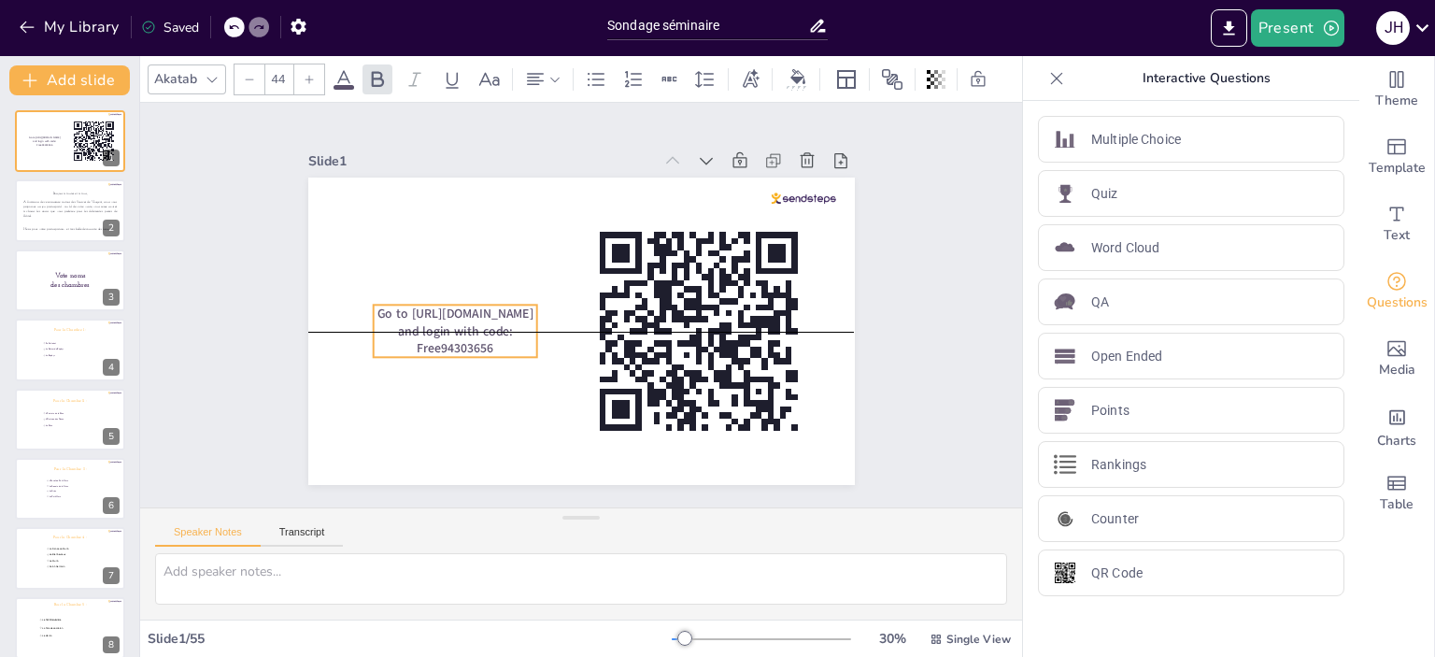
drag, startPoint x: 398, startPoint y: 320, endPoint x: 400, endPoint y: 302, distance: 18.8
click at [400, 305] on span "Go to [URL][DOMAIN_NAME] and login with code: Free94303656" at bounding box center [454, 331] width 156 height 52
click at [504, 346] on p "Go to [URL][DOMAIN_NAME] and login with code: Free94303656" at bounding box center [454, 331] width 163 height 52
click at [488, 265] on icon at bounding box center [499, 267] width 22 height 22
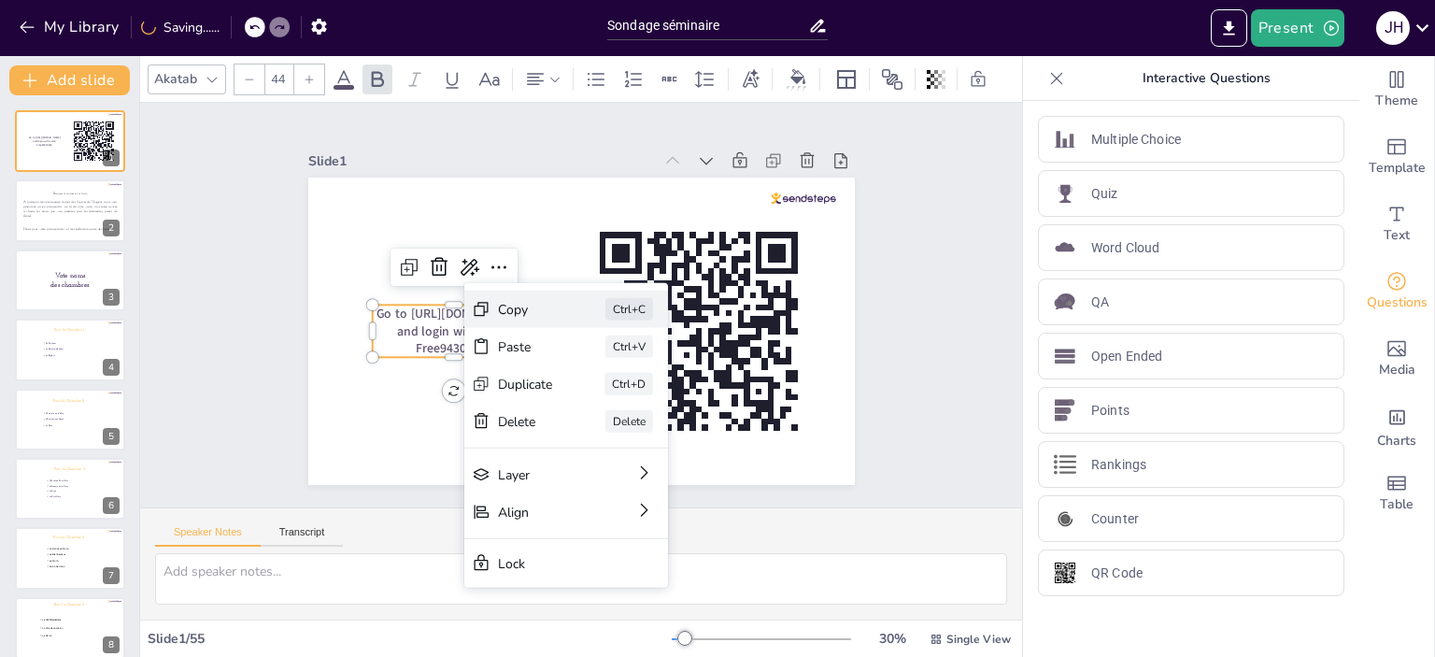
click at [511, 317] on div "Copy" at bounding box center [525, 309] width 55 height 18
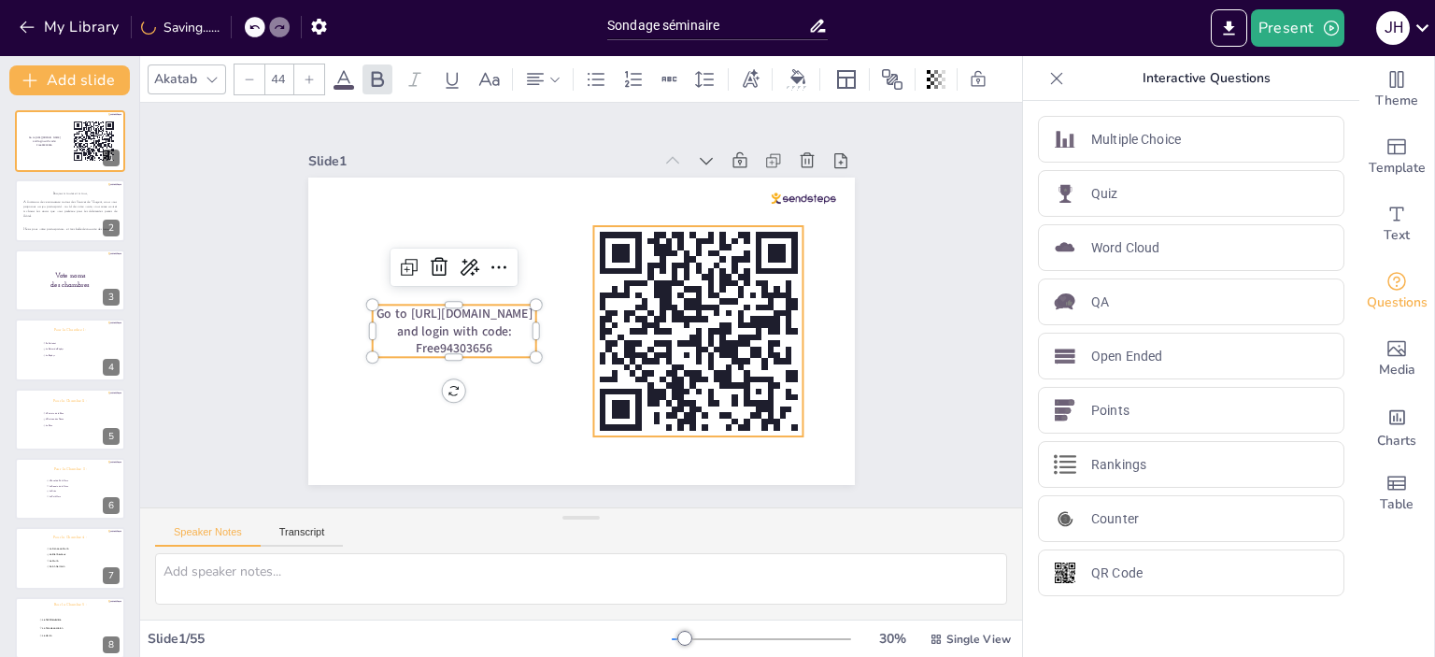
click at [665, 351] on rect at bounding box center [668, 356] width 6 height 18
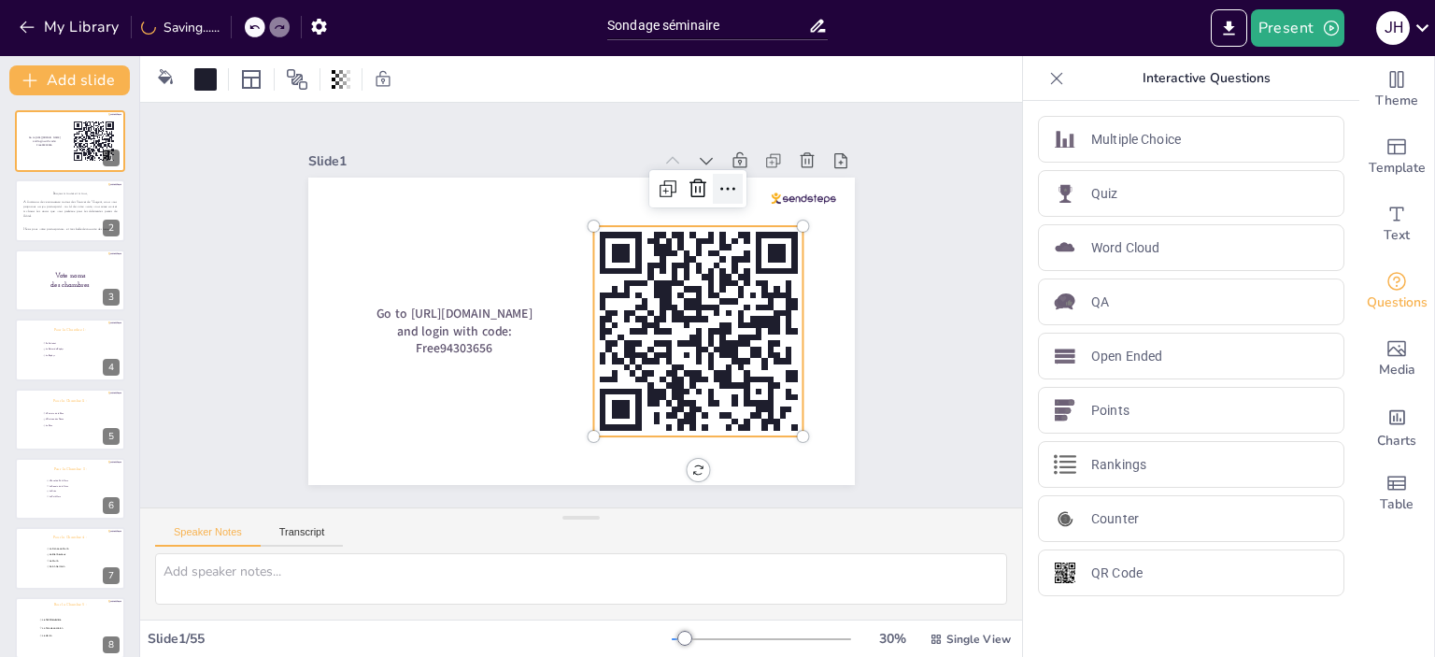
click at [717, 184] on icon at bounding box center [728, 188] width 22 height 22
click at [632, 285] on rect at bounding box center [698, 331] width 210 height 210
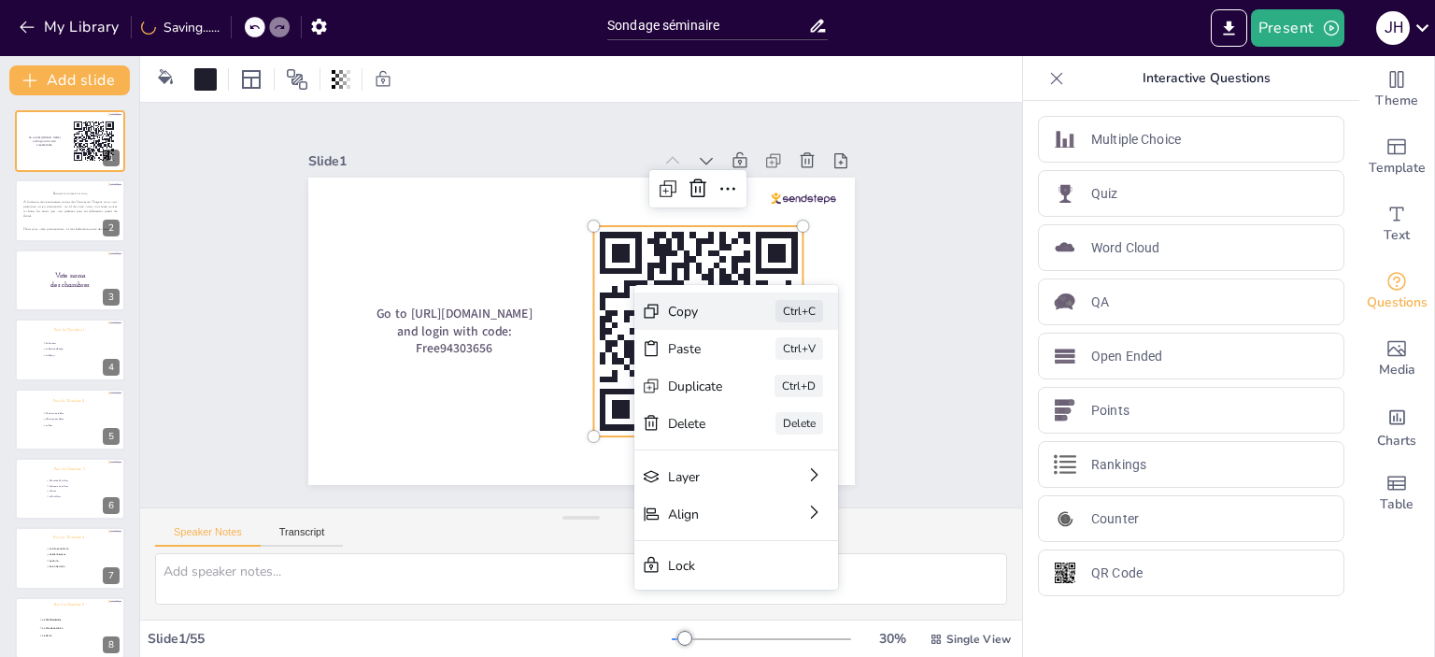
click at [708, 319] on div "Copy" at bounding box center [695, 312] width 55 height 18
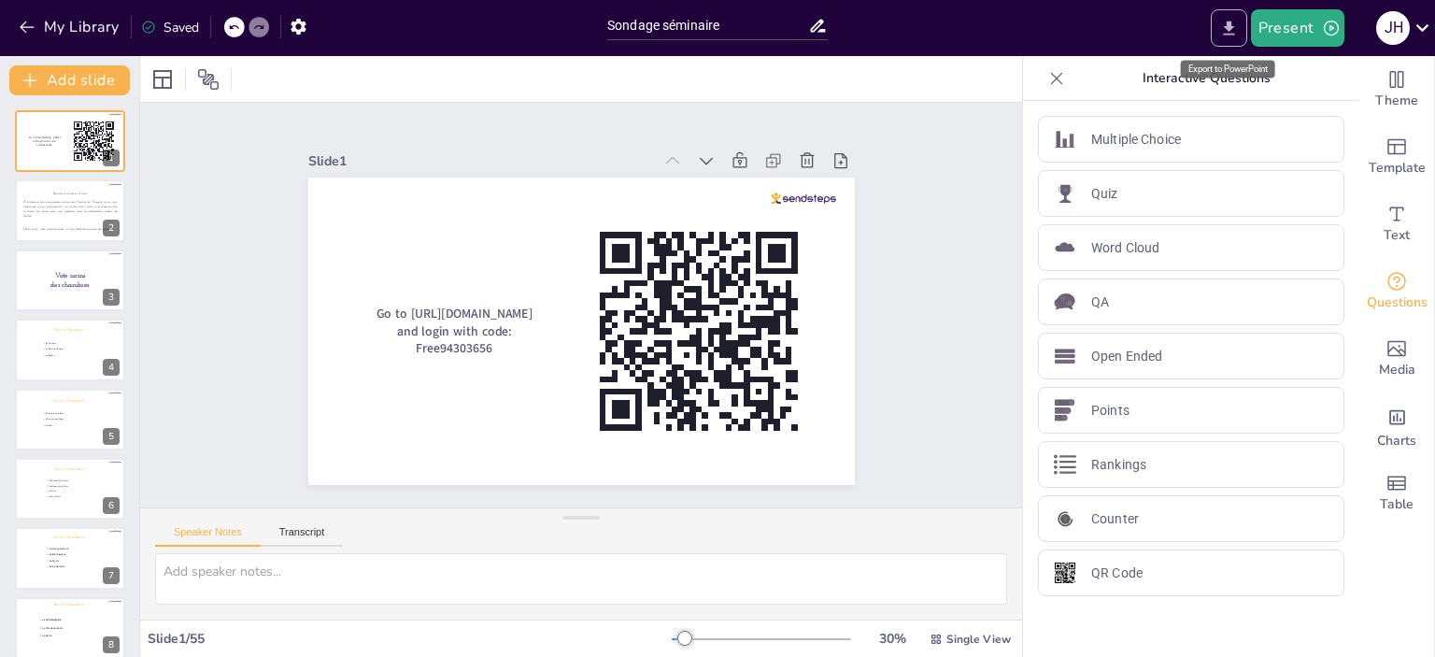
click at [1234, 21] on icon "Export to PowerPoint" at bounding box center [1229, 29] width 20 height 20
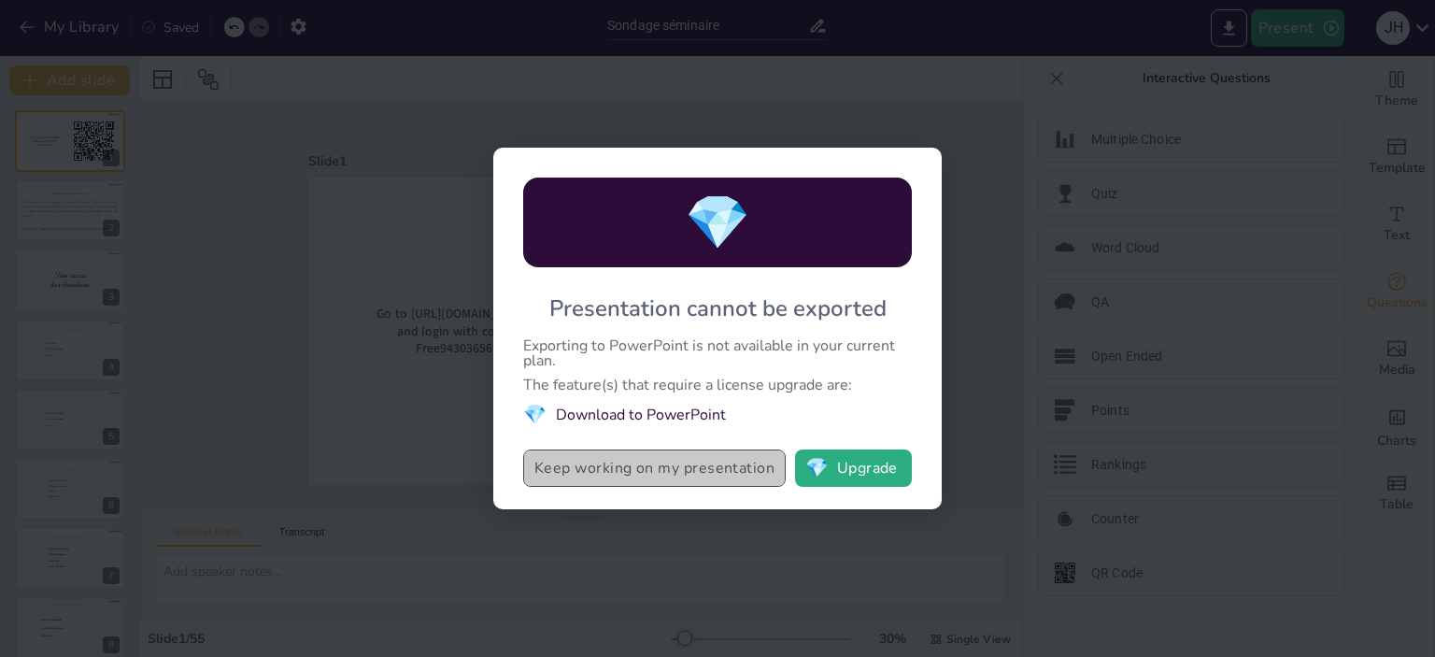
click at [646, 460] on button "Keep working on my presentation" at bounding box center [654, 467] width 263 height 37
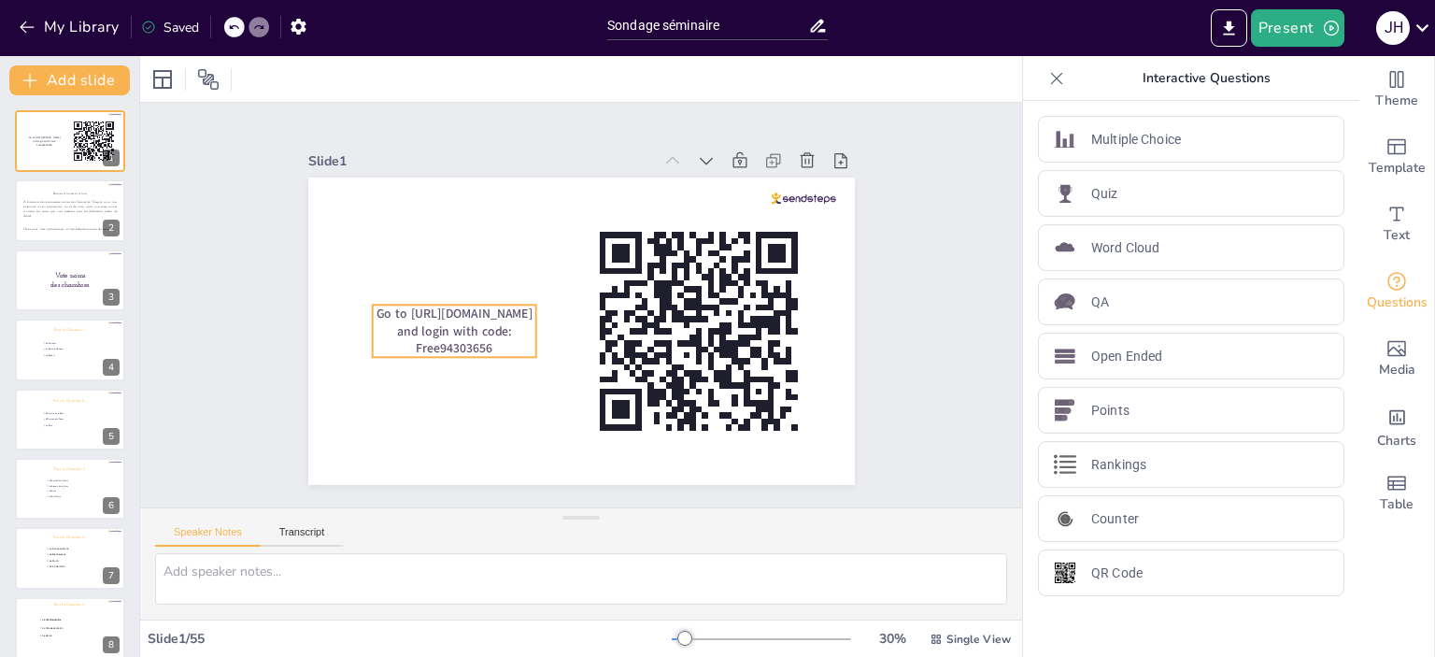
click at [430, 305] on span "Go to [URL][DOMAIN_NAME] and login with code: Free94303656" at bounding box center [454, 331] width 156 height 52
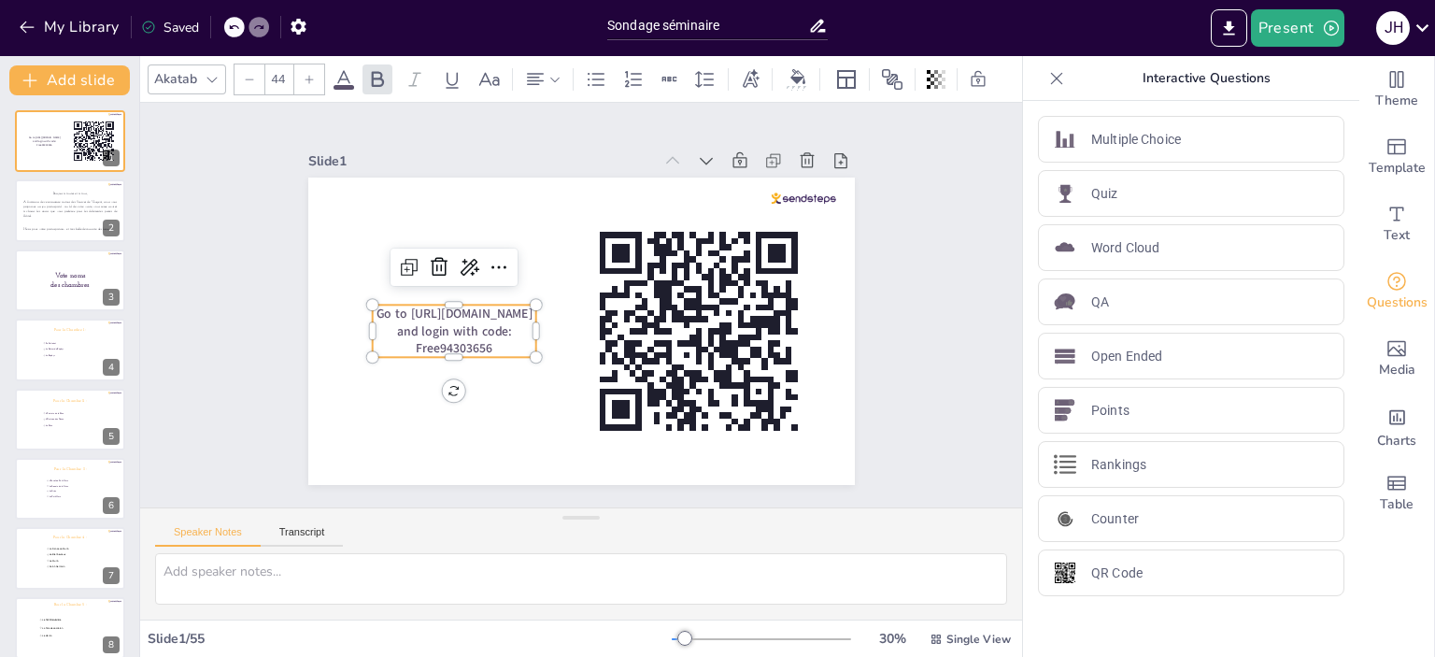
click at [430, 305] on span "Go to [URL][DOMAIN_NAME] and login with code: Free94303656" at bounding box center [454, 331] width 156 height 52
drag, startPoint x: 394, startPoint y: 307, endPoint x: 517, endPoint y: 309, distance: 122.4
click at [517, 309] on p "Go to [URL][DOMAIN_NAME] and login with code: Free94303656" at bounding box center [453, 331] width 163 height 52
copy span "[URL][DOMAIN_NAME]"
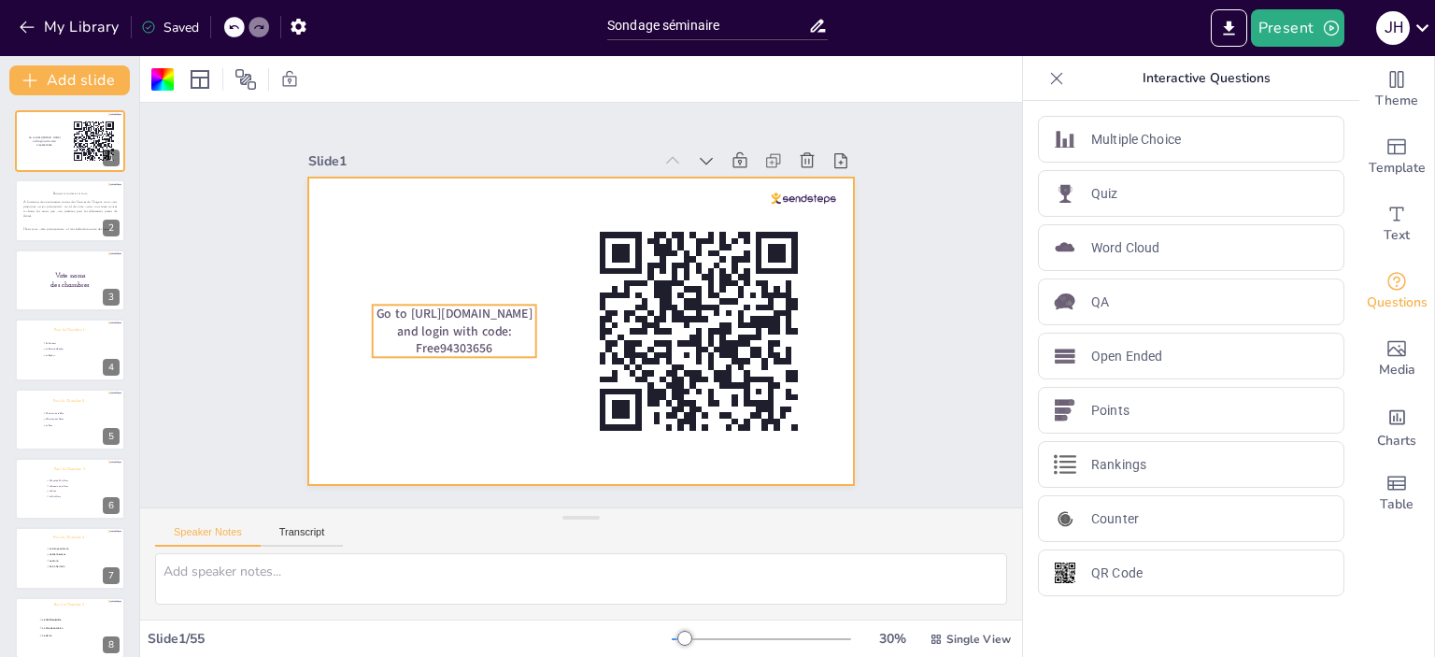
click at [446, 348] on span "Go to [URL][DOMAIN_NAME] and login with code: Free94303656" at bounding box center [454, 331] width 156 height 52
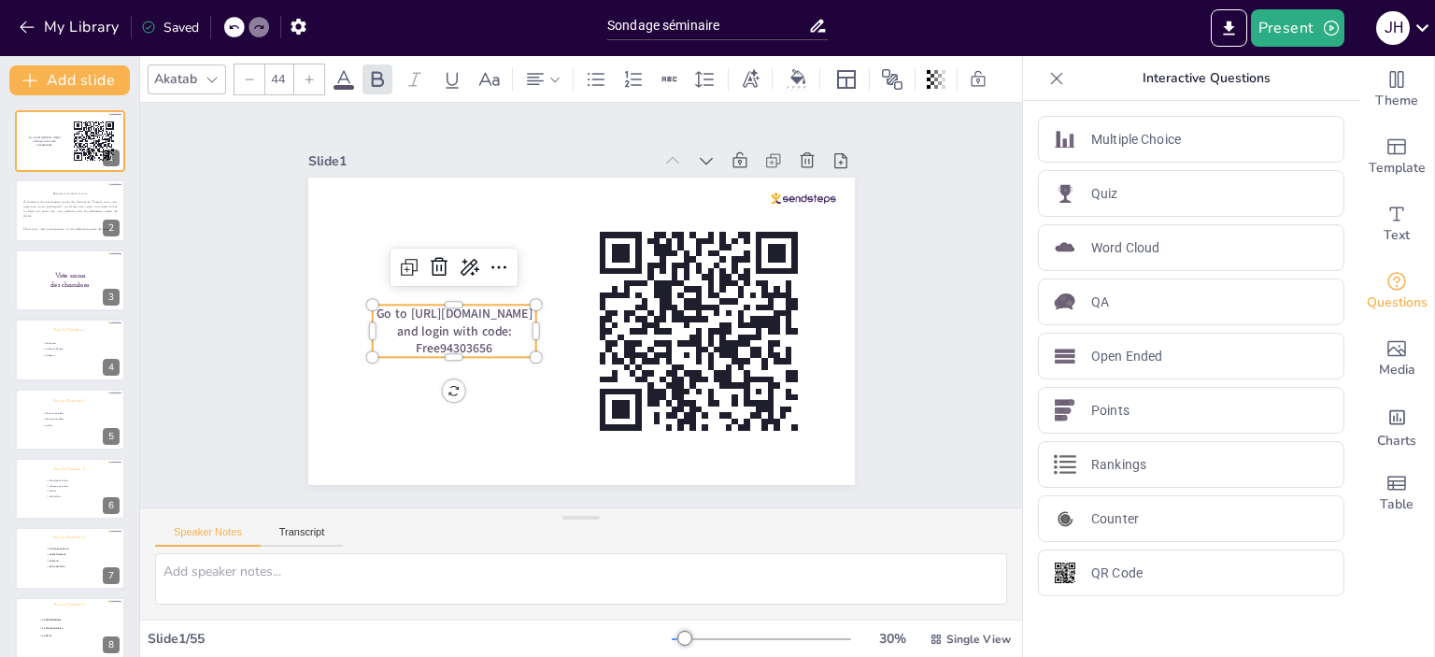
click at [402, 342] on span "Go to [URL][DOMAIN_NAME] and login with code: Free94303656" at bounding box center [454, 331] width 156 height 52
click at [396, 341] on p "Go to [URL][DOMAIN_NAME] and login with code: Free94303656" at bounding box center [453, 331] width 163 height 52
click at [400, 341] on p "Go to [URL][DOMAIN_NAME] and login with code: Free94303656" at bounding box center [453, 331] width 163 height 52
drag, startPoint x: 400, startPoint y: 341, endPoint x: 490, endPoint y: 338, distance: 89.7
click at [490, 338] on p "Go to [URL][DOMAIN_NAME] and login with code: Free94303656" at bounding box center [457, 331] width 163 height 52
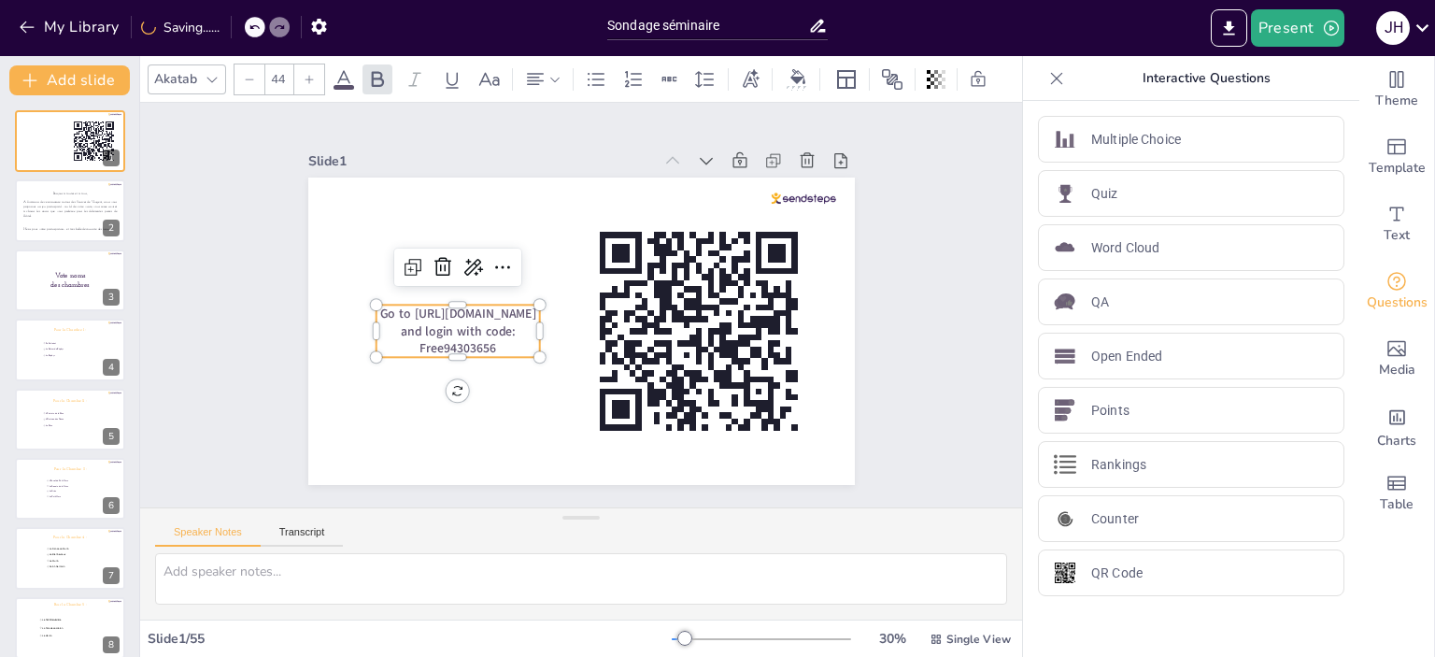
copy span "Free94303656"
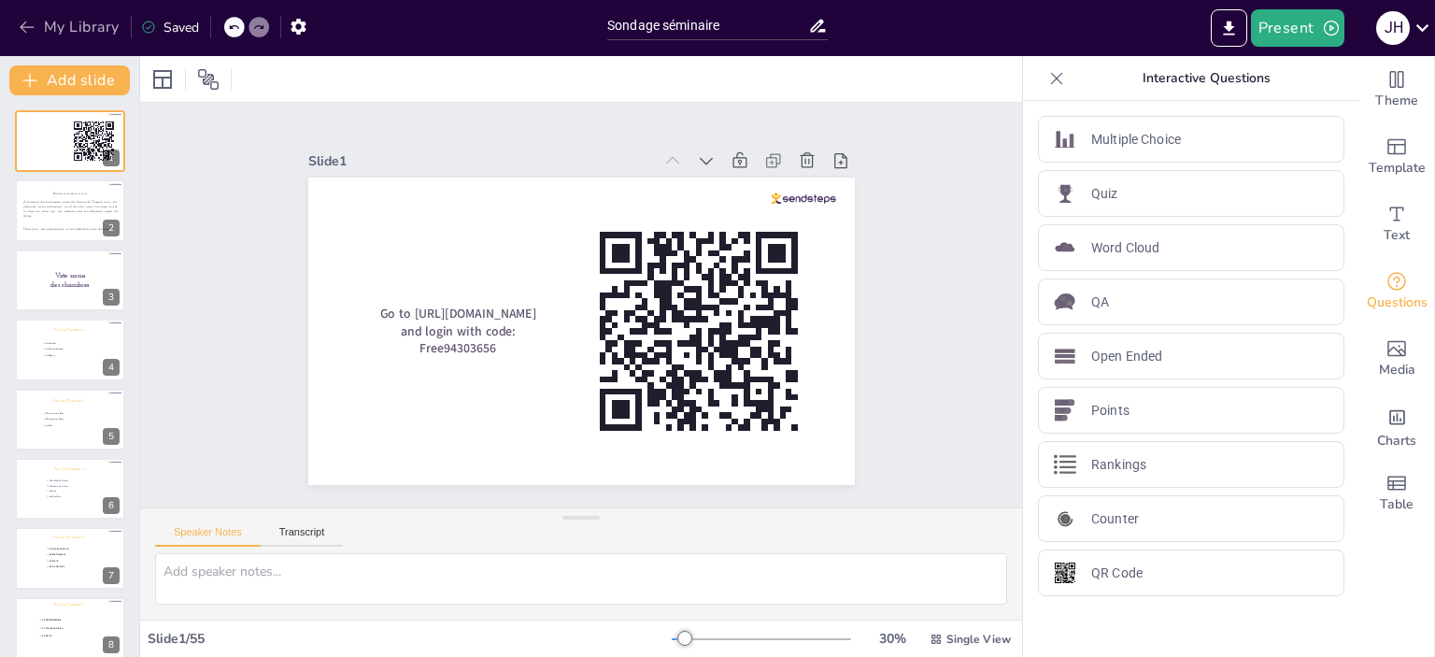
click at [18, 28] on icon "button" at bounding box center [27, 27] width 19 height 19
